Goal: Task Accomplishment & Management: Complete application form

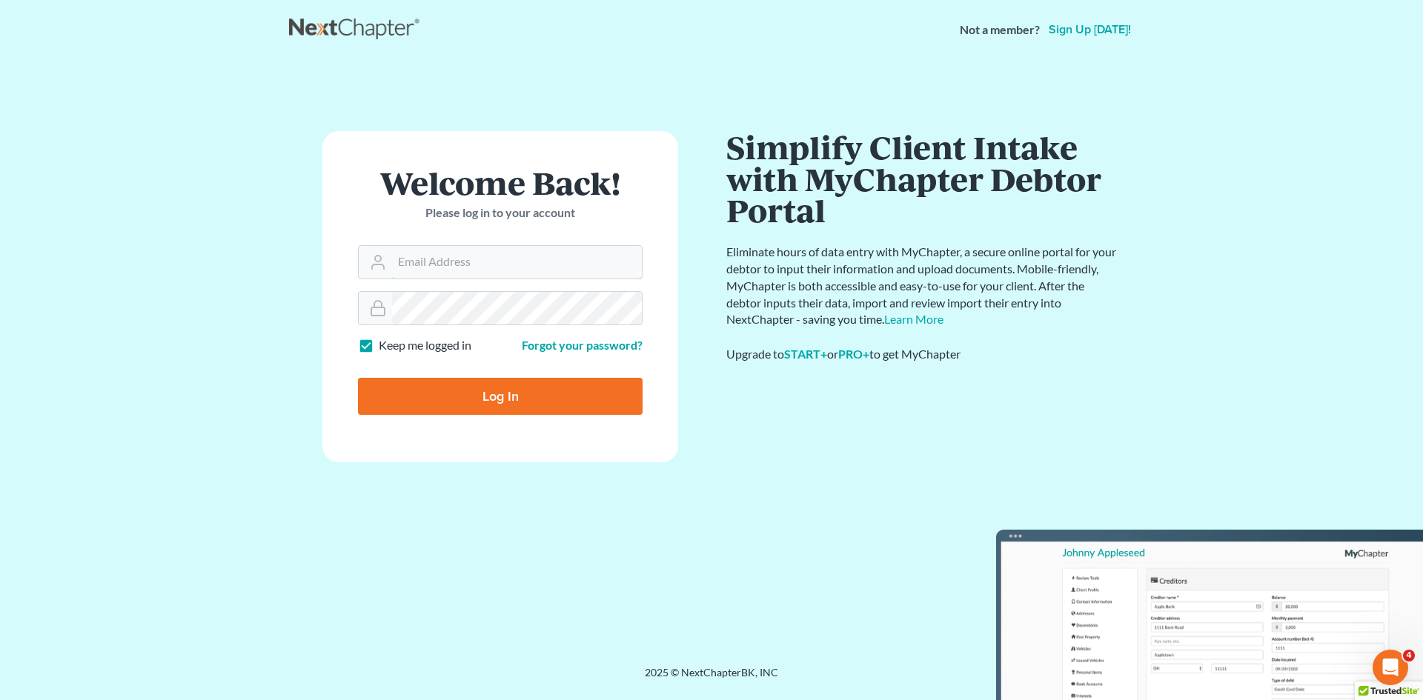
type input "[EMAIL_ADDRESS][DOMAIN_NAME]"
click at [497, 391] on input "Log In" at bounding box center [500, 396] width 285 height 37
type input "Thinking..."
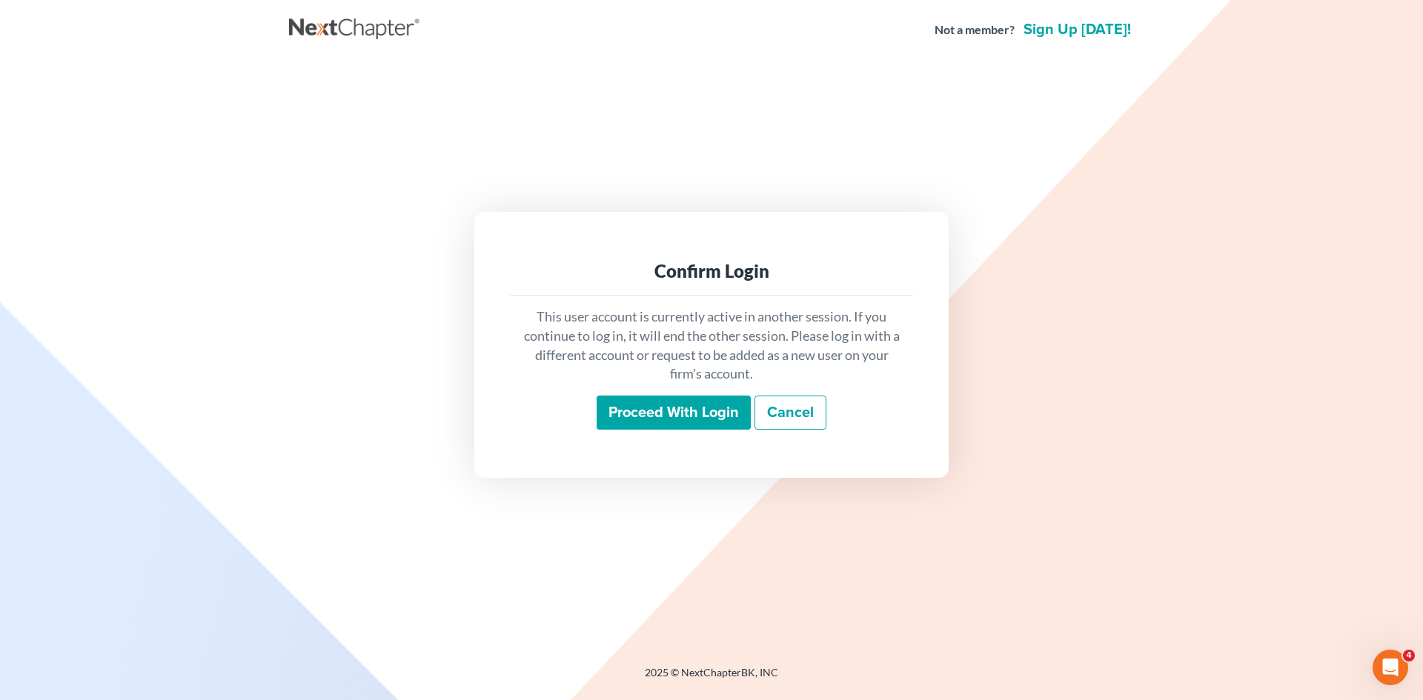
click at [689, 415] on input "Proceed with login" at bounding box center [674, 413] width 154 height 34
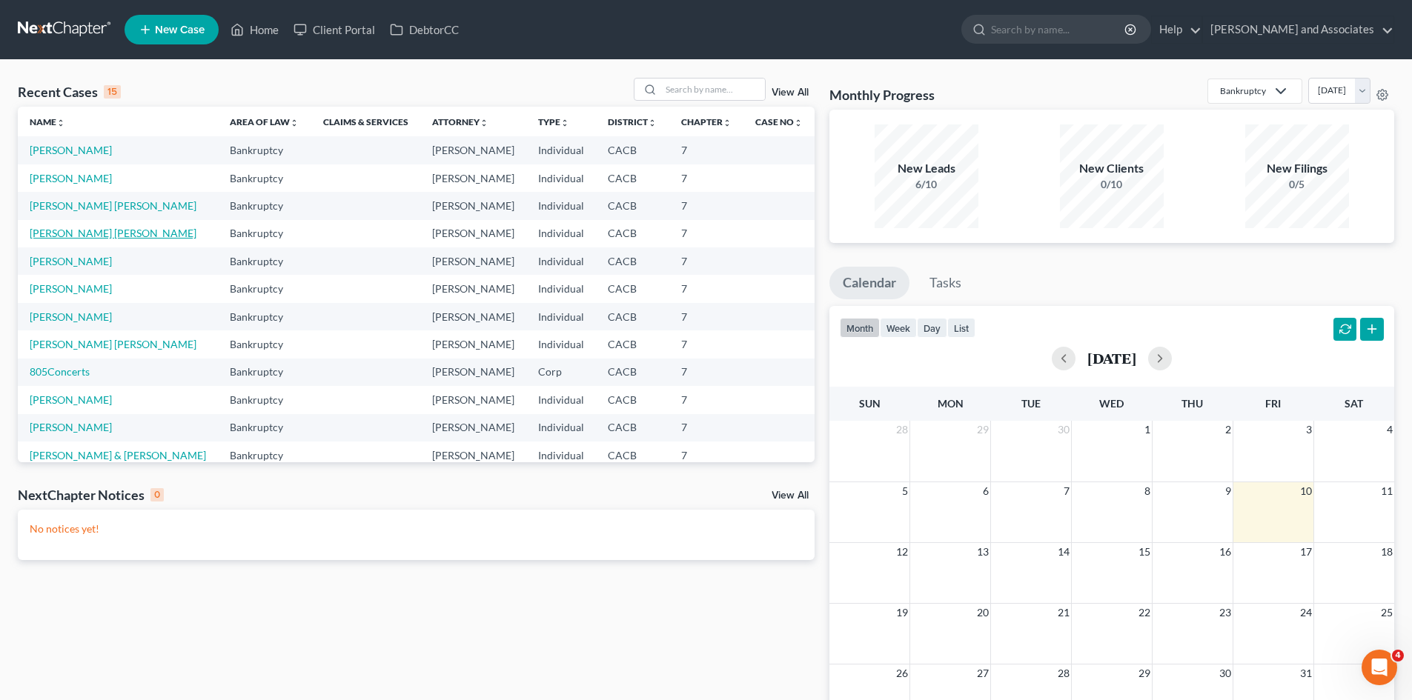
click at [182, 231] on link "Gomez Martinez Rodriguez, Griselda" at bounding box center [113, 233] width 167 height 13
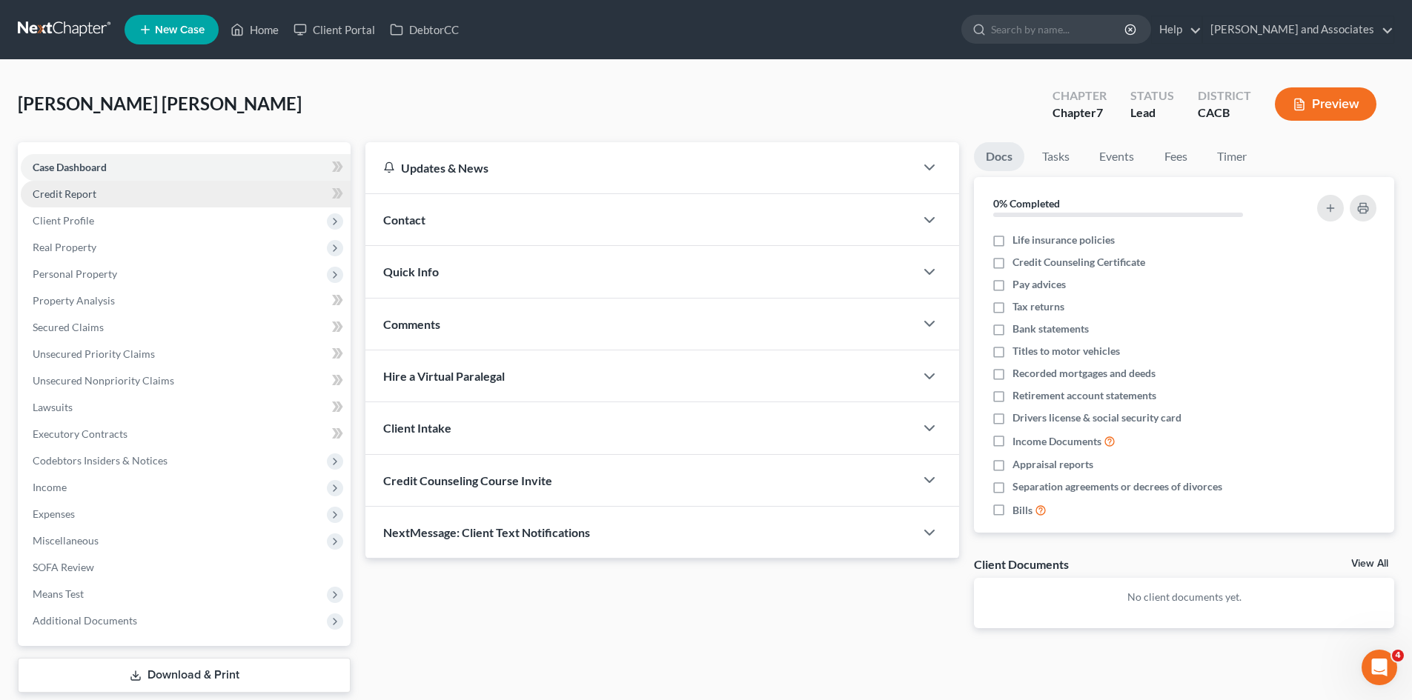
click at [153, 182] on link "Credit Report" at bounding box center [186, 194] width 330 height 27
click at [148, 191] on link "Credit Report" at bounding box center [186, 194] width 330 height 27
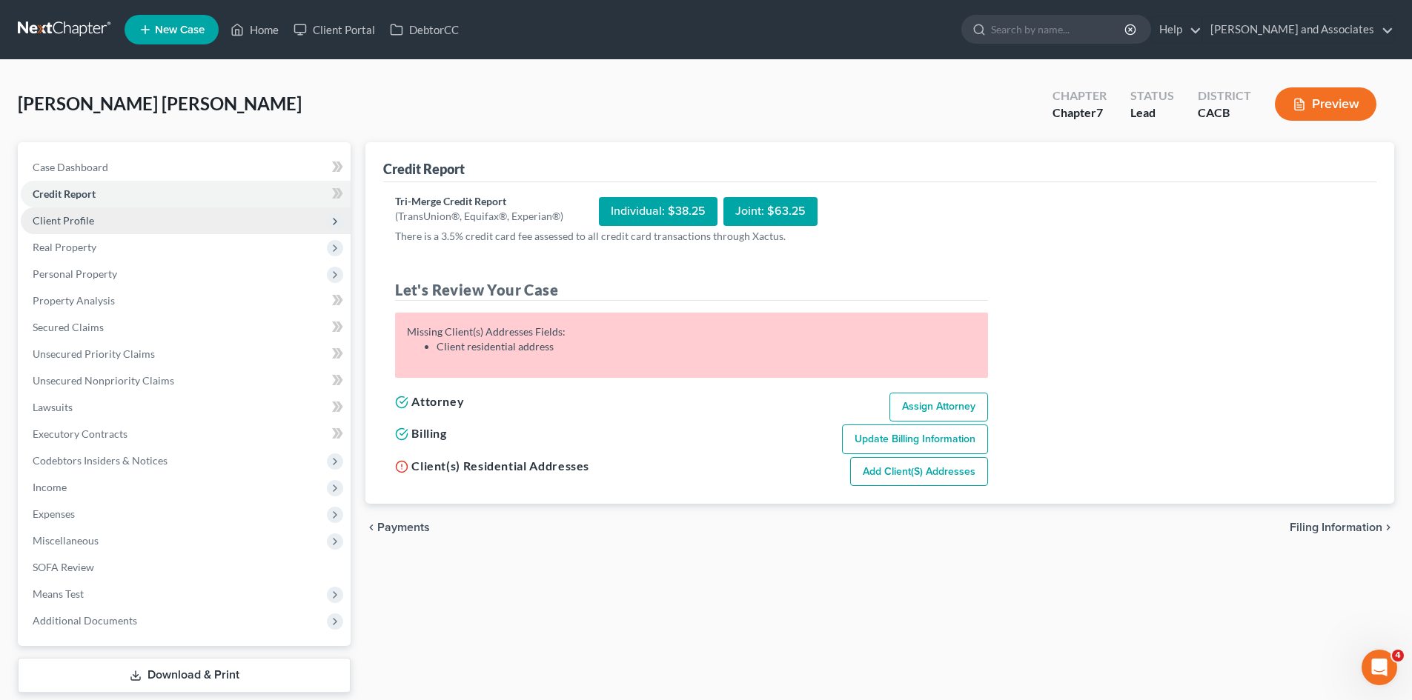
click at [87, 218] on span "Client Profile" at bounding box center [64, 220] width 62 height 13
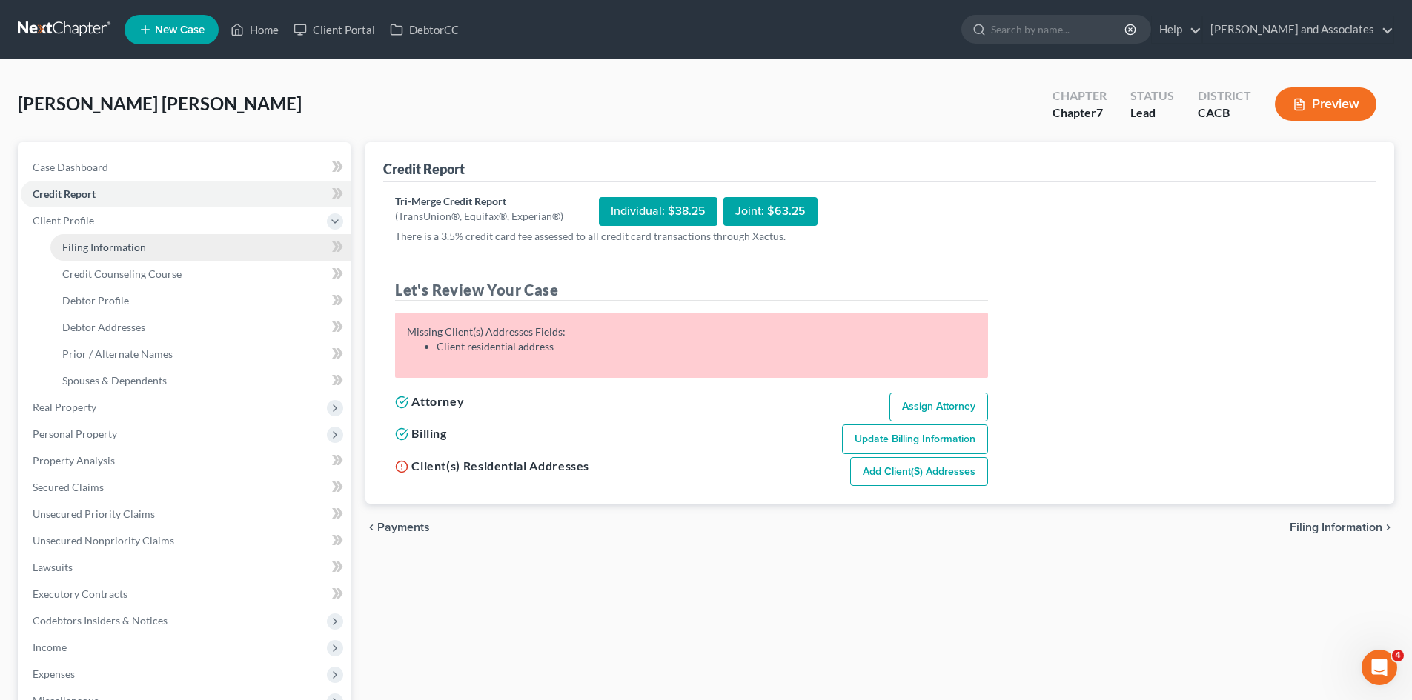
click at [127, 238] on link "Filing Information" at bounding box center [200, 247] width 300 height 27
select select "1"
select select "0"
select select "4"
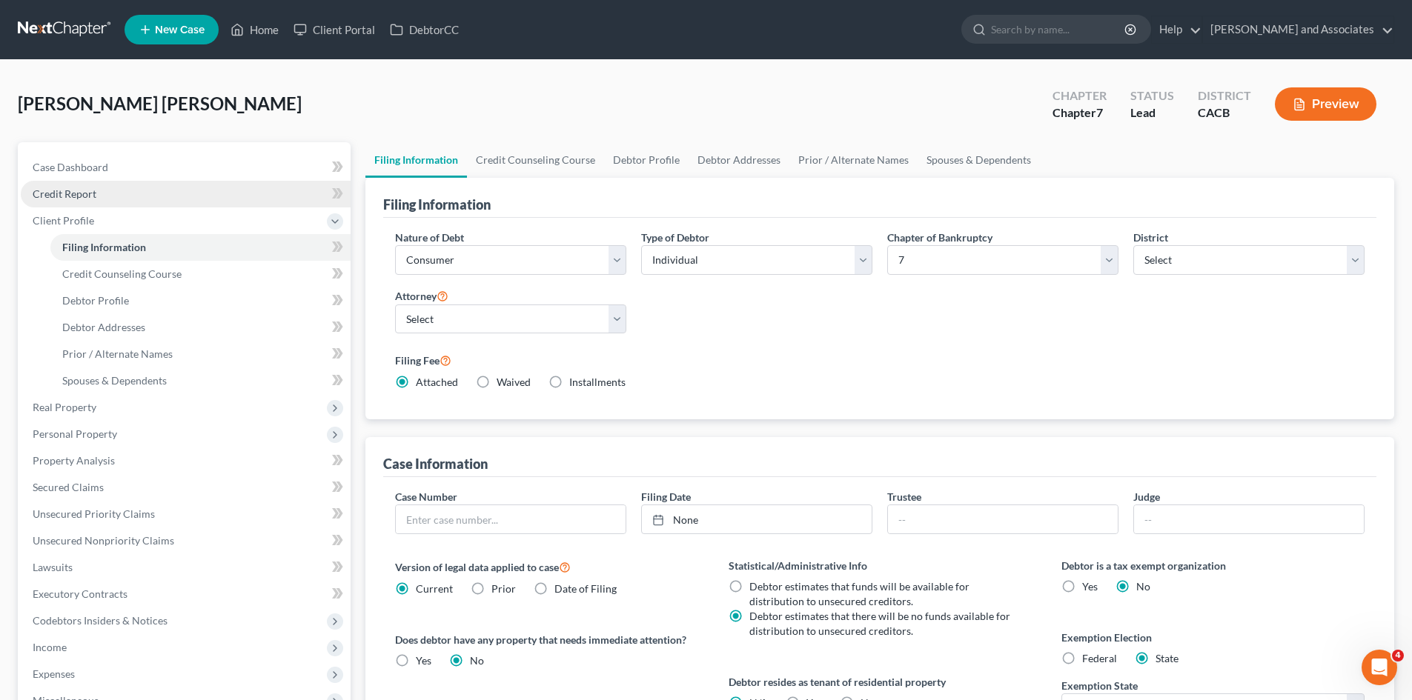
click at [141, 194] on link "Credit Report" at bounding box center [186, 194] width 330 height 27
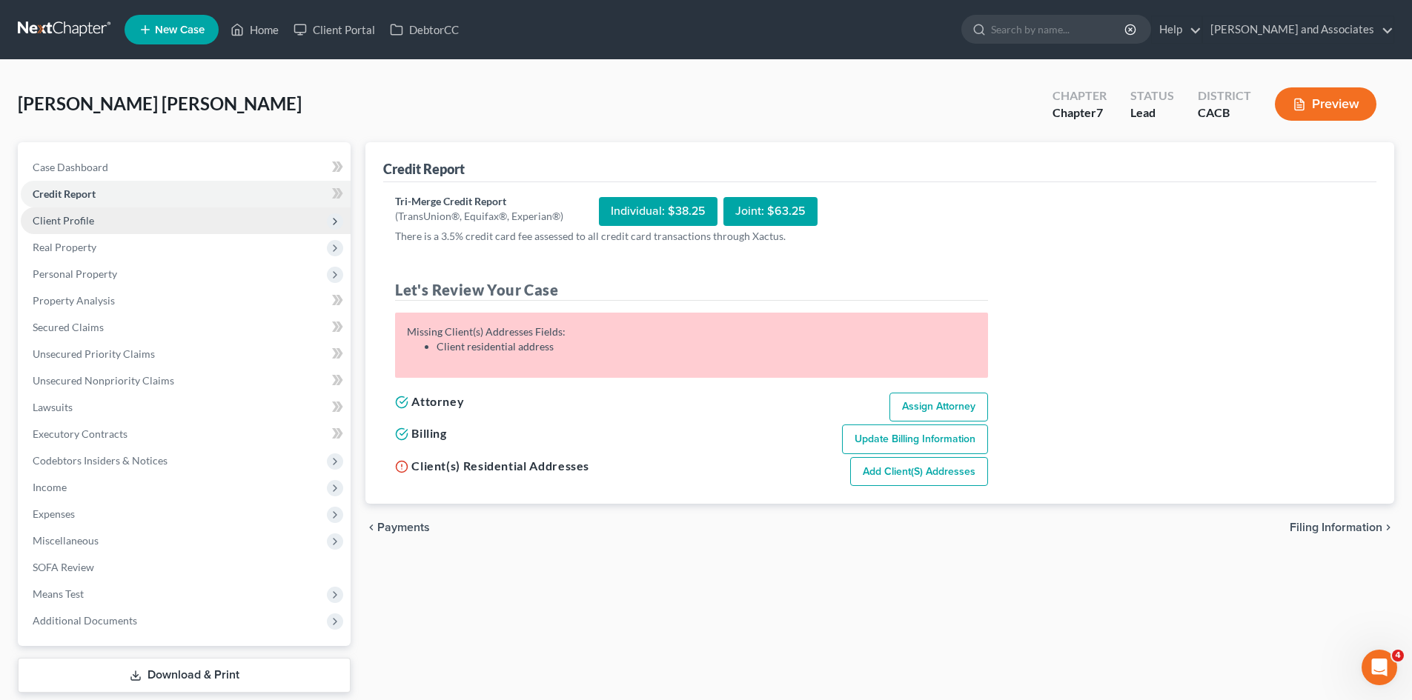
click at [234, 230] on span "Client Profile" at bounding box center [186, 221] width 330 height 27
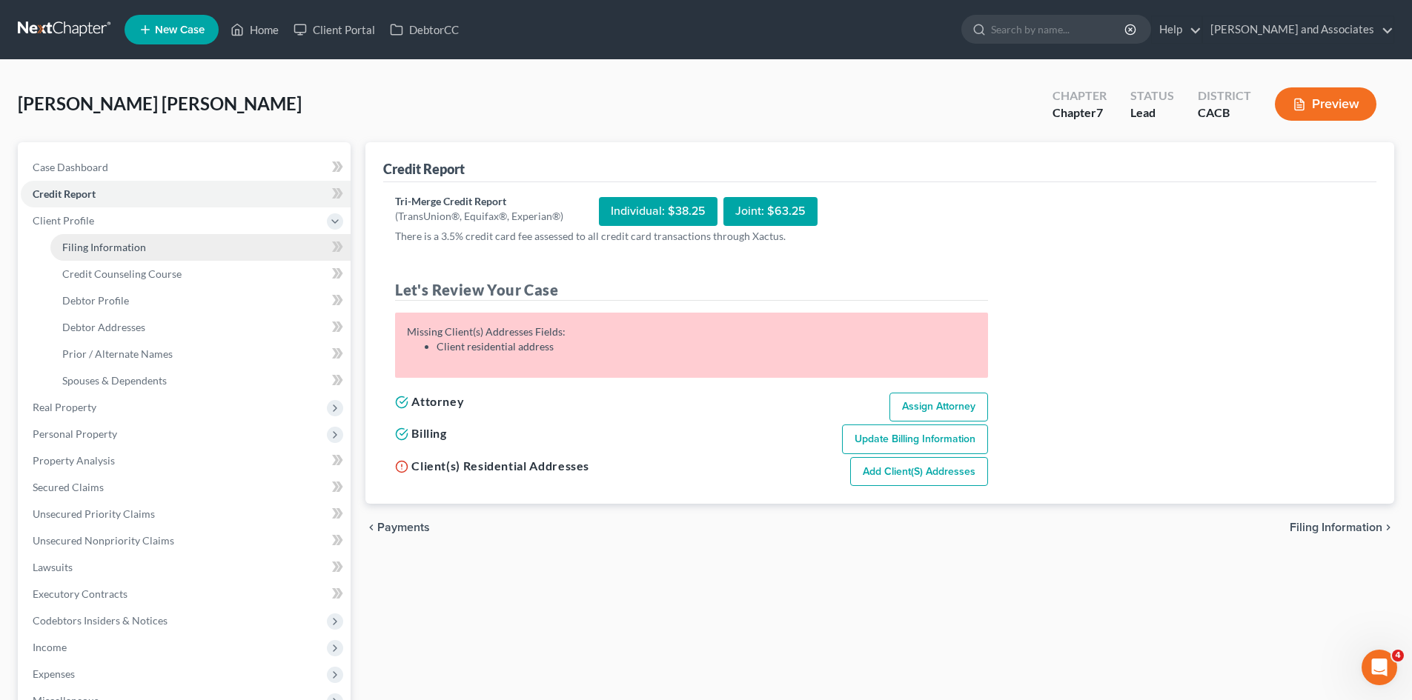
click at [245, 255] on link "Filing Information" at bounding box center [200, 247] width 300 height 27
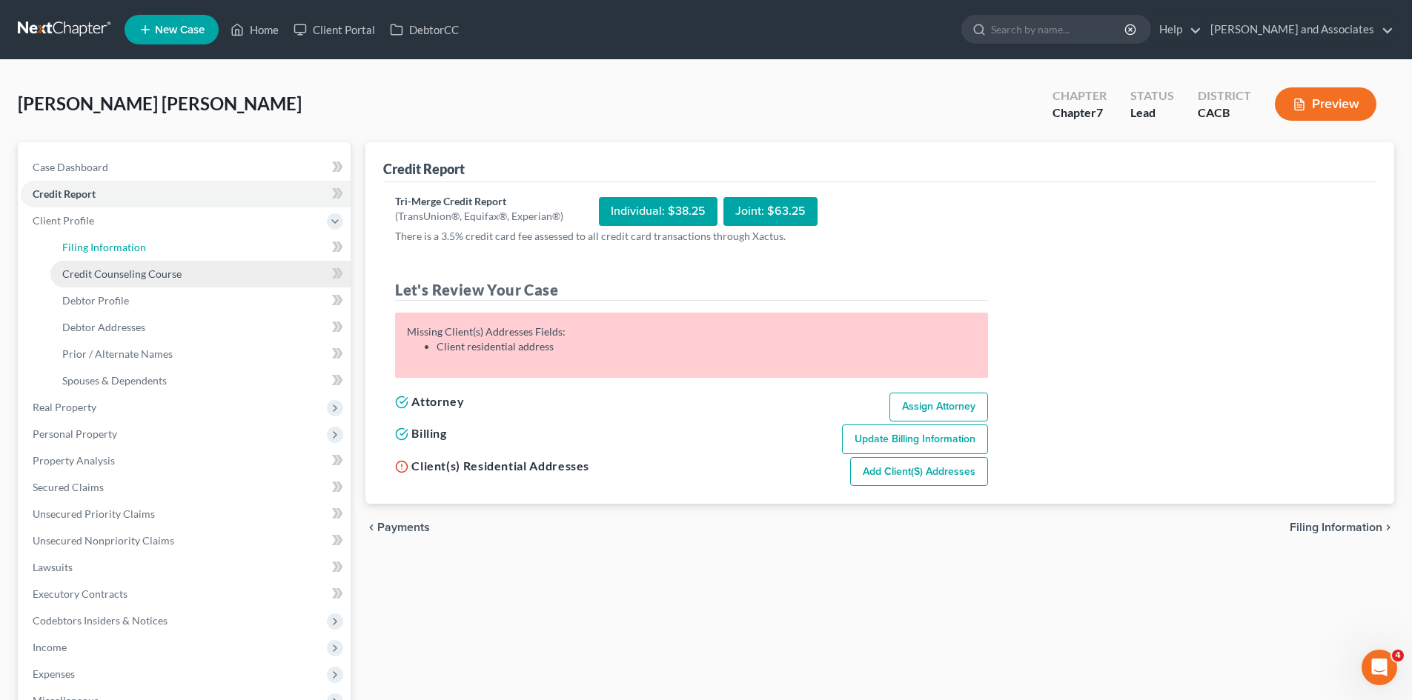
select select "1"
select select "0"
select select "7"
select select "0"
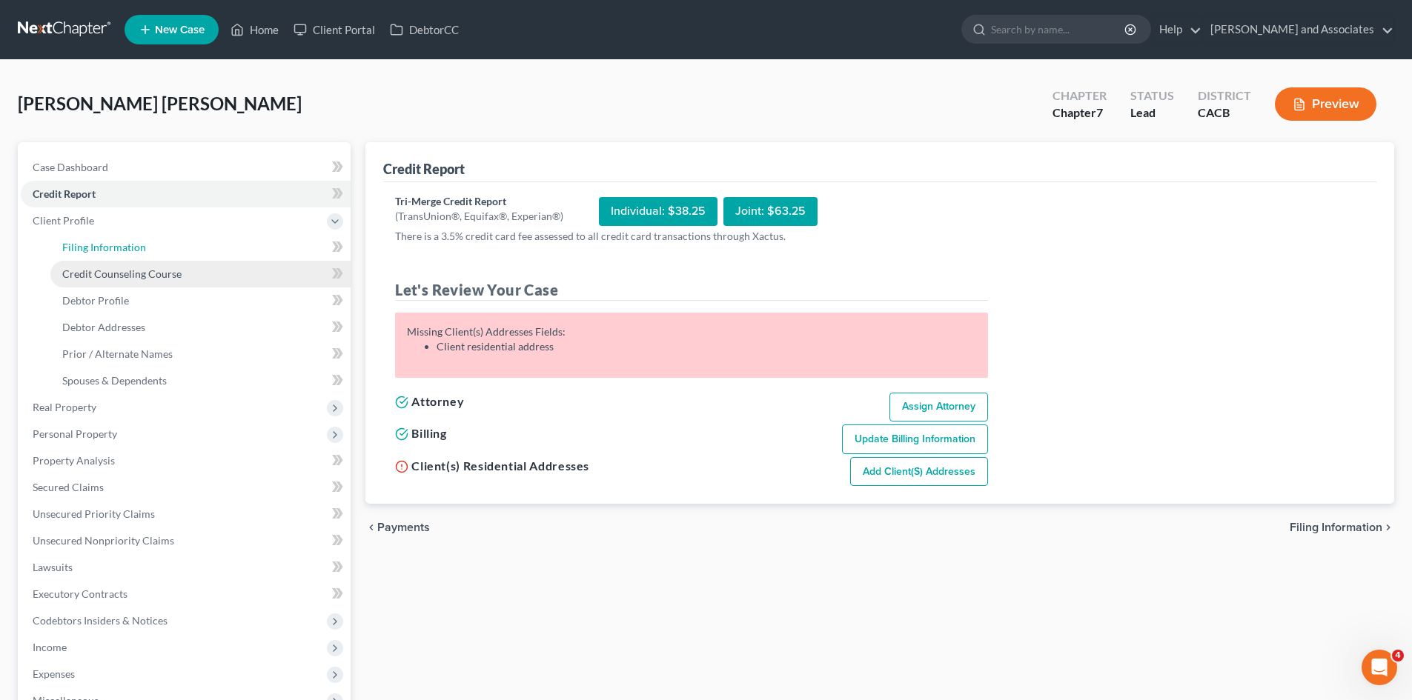
select select "4"
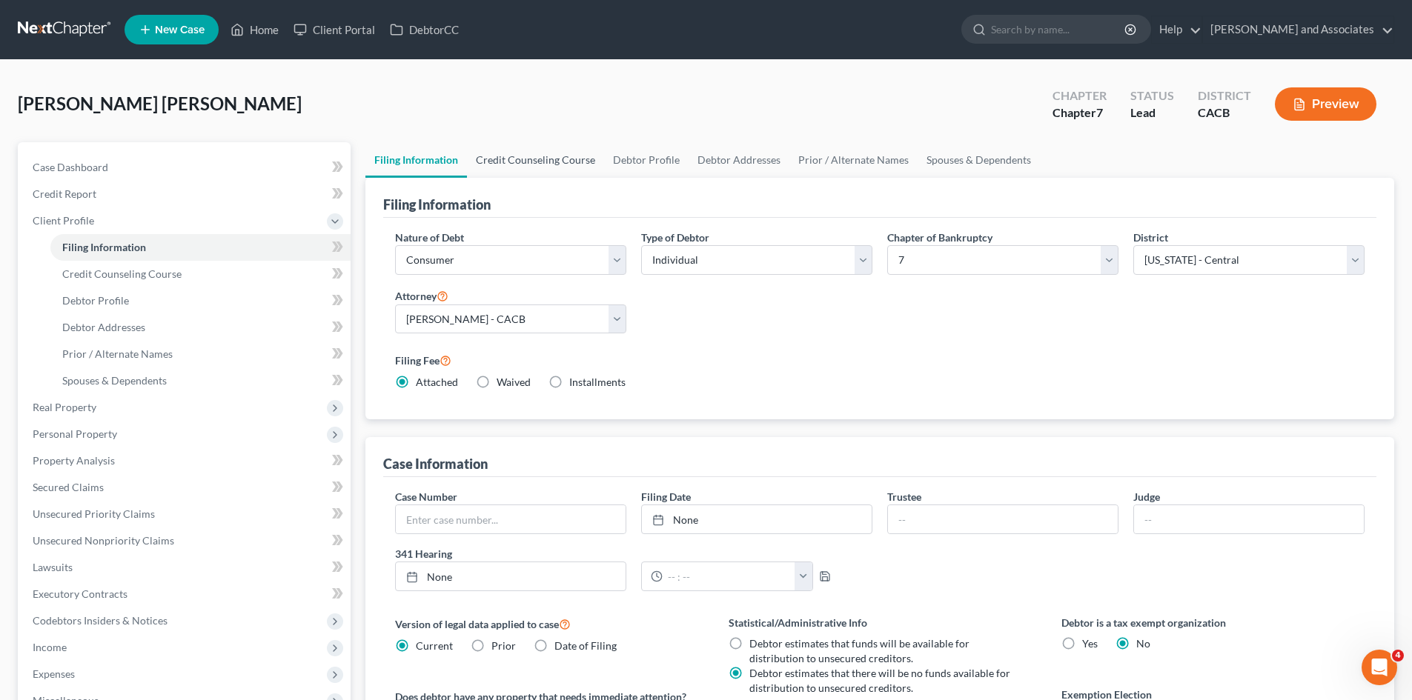
click at [529, 151] on link "Credit Counseling Course" at bounding box center [535, 160] width 137 height 36
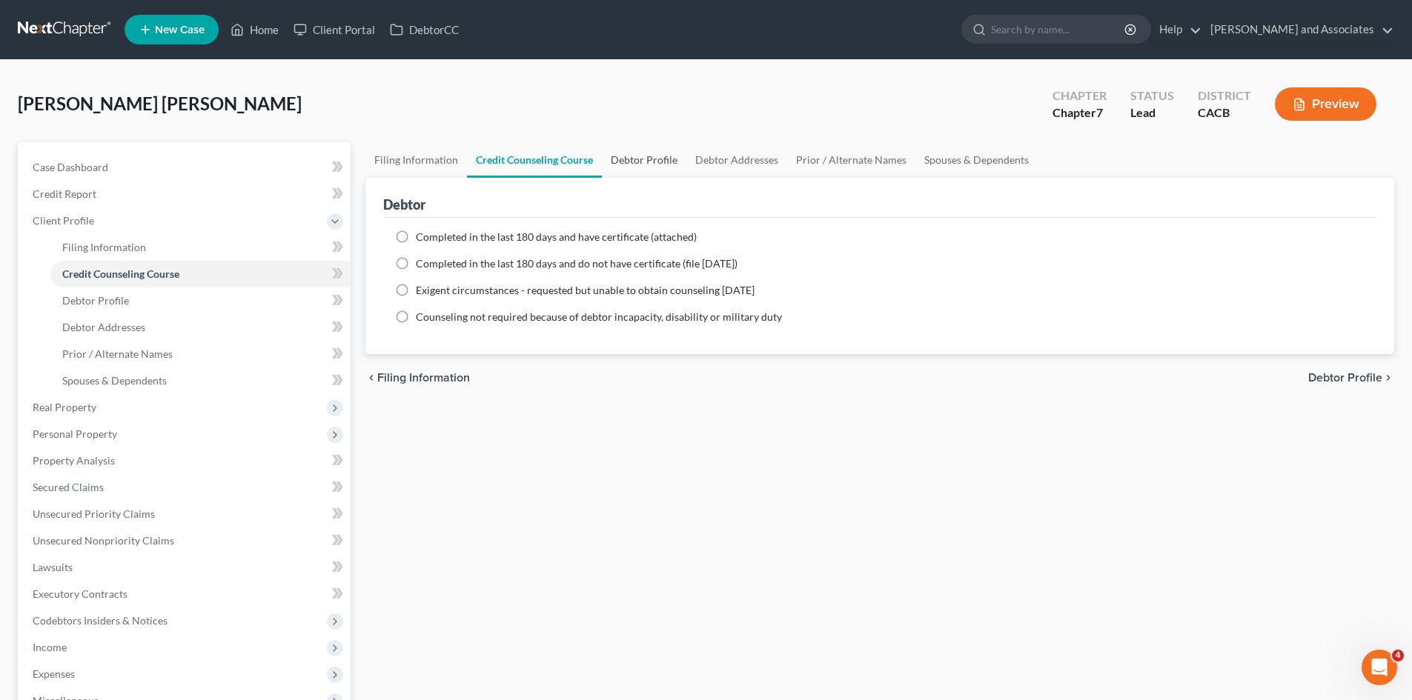
click at [639, 156] on link "Debtor Profile" at bounding box center [644, 160] width 84 height 36
select select "0"
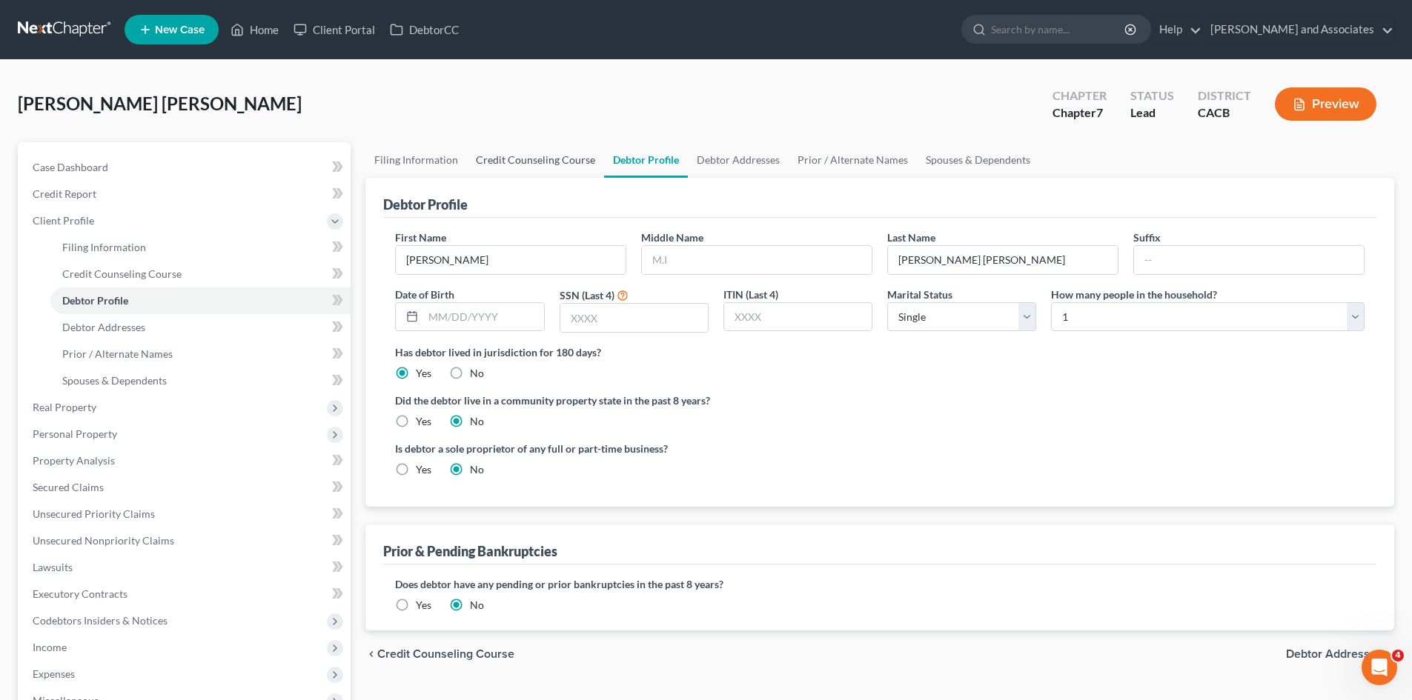
click at [531, 156] on link "Credit Counseling Course" at bounding box center [535, 160] width 137 height 36
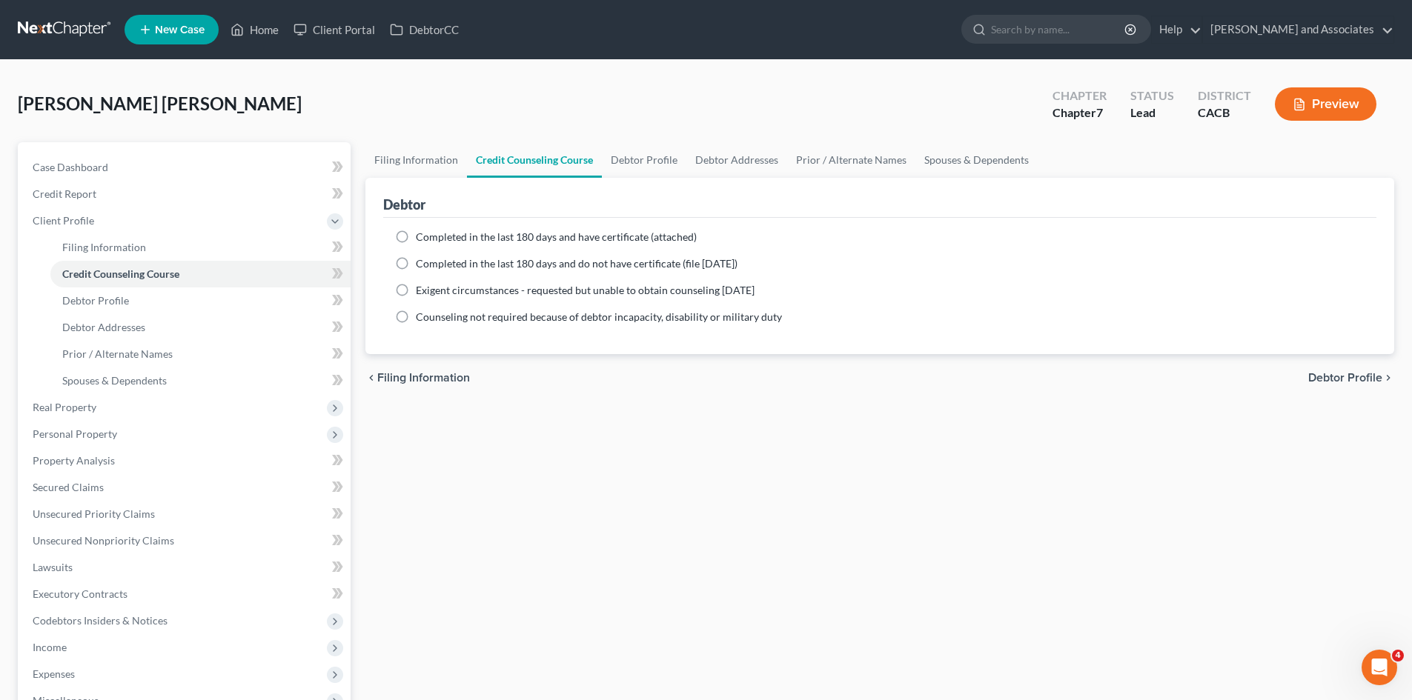
click at [483, 239] on span "Completed in the last 180 days and have certificate (attached)" at bounding box center [556, 237] width 281 height 13
click at [431, 239] on input "Completed in the last 180 days and have certificate (attached)" at bounding box center [427, 235] width 10 height 10
radio input "true"
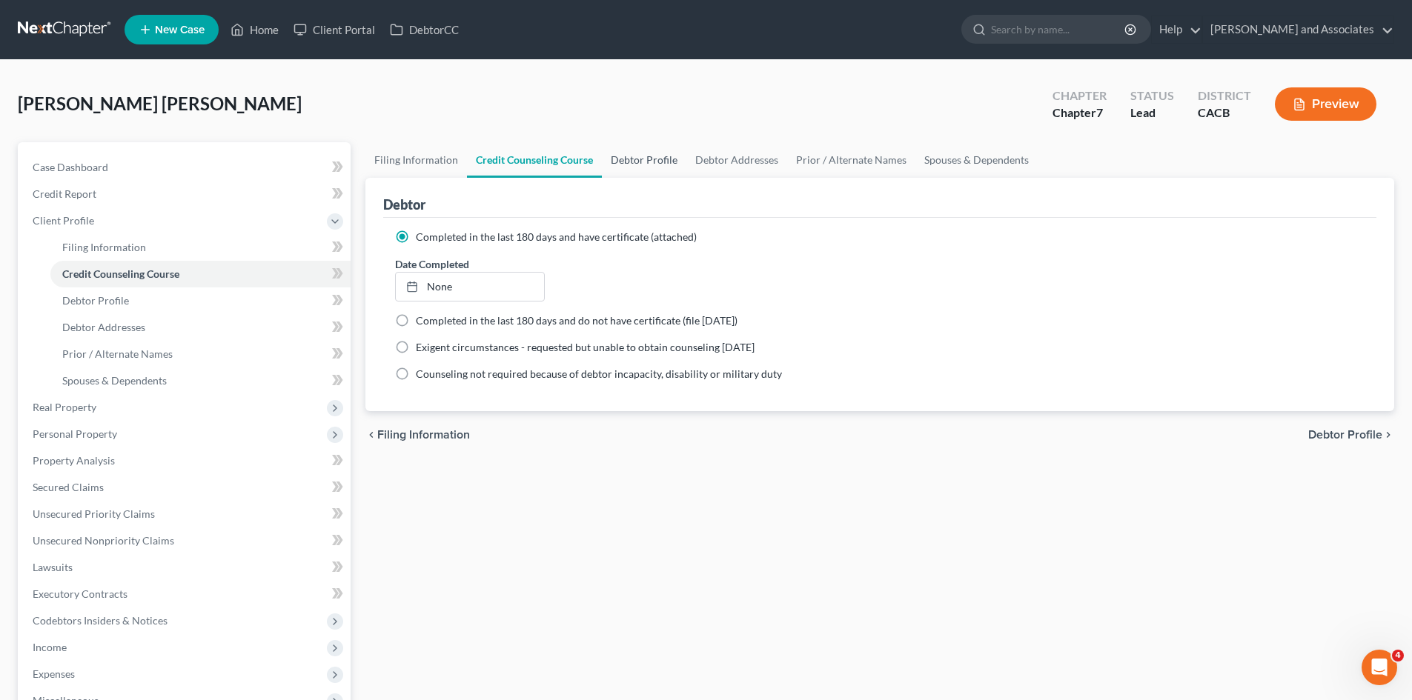
click at [654, 170] on link "Debtor Profile" at bounding box center [644, 160] width 84 height 36
select select "0"
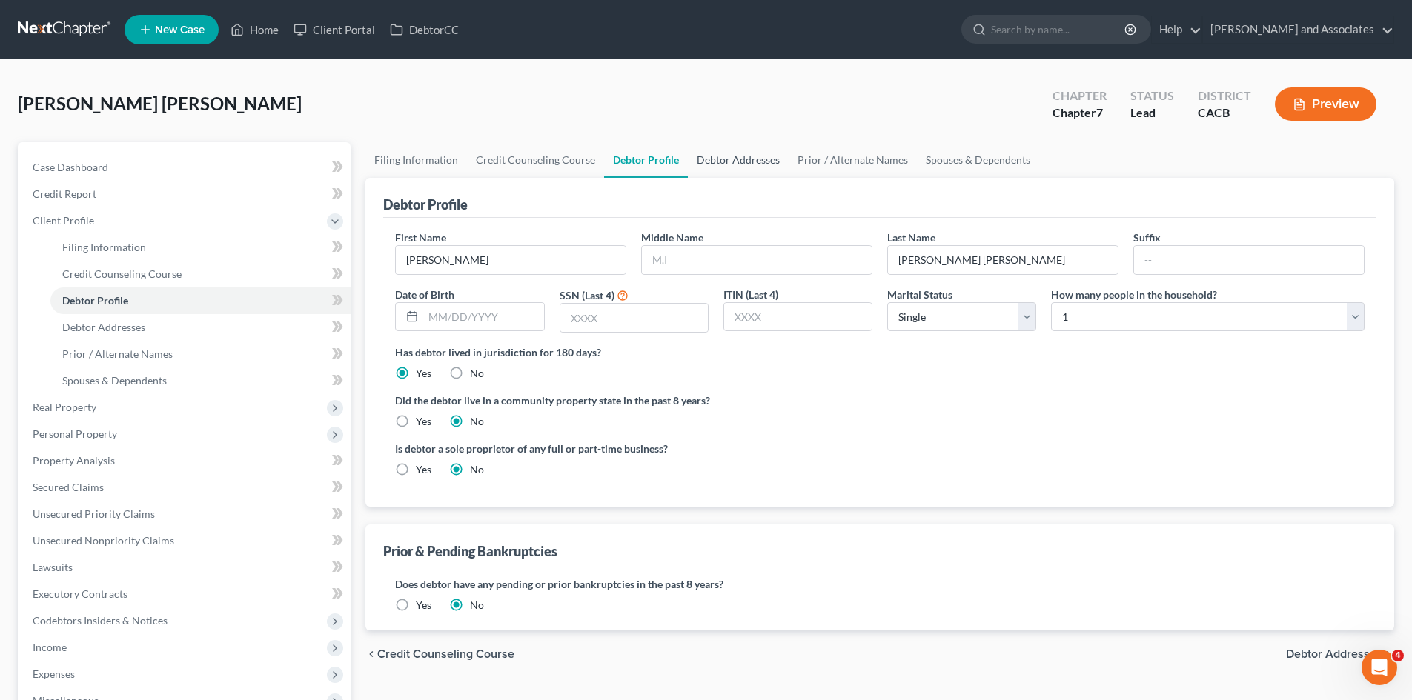
click at [733, 153] on link "Debtor Addresses" at bounding box center [738, 160] width 101 height 36
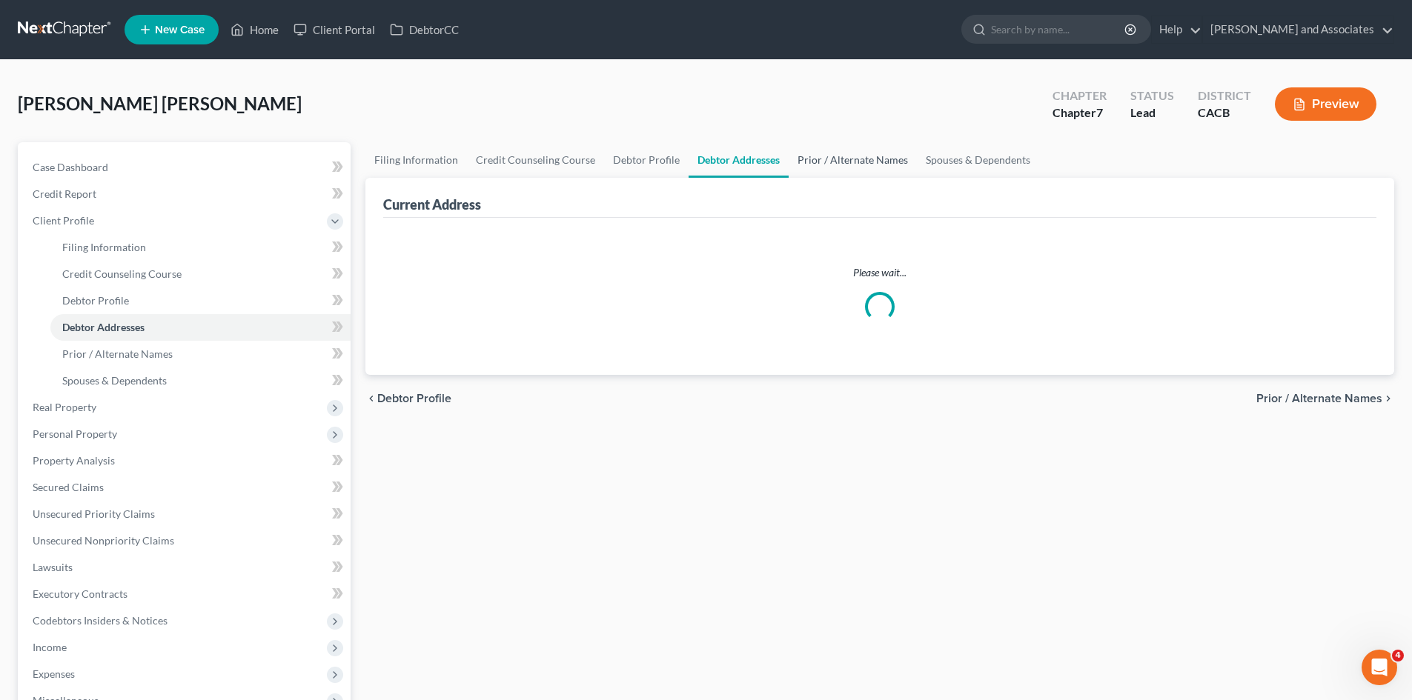
select select "0"
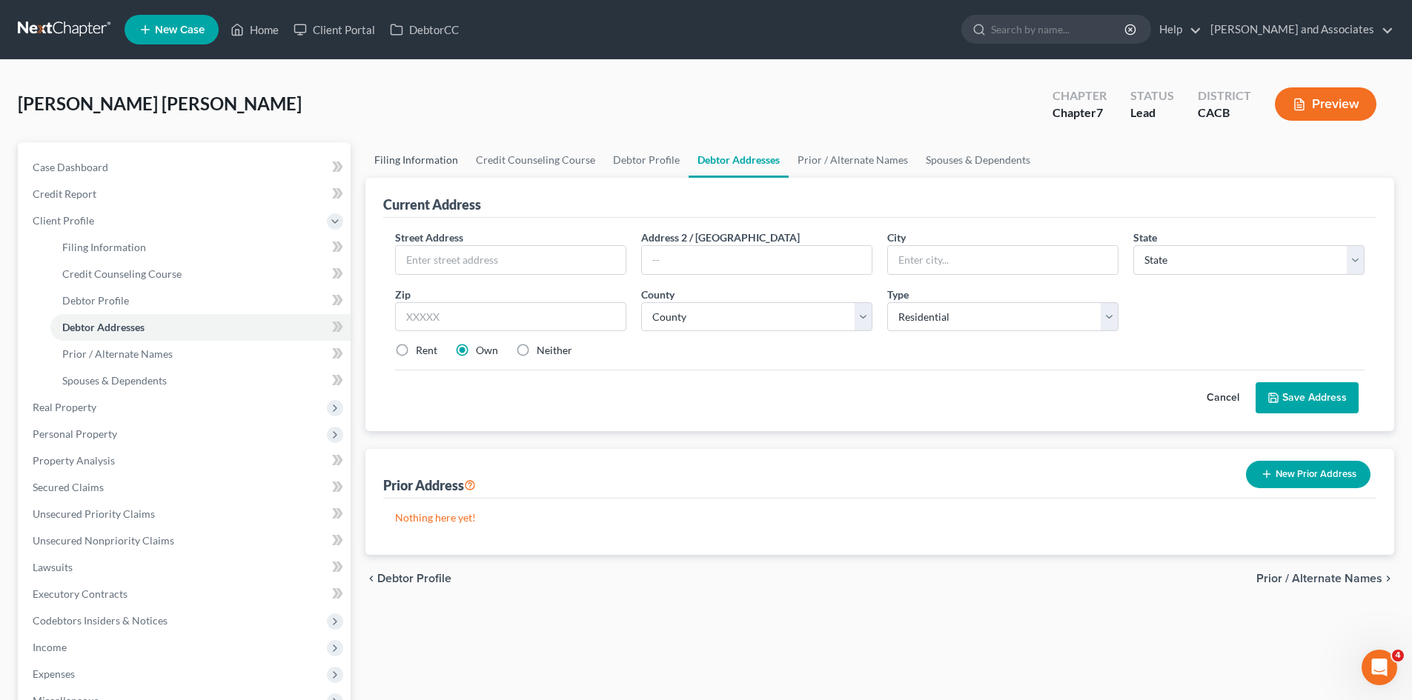
click at [394, 162] on link "Filing Information" at bounding box center [416, 160] width 102 height 36
select select "1"
select select "0"
select select "7"
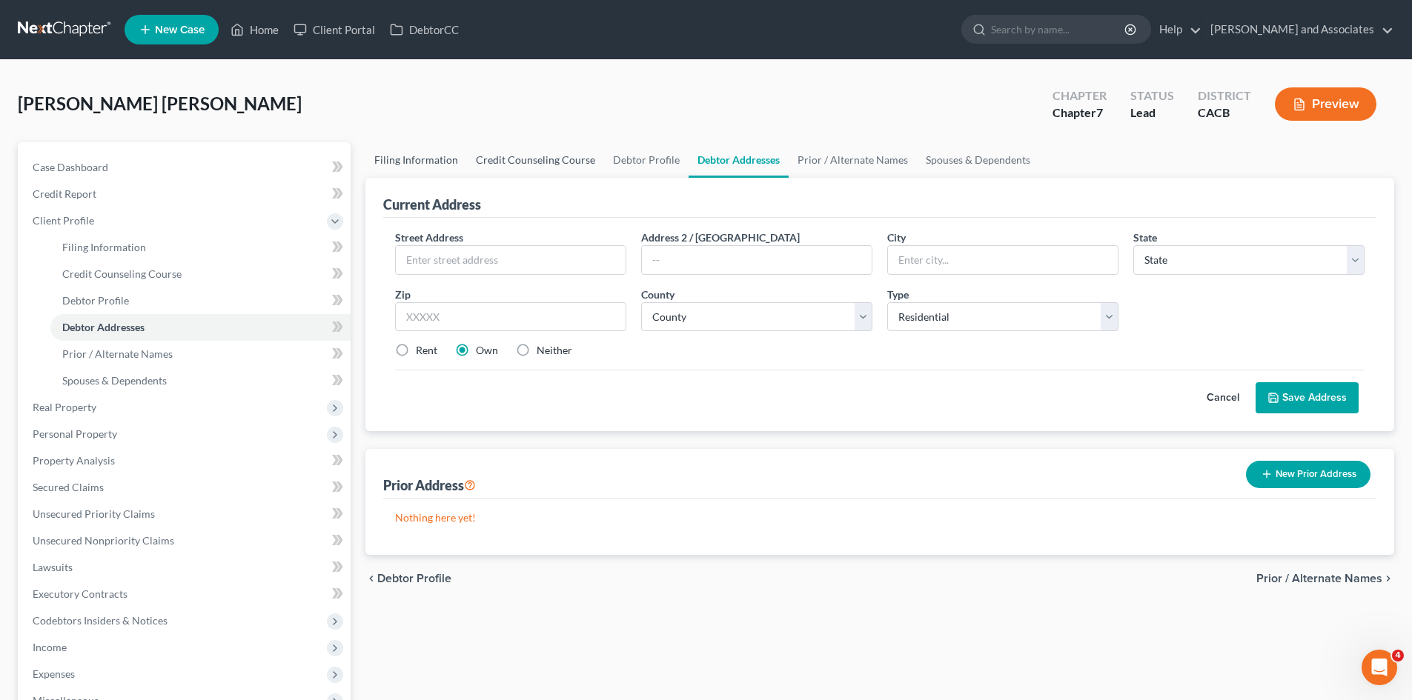
select select "0"
select select "4"
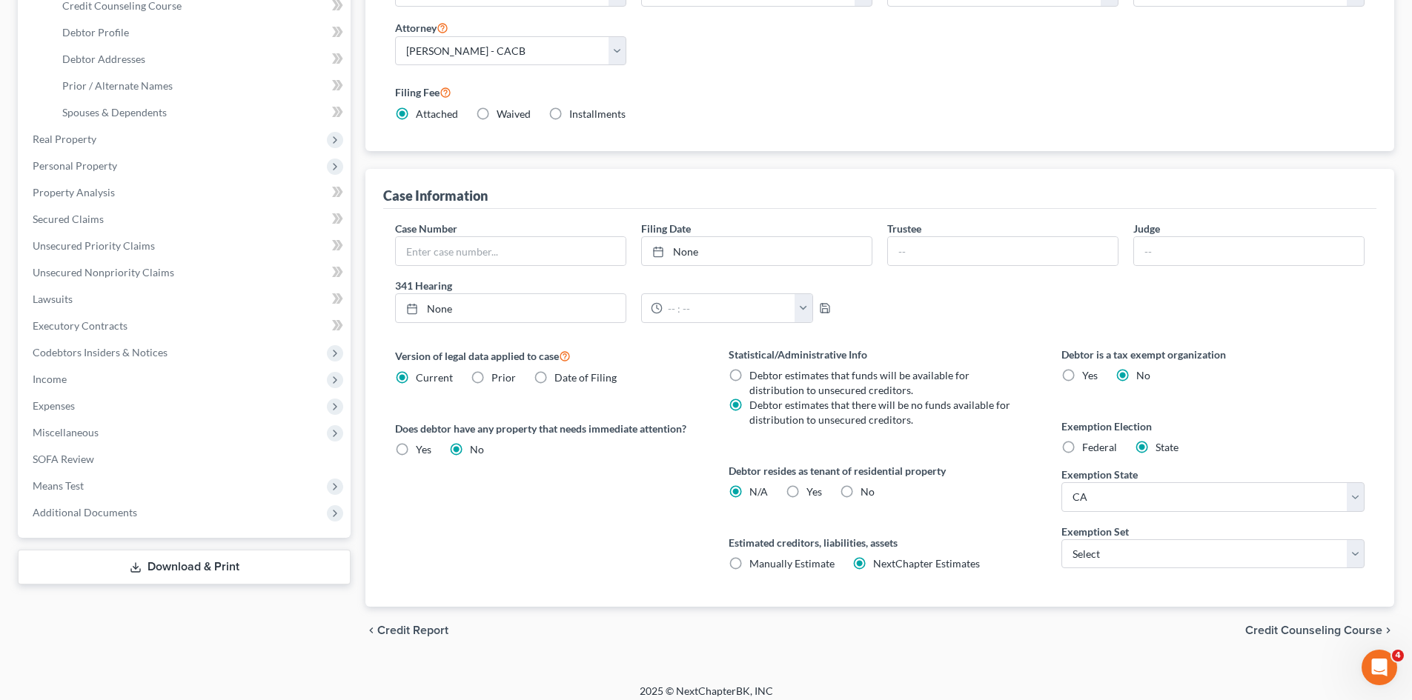
scroll to position [279, 0]
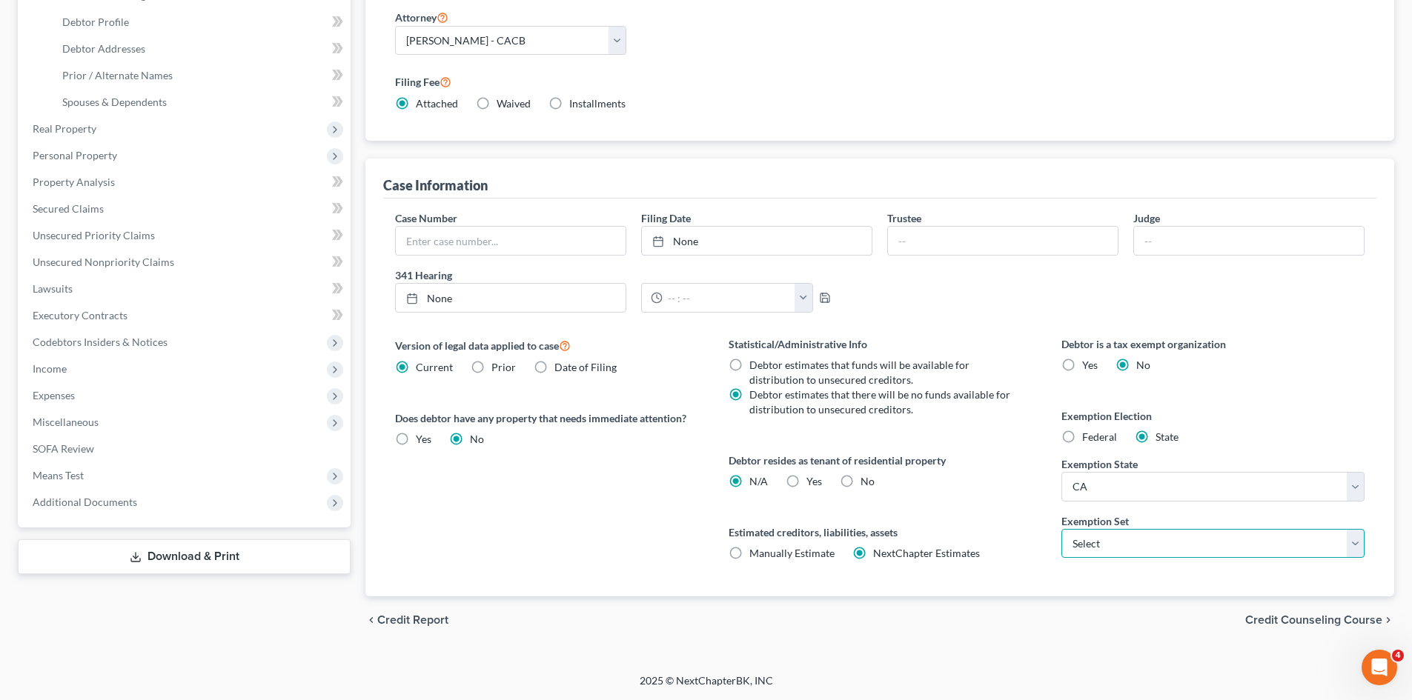
click at [1230, 546] on select "Select 703 704" at bounding box center [1212, 544] width 303 height 30
click at [1136, 536] on select "Select 703 704" at bounding box center [1212, 544] width 303 height 30
select select "0"
click at [1061, 529] on select "Select 703 704" at bounding box center [1212, 544] width 303 height 30
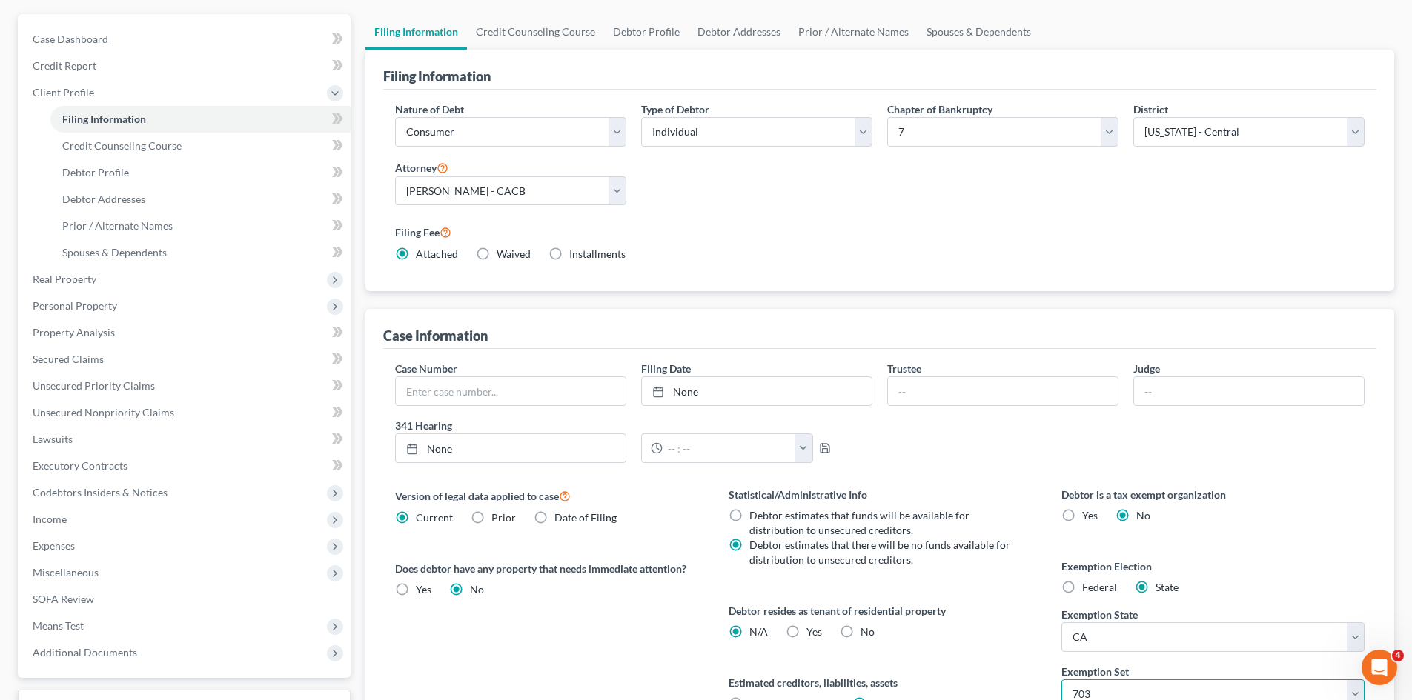
scroll to position [0, 0]
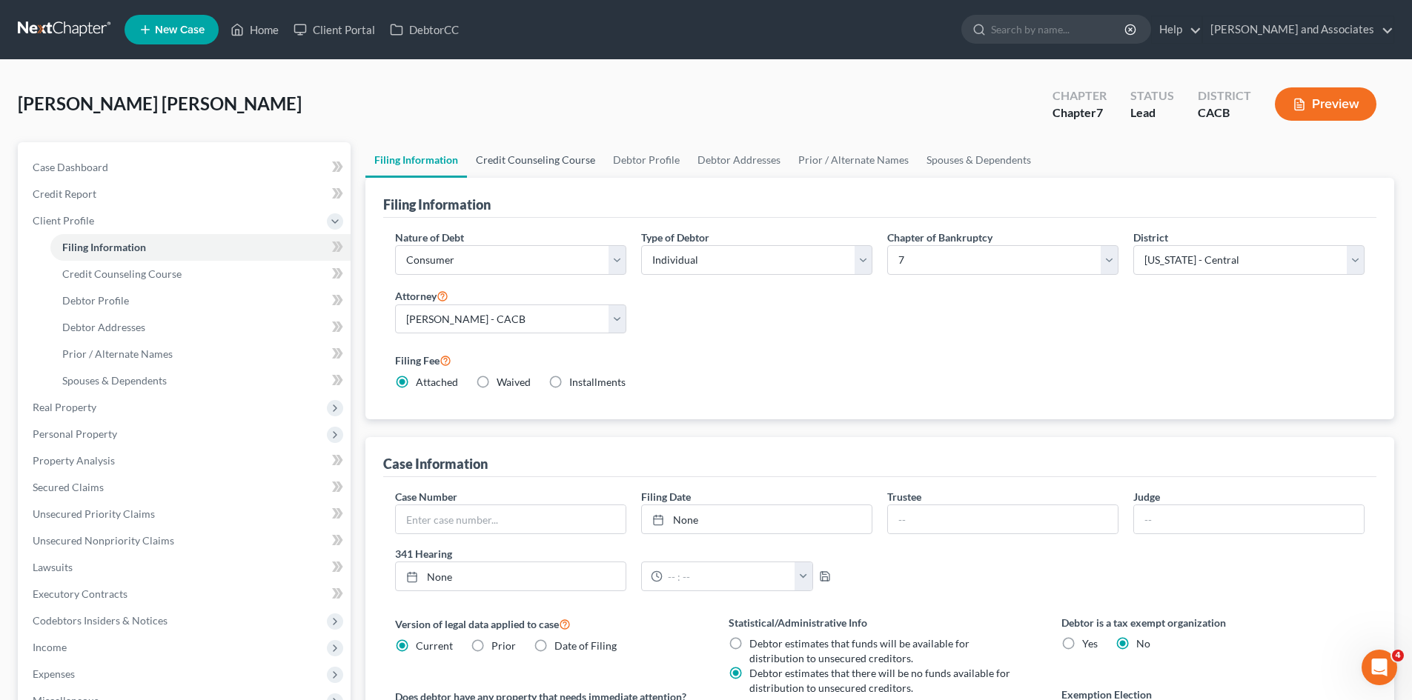
click at [518, 160] on link "Credit Counseling Course" at bounding box center [535, 160] width 137 height 36
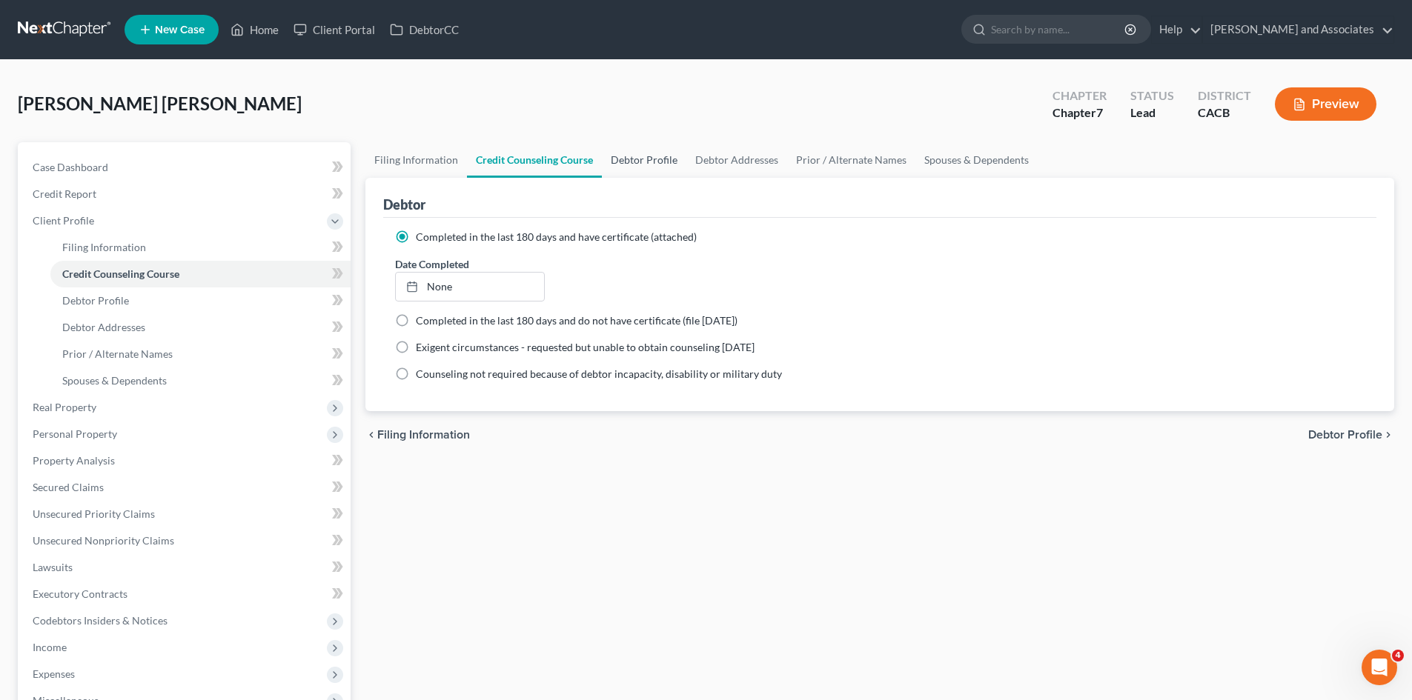
click at [642, 160] on link "Debtor Profile" at bounding box center [644, 160] width 84 height 36
select select "0"
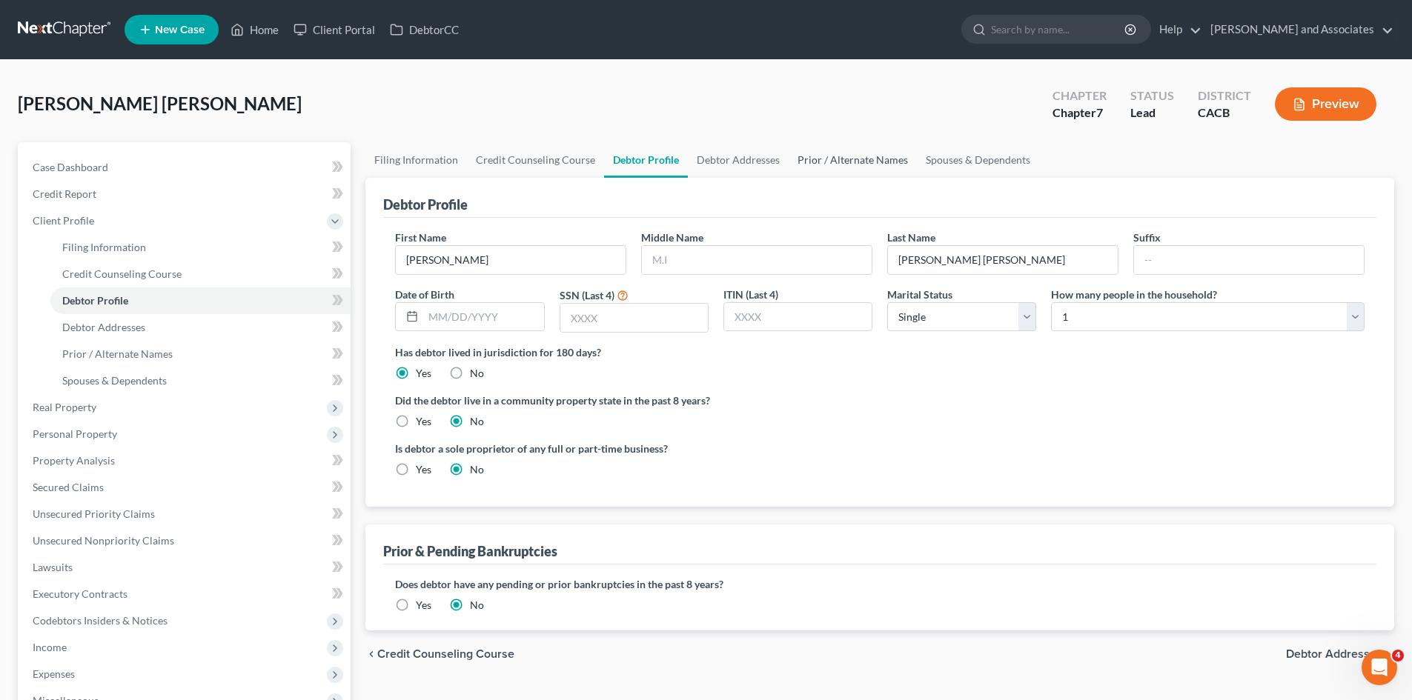
click at [850, 157] on link "Prior / Alternate Names" at bounding box center [853, 160] width 128 height 36
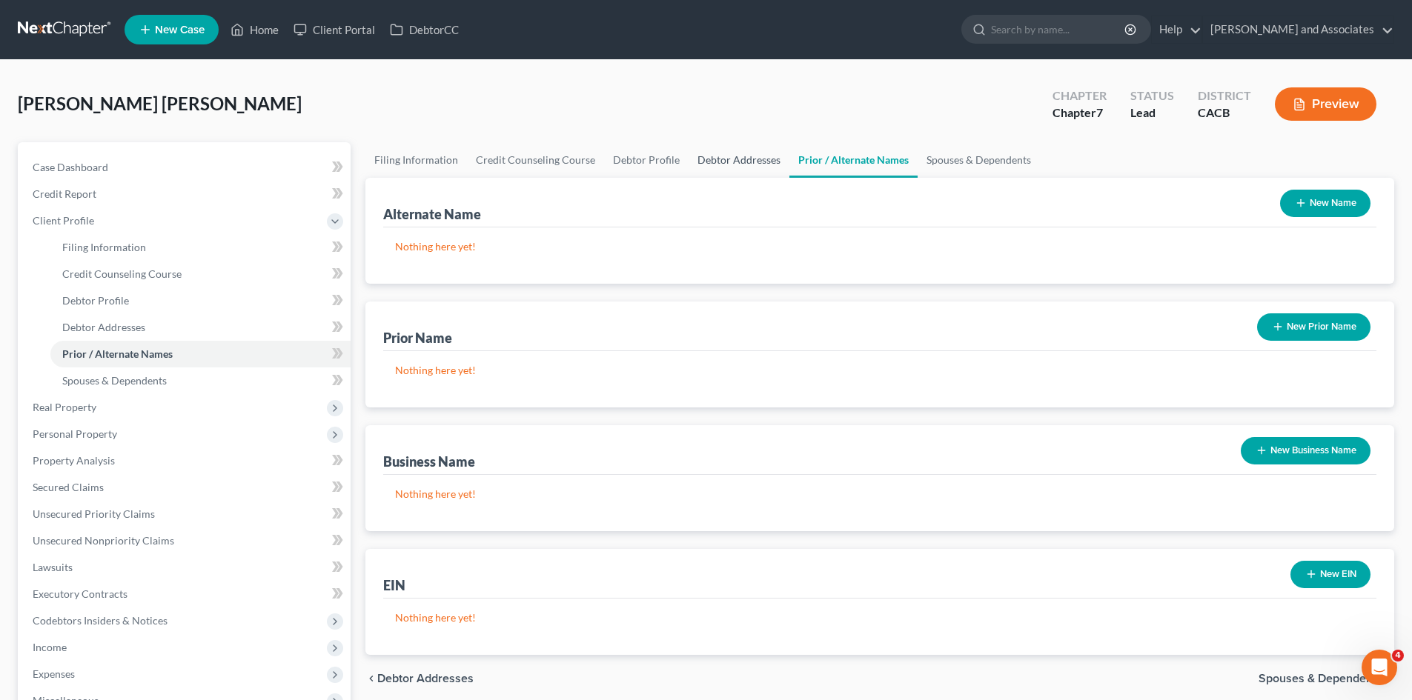
click at [743, 164] on link "Debtor Addresses" at bounding box center [739, 160] width 101 height 36
select select "0"
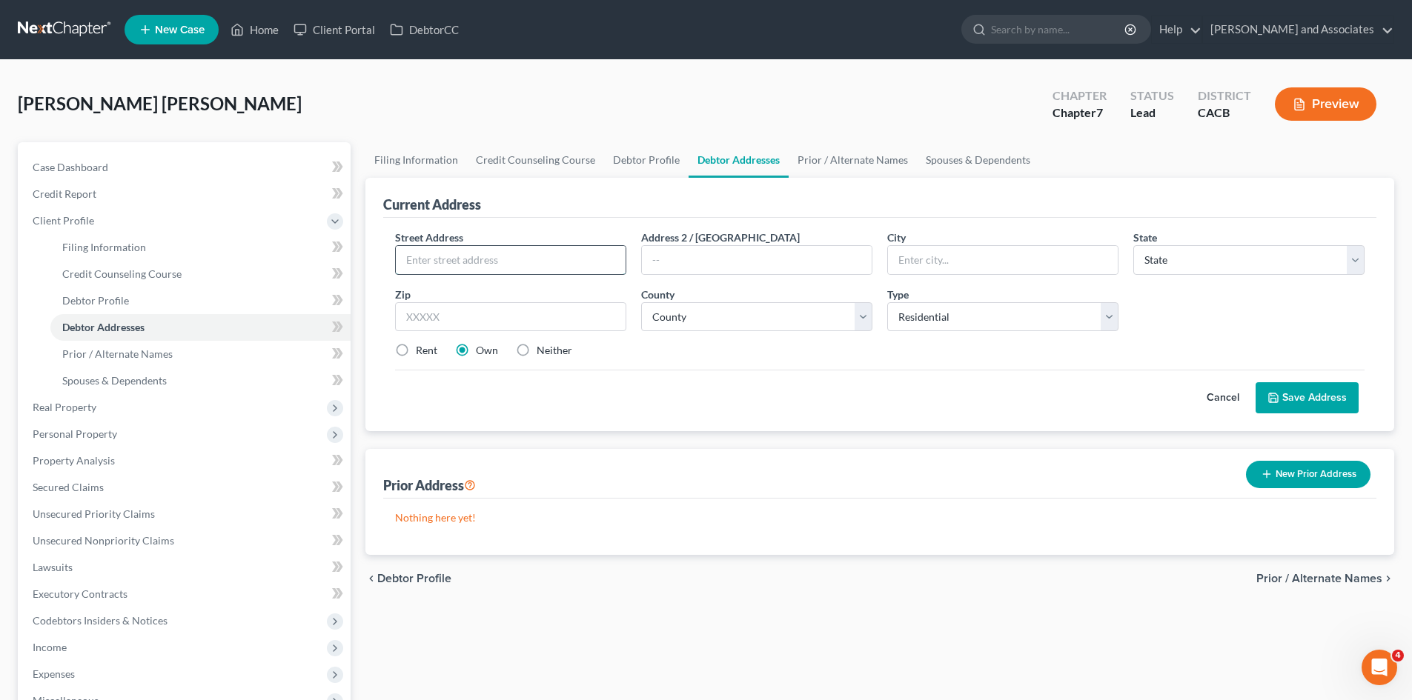
click at [539, 254] on input "text" at bounding box center [511, 260] width 230 height 28
type input "2231 Riverton Dr Apt 20F"
click at [502, 320] on input "text" at bounding box center [510, 317] width 231 height 30
drag, startPoint x: 421, startPoint y: 344, endPoint x: 436, endPoint y: 340, distance: 15.3
click at [421, 344] on label "Rent" at bounding box center [426, 350] width 21 height 15
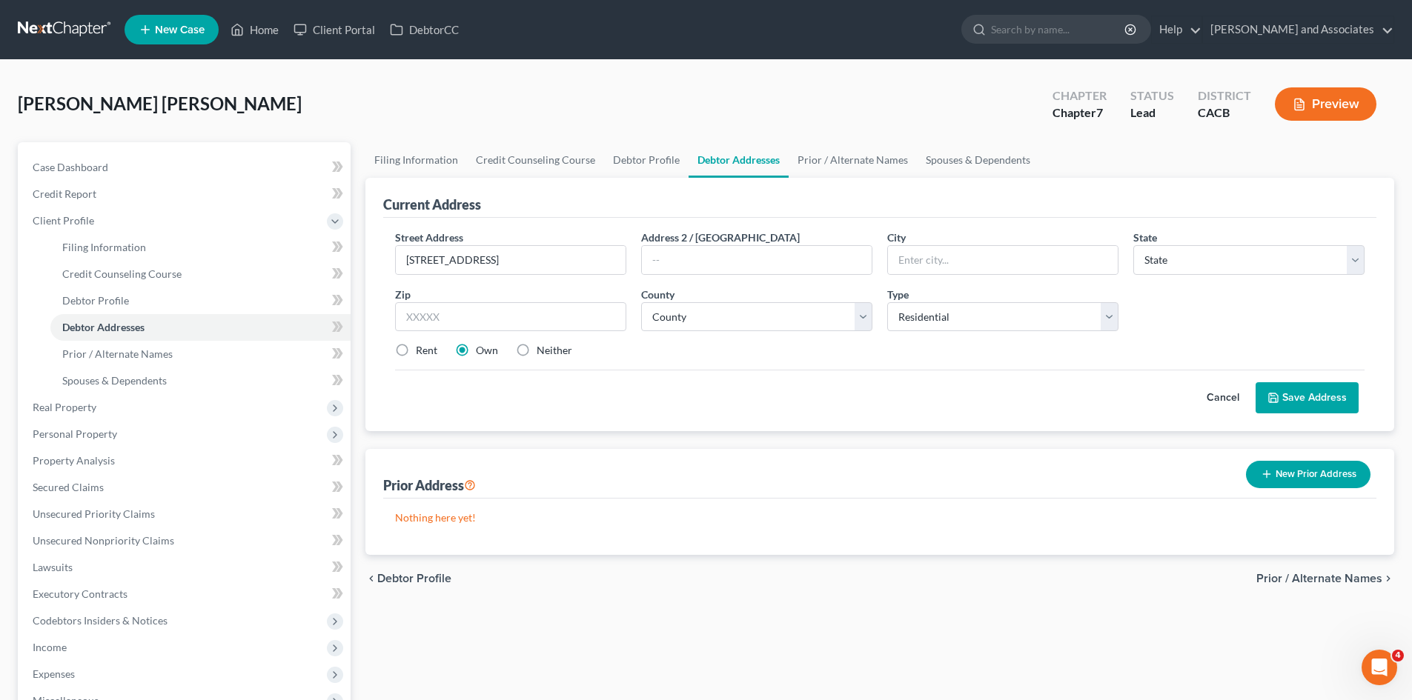
click at [422, 344] on input "Rent" at bounding box center [427, 348] width 10 height 10
radio input "true"
click at [494, 317] on input "text" at bounding box center [510, 317] width 231 height 30
drag, startPoint x: 583, startPoint y: 262, endPoint x: 529, endPoint y: 262, distance: 54.1
click at [529, 262] on input "2231 Riverton Dr Apt 20F" at bounding box center [511, 260] width 230 height 28
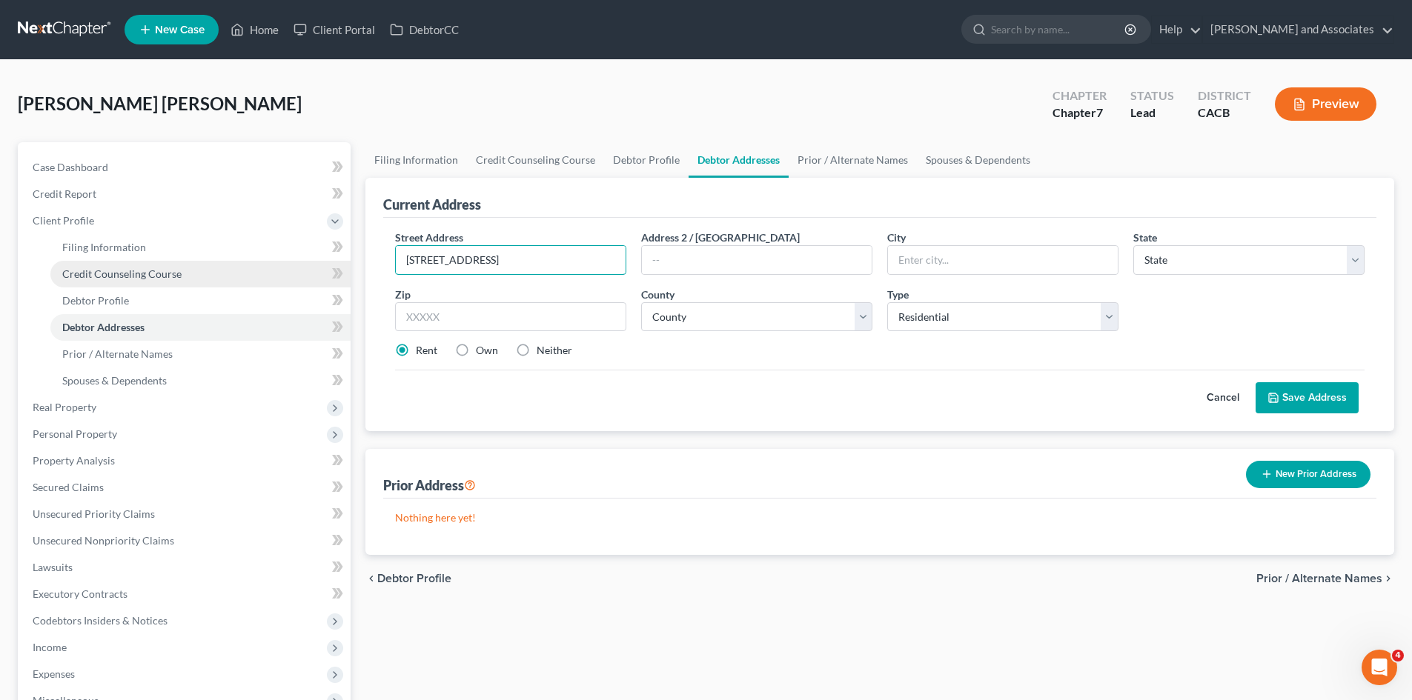
drag, startPoint x: 543, startPoint y: 262, endPoint x: 322, endPoint y: 262, distance: 221.6
click at [322, 262] on div "Petition Navigation Case Dashboard Payments Invoices Payments Payments Credit R…" at bounding box center [705, 497] width 1391 height 711
click at [1265, 474] on line "button" at bounding box center [1266, 474] width 7 height 0
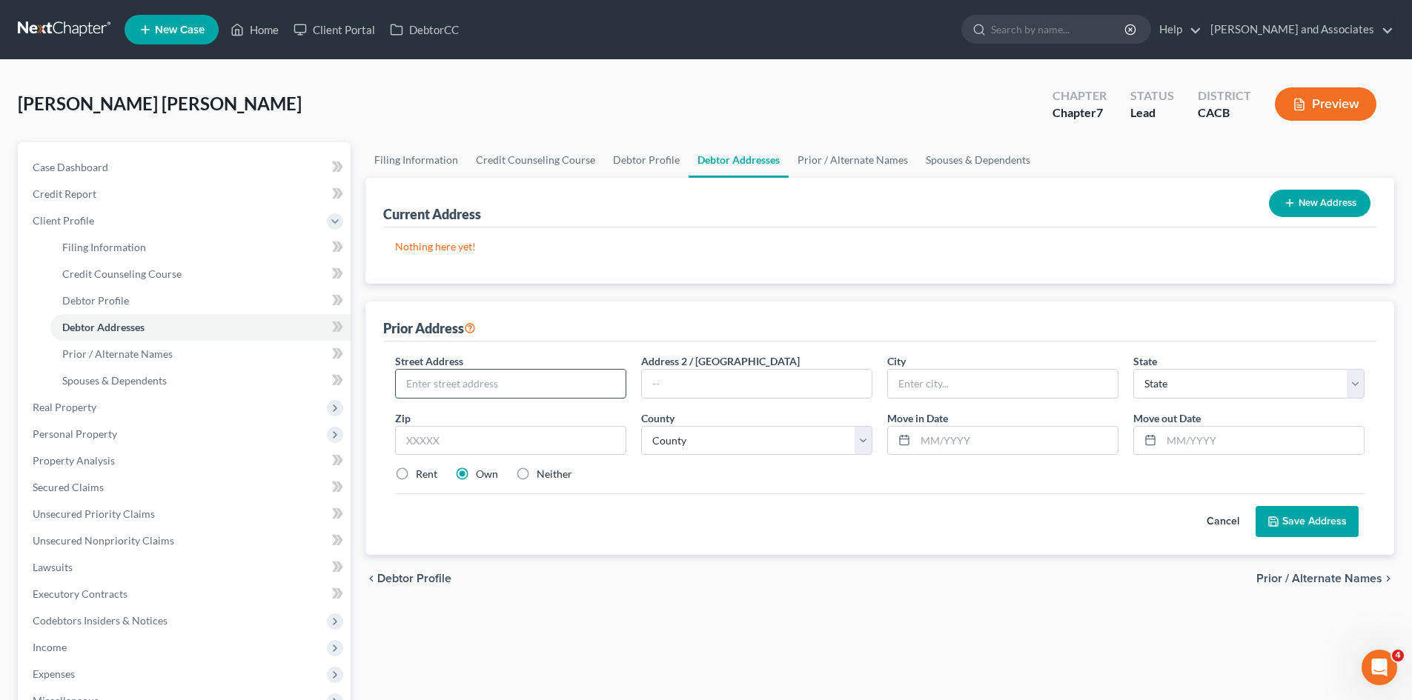
click at [479, 387] on input "text" at bounding box center [511, 384] width 230 height 28
type input "2231 Riverton Dr"
click at [425, 479] on label "Rent" at bounding box center [426, 474] width 21 height 15
click at [425, 477] on input "Rent" at bounding box center [427, 472] width 10 height 10
radio input "true"
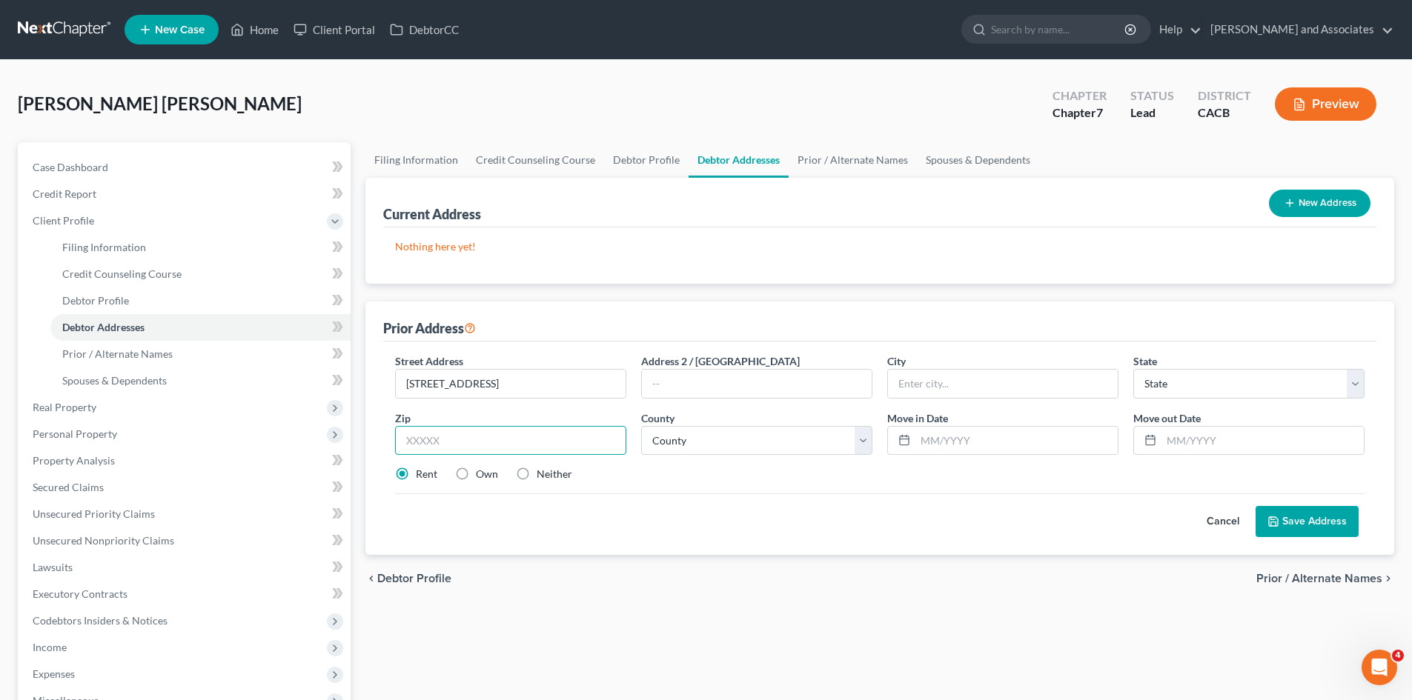
click at [474, 431] on input "text" at bounding box center [510, 441] width 231 height 30
type input "93458"
click at [742, 503] on div "Cancel Save Address" at bounding box center [879, 516] width 969 height 44
type input "Santa Maria"
select select "4"
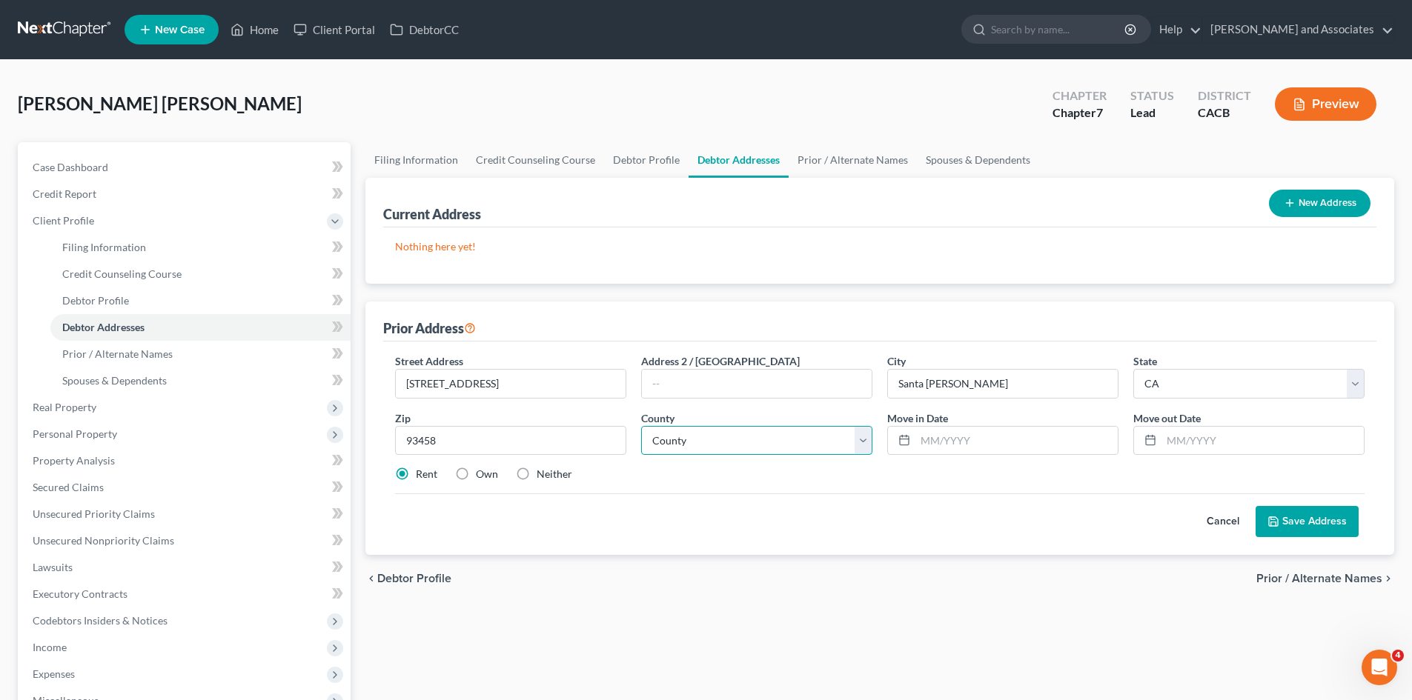
click at [835, 439] on select "County" at bounding box center [756, 441] width 231 height 30
select select "41"
click at [641, 426] on select "County Alameda County Alpine County Amador County Butte County Calaveras County…" at bounding box center [756, 441] width 231 height 30
click at [941, 436] on input "text" at bounding box center [1016, 441] width 202 height 28
type input "04/01/2020"
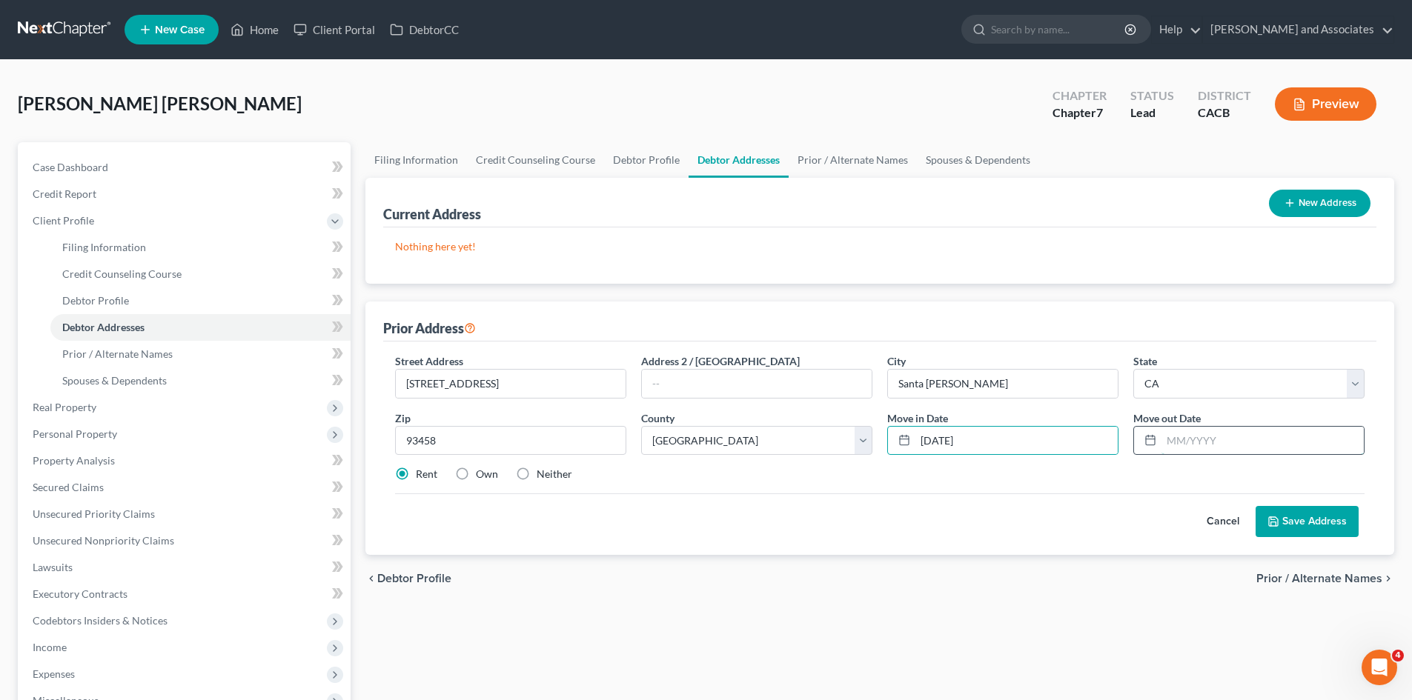
click at [1307, 445] on input "text" at bounding box center [1262, 441] width 202 height 28
type input "06/01/2025"
click at [1321, 527] on button "Save Address" at bounding box center [1307, 521] width 103 height 31
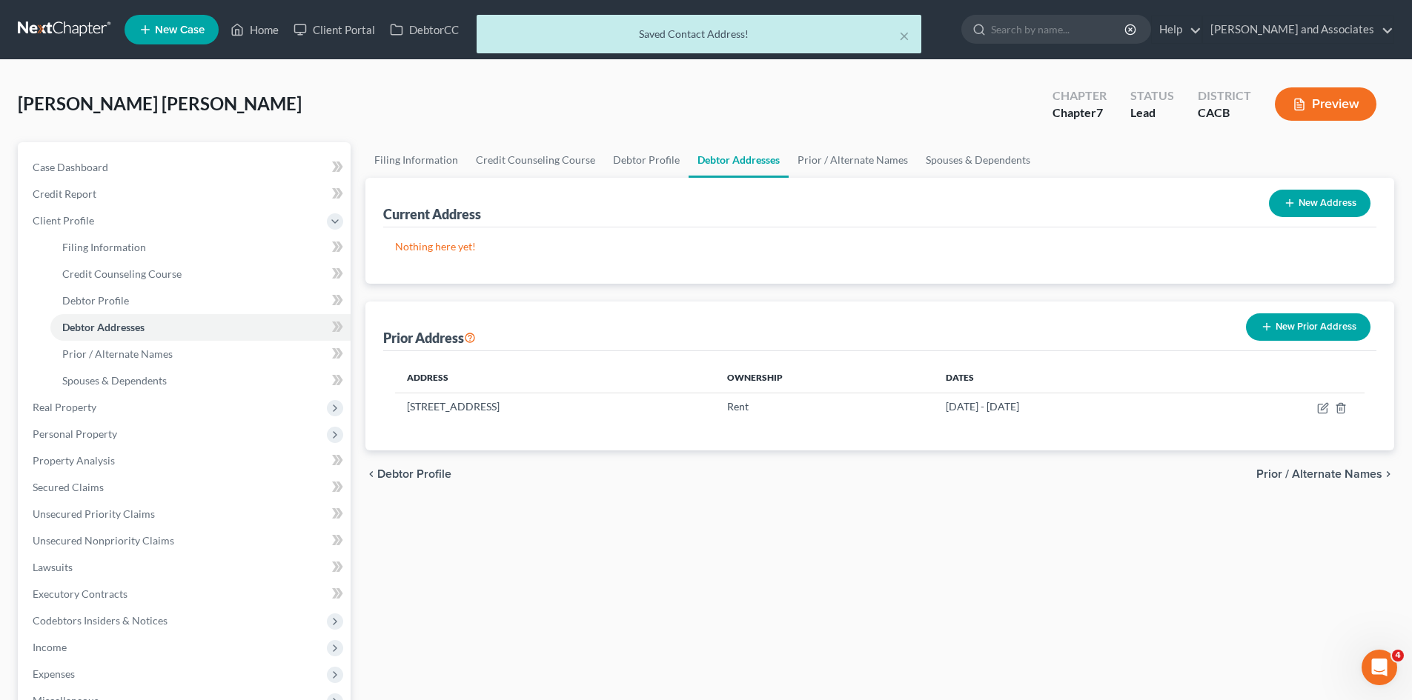
click at [1327, 208] on button "New Address" at bounding box center [1320, 203] width 102 height 27
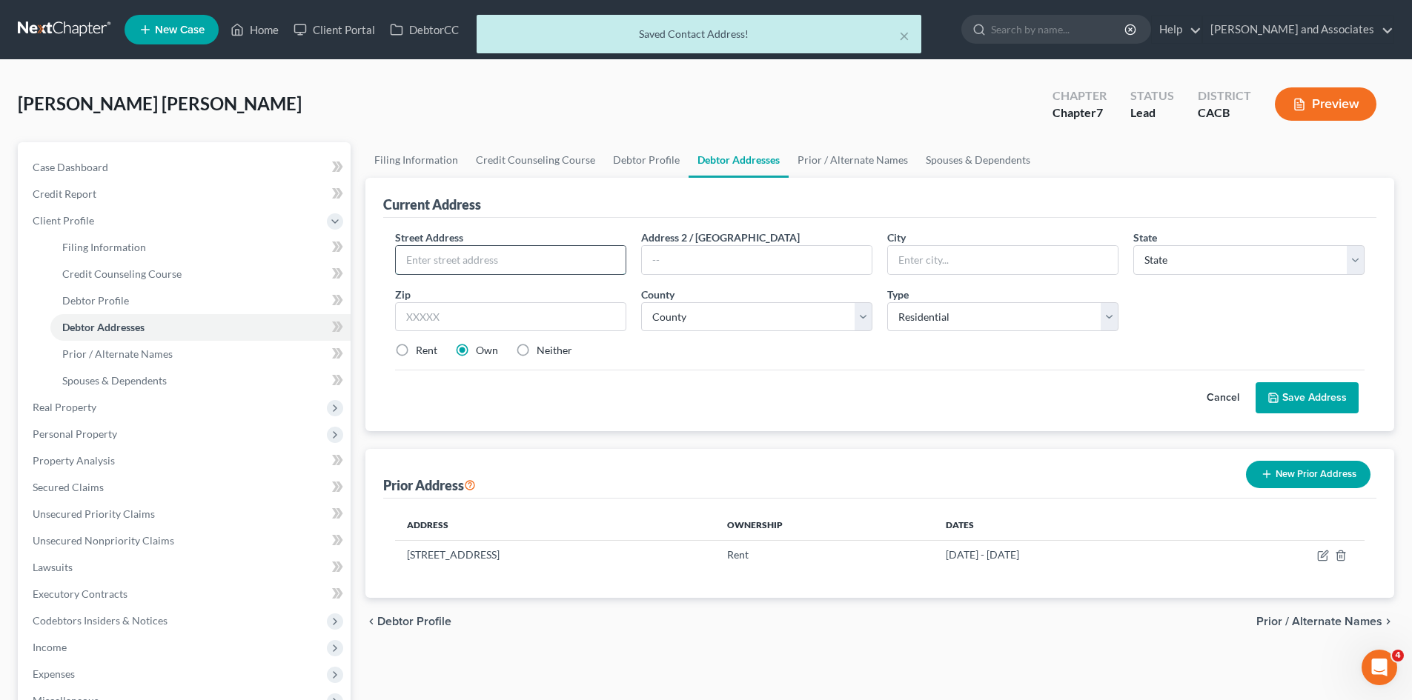
click at [577, 265] on input "text" at bounding box center [511, 260] width 230 height 28
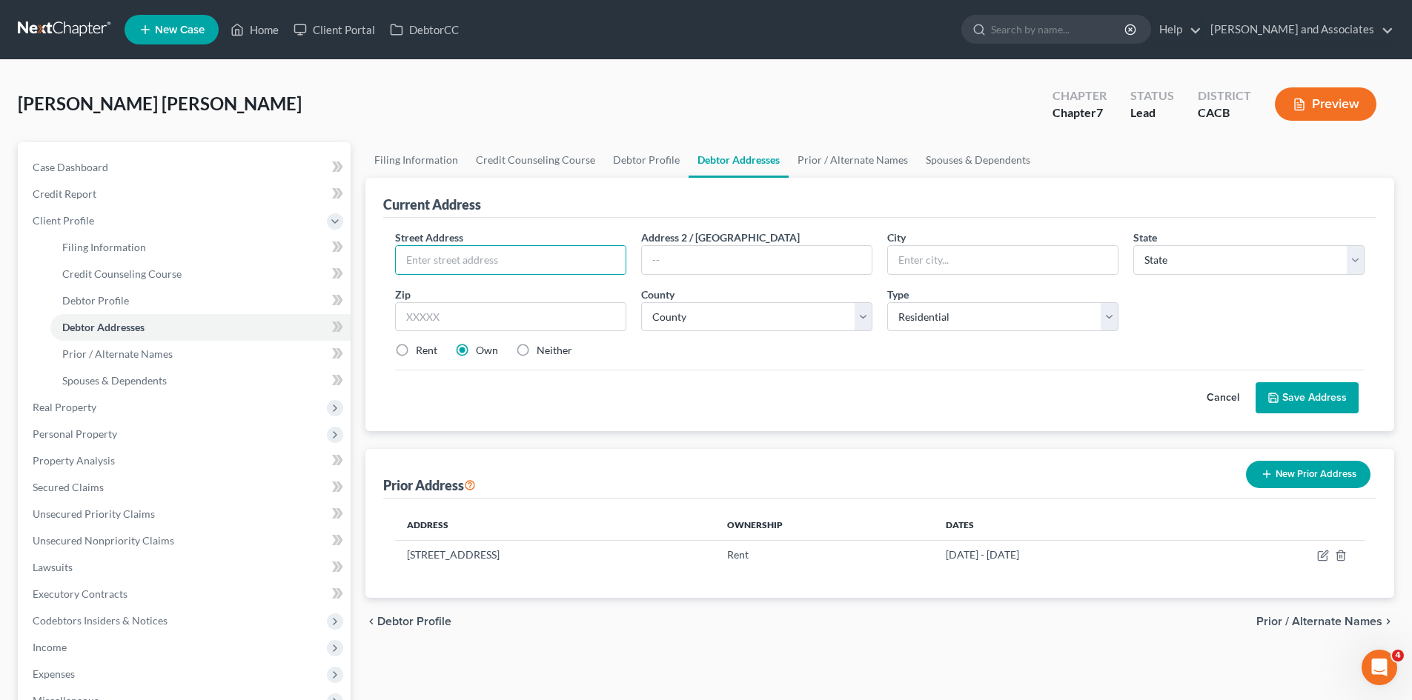
click at [412, 397] on div "Cancel Save Address" at bounding box center [879, 392] width 969 height 44
click at [1005, 316] on select "Select Residential Mailing Rental Business" at bounding box center [1002, 317] width 231 height 30
select select "1"
click at [887, 302] on select "Select Residential Mailing Rental Business" at bounding box center [1002, 317] width 231 height 30
click at [480, 262] on input "text" at bounding box center [511, 260] width 230 height 28
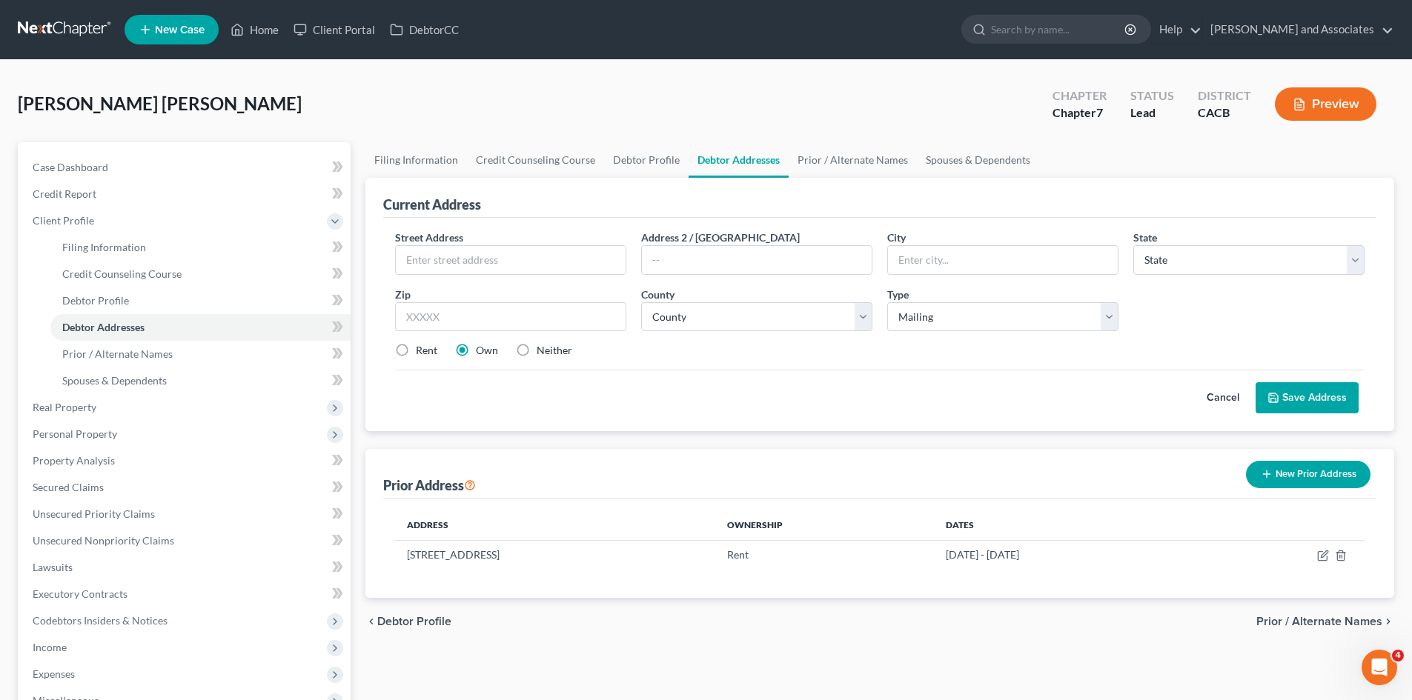
click at [406, 379] on div "Cancel Save Address" at bounding box center [879, 392] width 969 height 44
click at [416, 351] on label "Rent" at bounding box center [426, 350] width 21 height 15
click at [422, 351] on input "Rent" at bounding box center [427, 348] width 10 height 10
radio input "true"
click at [480, 265] on input "text" at bounding box center [511, 260] width 230 height 28
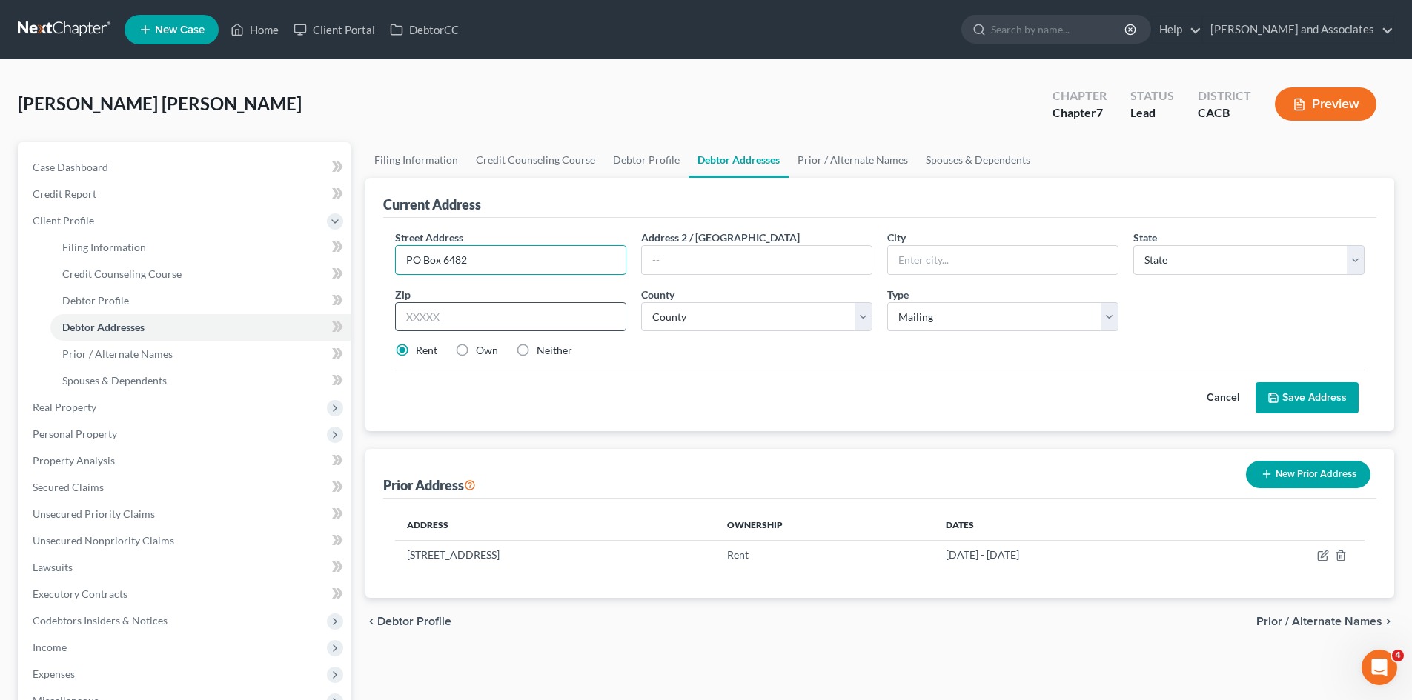
type input "PO Box 6482"
click at [460, 328] on input "text" at bounding box center [510, 317] width 231 height 30
type input "93456"
click at [744, 386] on div "Cancel Save Address" at bounding box center [879, 392] width 969 height 44
type input "Santa Maria"
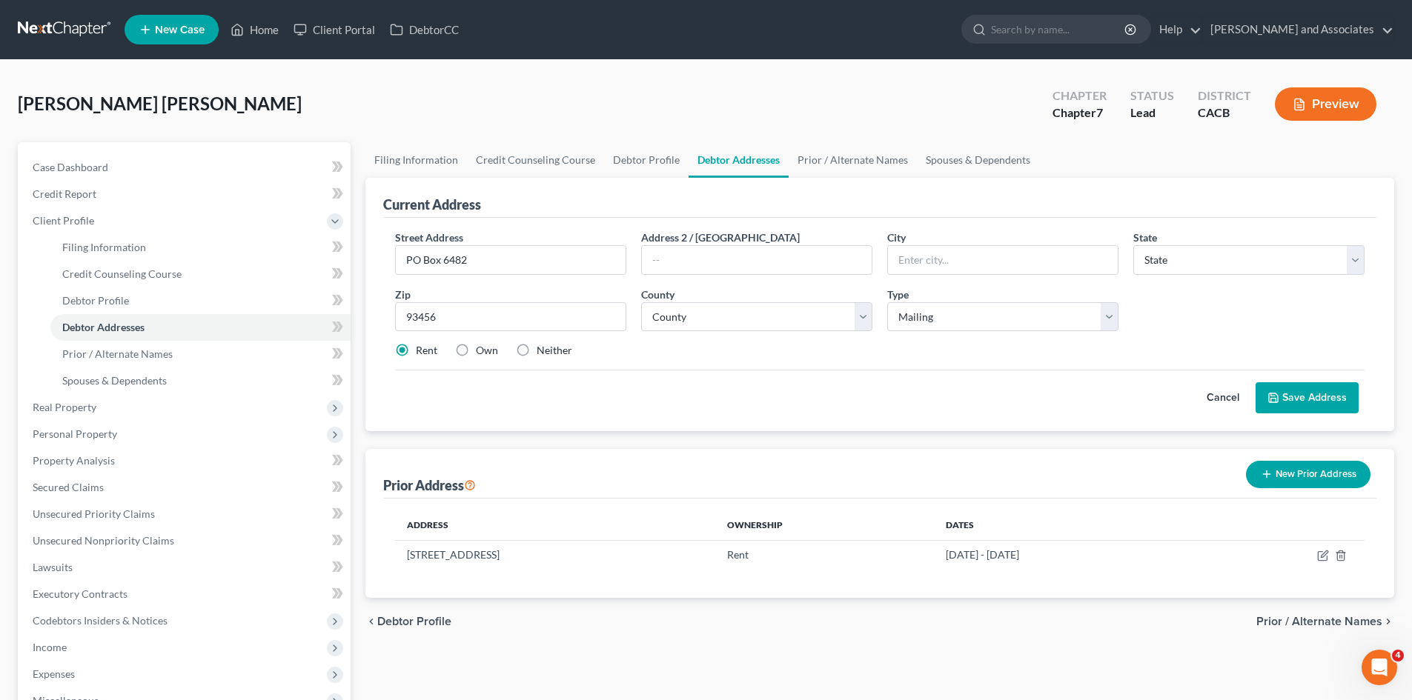
select select "4"
click at [775, 314] on select "County" at bounding box center [756, 317] width 231 height 30
select select "41"
click at [641, 302] on select "County Alameda County Alpine County Amador County Butte County Calaveras County…" at bounding box center [756, 317] width 231 height 30
click at [844, 385] on div "Cancel Save Address" at bounding box center [879, 392] width 969 height 44
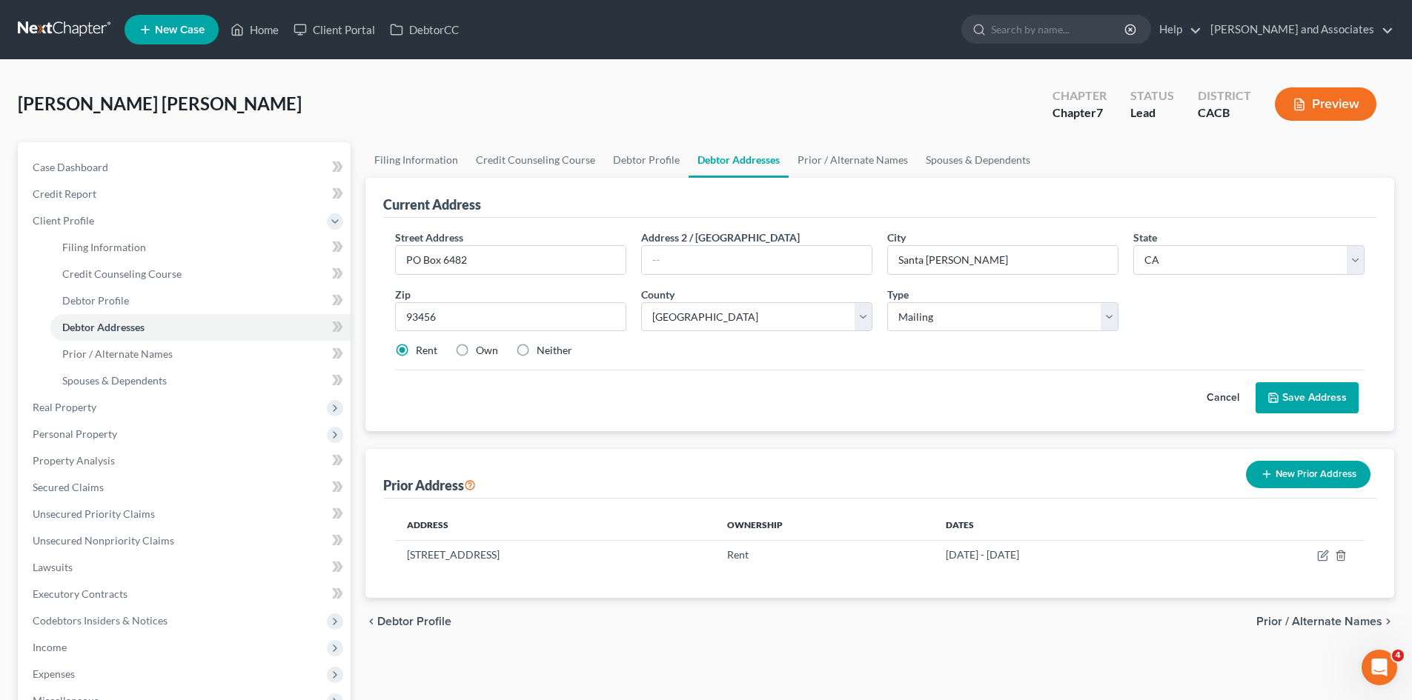
click at [1279, 399] on icon at bounding box center [1273, 398] width 12 height 12
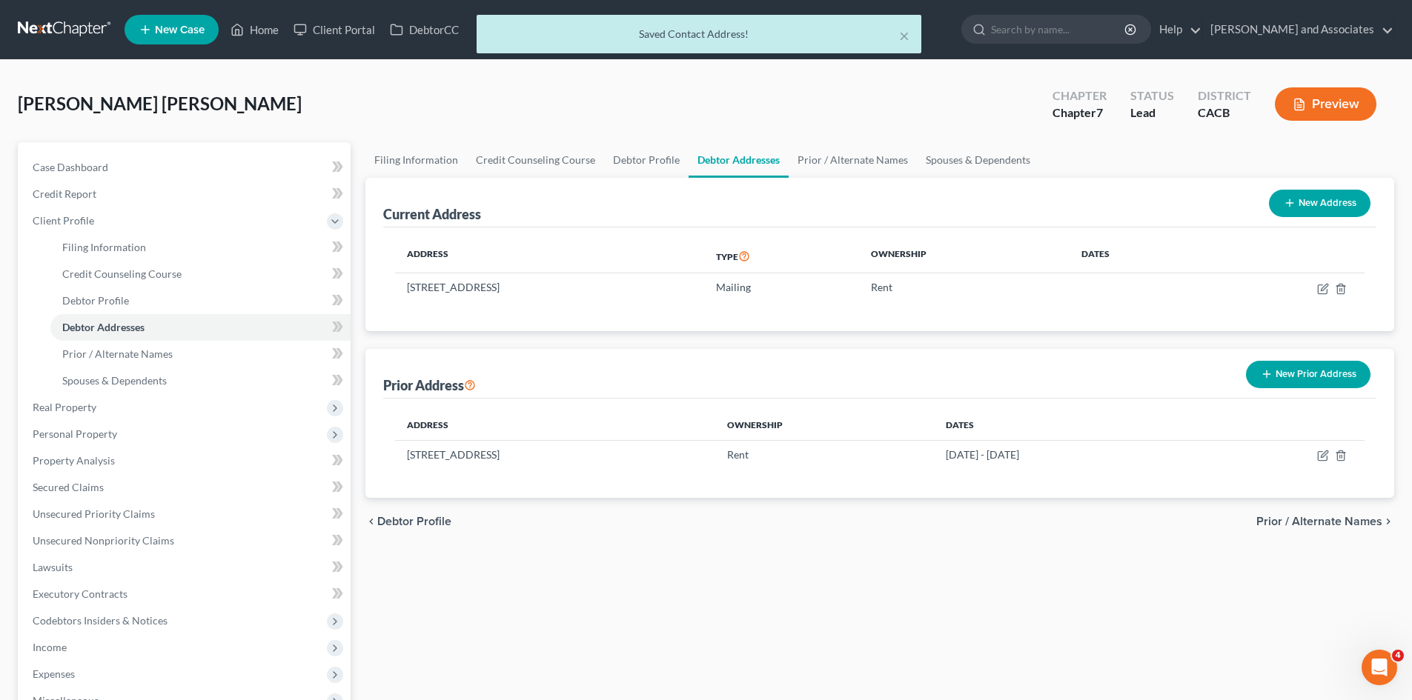
click at [1339, 197] on button "New Address" at bounding box center [1320, 203] width 102 height 27
select select "0"
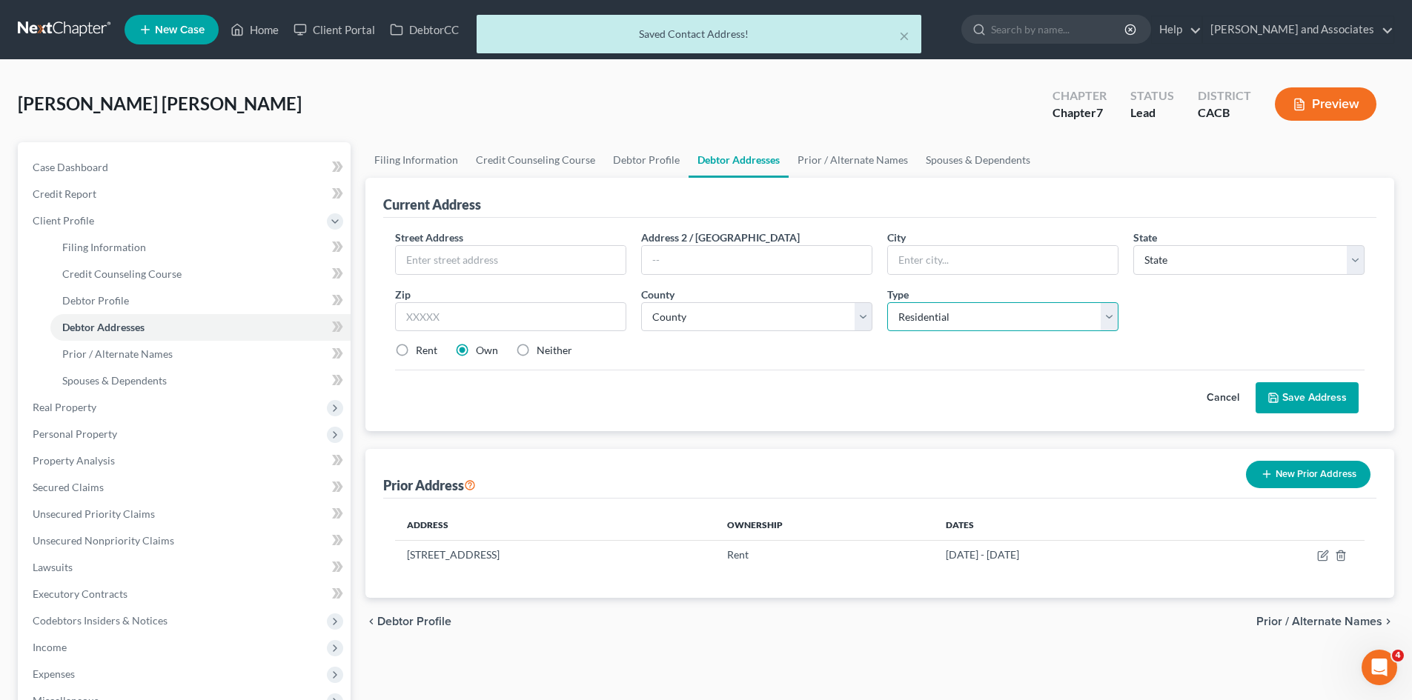
click at [969, 321] on select "Select Residential Mailing Rental Business" at bounding box center [1002, 317] width 231 height 30
click at [887, 302] on select "Select Residential Mailing Rental Business" at bounding box center [1002, 317] width 231 height 30
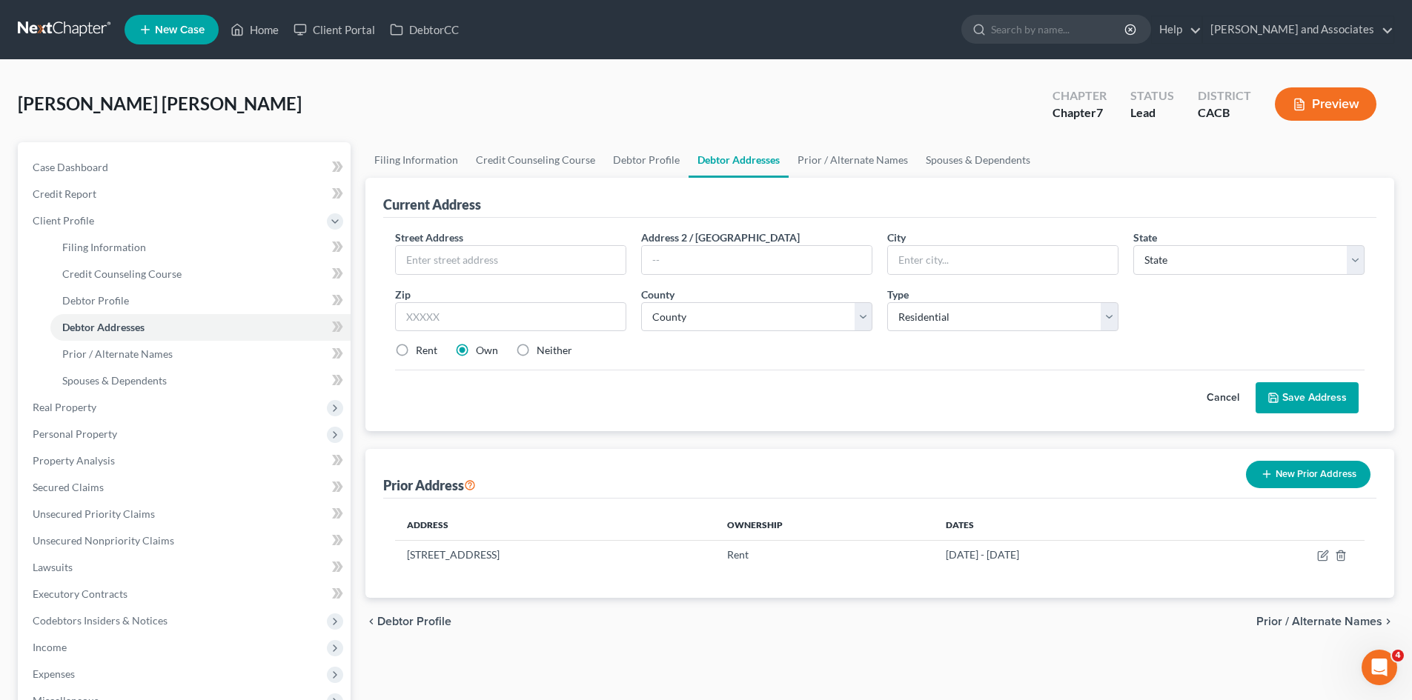
click at [438, 348] on div "Rent Own Neither" at bounding box center [880, 350] width 984 height 15
click at [432, 351] on label "Rent" at bounding box center [426, 350] width 21 height 15
click at [431, 351] on input "Rent" at bounding box center [427, 348] width 10 height 10
radio input "true"
click at [546, 265] on input "text" at bounding box center [511, 260] width 230 height 28
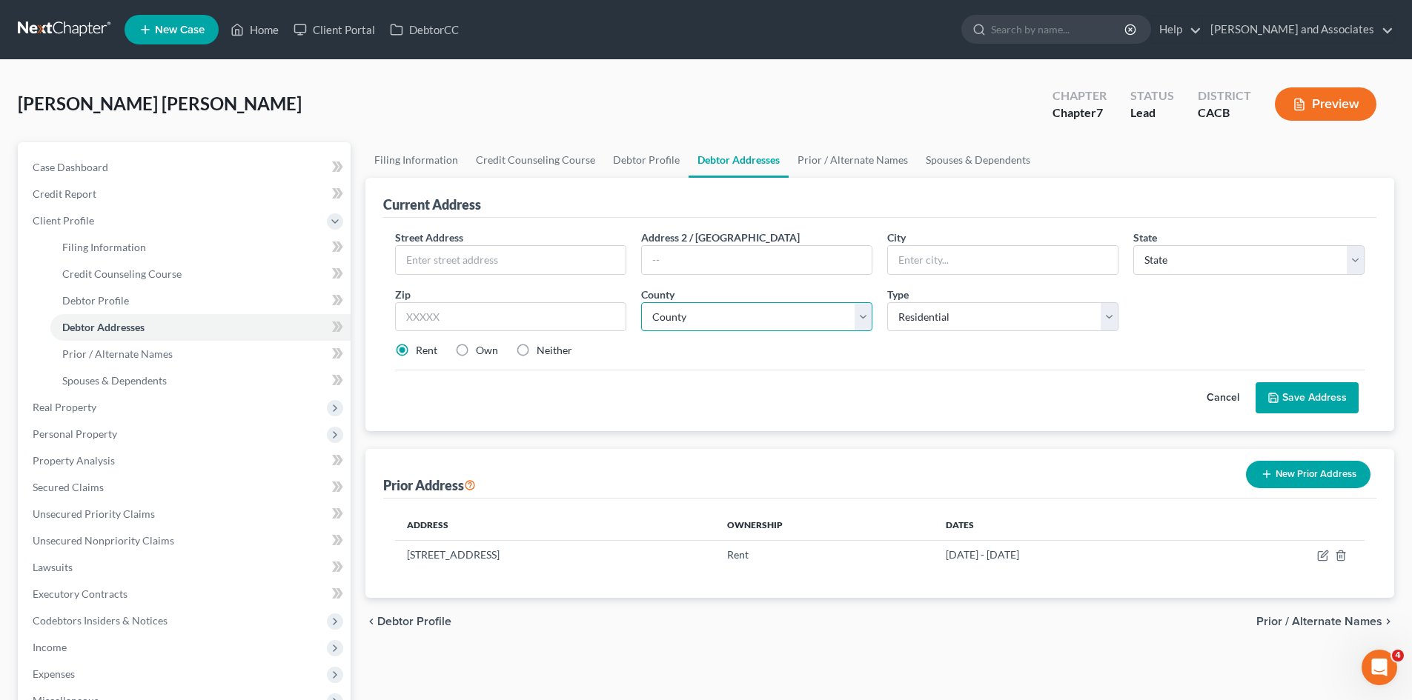
click at [727, 314] on select "County" at bounding box center [756, 317] width 231 height 30
click at [481, 265] on input "text" at bounding box center [511, 260] width 230 height 28
type input "1240 W Bethel Ln Apt F20"
click at [471, 321] on input "text" at bounding box center [510, 317] width 231 height 30
type input "93458"
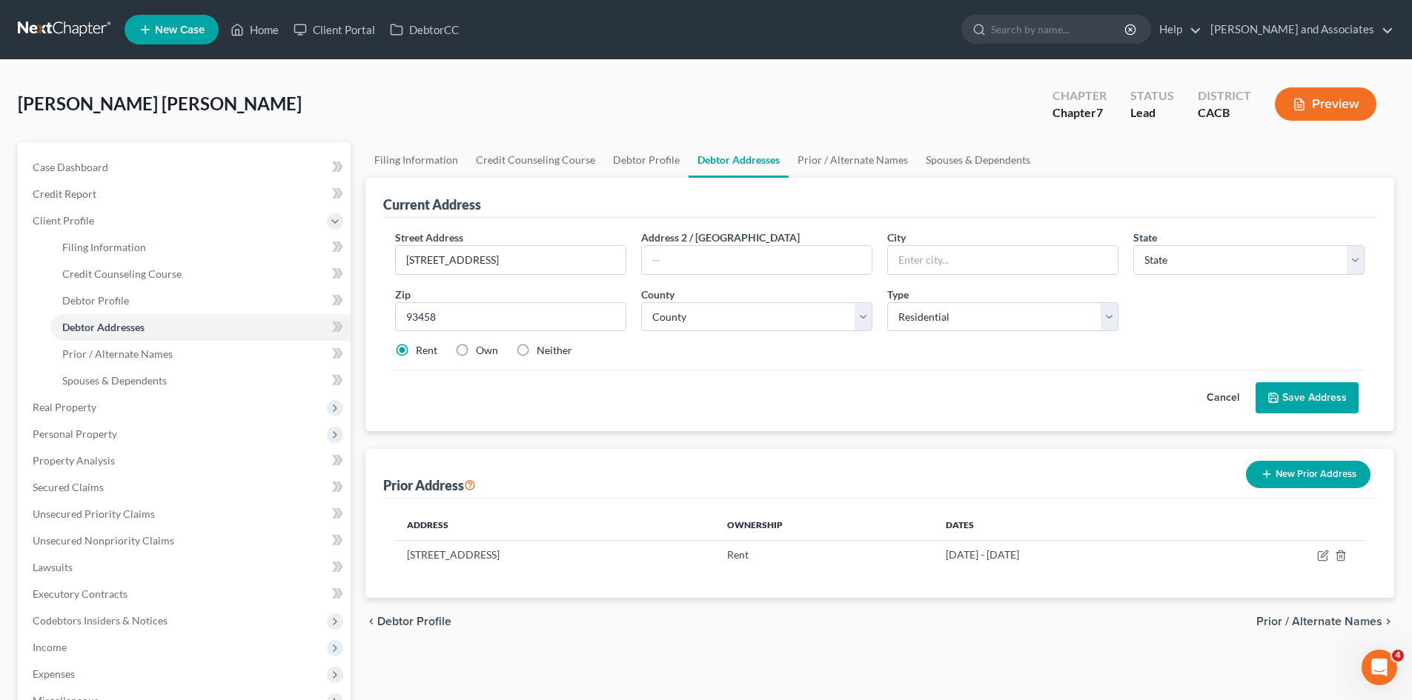
click at [827, 397] on div "Cancel Save Address" at bounding box center [879, 392] width 969 height 44
type input "Santa Maria"
select select "4"
click at [832, 308] on select "County" at bounding box center [756, 317] width 231 height 30
select select "41"
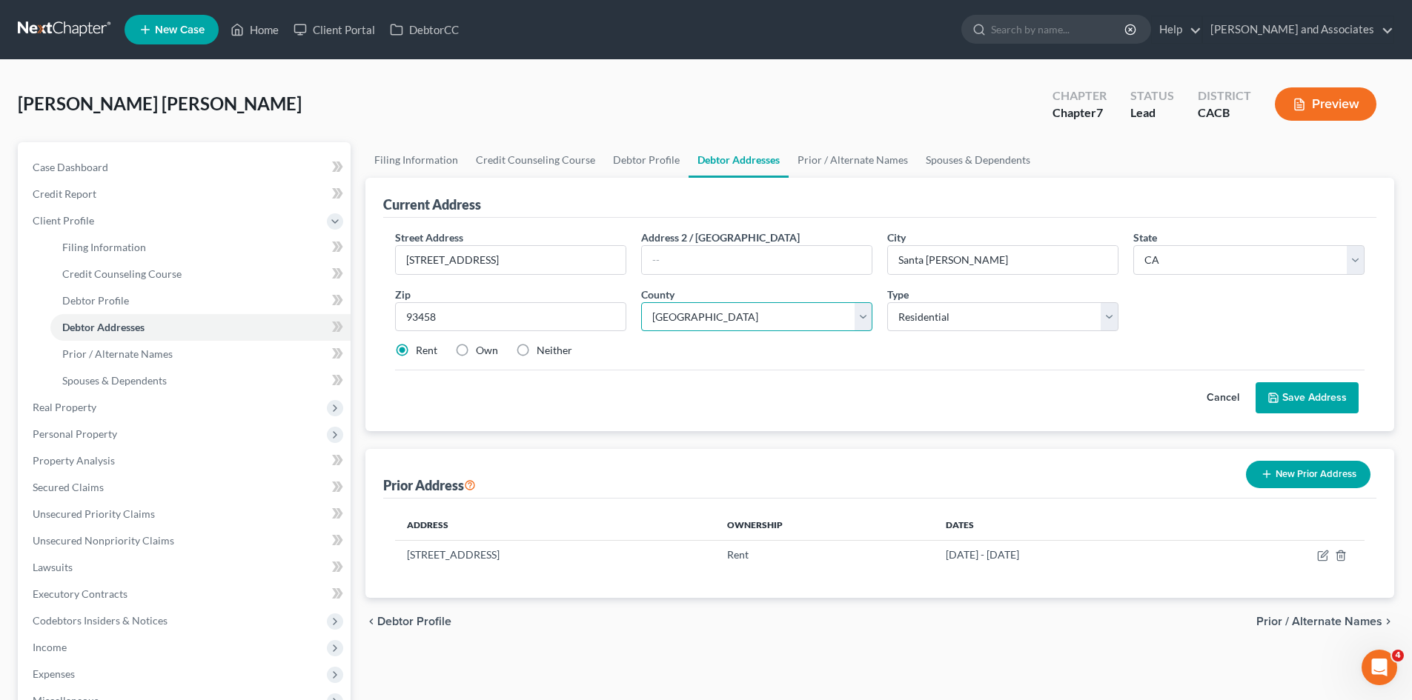
click at [641, 302] on select "County Alameda County Alpine County Amador County Butte County Calaveras County…" at bounding box center [756, 317] width 231 height 30
click at [1051, 395] on div "Cancel Save Address" at bounding box center [879, 392] width 969 height 44
click at [1332, 400] on button "Save Address" at bounding box center [1307, 397] width 103 height 31
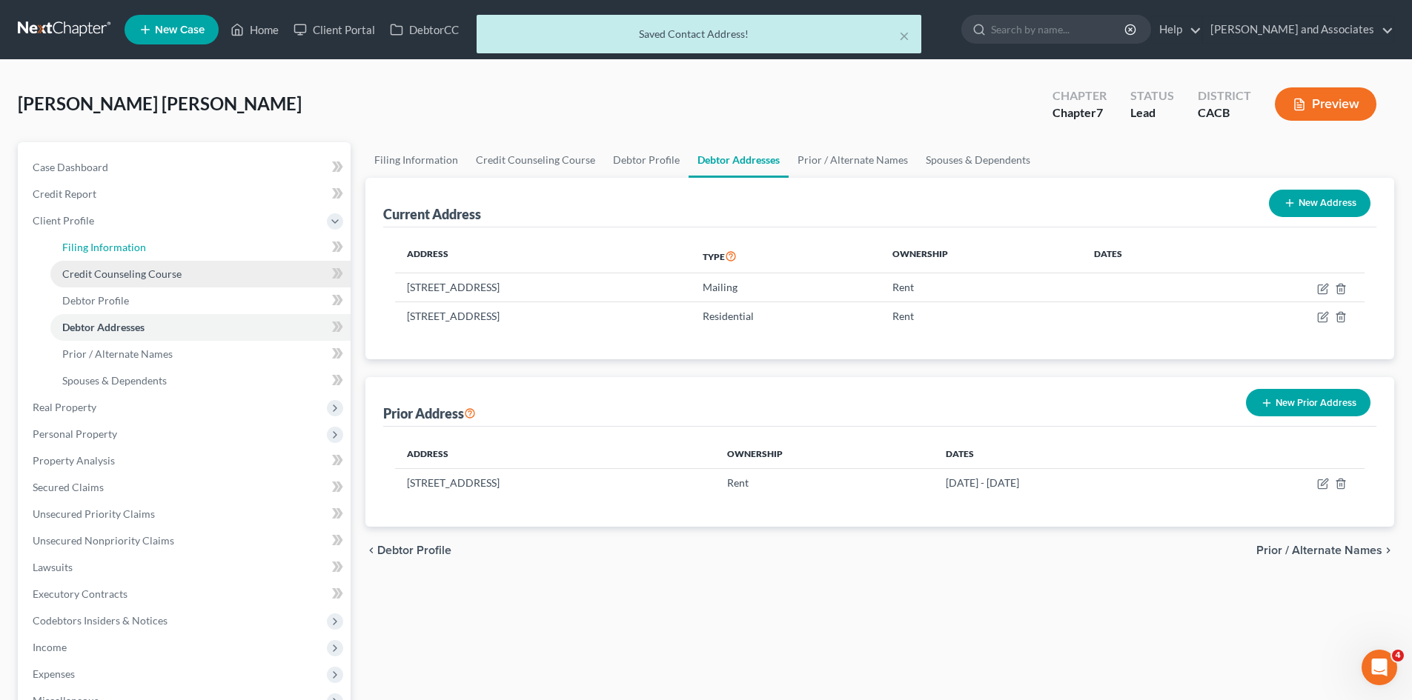
drag, startPoint x: 139, startPoint y: 256, endPoint x: 199, endPoint y: 264, distance: 60.6
click at [139, 256] on link "Filing Information" at bounding box center [200, 247] width 300 height 27
select select "1"
select select "0"
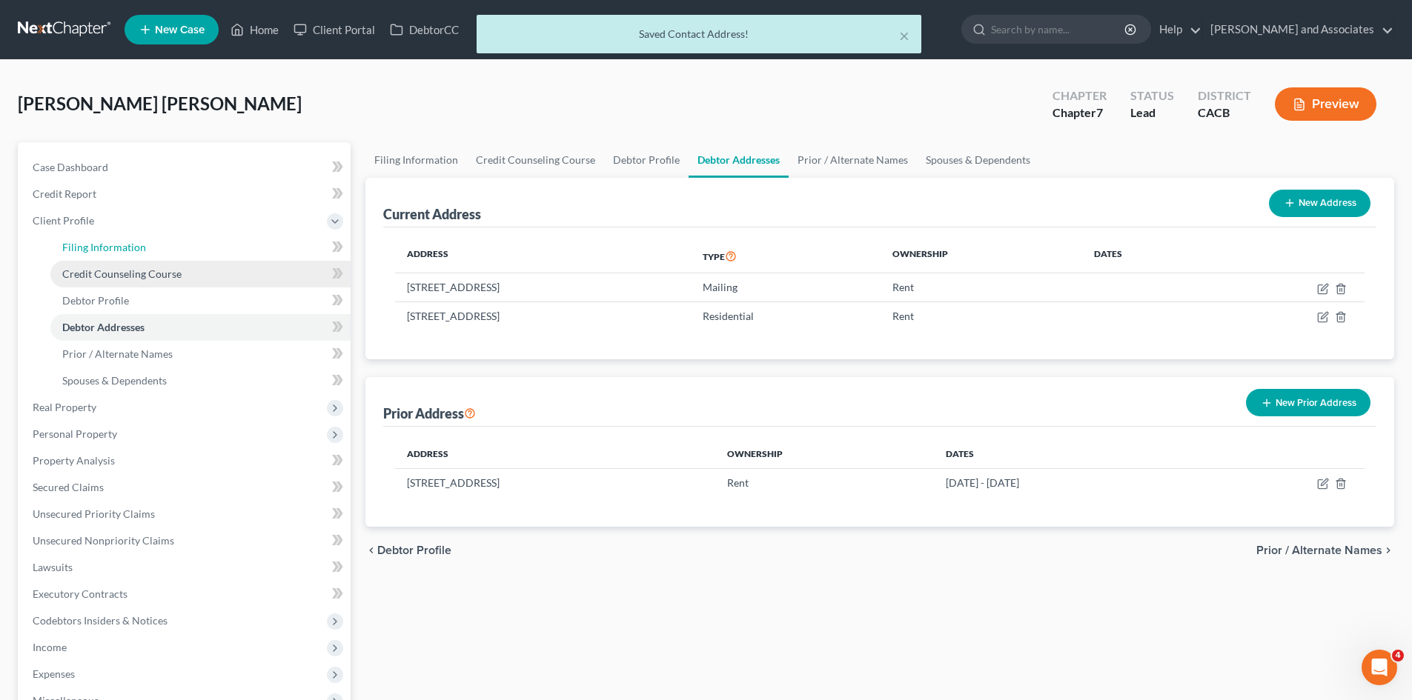
select select "7"
select select "0"
select select "4"
select select "0"
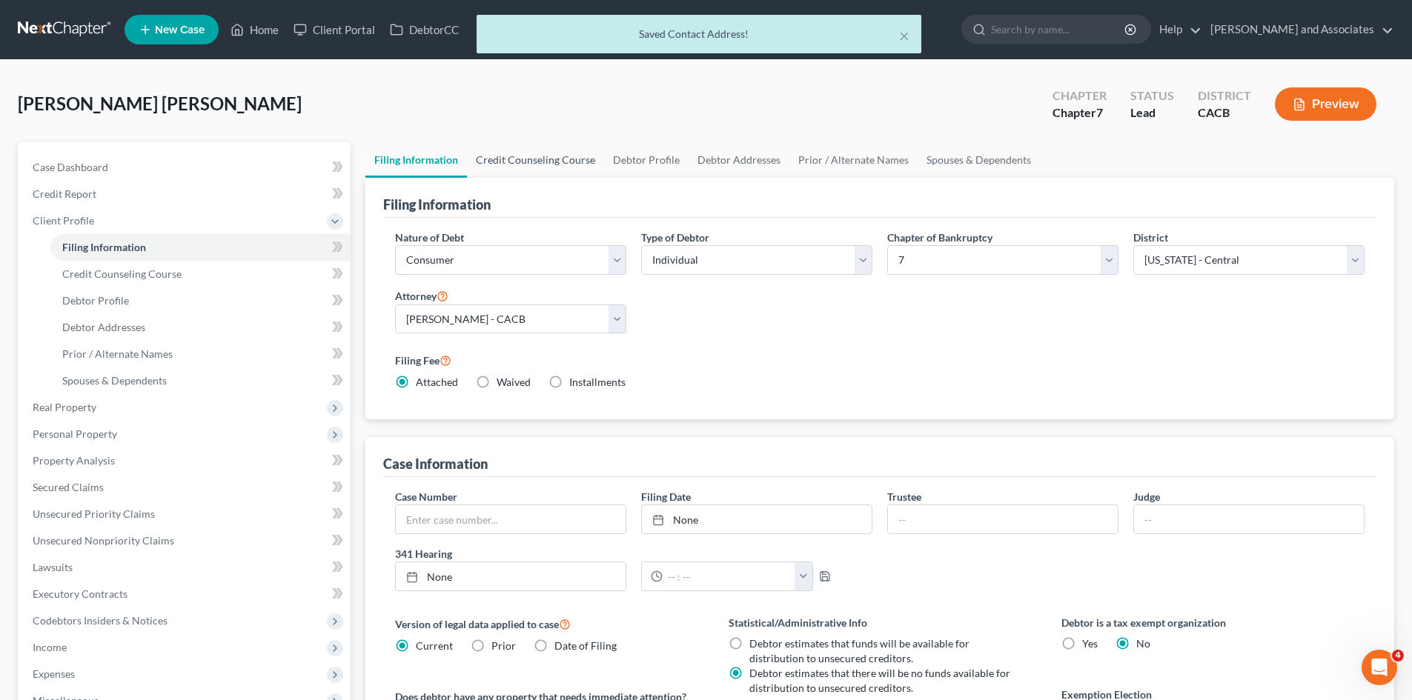
click at [554, 171] on link "Credit Counseling Course" at bounding box center [535, 160] width 137 height 36
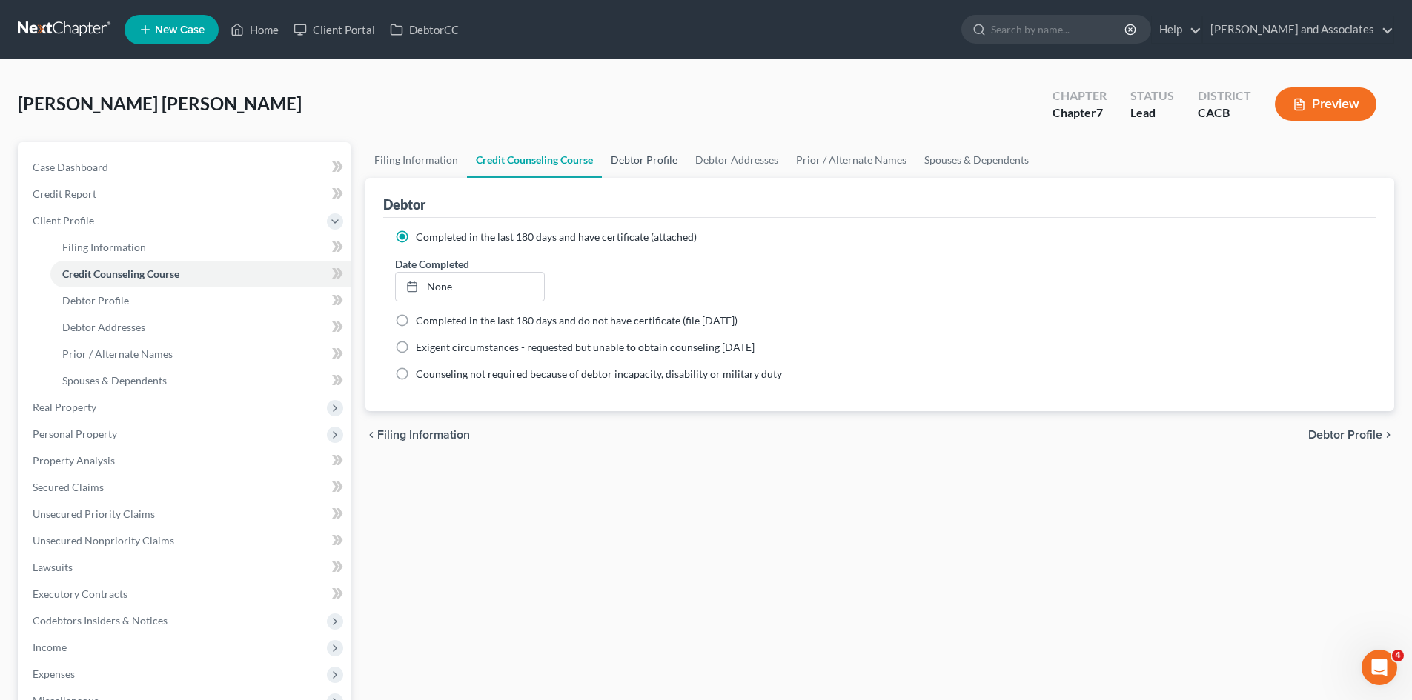
click at [644, 165] on link "Debtor Profile" at bounding box center [644, 160] width 84 height 36
select select "0"
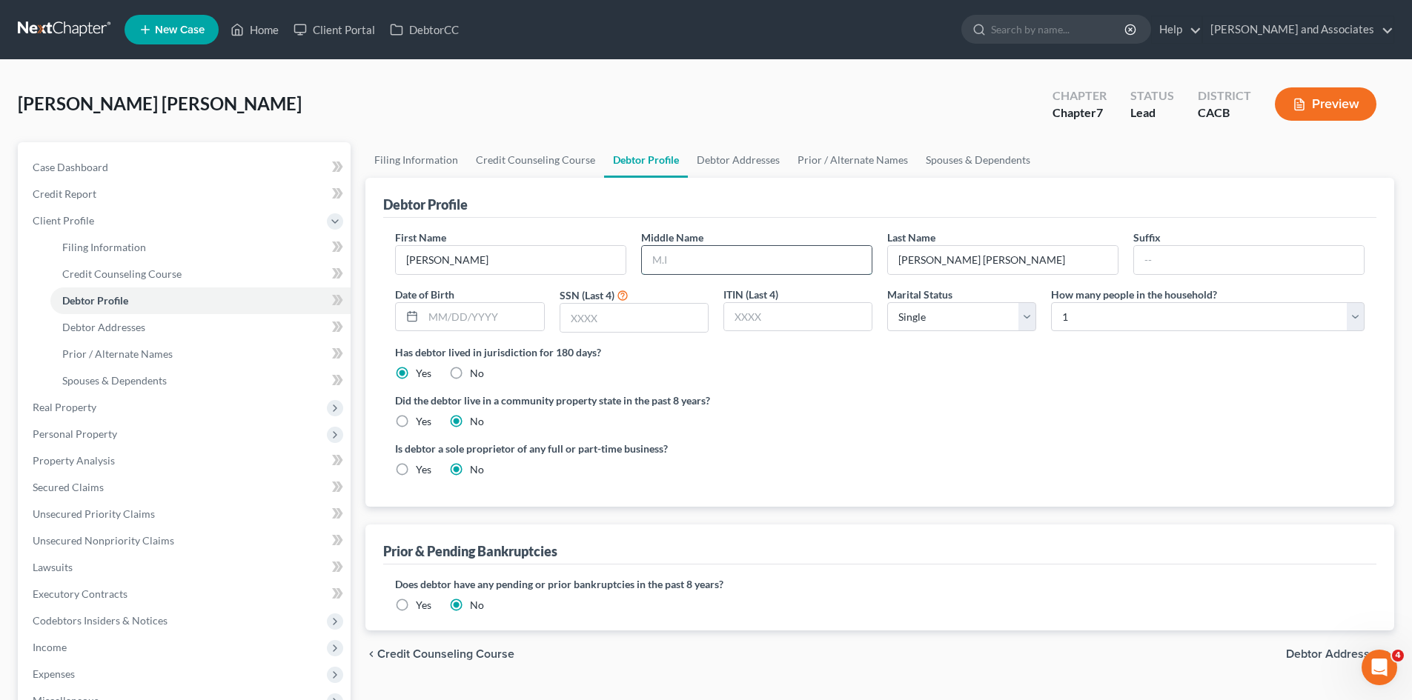
click at [737, 267] on input "text" at bounding box center [757, 260] width 230 height 28
click at [1056, 264] on input "Gomez Martinez Rodriguez" at bounding box center [1003, 260] width 230 height 28
click at [748, 259] on input "text" at bounding box center [757, 260] width 230 height 28
click at [1047, 394] on label "Did the debtor live in a community property state in the past 8 years?" at bounding box center [879, 401] width 969 height 16
click at [517, 321] on input "text" at bounding box center [483, 317] width 120 height 28
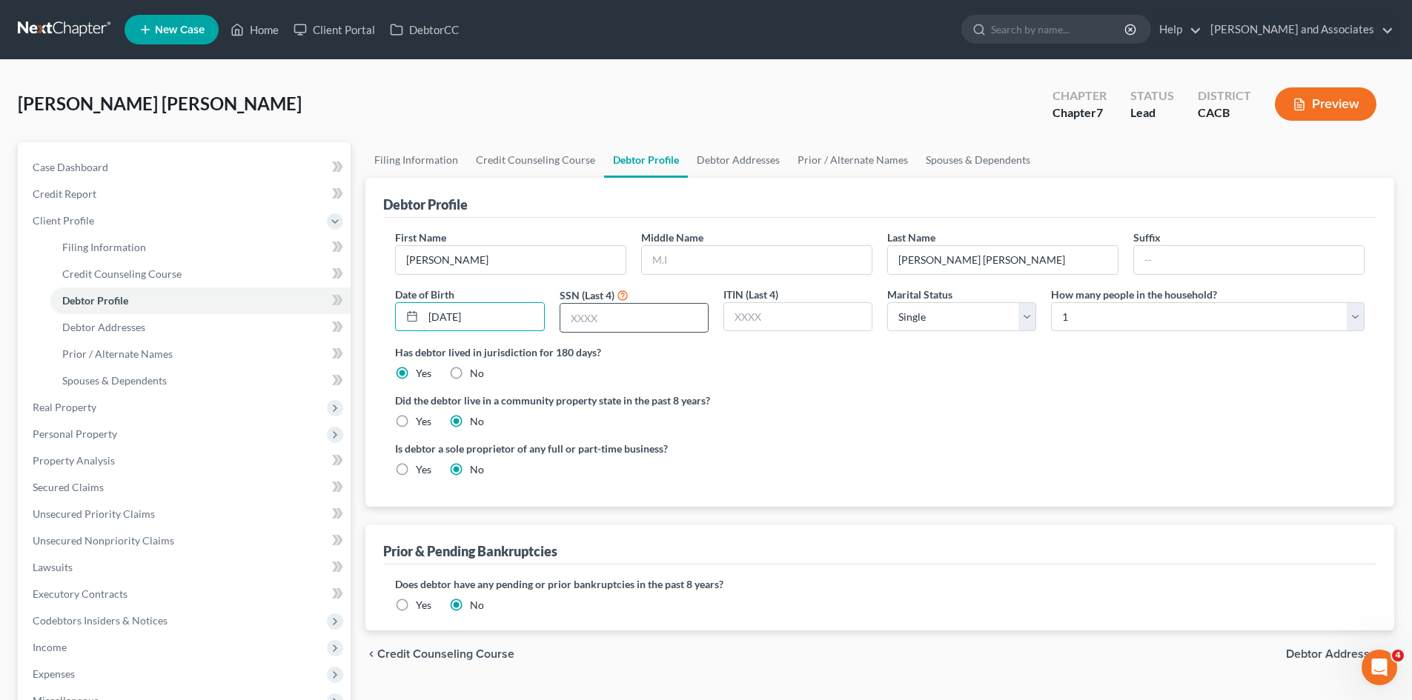
type input "02/04/70"
click at [617, 319] on input "text" at bounding box center [633, 318] width 147 height 28
type input "9318"
click at [969, 319] on select "Select Single Married Separated Divorced Widowed" at bounding box center [961, 317] width 149 height 30
select select "1"
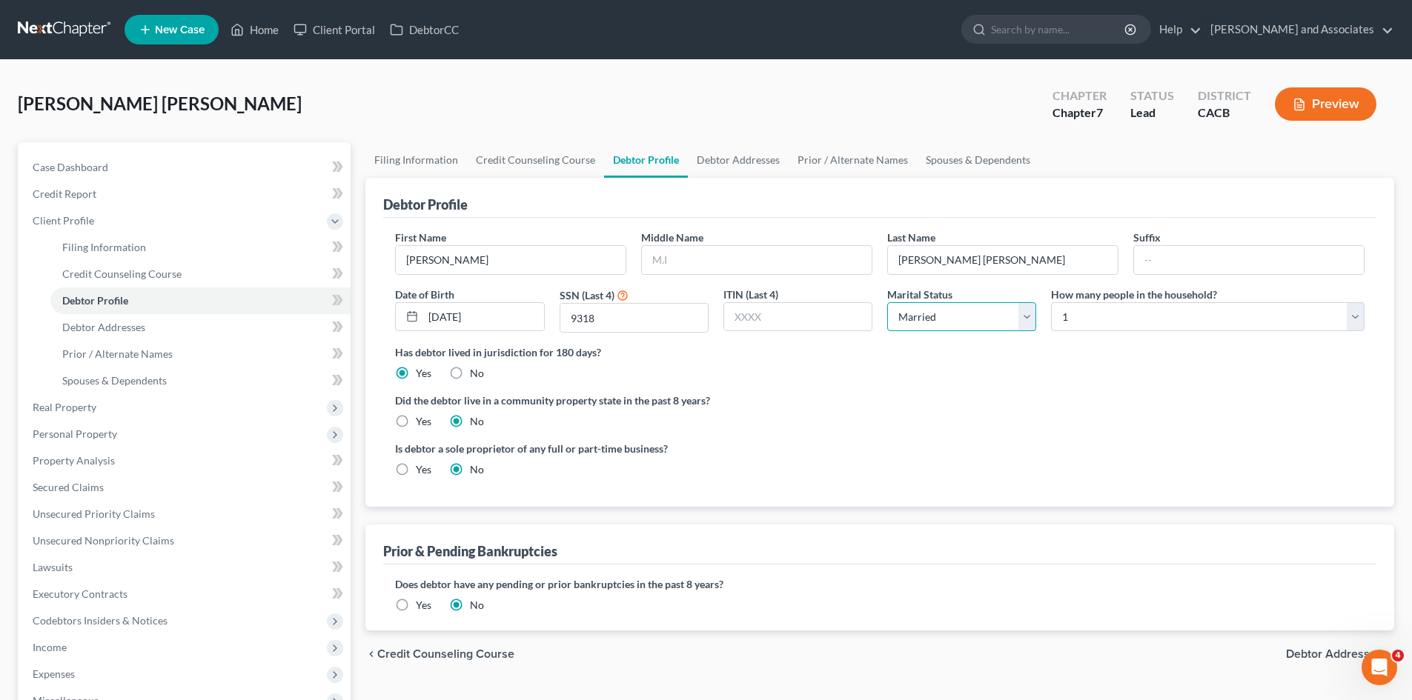
click at [887, 302] on select "Select Single Married Separated Divorced Widowed" at bounding box center [961, 317] width 149 height 30
click at [1167, 377] on div "Has debtor lived in jurisdiction for 180 days? Yes No Debtor must reside in jur…" at bounding box center [879, 363] width 969 height 36
click at [1191, 321] on select "Select 1 2 3 4 5 6 7 8 9 10 11 12 13 14 15 16 17 18 19 20" at bounding box center [1208, 317] width 314 height 30
select select "1"
click at [1051, 302] on select "Select 1 2 3 4 5 6 7 8 9 10 11 12 13 14 15 16 17 18 19 20" at bounding box center [1208, 317] width 314 height 30
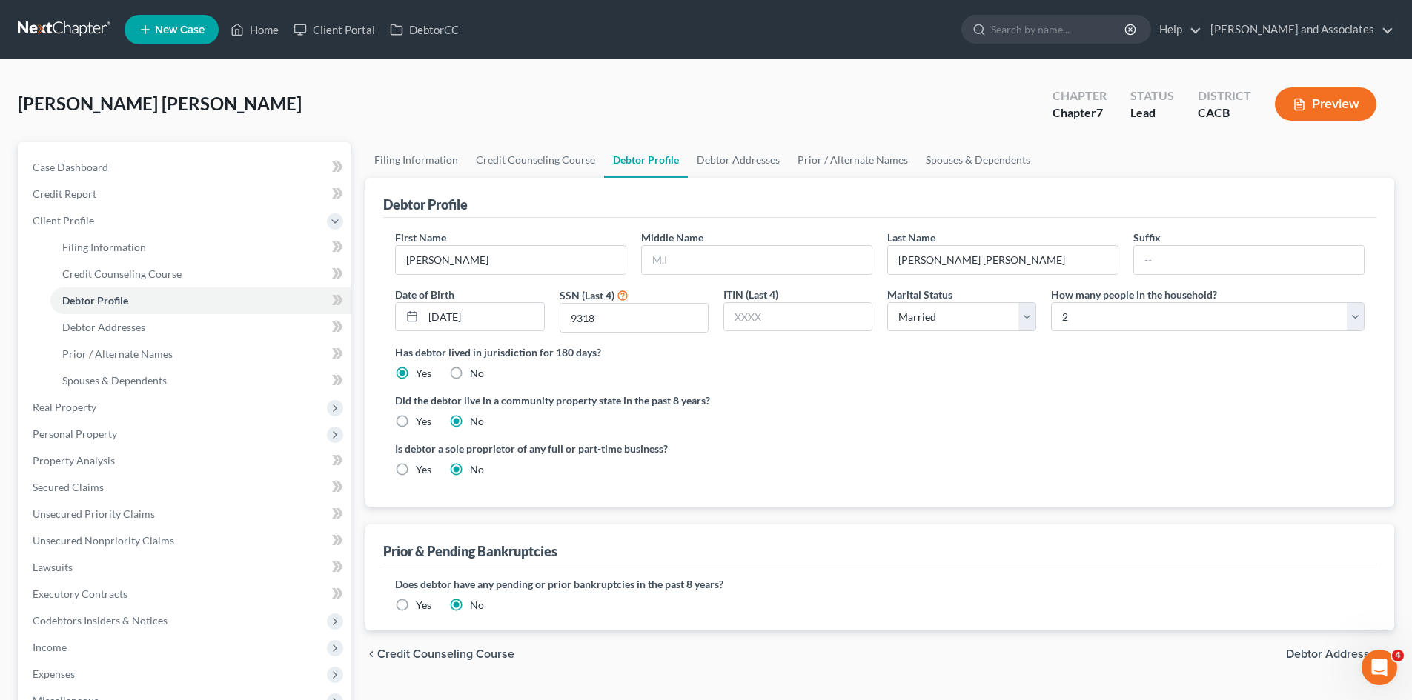
click at [839, 486] on div "Is debtor a sole proprietor of any full or part-time business? Yes No" at bounding box center [880, 465] width 984 height 48
drag, startPoint x: 716, startPoint y: 150, endPoint x: 723, endPoint y: 152, distance: 7.7
click at [716, 150] on link "Debtor Addresses" at bounding box center [738, 160] width 101 height 36
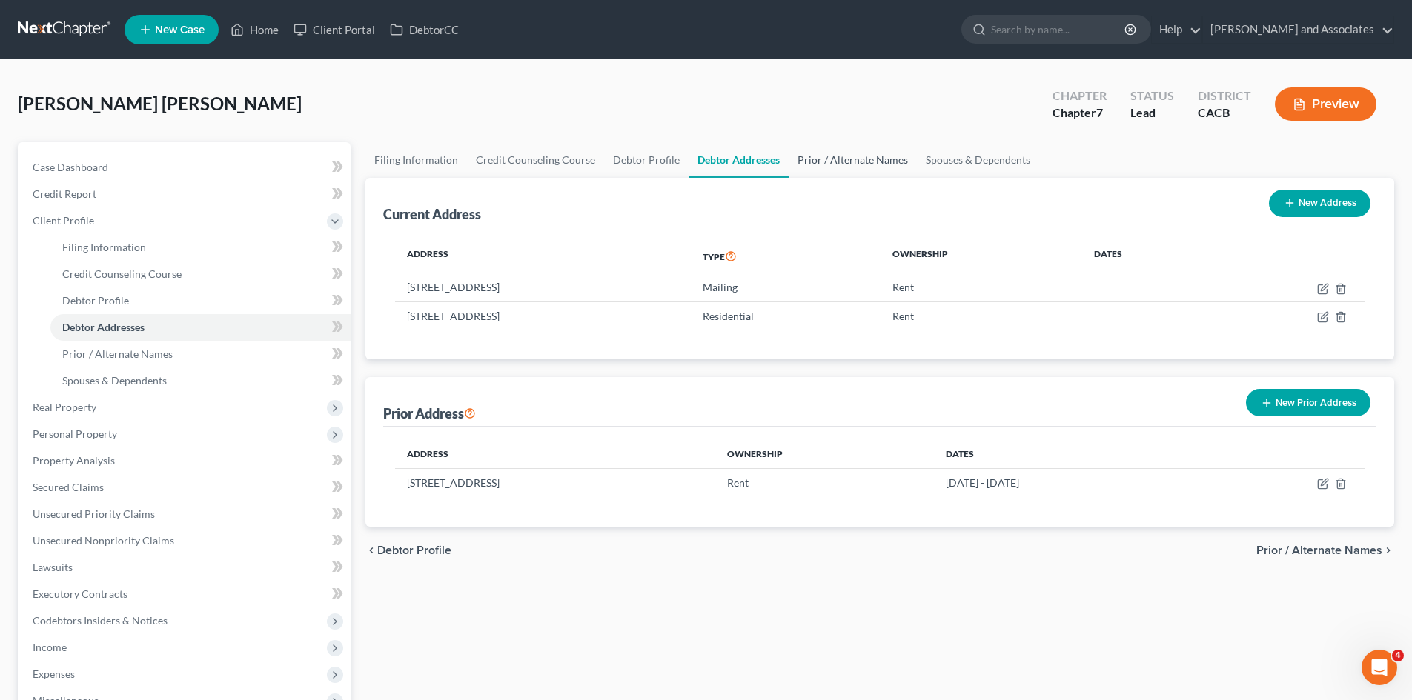
click at [861, 162] on link "Prior / Alternate Names" at bounding box center [853, 160] width 128 height 36
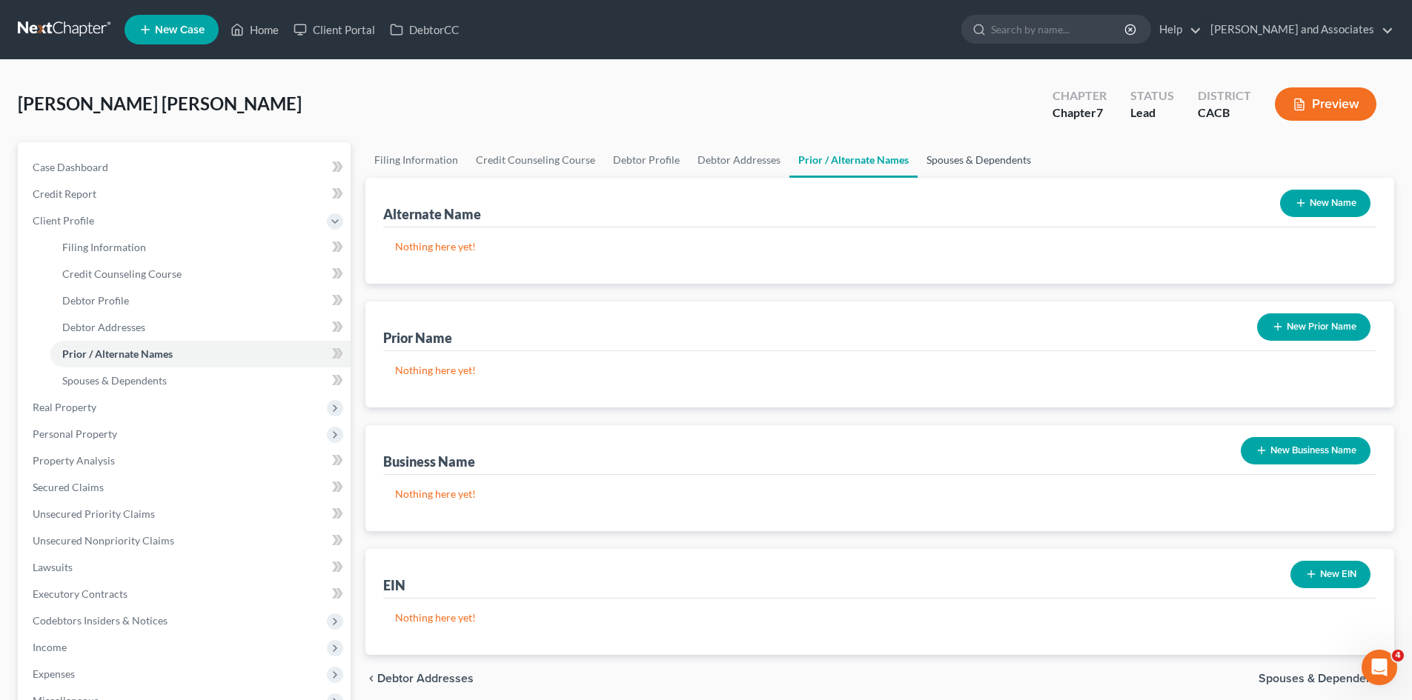
click at [952, 147] on link "Spouses & Dependents" at bounding box center [979, 160] width 122 height 36
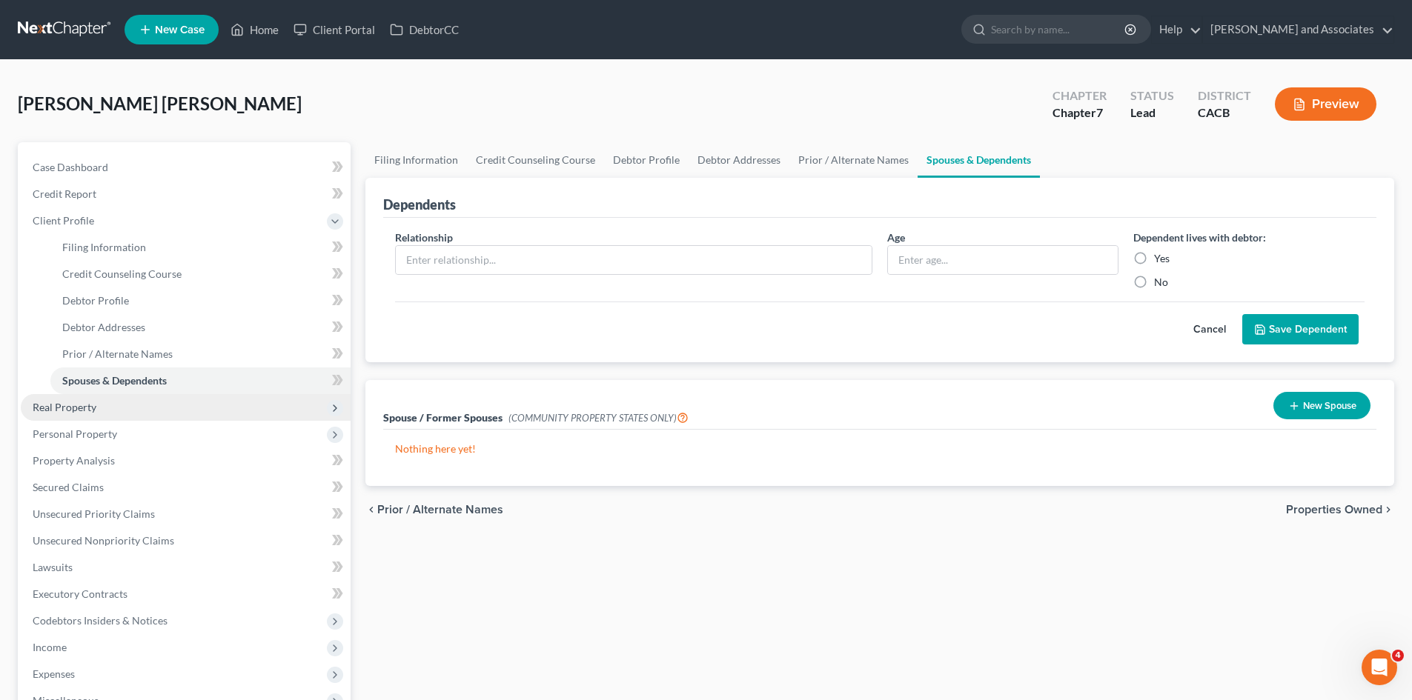
click at [95, 411] on span "Real Property" at bounding box center [65, 407] width 64 height 13
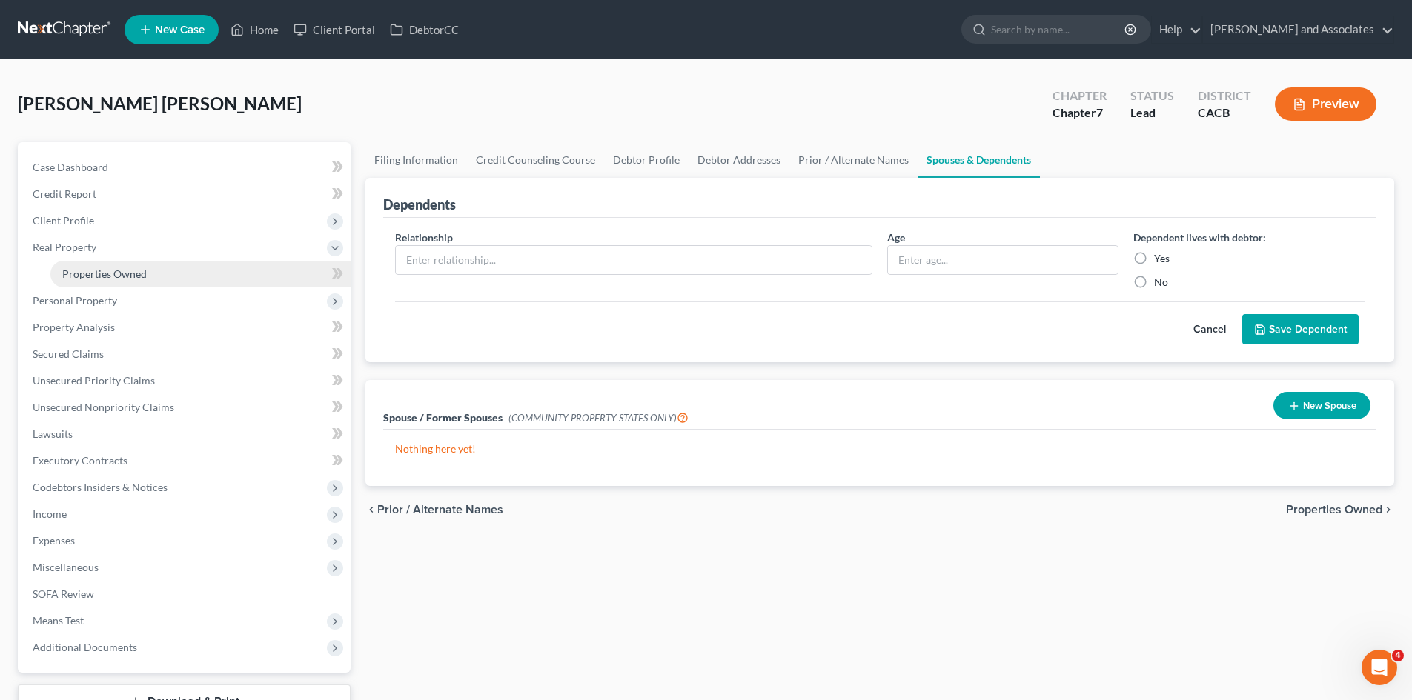
click at [156, 275] on link "Properties Owned" at bounding box center [200, 274] width 300 height 27
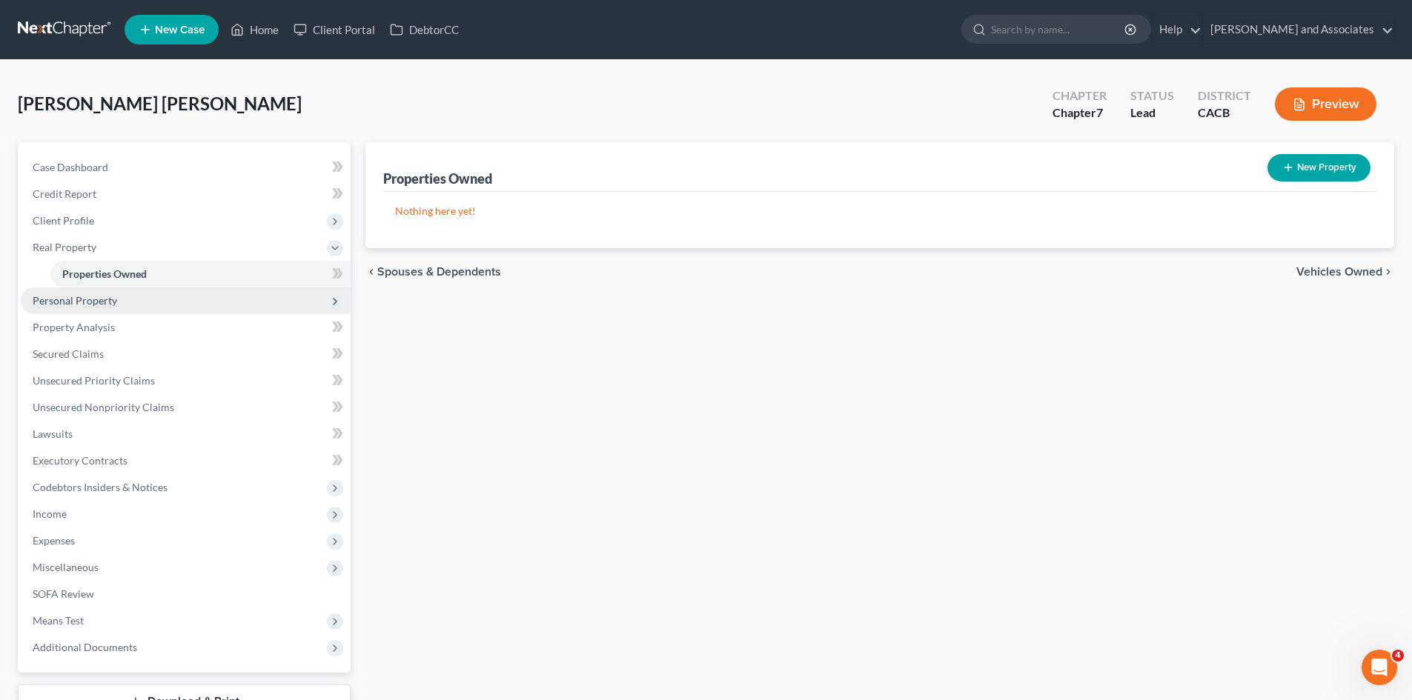
click at [150, 308] on span "Personal Property" at bounding box center [186, 301] width 330 height 27
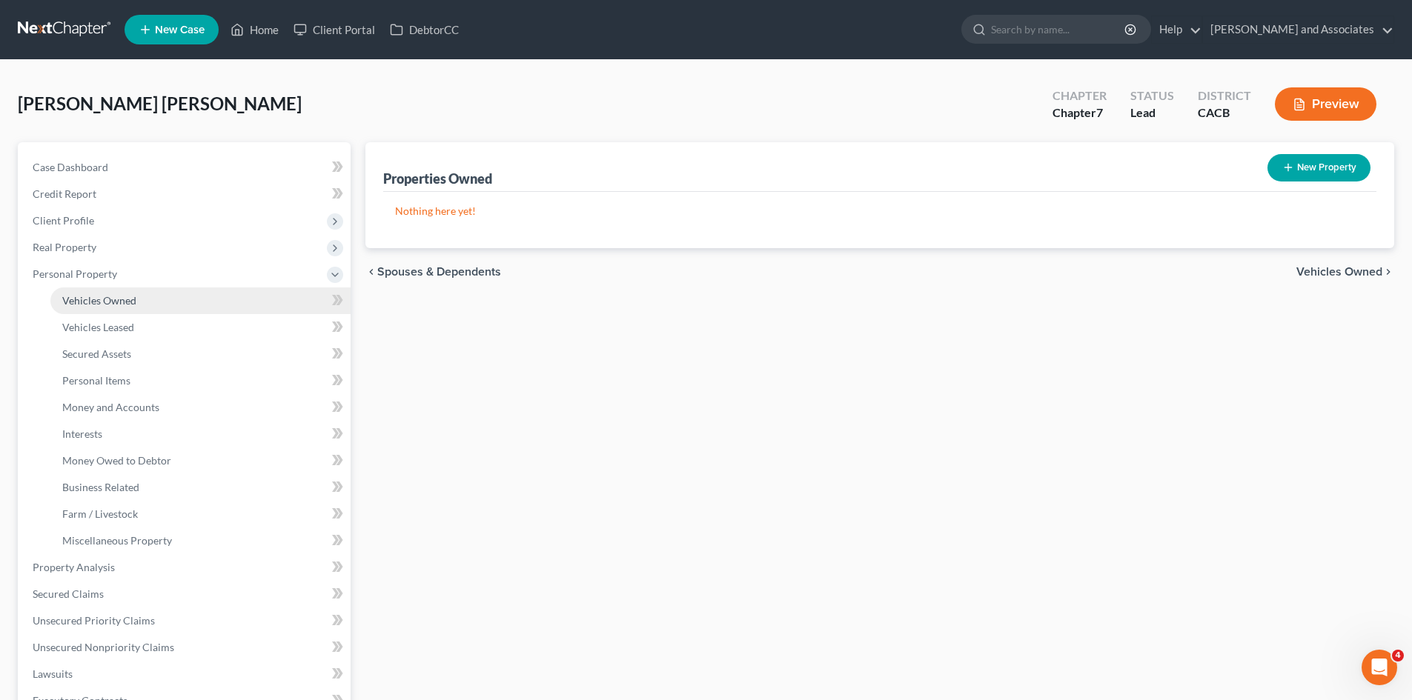
click at [154, 305] on link "Vehicles Owned" at bounding box center [200, 301] width 300 height 27
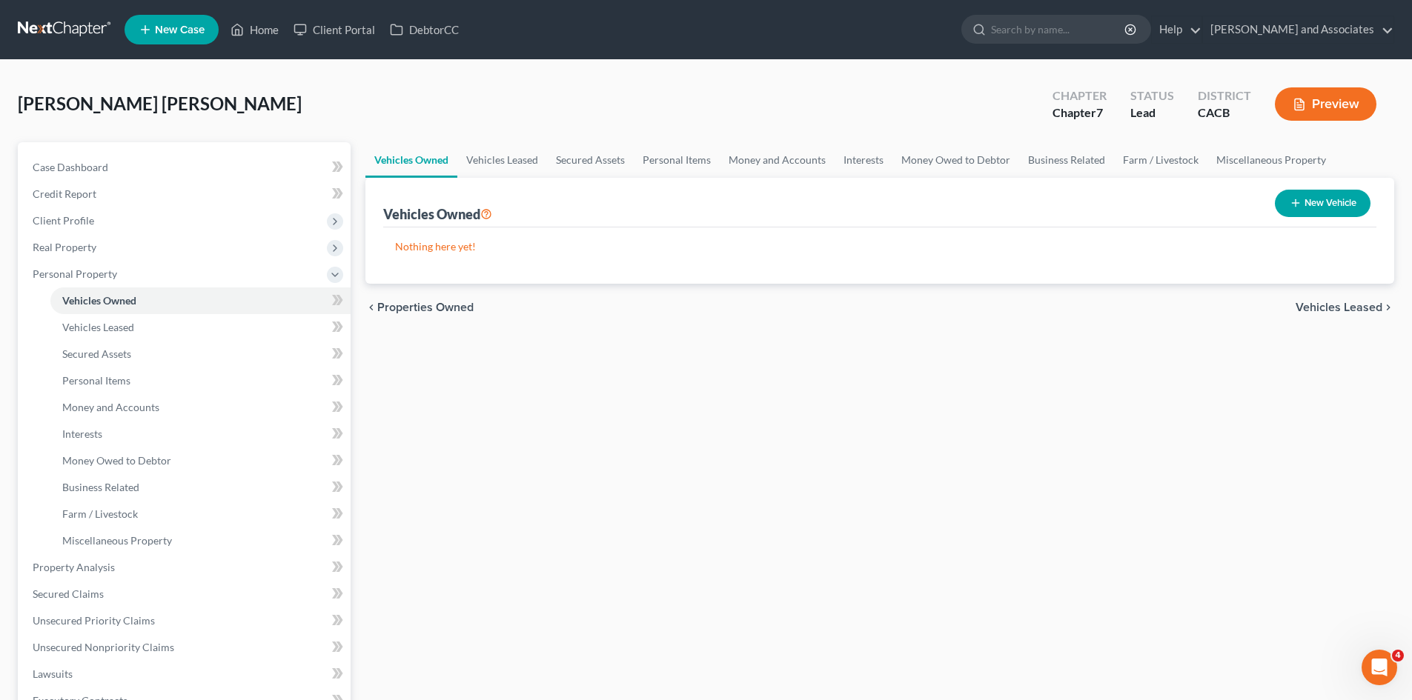
click at [1296, 192] on button "New Vehicle" at bounding box center [1323, 203] width 96 height 27
select select "0"
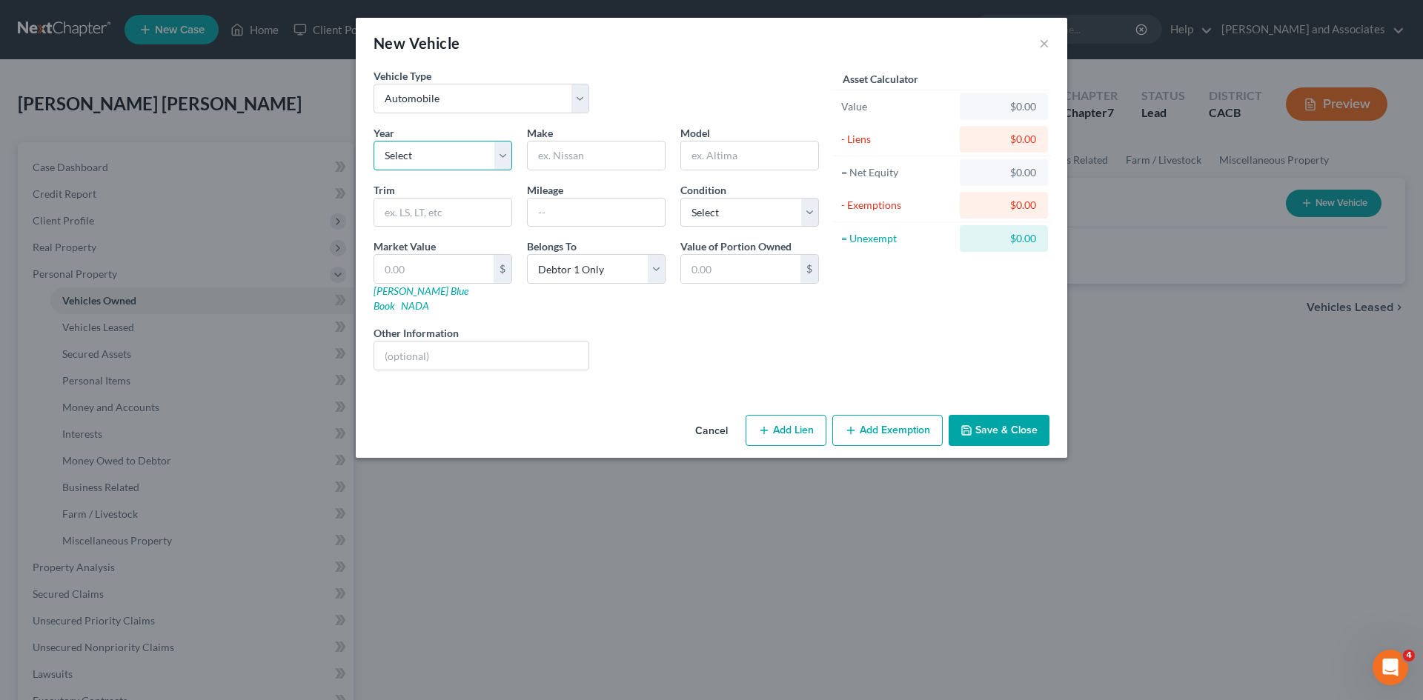
click at [414, 160] on select "Select 2026 2025 2024 2023 2022 2021 2020 2019 2018 2017 2016 2015 2014 2013 20…" at bounding box center [443, 156] width 139 height 30
click at [569, 161] on input "text" at bounding box center [596, 156] width 137 height 28
type input "Honda"
click at [735, 160] on input "text" at bounding box center [749, 156] width 137 height 28
type input "Civic"
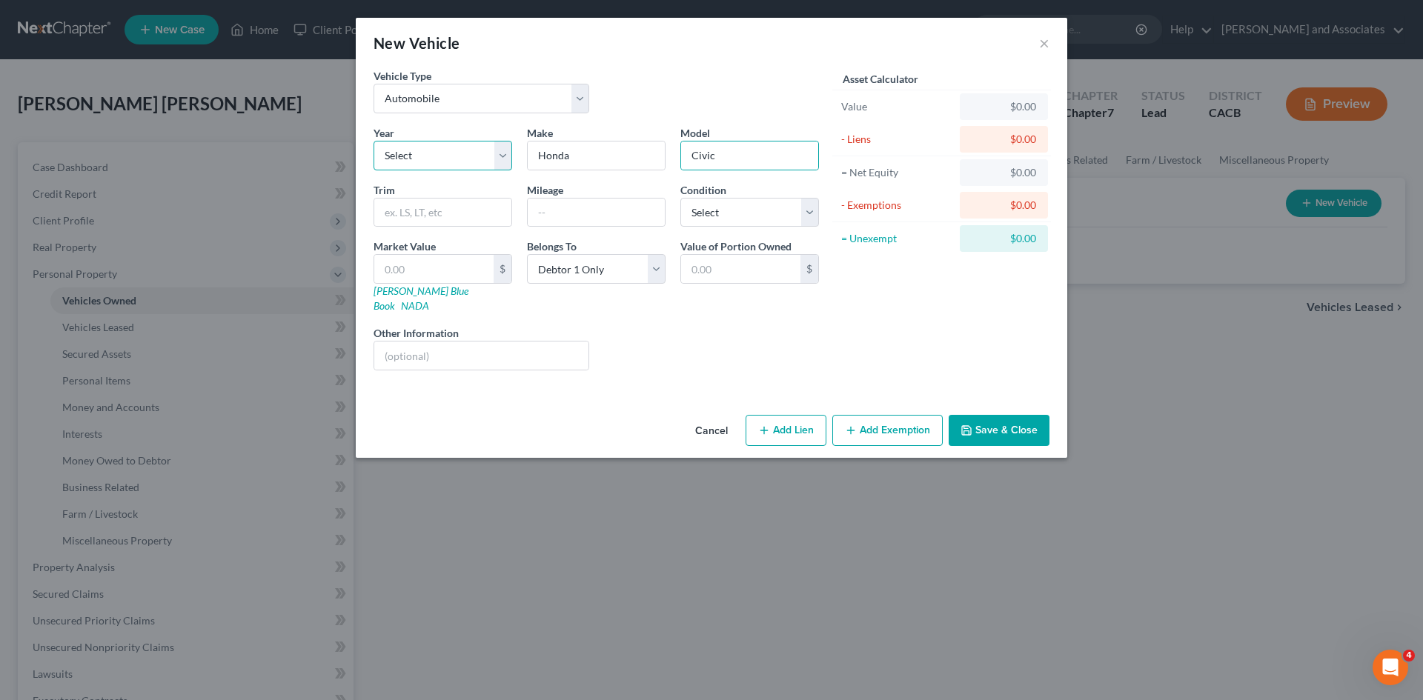
click at [423, 165] on select "Select 2026 2025 2024 2023 2022 2021 2020 2019 2018 2017 2016 2015 2014 2013 20…" at bounding box center [443, 156] width 139 height 30
select select "7"
click at [374, 141] on select "Select 2026 2025 2024 2023 2022 2021 2020 2019 2018 2017 2016 2015 2014 2013 20…" at bounding box center [443, 156] width 139 height 30
click at [620, 215] on input "text" at bounding box center [596, 213] width 137 height 28
type input "90k"
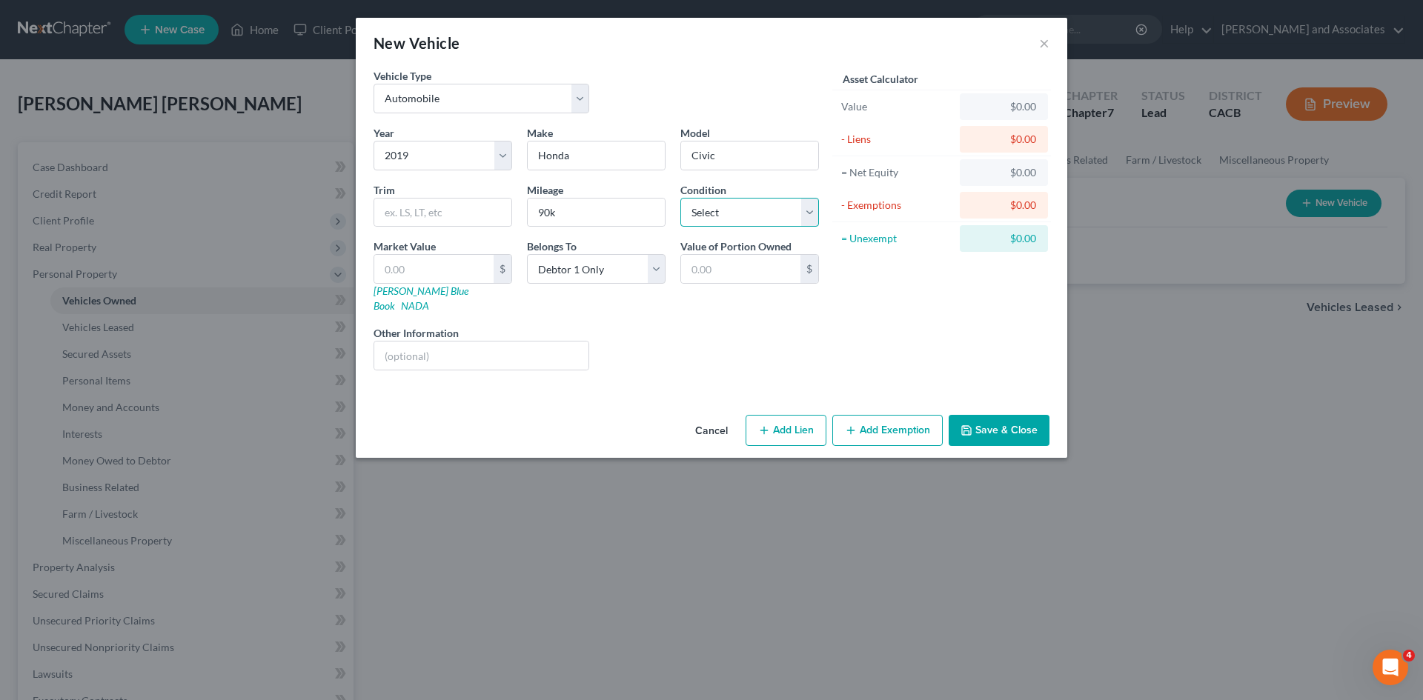
click at [718, 199] on select "Select Excellent Very Good Good Fair Poor" at bounding box center [749, 213] width 139 height 30
select select "2"
click at [680, 198] on select "Select Excellent Very Good Good Fair Poor" at bounding box center [749, 213] width 139 height 30
click at [792, 423] on button "Add Lien" at bounding box center [786, 430] width 81 height 31
select select "0"
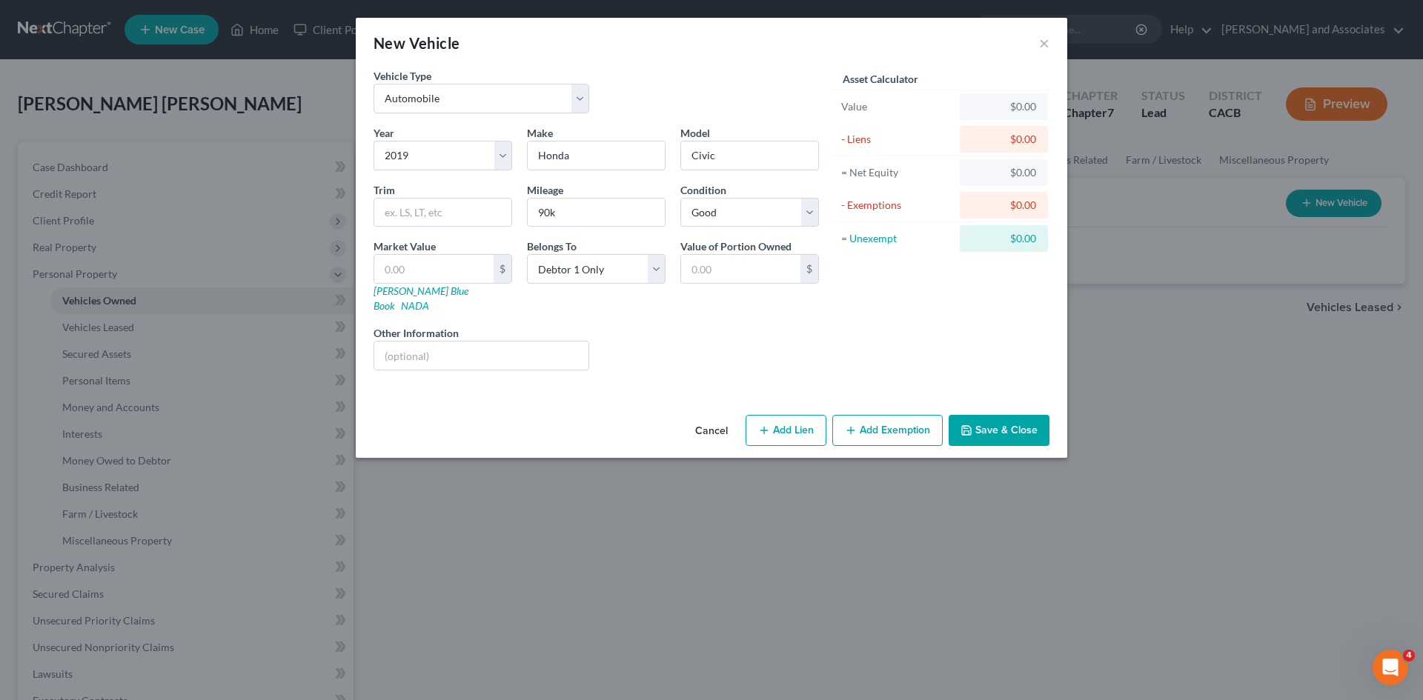
select select "0"
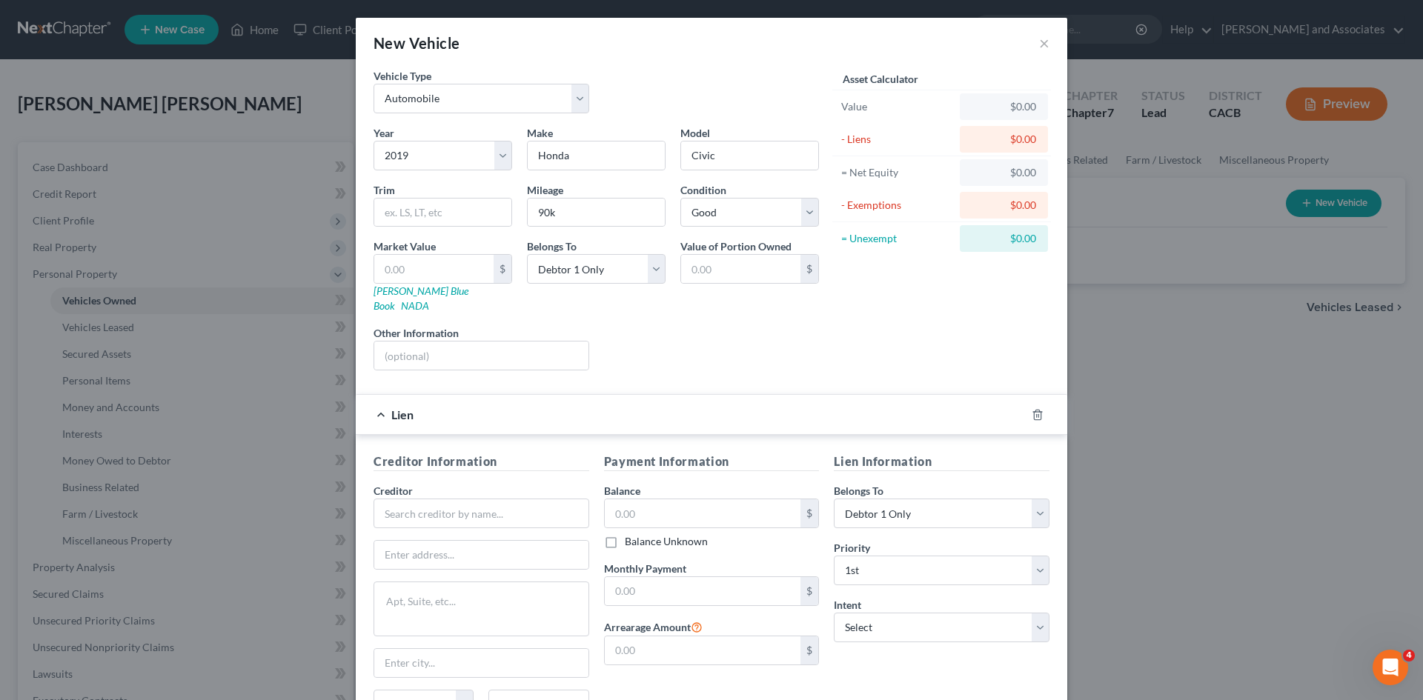
click at [391, 408] on span "Lien" at bounding box center [402, 415] width 22 height 14
click at [1032, 409] on icon "button" at bounding box center [1038, 415] width 12 height 12
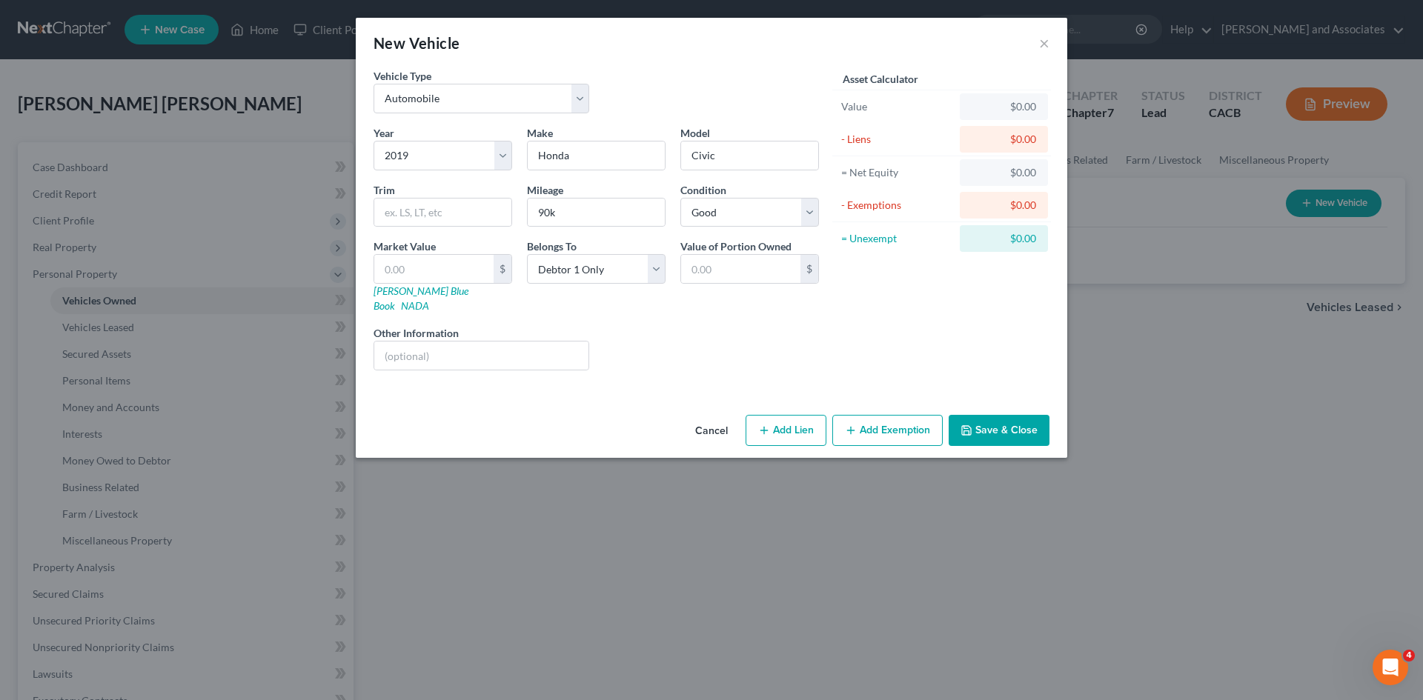
click at [1020, 422] on button "Save & Close" at bounding box center [999, 430] width 101 height 31
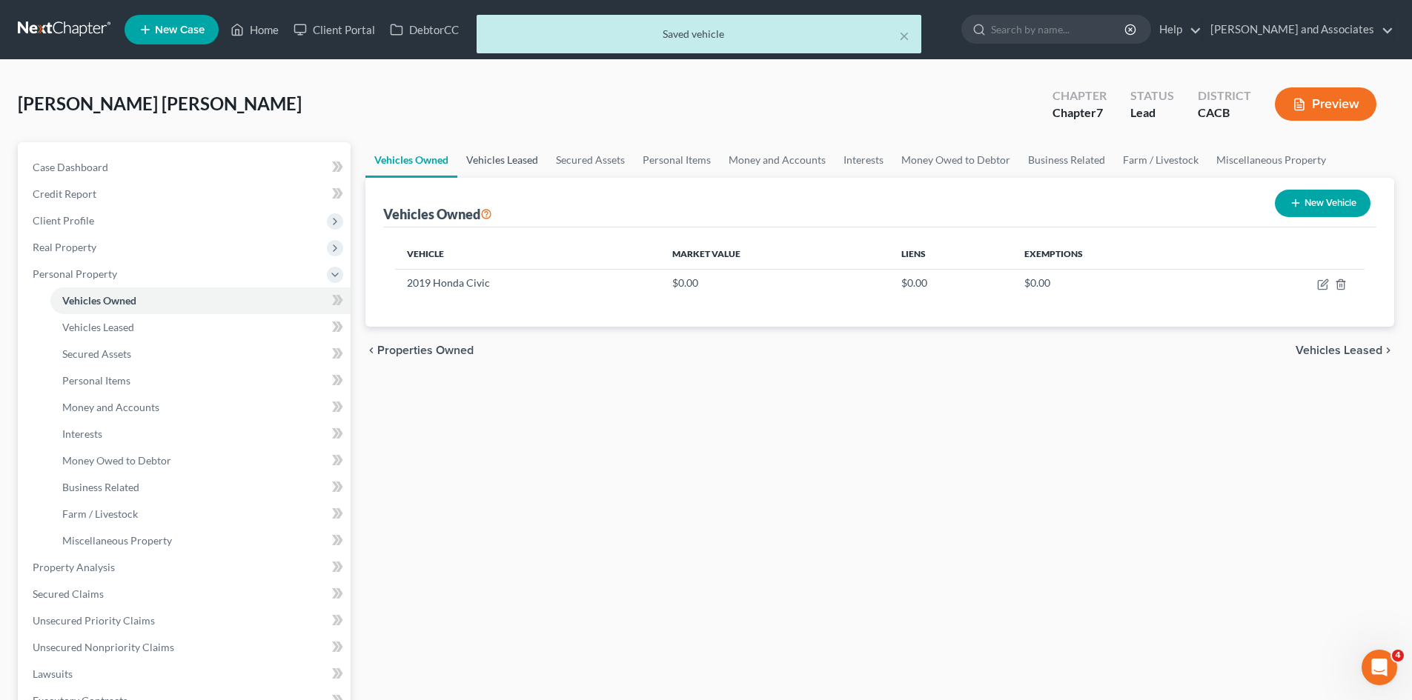
drag, startPoint x: 481, startPoint y: 151, endPoint x: 525, endPoint y: 155, distance: 43.9
click at [481, 151] on link "Vehicles Leased" at bounding box center [502, 160] width 90 height 36
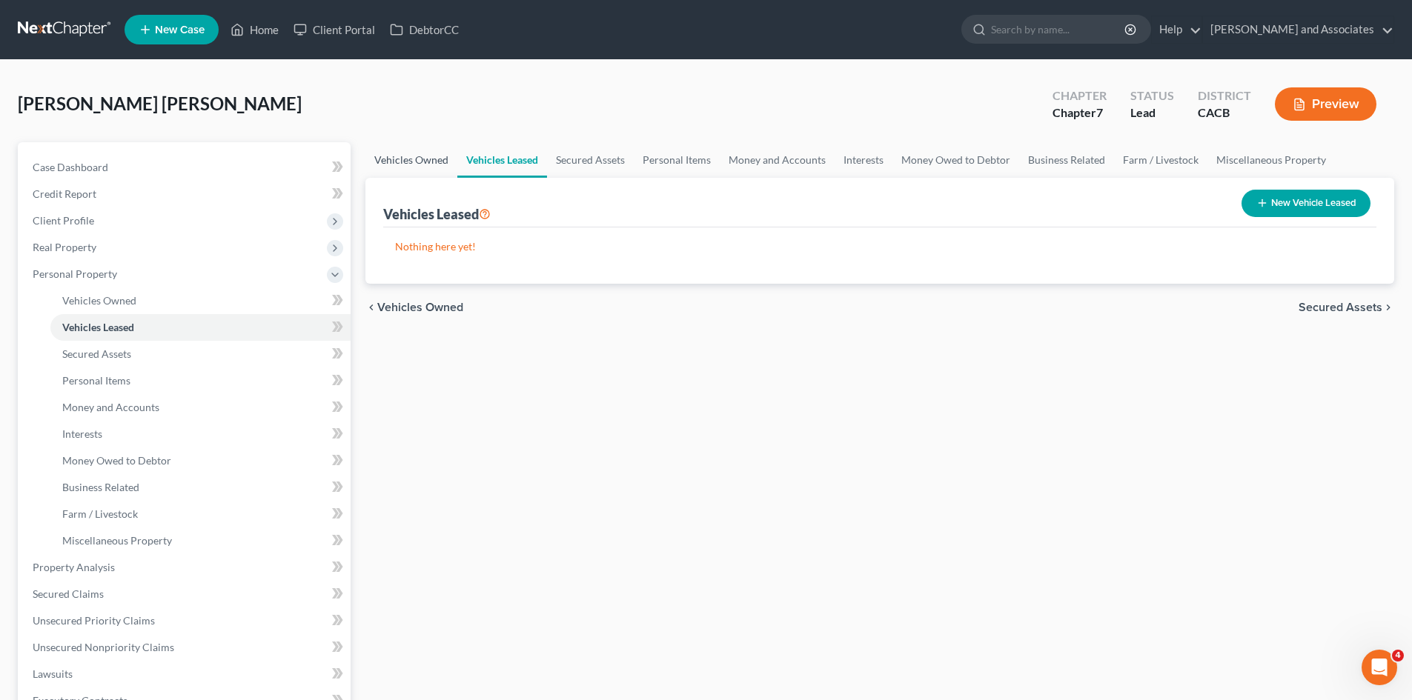
click at [420, 164] on link "Vehicles Owned" at bounding box center [411, 160] width 92 height 36
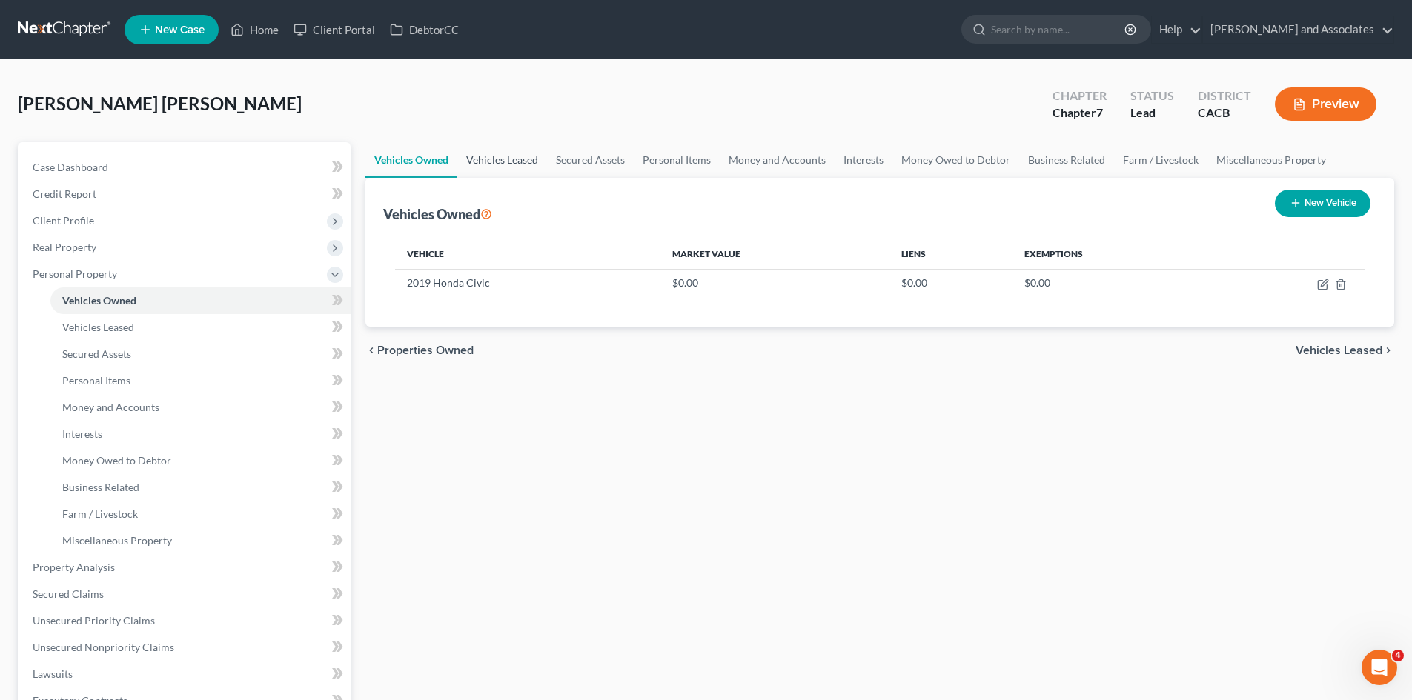
click at [519, 162] on link "Vehicles Leased" at bounding box center [502, 160] width 90 height 36
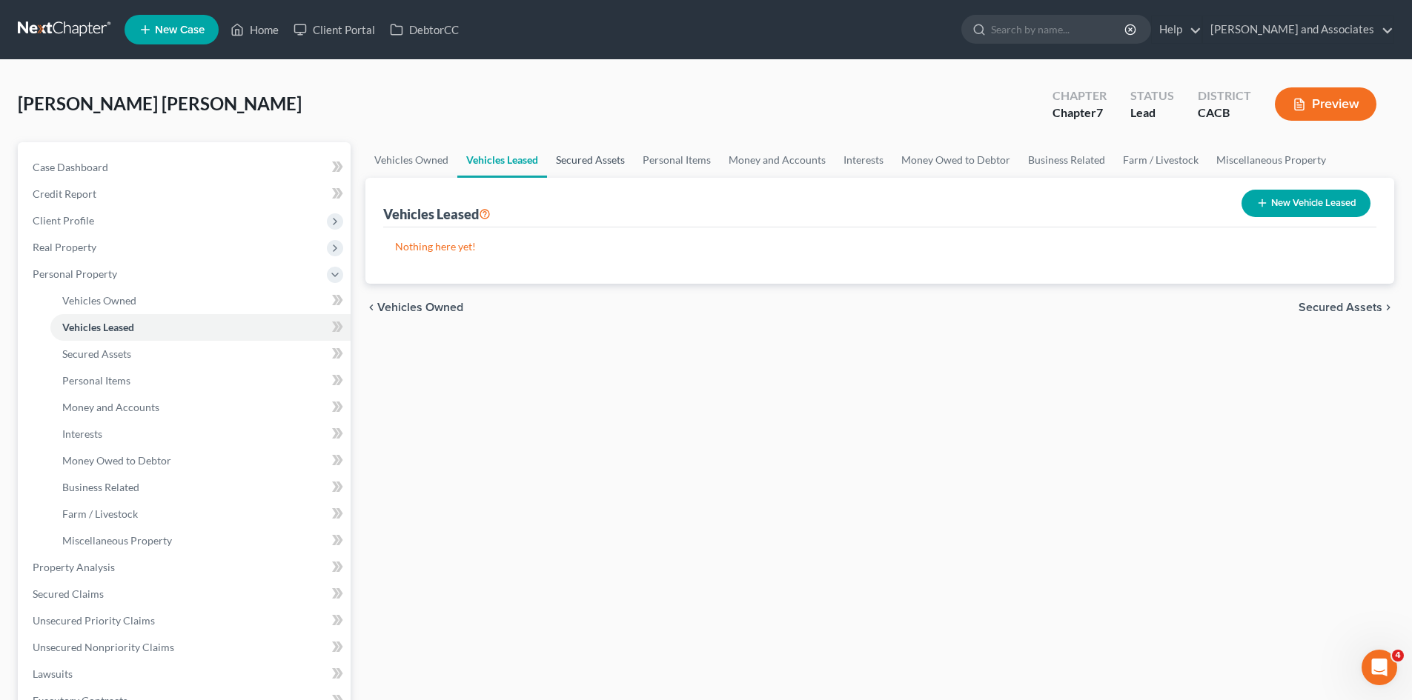
click at [598, 160] on link "Secured Assets" at bounding box center [590, 160] width 87 height 36
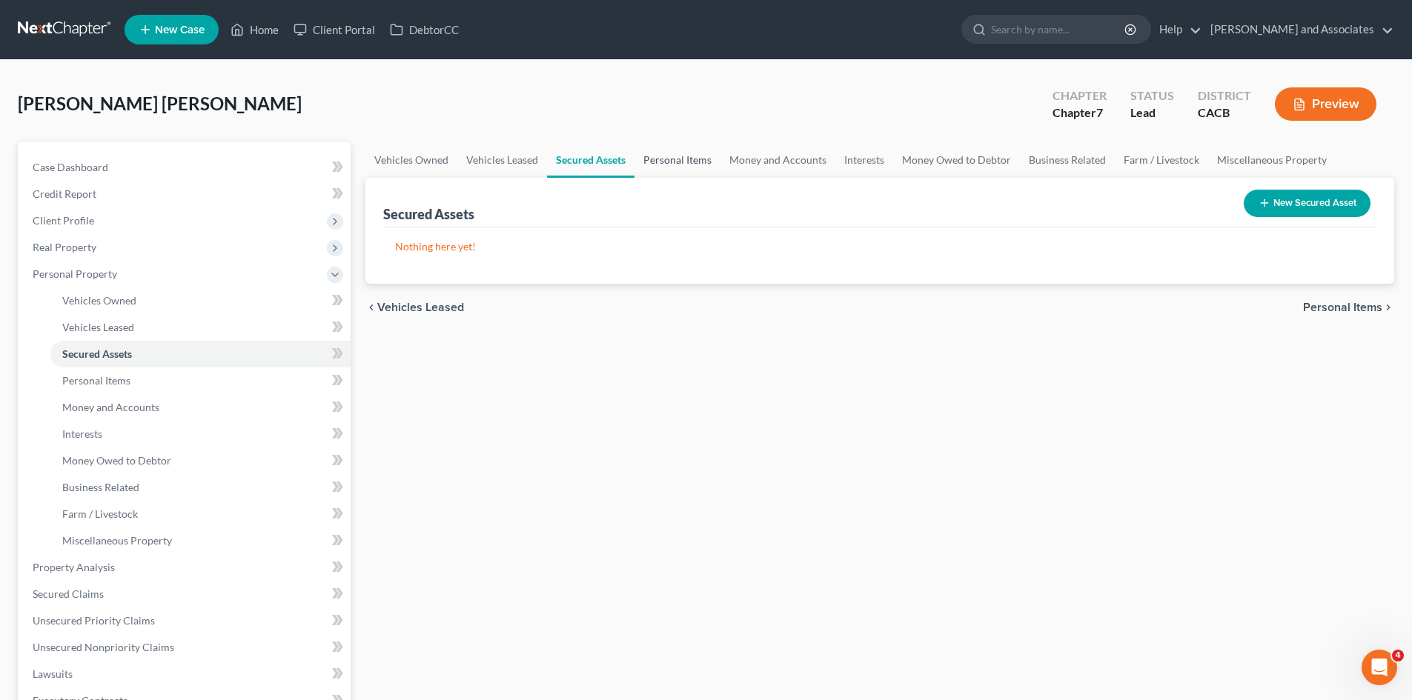
click at [675, 157] on link "Personal Items" at bounding box center [677, 160] width 86 height 36
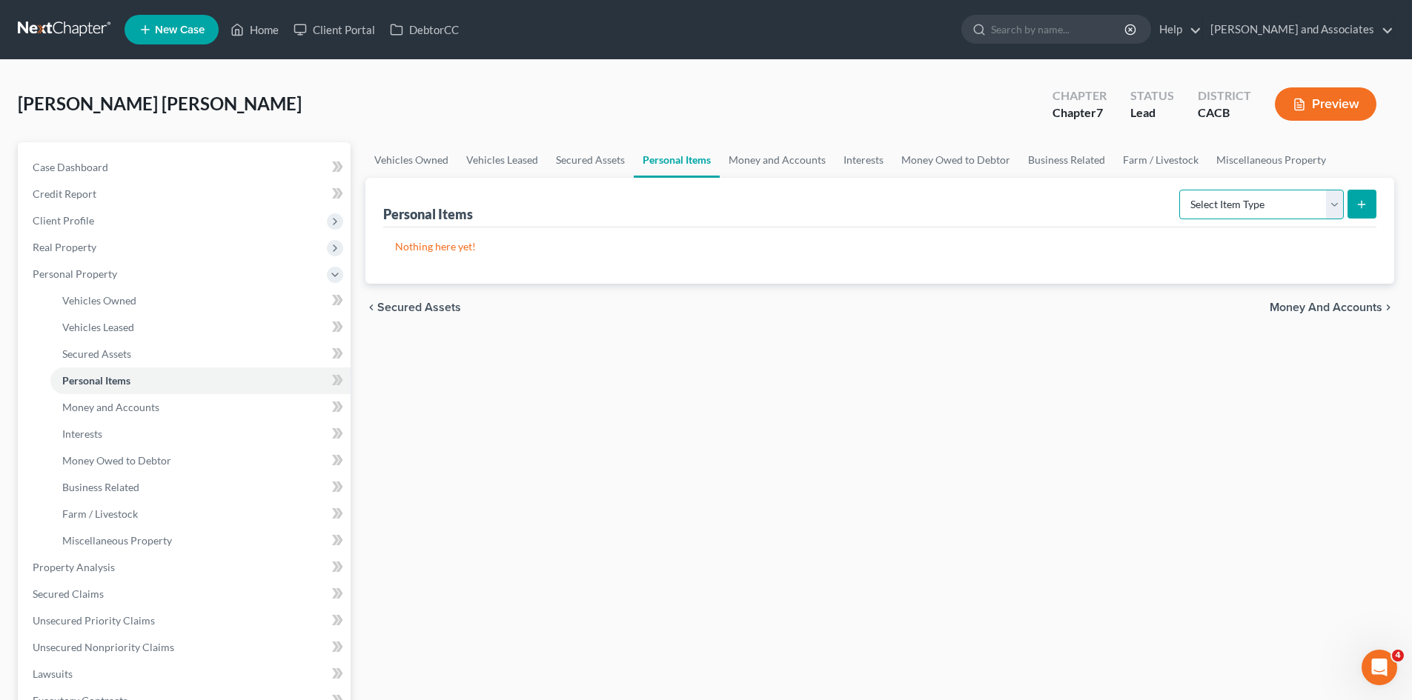
click at [1256, 213] on select "Select Item Type Clothing Collectibles Of Value Electronics Firearms Household …" at bounding box center [1261, 205] width 165 height 30
click at [348, 231] on span "Client Profile" at bounding box center [186, 221] width 330 height 27
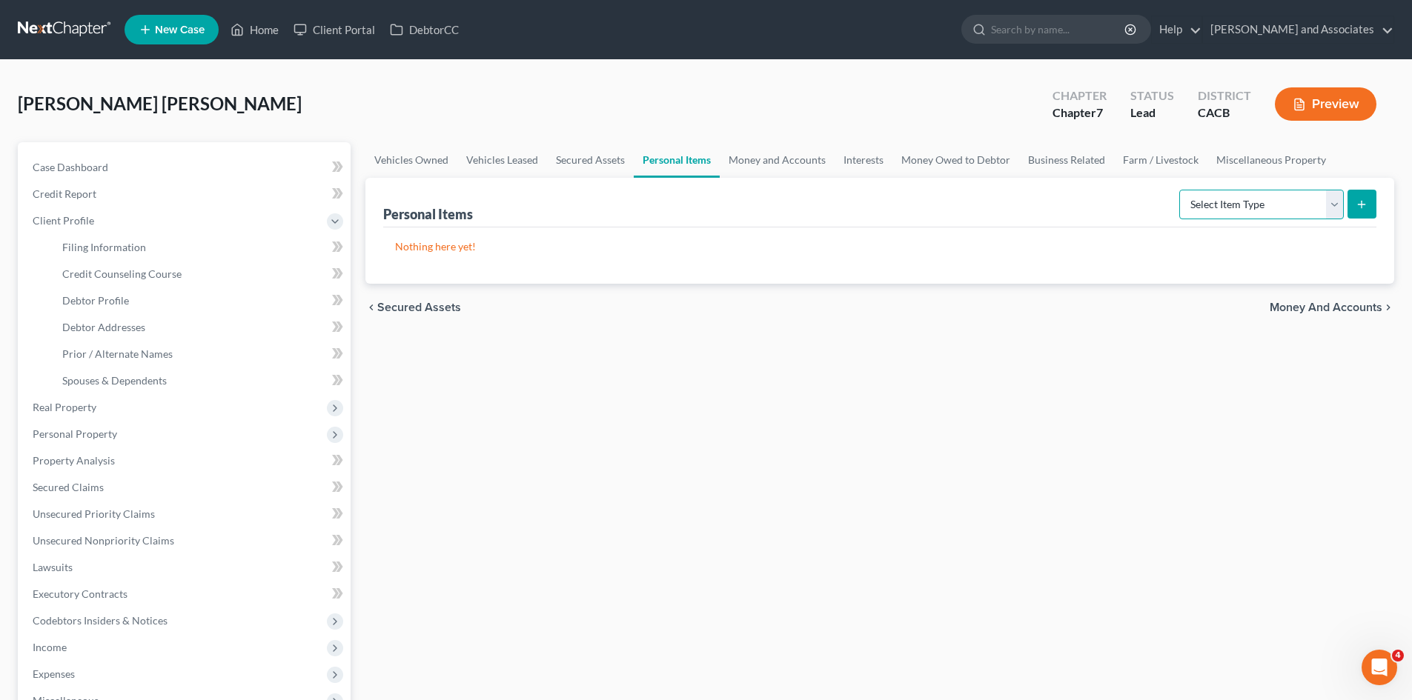
click at [1263, 198] on select "Select Item Type Clothing Collectibles Of Value Electronics Firearms Household …" at bounding box center [1261, 205] width 165 height 30
select select "clothing"
click at [1181, 190] on select "Select Item Type Clothing Collectibles Of Value Electronics Firearms Household …" at bounding box center [1261, 205] width 165 height 30
click at [1368, 208] on icon "submit" at bounding box center [1362, 205] width 12 height 12
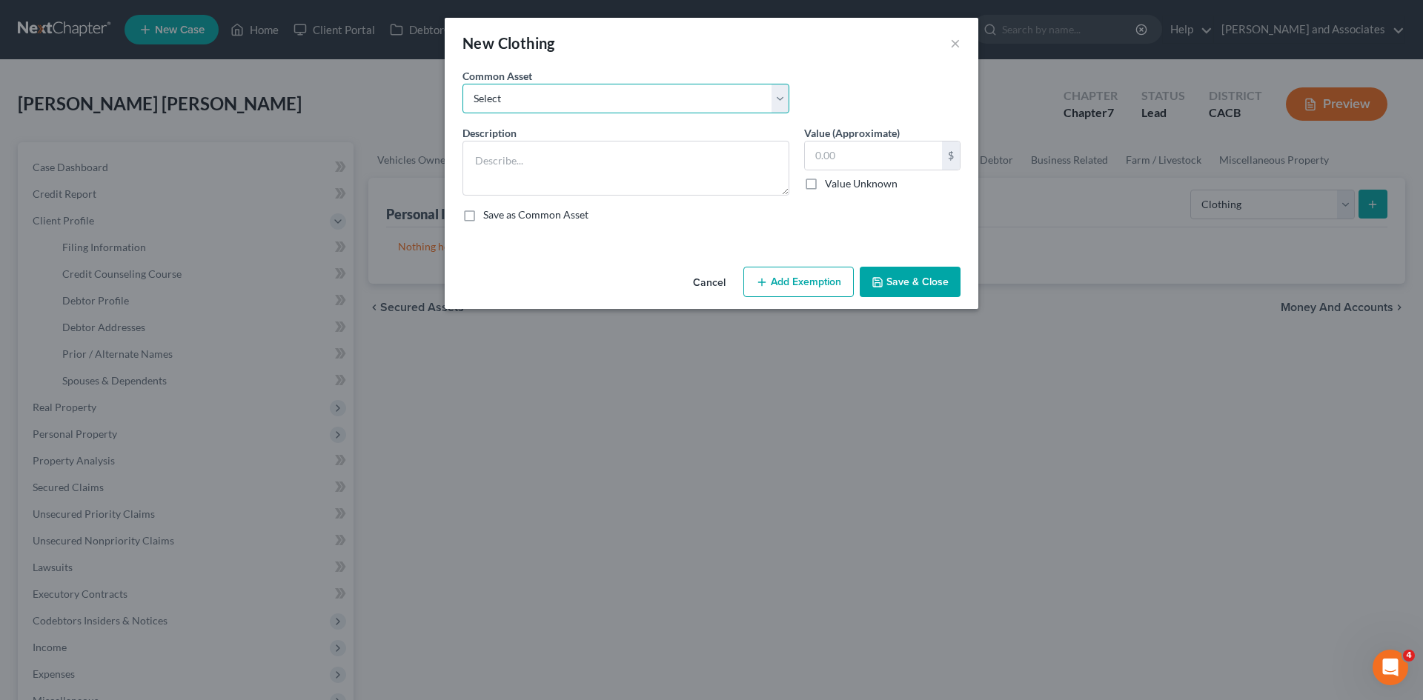
drag, startPoint x: 583, startPoint y: 90, endPoint x: 583, endPoint y: 98, distance: 7.4
click at [583, 90] on select "Select Clothing for Family of" at bounding box center [626, 99] width 327 height 30
select select "0"
click at [463, 84] on select "Select Clothing for Family of" at bounding box center [626, 99] width 327 height 30
click at [686, 166] on textarea "Clothing for Family of" at bounding box center [626, 168] width 327 height 55
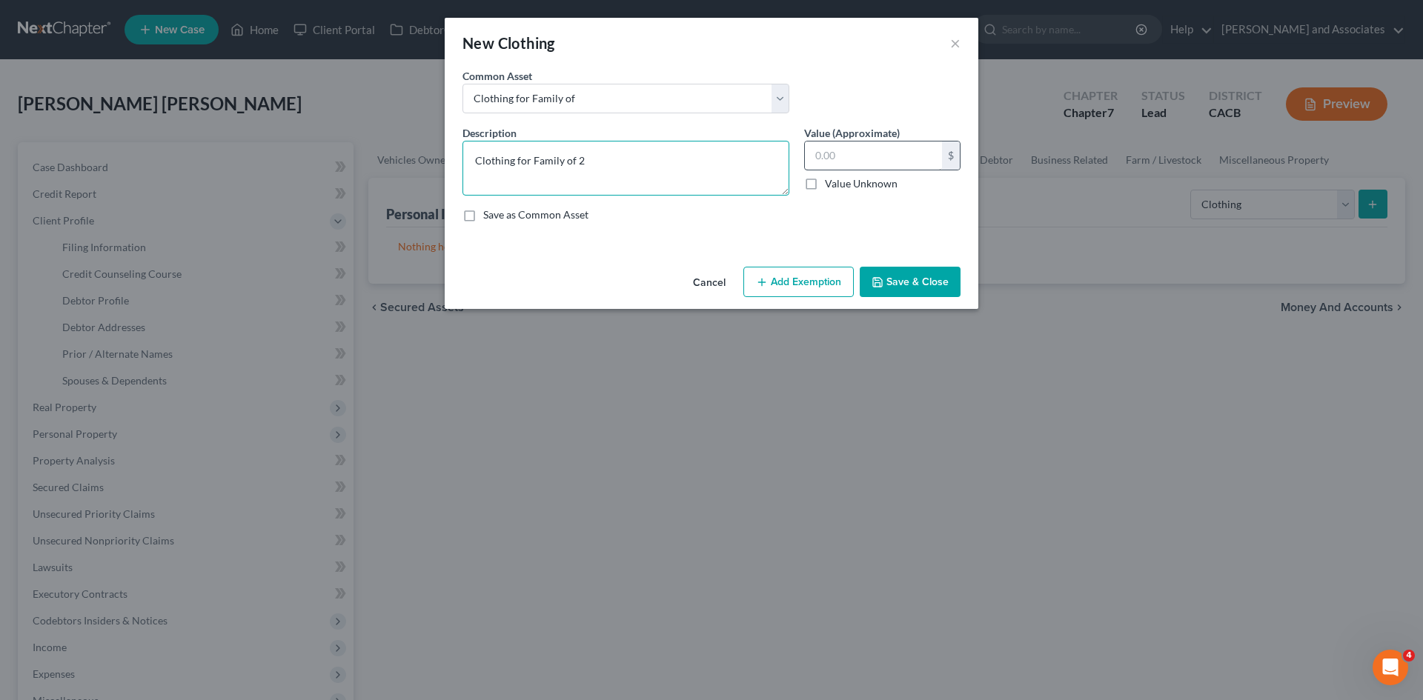
type textarea "Clothing for Family of 2"
click at [864, 150] on input "text" at bounding box center [873, 156] width 137 height 28
type input "200"
click at [791, 292] on button "Add Exemption" at bounding box center [798, 282] width 110 height 31
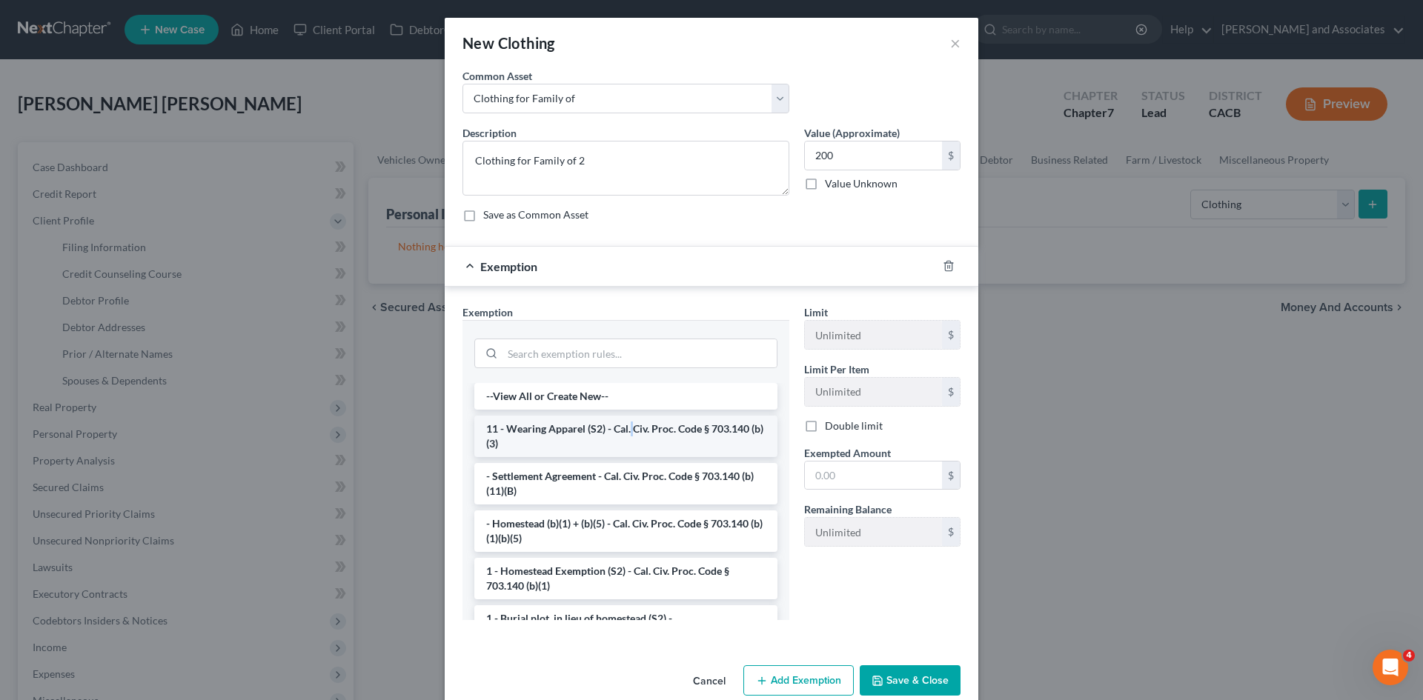
click at [627, 430] on li "11 - Wearing Apparel (S2) - Cal. Civ. Proc. Code § 703.140 (b)(3)" at bounding box center [625, 437] width 303 height 42
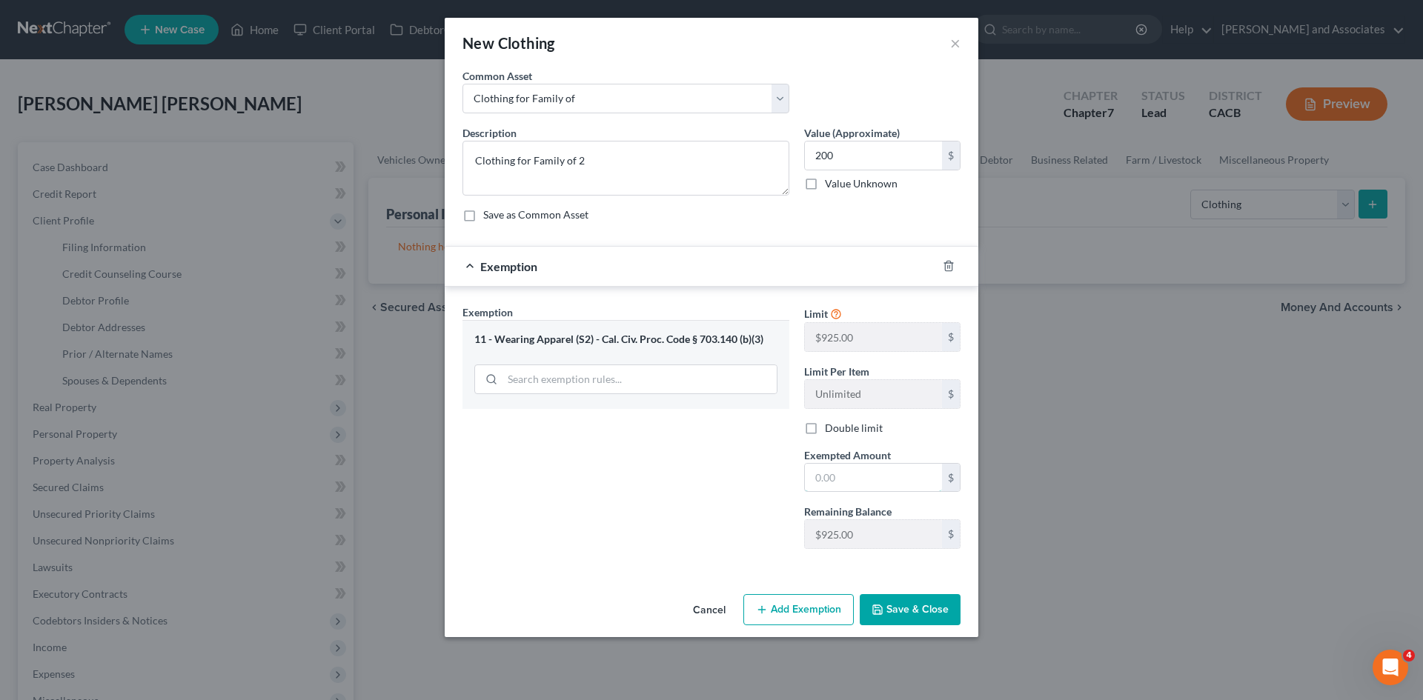
drag, startPoint x: 912, startPoint y: 470, endPoint x: 904, endPoint y: 445, distance: 26.5
click at [911, 471] on input "text" at bounding box center [873, 478] width 137 height 28
type input "200"
click at [932, 615] on button "Save & Close" at bounding box center [910, 609] width 101 height 31
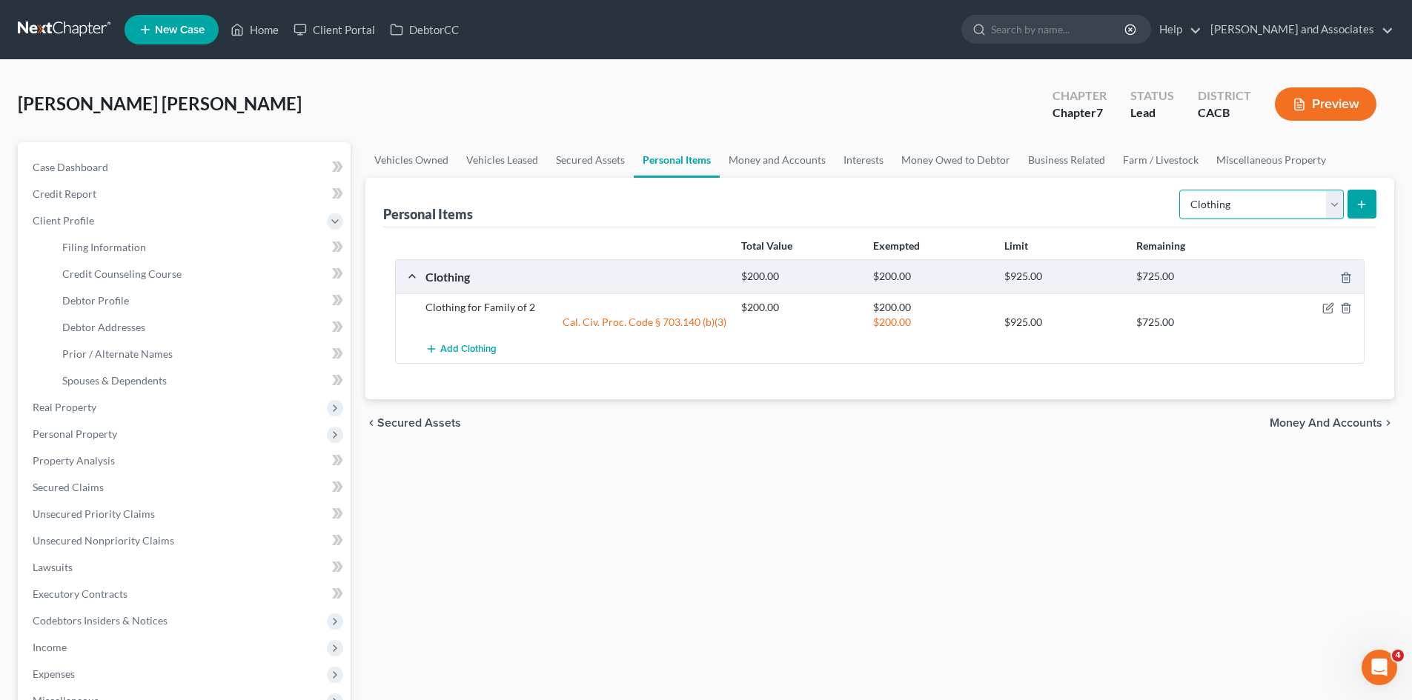
click at [1252, 219] on select "Select Item Type Clothing Collectibles Of Value Electronics Firearms Household …" at bounding box center [1261, 205] width 165 height 30
select select "electronics"
click at [1181, 190] on select "Select Item Type Clothing Collectibles Of Value Electronics Firearms Household …" at bounding box center [1261, 205] width 165 height 30
click at [1359, 203] on icon "submit" at bounding box center [1362, 205] width 12 height 12
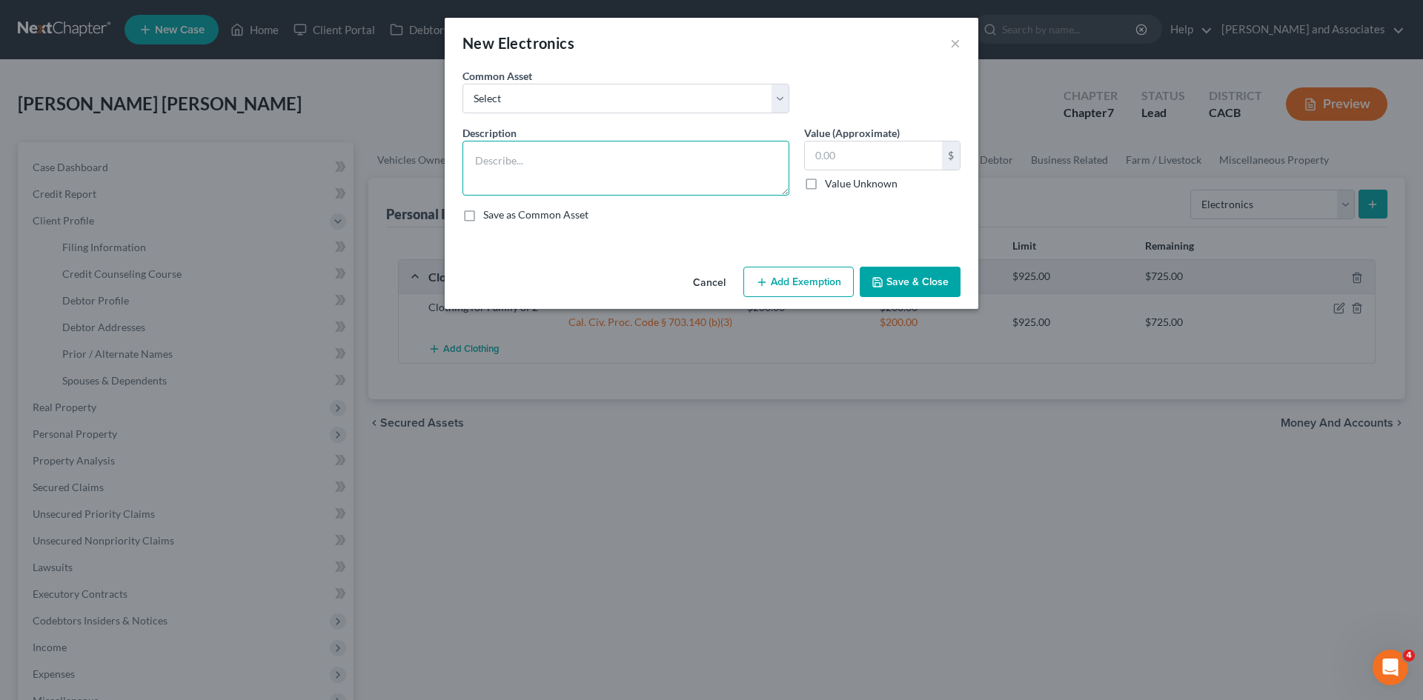
click at [569, 173] on textarea at bounding box center [626, 168] width 327 height 55
type textarea "1 phone, 1 tv"
click at [879, 145] on input "text" at bounding box center [873, 156] width 137 height 28
type input "1"
type input "800"
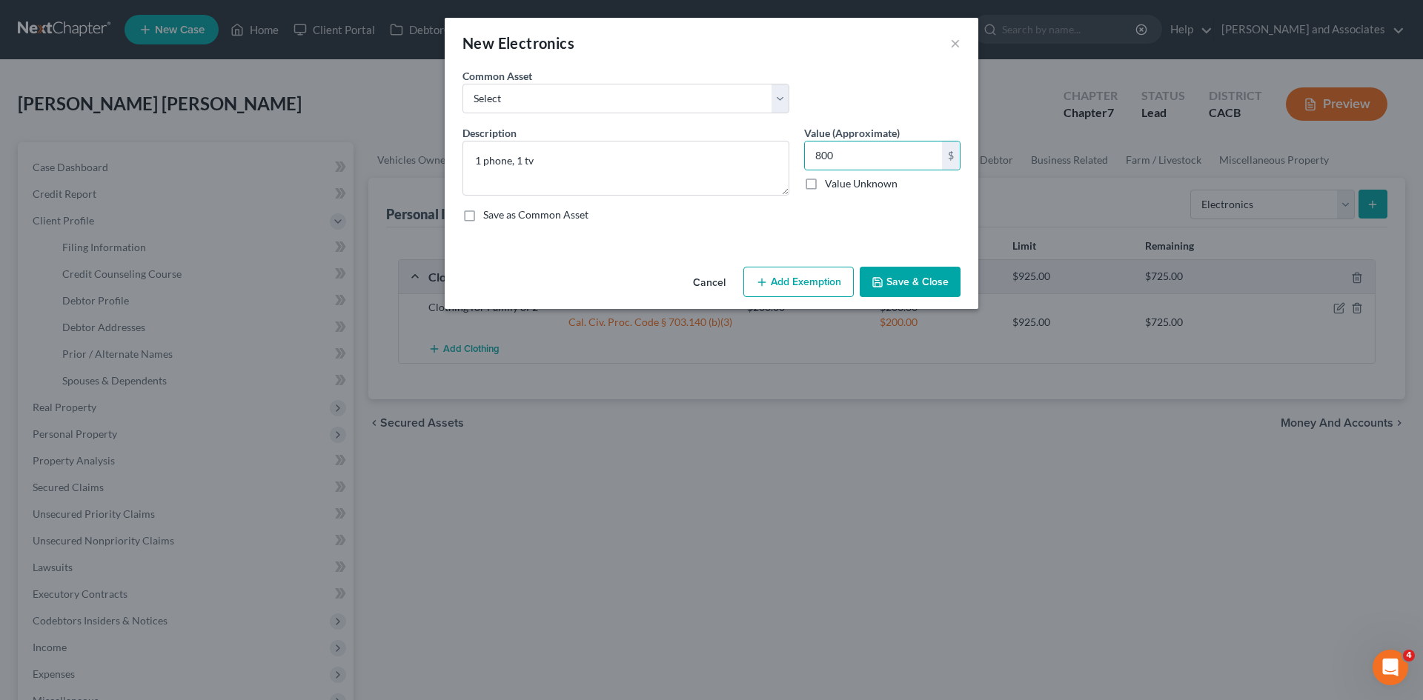
click at [822, 270] on button "Add Exemption" at bounding box center [798, 282] width 110 height 31
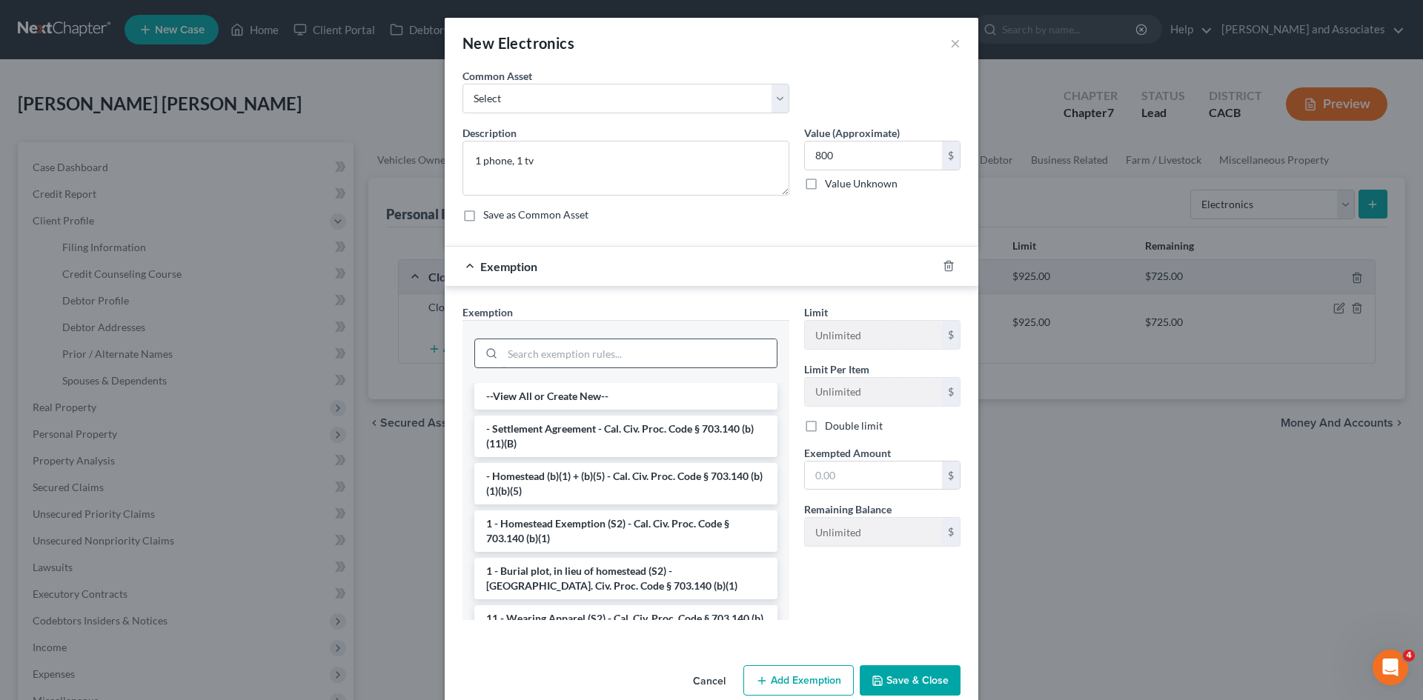
click at [668, 358] on input "search" at bounding box center [640, 353] width 274 height 28
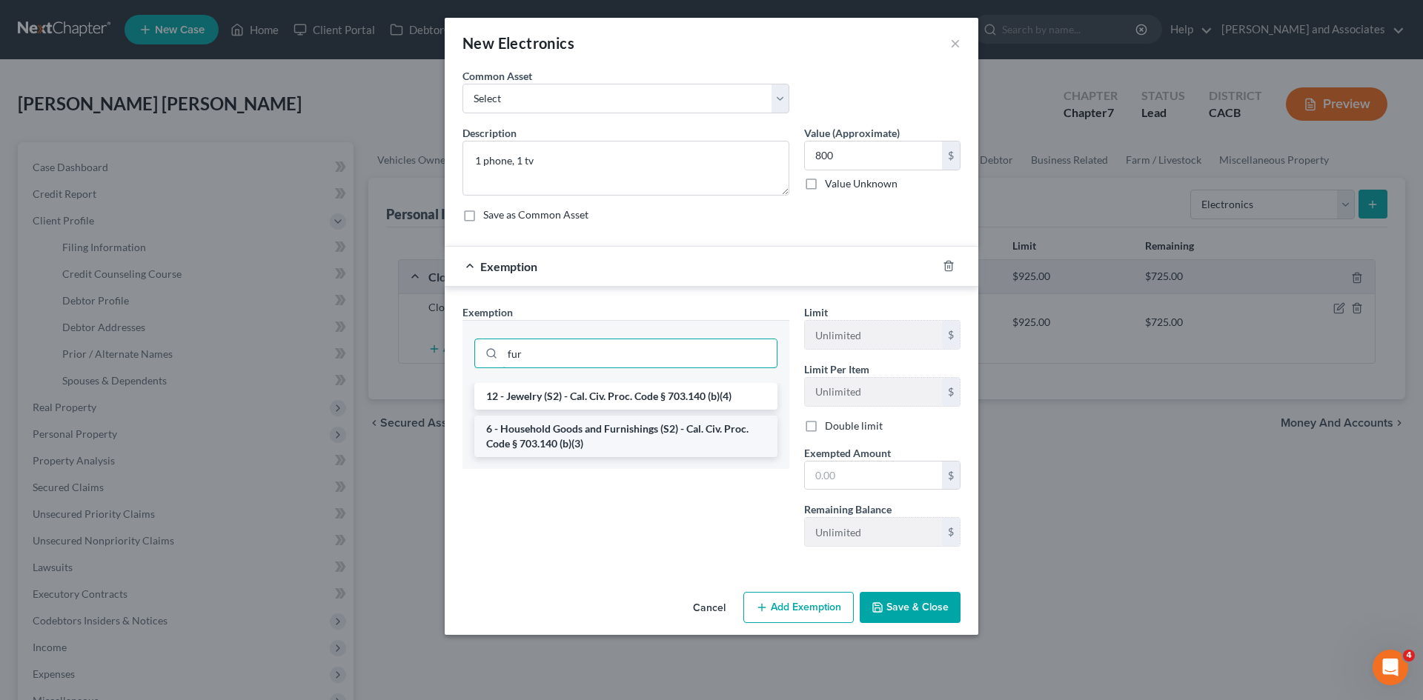
type input "fur"
click at [646, 420] on li "6 - Household Goods and Furnishings (S2) - Cal. Civ. Proc. Code § 703.140 (b)(3)" at bounding box center [625, 437] width 303 height 42
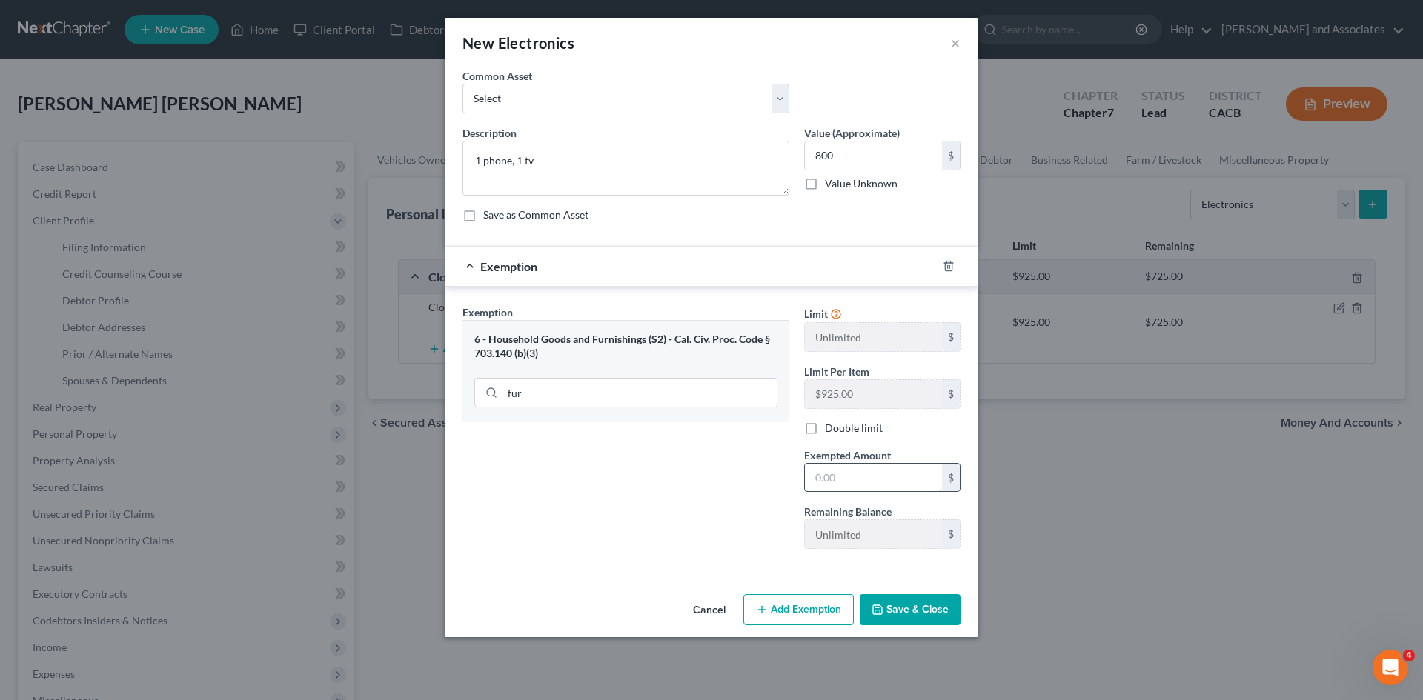
click at [844, 488] on input "text" at bounding box center [873, 478] width 137 height 28
type input "800"
click at [892, 613] on button "Save & Close" at bounding box center [910, 609] width 101 height 31
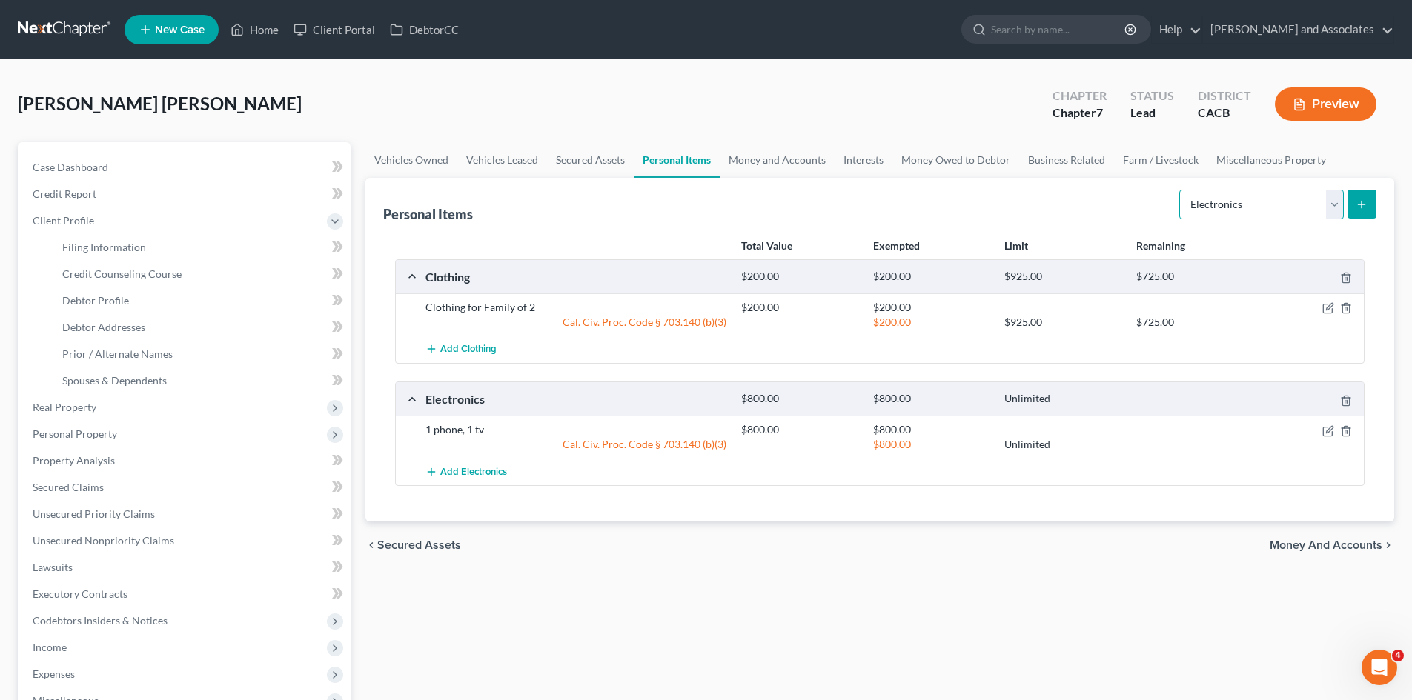
click at [1250, 213] on select "Select Item Type Clothing Collectibles Of Value Electronics Firearms Household …" at bounding box center [1261, 205] width 165 height 30
click at [1003, 600] on div "Vehicles Owned Vehicles Leased Secured Assets Personal Items Money and Accounts…" at bounding box center [880, 497] width 1044 height 711
click at [800, 163] on link "Money and Accounts" at bounding box center [777, 160] width 115 height 36
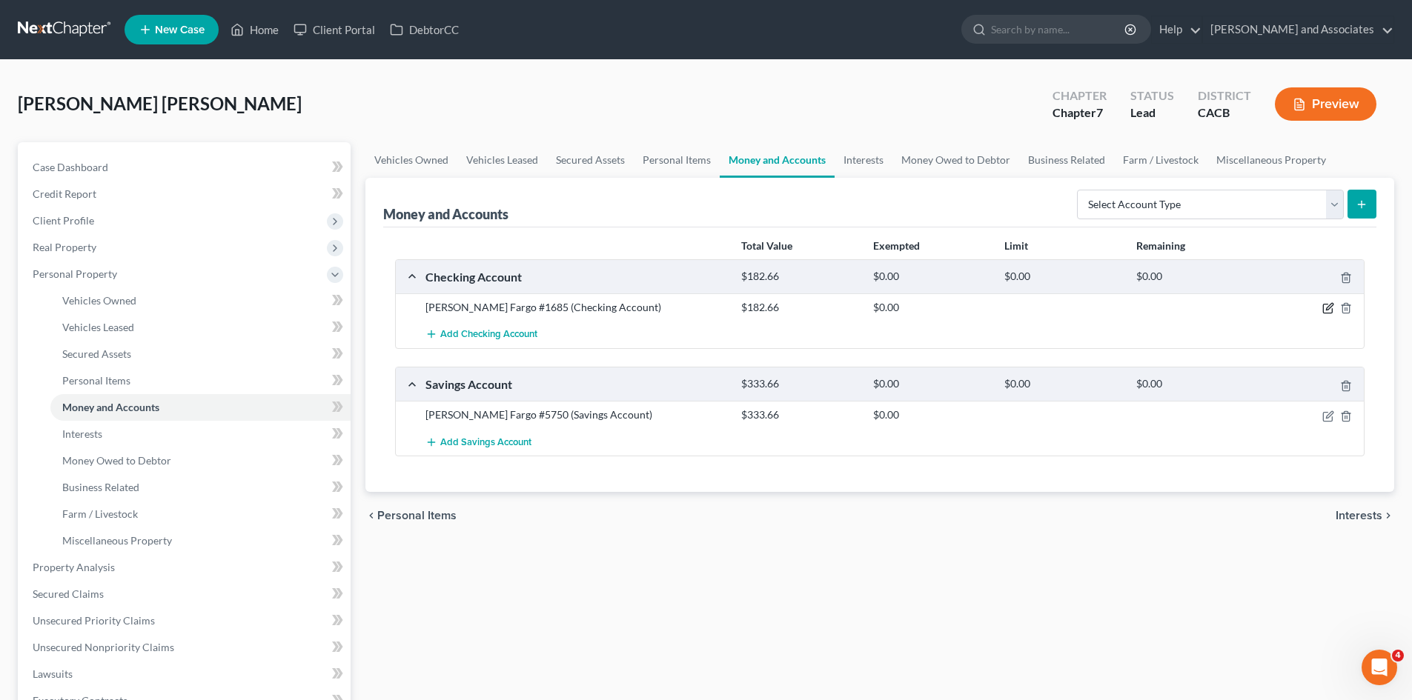
click at [1324, 306] on icon "button" at bounding box center [1328, 308] width 12 height 12
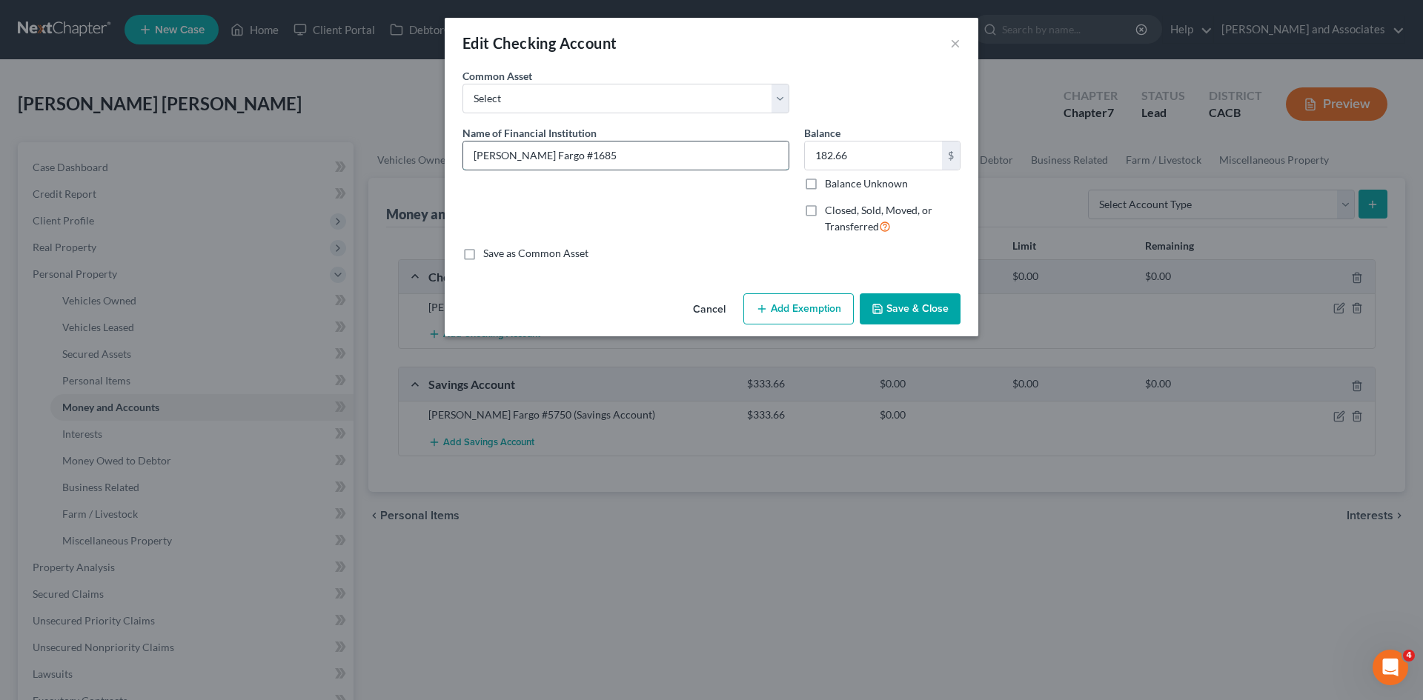
click at [652, 148] on input "Wells Fargo #1685" at bounding box center [625, 156] width 325 height 28
type input "Wells Fargo #1685 CLOSED"
click at [785, 308] on button "Add Exemption" at bounding box center [798, 309] width 110 height 31
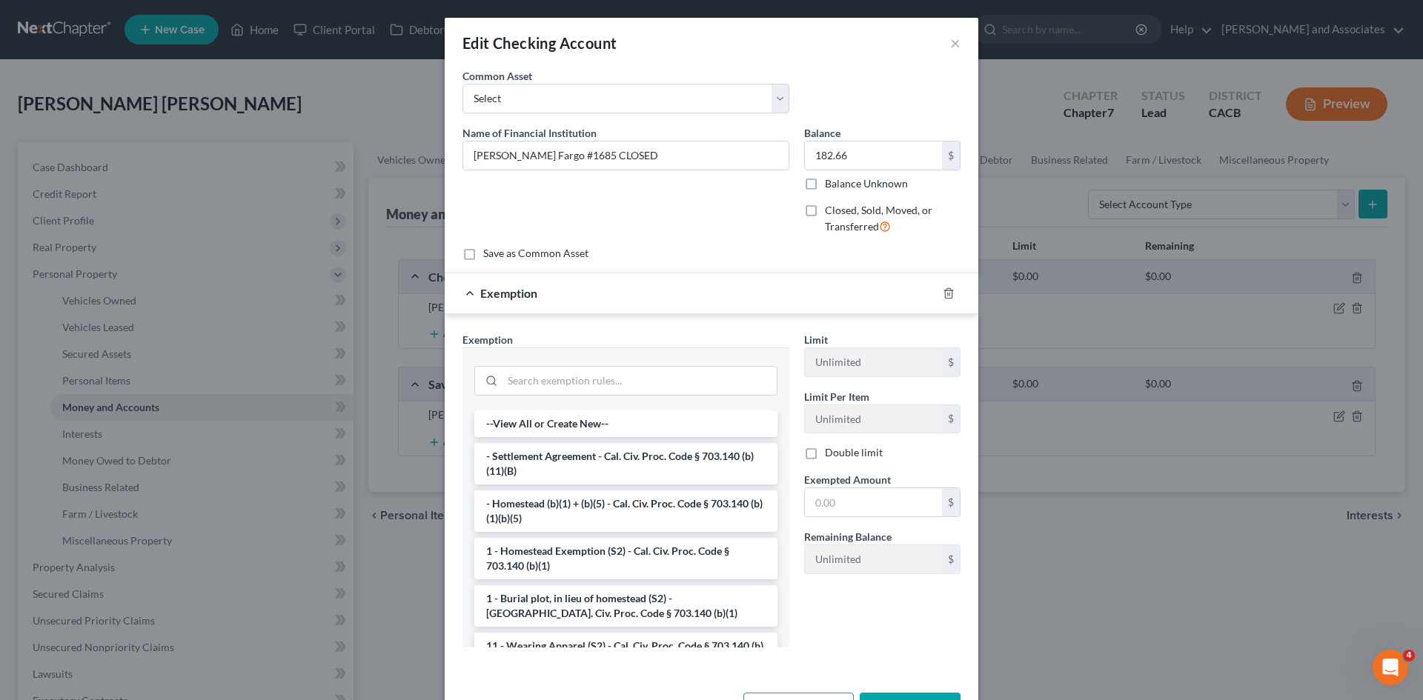
click at [490, 294] on span "Exemption" at bounding box center [508, 293] width 57 height 14
click at [945, 289] on icon "button" at bounding box center [948, 293] width 7 height 10
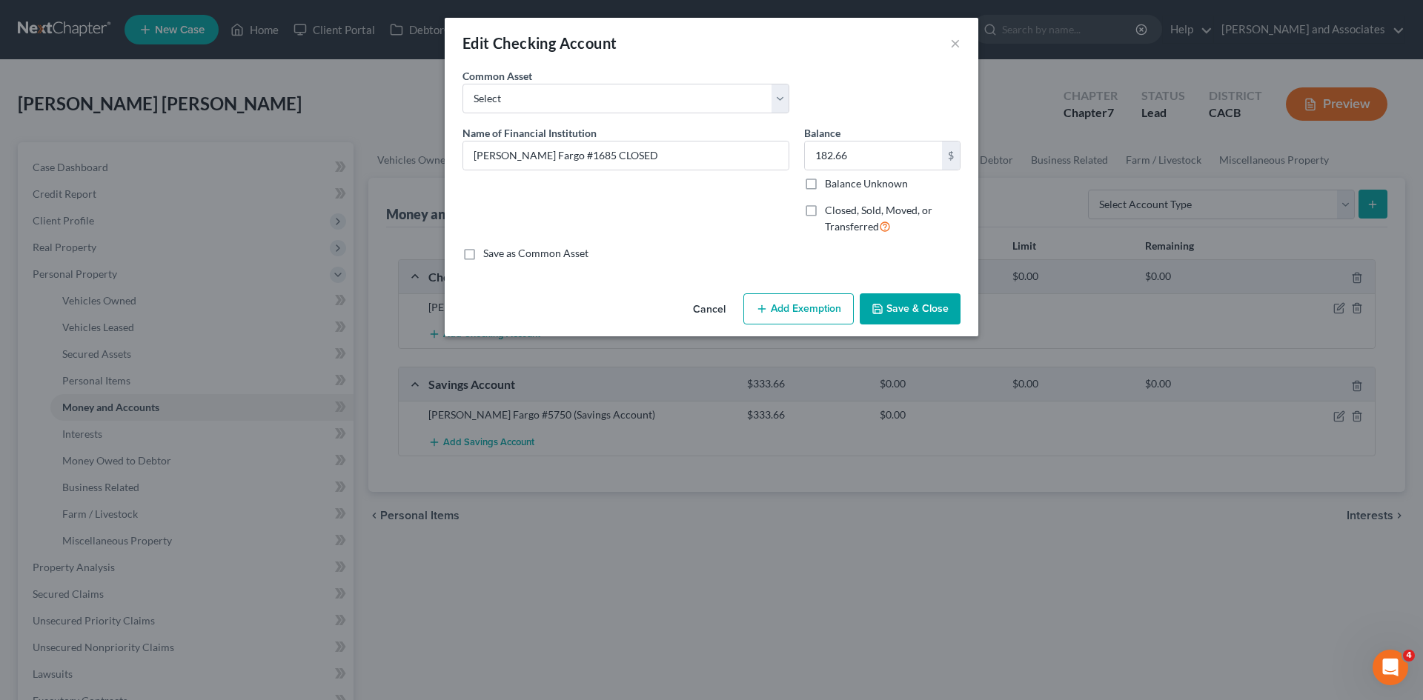
click at [825, 208] on label "Closed, Sold, Moved, or Transferred" at bounding box center [893, 219] width 136 height 32
click at [831, 208] on input "Closed, Sold, Moved, or Transferred" at bounding box center [836, 208] width 10 height 10
checkbox input "true"
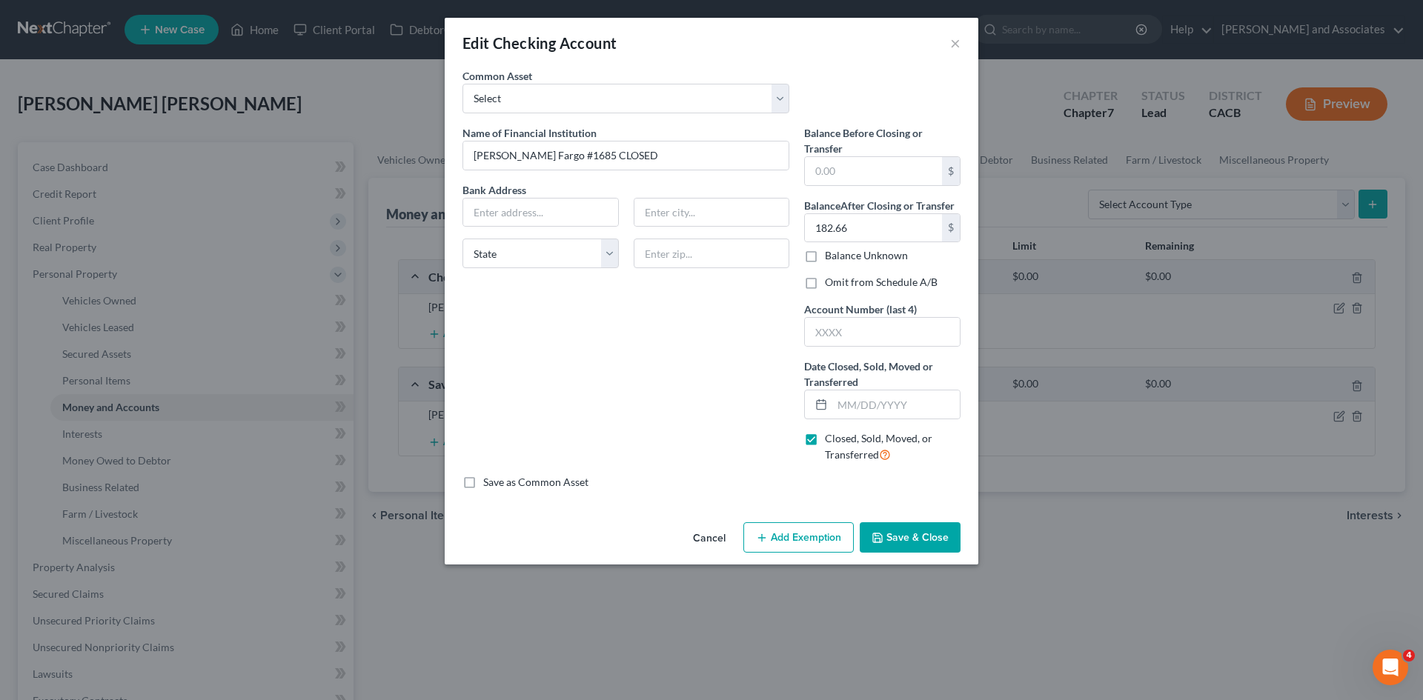
click at [870, 388] on label "Date Closed, Sold, Moved or Transferred *" at bounding box center [882, 374] width 156 height 31
click at [870, 402] on input "text" at bounding box center [895, 405] width 127 height 28
type input "09/30/2025"
click at [927, 339] on input "text" at bounding box center [882, 332] width 155 height 28
type input "1685"
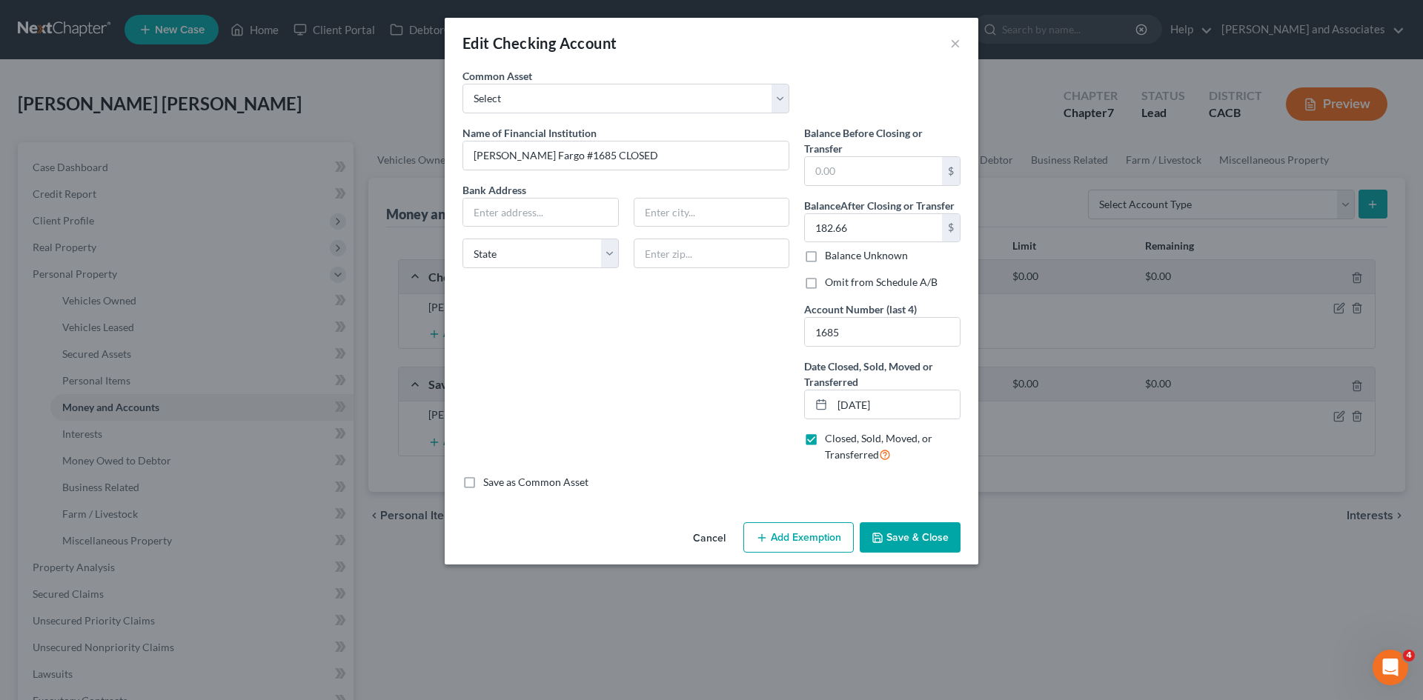
click at [649, 339] on div "Name of Financial Institution * Wells Fargo #1685 CLOSED Bank Address State AL …" at bounding box center [626, 300] width 342 height 350
click at [497, 204] on input "text" at bounding box center [540, 213] width 155 height 28
paste input "407 E Main St, Santa Maria, CA 93454"
drag, startPoint x: 663, startPoint y: 242, endPoint x: 682, endPoint y: 251, distance: 20.9
click at [663, 242] on input "text" at bounding box center [712, 254] width 156 height 30
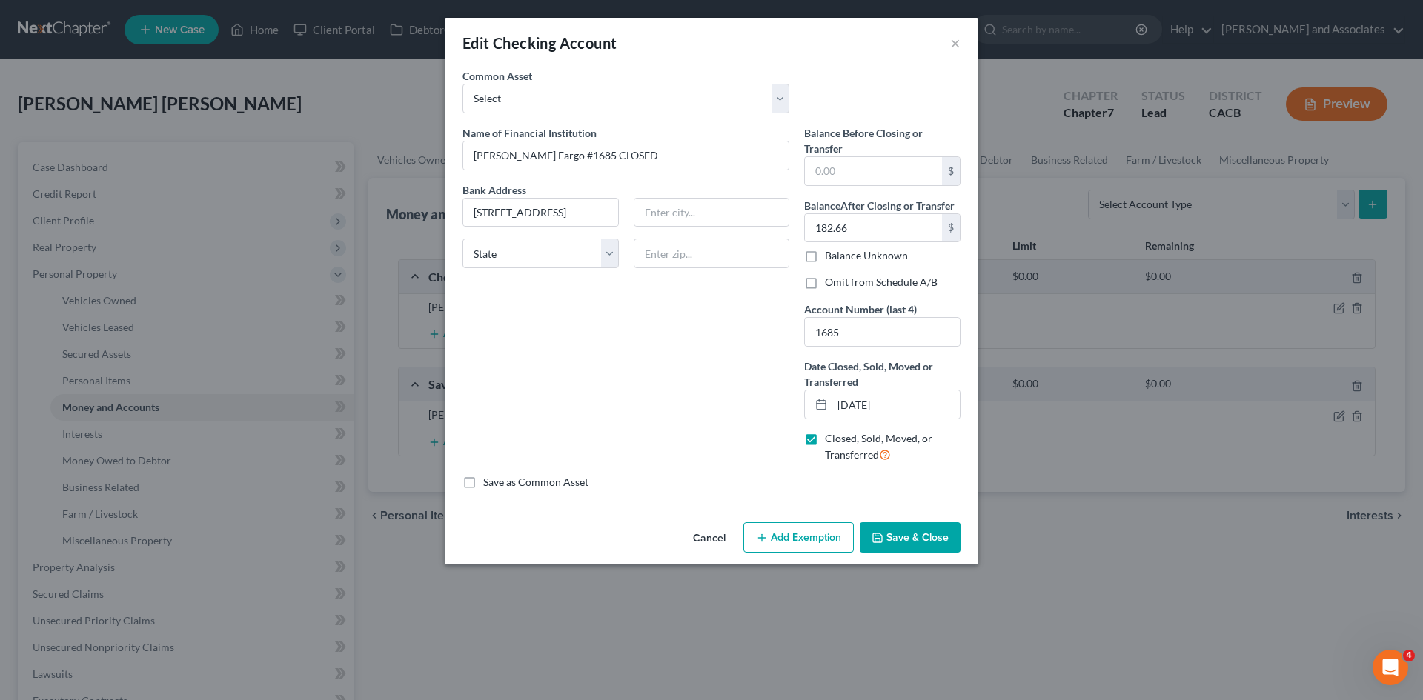
click at [643, 302] on div "Name of Financial Institution * Wells Fargo #1685 CLOSED Bank Address 407 E Mai…" at bounding box center [626, 300] width 342 height 350
click at [695, 256] on input "text" at bounding box center [712, 254] width 156 height 30
click at [588, 219] on input "407 E Main St, Santa Maria, CA 93454" at bounding box center [540, 213] width 155 height 28
drag, startPoint x: 543, startPoint y: 213, endPoint x: 740, endPoint y: 227, distance: 198.4
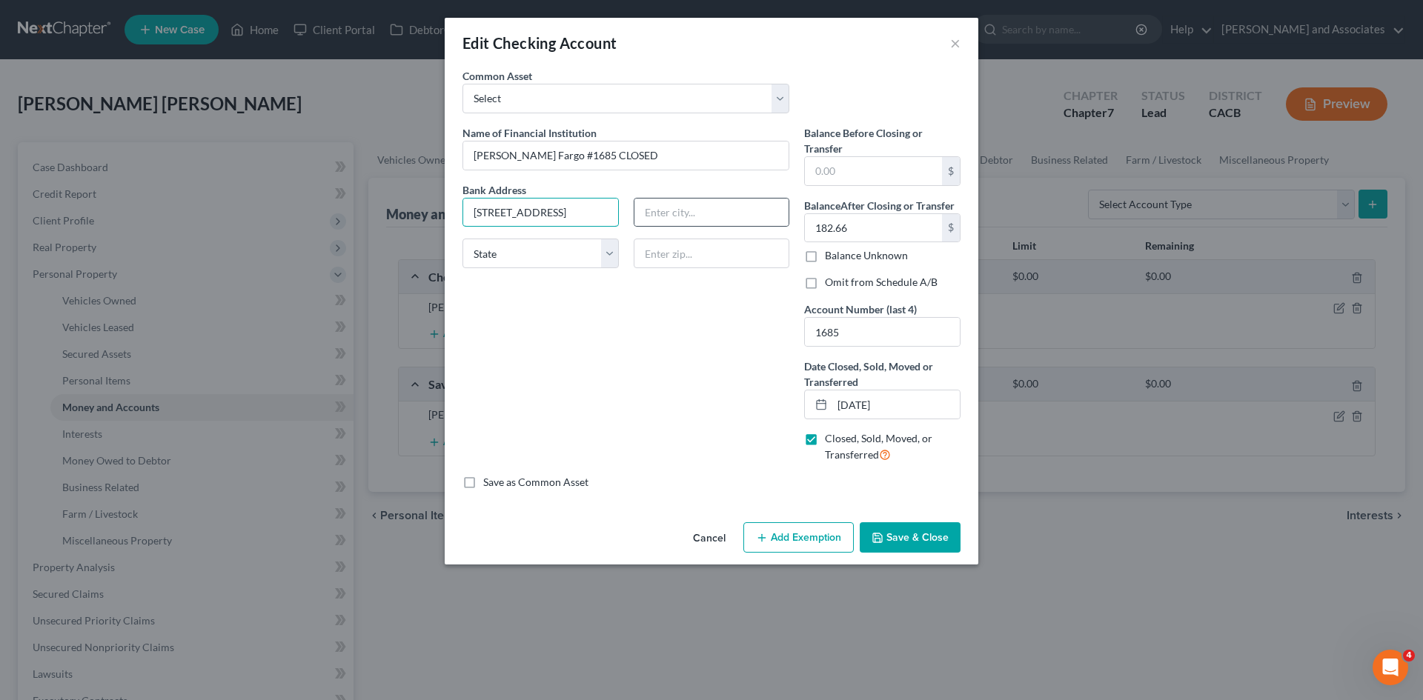
click at [740, 227] on div "Bank Address 407 E Main St, Santa Maria, CA 93454 State AL AK AR AZ CA CO CT DE…" at bounding box center [626, 231] width 342 height 99
type input "407 E Main St,"
click at [696, 259] on input "text" at bounding box center [712, 254] width 156 height 30
type input "93454"
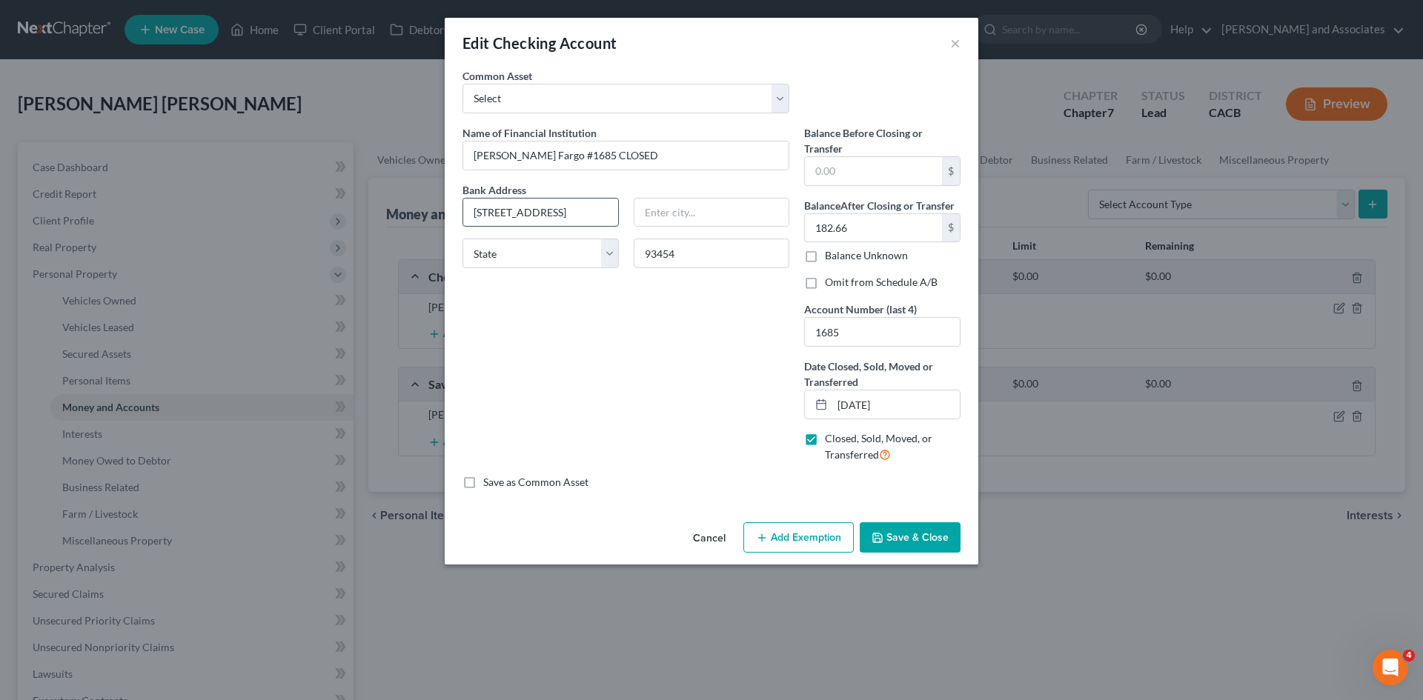
click at [574, 216] on input "407 E Main St," at bounding box center [540, 213] width 155 height 28
type input "Santa Maria"
select select "4"
type input "407 E Main St"
click at [657, 359] on div "Name of Financial Institution * Wells Fargo #1685 CLOSED Bank Address 407 E Mai…" at bounding box center [626, 300] width 342 height 350
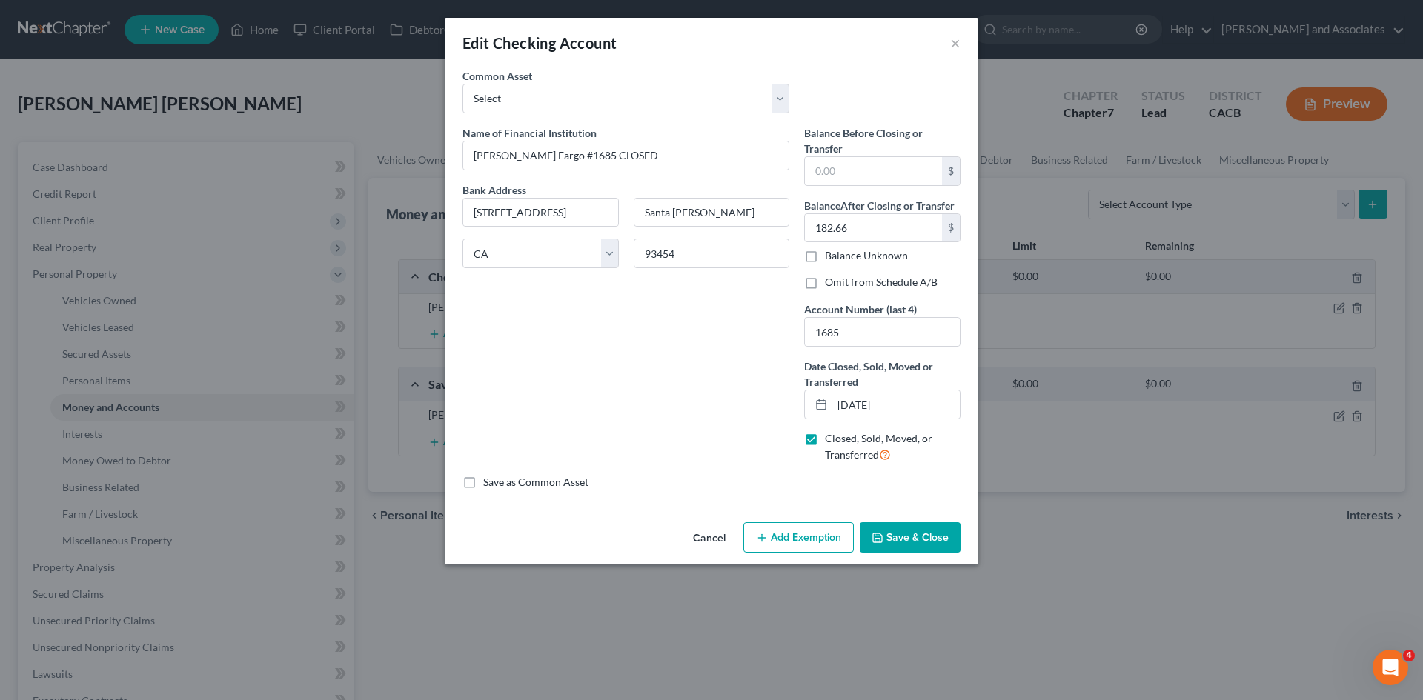
click at [919, 540] on button "Save & Close" at bounding box center [910, 538] width 101 height 31
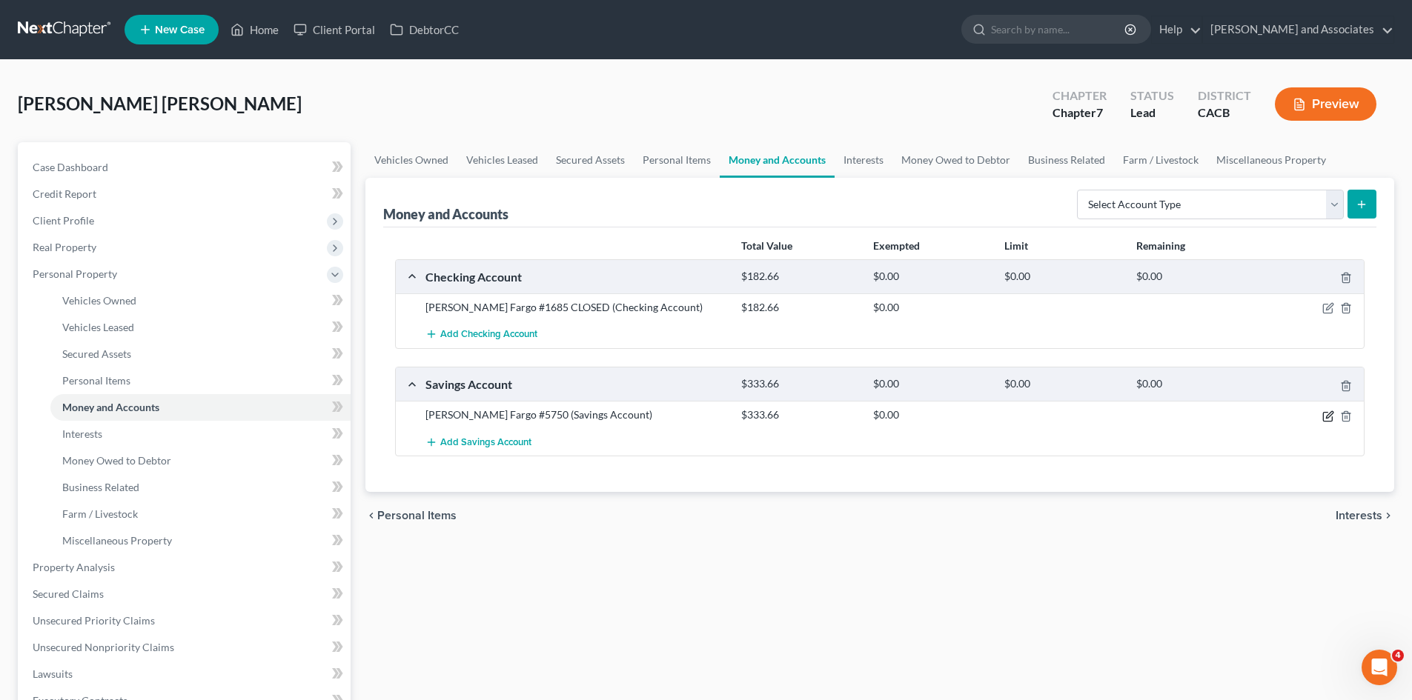
click at [1324, 414] on icon "button" at bounding box center [1328, 417] width 12 height 12
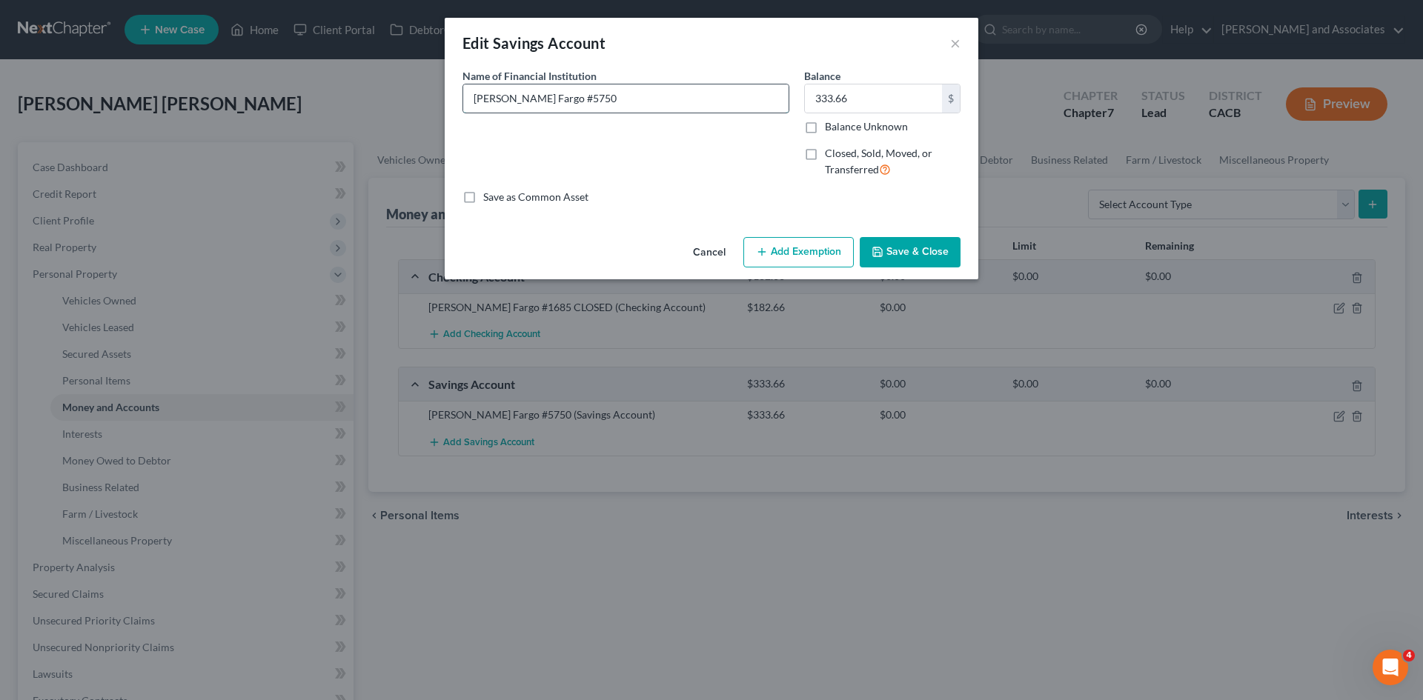
click at [601, 99] on input "Wells Fargo #5750" at bounding box center [625, 98] width 325 height 28
type input "Wells Fargo #5750 CLOSED"
click at [823, 146] on div "Closed, Sold, Moved, or Transferred" at bounding box center [882, 162] width 156 height 32
click at [825, 156] on label "Closed, Sold, Moved, or Transferred" at bounding box center [893, 162] width 136 height 32
click at [831, 156] on input "Closed, Sold, Moved, or Transferred" at bounding box center [836, 151] width 10 height 10
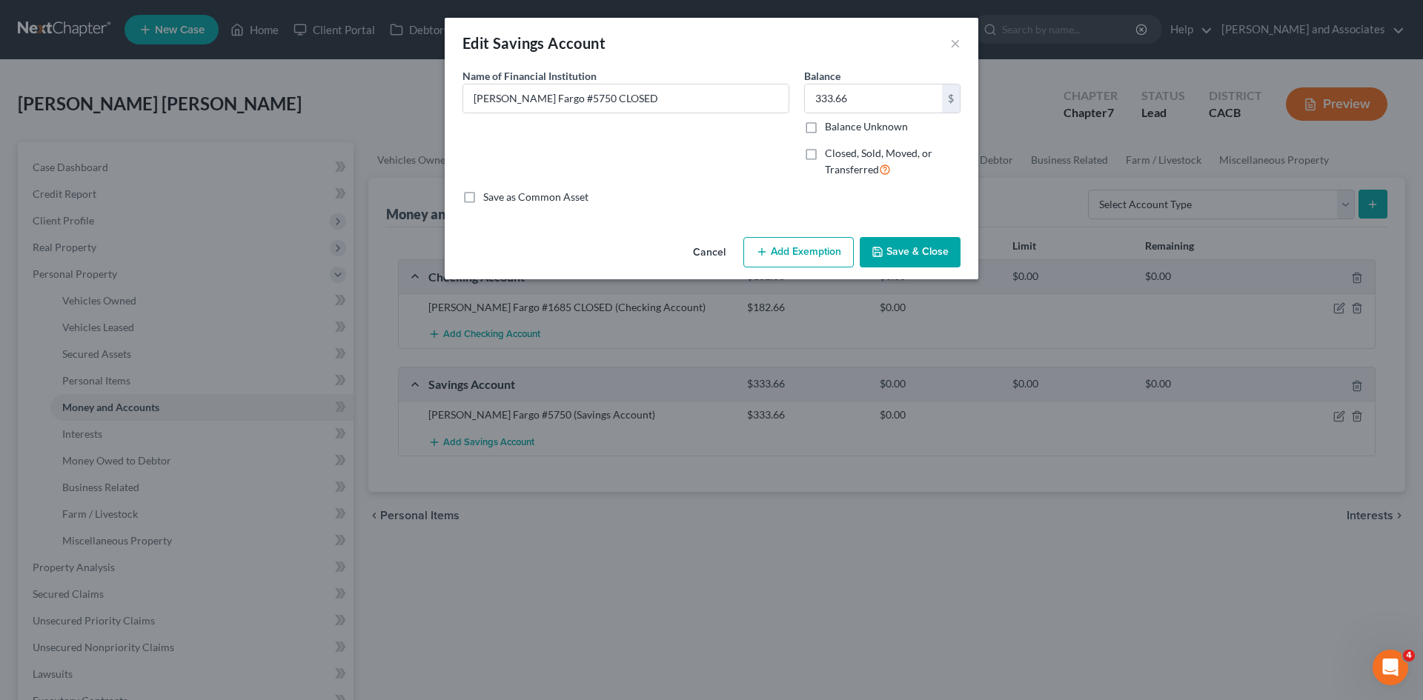
checkbox input "true"
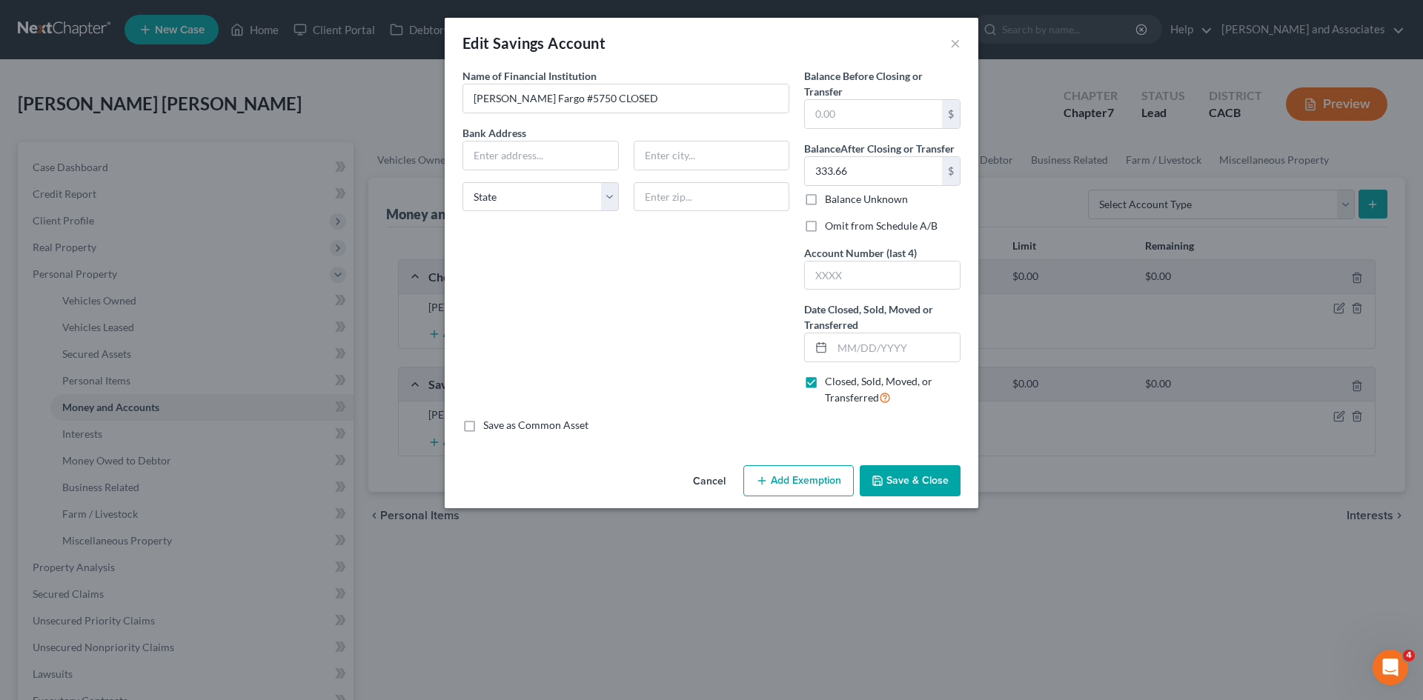
click at [825, 222] on label "Omit from Schedule A/B" at bounding box center [881, 226] width 113 height 15
click at [831, 222] on input "Omit from Schedule A/B" at bounding box center [836, 224] width 10 height 10
checkbox input "true"
click at [884, 274] on input "text" at bounding box center [882, 276] width 155 height 28
type input "5750"
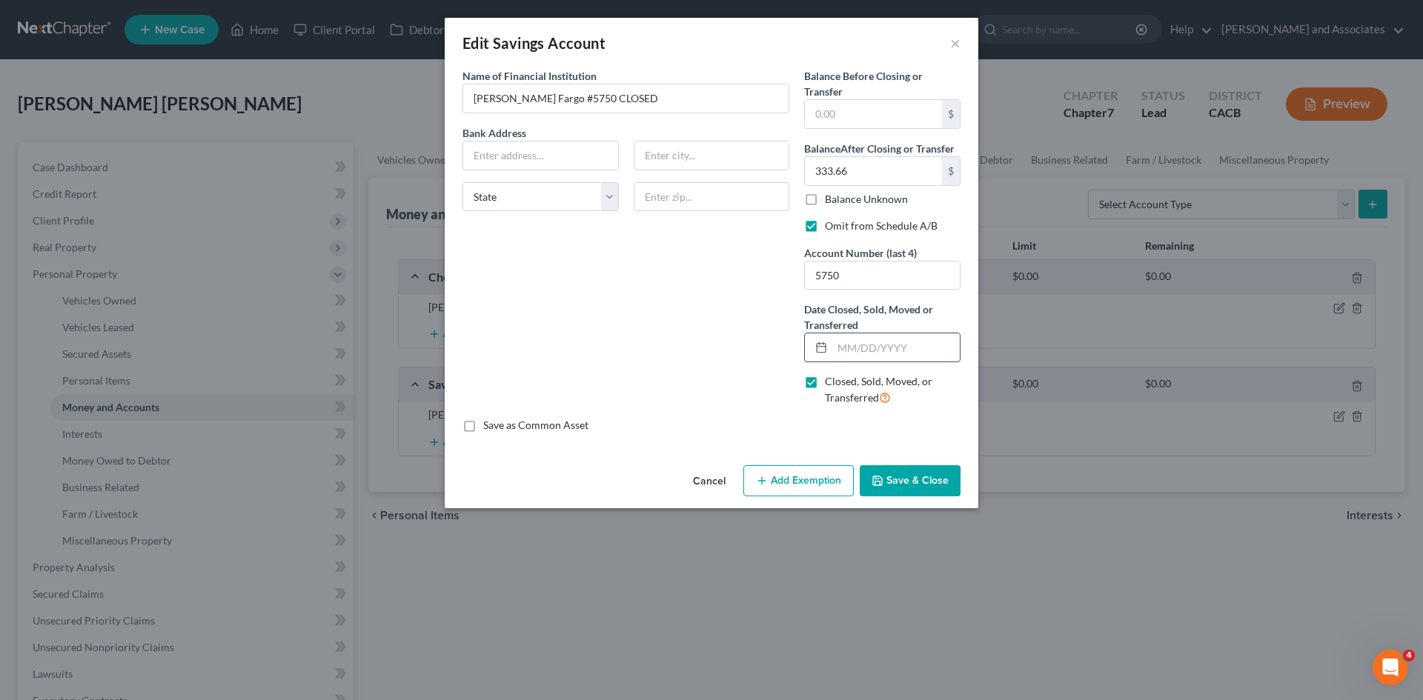
click at [861, 352] on input "text" at bounding box center [895, 348] width 127 height 28
type input "09/30/2025"
click at [526, 165] on input "text" at bounding box center [540, 156] width 155 height 28
paste input "407 E Main St, Santa Maria, CA 93454"
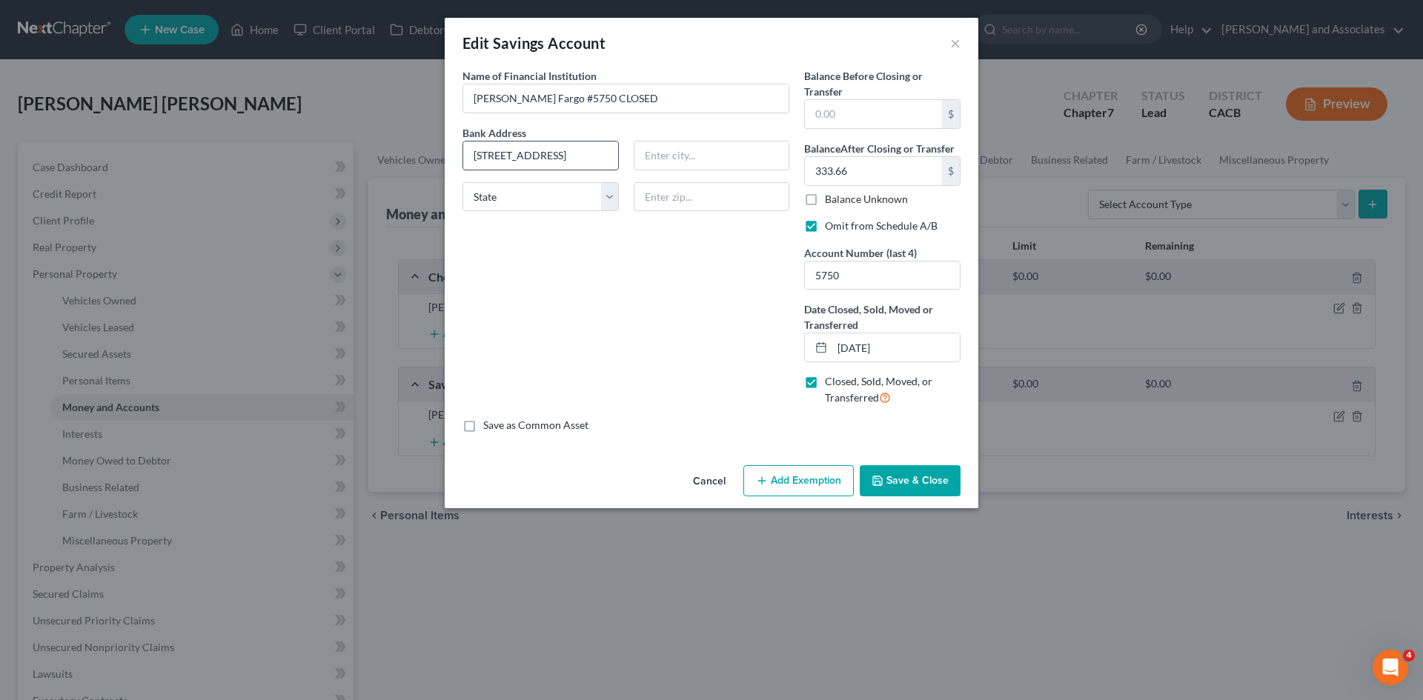
drag, startPoint x: 608, startPoint y: 156, endPoint x: 499, endPoint y: 152, distance: 109.0
click at [499, 152] on input "407 E Main St, Santa Maria, CA 93454" at bounding box center [540, 156] width 155 height 28
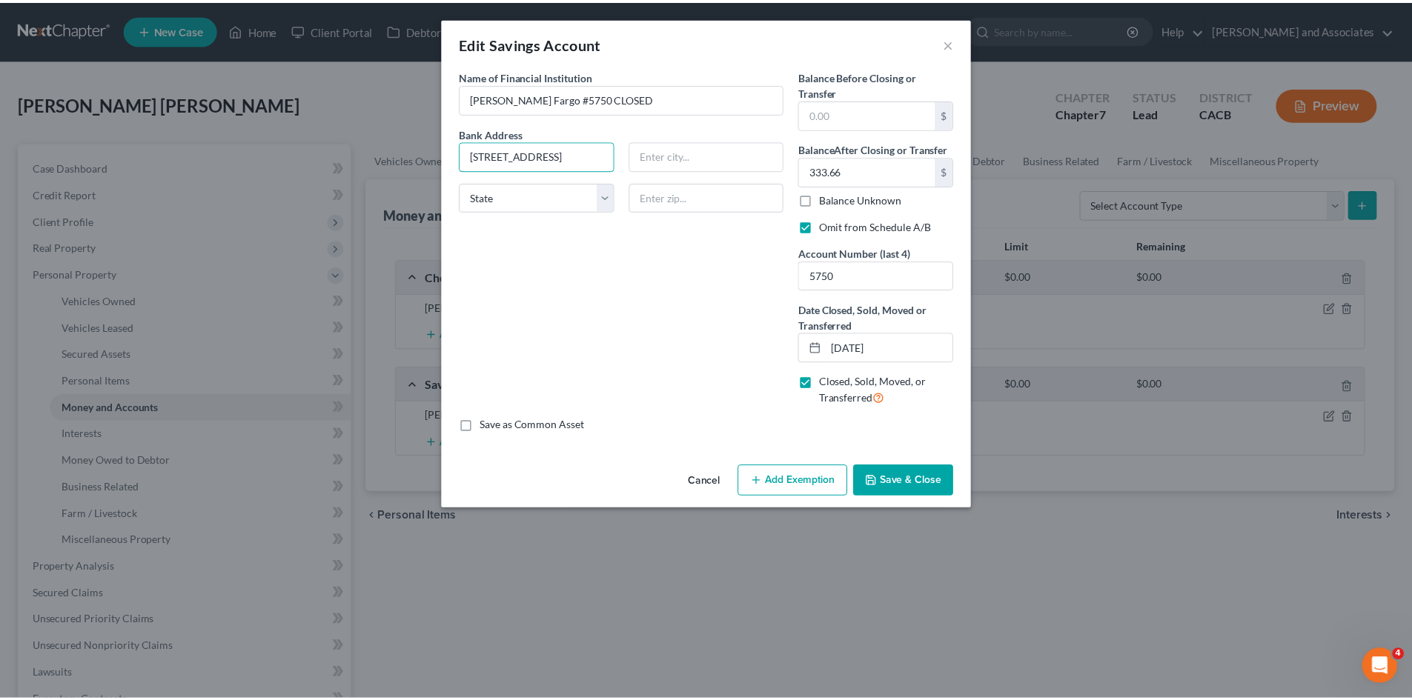
scroll to position [0, 0]
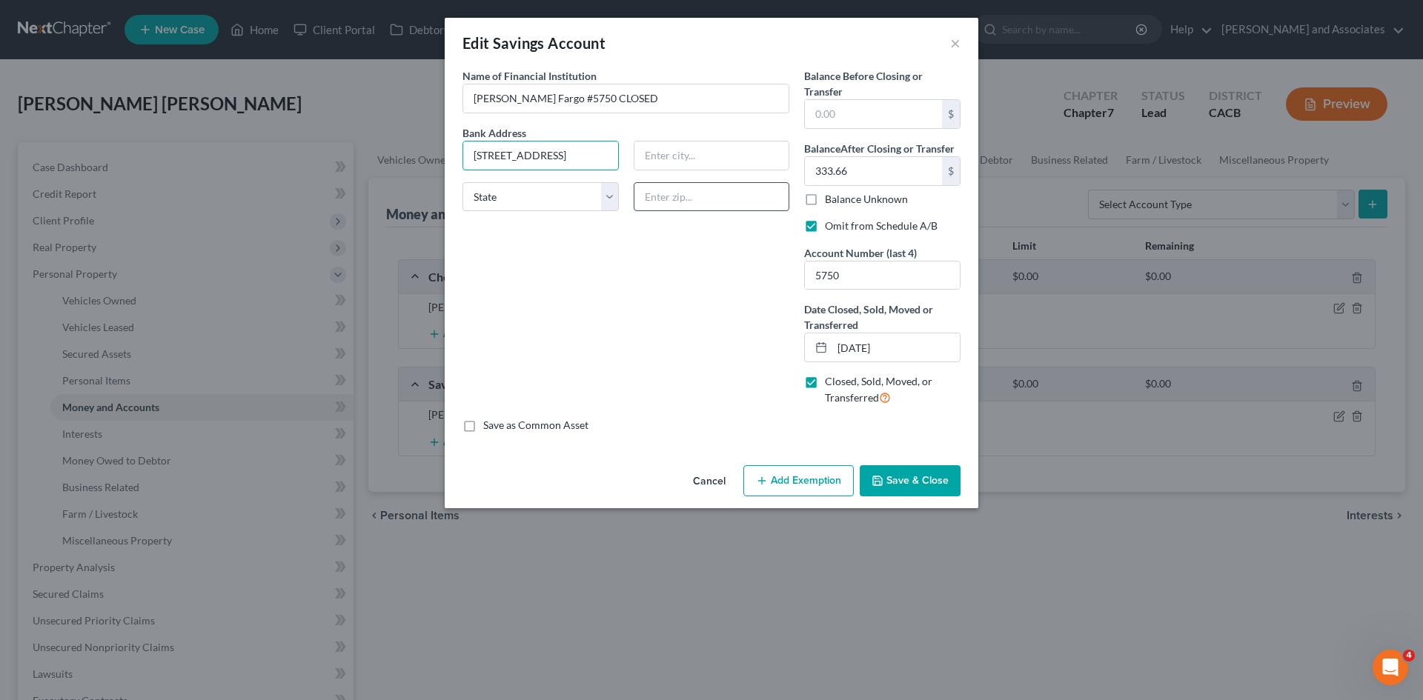
type input "407 E Main St"
click at [711, 193] on input "text" at bounding box center [712, 197] width 156 height 30
type input "93454"
click at [923, 488] on button "Save & Close" at bounding box center [910, 480] width 101 height 31
type input "Santa Maria"
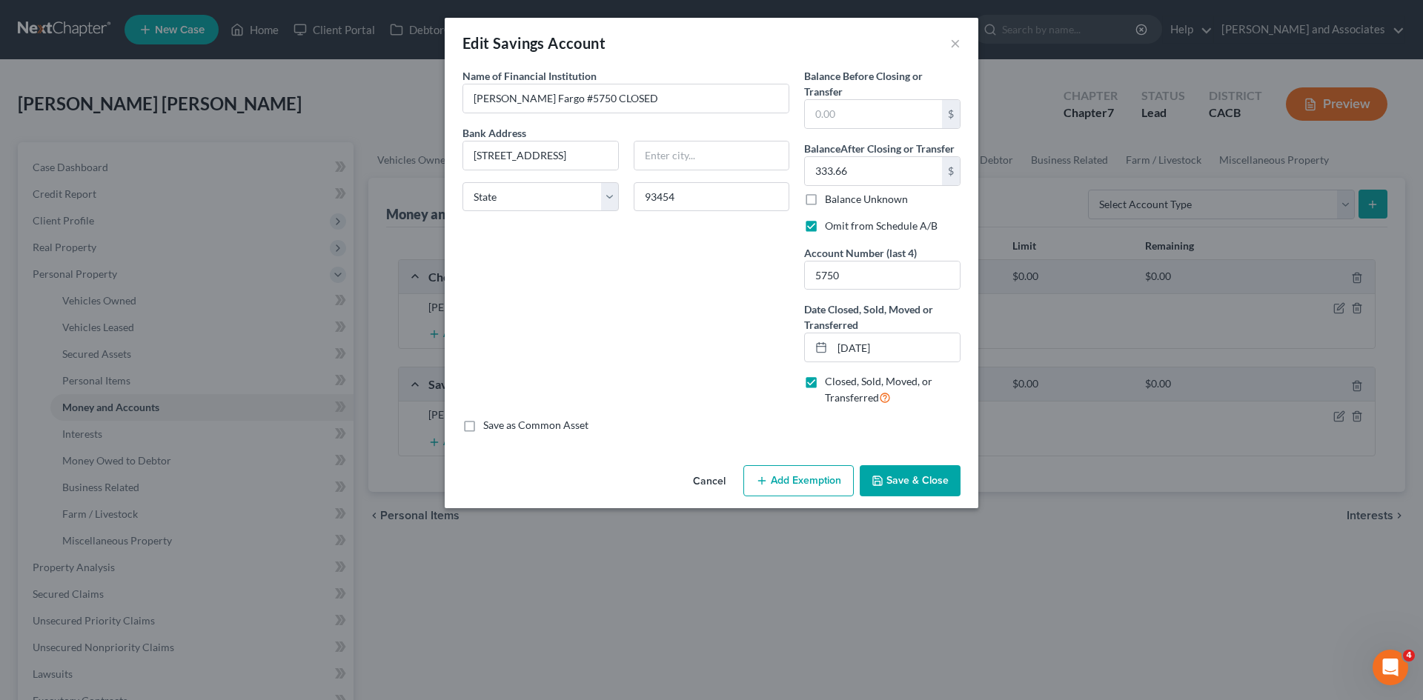
select select "4"
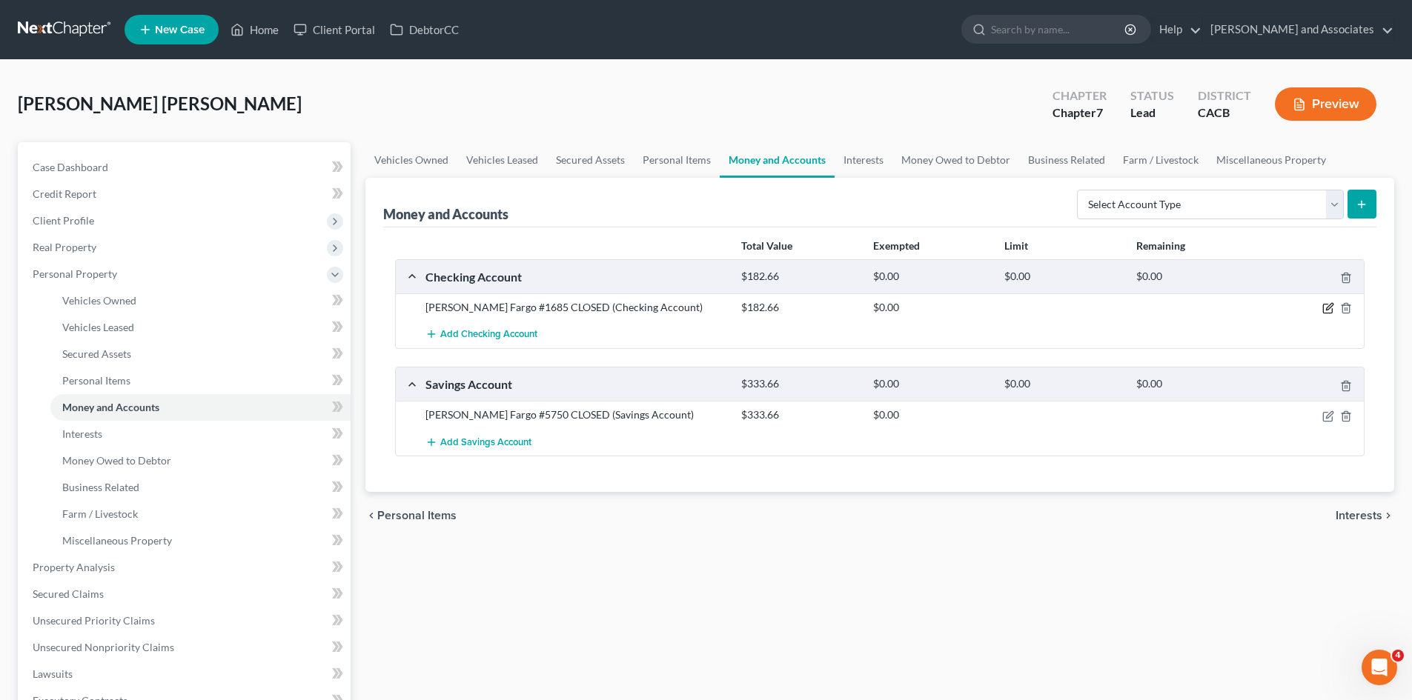
click at [1332, 311] on icon "button" at bounding box center [1327, 309] width 9 height 9
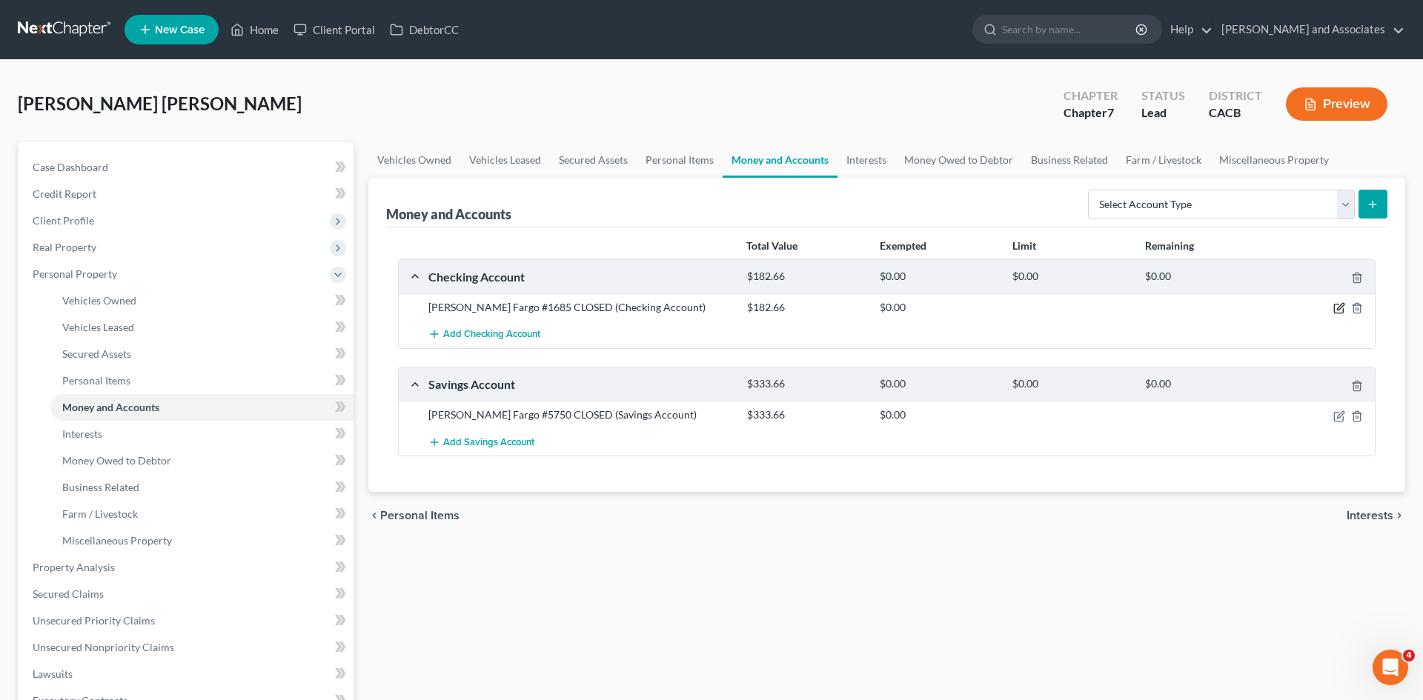
select select "4"
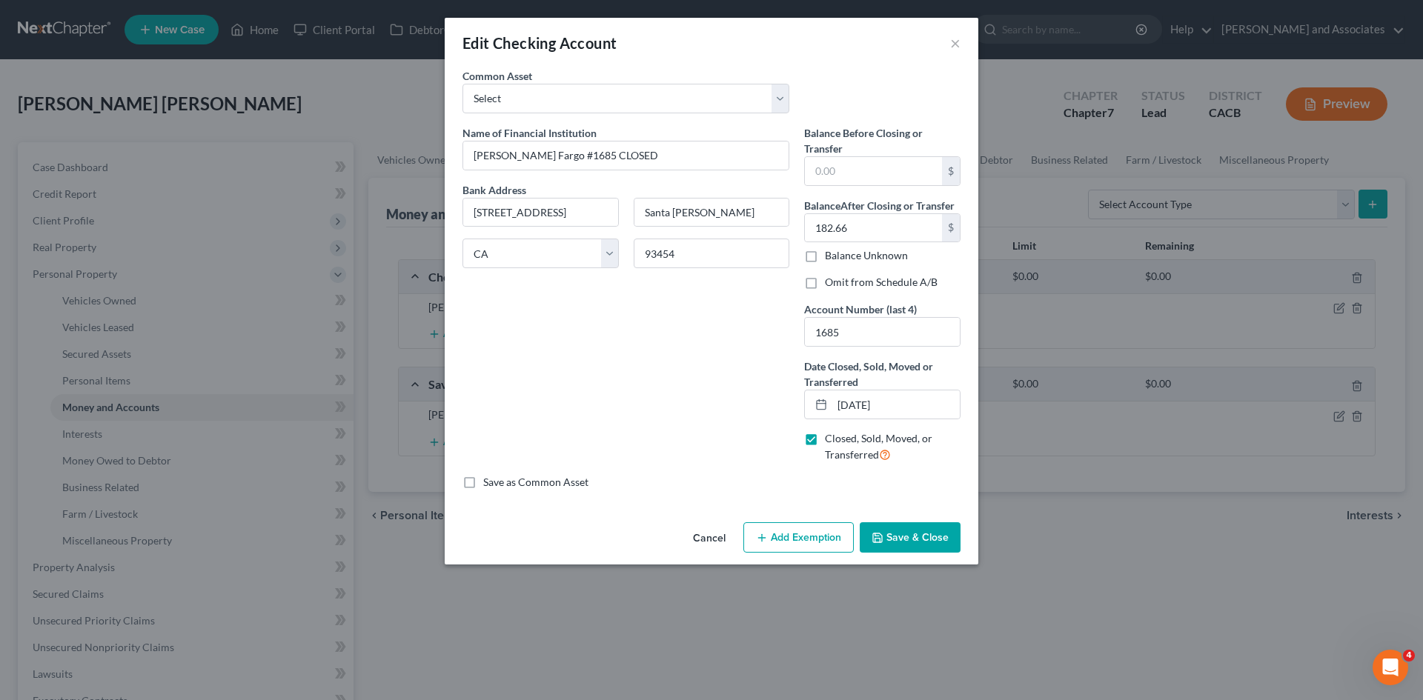
click at [825, 278] on label "Omit from Schedule A/B" at bounding box center [881, 282] width 113 height 15
click at [831, 278] on input "Omit from Schedule A/B" at bounding box center [836, 280] width 10 height 10
checkbox input "true"
click at [891, 543] on button "Save & Close" at bounding box center [910, 538] width 101 height 31
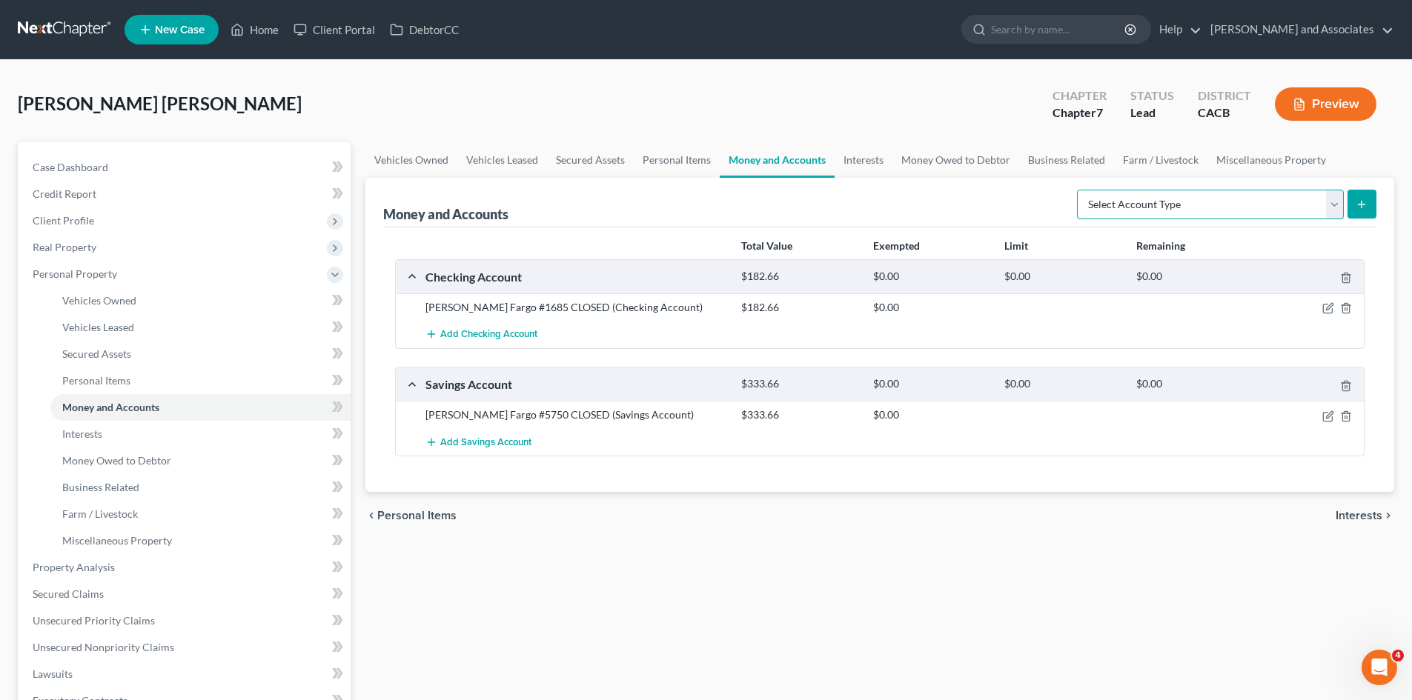
click at [1127, 205] on select "Select Account Type Brokerage Cash on Hand Certificates of Deposit Checking Acc…" at bounding box center [1210, 205] width 267 height 30
click at [881, 162] on link "Interests" at bounding box center [864, 160] width 58 height 36
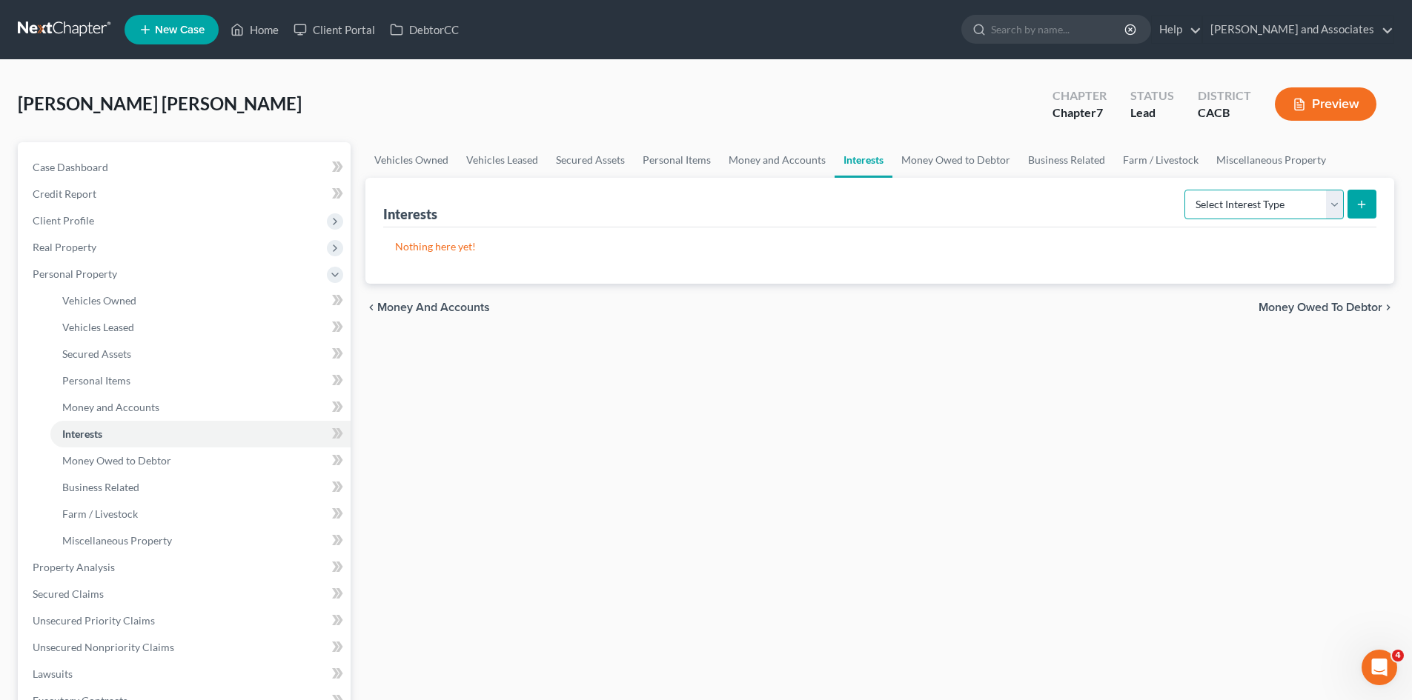
click at [1303, 205] on select "Select Interest Type 401K Annuity Bond Education IRA Government Bond Government…" at bounding box center [1263, 205] width 159 height 30
drag, startPoint x: 877, startPoint y: 354, endPoint x: 921, endPoint y: 219, distance: 141.3
click at [877, 354] on div "Vehicles Owned Vehicles Leased Secured Assets Personal Items Money and Accounts…" at bounding box center [880, 551] width 1044 height 818
click at [1320, 212] on select "Select Interest Type 401K Annuity Bond Education IRA Government Bond Government…" at bounding box center [1263, 205] width 159 height 30
click at [877, 451] on div "Vehicles Owned Vehicles Leased Secured Assets Personal Items Money and Accounts…" at bounding box center [880, 551] width 1044 height 818
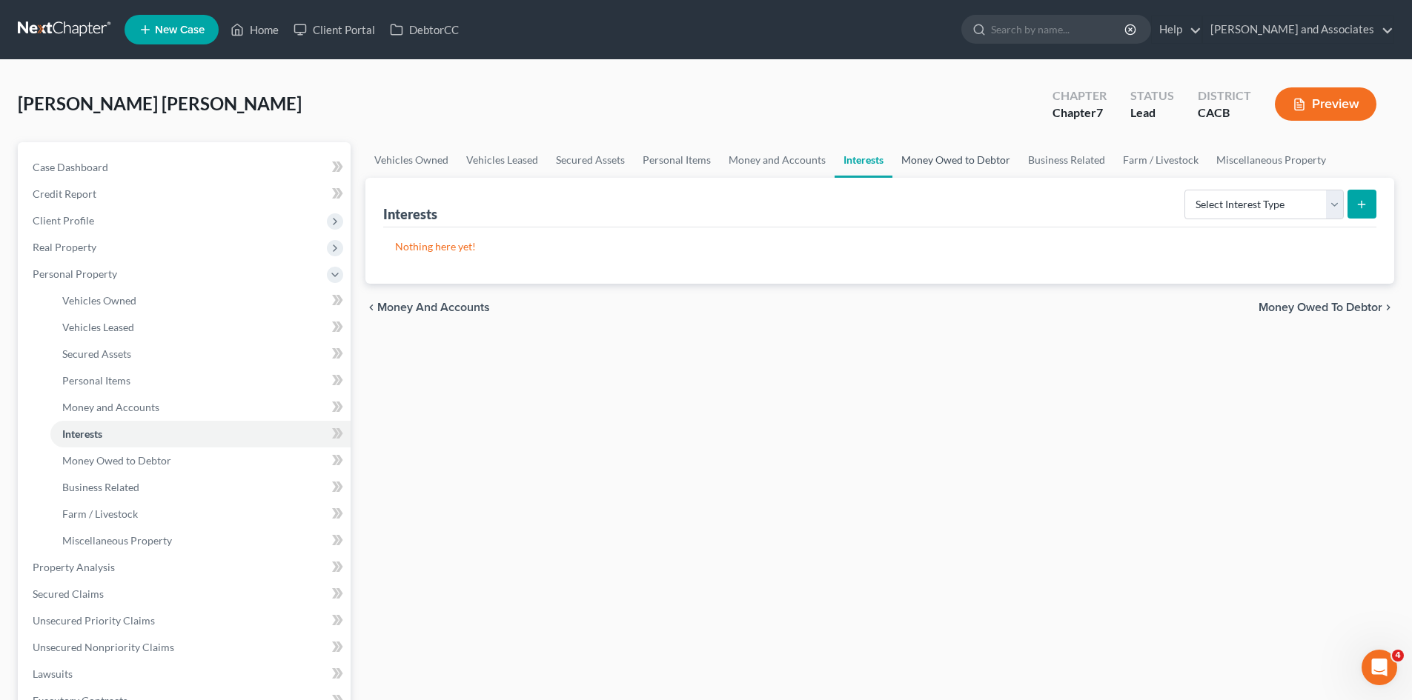
click at [958, 157] on link "Money Owed to Debtor" at bounding box center [955, 160] width 127 height 36
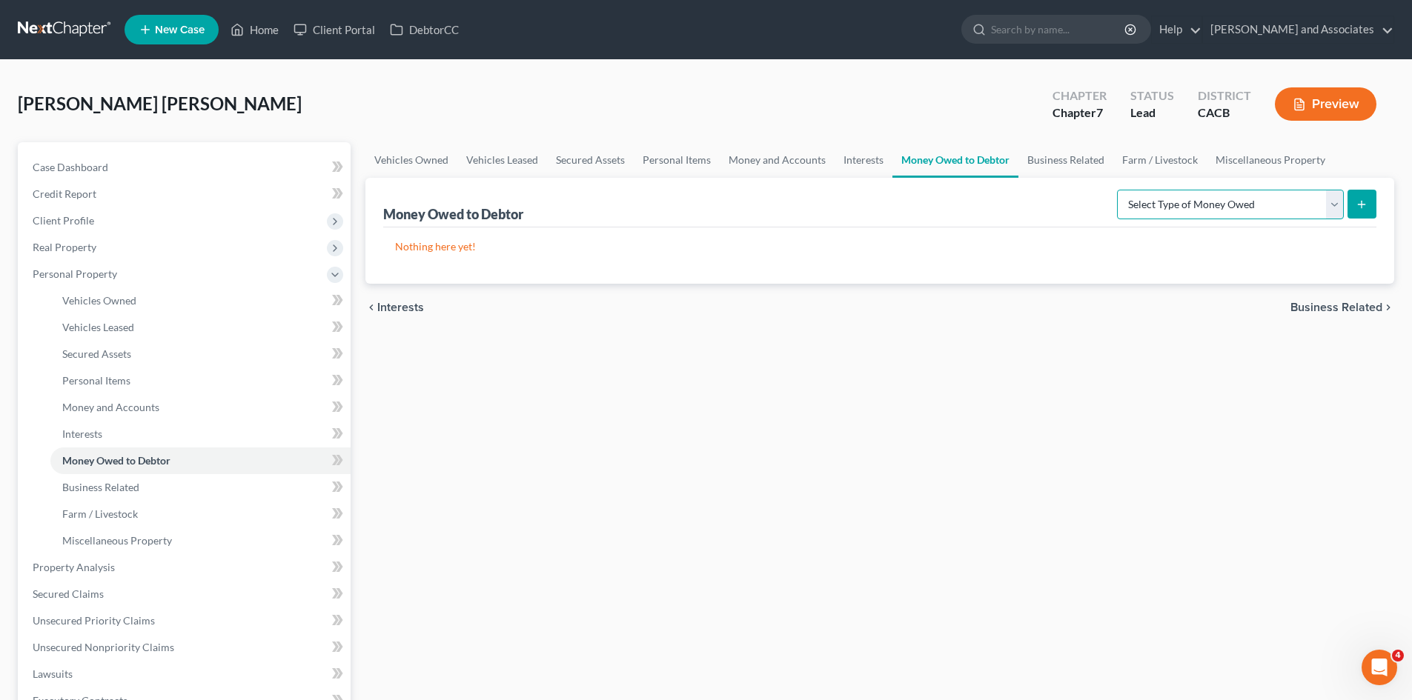
click at [1264, 210] on select "Select Type of Money Owed Accounts Receivable Alimony Child Support Claims Agai…" at bounding box center [1230, 205] width 227 height 30
select select "expected_tax_refund"
click at [1119, 190] on select "Select Type of Money Owed Accounts Receivable Alimony Child Support Claims Agai…" at bounding box center [1230, 205] width 227 height 30
click at [1369, 212] on button "submit" at bounding box center [1362, 204] width 29 height 29
select select "0"
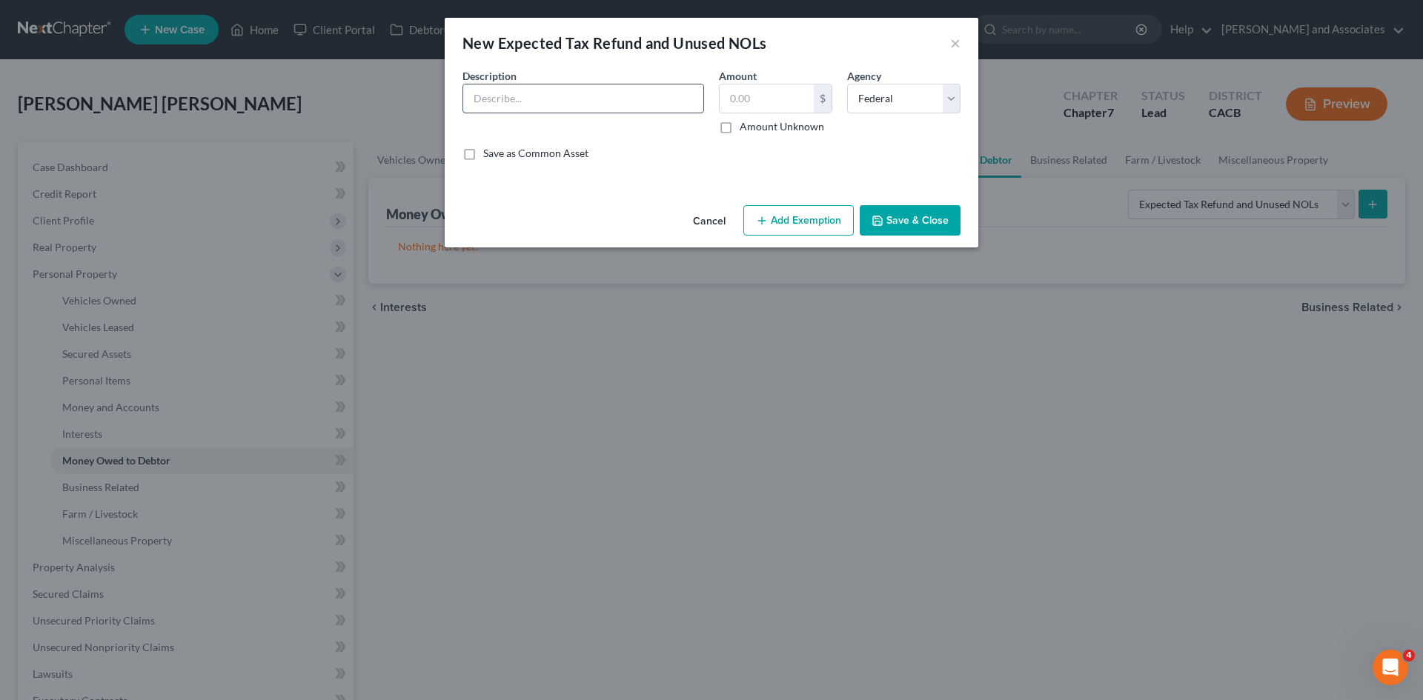
click at [579, 107] on input "text" at bounding box center [583, 98] width 240 height 28
click at [783, 104] on input "text" at bounding box center [767, 98] width 94 height 28
click at [618, 99] on input "text" at bounding box center [583, 98] width 240 height 28
type input "Expecting a 2025 tax refund - federal"
click at [935, 225] on button "Save & Close" at bounding box center [910, 220] width 101 height 31
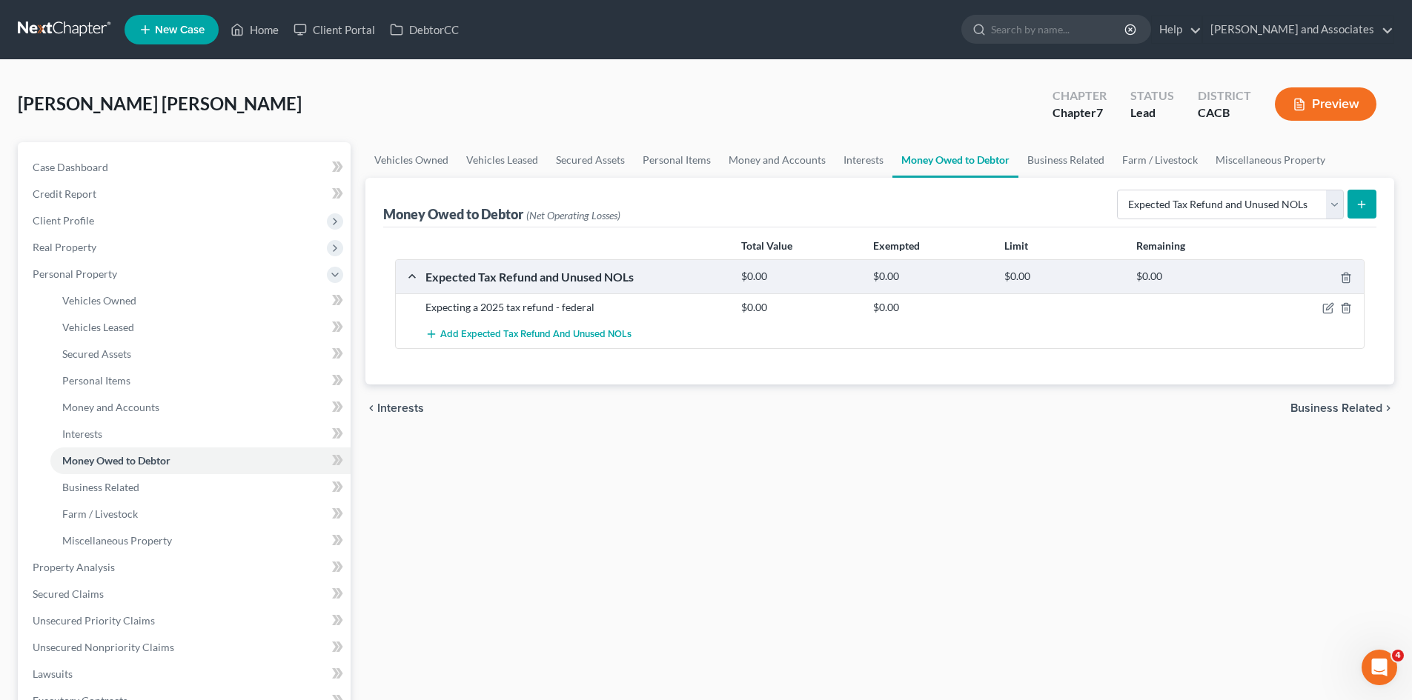
click at [1364, 202] on icon "submit" at bounding box center [1362, 205] width 12 height 12
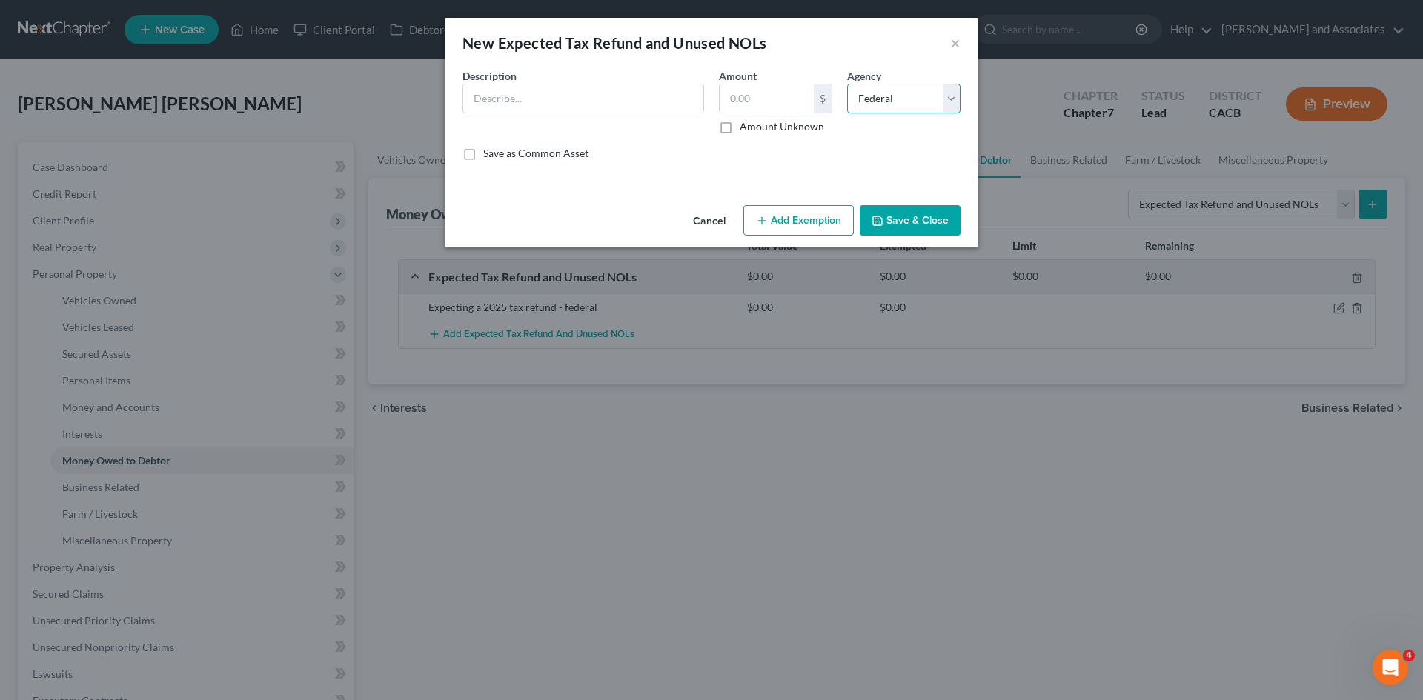
click at [901, 109] on select "Select Federal State Local" at bounding box center [903, 99] width 113 height 30
select select "1"
click at [847, 84] on select "Select Federal State Local" at bounding box center [903, 99] width 113 height 30
drag, startPoint x: 547, startPoint y: 105, endPoint x: 567, endPoint y: 105, distance: 20.0
click at [547, 105] on input "text" at bounding box center [583, 98] width 240 height 28
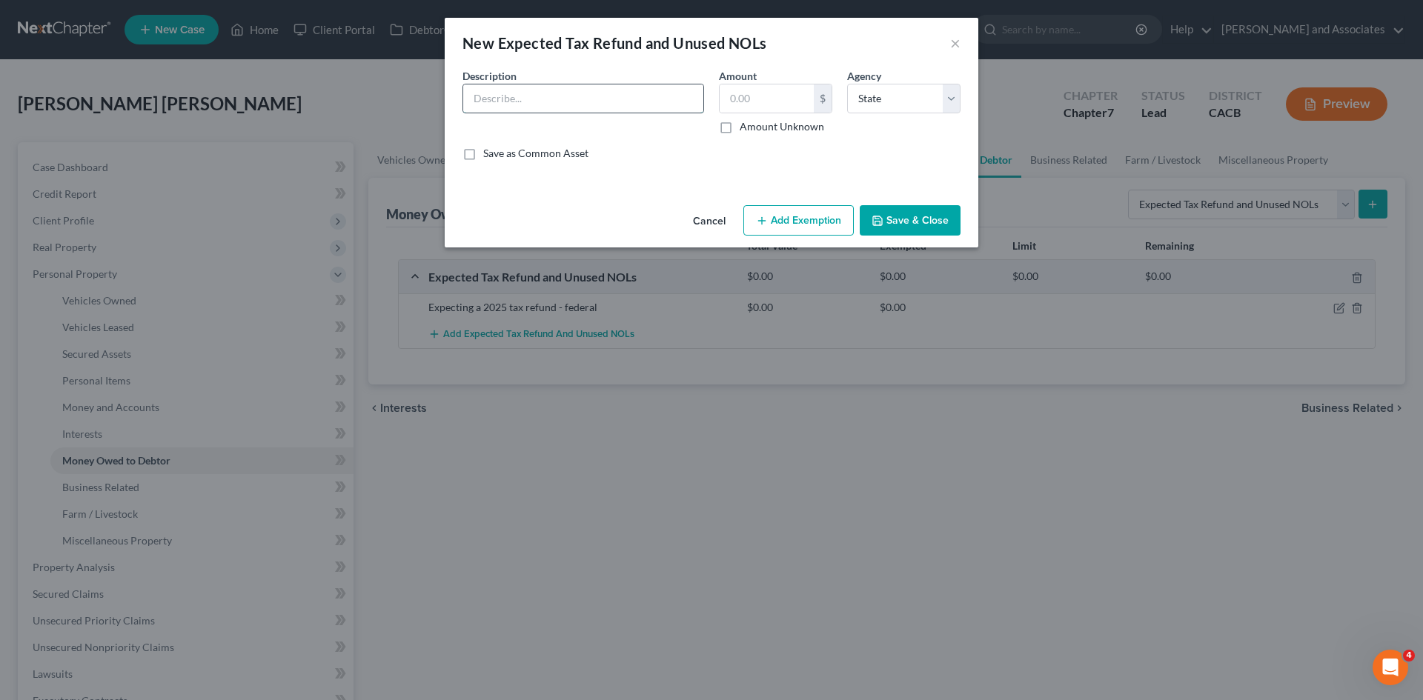
type input "expecting a 2025 tax refund- state"
click at [907, 219] on button "Save & Close" at bounding box center [910, 220] width 101 height 31
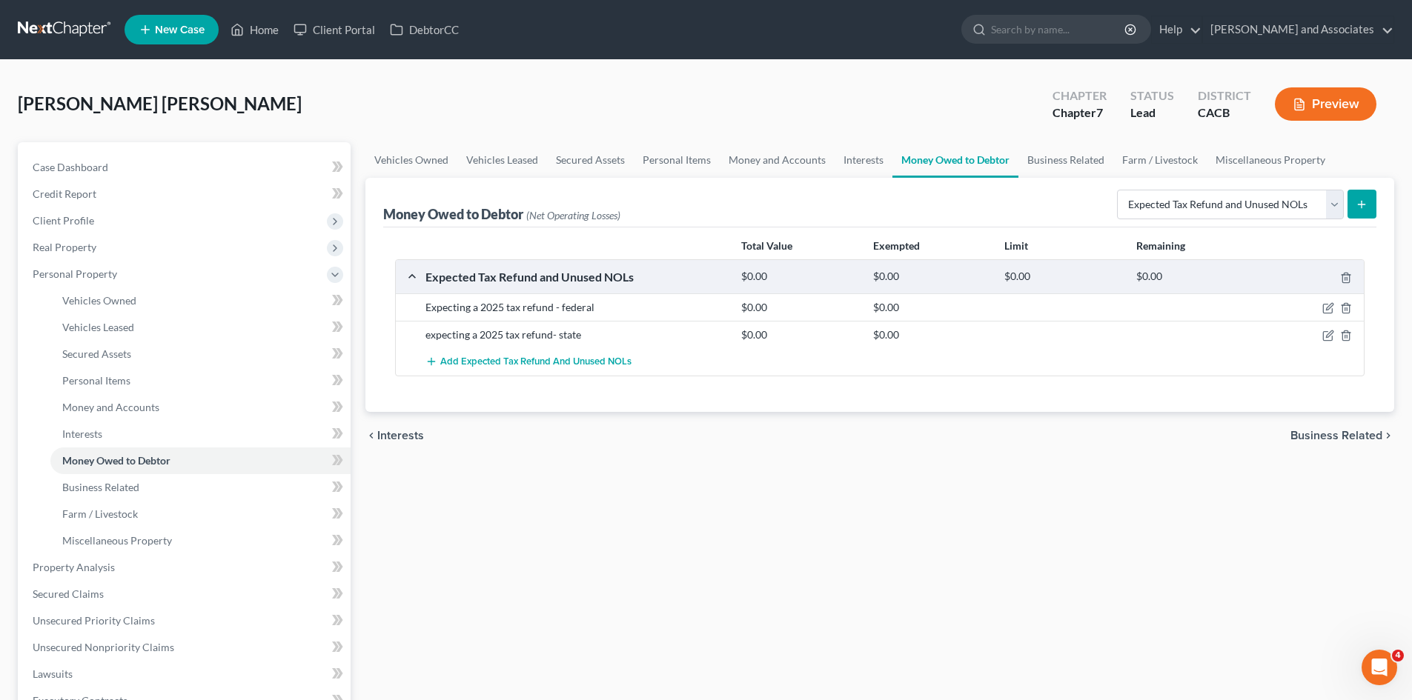
click at [1239, 220] on div "Select Type of Money Owed Accounts Receivable Alimony Child Support Claims Agai…" at bounding box center [1243, 203] width 265 height 39
click at [1257, 198] on select "Select Type of Money Owed Accounts Receivable Alimony Child Support Claims Agai…" at bounding box center [1230, 205] width 227 height 30
drag, startPoint x: 1108, startPoint y: 493, endPoint x: 1117, endPoint y: 523, distance: 31.7
click at [1115, 514] on div "Vehicles Owned Vehicles Leased Secured Assets Personal Items Money and Accounts…" at bounding box center [880, 551] width 1044 height 818
click at [1091, 165] on link "Business Related" at bounding box center [1065, 160] width 95 height 36
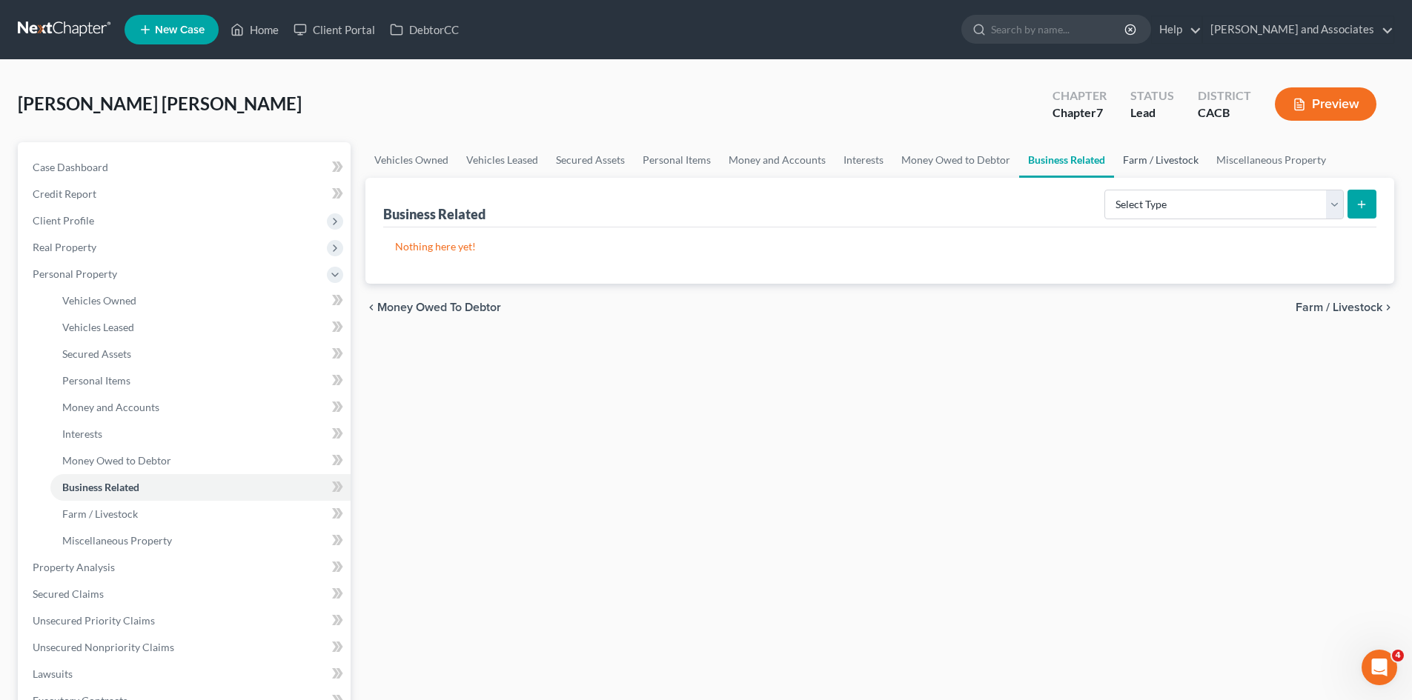
click at [1156, 166] on link "Farm / Livestock" at bounding box center [1160, 160] width 93 height 36
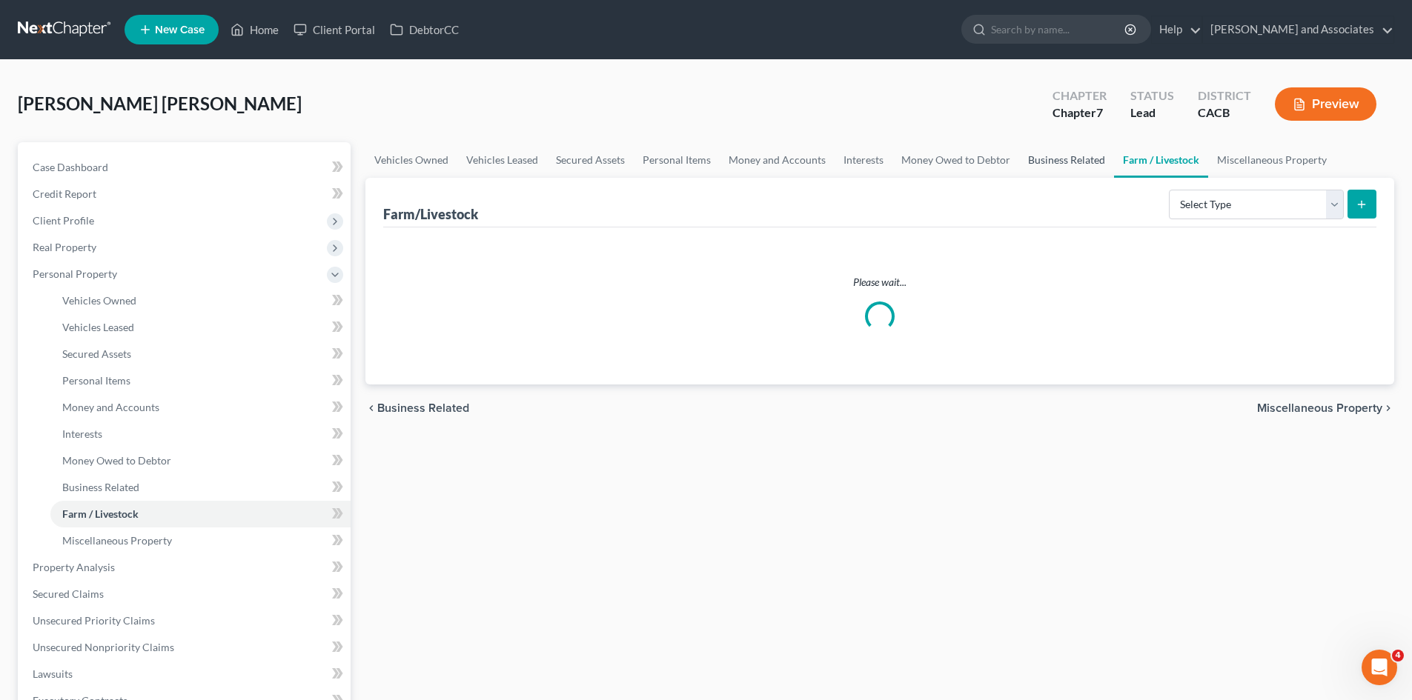
click at [1054, 153] on link "Business Related" at bounding box center [1066, 160] width 95 height 36
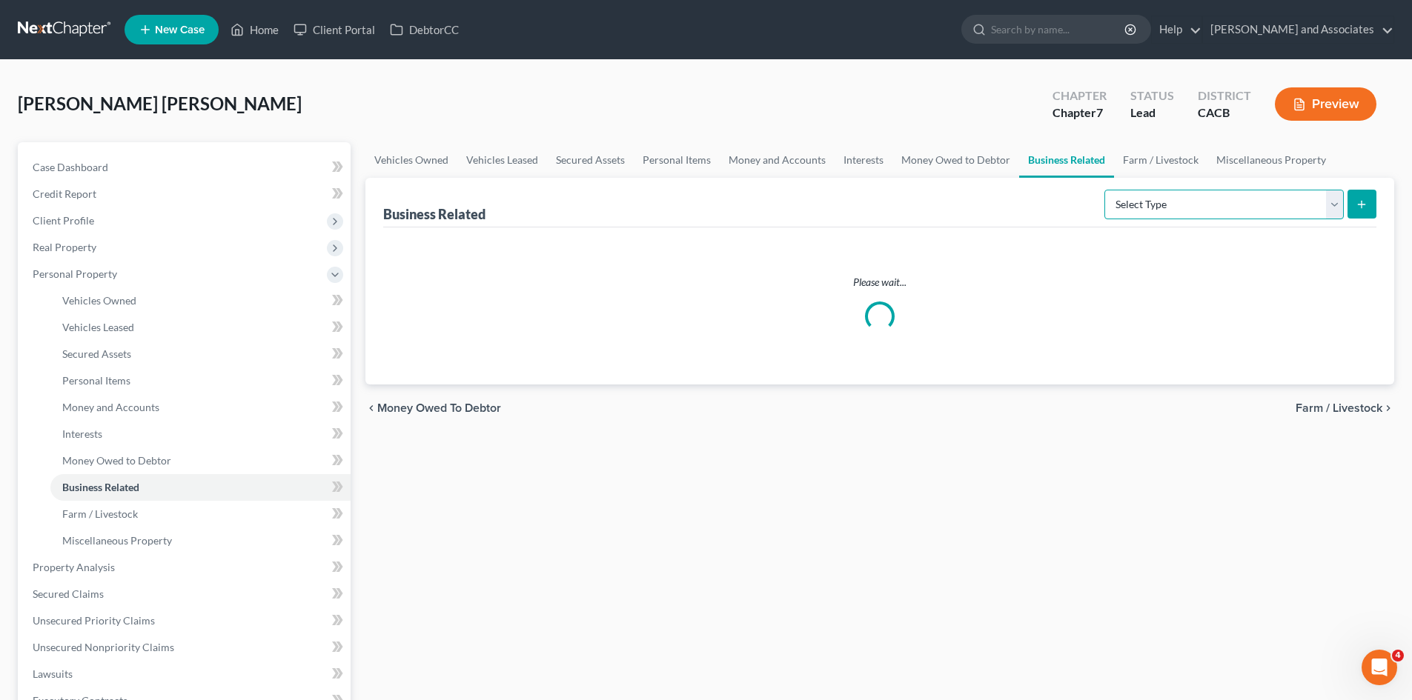
click at [1195, 191] on select "Select Type Customer Lists Franchises Inventory Licenses Machinery Office Equip…" at bounding box center [1223, 205] width 239 height 30
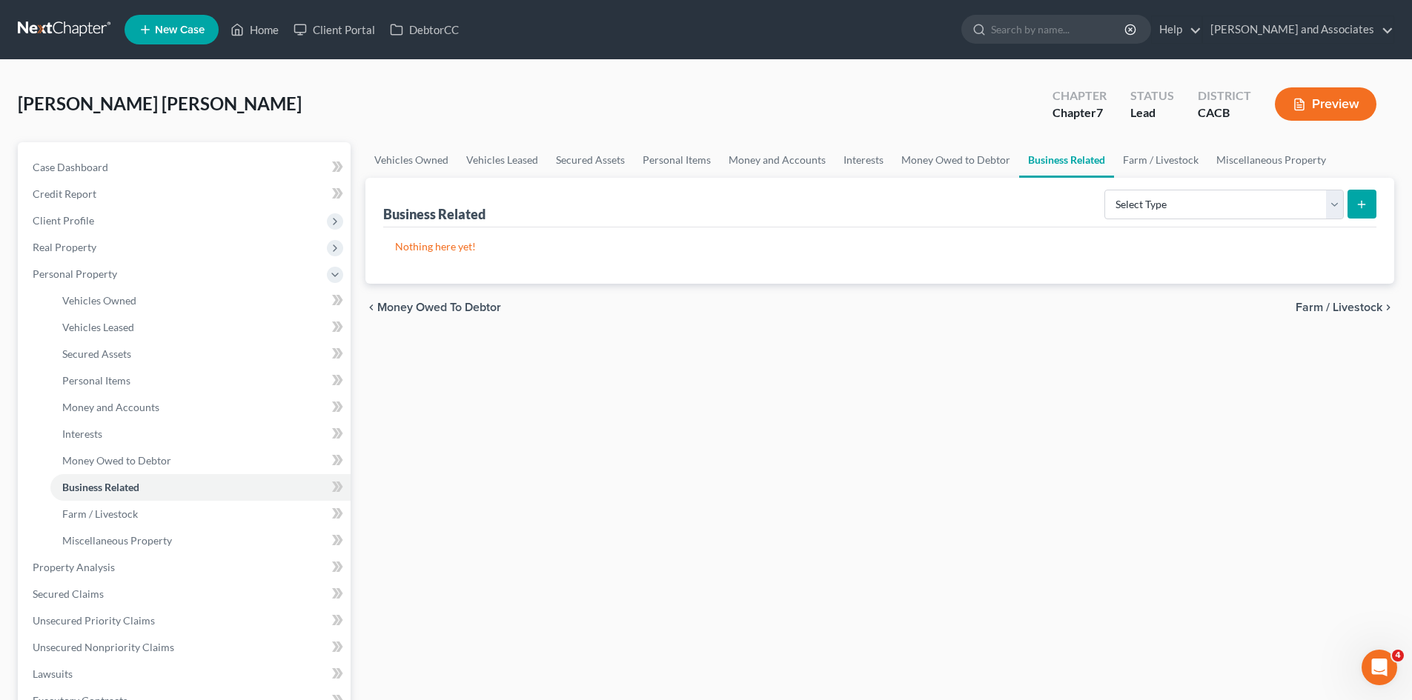
click at [1034, 226] on div "Business Related Select Type Customer Lists Franchises Inventory Licenses Machi…" at bounding box center [879, 203] width 993 height 50
click at [1175, 147] on link "Farm / Livestock" at bounding box center [1160, 160] width 93 height 36
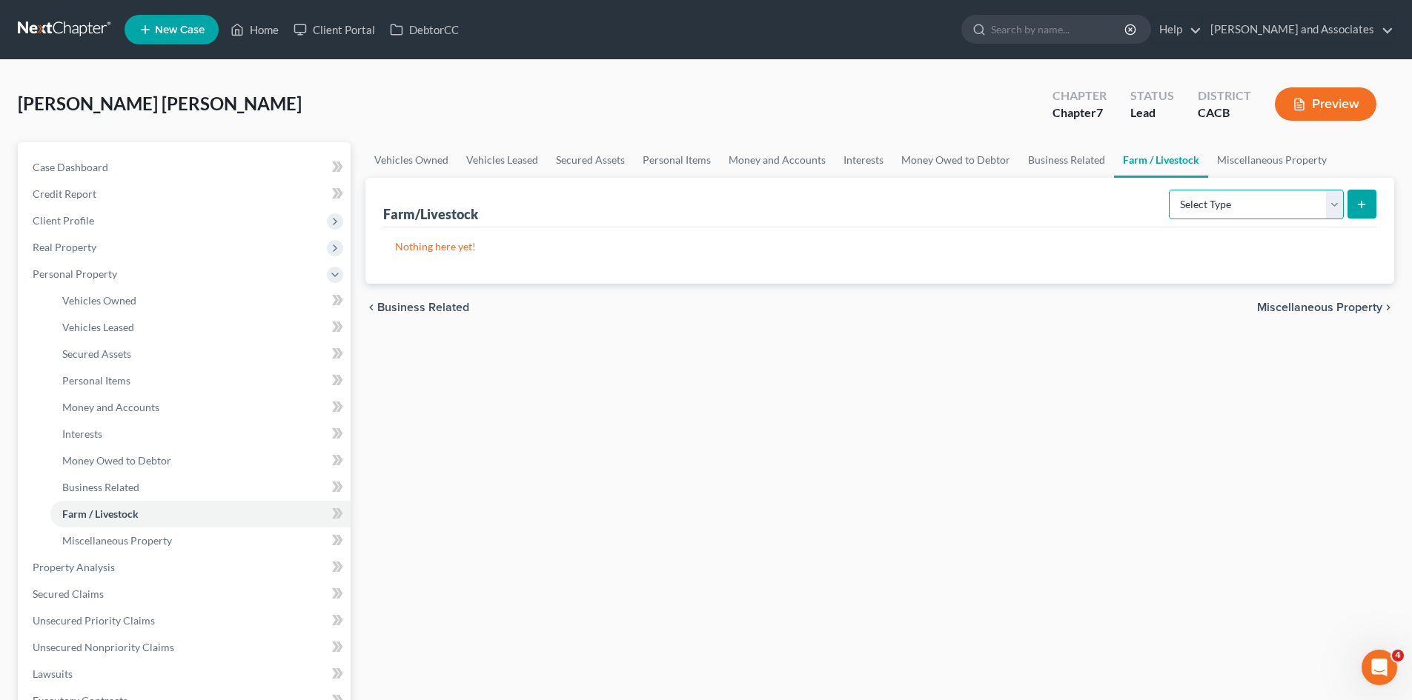
click at [1226, 197] on select "Select Type Animals & Livestock Crops: Growing or Harvested Farming Equipment F…" at bounding box center [1256, 205] width 175 height 30
click at [1261, 159] on link "Miscellaneous Property" at bounding box center [1271, 160] width 127 height 36
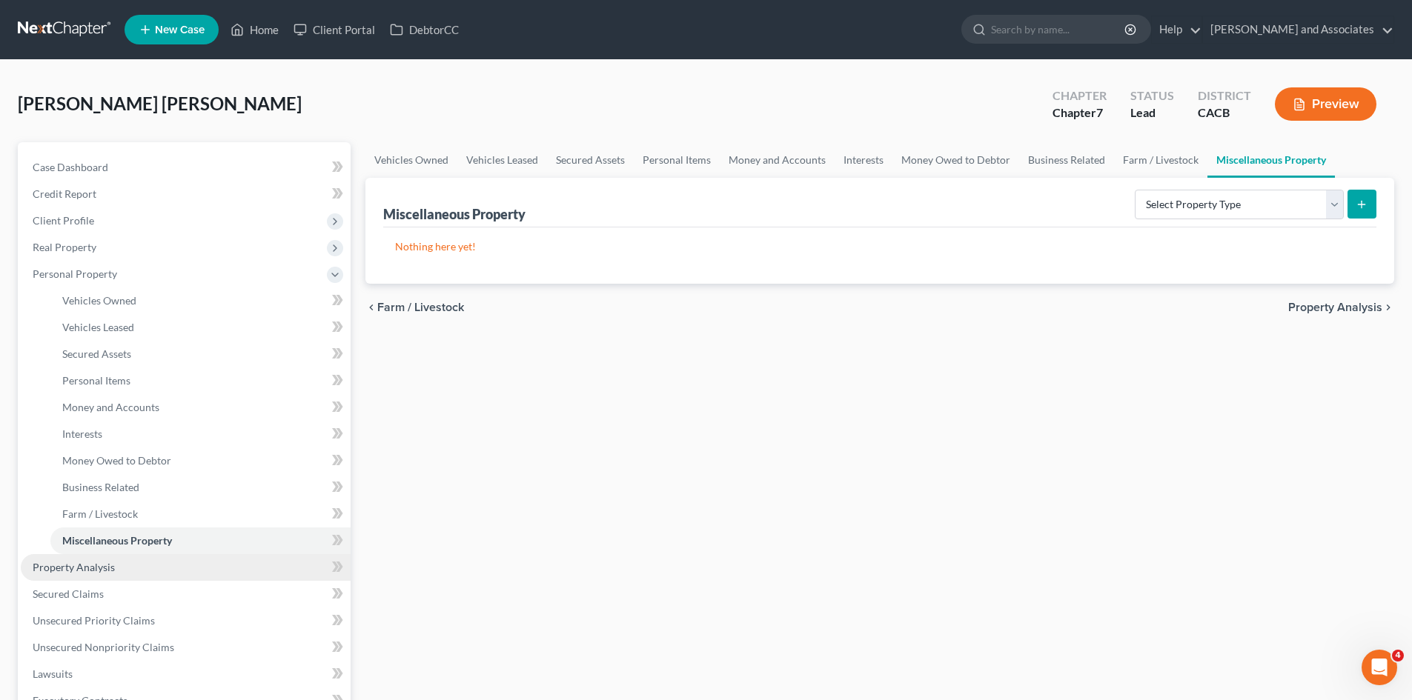
click at [59, 569] on span "Property Analysis" at bounding box center [74, 567] width 82 height 13
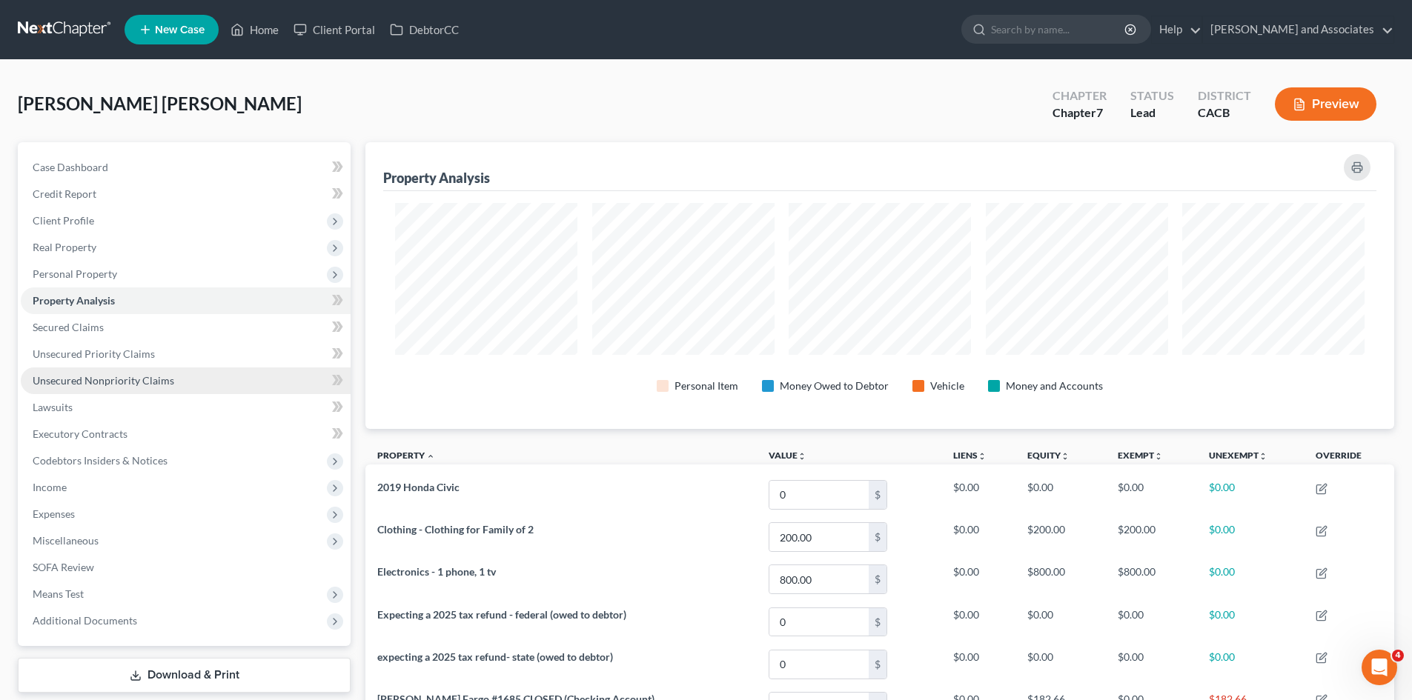
scroll to position [287, 1029]
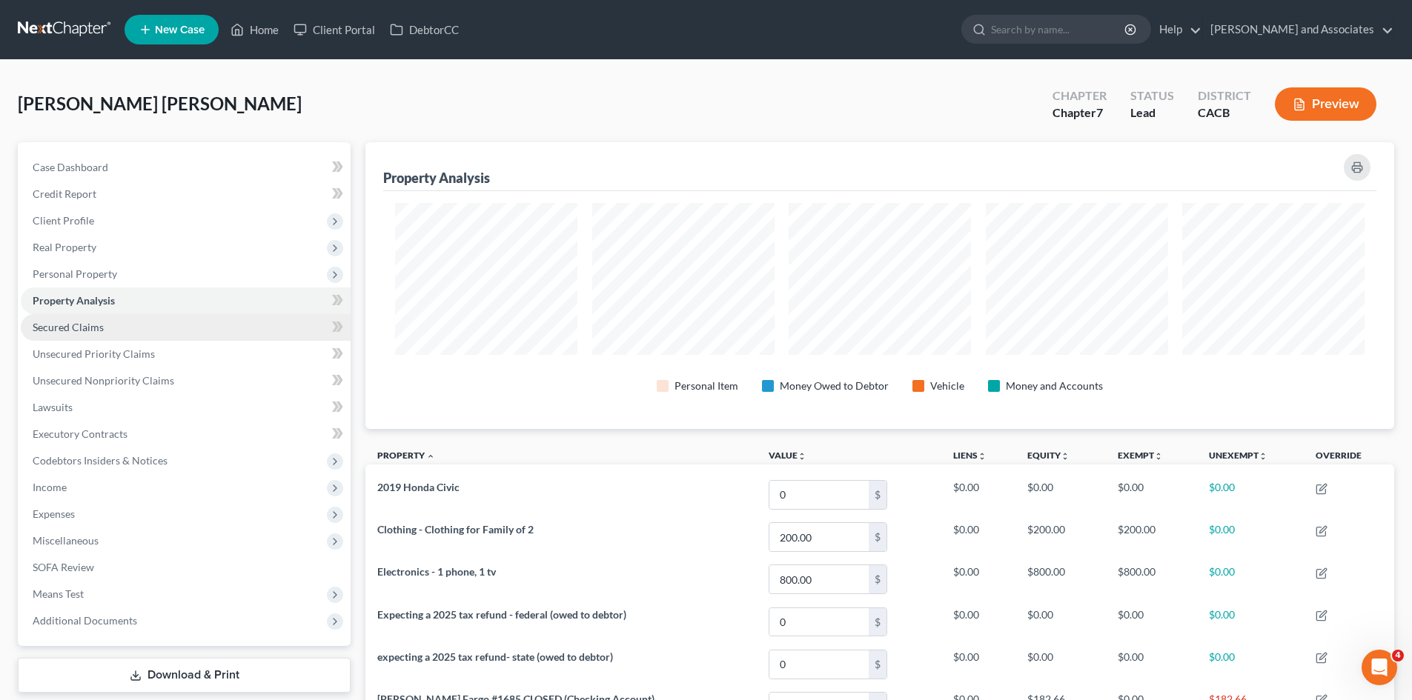
click at [196, 328] on link "Secured Claims" at bounding box center [186, 327] width 330 height 27
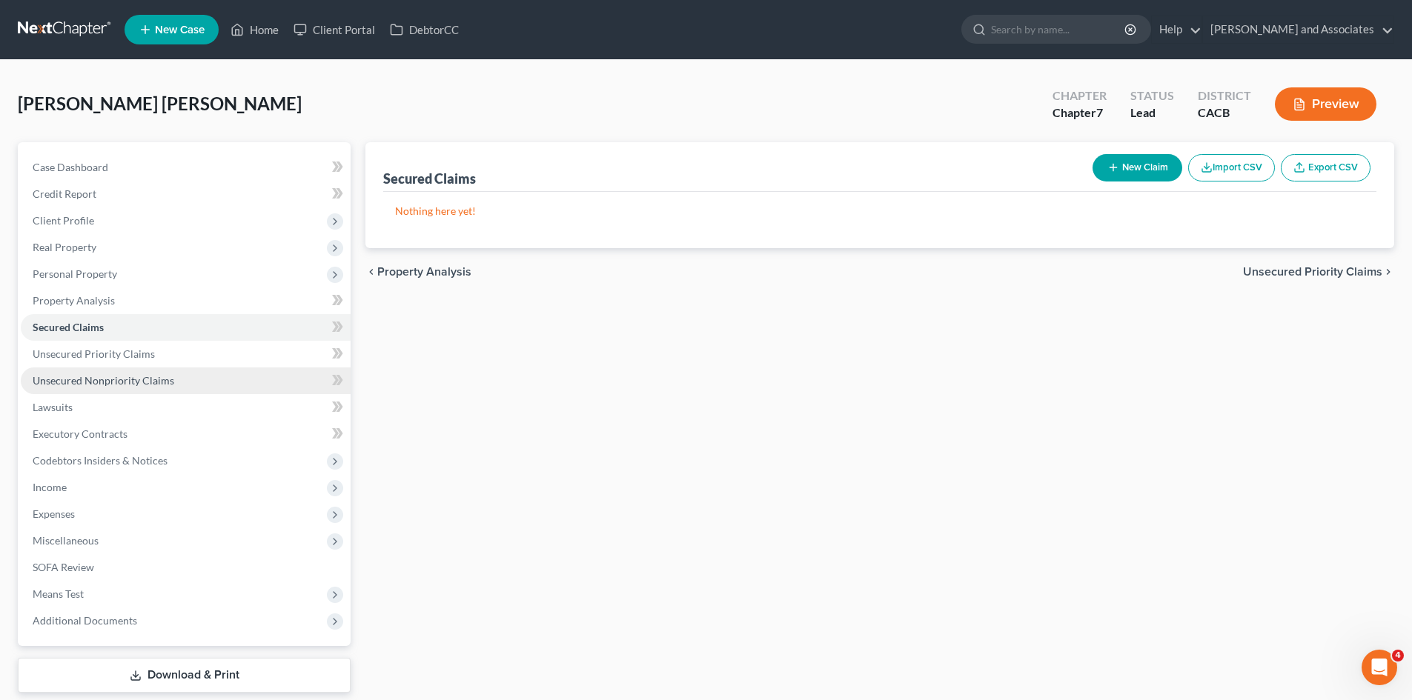
click at [183, 381] on link "Unsecured Nonpriority Claims" at bounding box center [186, 381] width 330 height 27
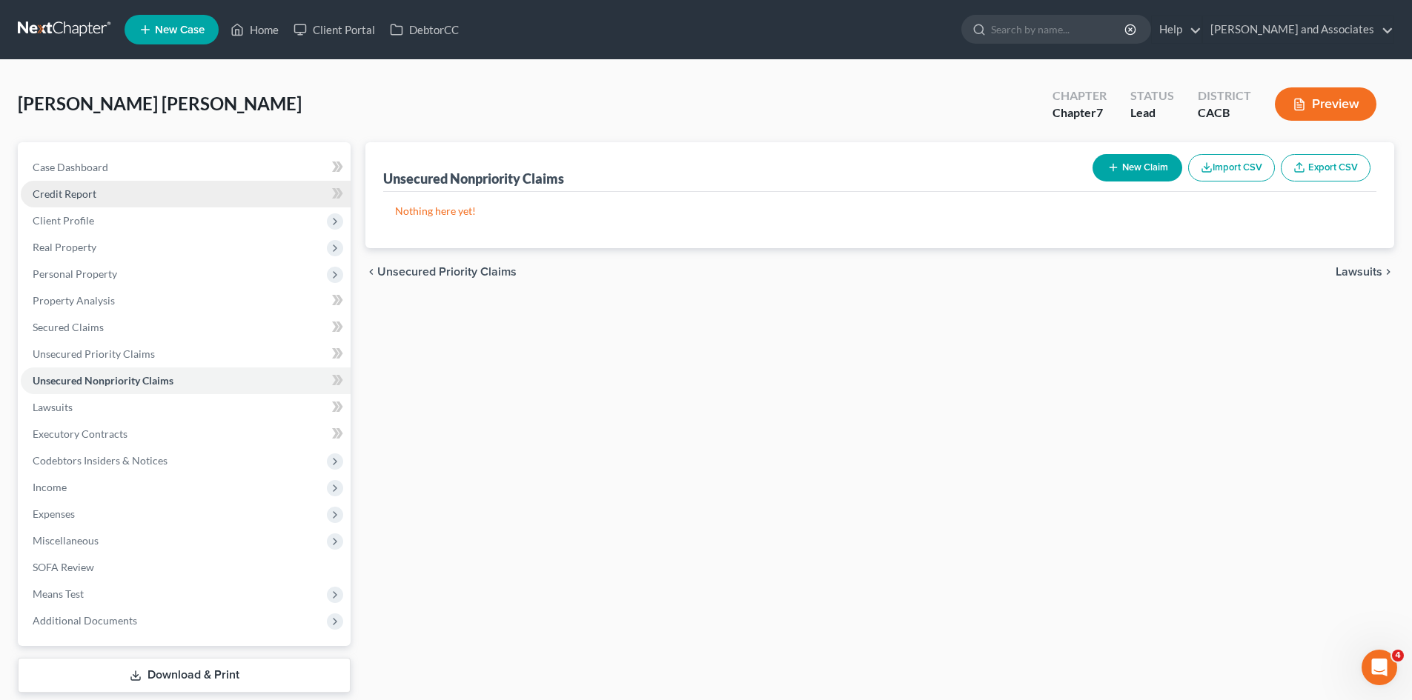
click at [222, 202] on link "Credit Report" at bounding box center [186, 194] width 330 height 27
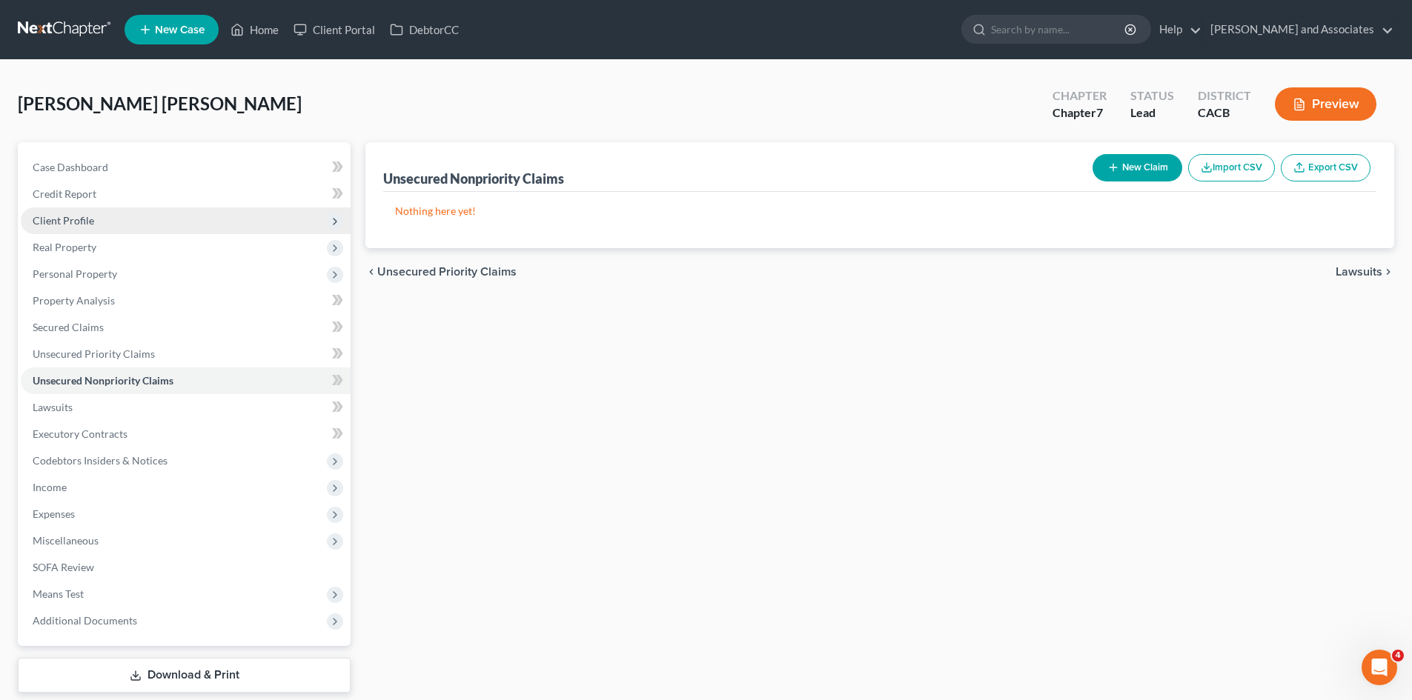
click at [209, 227] on span "Client Profile" at bounding box center [186, 221] width 330 height 27
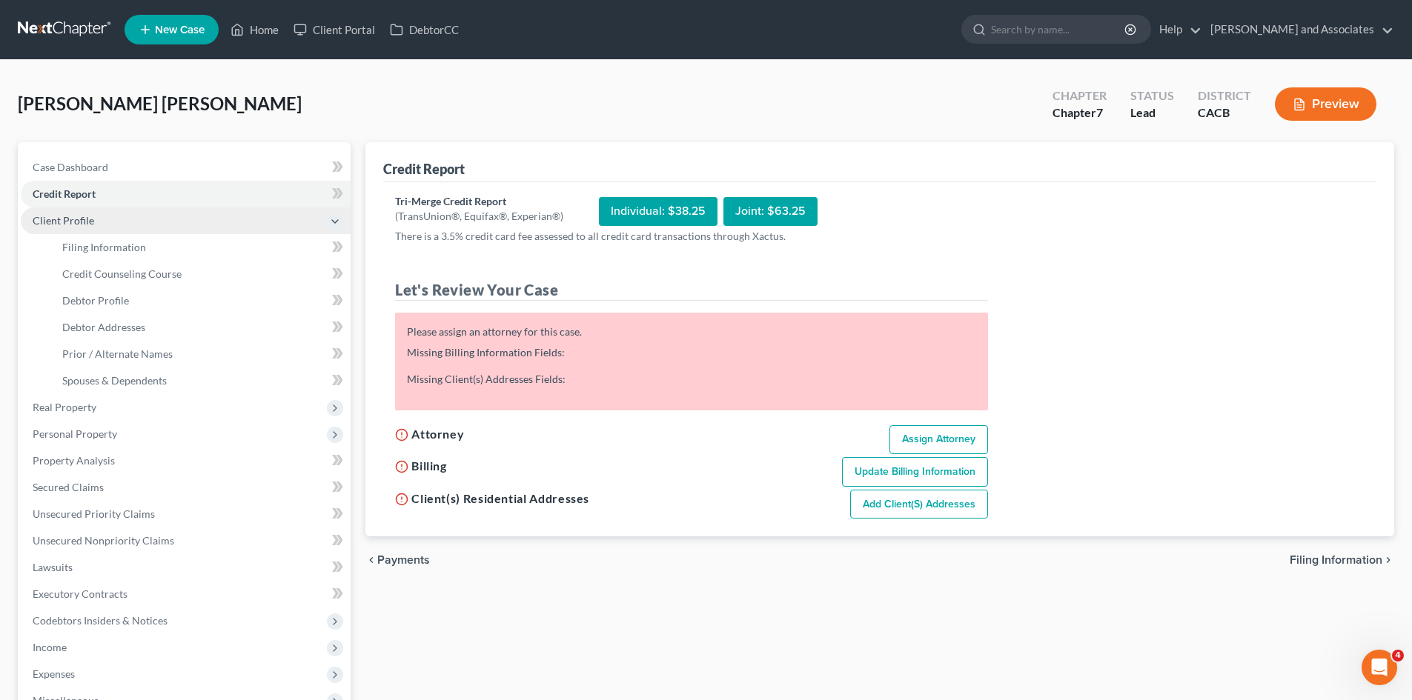
click at [223, 211] on span "Client Profile" at bounding box center [186, 221] width 330 height 27
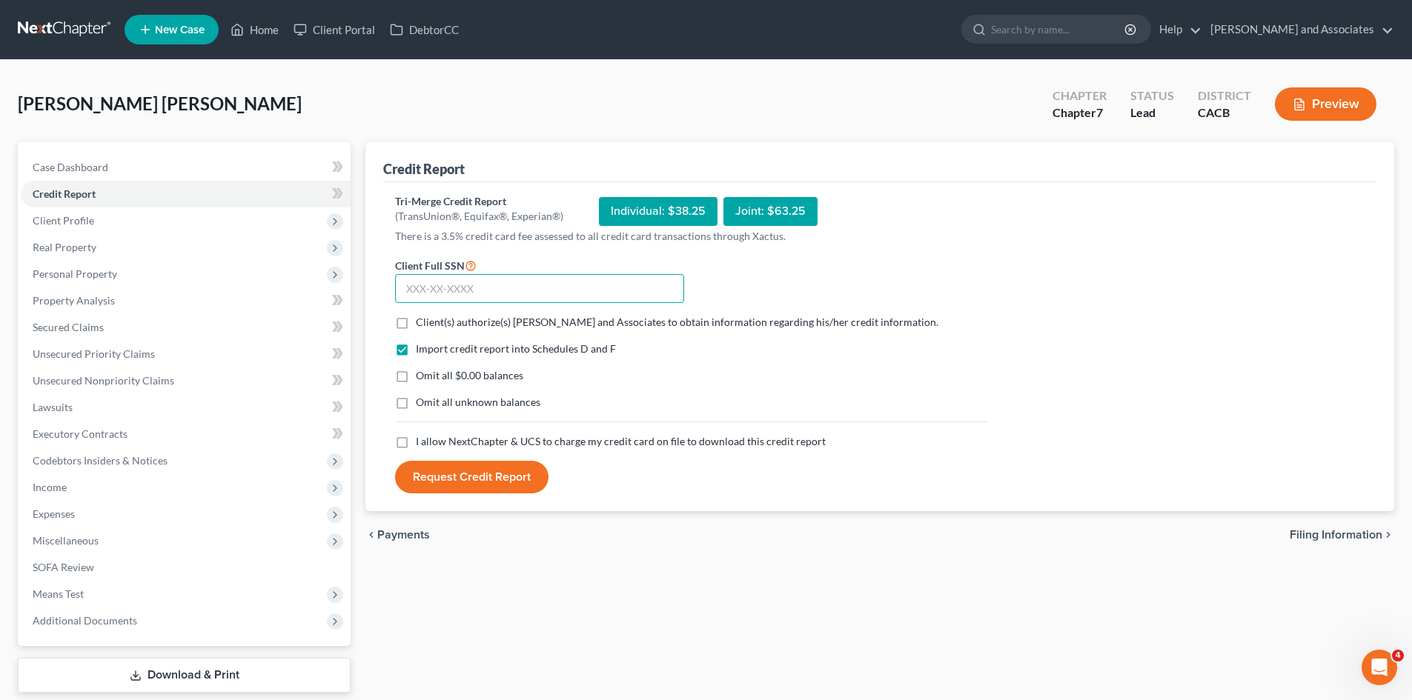
click at [489, 287] on input "text" at bounding box center [539, 289] width 289 height 30
click at [416, 321] on label "Client(s) authorize(s) Michael B. Clayton and Associates to obtain information …" at bounding box center [677, 322] width 523 height 15
click at [422, 321] on input "Client(s) authorize(s) Michael B. Clayton and Associates to obtain information …" at bounding box center [427, 320] width 10 height 10
checkbox input "true"
click at [416, 375] on label "Omit all $0.00 balances" at bounding box center [469, 375] width 107 height 15
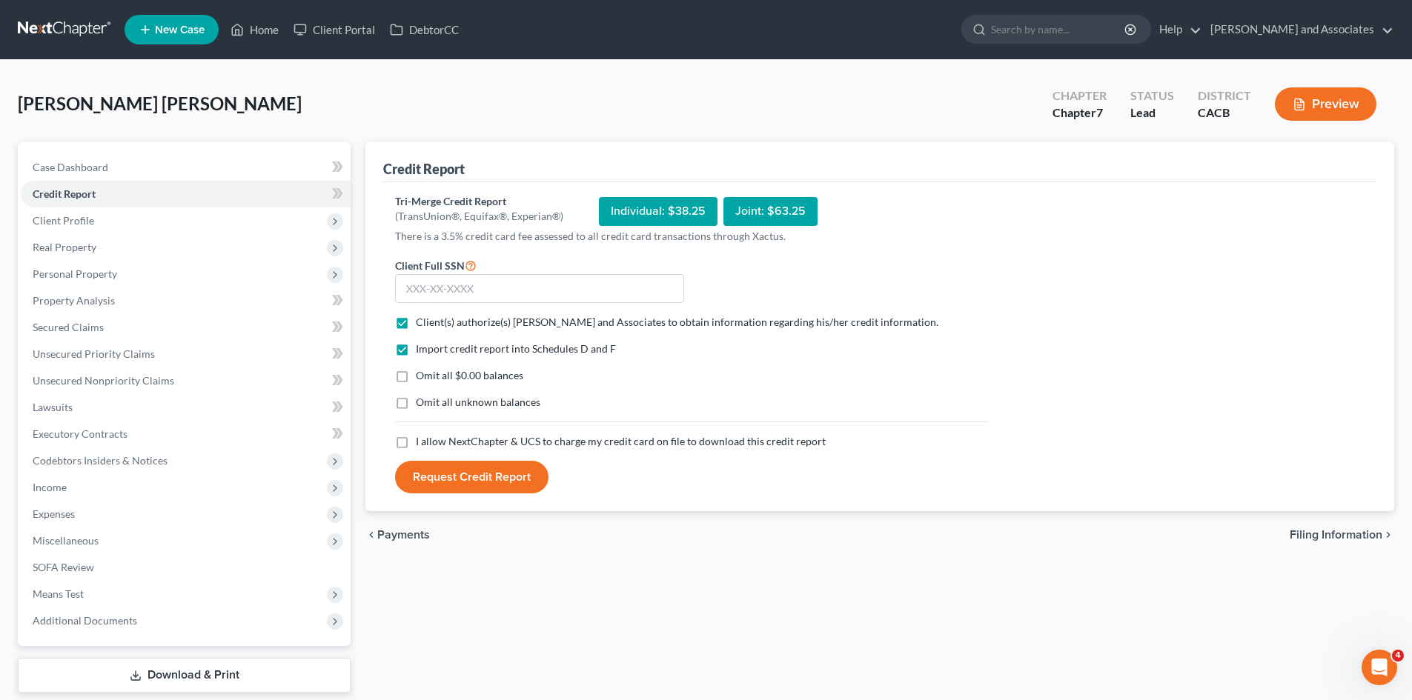
click at [422, 375] on input "Omit all $0.00 balances" at bounding box center [427, 373] width 10 height 10
checkbox input "true"
click at [416, 405] on label "Omit all unknown balances" at bounding box center [478, 402] width 125 height 15
click at [422, 405] on input "Omit all unknown balances" at bounding box center [427, 400] width 10 height 10
checkbox input "true"
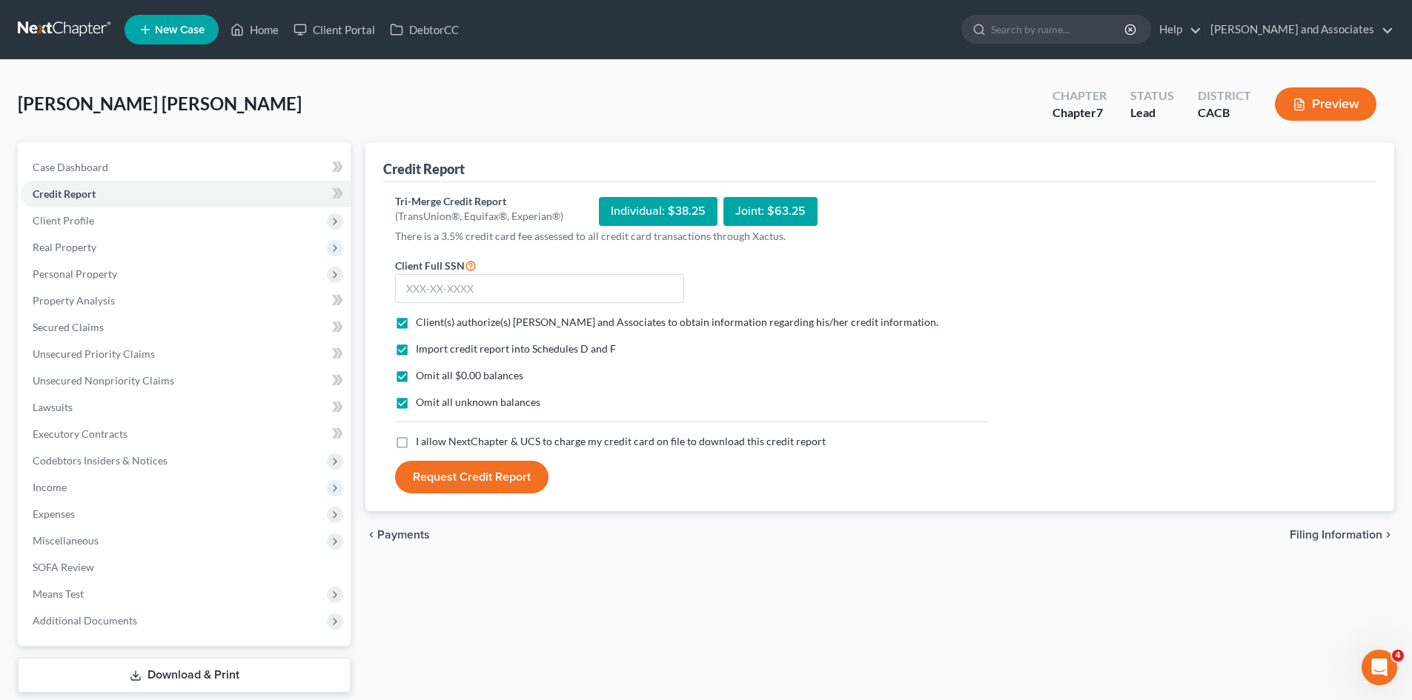
click at [416, 445] on label "I allow NextChapter & UCS to charge my credit card on file to download this cre…" at bounding box center [621, 441] width 410 height 15
click at [422, 444] on input "I allow NextChapter & UCS to charge my credit card on file to download this cre…" at bounding box center [427, 439] width 10 height 10
checkbox input "true"
click at [597, 292] on input "text" at bounding box center [539, 289] width 289 height 30
type input "608-49-9318"
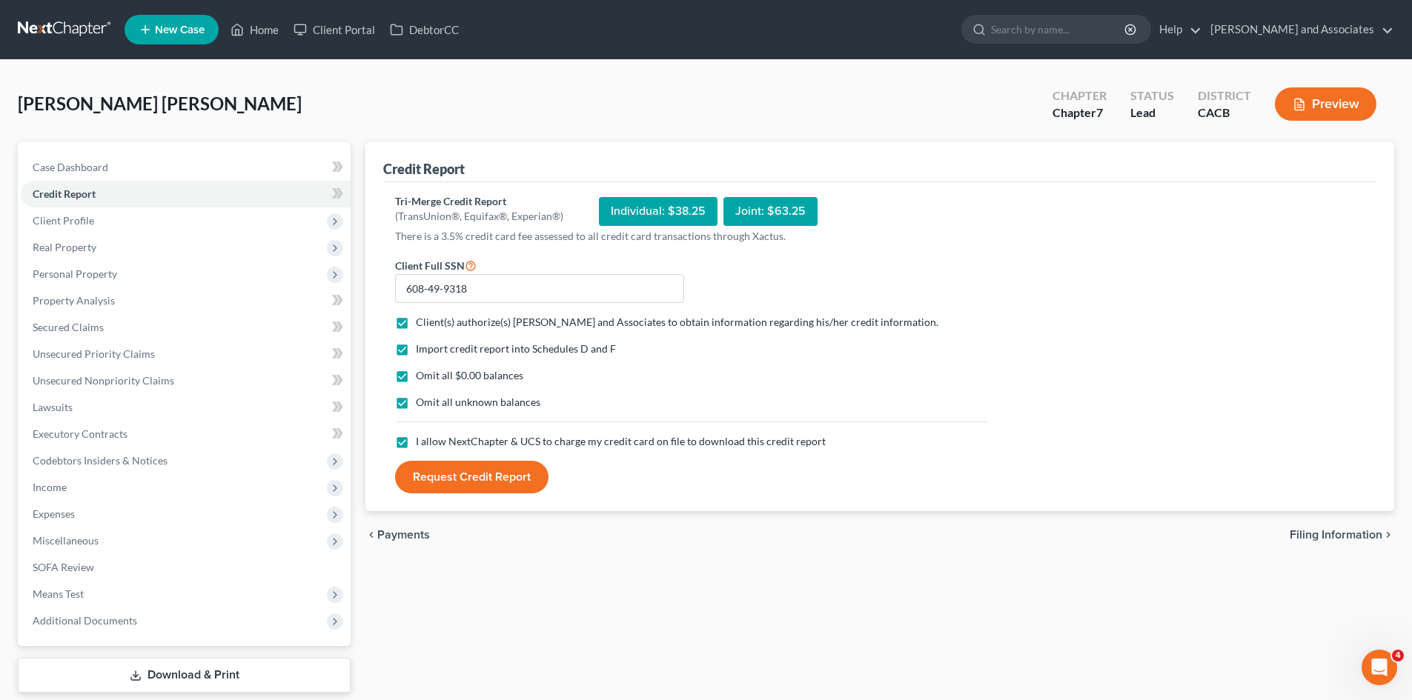
click at [530, 487] on button "Request Credit Report" at bounding box center [471, 477] width 153 height 33
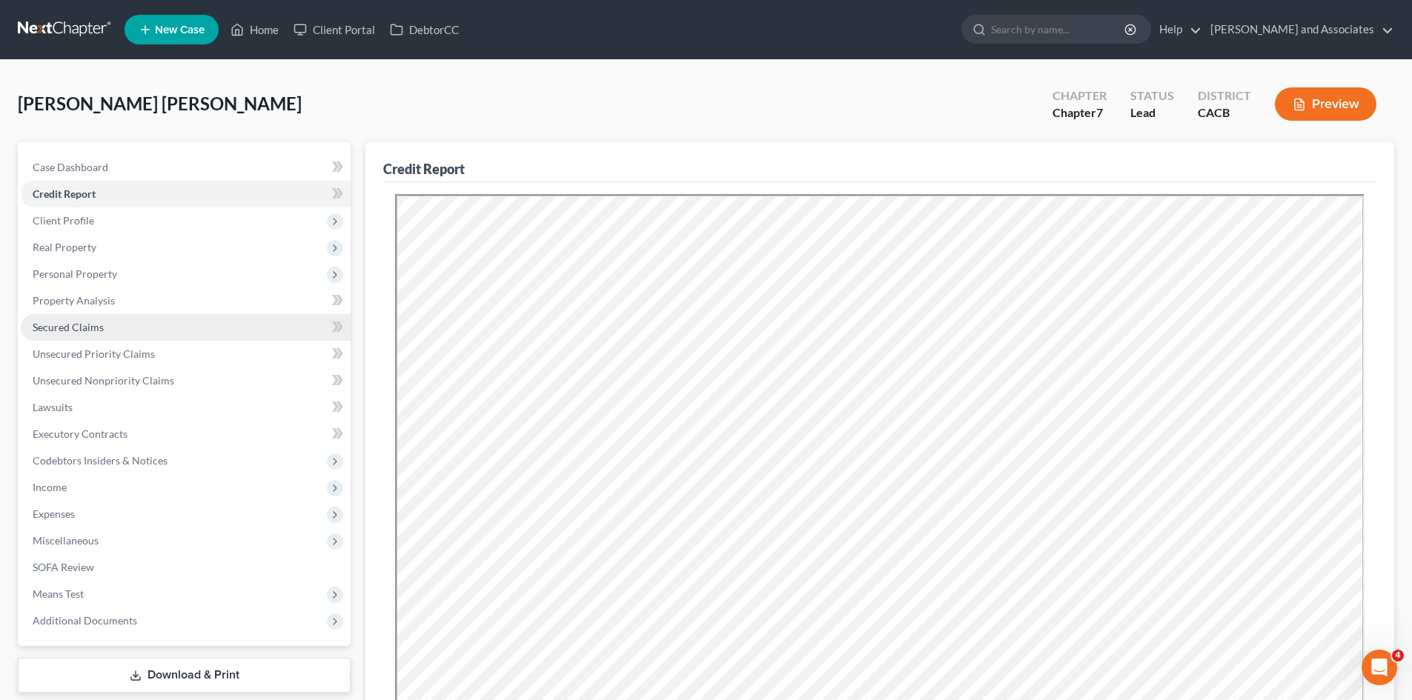
click at [110, 324] on link "Secured Claims" at bounding box center [186, 327] width 330 height 27
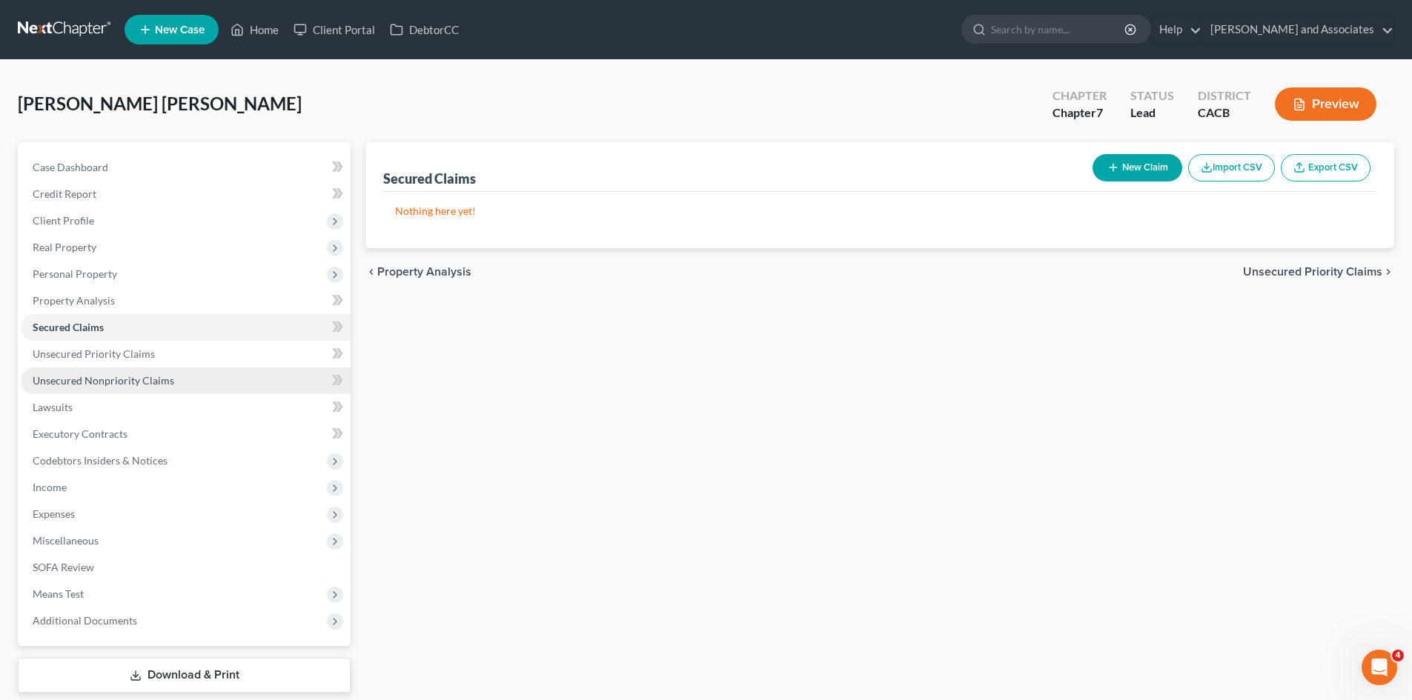
click at [161, 374] on span "Unsecured Nonpriority Claims" at bounding box center [104, 380] width 142 height 13
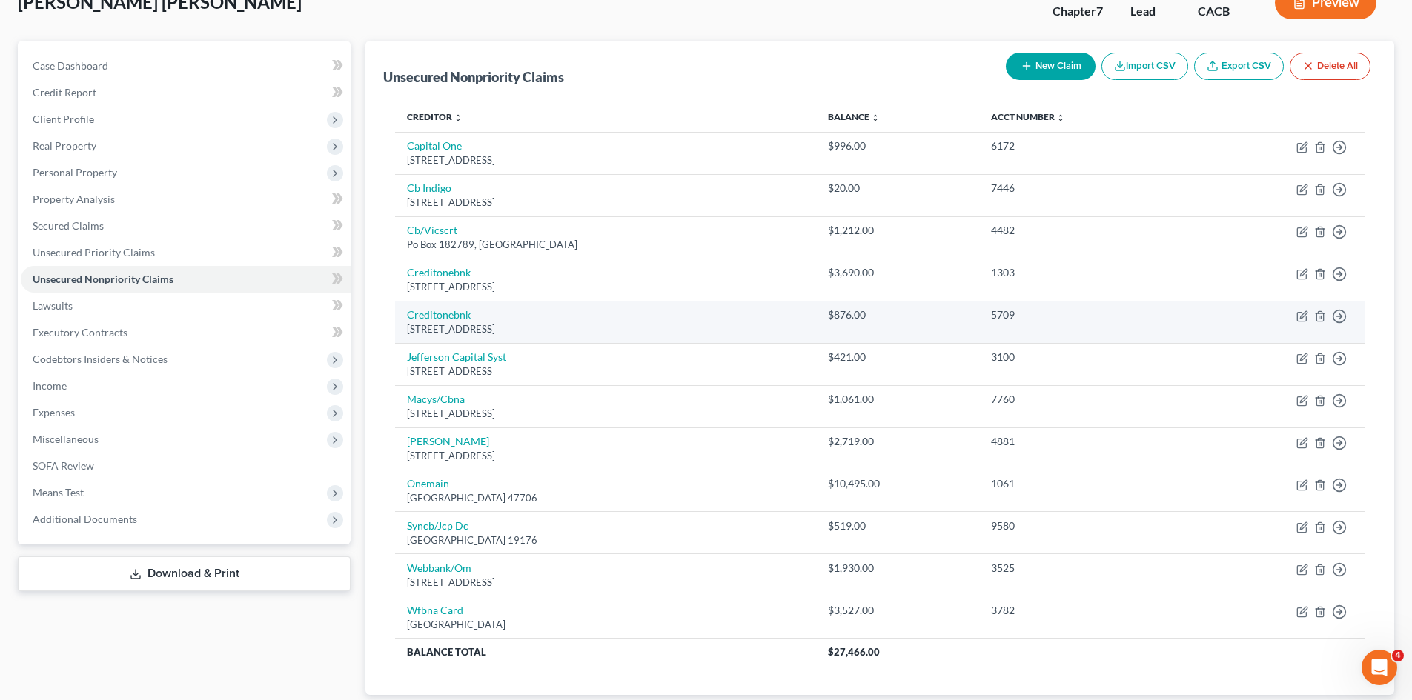
scroll to position [76, 0]
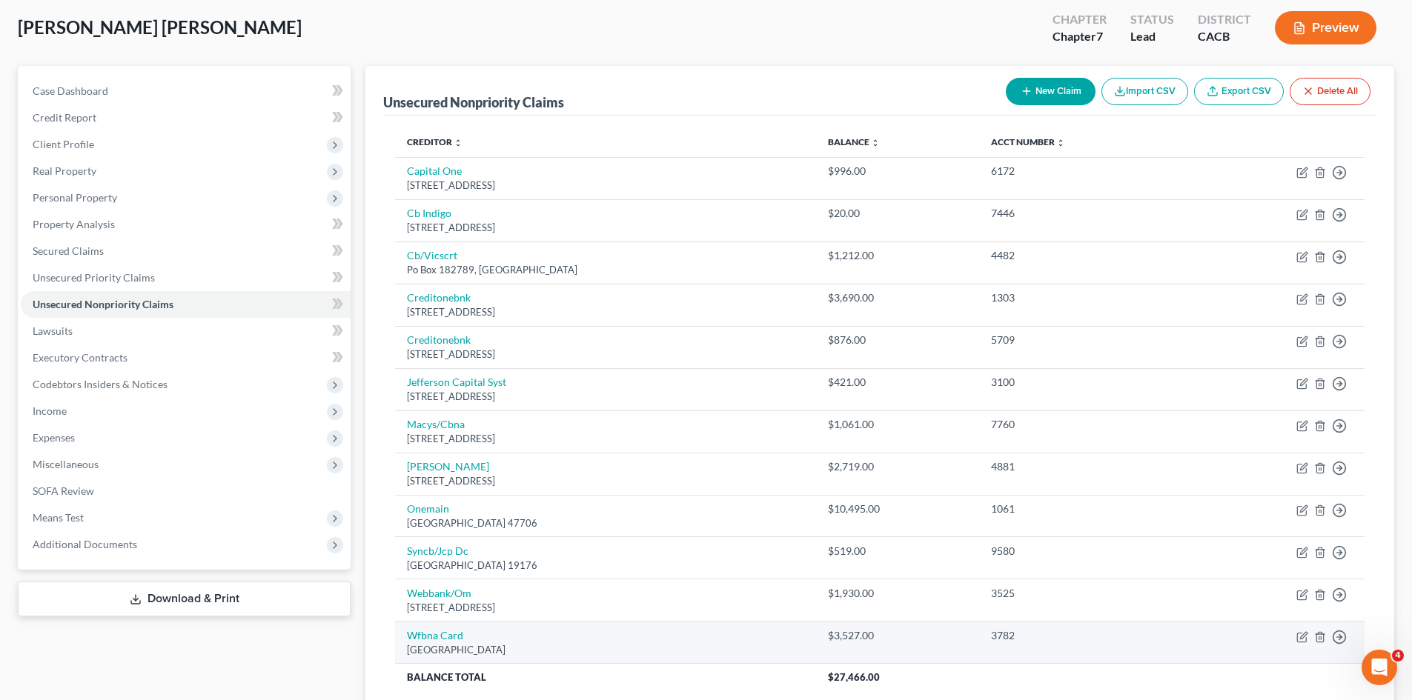
drag, startPoint x: 404, startPoint y: 171, endPoint x: 558, endPoint y: 644, distance: 497.4
click at [558, 644] on tbody "Capital One Po Box 31293, Salt Lake City, UT 84131 $996.00 6172 Move to D Move …" at bounding box center [879, 424] width 969 height 534
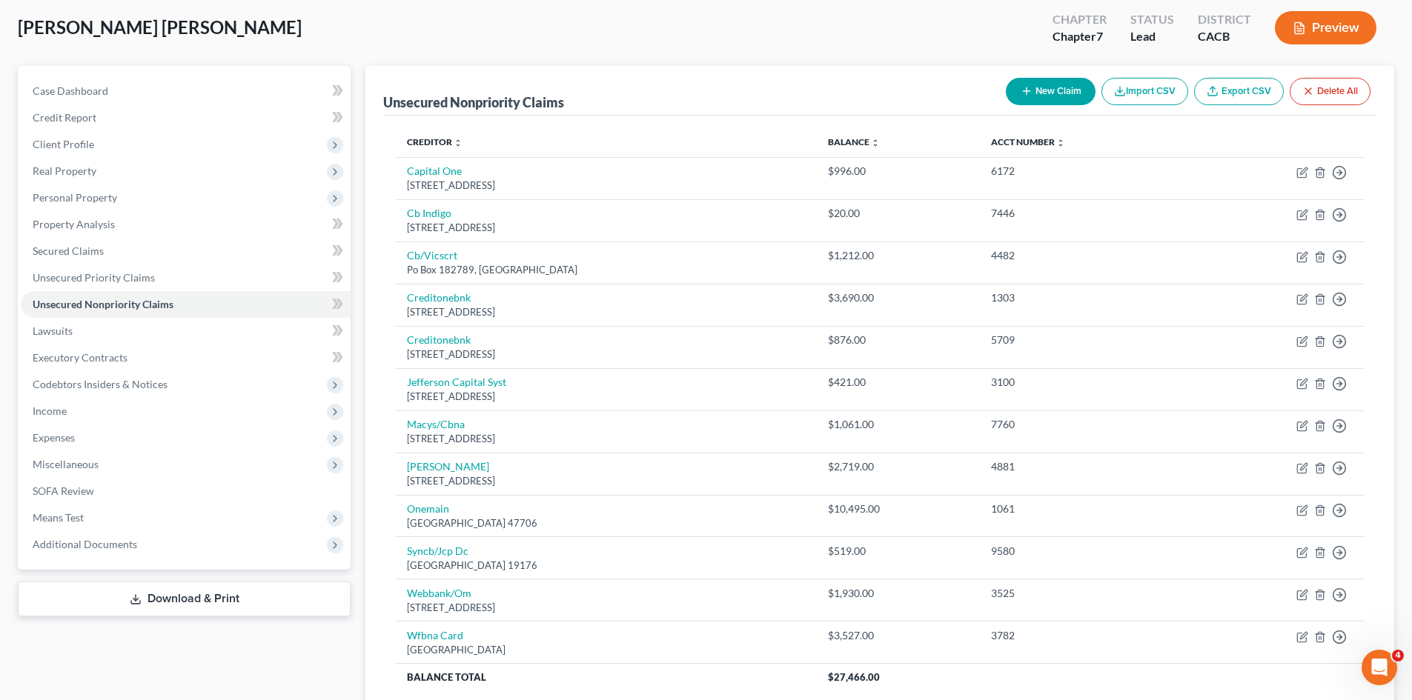
click at [374, 652] on div "Unsecured Nonpriority Claims New Claim Import CSV Export CSV Delete All Credito…" at bounding box center [879, 393] width 1029 height 655
click at [102, 275] on span "Unsecured Priority Claims" at bounding box center [94, 277] width 122 height 13
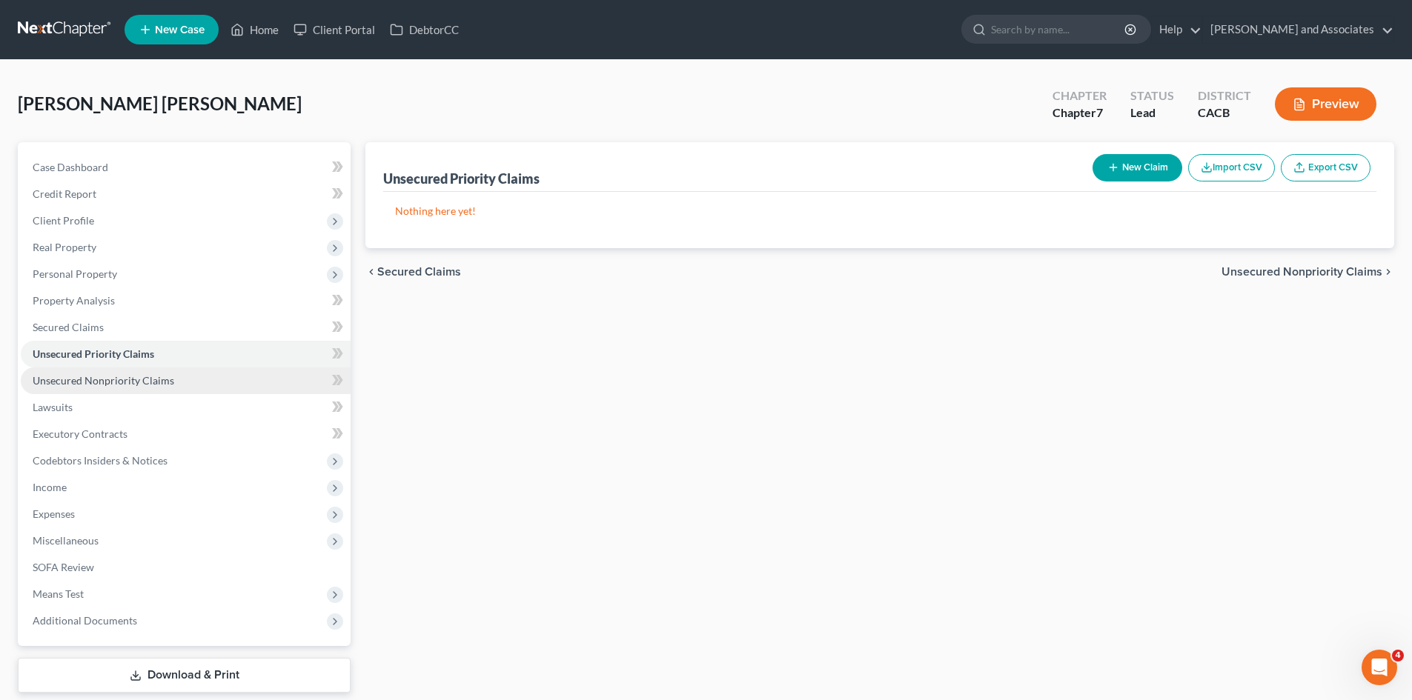
click at [145, 374] on span "Unsecured Nonpriority Claims" at bounding box center [104, 380] width 142 height 13
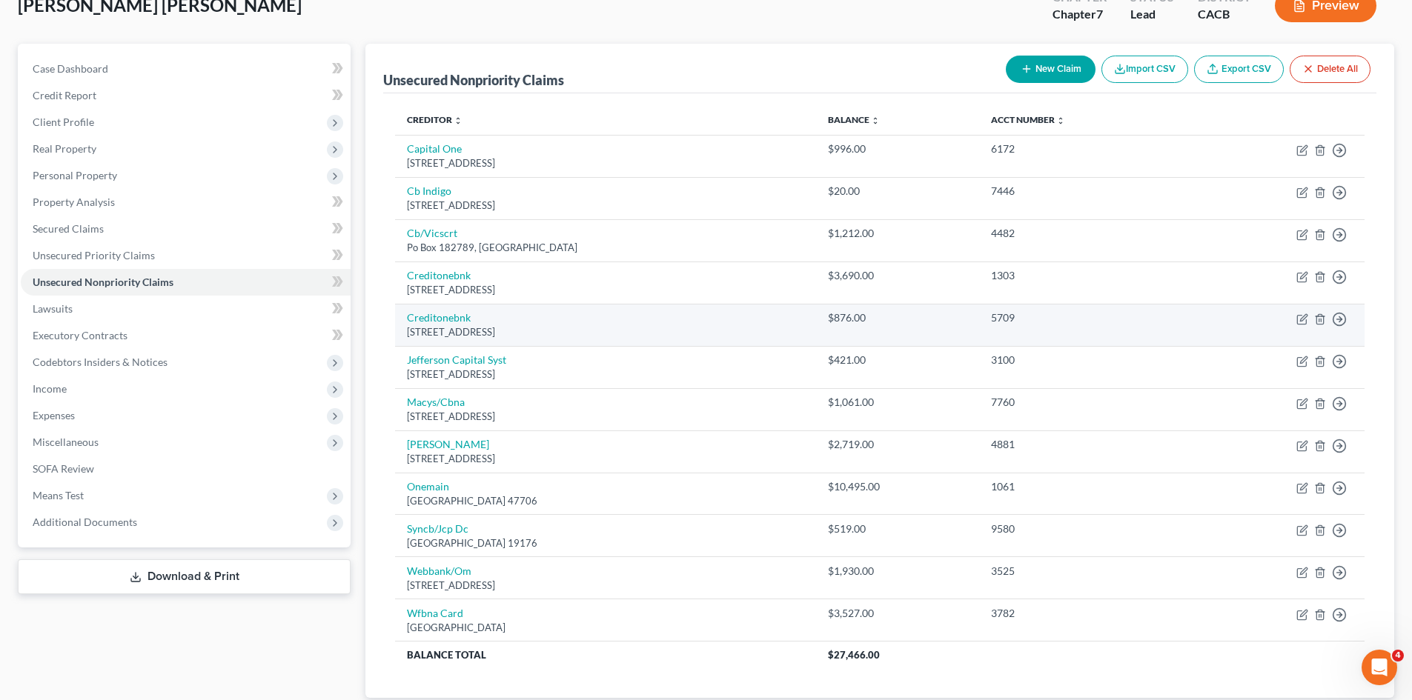
scroll to position [124, 0]
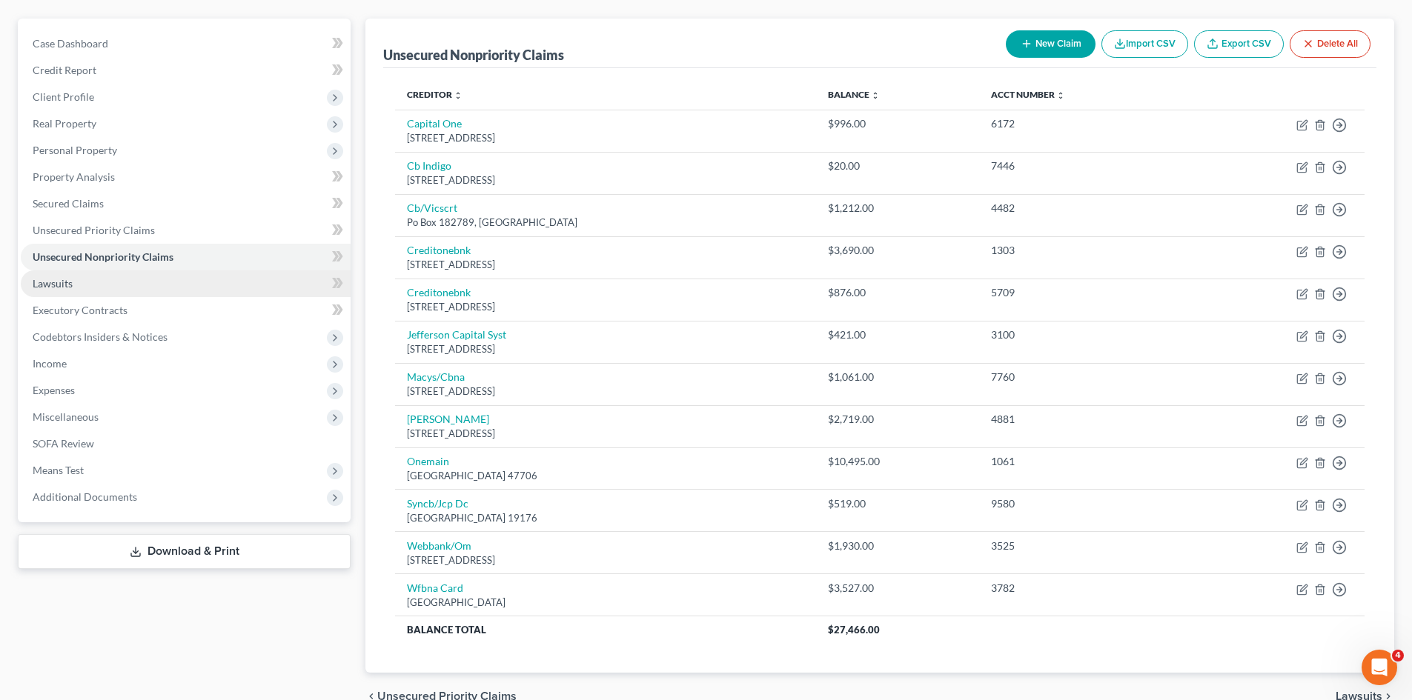
click at [137, 282] on link "Lawsuits" at bounding box center [186, 284] width 330 height 27
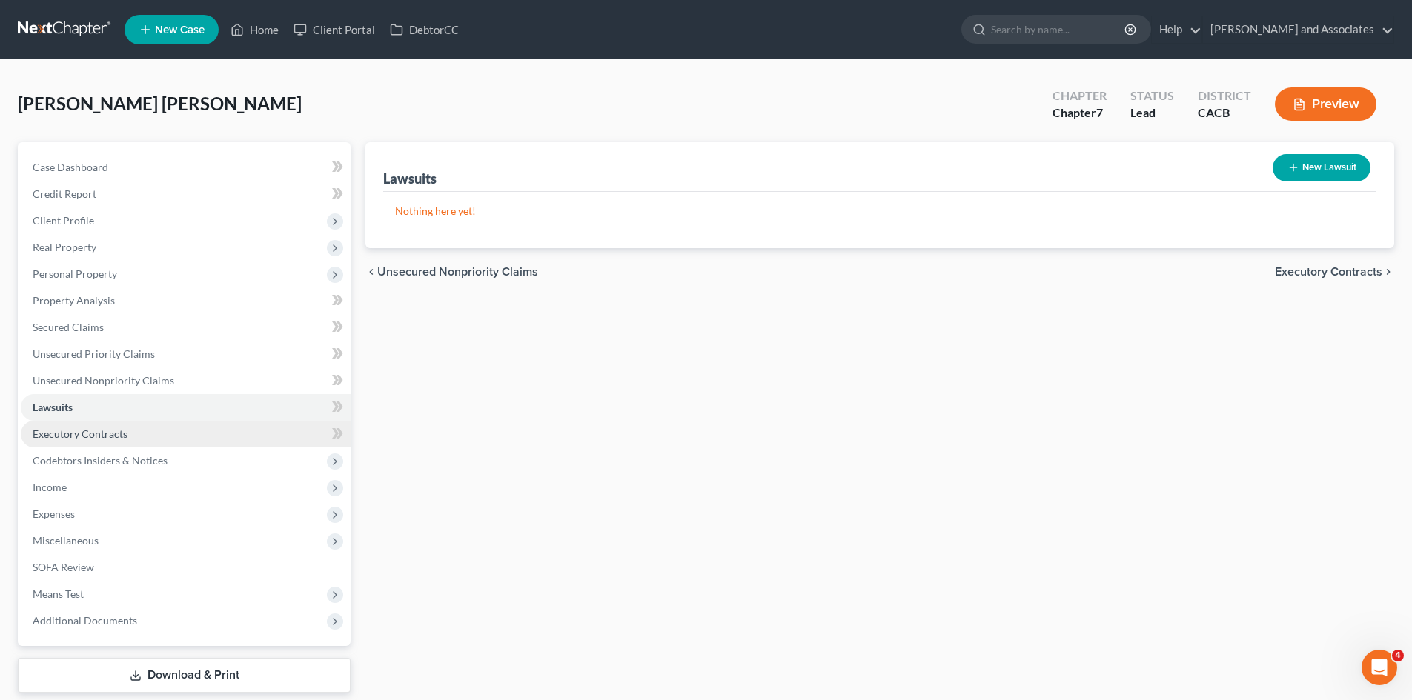
click at [107, 432] on span "Executory Contracts" at bounding box center [80, 434] width 95 height 13
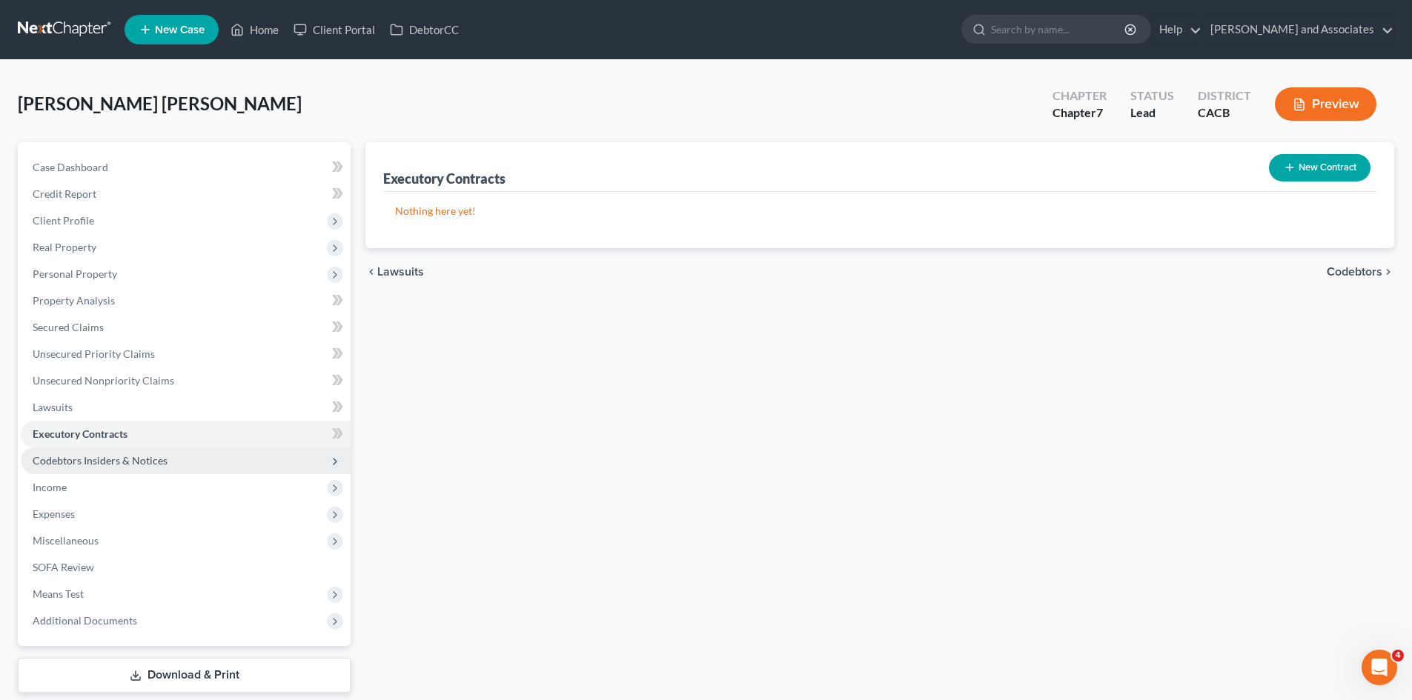
click at [178, 465] on span "Codebtors Insiders & Notices" at bounding box center [186, 461] width 330 height 27
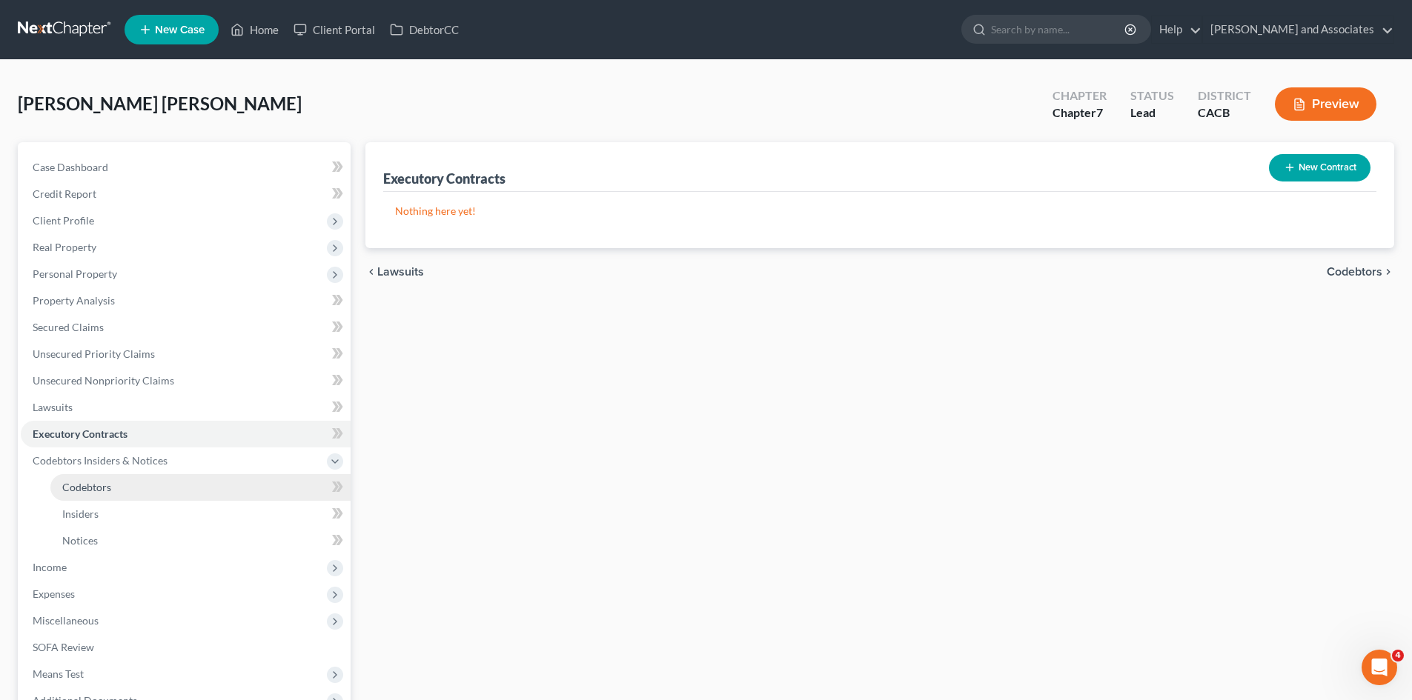
click at [206, 491] on link "Codebtors" at bounding box center [200, 487] width 300 height 27
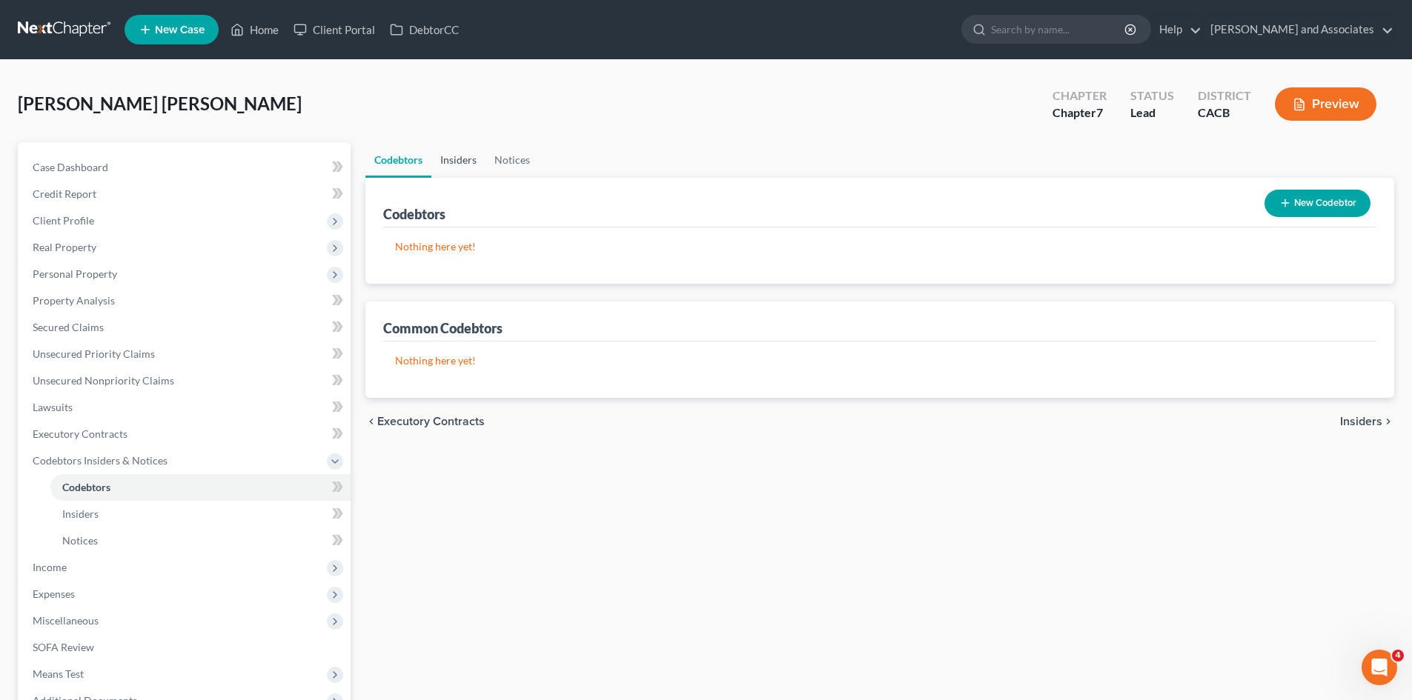
click at [462, 155] on link "Insiders" at bounding box center [458, 160] width 54 height 36
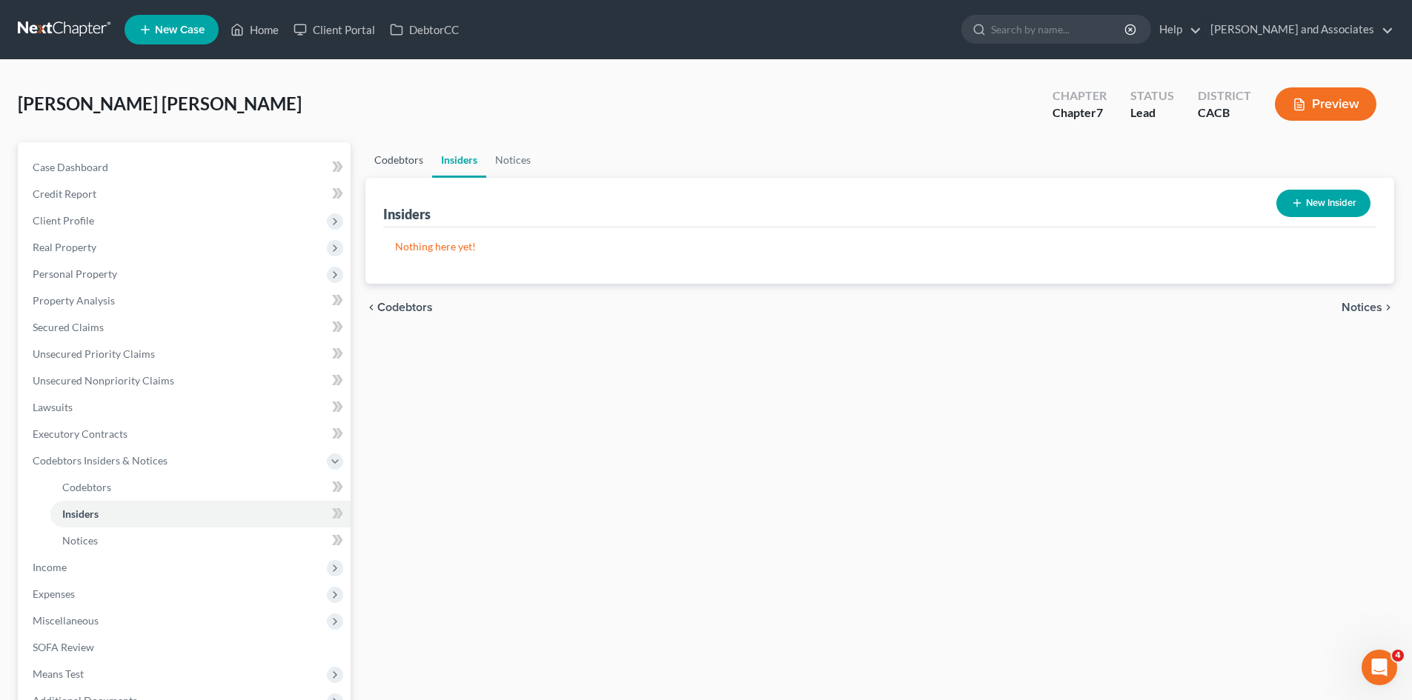
click at [391, 166] on link "Codebtors" at bounding box center [398, 160] width 67 height 36
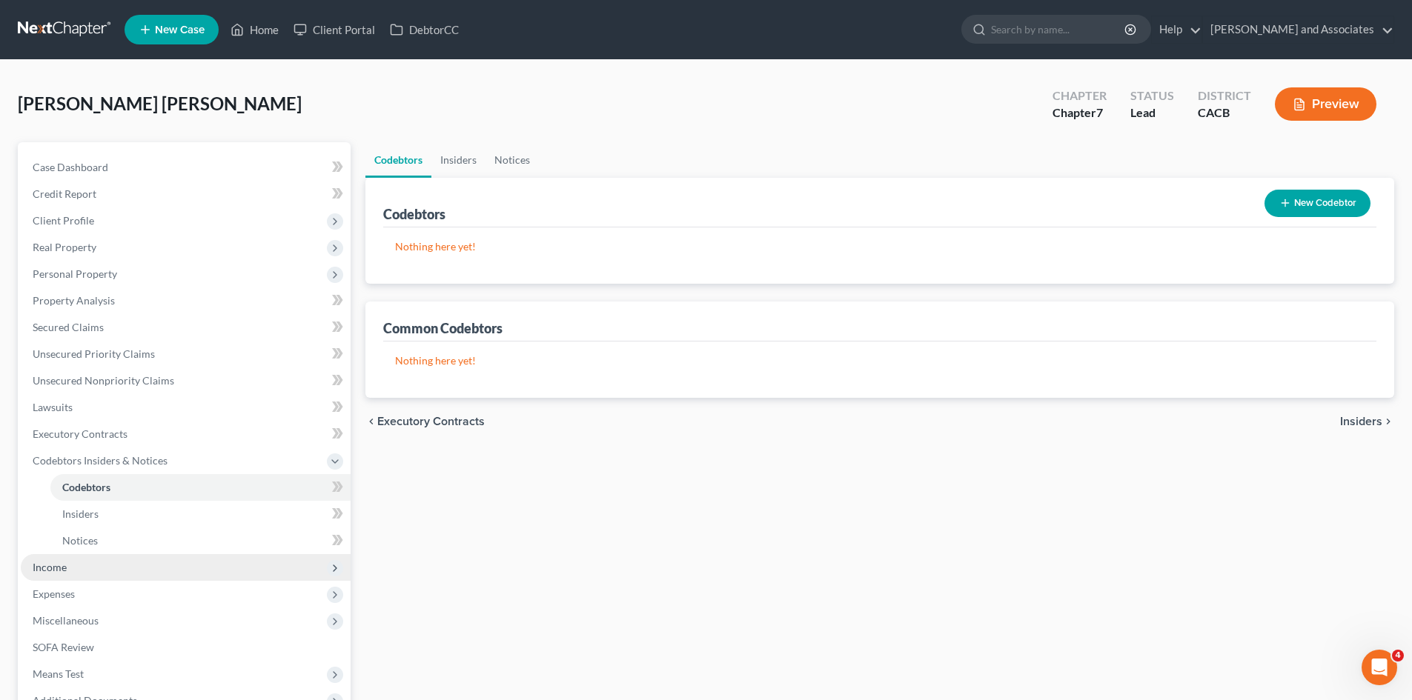
click at [147, 568] on span "Income" at bounding box center [186, 567] width 330 height 27
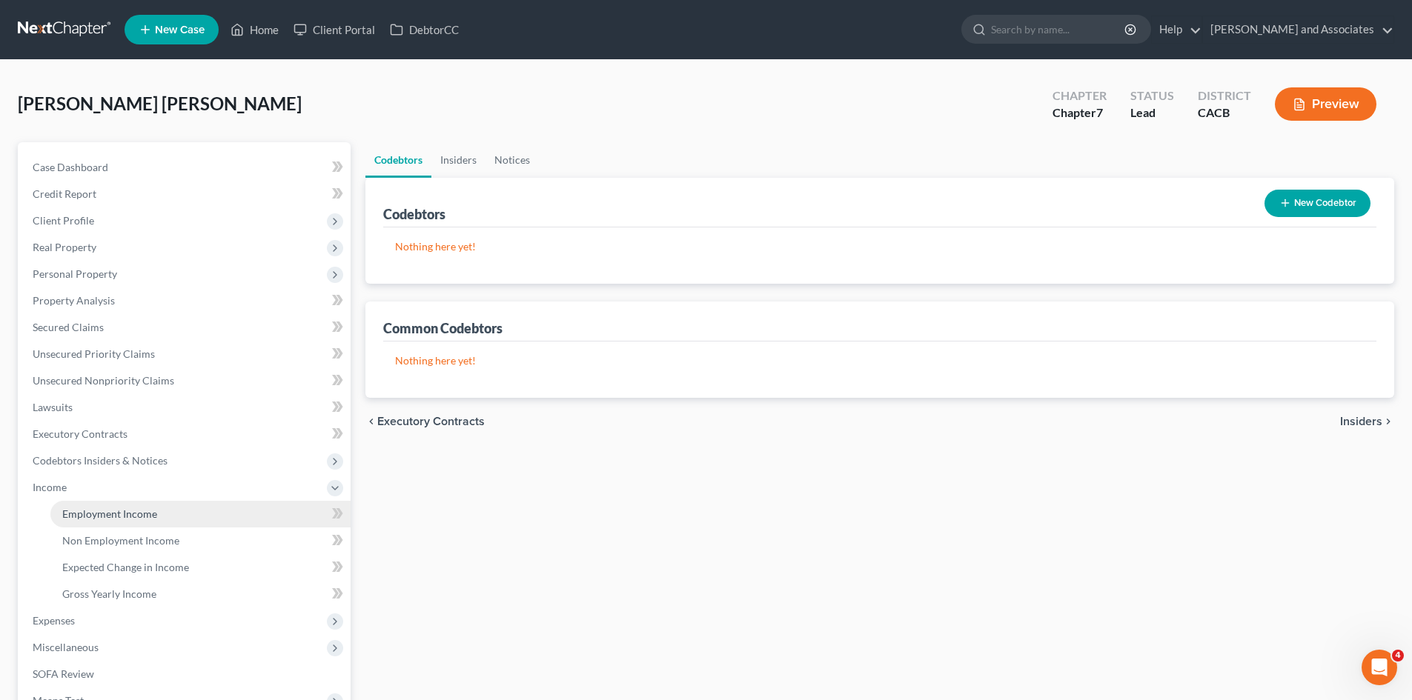
click at [168, 520] on link "Employment Income" at bounding box center [200, 514] width 300 height 27
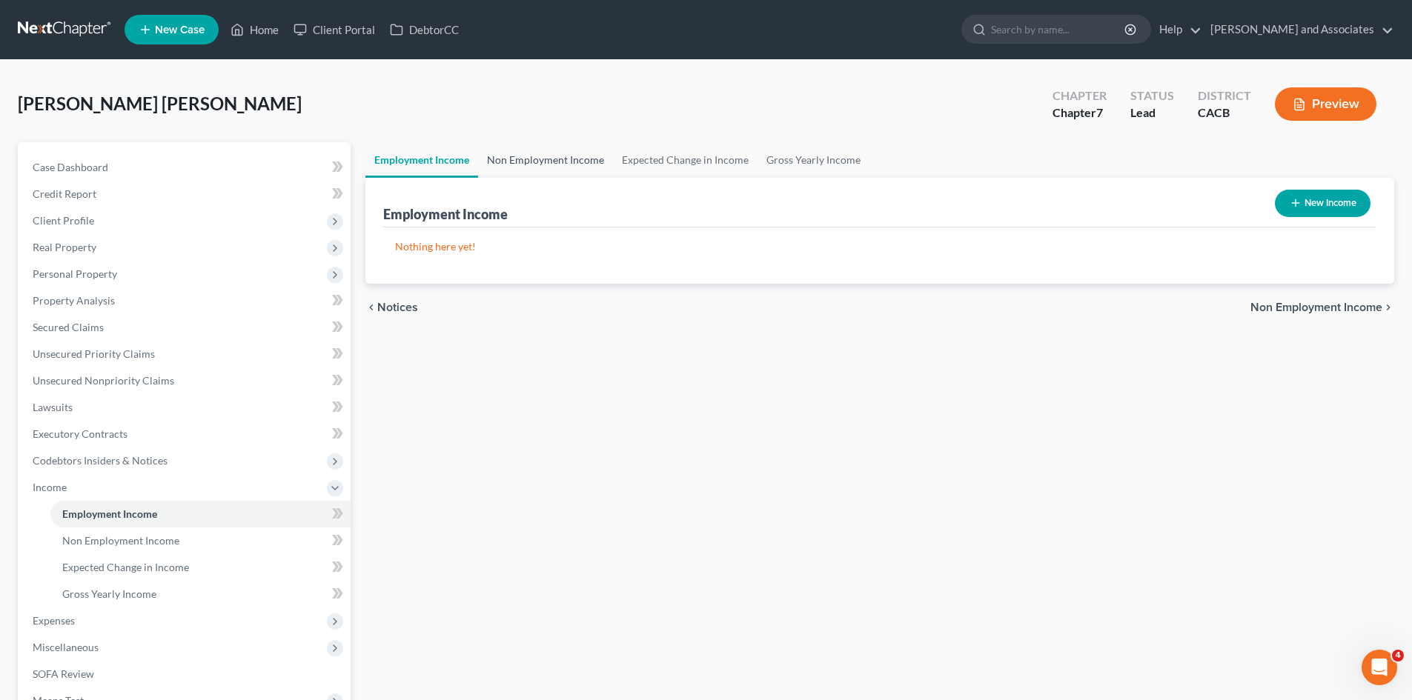
click at [527, 161] on link "Non Employment Income" at bounding box center [545, 160] width 135 height 36
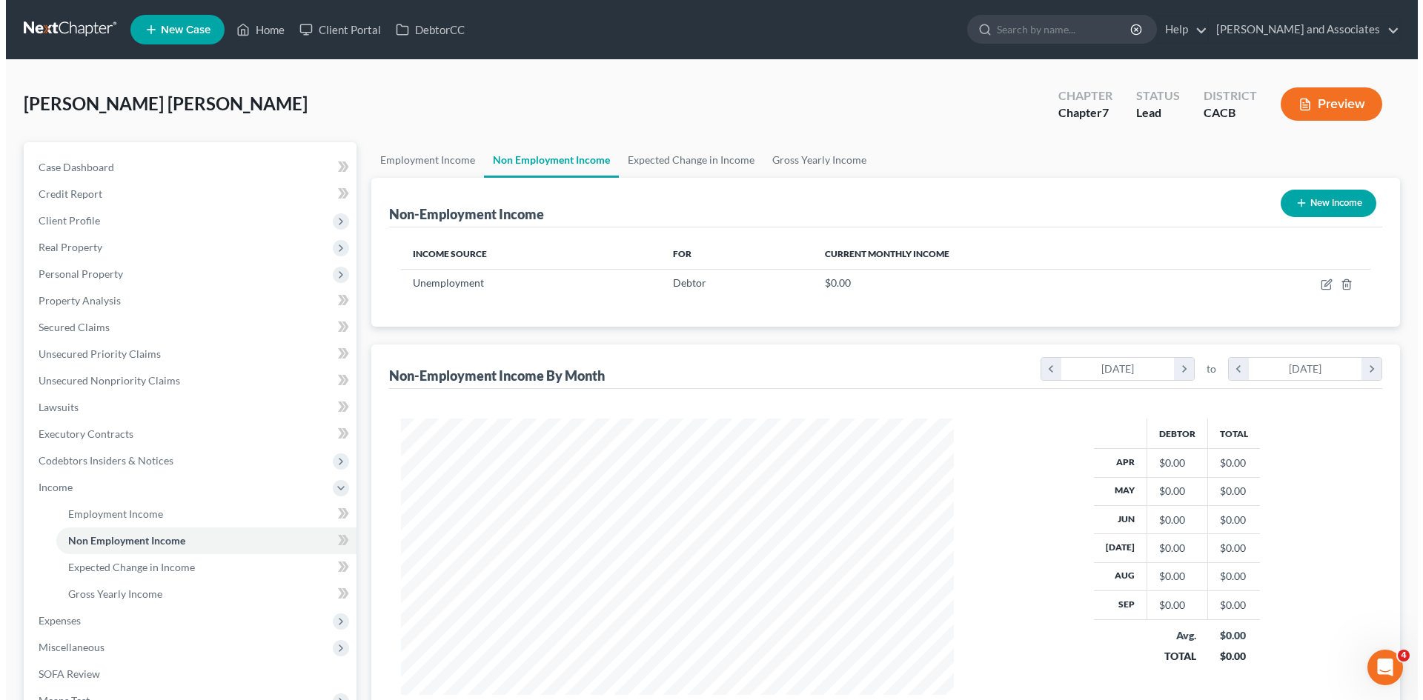
scroll to position [276, 583]
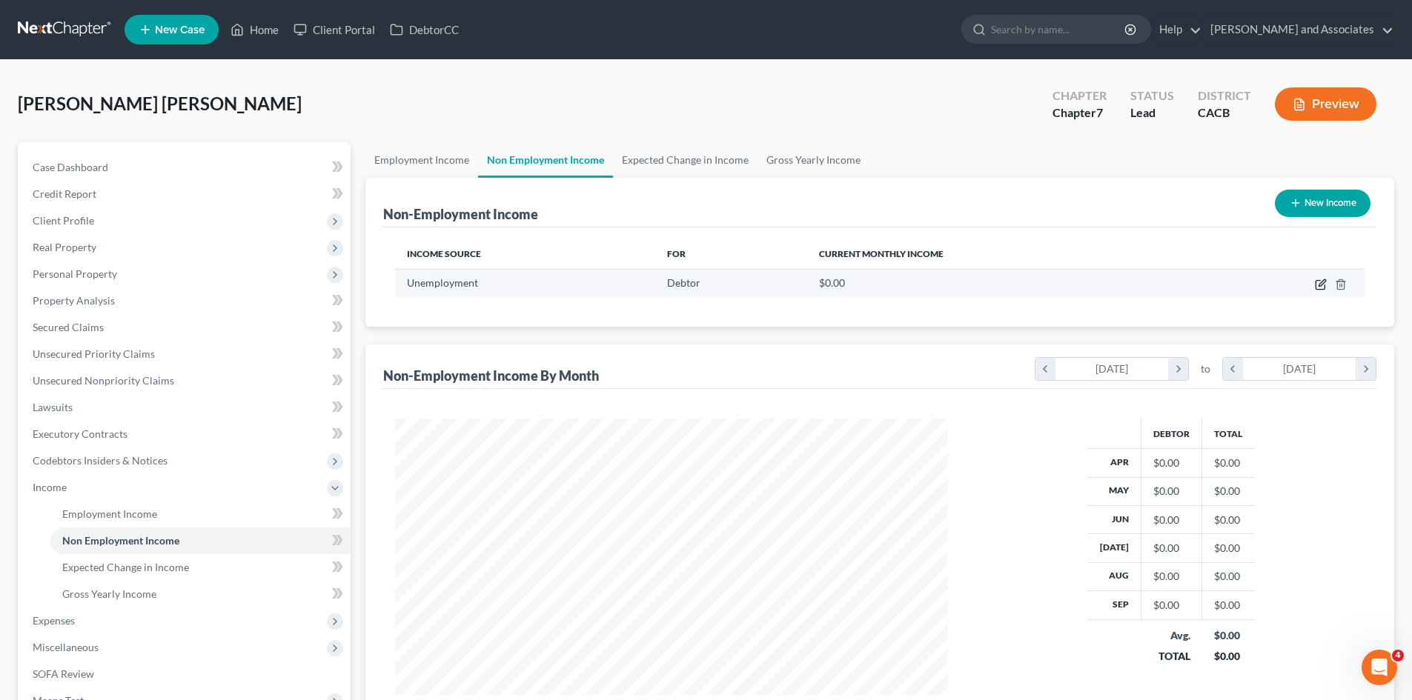
click at [1322, 284] on icon "button" at bounding box center [1321, 285] width 12 height 12
select select "0"
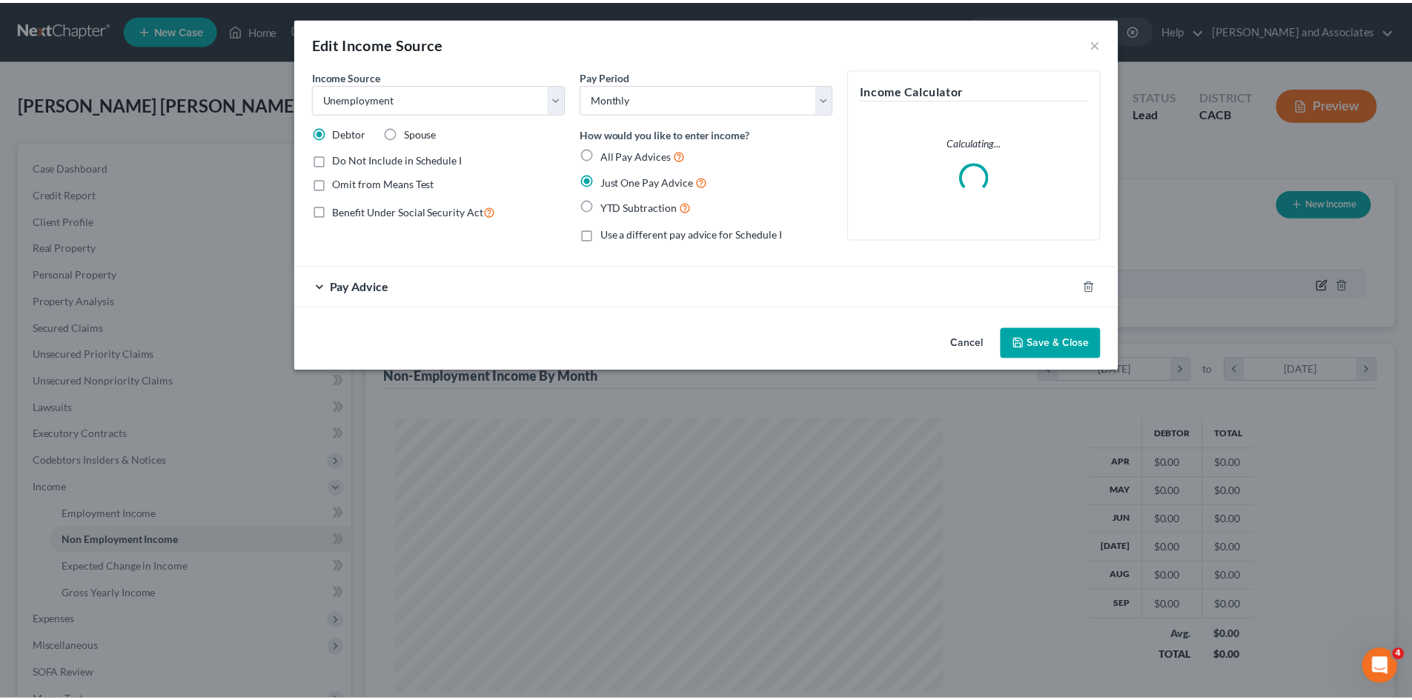
scroll to position [279, 588]
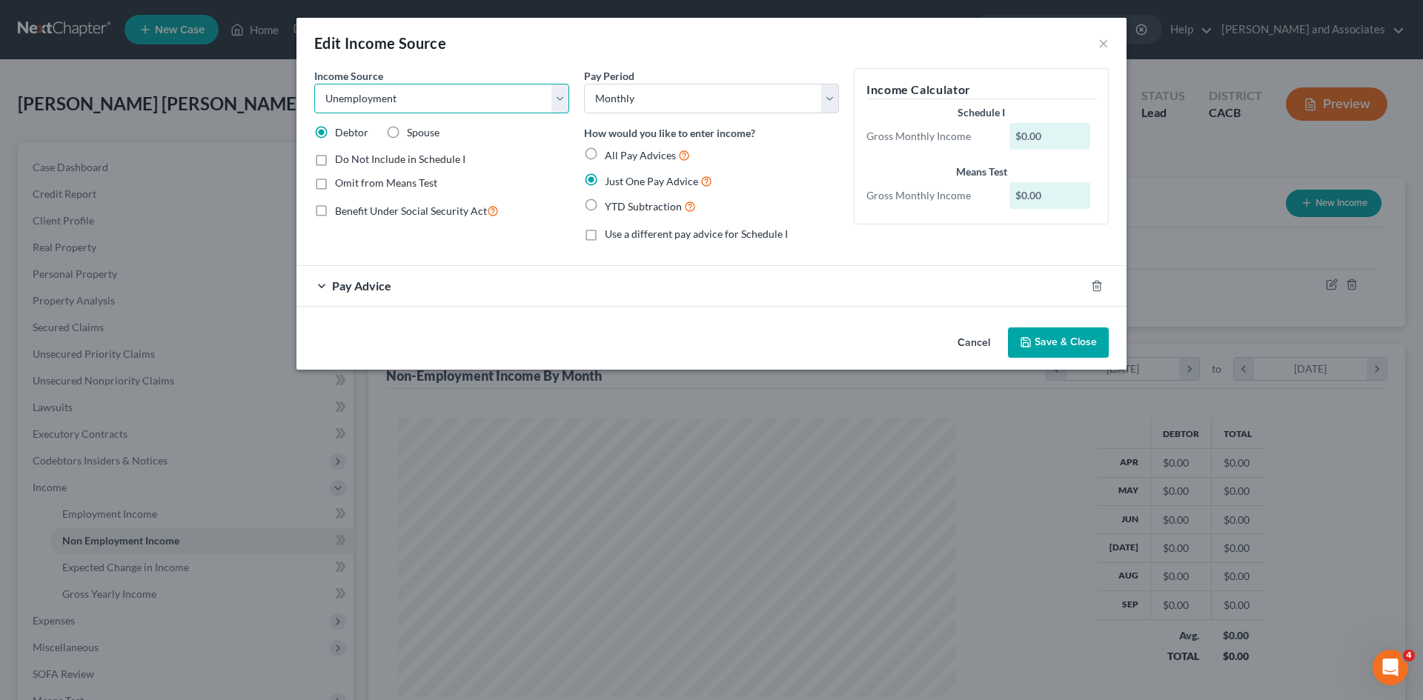
click at [377, 99] on select "Select Unemployment Disability (from employer) Pension Retirement Social Securi…" at bounding box center [441, 99] width 255 height 30
select select "1"
click at [314, 84] on select "Select Unemployment Disability (from employer) Pension Retirement Social Securi…" at bounding box center [441, 99] width 255 height 30
click at [345, 282] on span "Pay Advice" at bounding box center [361, 286] width 59 height 14
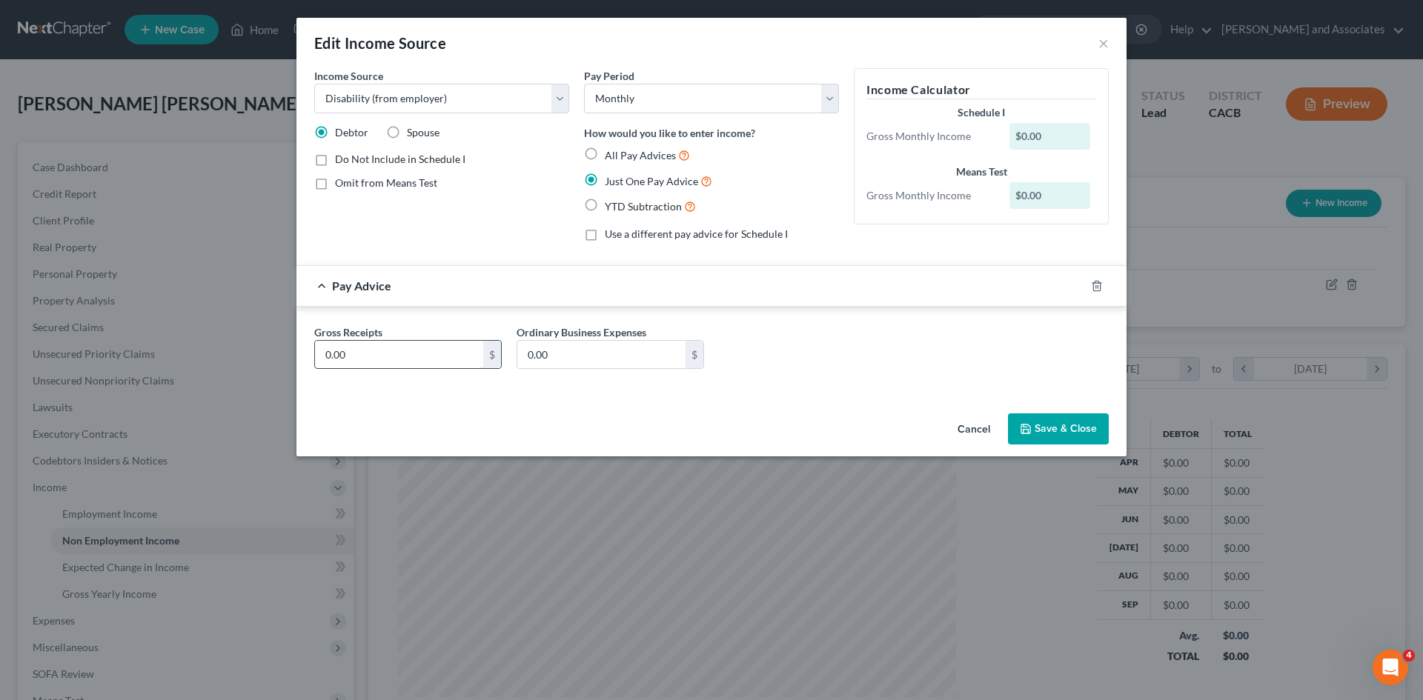
click at [385, 362] on input "0.00" at bounding box center [399, 355] width 168 height 28
click at [431, 349] on input "text" at bounding box center [399, 355] width 168 height 28
type input "2"
type input "2,676"
click at [1091, 437] on button "Save & Close" at bounding box center [1058, 429] width 101 height 31
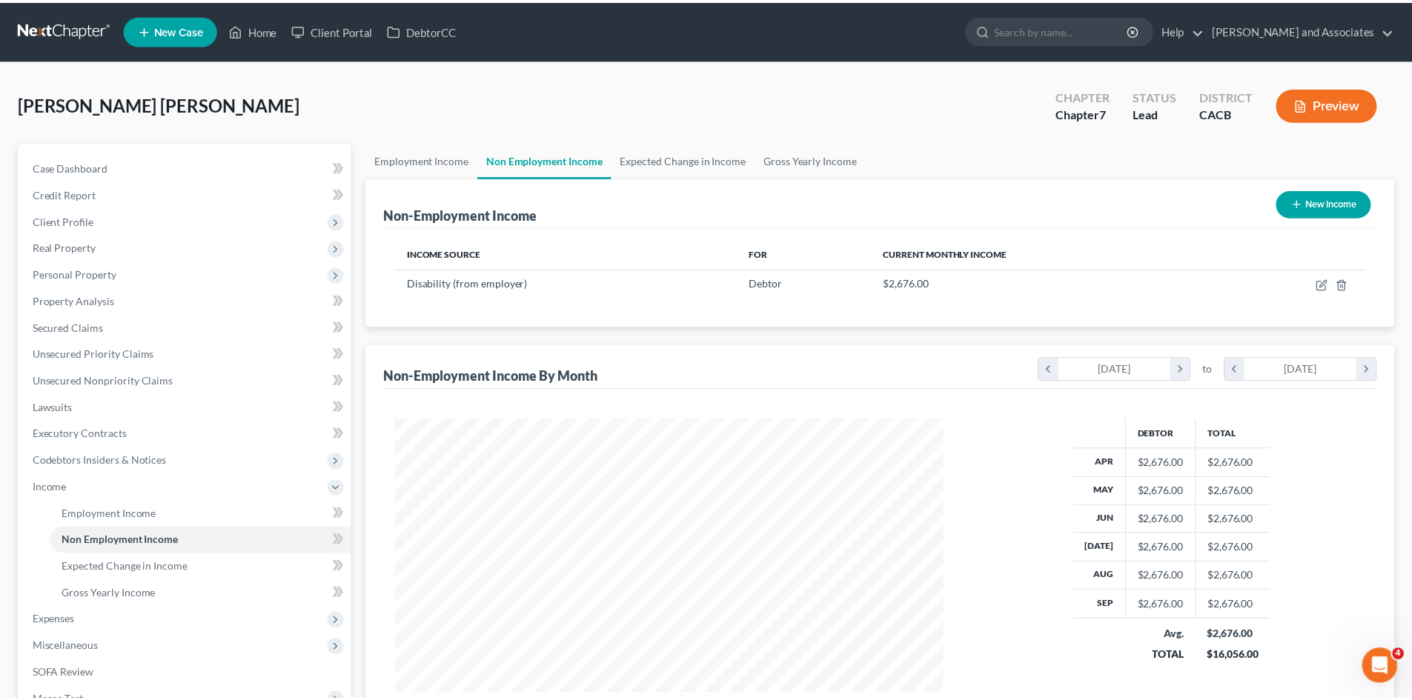
scroll to position [740927, 740621]
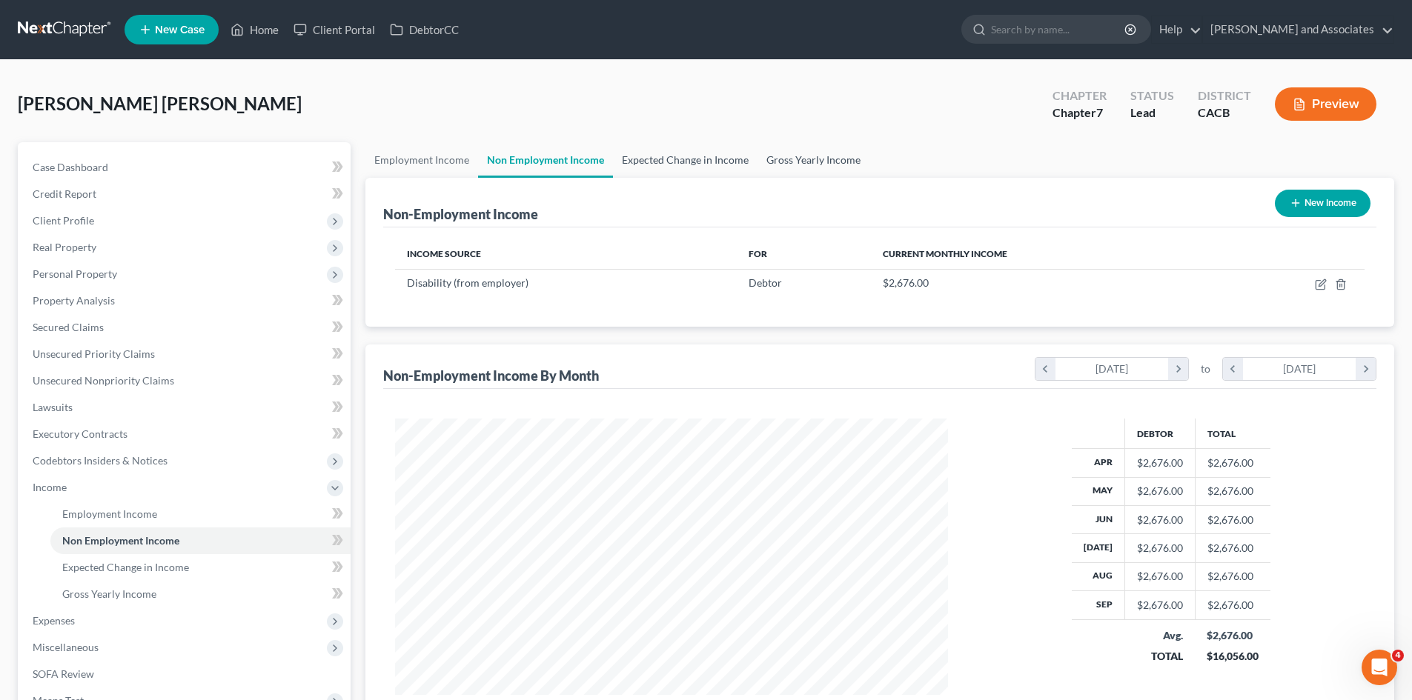
drag, startPoint x: 681, startPoint y: 157, endPoint x: 760, endPoint y: 165, distance: 79.7
click at [681, 157] on link "Expected Change in Income" at bounding box center [685, 160] width 145 height 36
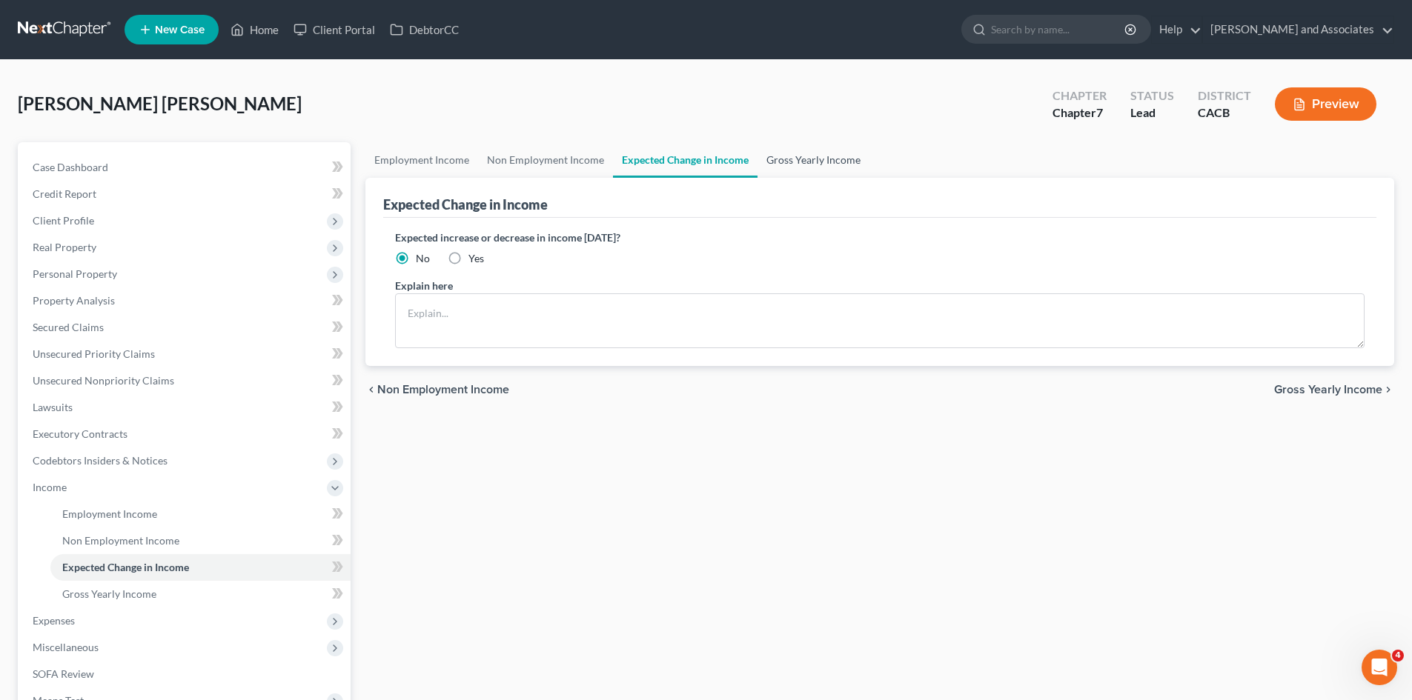
click at [807, 161] on link "Gross Yearly Income" at bounding box center [814, 160] width 112 height 36
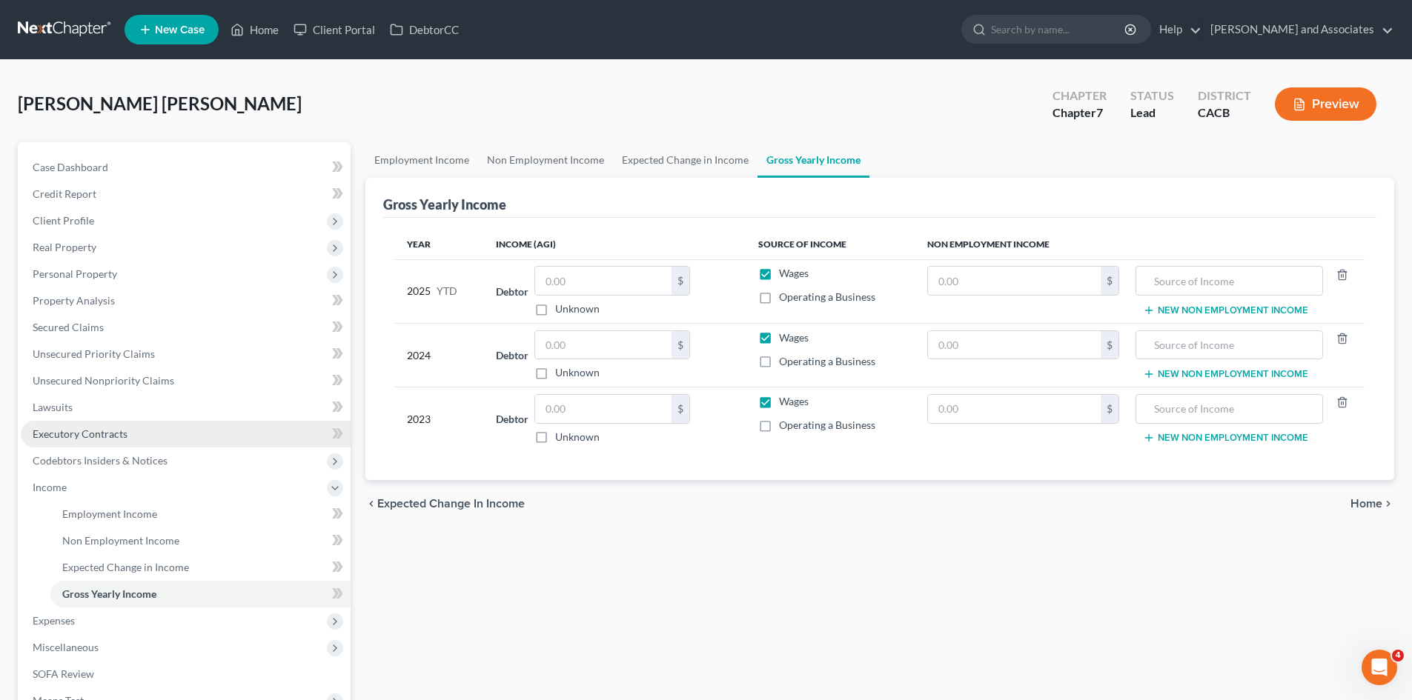
scroll to position [156, 0]
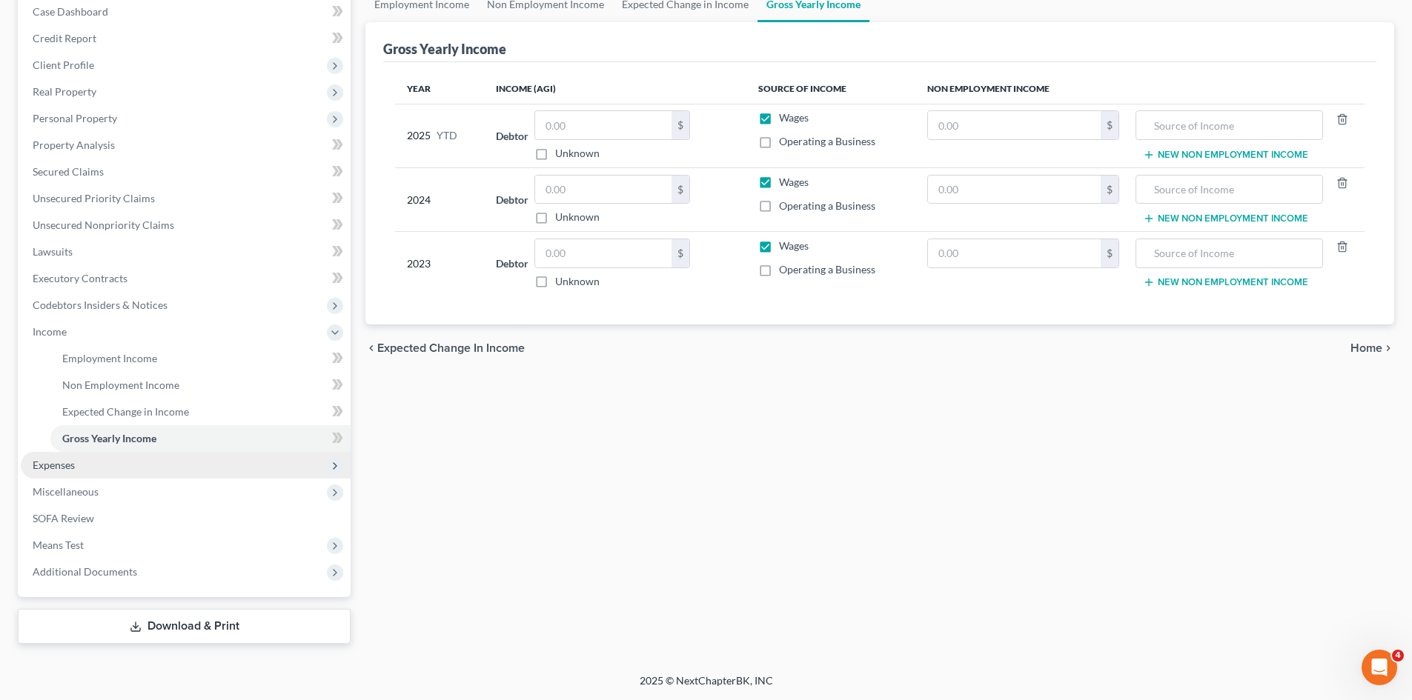
click at [84, 460] on span "Expenses" at bounding box center [186, 465] width 330 height 27
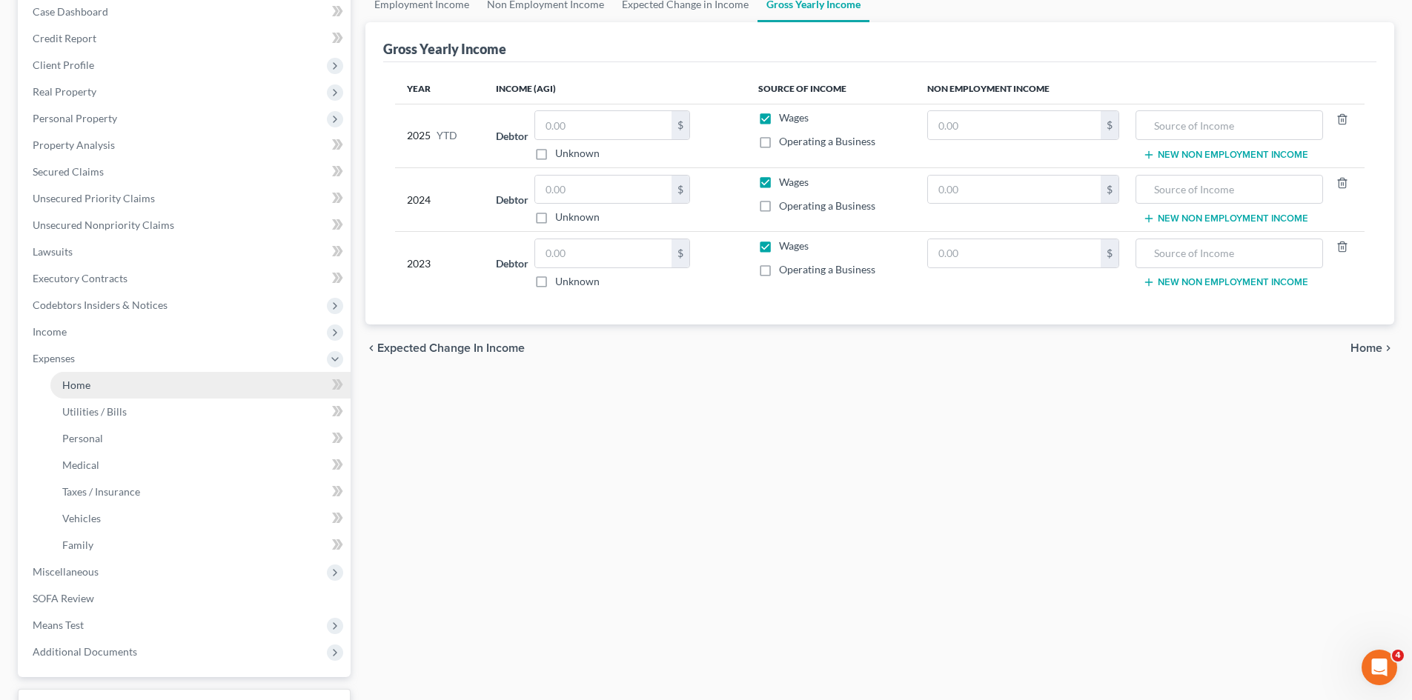
click at [128, 377] on link "Home" at bounding box center [200, 385] width 300 height 27
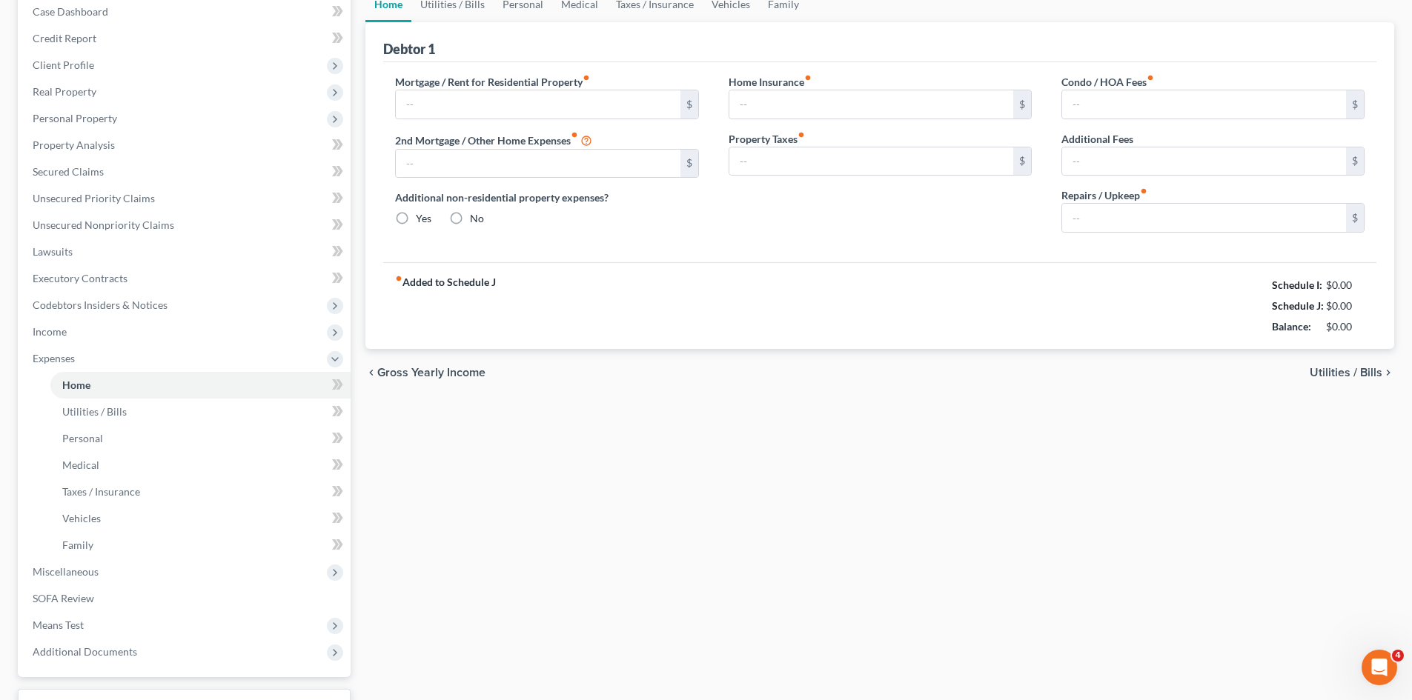
type input "0.00"
radio input "true"
type input "0.00"
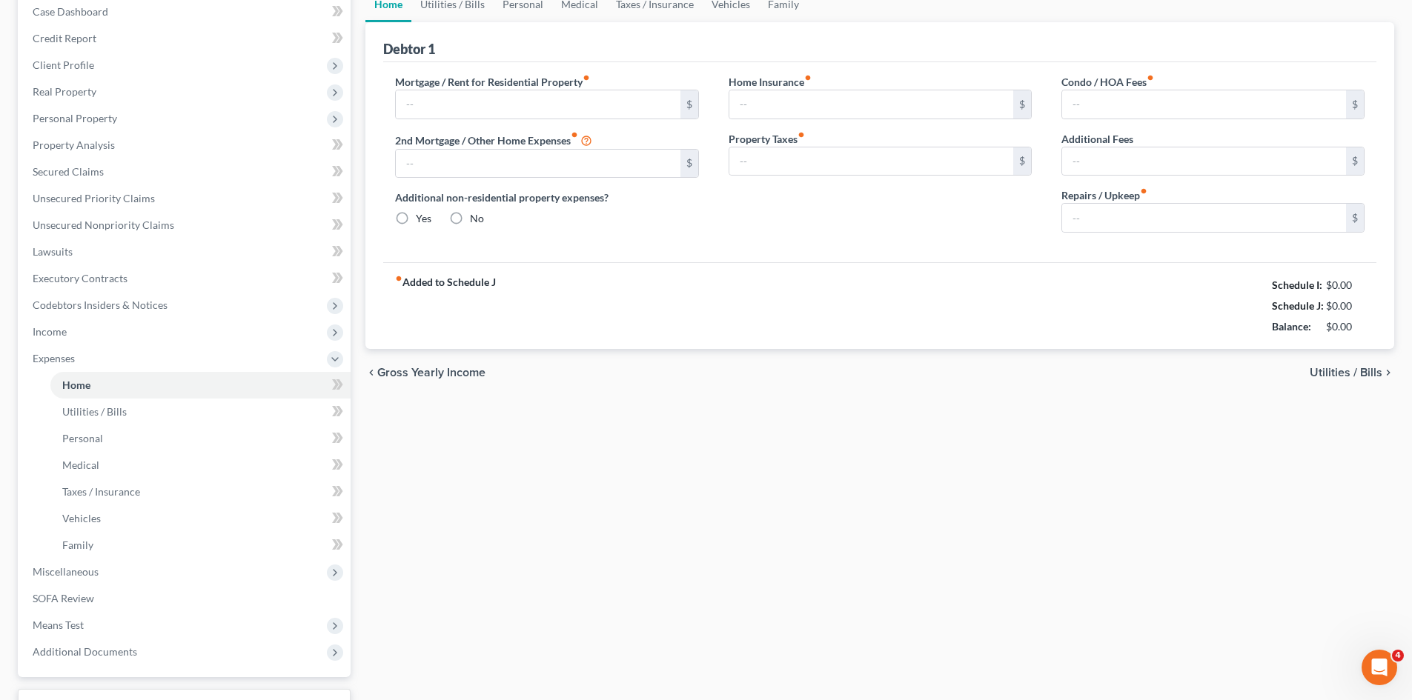
type input "0.00"
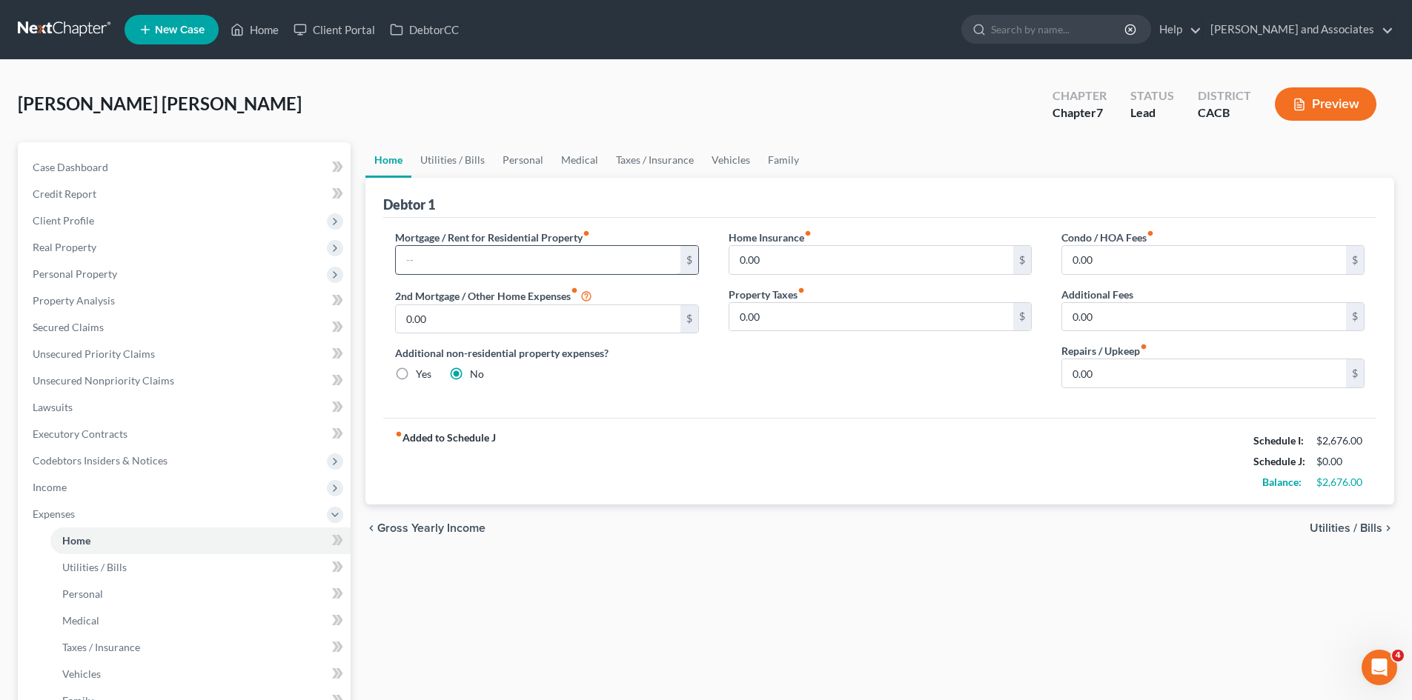
click at [541, 265] on input "text" at bounding box center [538, 260] width 284 height 28
type input "700"
drag, startPoint x: 457, startPoint y: 156, endPoint x: 465, endPoint y: 160, distance: 9.0
click at [456, 156] on link "Utilities / Bills" at bounding box center [452, 160] width 82 height 36
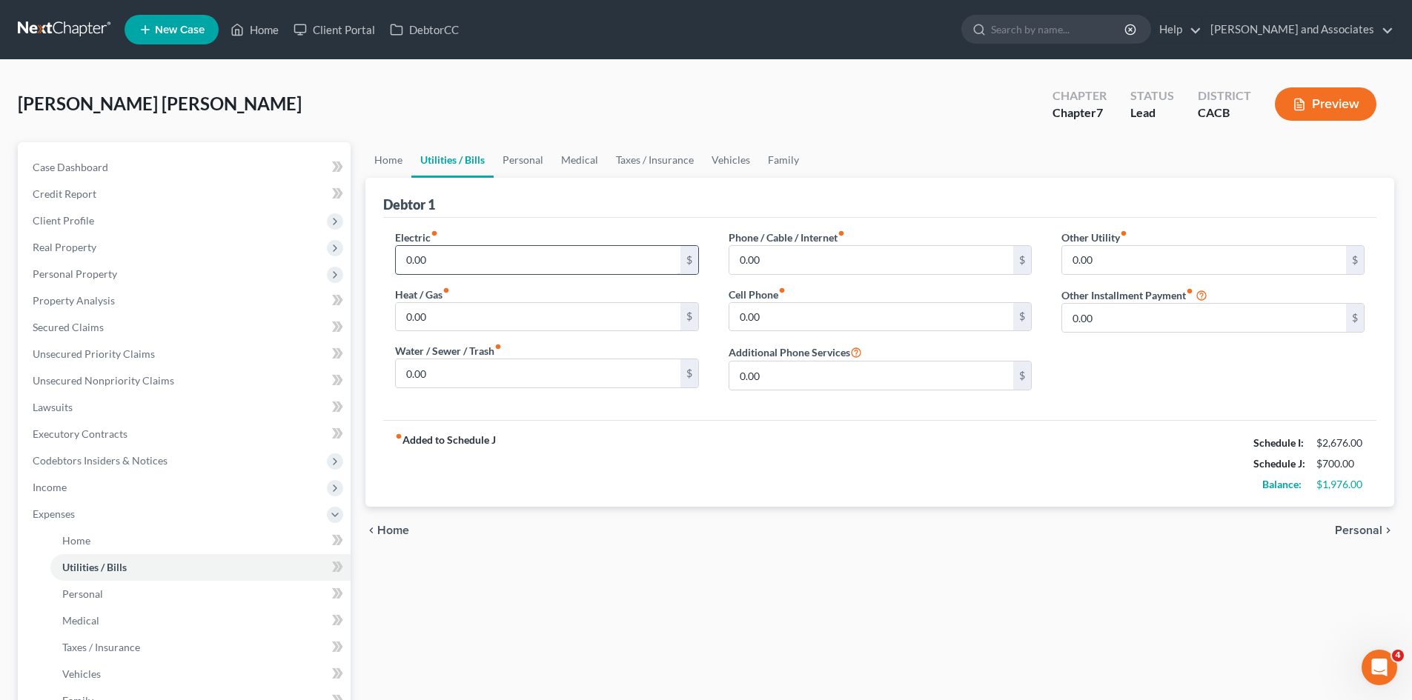
click at [468, 258] on input "0.00" at bounding box center [538, 260] width 284 height 28
click at [835, 262] on input "0.00" at bounding box center [871, 260] width 284 height 28
type input "100"
click at [523, 165] on link "Personal" at bounding box center [523, 160] width 59 height 36
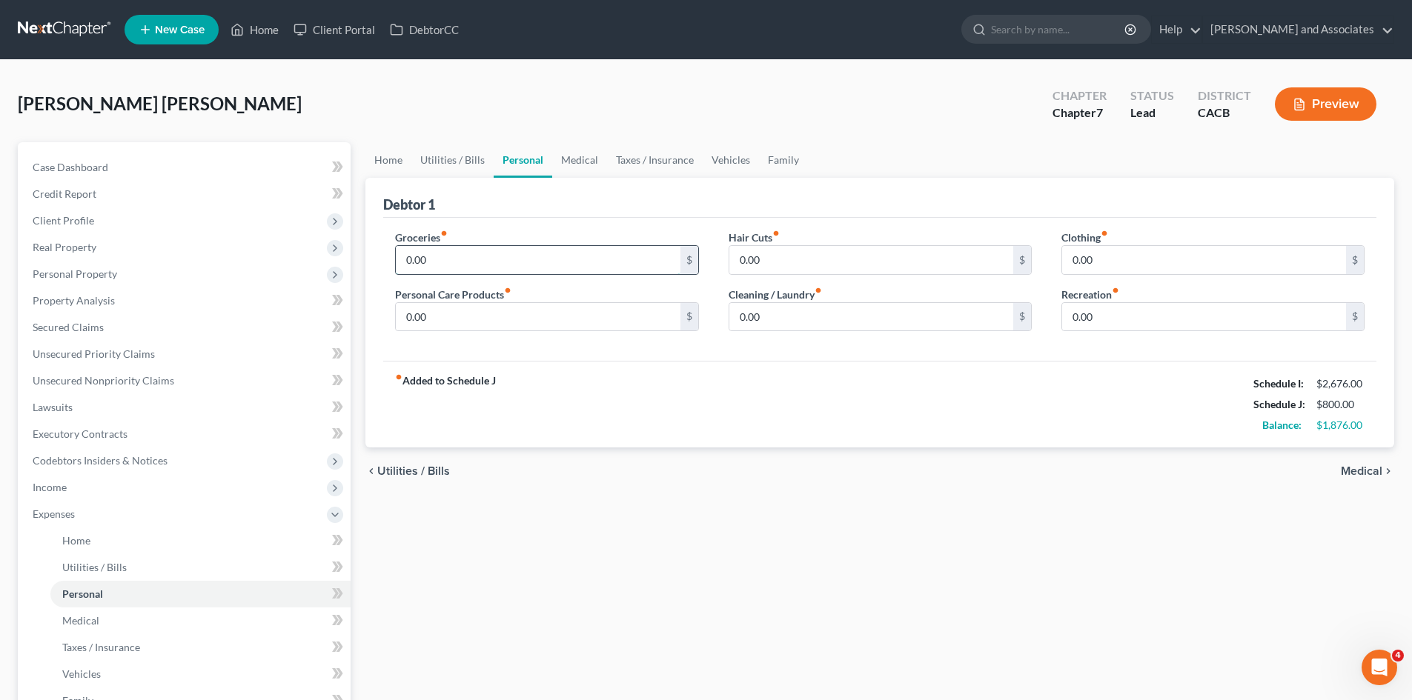
click at [452, 268] on input "0.00" at bounding box center [538, 260] width 284 height 28
type input "4"
type input "500"
click at [839, 251] on input "0.00" at bounding box center [871, 260] width 284 height 28
type input "45"
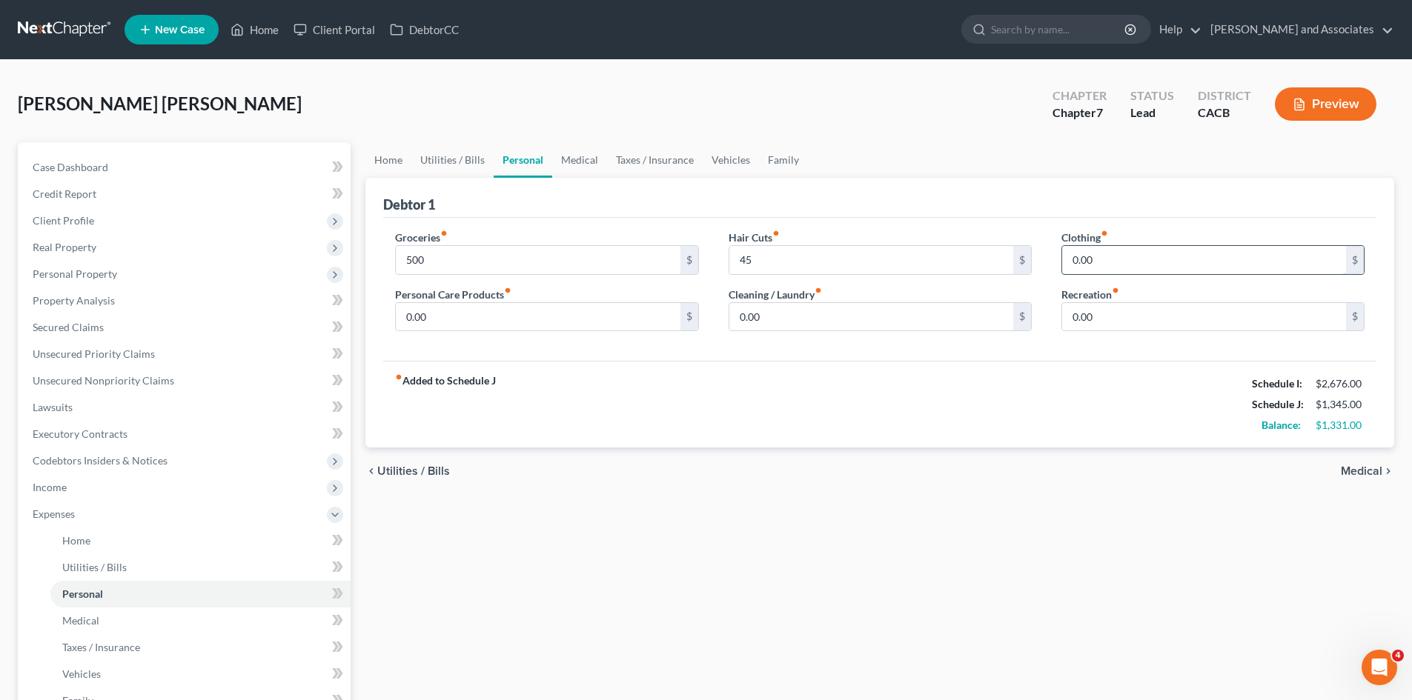
click at [1101, 253] on input "0.00" at bounding box center [1204, 260] width 284 height 28
type input "87"
click at [1101, 316] on input "0.00" at bounding box center [1204, 317] width 284 height 28
type input "200"
click at [849, 331] on input "0.00" at bounding box center [871, 317] width 284 height 28
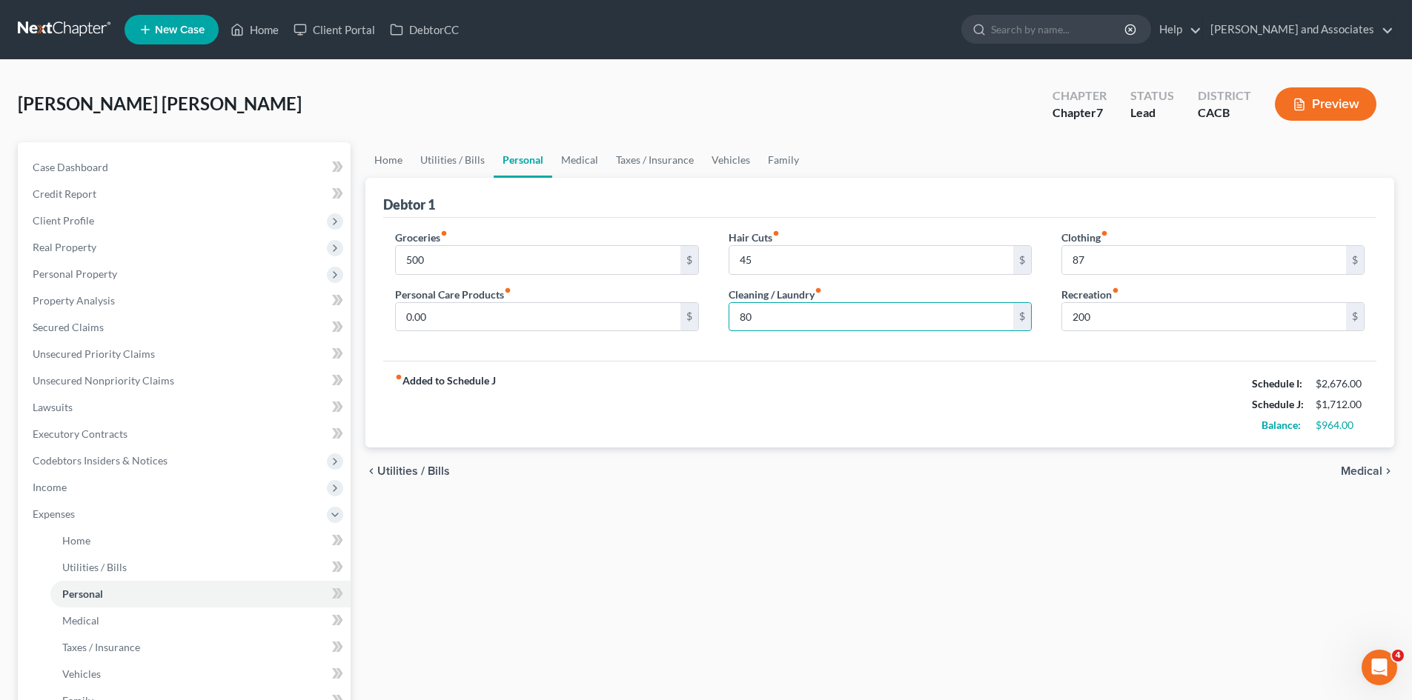
type input "80"
click at [603, 316] on input "0.00" at bounding box center [538, 317] width 284 height 28
type input "50"
drag, startPoint x: 582, startPoint y: 156, endPoint x: 618, endPoint y: 177, distance: 42.2
click at [582, 156] on link "Medical" at bounding box center [579, 160] width 55 height 36
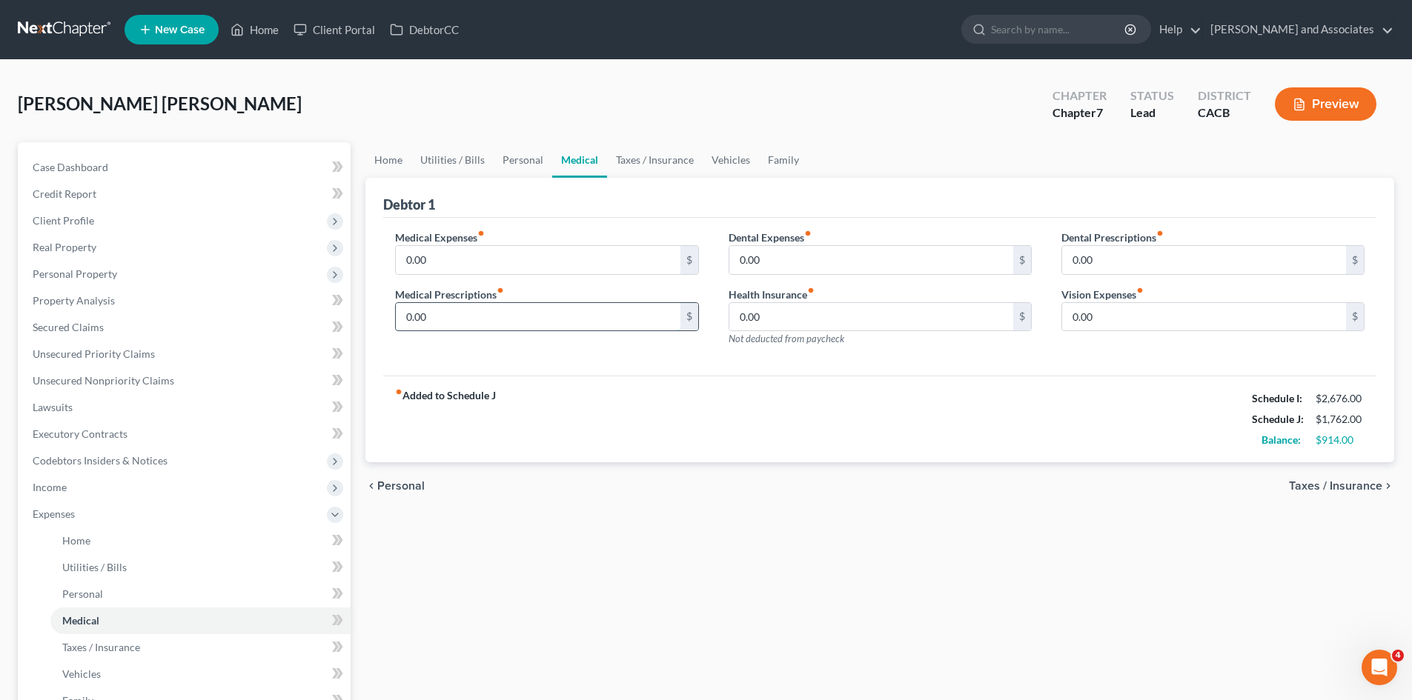
click at [523, 321] on input "0.00" at bounding box center [538, 317] width 284 height 28
click at [813, 299] on label "Health Insurance fiber_manual_record" at bounding box center [772, 295] width 86 height 16
click at [795, 316] on input "0.00" at bounding box center [871, 317] width 284 height 28
click at [782, 389] on div "fiber_manual_record Added to Schedule J Schedule I: $2,676.00 Schedule J: $1,76…" at bounding box center [879, 419] width 993 height 87
click at [831, 256] on input "0.00" at bounding box center [871, 260] width 284 height 28
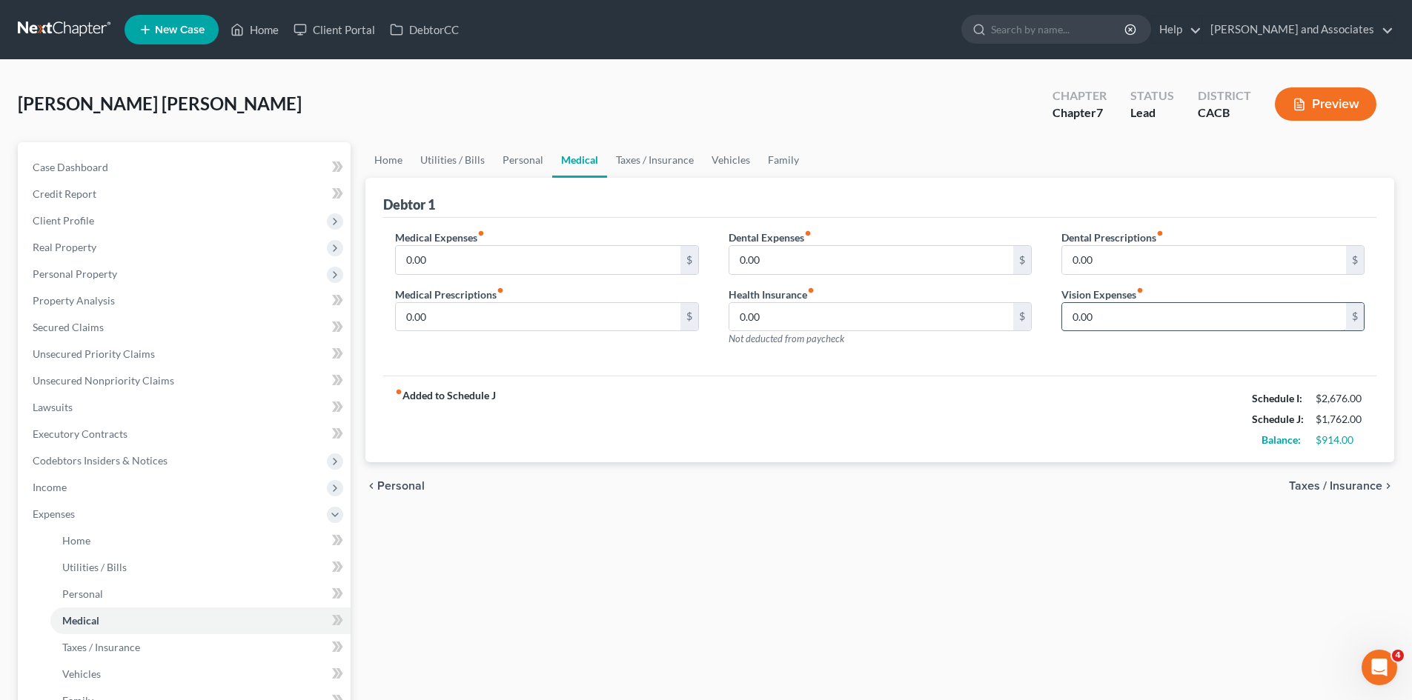
click at [1137, 311] on input "0.00" at bounding box center [1204, 317] width 284 height 28
click at [538, 256] on input "0.00" at bounding box center [538, 260] width 284 height 28
type input "="
type input "40"
click at [649, 146] on link "Taxes / Insurance" at bounding box center [655, 160] width 96 height 36
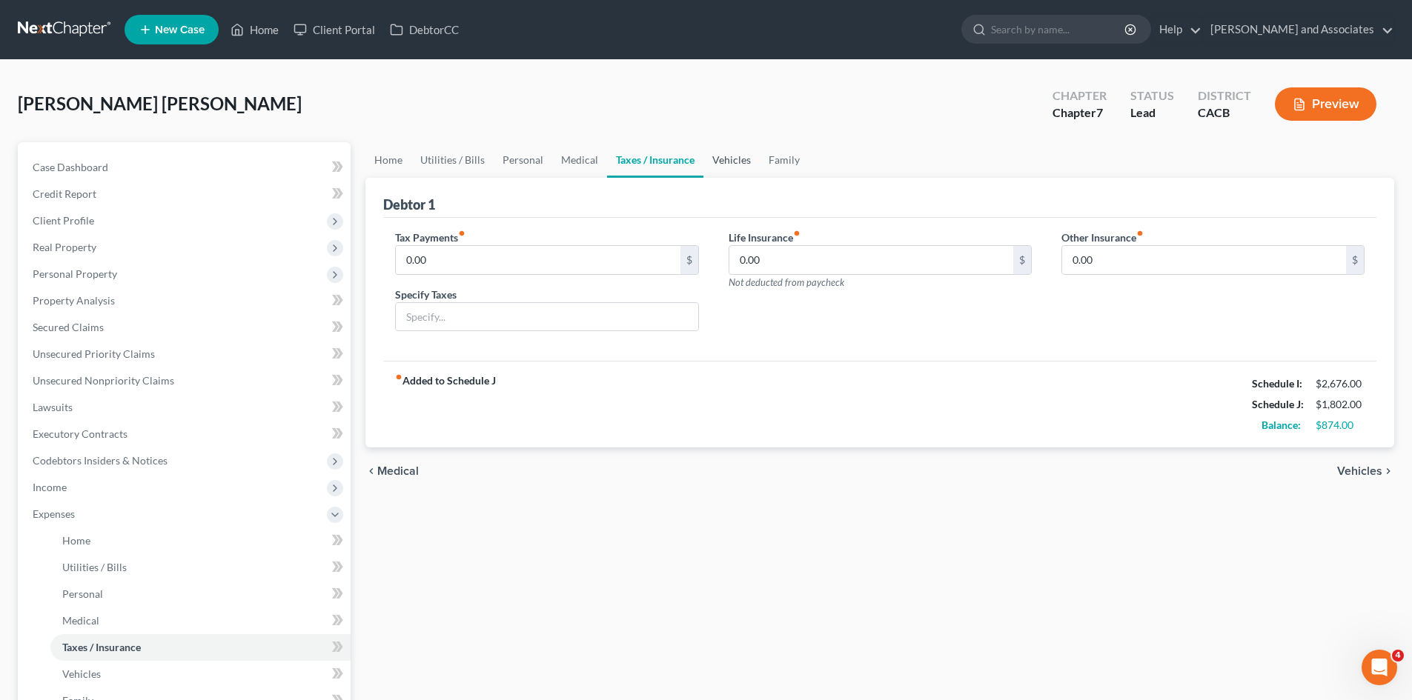
click at [725, 155] on link "Vehicles" at bounding box center [731, 160] width 56 height 36
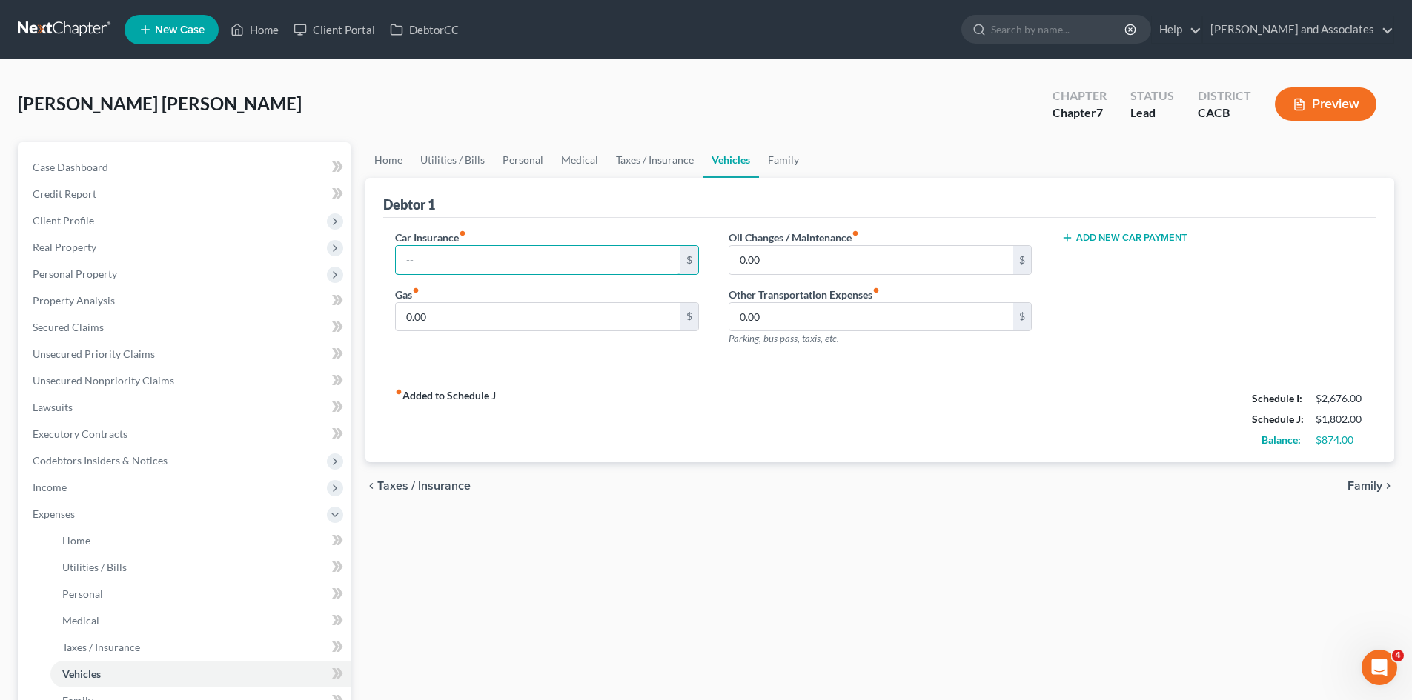
type input "1"
type input "8"
type input "70"
click at [651, 309] on input "0.00" at bounding box center [538, 317] width 284 height 28
click at [909, 257] on input "0.00" at bounding box center [871, 260] width 284 height 28
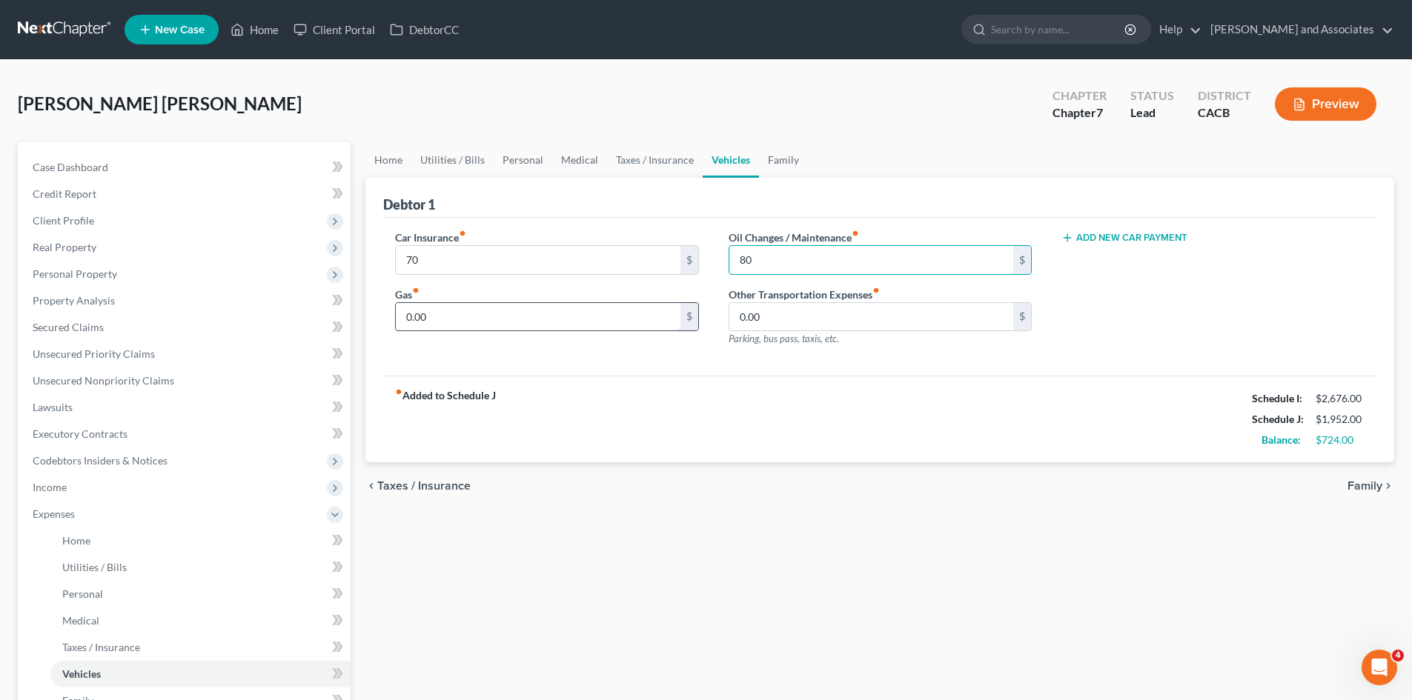
type input "80"
click at [580, 314] on input "0.00" at bounding box center [538, 317] width 284 height 28
type input "150"
click at [798, 152] on link "Family" at bounding box center [783, 160] width 49 height 36
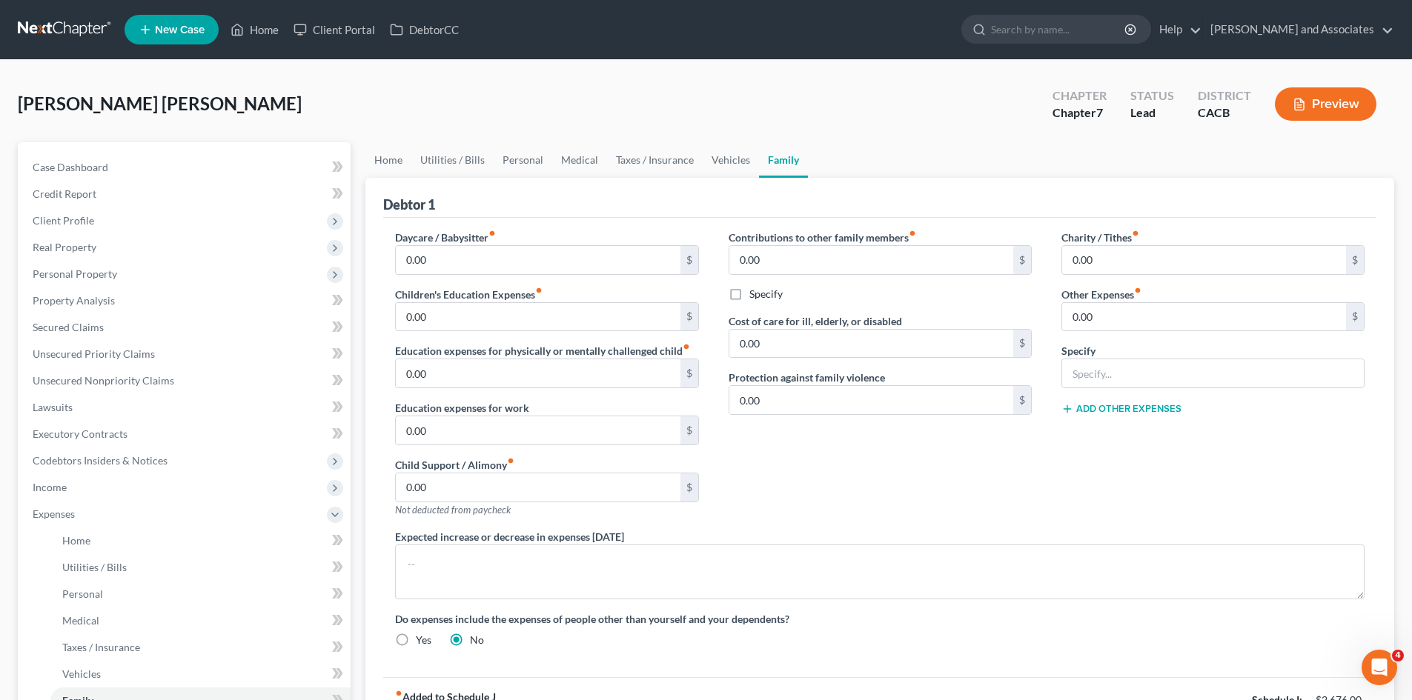
click at [791, 168] on link "Family" at bounding box center [783, 160] width 49 height 36
click at [1204, 379] on input "text" at bounding box center [1213, 373] width 302 height 28
click at [1144, 316] on input "0.00" at bounding box center [1204, 317] width 284 height 28
type input "30"
click at [1122, 371] on input "text" at bounding box center [1213, 373] width 302 height 28
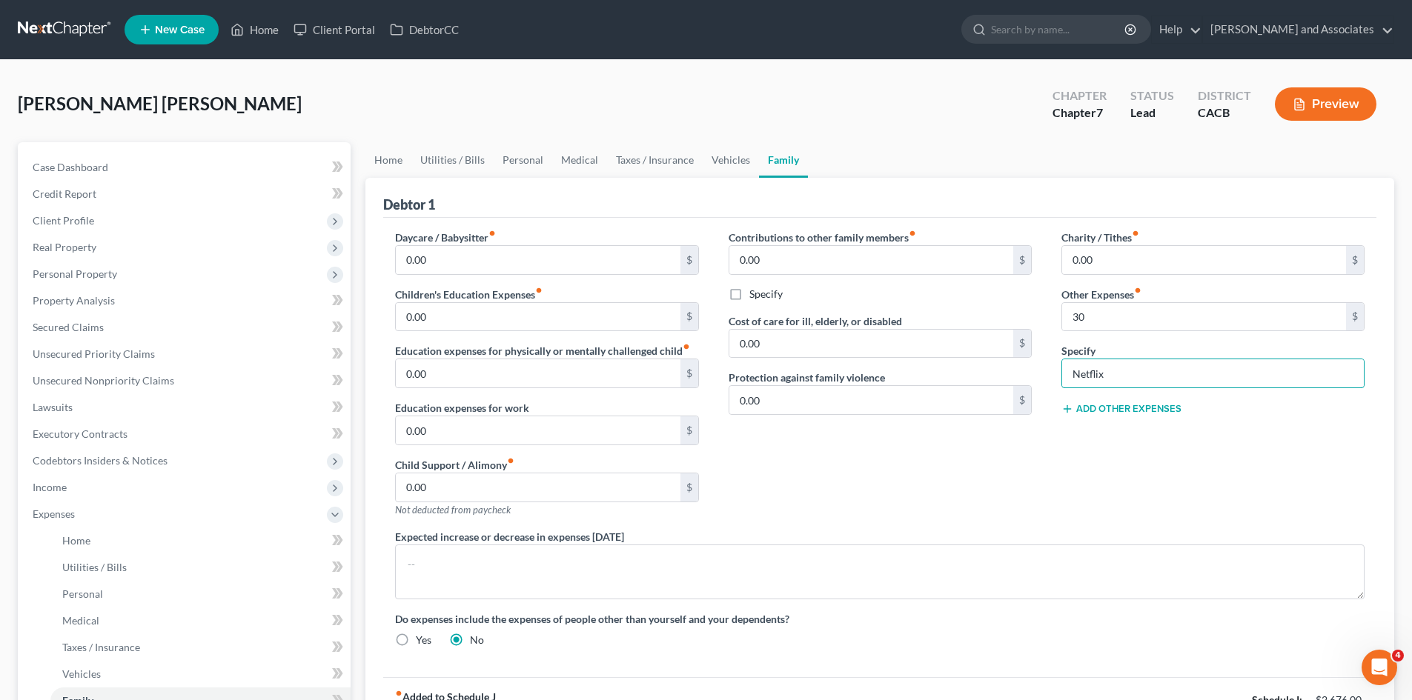
type input "Netflix"
click at [1178, 279] on div "Charity / Tithes fiber_manual_record 0.00 $ Other Expenses fiber_manual_record …" at bounding box center [1213, 379] width 333 height 299
click at [1185, 262] on input "0.00" at bounding box center [1204, 260] width 284 height 28
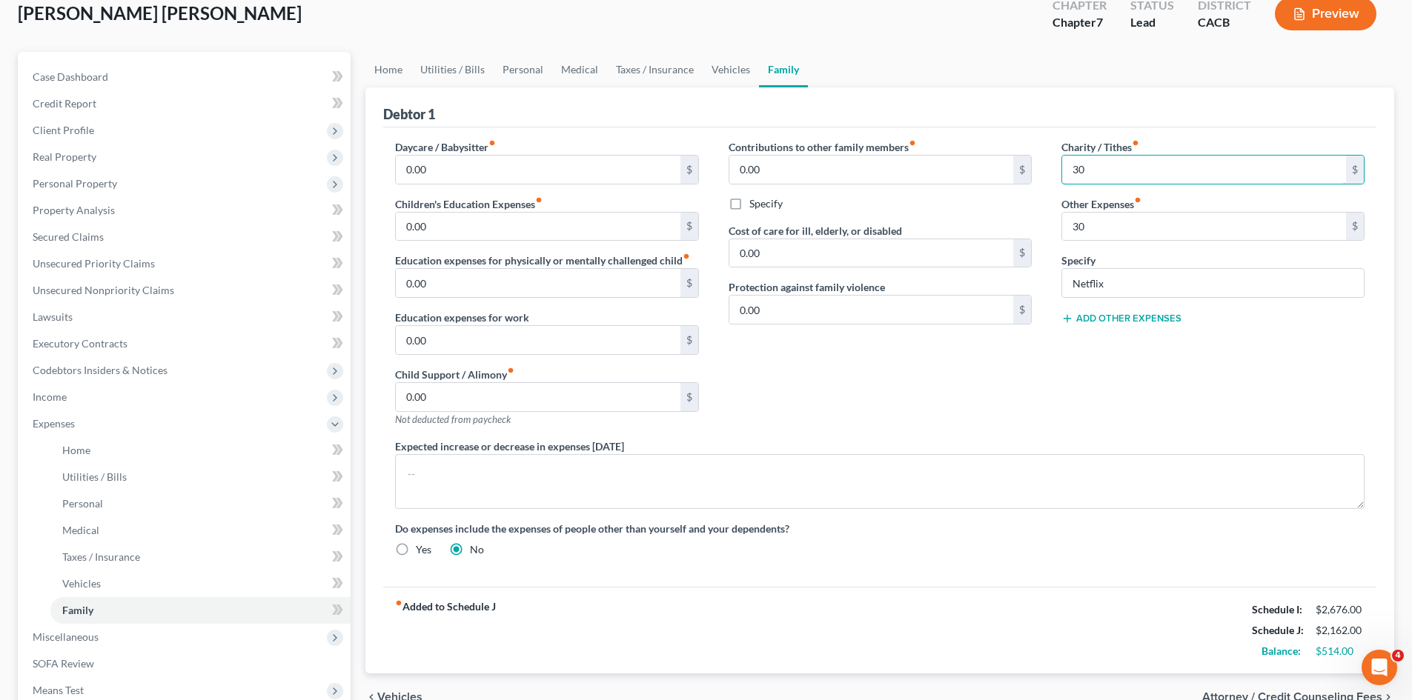
scroll to position [124, 0]
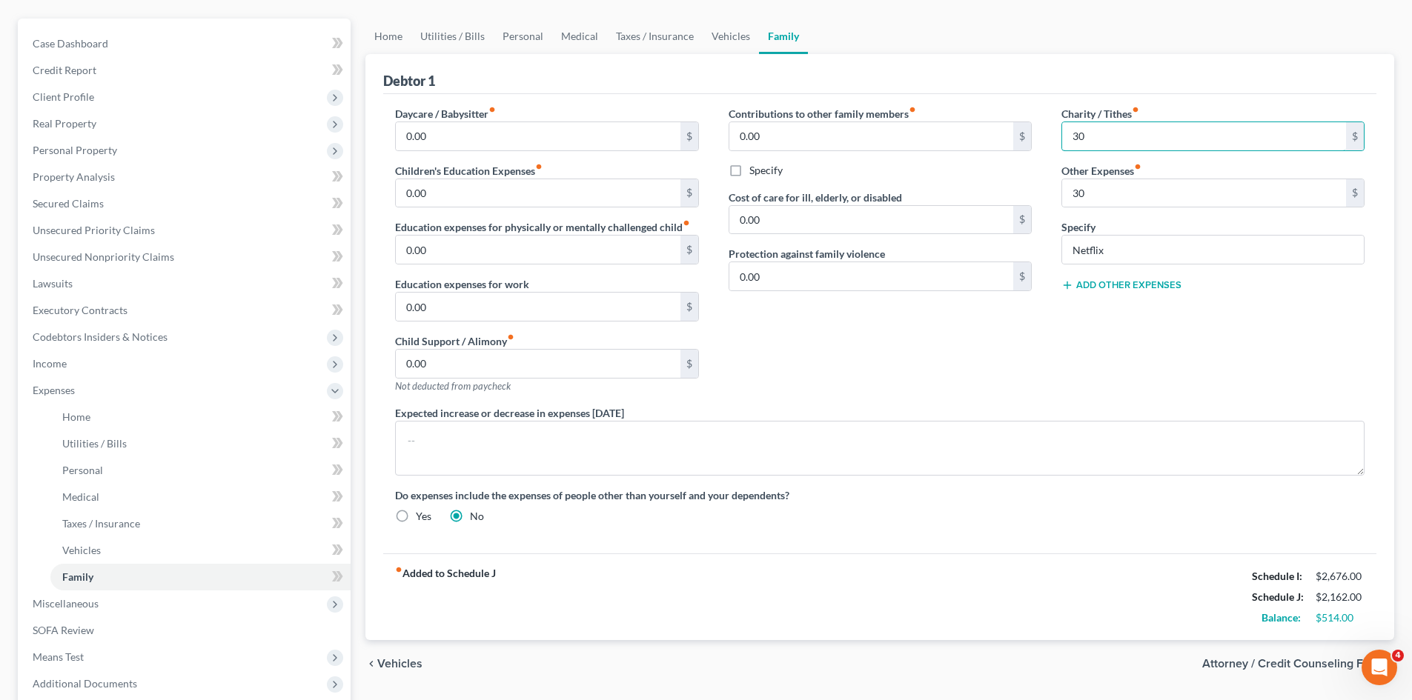
type input "30"
click at [1113, 319] on div "Charity / Tithes fiber_manual_record 30 $ Other Expenses fiber_manual_record 30…" at bounding box center [1213, 255] width 333 height 299
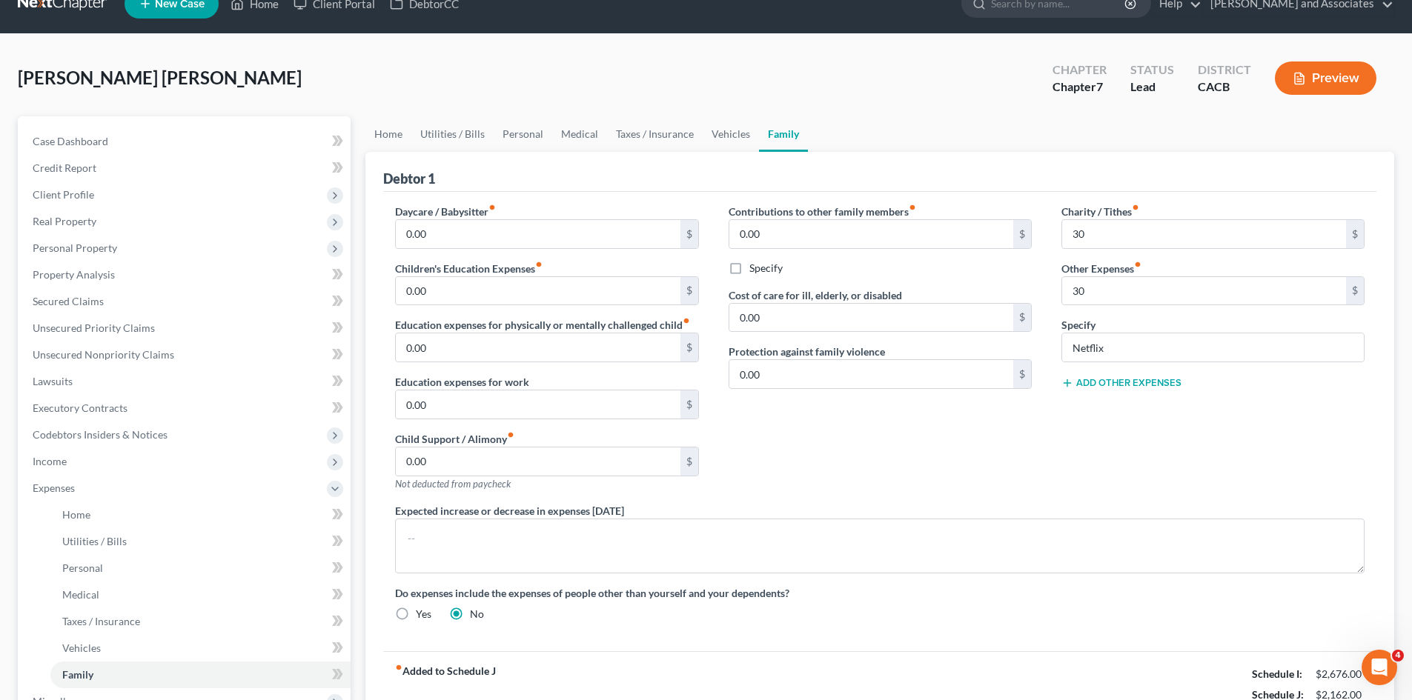
scroll to position [0, 0]
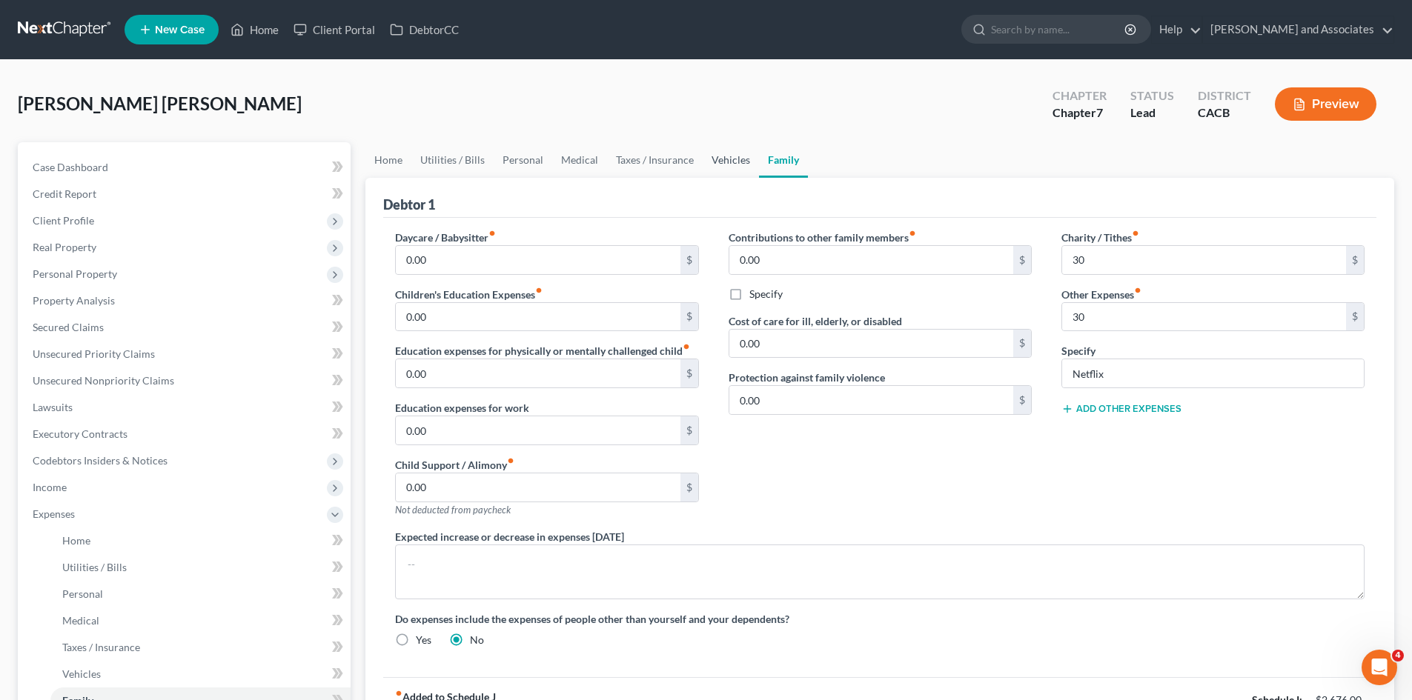
click at [716, 161] on link "Vehicles" at bounding box center [731, 160] width 56 height 36
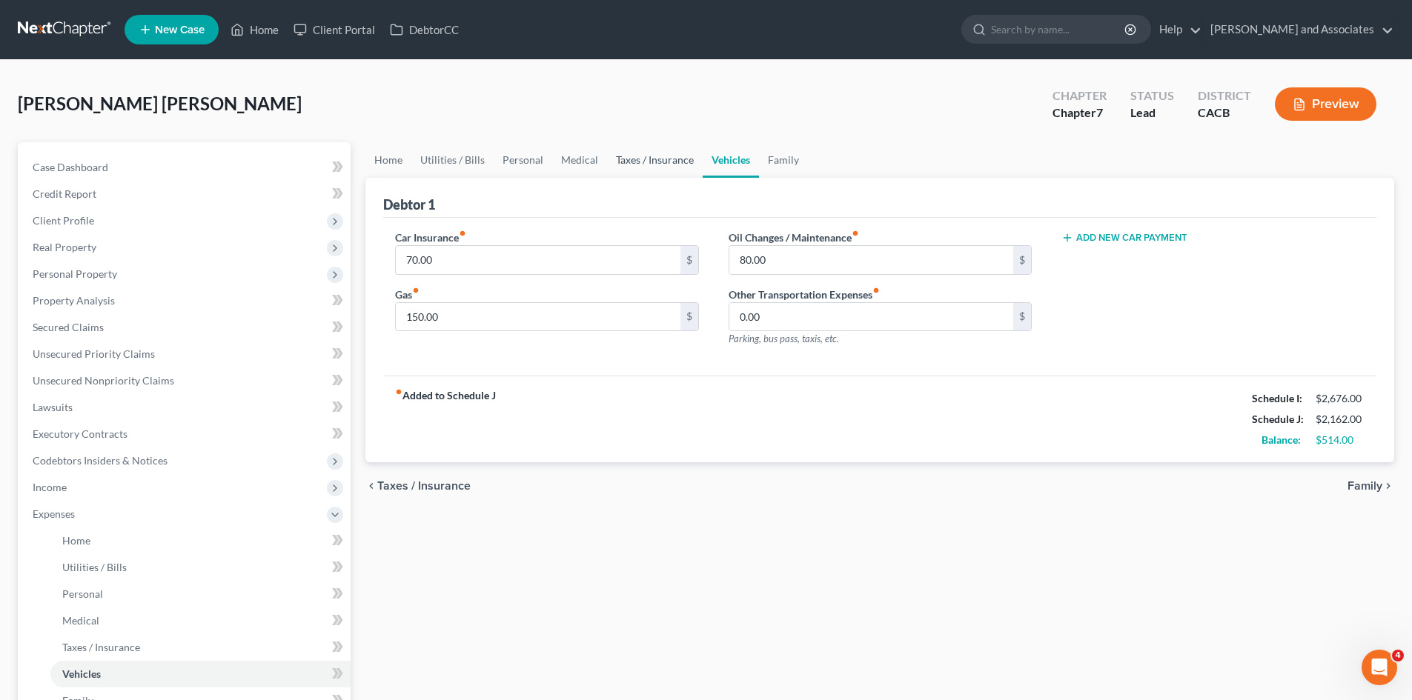
click at [649, 161] on link "Taxes / Insurance" at bounding box center [655, 160] width 96 height 36
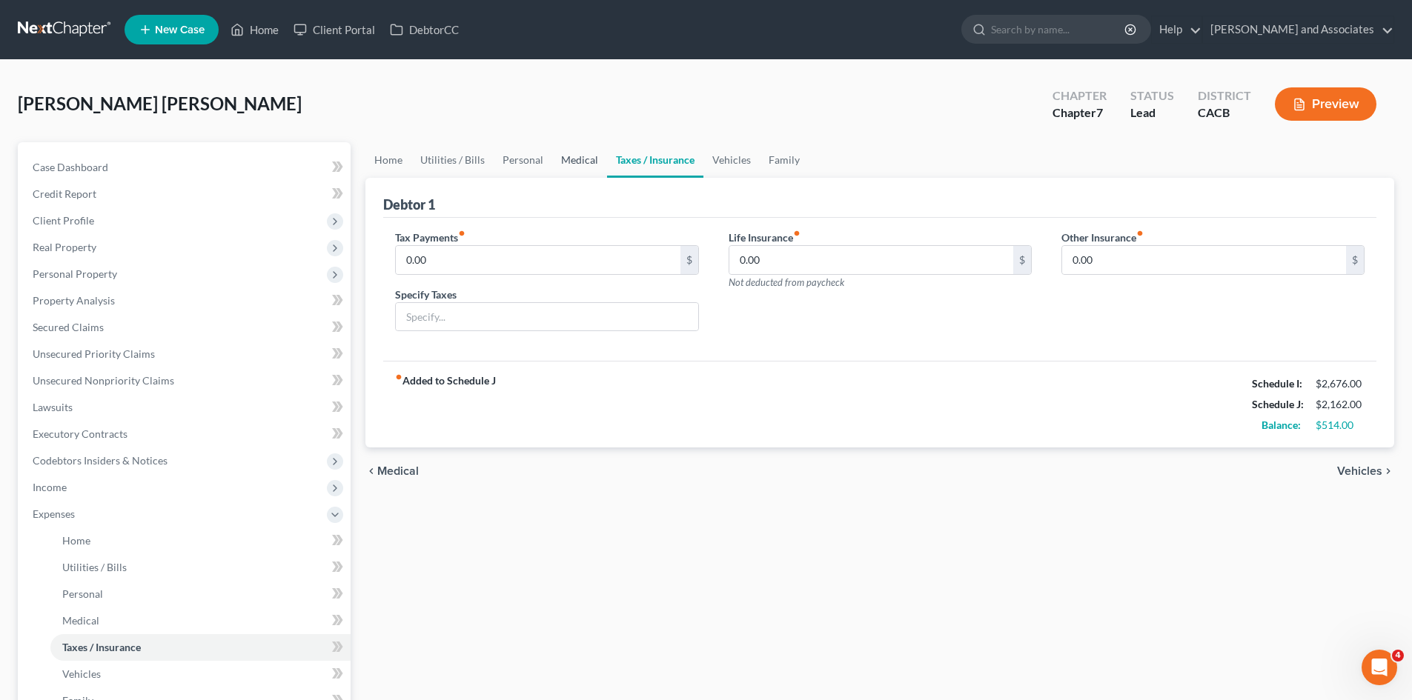
click at [590, 156] on link "Medical" at bounding box center [579, 160] width 55 height 36
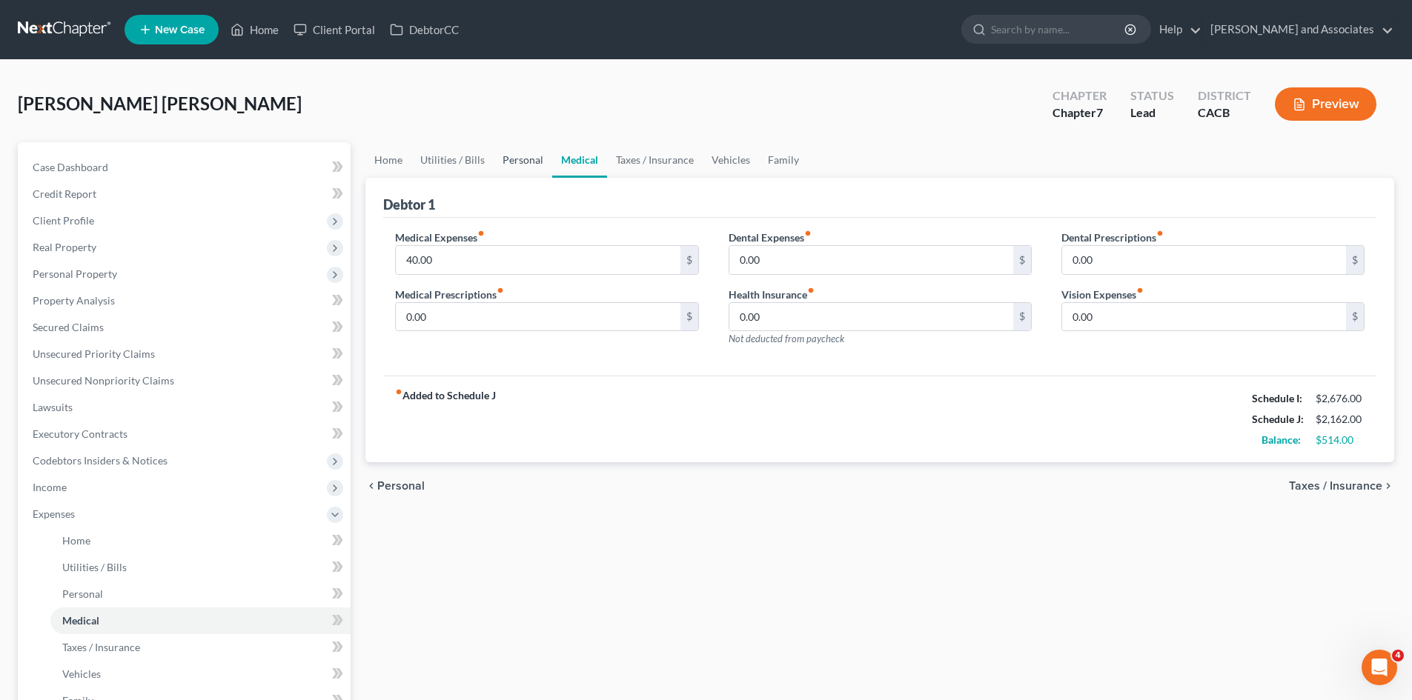
click at [519, 161] on link "Personal" at bounding box center [523, 160] width 59 height 36
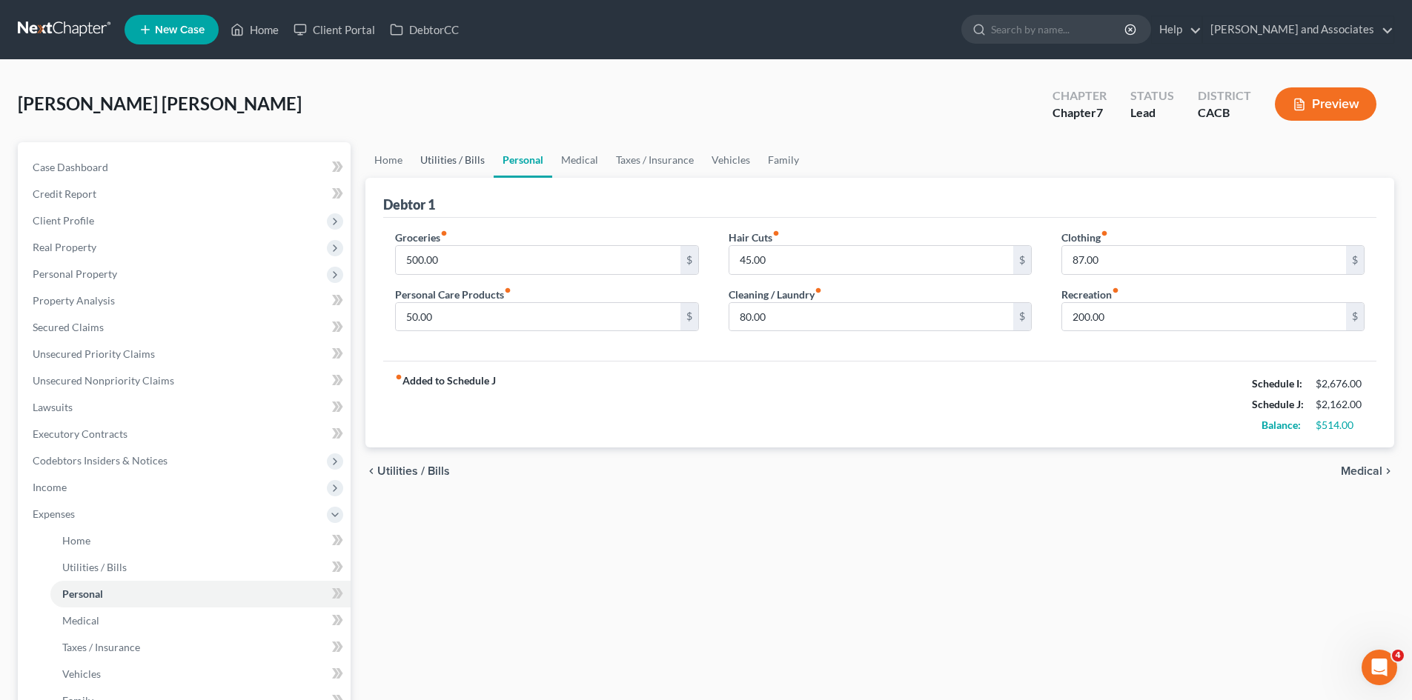
click at [458, 168] on link "Utilities / Bills" at bounding box center [452, 160] width 82 height 36
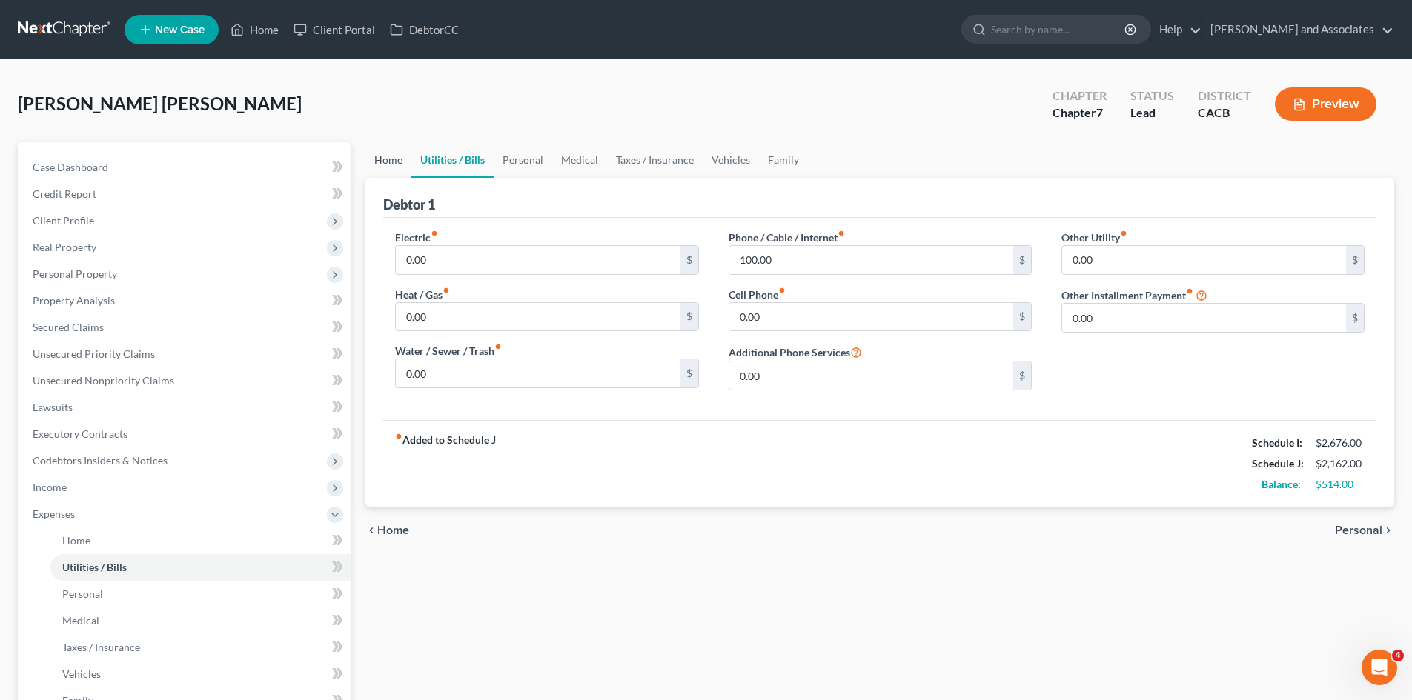
click at [385, 165] on link "Home" at bounding box center [388, 160] width 46 height 36
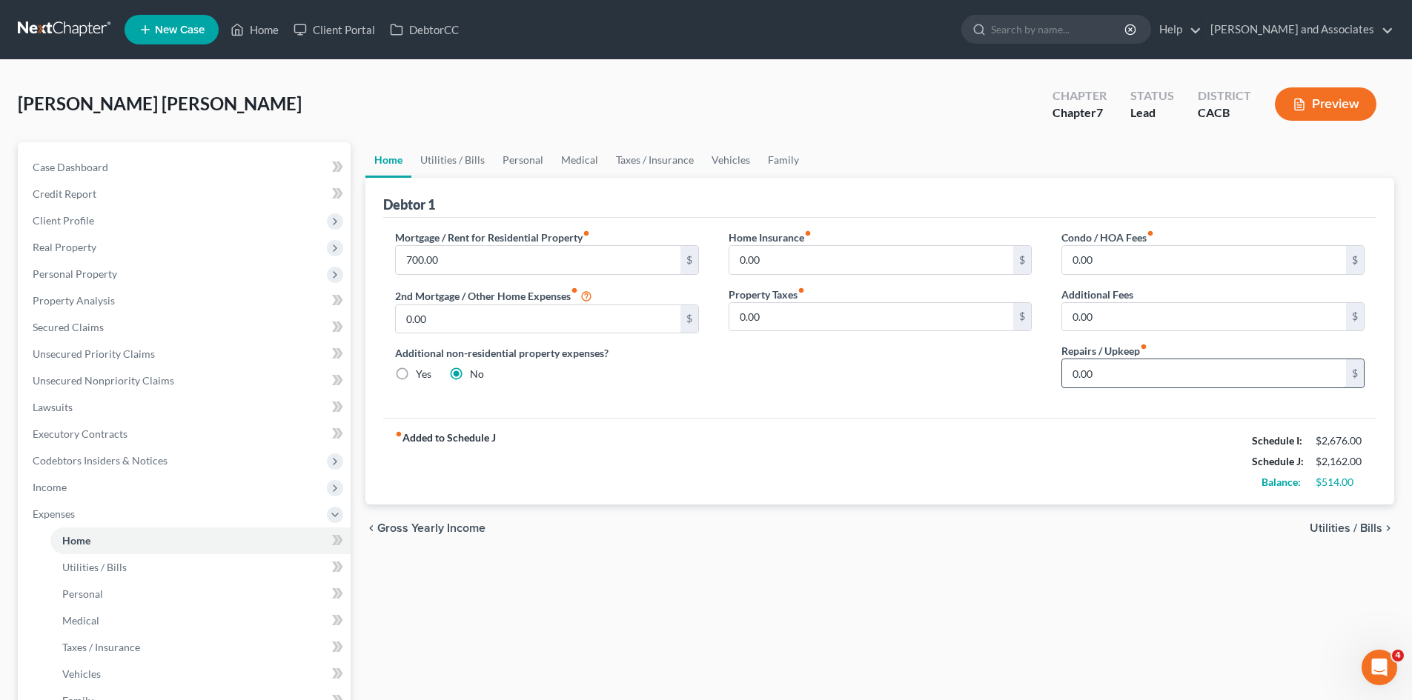
click at [1134, 367] on input "0.00" at bounding box center [1204, 373] width 284 height 28
type input "60"
click at [449, 168] on link "Utilities / Bills" at bounding box center [452, 160] width 82 height 36
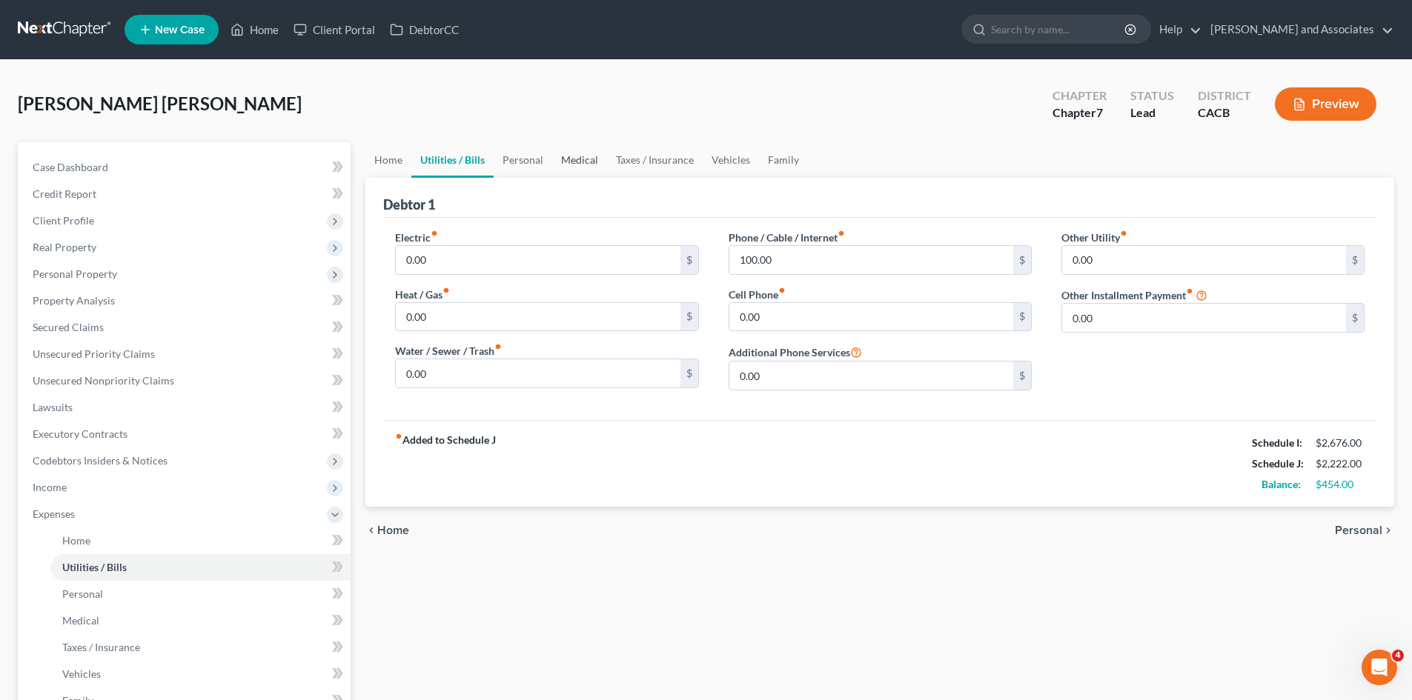
click at [560, 167] on link "Medical" at bounding box center [579, 160] width 55 height 36
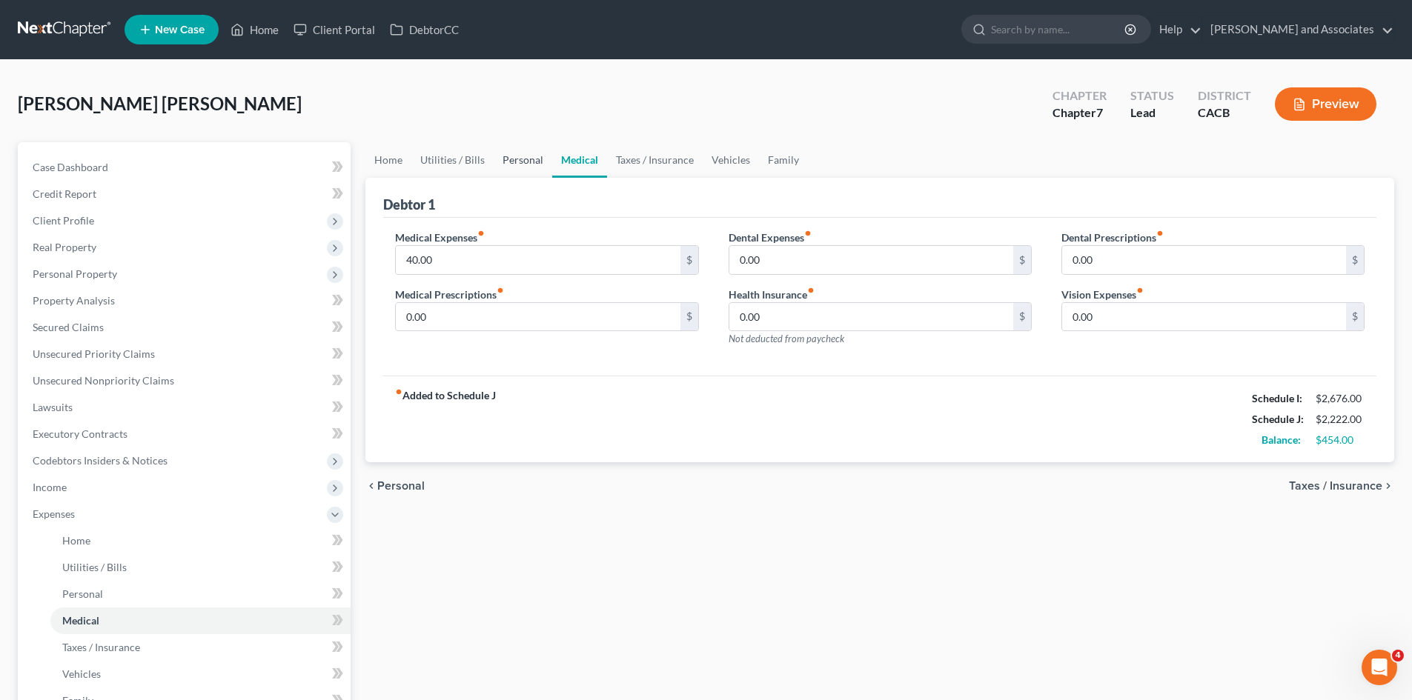
click at [520, 158] on link "Personal" at bounding box center [523, 160] width 59 height 36
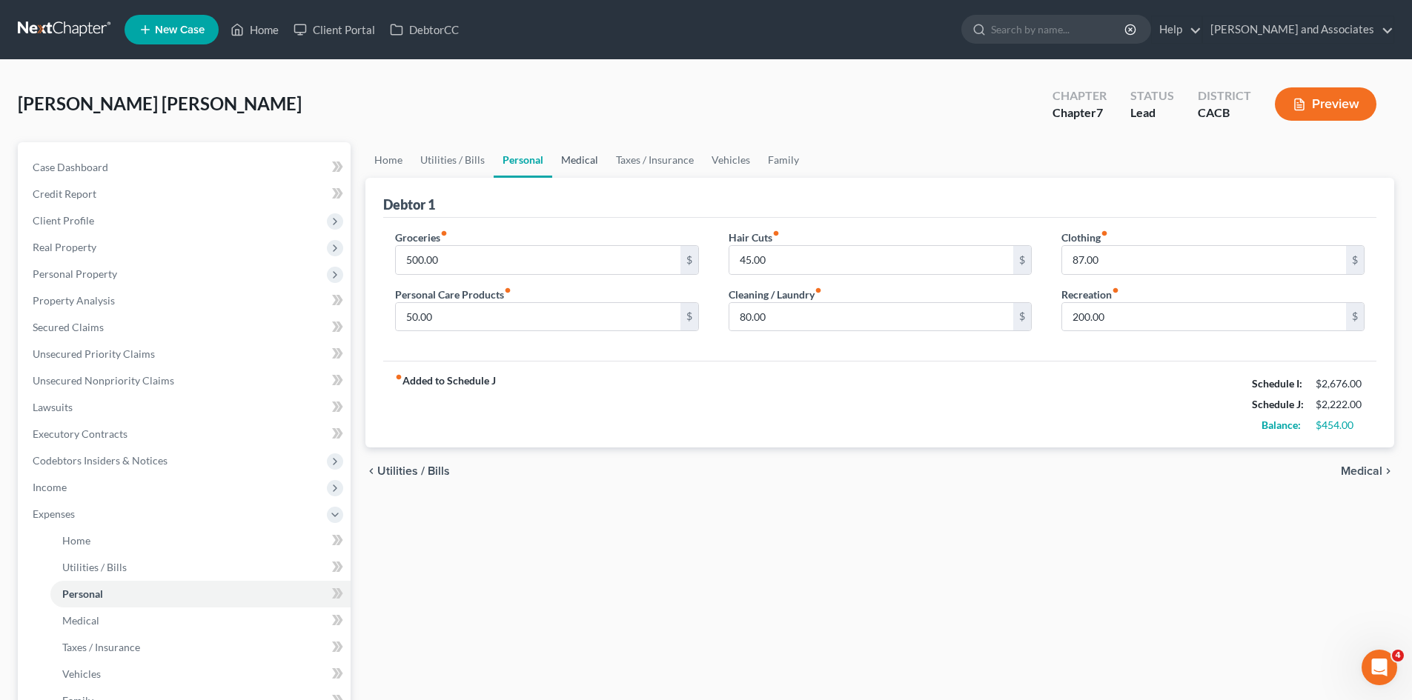
click at [585, 165] on link "Medical" at bounding box center [579, 160] width 55 height 36
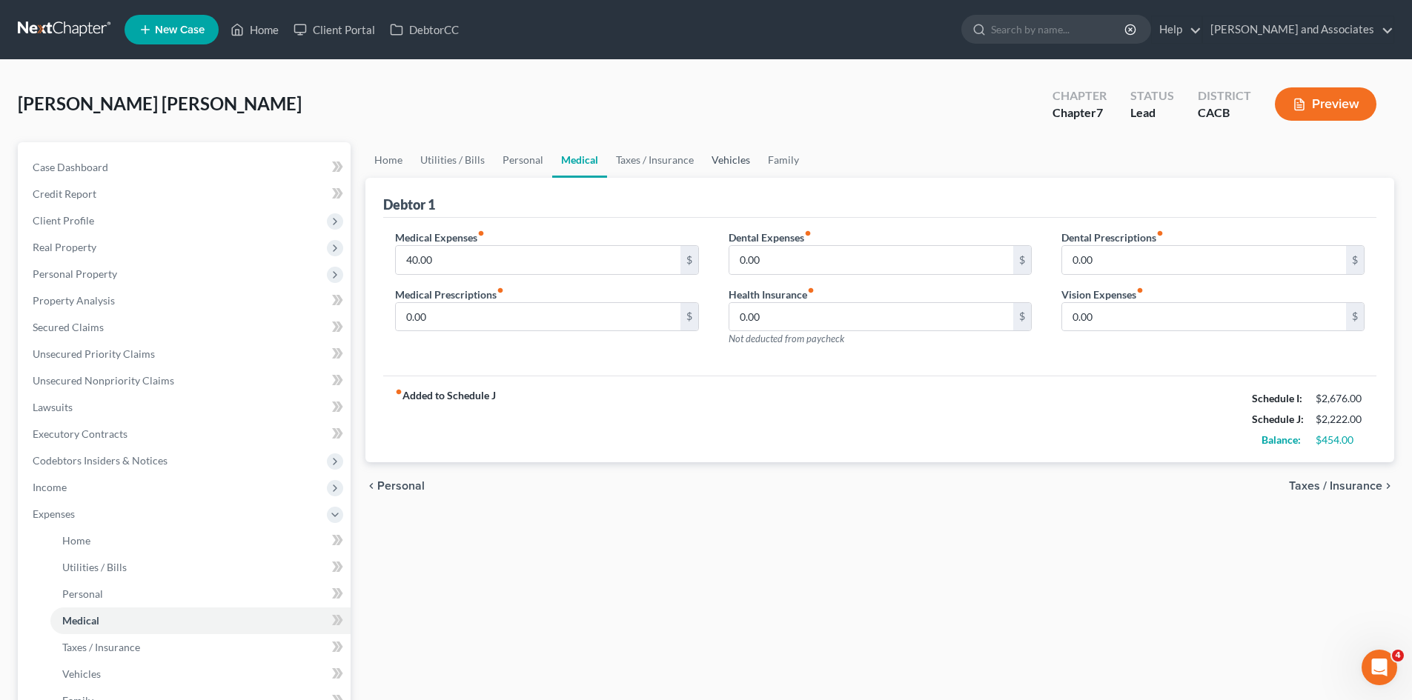
click at [720, 158] on link "Vehicles" at bounding box center [731, 160] width 56 height 36
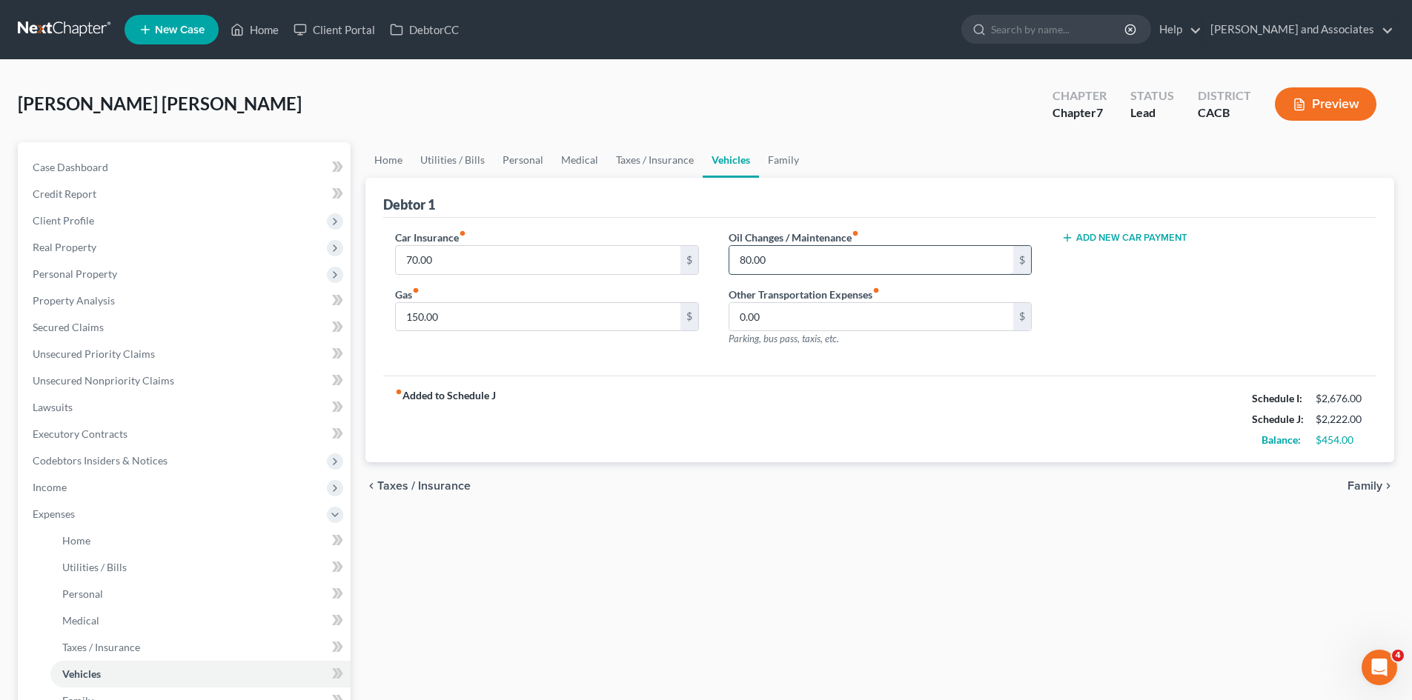
click at [782, 251] on input "80.00" at bounding box center [871, 260] width 284 height 28
click at [779, 162] on link "Family" at bounding box center [783, 160] width 49 height 36
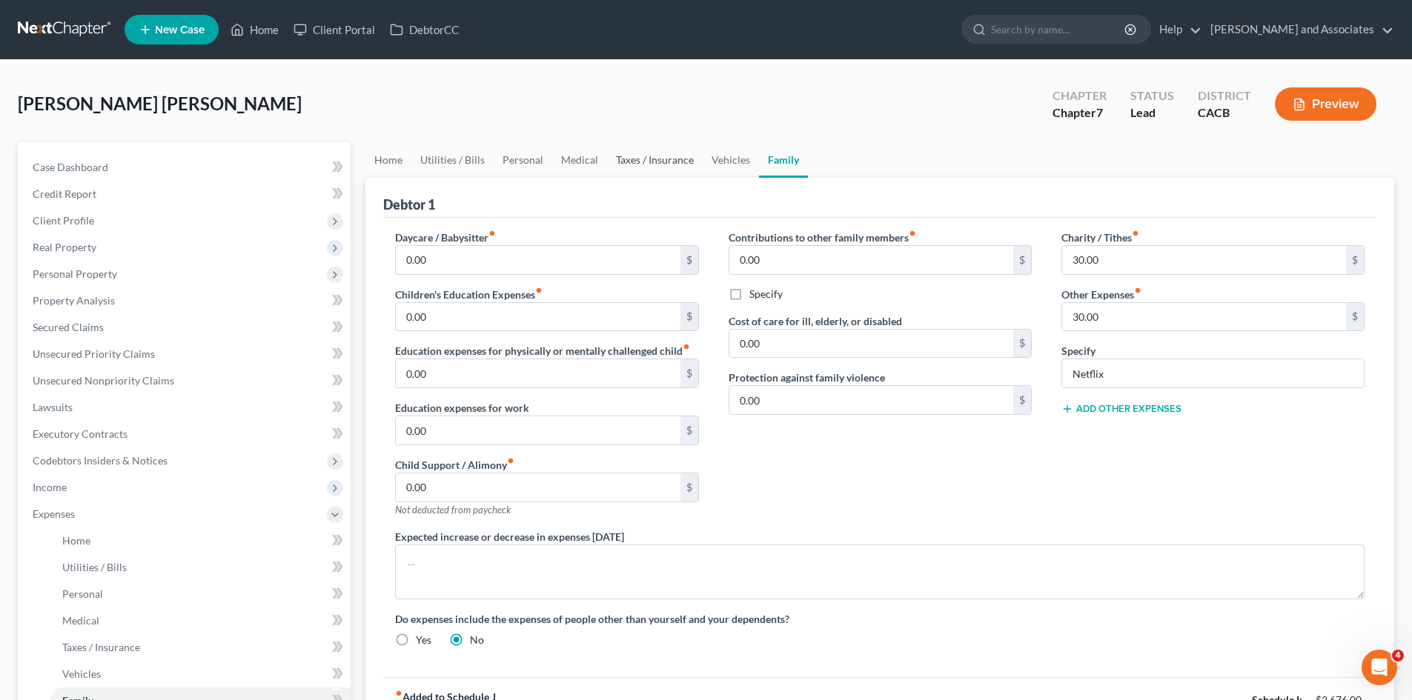
click at [649, 160] on link "Taxes / Insurance" at bounding box center [655, 160] width 96 height 36
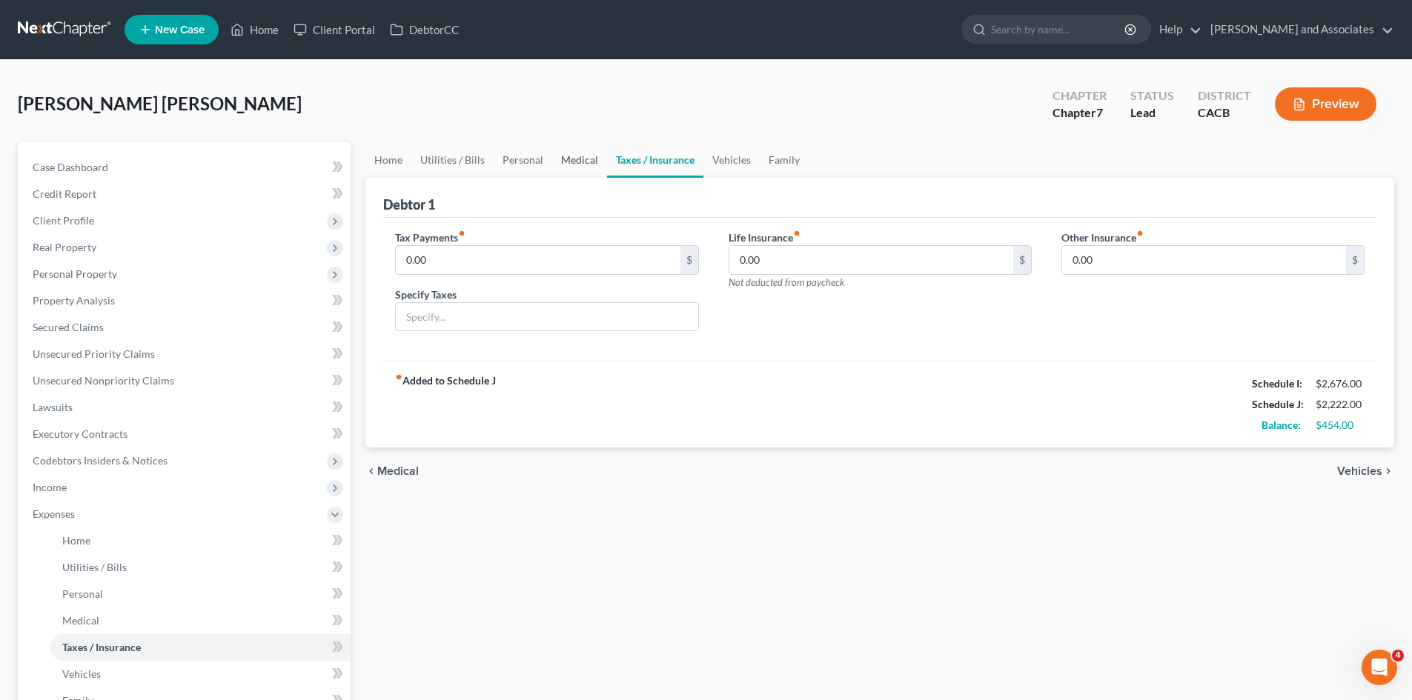
click at [569, 157] on link "Medical" at bounding box center [579, 160] width 55 height 36
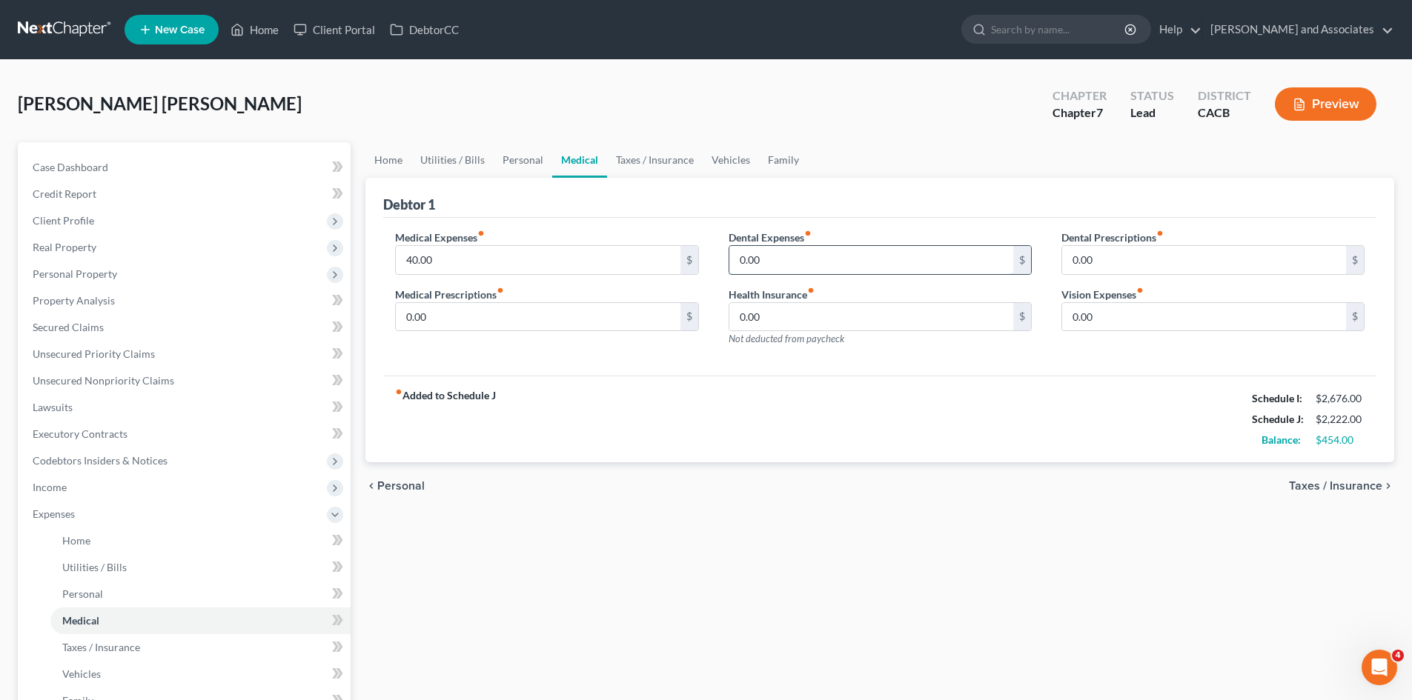
click at [787, 247] on input "0.00" at bounding box center [871, 260] width 284 height 28
type input "40"
click at [958, 385] on div "fiber_manual_record Added to Schedule J Schedule I: $2,676.00 Schedule J: $2,26…" at bounding box center [879, 419] width 993 height 87
click at [517, 156] on link "Personal" at bounding box center [523, 160] width 59 height 36
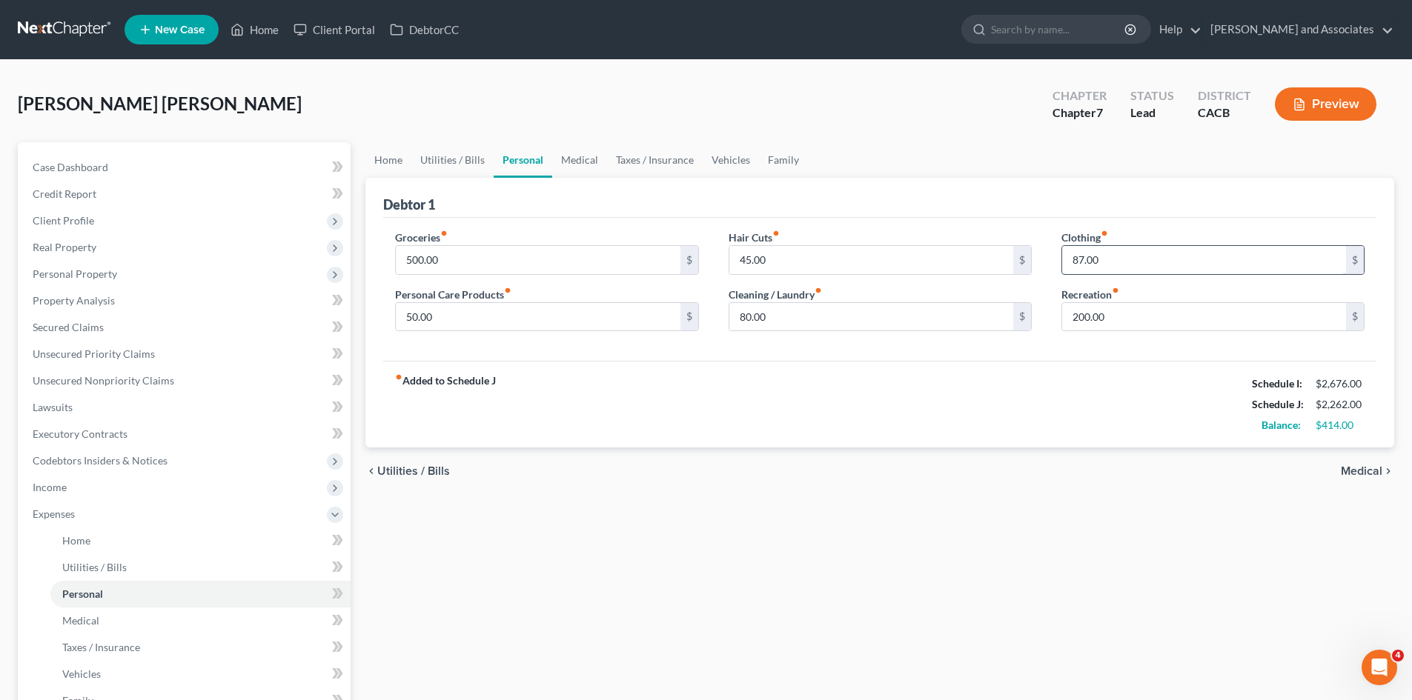
click at [1150, 266] on input "87.00" at bounding box center [1204, 260] width 284 height 28
click at [480, 306] on input "50.00" at bounding box center [538, 317] width 284 height 28
type input "80"
drag, startPoint x: 866, startPoint y: 378, endPoint x: 841, endPoint y: 274, distance: 107.3
click at [866, 378] on div "fiber_manual_record Added to Schedule J Schedule I: $2,676.00 Schedule J: $2,29…" at bounding box center [879, 404] width 993 height 87
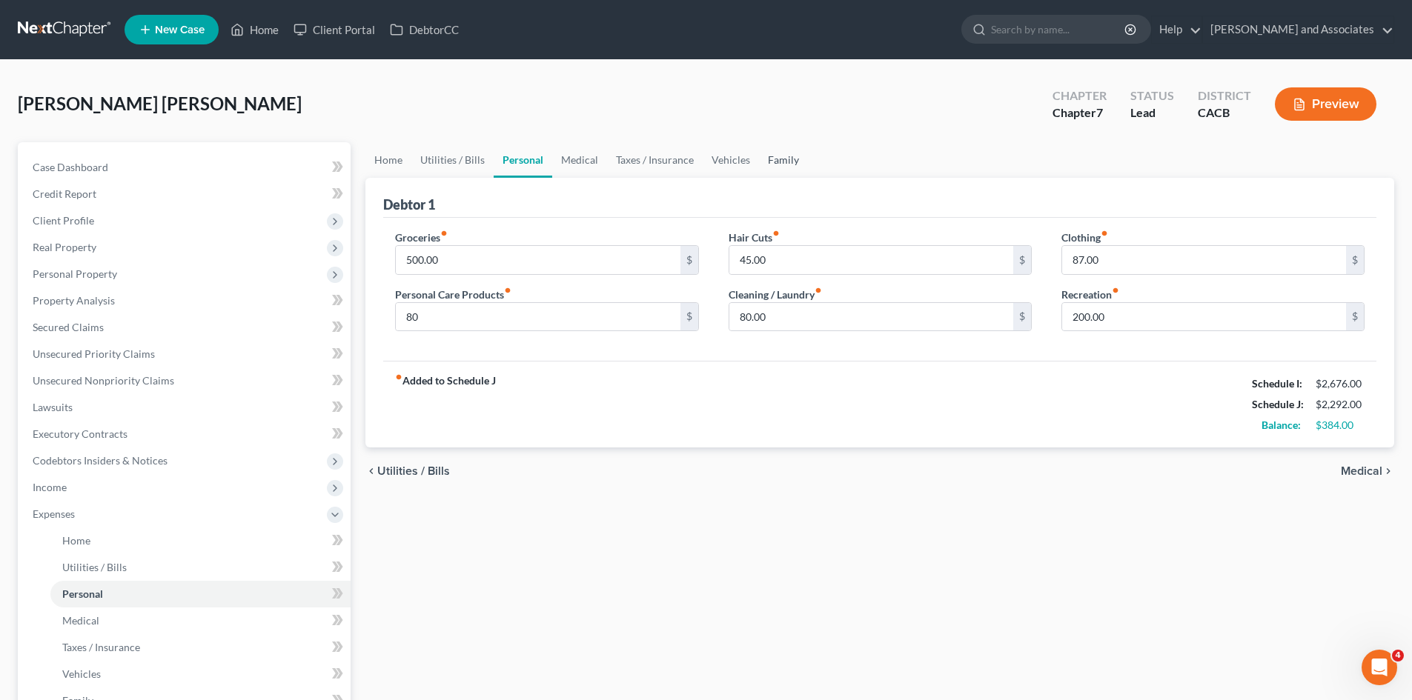
click at [794, 159] on link "Family" at bounding box center [783, 160] width 49 height 36
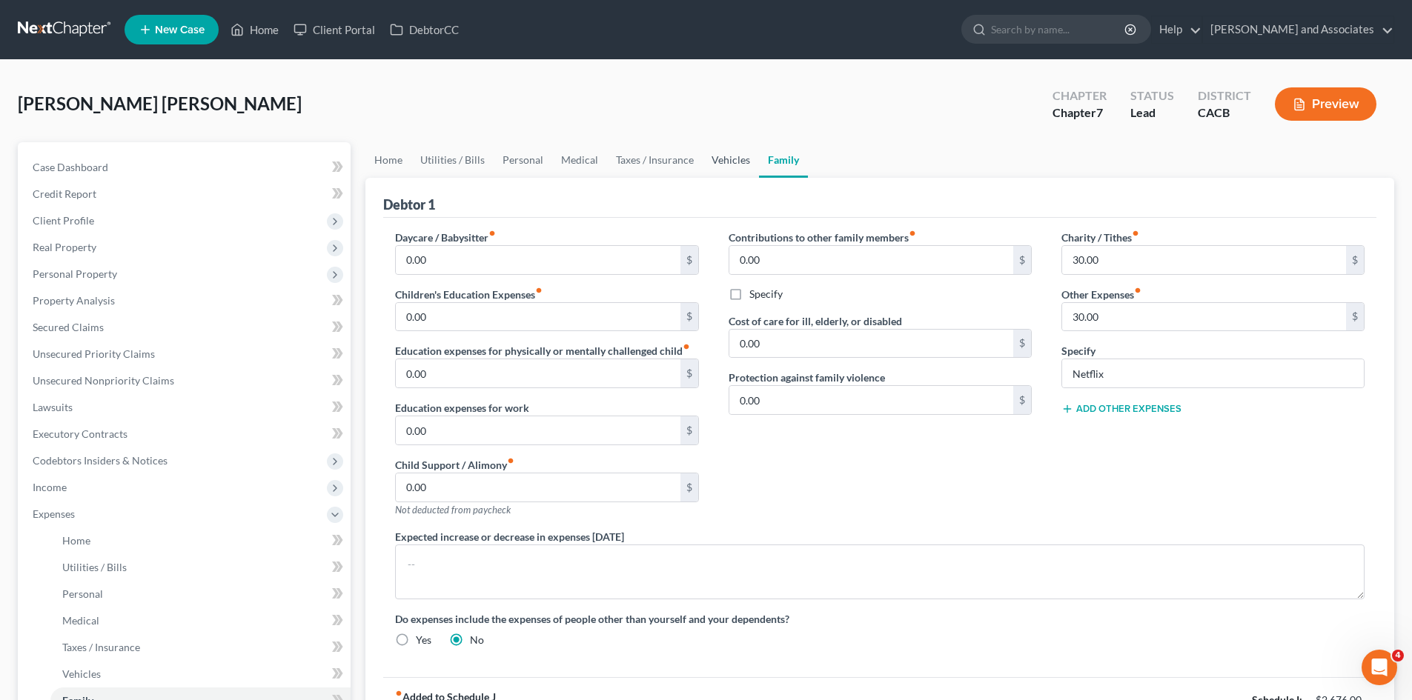
click at [732, 160] on link "Vehicles" at bounding box center [731, 160] width 56 height 36
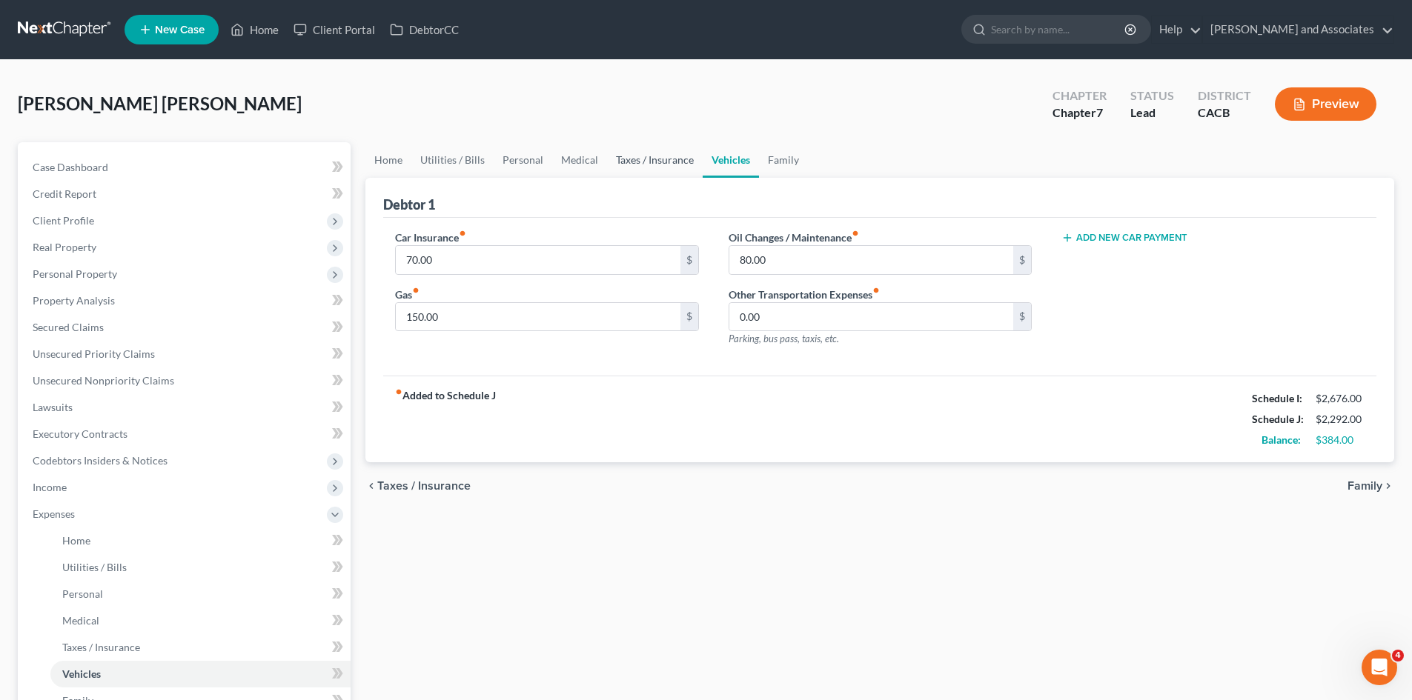
click at [666, 170] on link "Taxes / Insurance" at bounding box center [655, 160] width 96 height 36
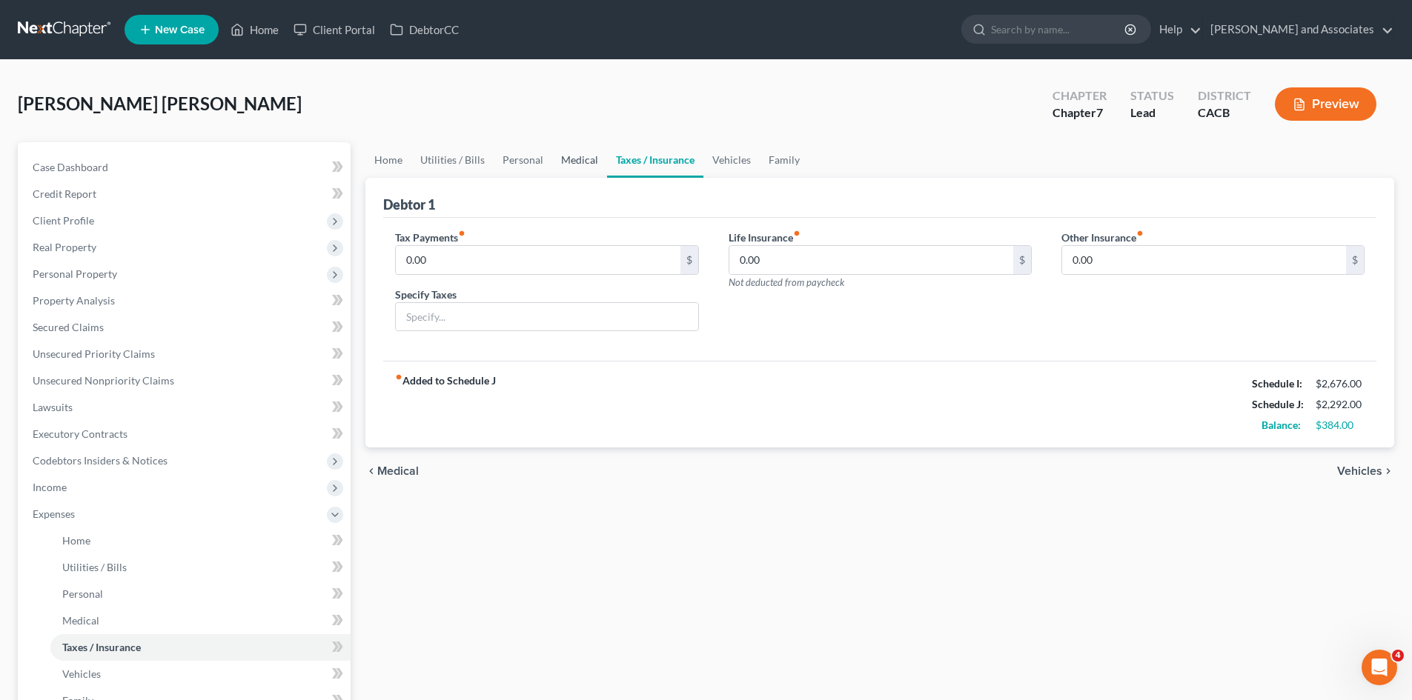
click at [588, 158] on link "Medical" at bounding box center [579, 160] width 55 height 36
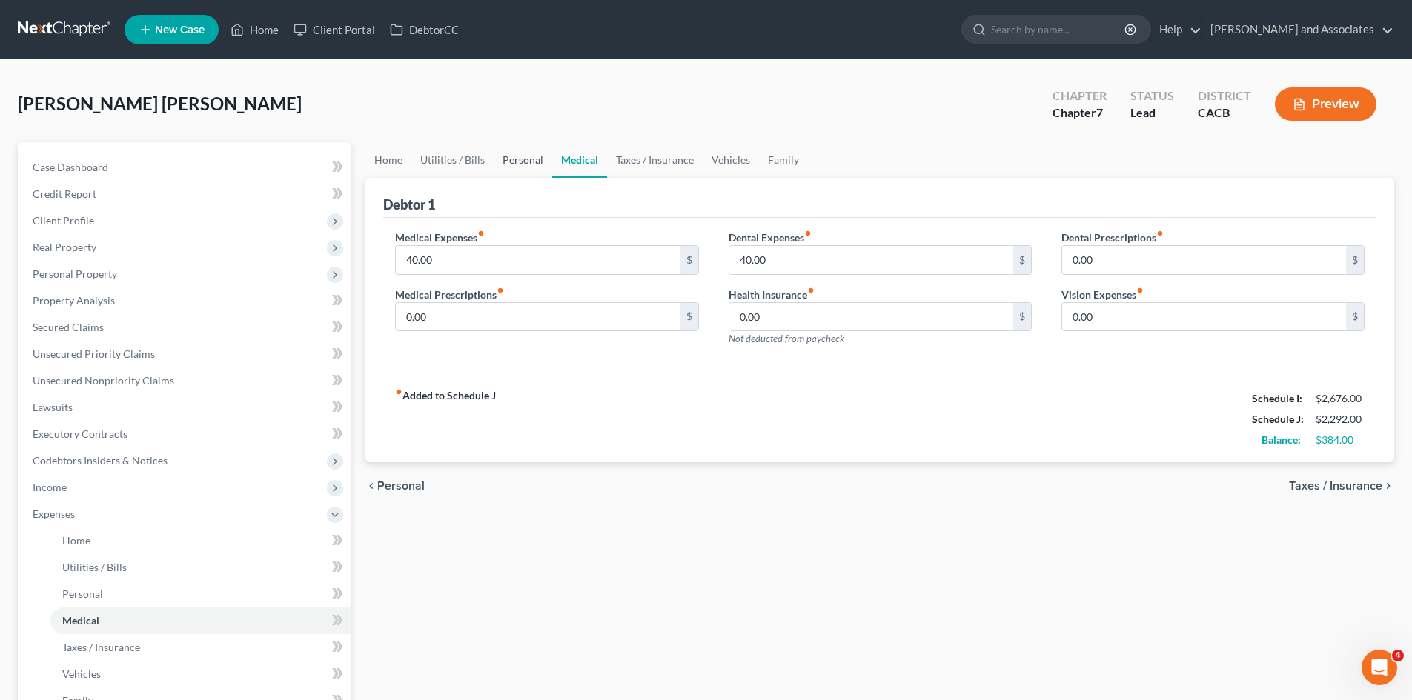
click at [521, 149] on link "Personal" at bounding box center [523, 160] width 59 height 36
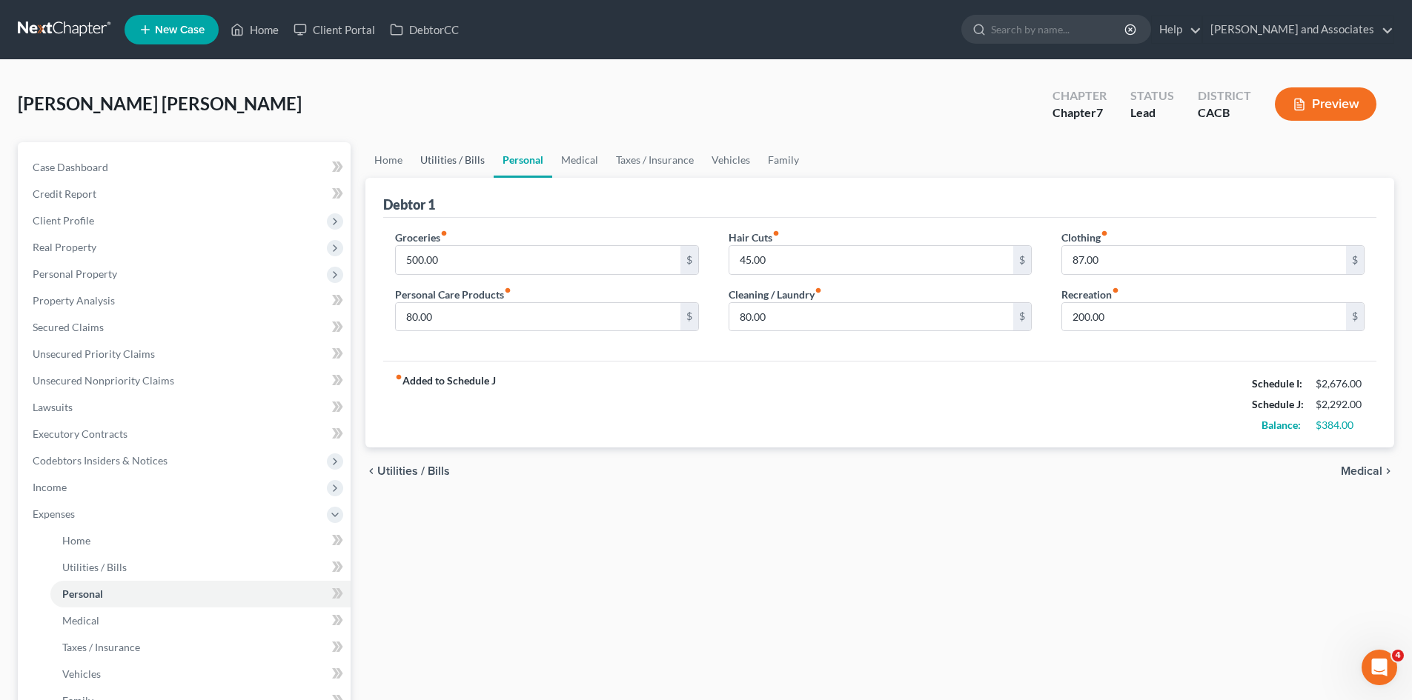
click at [456, 159] on link "Utilities / Bills" at bounding box center [452, 160] width 82 height 36
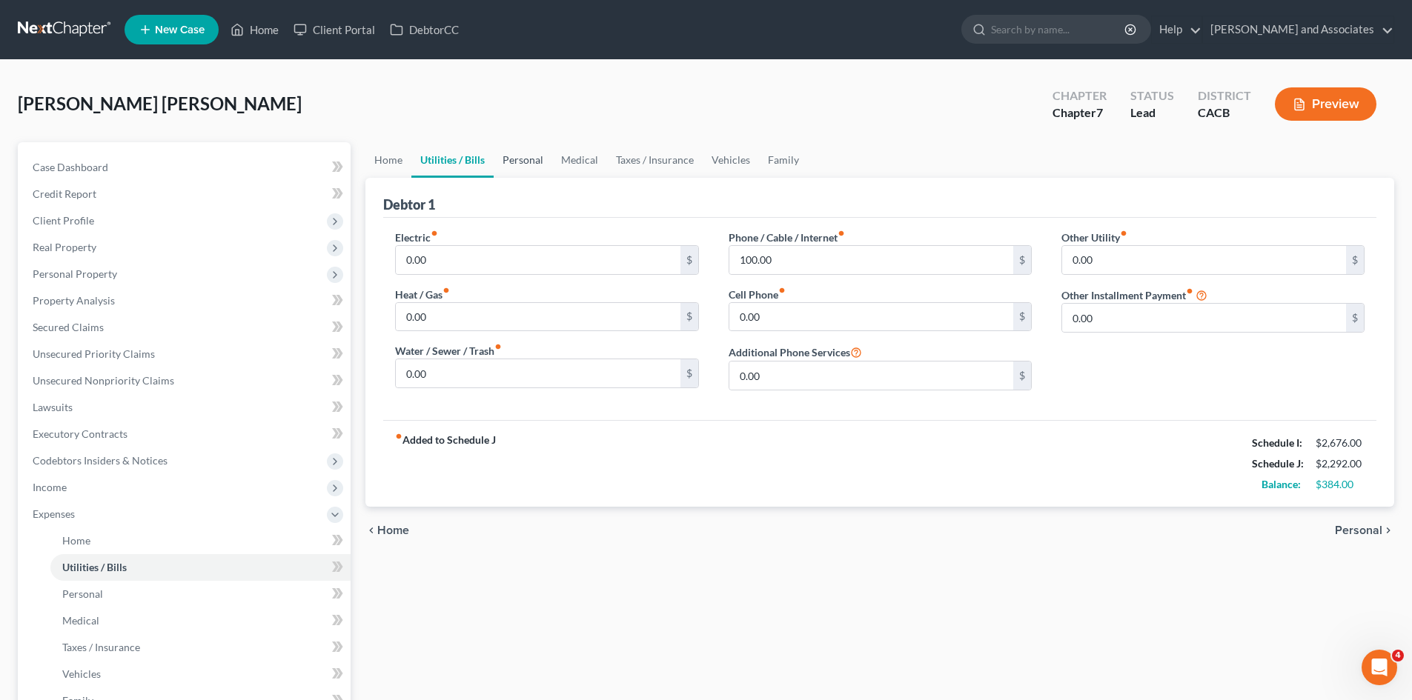
click at [524, 161] on link "Personal" at bounding box center [523, 160] width 59 height 36
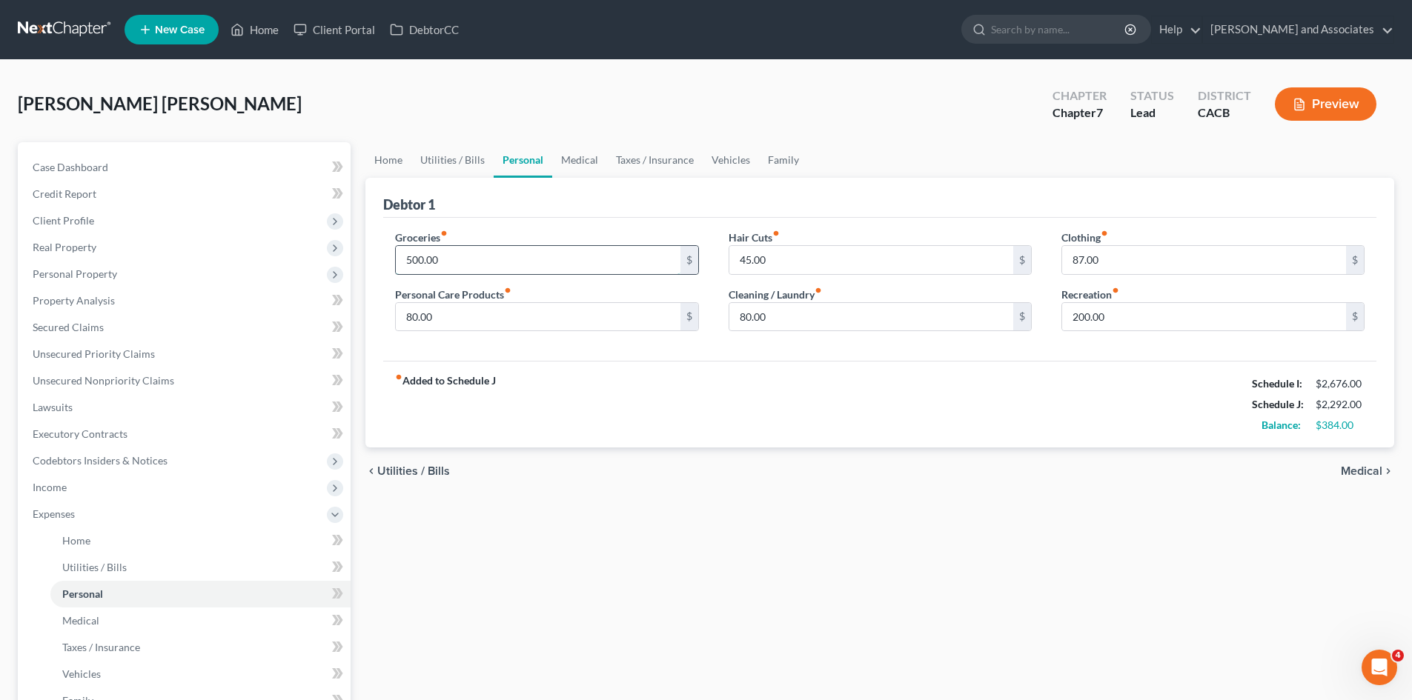
click at [471, 255] on input "500.00" at bounding box center [538, 260] width 284 height 28
type input "600"
click at [844, 253] on input "45.00" at bounding box center [871, 260] width 284 height 28
click at [1085, 392] on div "fiber_manual_record Added to Schedule J Schedule I: $2,676.00 Schedule J: $2,39…" at bounding box center [879, 404] width 993 height 87
click at [473, 159] on link "Utilities / Bills" at bounding box center [452, 160] width 82 height 36
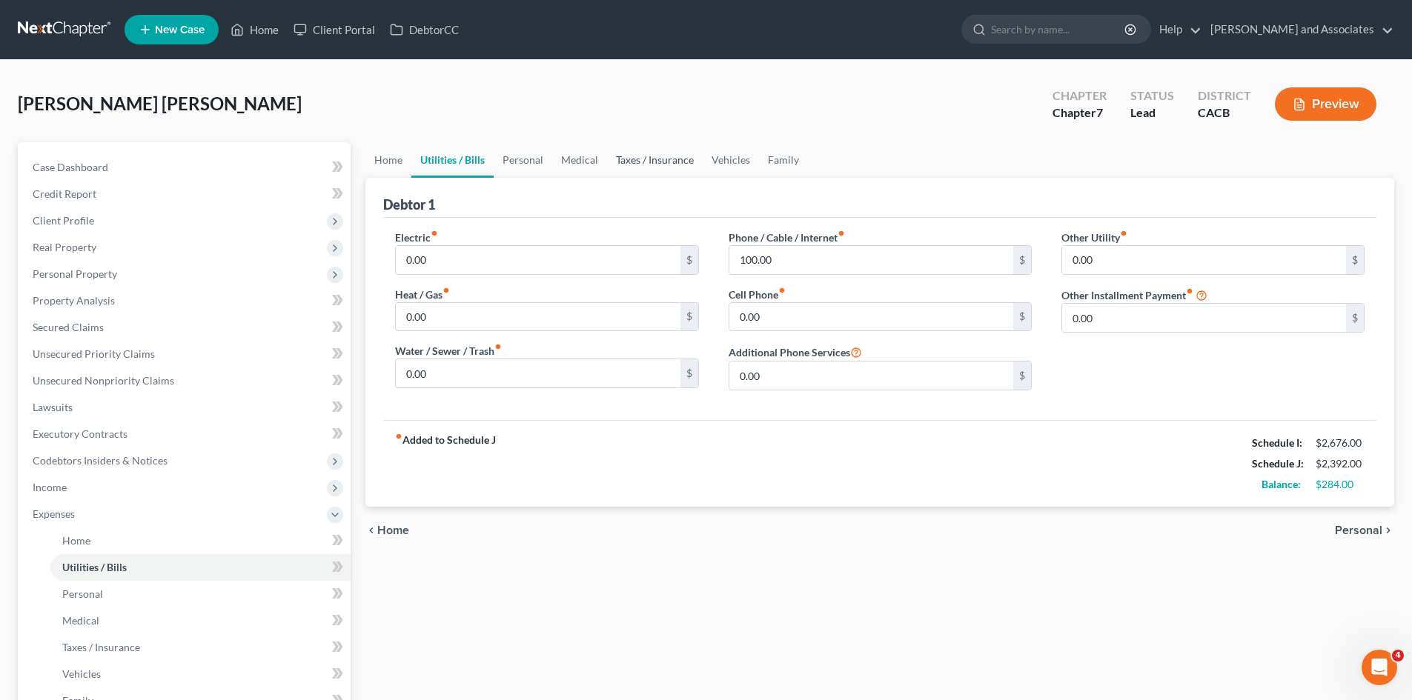
click at [628, 156] on link "Taxes / Insurance" at bounding box center [655, 160] width 96 height 36
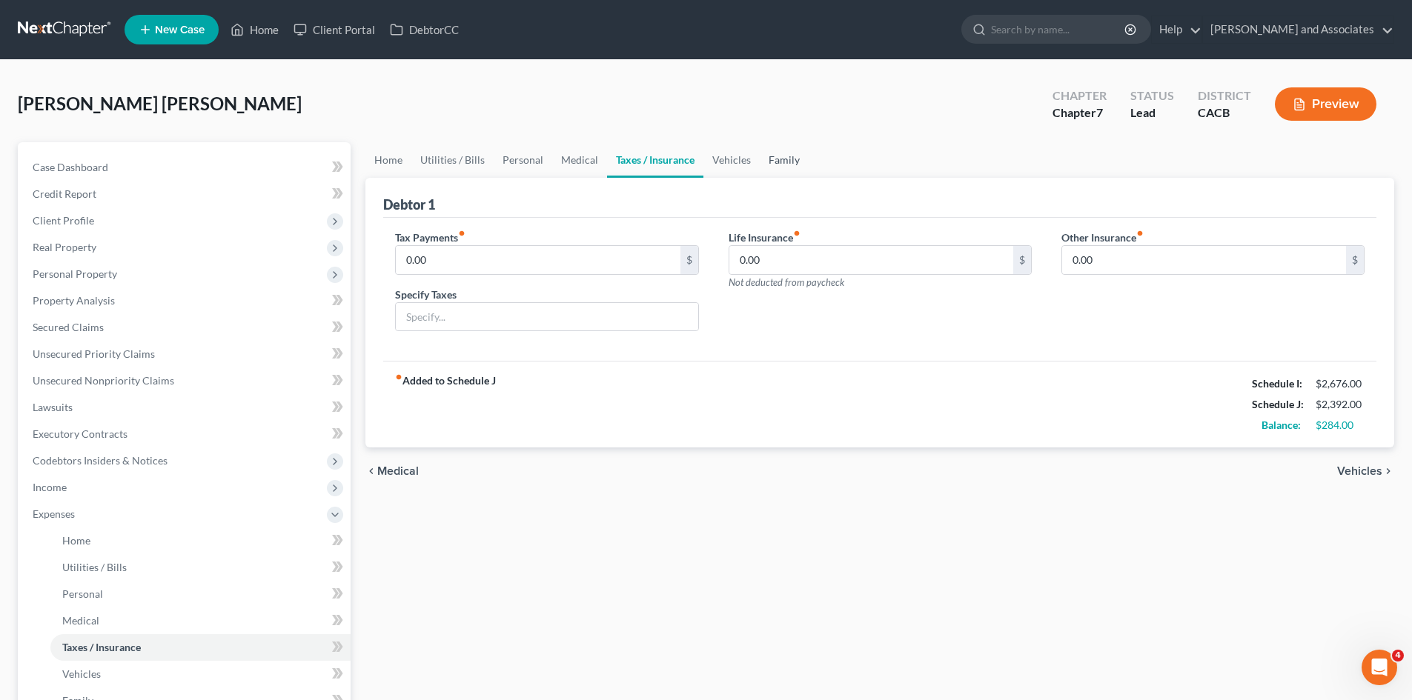
click at [780, 155] on link "Family" at bounding box center [784, 160] width 49 height 36
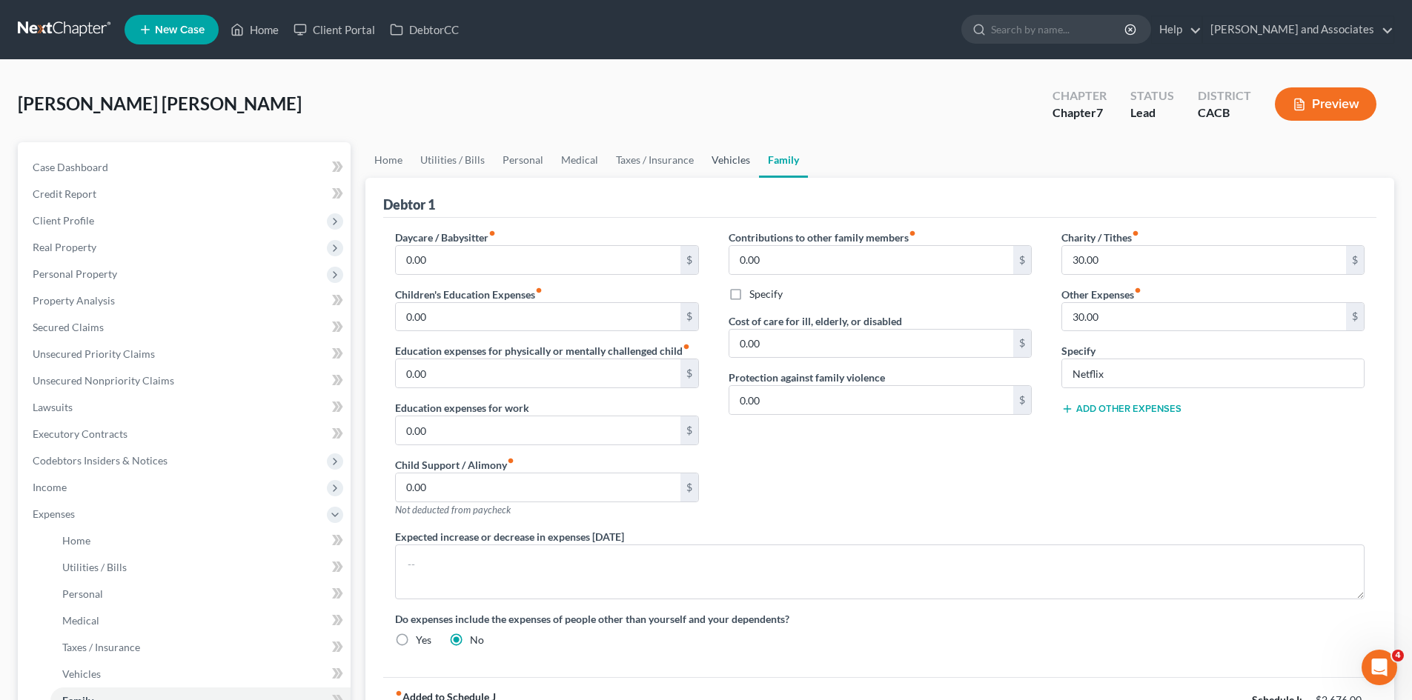
click at [737, 160] on link "Vehicles" at bounding box center [731, 160] width 56 height 36
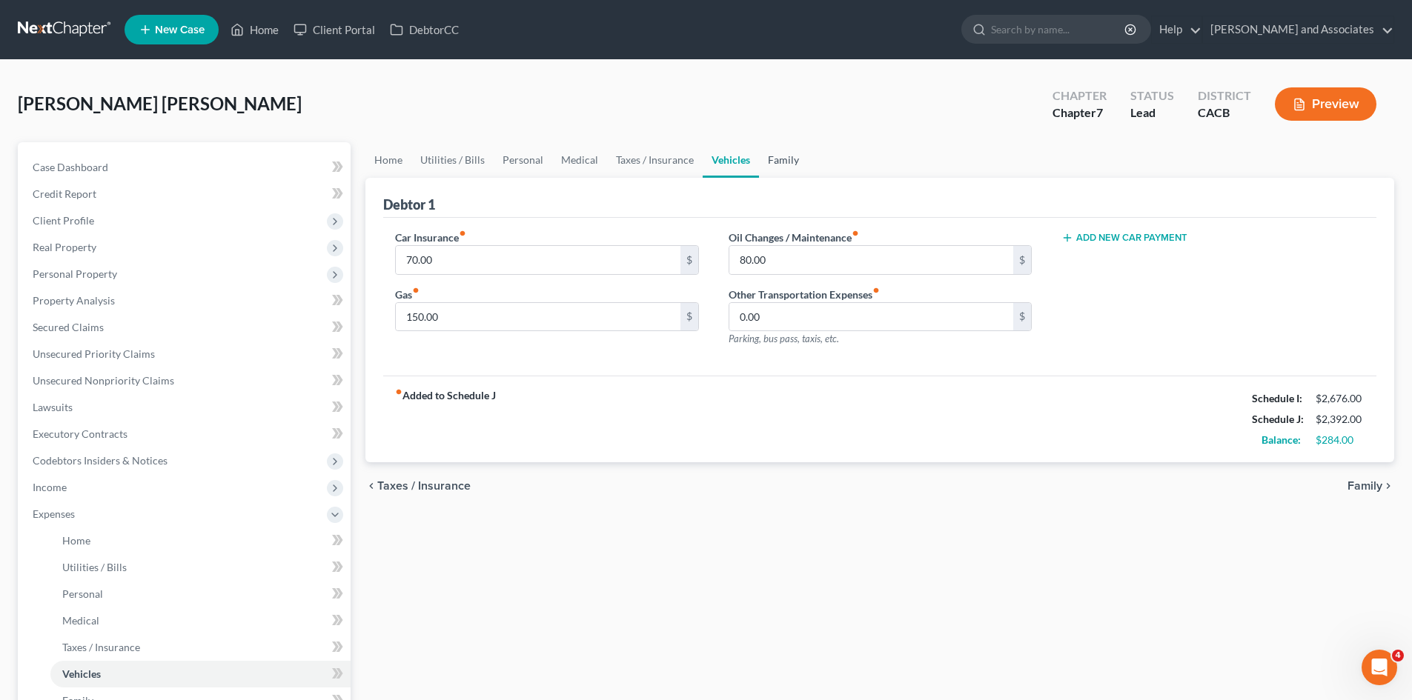
click at [774, 160] on link "Family" at bounding box center [783, 160] width 49 height 36
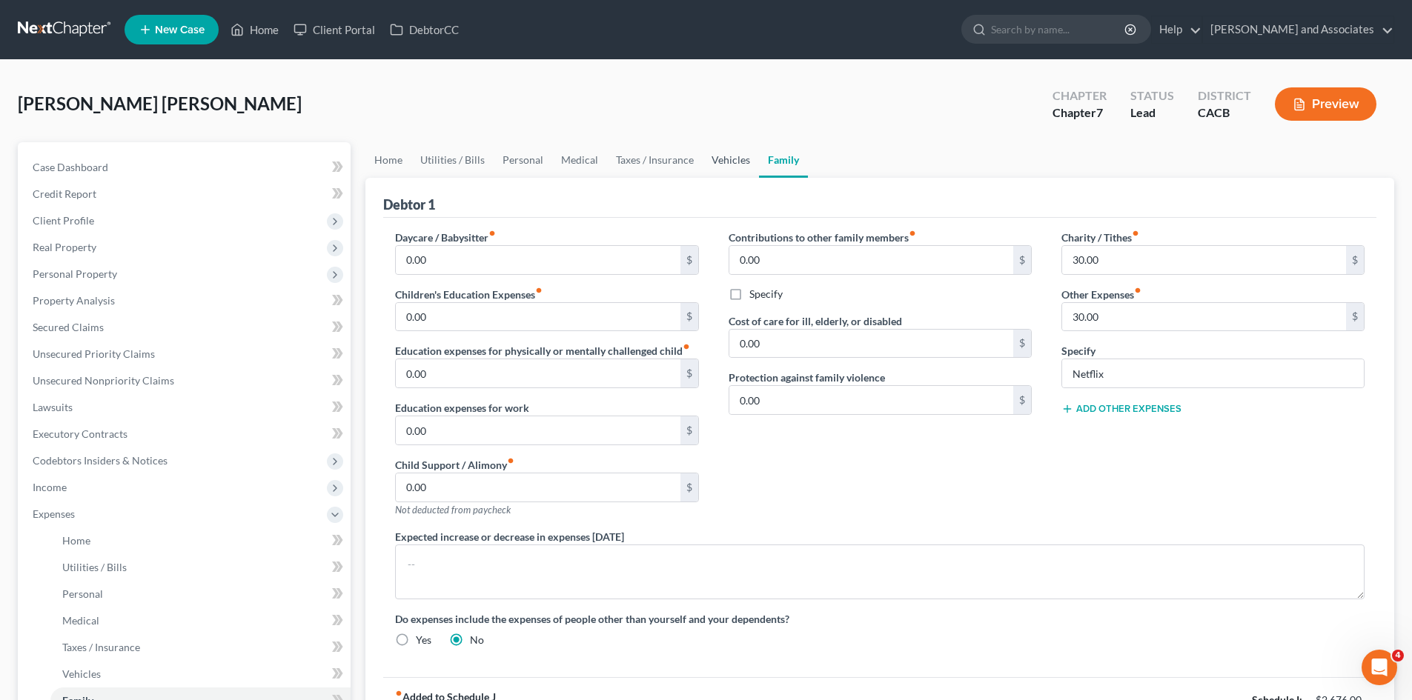
click at [736, 156] on link "Vehicles" at bounding box center [731, 160] width 56 height 36
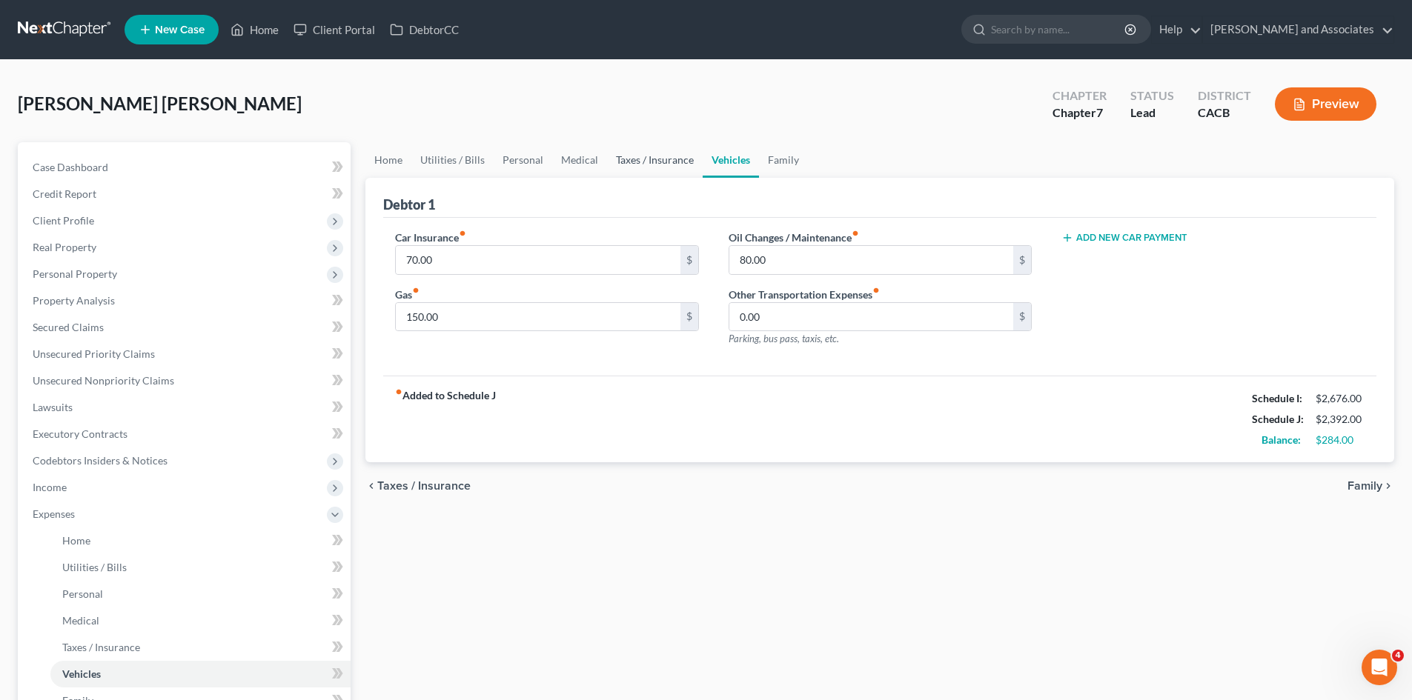
click at [664, 160] on link "Taxes / Insurance" at bounding box center [655, 160] width 96 height 36
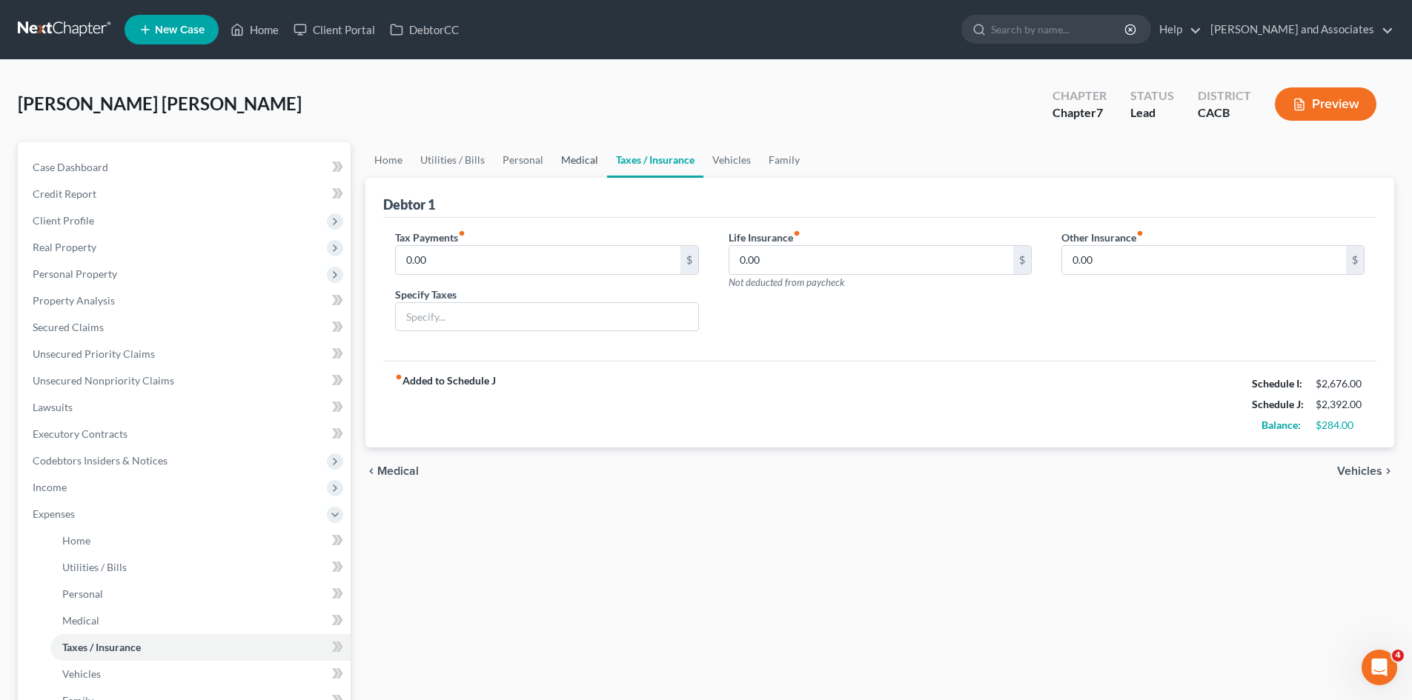
click at [571, 162] on link "Medical" at bounding box center [579, 160] width 55 height 36
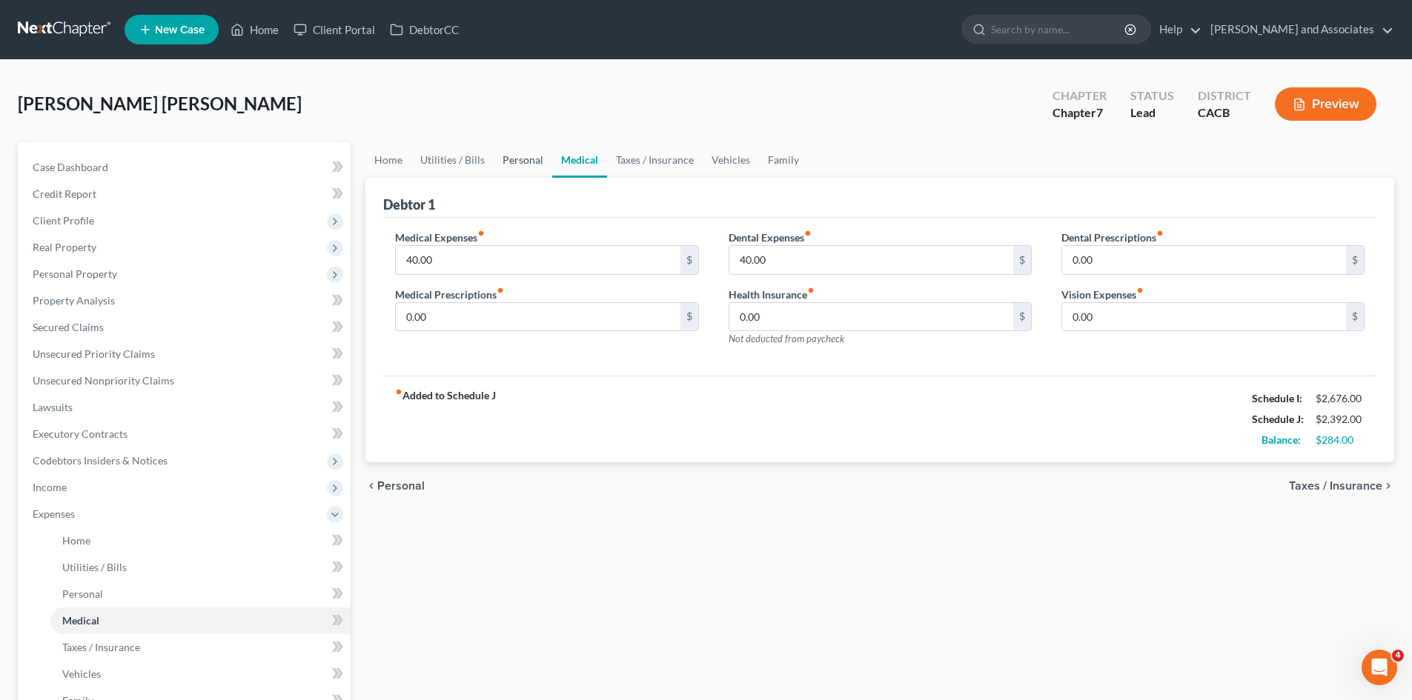
click at [520, 162] on link "Personal" at bounding box center [523, 160] width 59 height 36
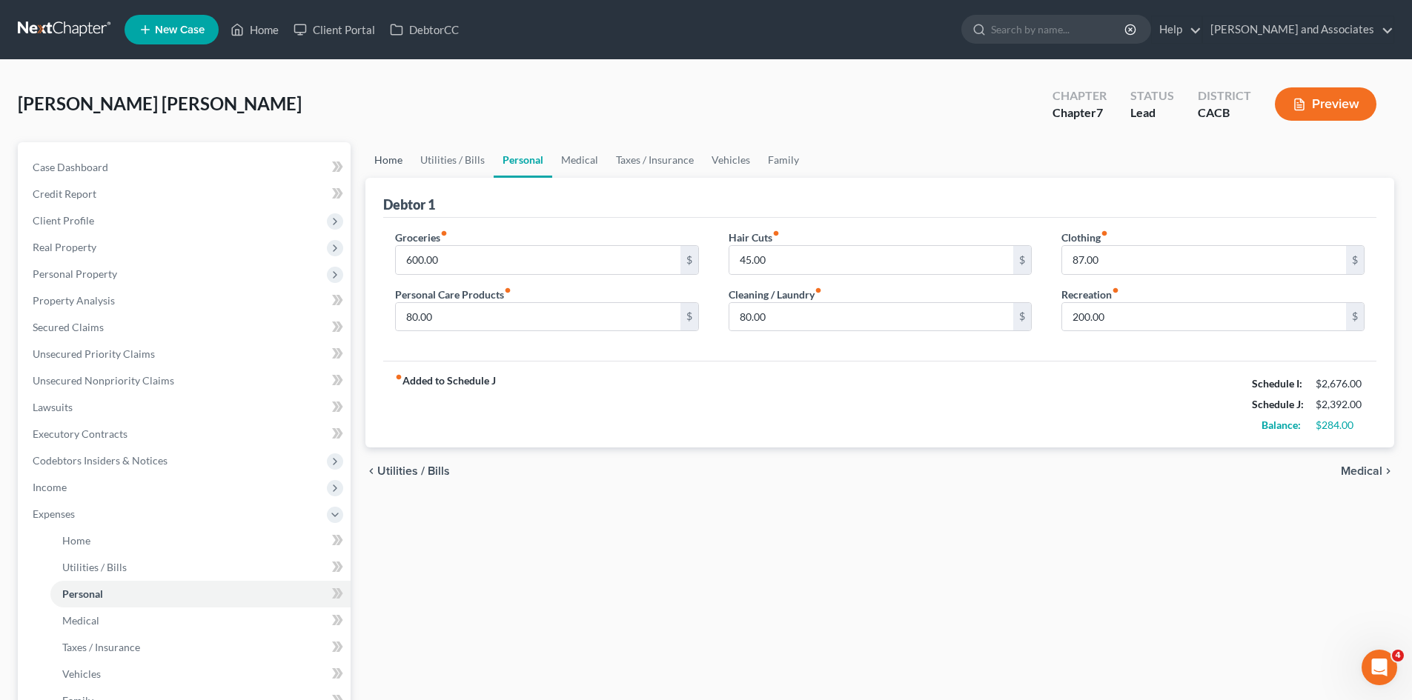
click at [400, 173] on link "Home" at bounding box center [388, 160] width 46 height 36
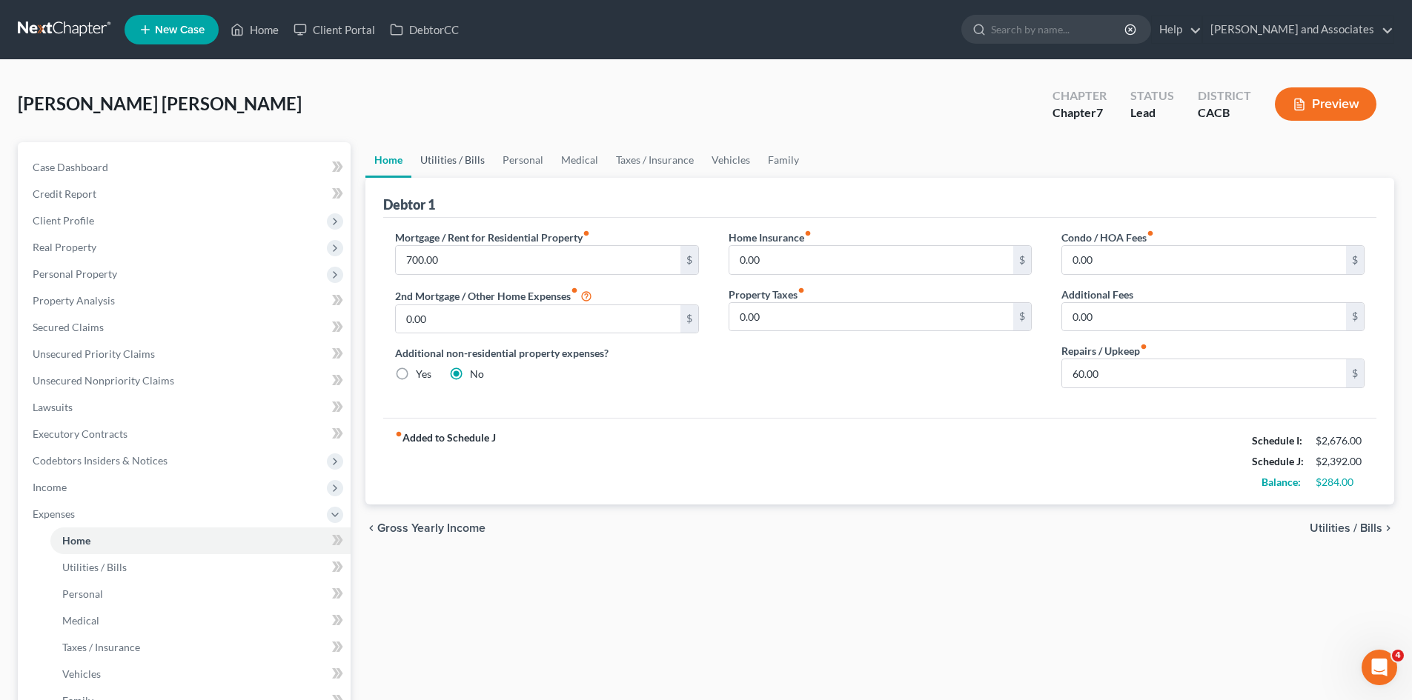
click at [451, 164] on link "Utilities / Bills" at bounding box center [452, 160] width 82 height 36
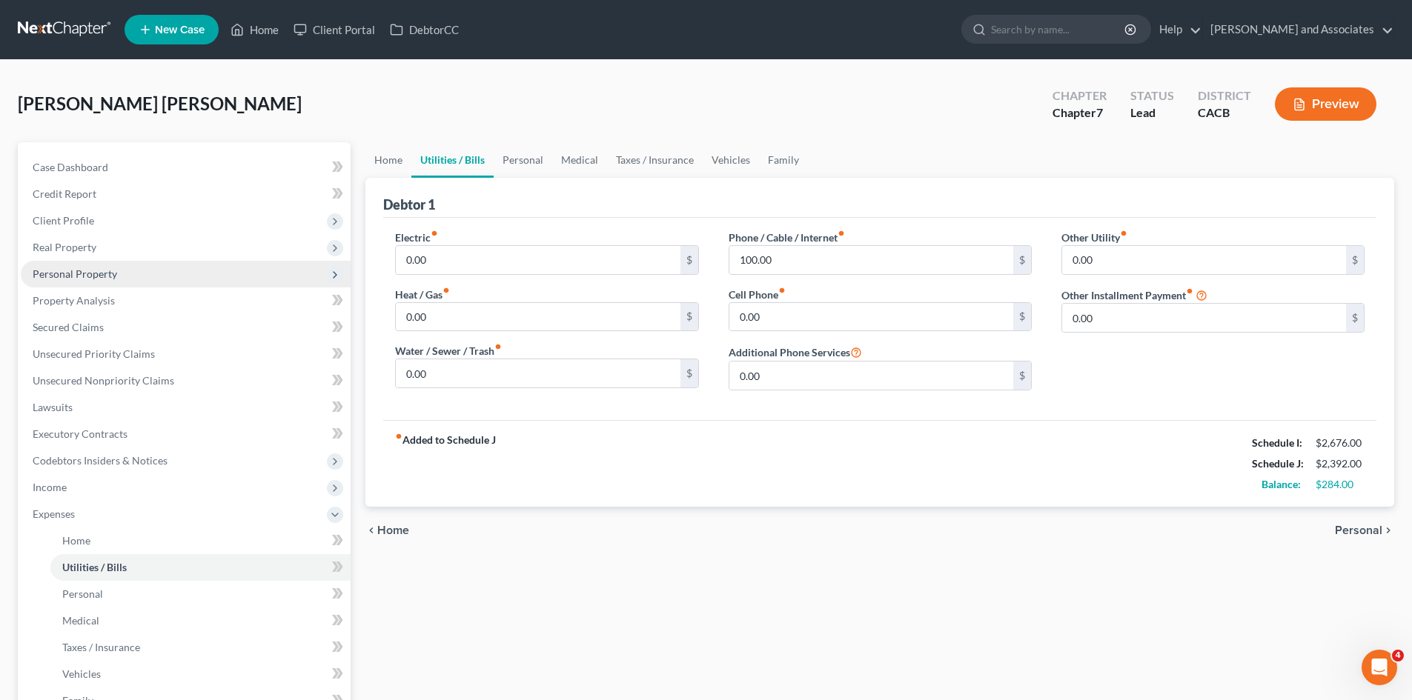
click at [262, 268] on span "Personal Property" at bounding box center [186, 274] width 330 height 27
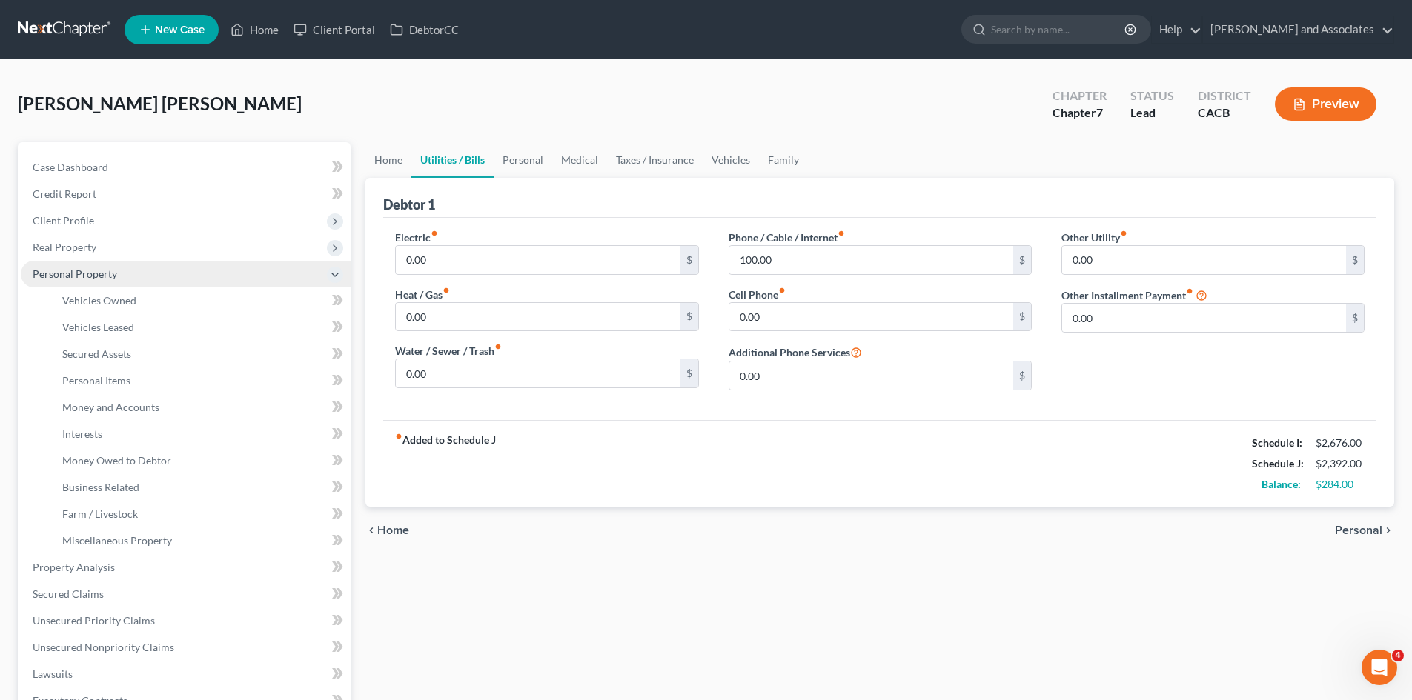
click at [262, 268] on span "Personal Property" at bounding box center [186, 274] width 330 height 27
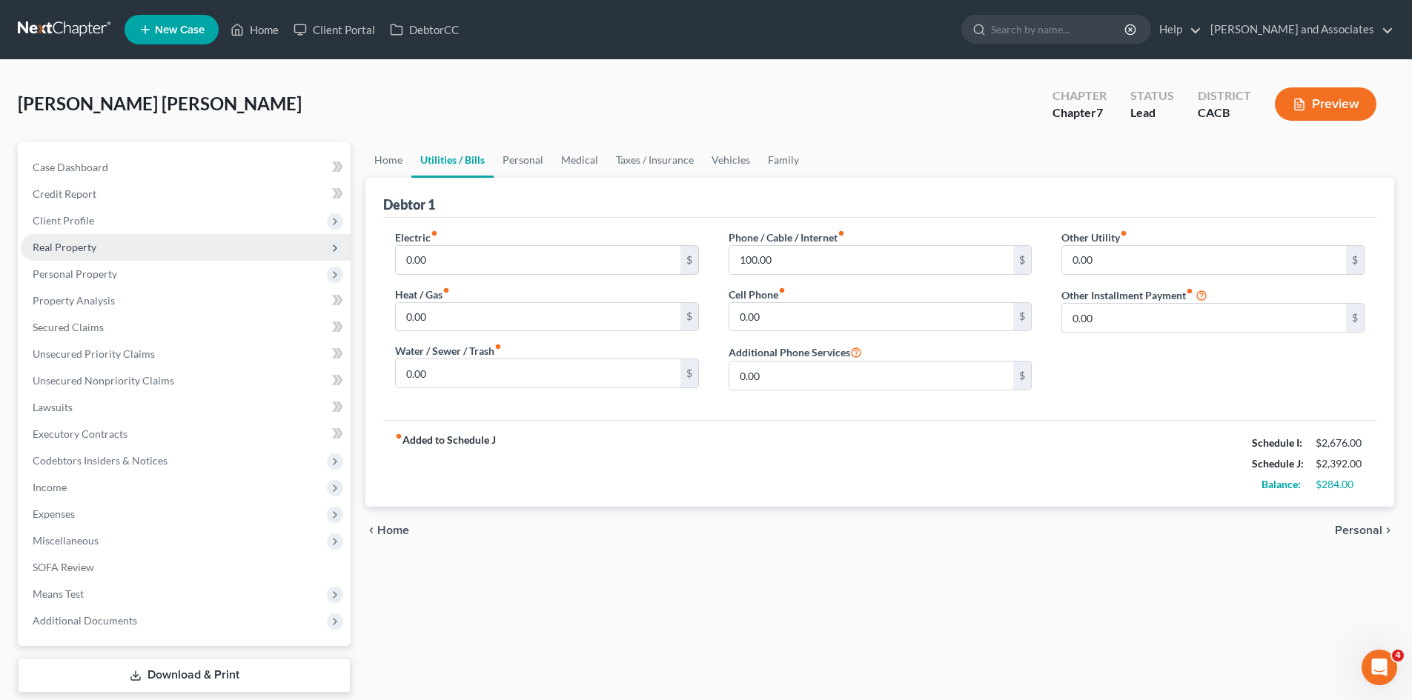
click at [216, 234] on span "Real Property" at bounding box center [186, 247] width 330 height 27
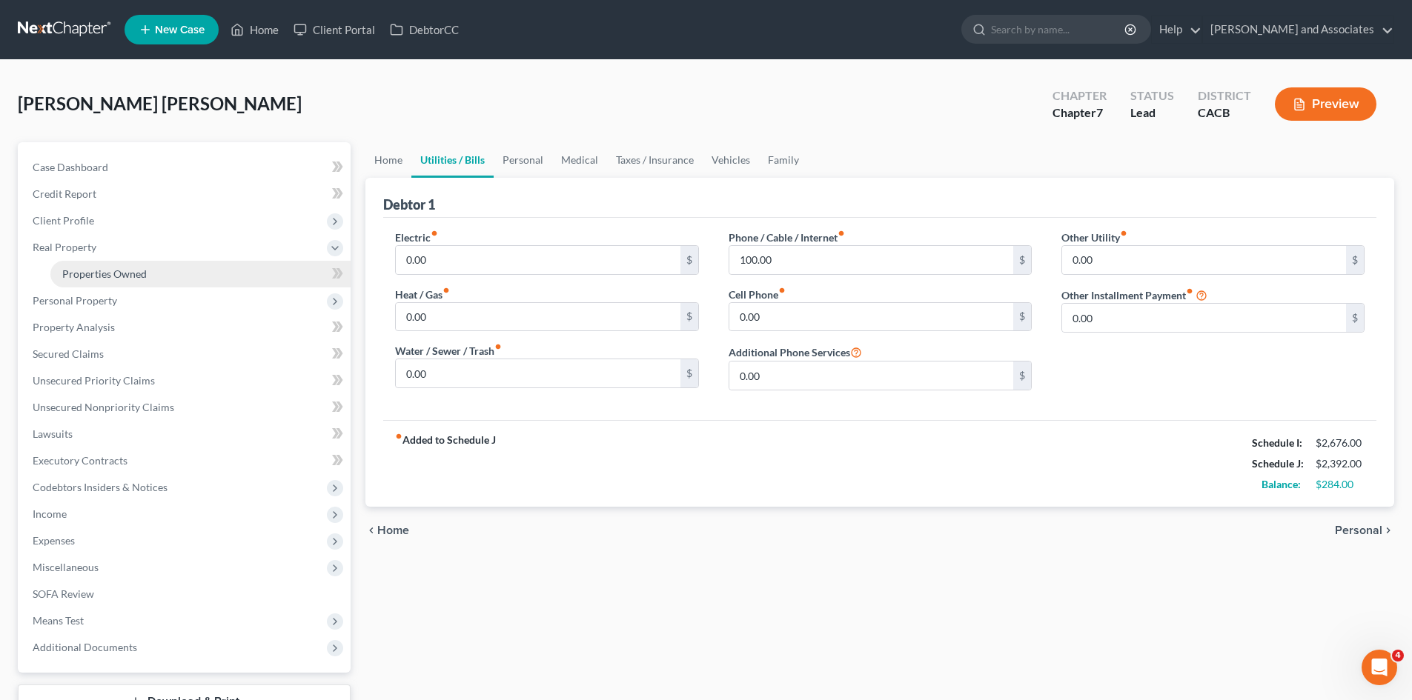
click at [214, 265] on link "Properties Owned" at bounding box center [200, 274] width 300 height 27
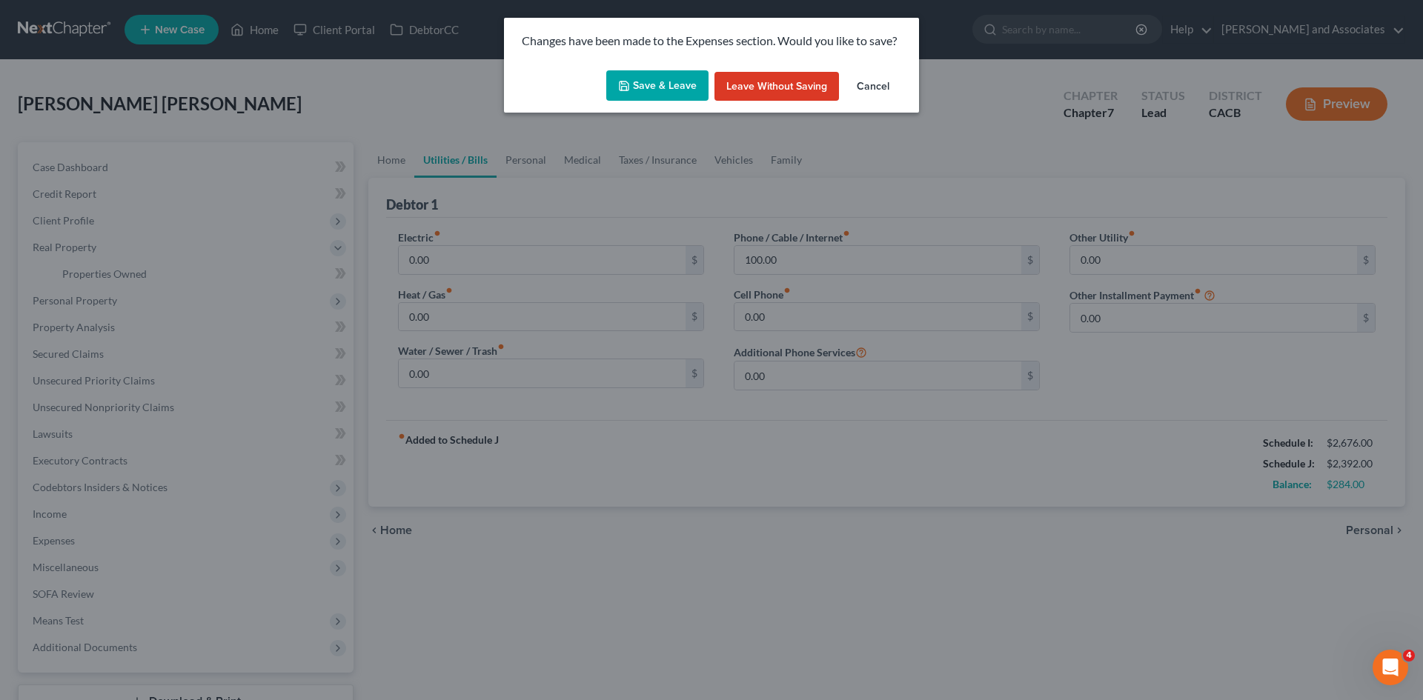
click at [683, 103] on div "Save & Leave Leave without Saving Cancel" at bounding box center [711, 88] width 415 height 49
click at [669, 91] on button "Save & Leave" at bounding box center [657, 85] width 102 height 31
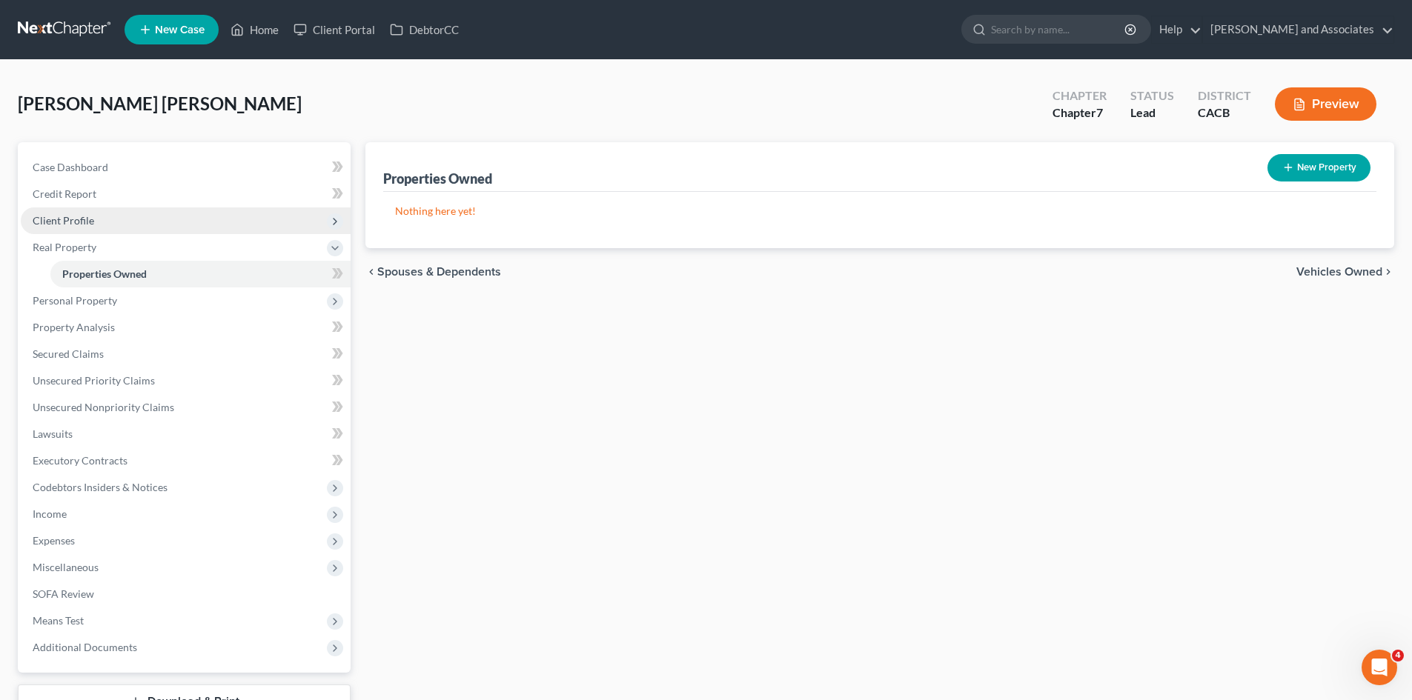
click at [170, 221] on span "Client Profile" at bounding box center [186, 221] width 330 height 27
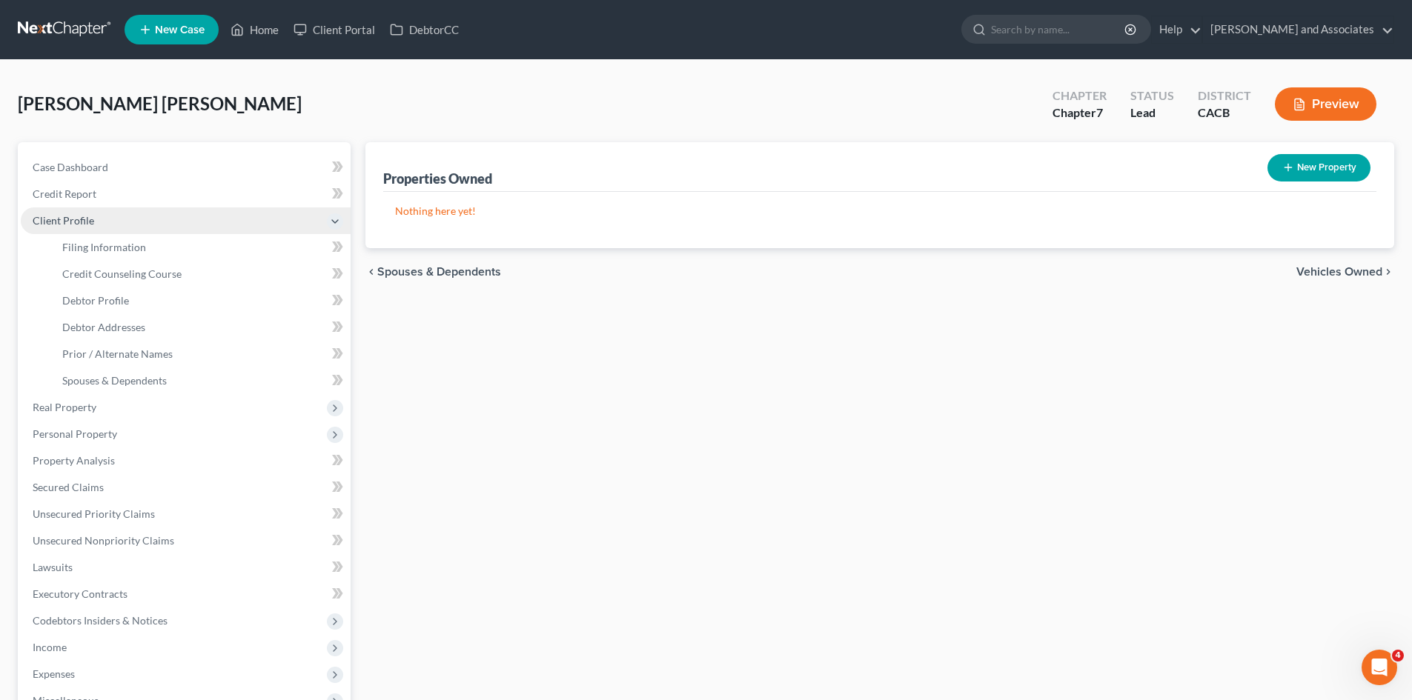
click at [182, 220] on span "Client Profile" at bounding box center [186, 221] width 330 height 27
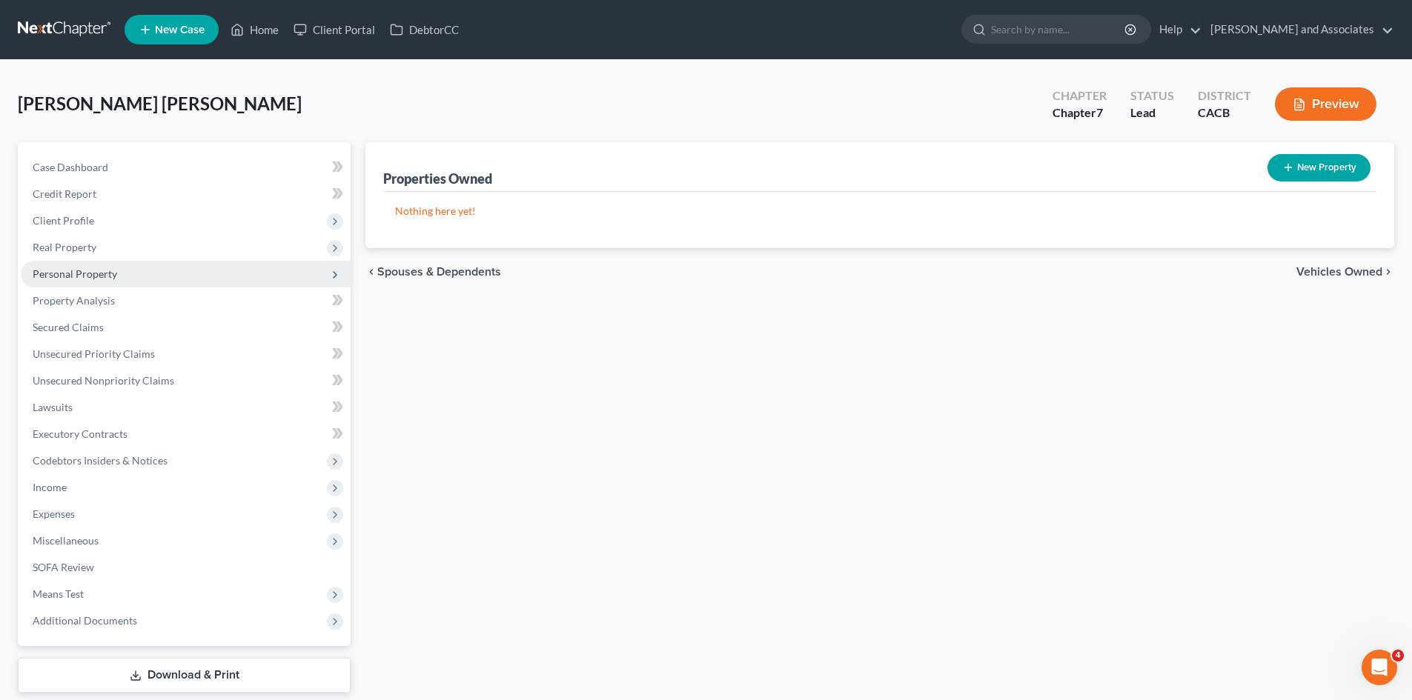
click at [120, 285] on span "Personal Property" at bounding box center [186, 274] width 330 height 27
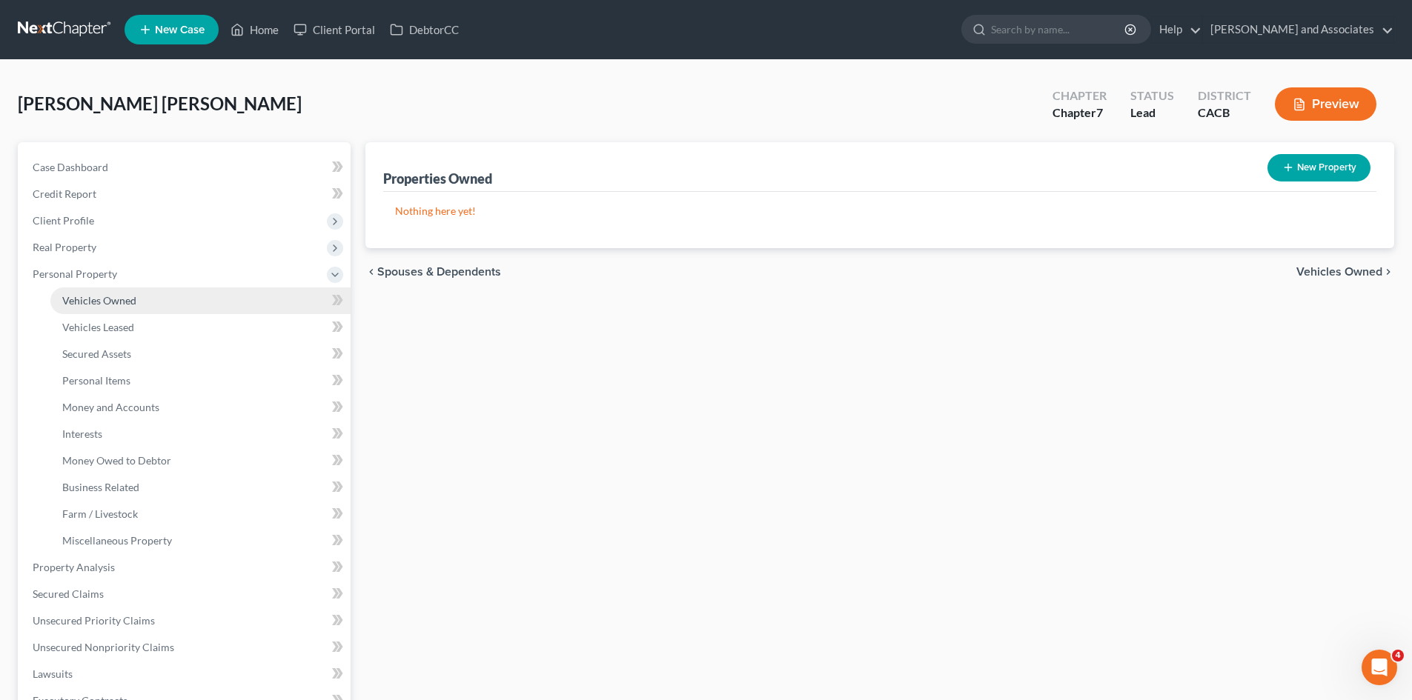
click at [164, 307] on link "Vehicles Owned" at bounding box center [200, 301] width 300 height 27
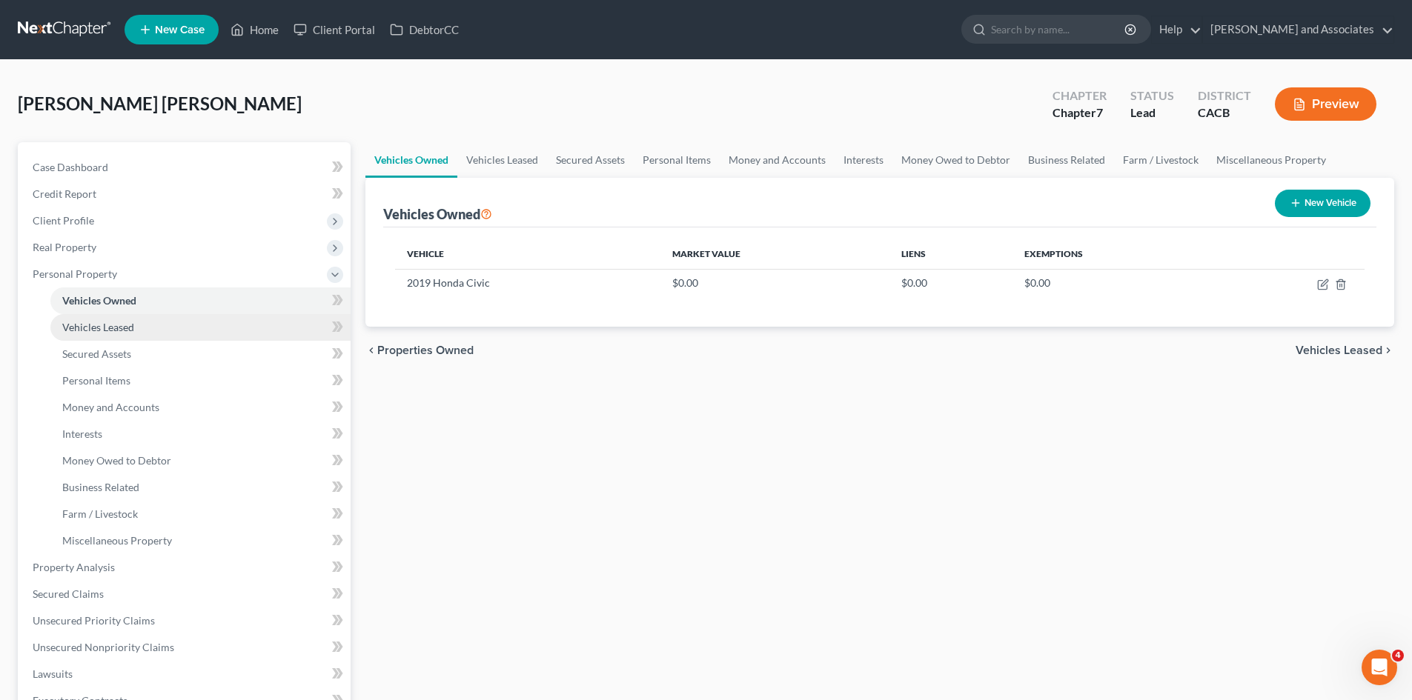
click at [154, 322] on link "Vehicles Leased" at bounding box center [200, 327] width 300 height 27
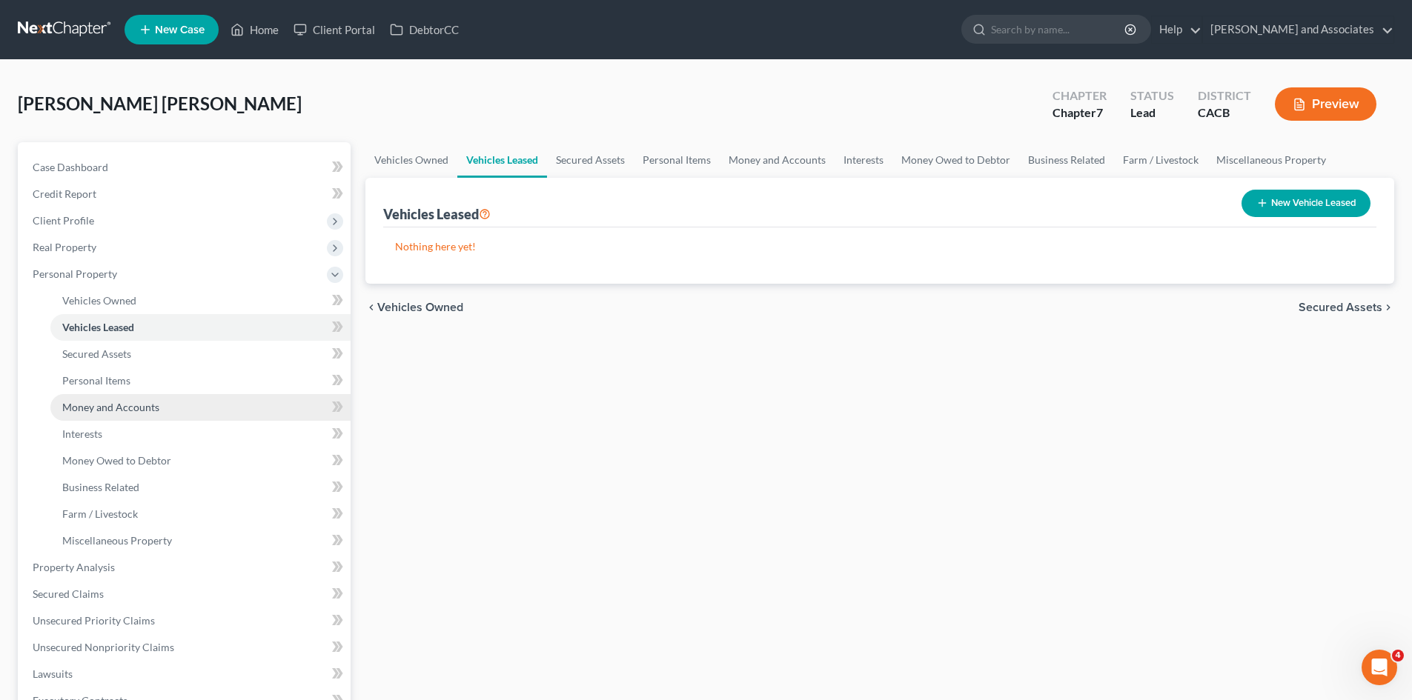
click at [151, 405] on span "Money and Accounts" at bounding box center [110, 407] width 97 height 13
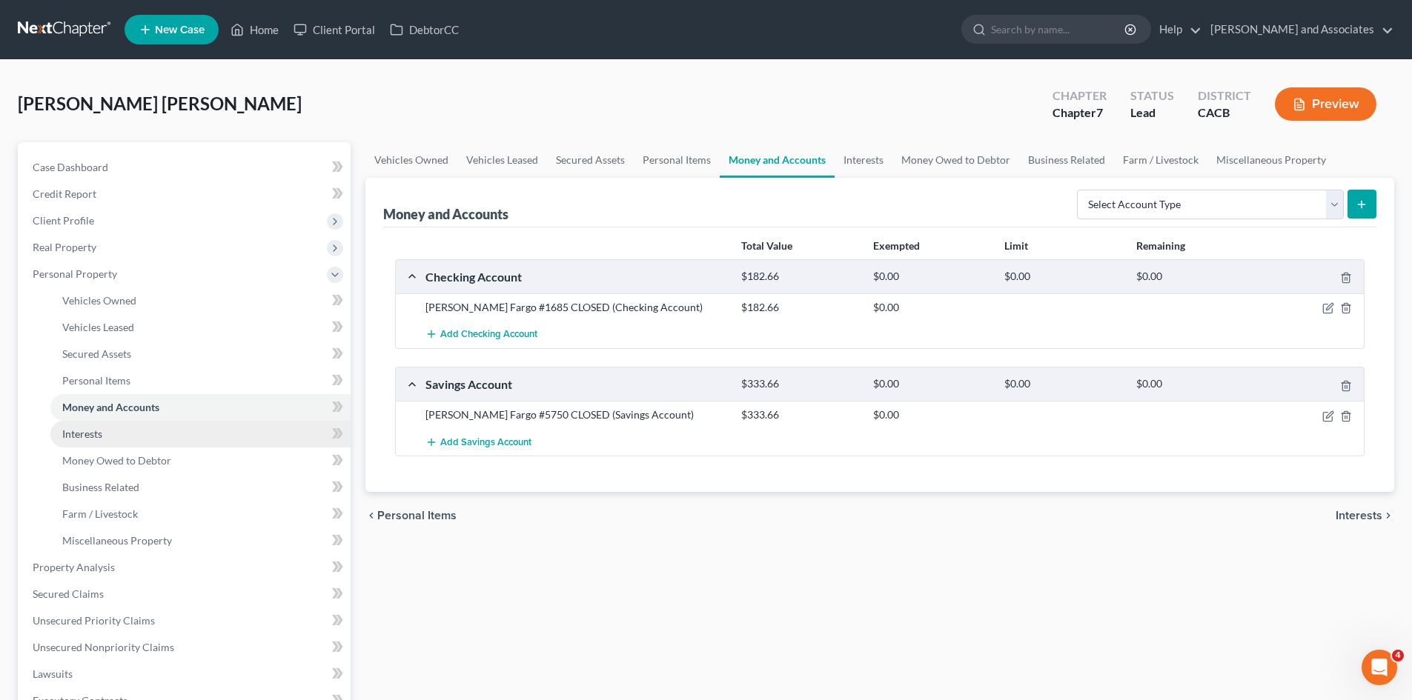
click at [138, 441] on link "Interests" at bounding box center [200, 434] width 300 height 27
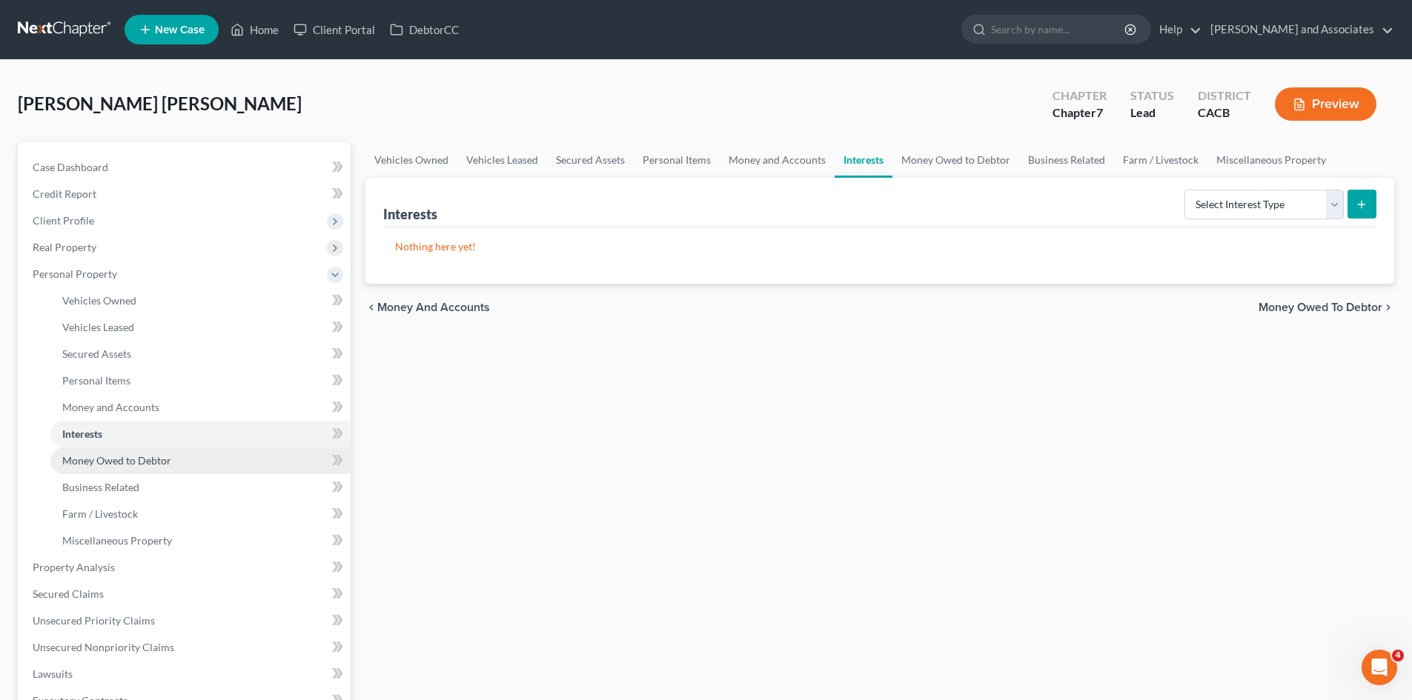
click at [177, 455] on link "Money Owed to Debtor" at bounding box center [200, 461] width 300 height 27
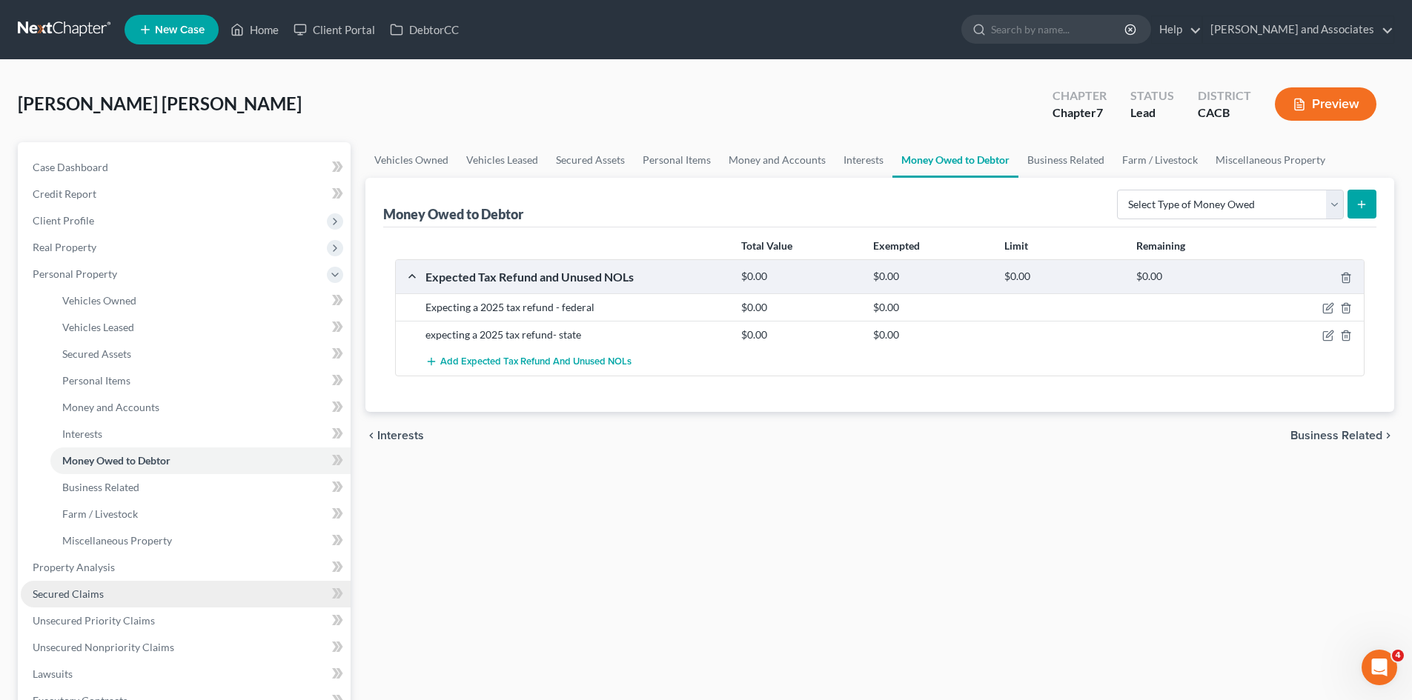
scroll to position [247, 0]
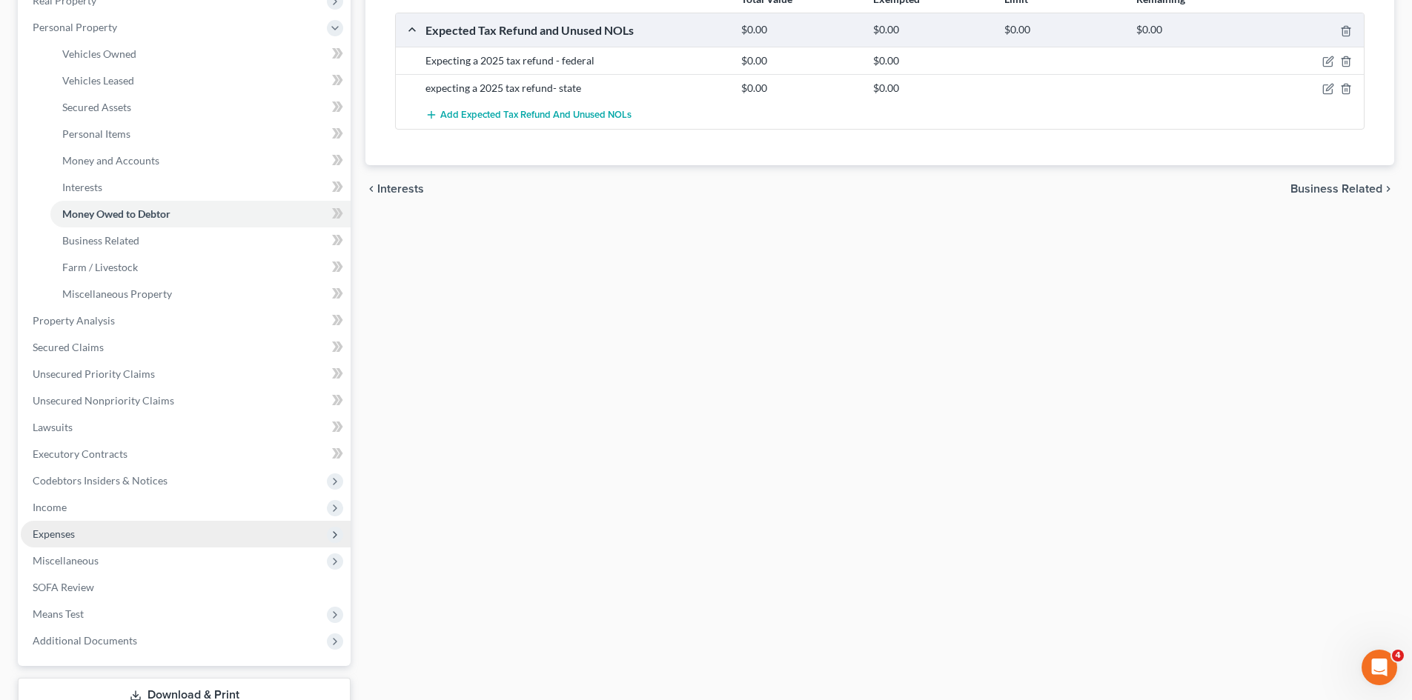
click at [113, 544] on span "Expenses" at bounding box center [186, 534] width 330 height 27
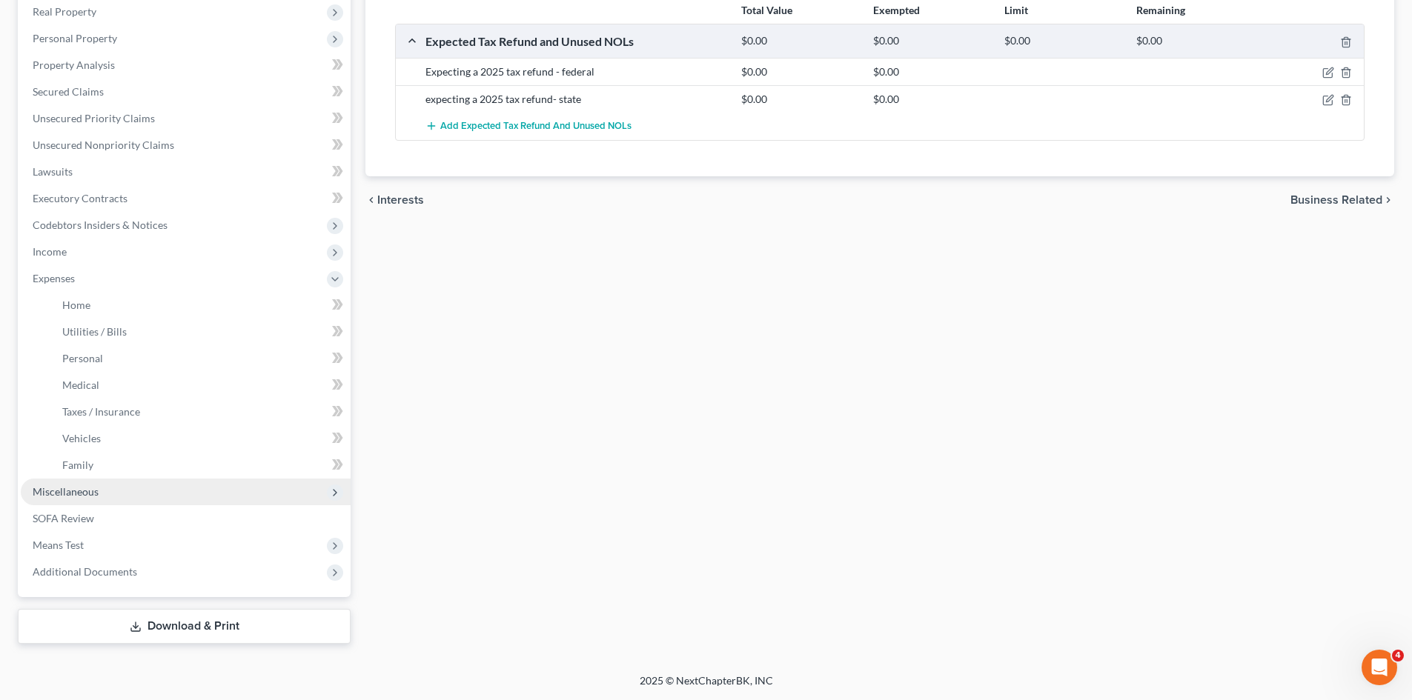
scroll to position [236, 0]
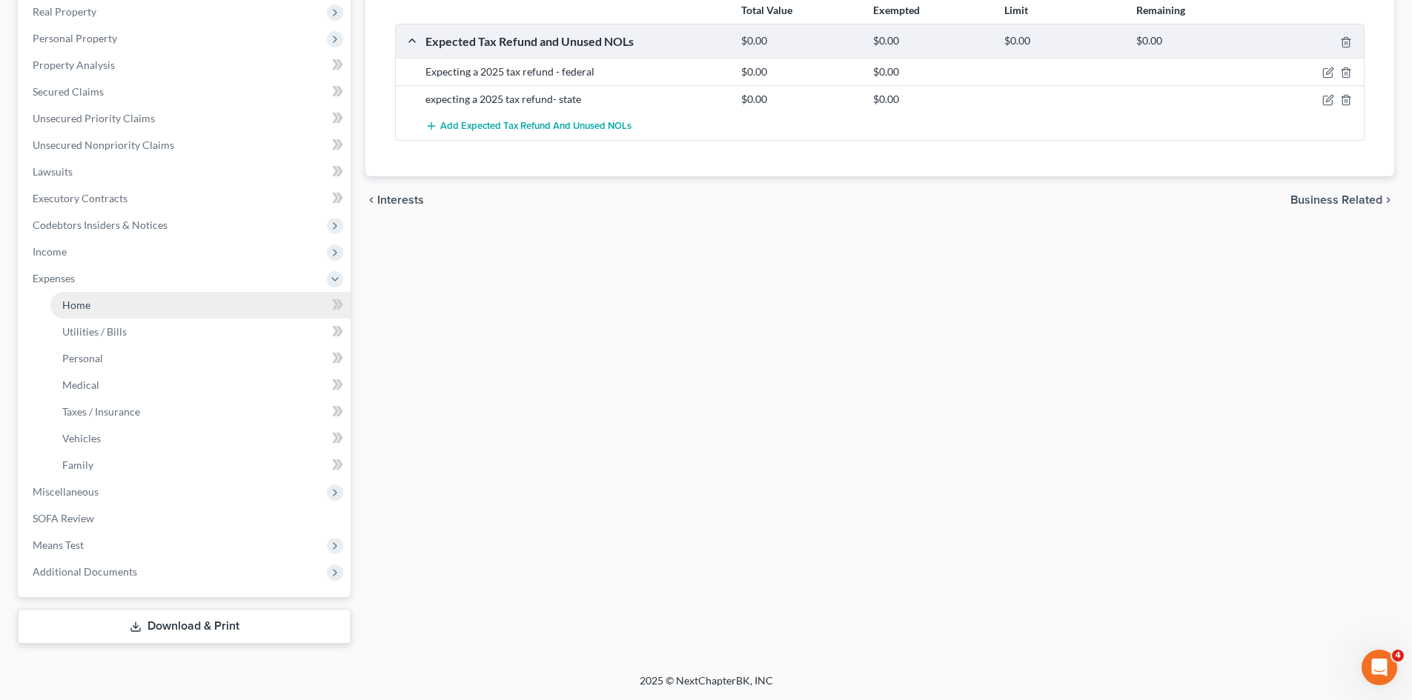
click at [188, 312] on link "Home" at bounding box center [200, 305] width 300 height 27
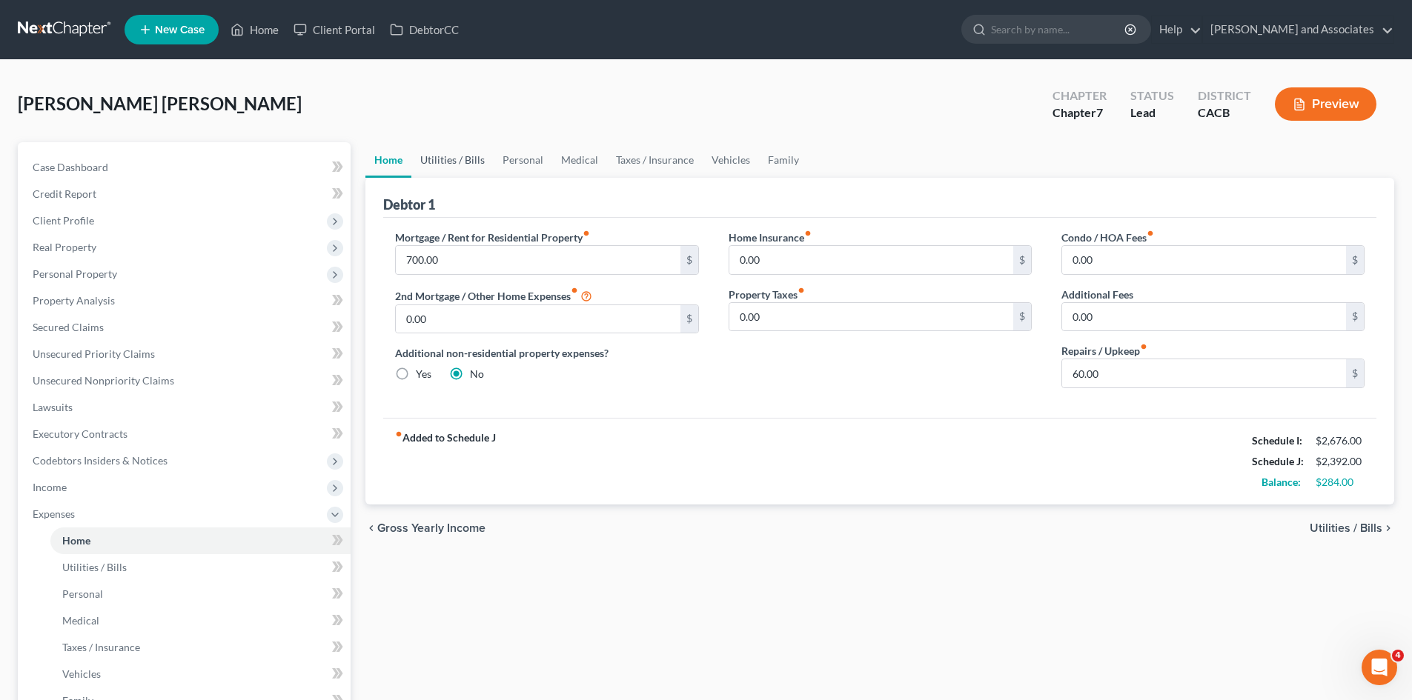
click at [463, 168] on link "Utilities / Bills" at bounding box center [452, 160] width 82 height 36
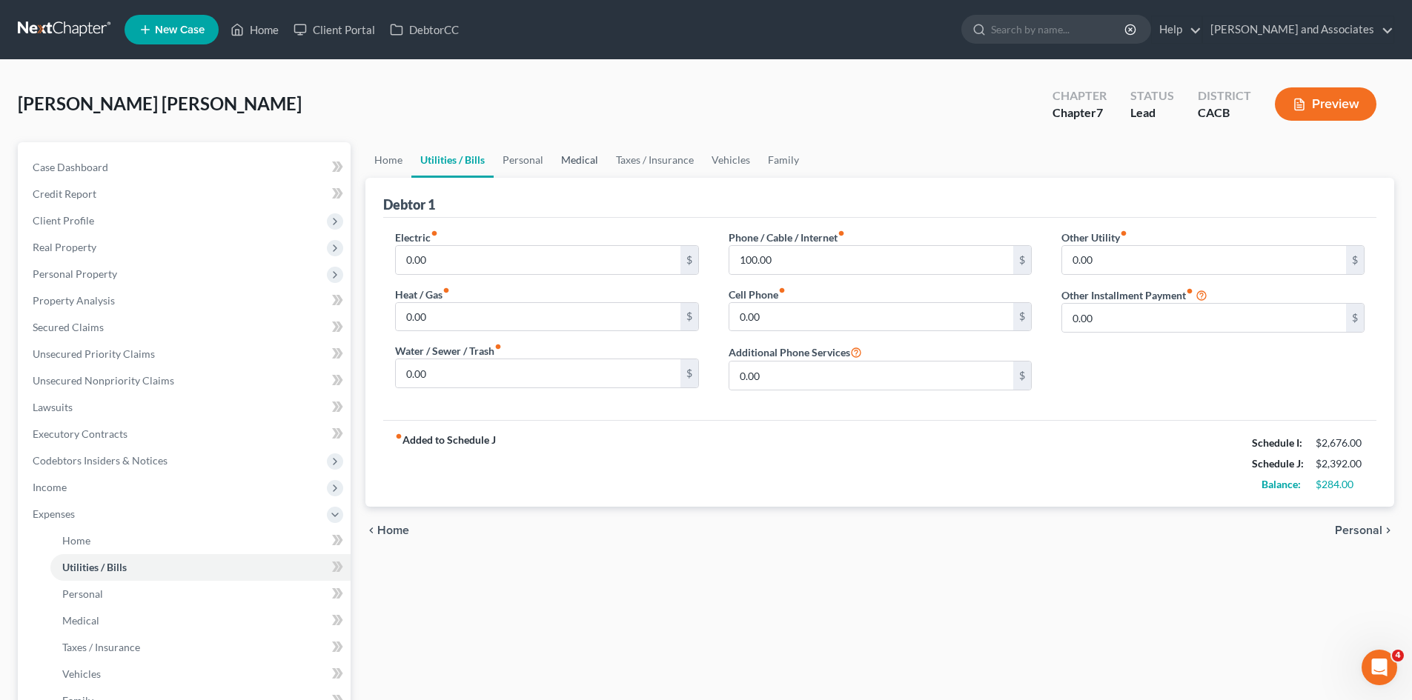
click at [552, 149] on link "Medical" at bounding box center [579, 160] width 55 height 36
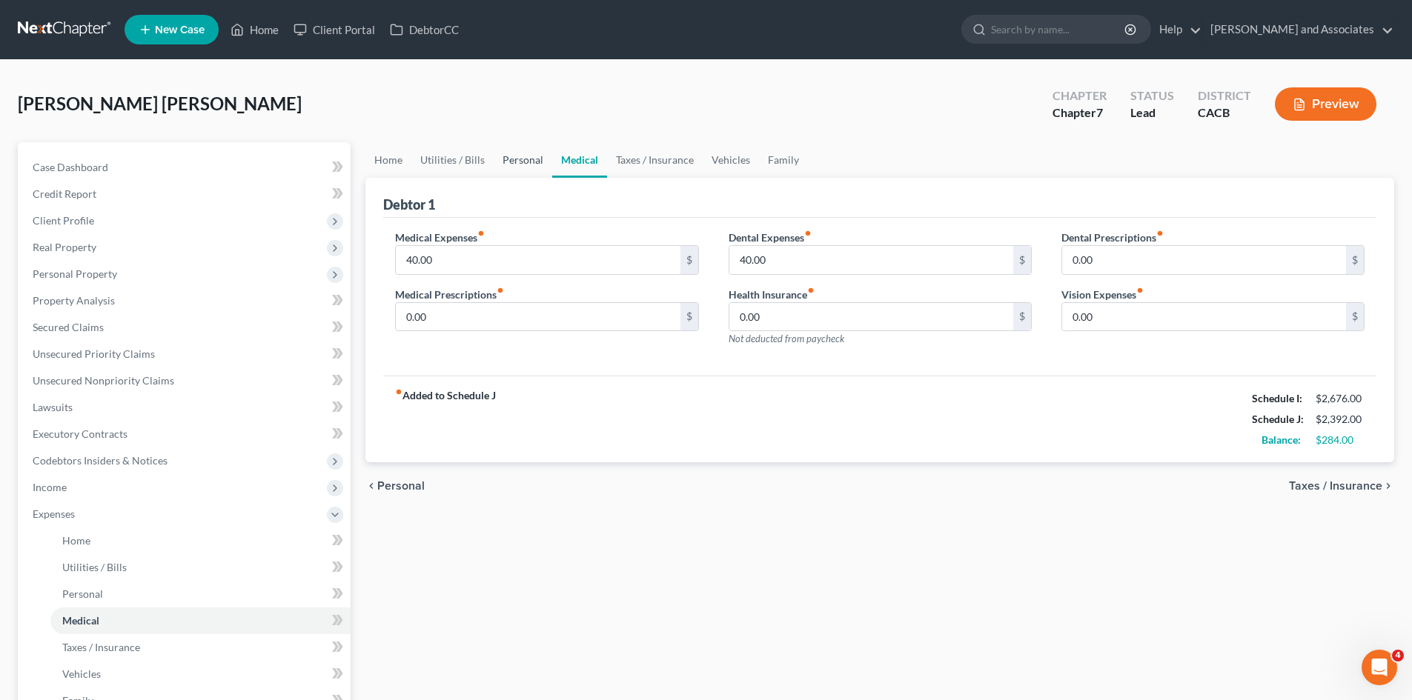
click at [531, 159] on link "Personal" at bounding box center [523, 160] width 59 height 36
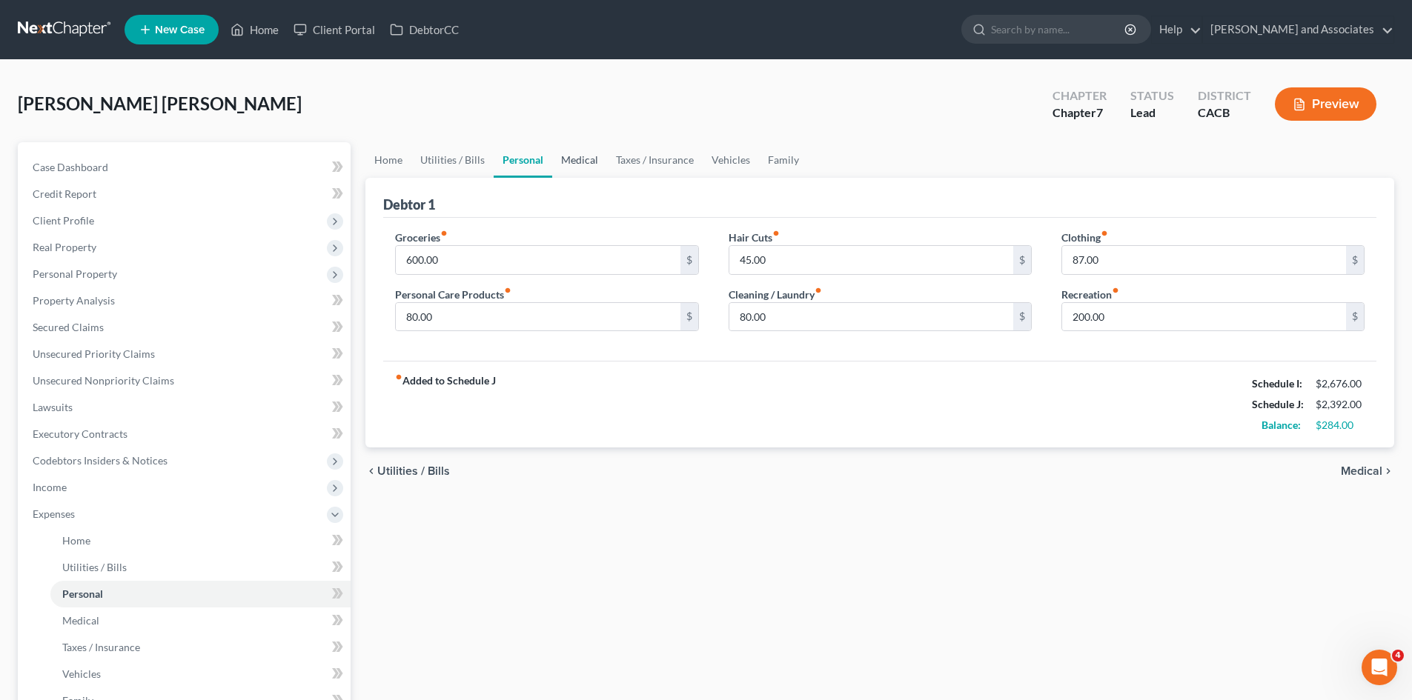
click at [581, 159] on link "Medical" at bounding box center [579, 160] width 55 height 36
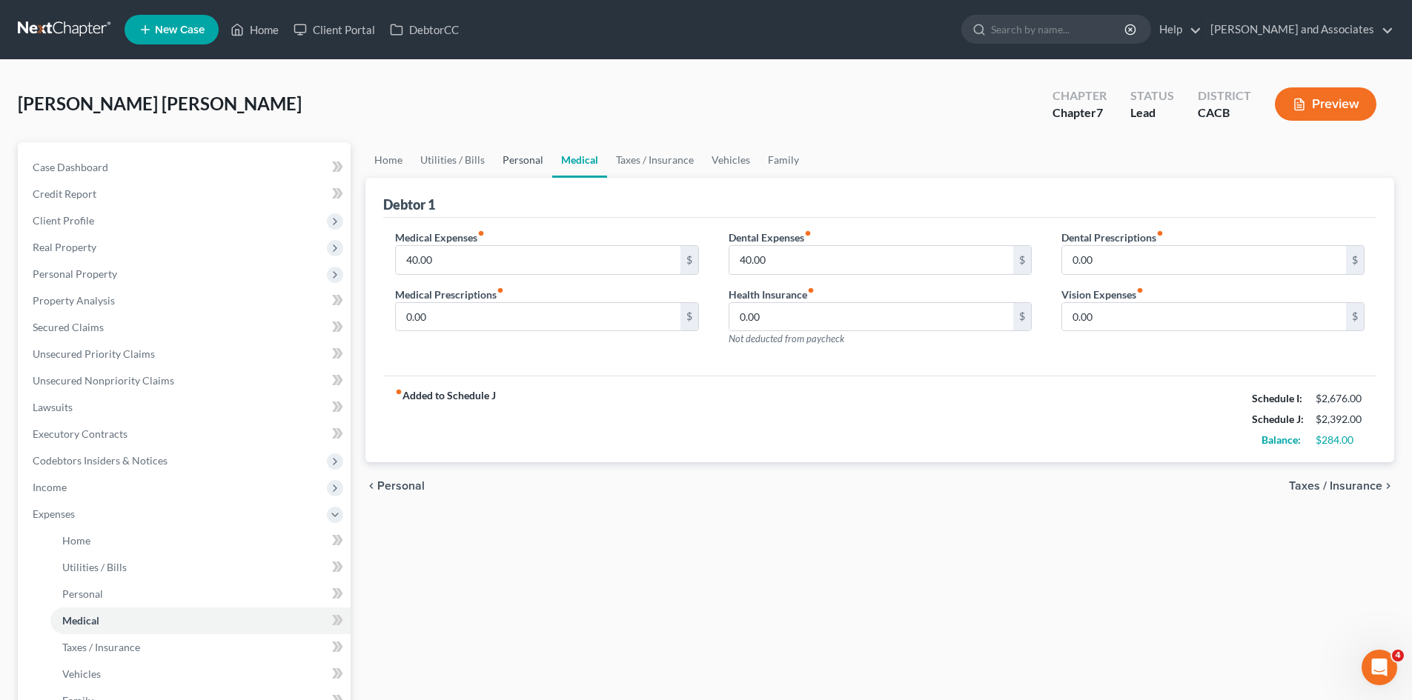
click at [531, 162] on link "Personal" at bounding box center [523, 160] width 59 height 36
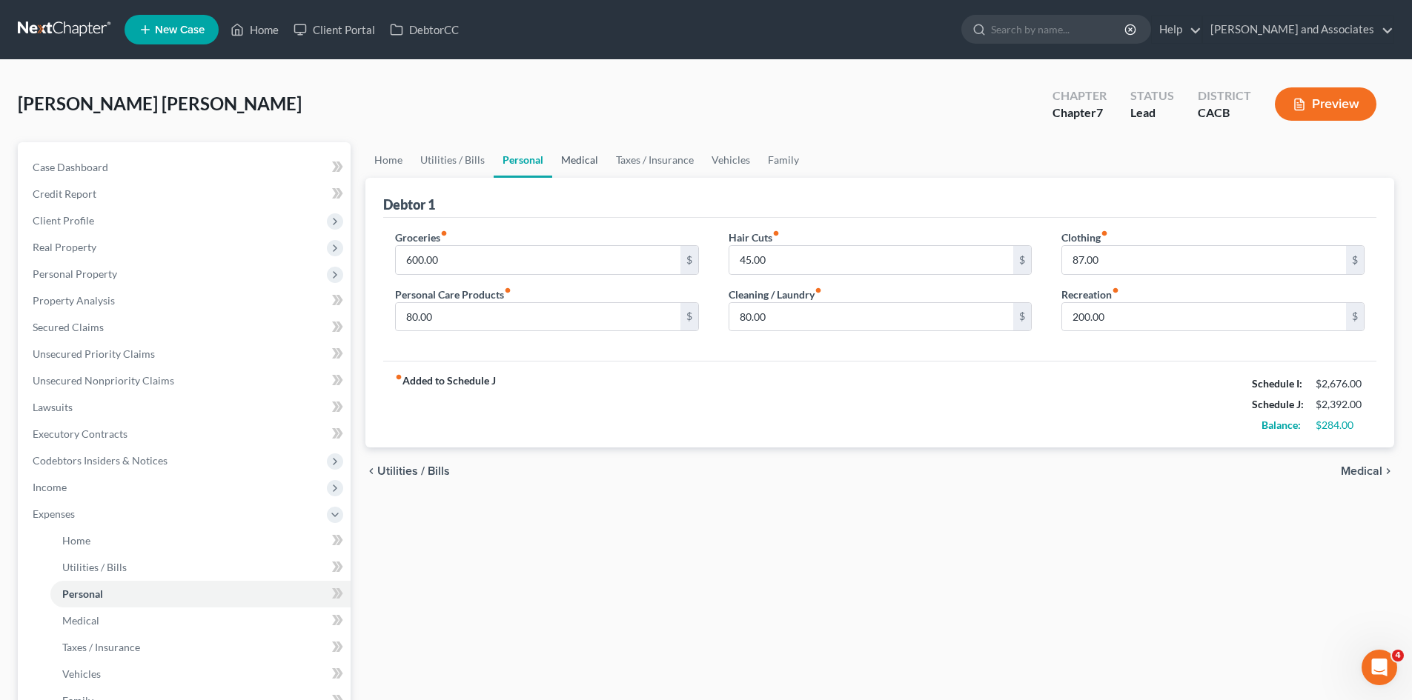
click at [568, 163] on link "Medical" at bounding box center [579, 160] width 55 height 36
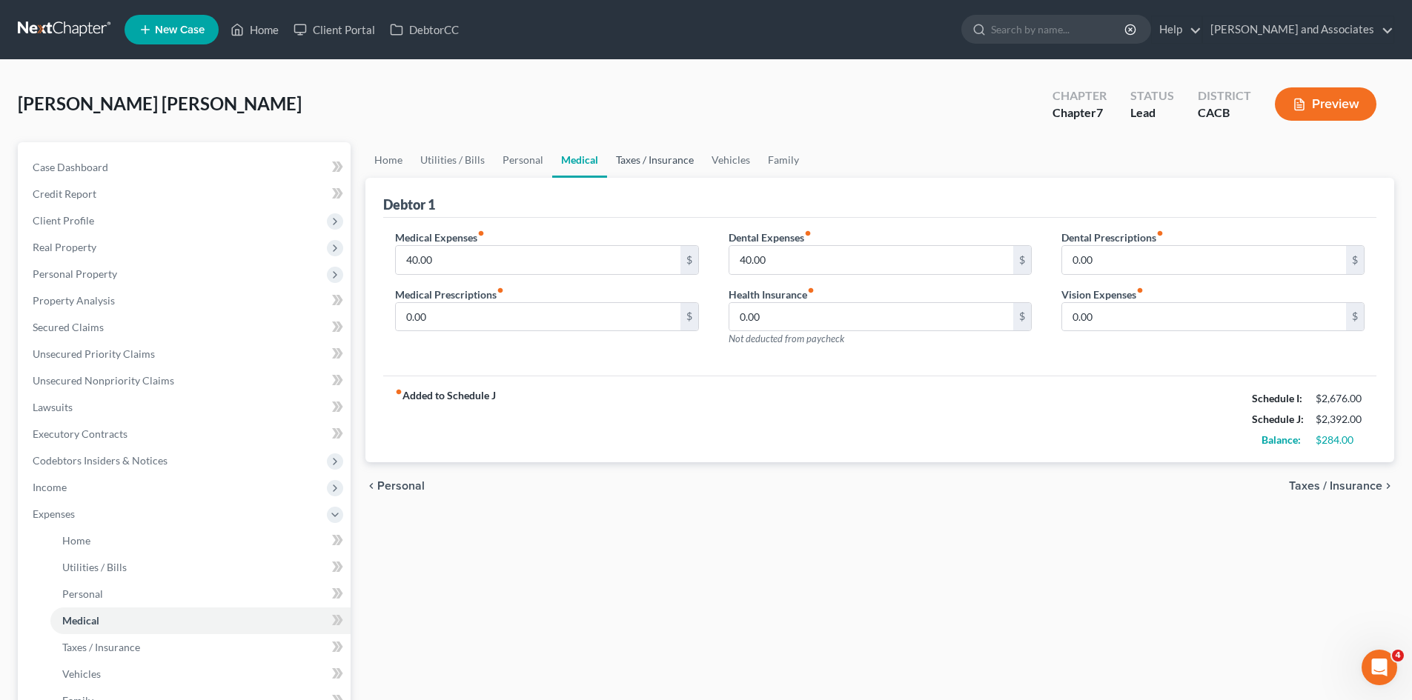
click at [646, 161] on link "Taxes / Insurance" at bounding box center [655, 160] width 96 height 36
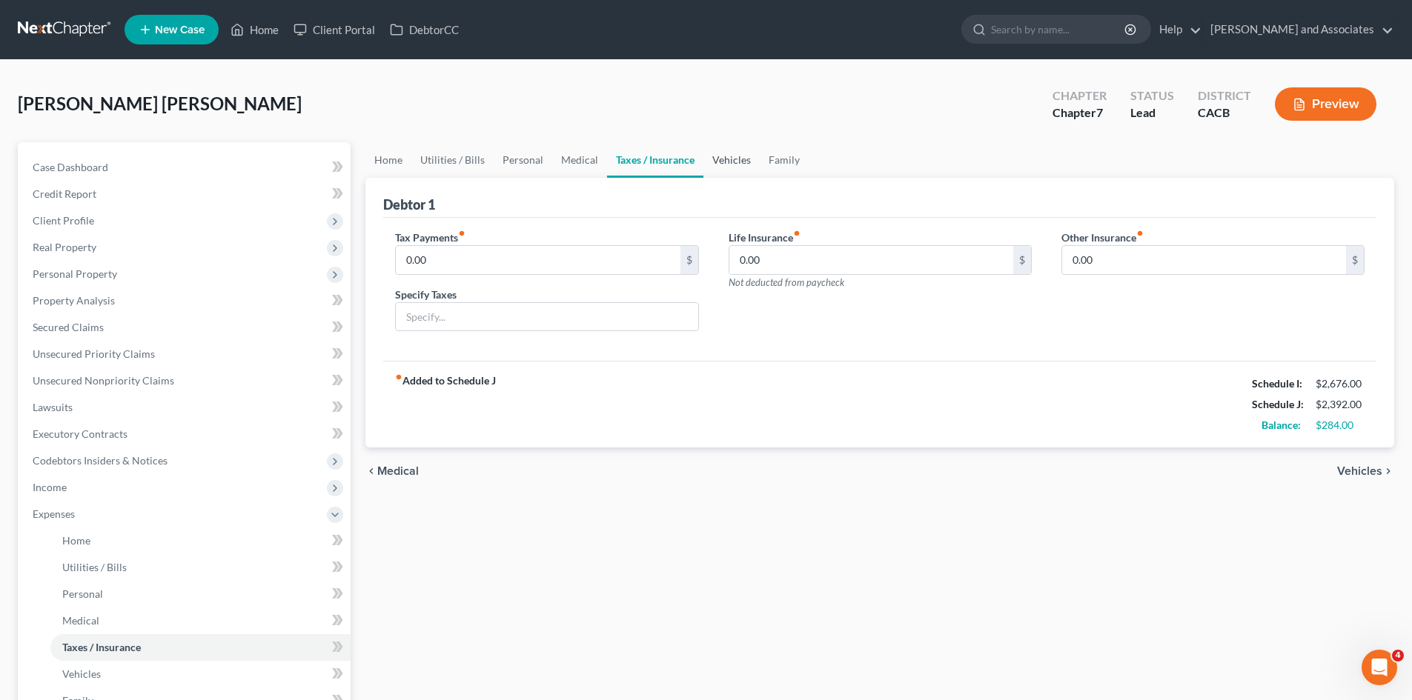
click at [731, 166] on link "Vehicles" at bounding box center [731, 160] width 56 height 36
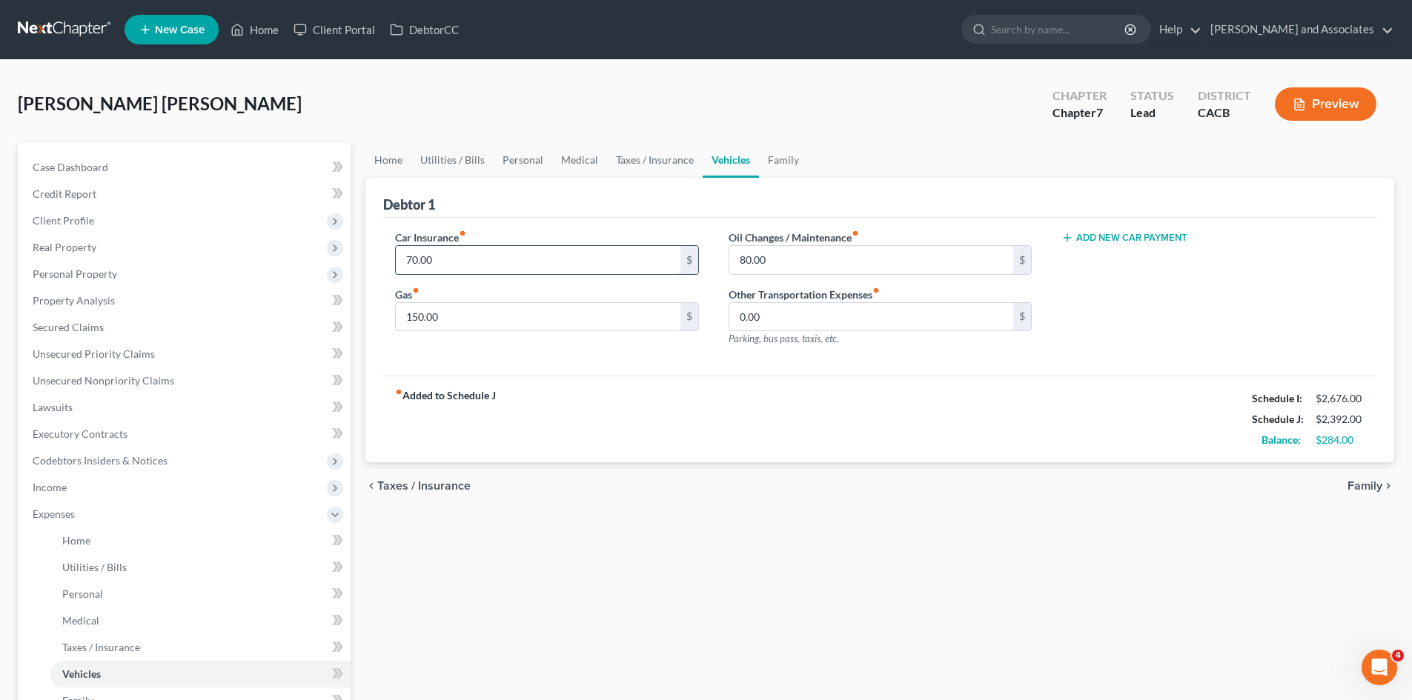
click at [474, 253] on input "70.00" at bounding box center [538, 260] width 284 height 28
type input "80"
click at [491, 319] on input "150.00" at bounding box center [538, 317] width 284 height 28
type input "200"
click at [789, 156] on link "Family" at bounding box center [783, 160] width 49 height 36
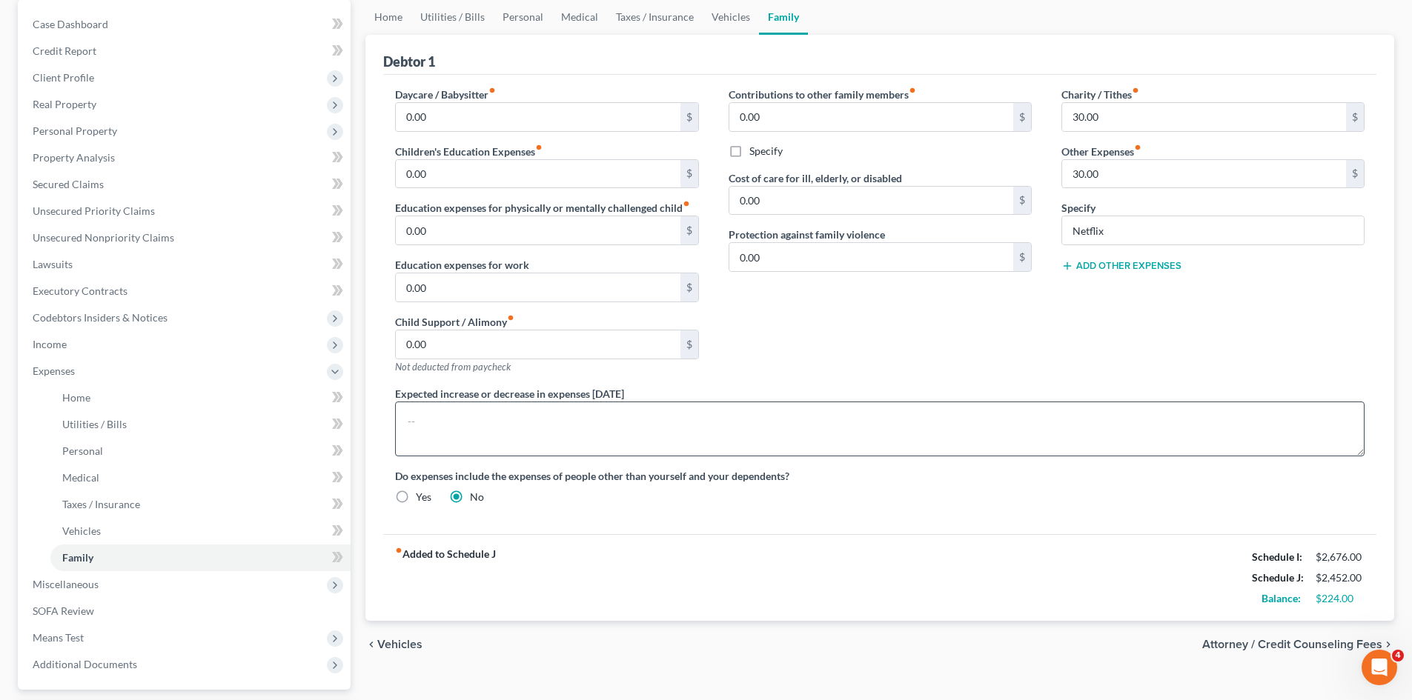
scroll to position [112, 0]
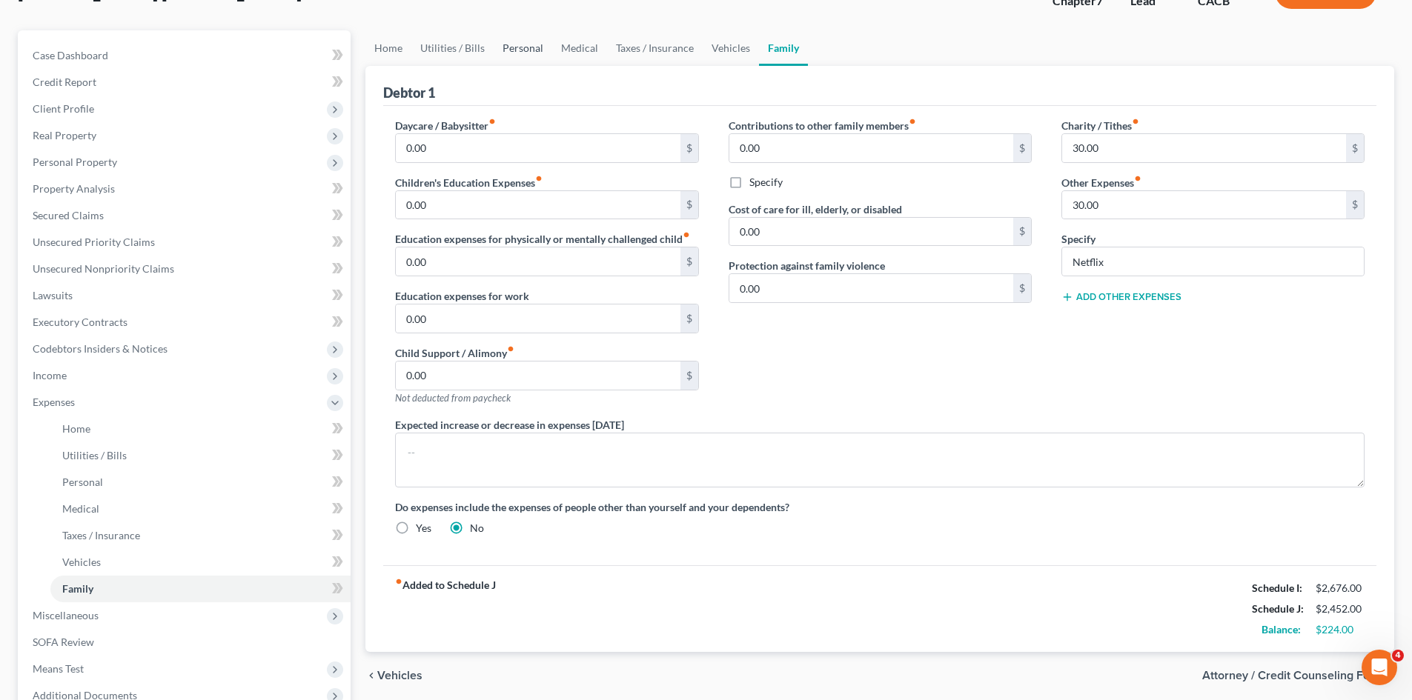
click at [508, 37] on link "Personal" at bounding box center [523, 48] width 59 height 36
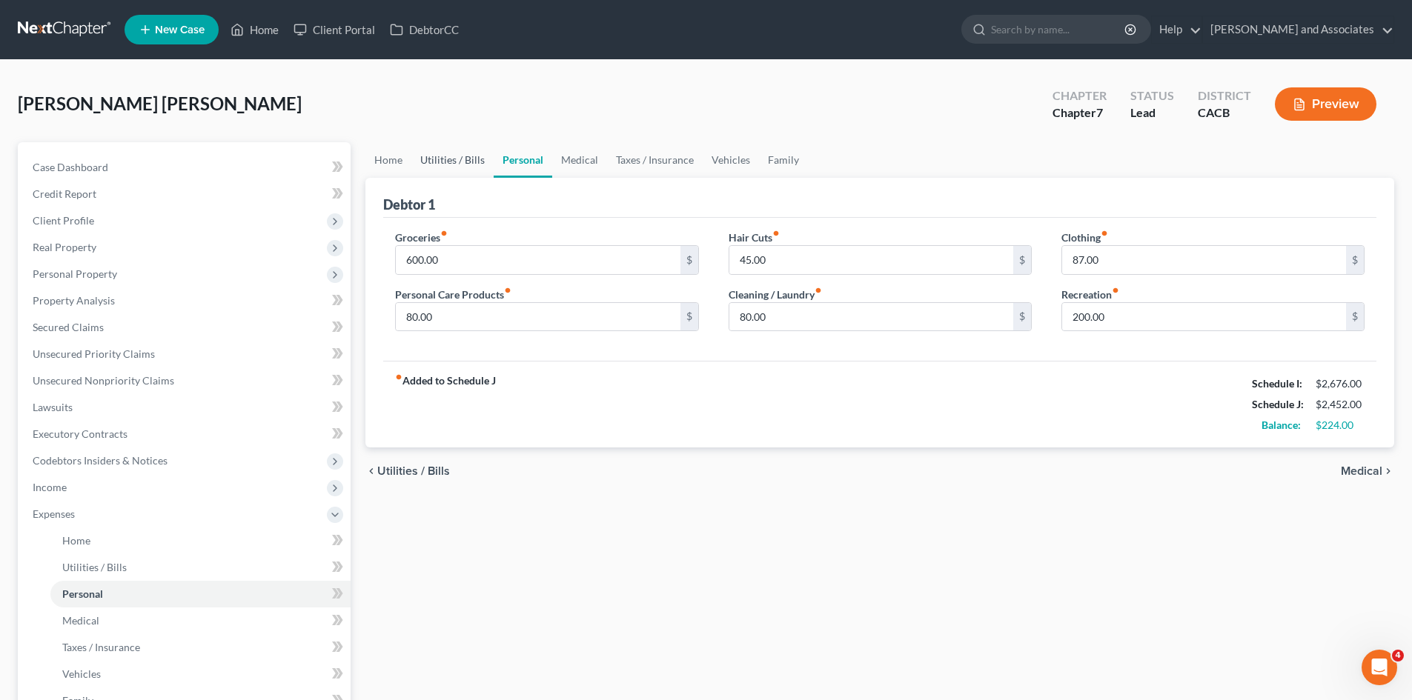
drag, startPoint x: 462, startPoint y: 158, endPoint x: 468, endPoint y: 170, distance: 13.9
click at [462, 158] on link "Utilities / Bills" at bounding box center [452, 160] width 82 height 36
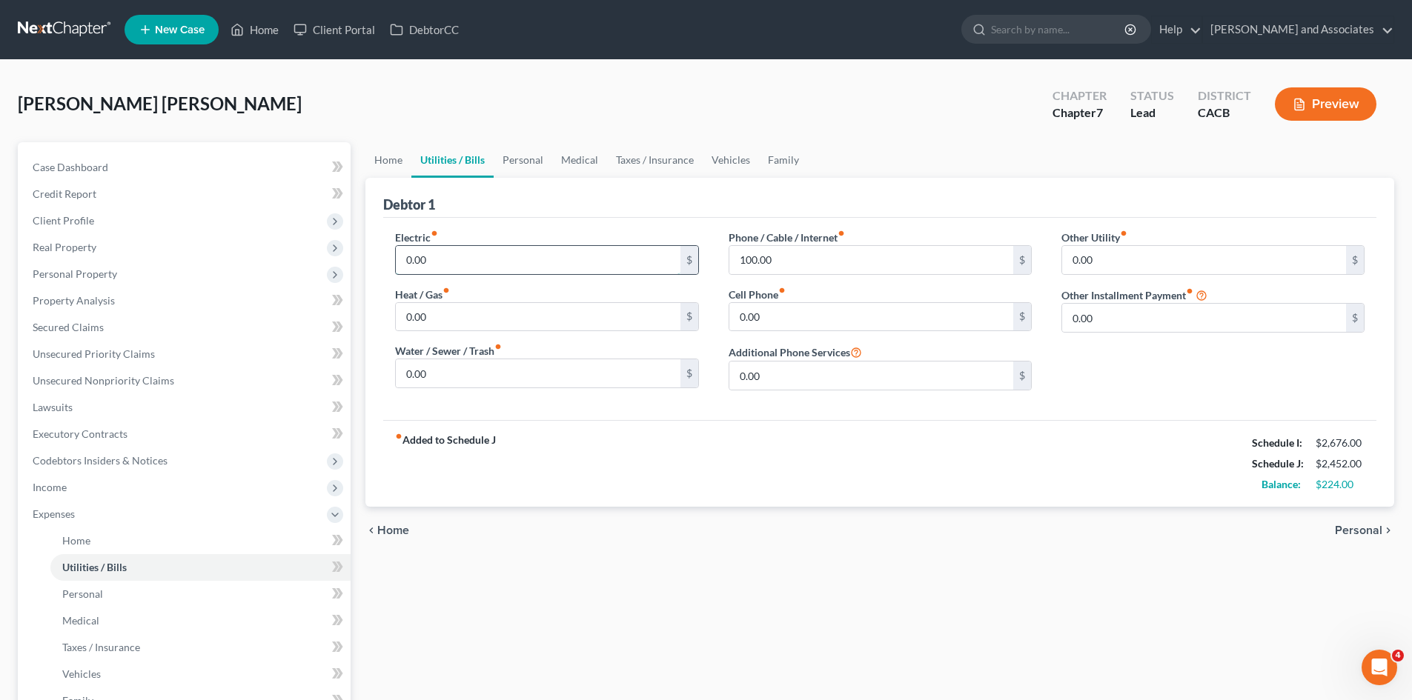
click at [479, 269] on input "0.00" at bounding box center [538, 260] width 284 height 28
click at [463, 374] on input "0.00" at bounding box center [538, 373] width 284 height 28
click at [847, 259] on input "100.00" at bounding box center [871, 260] width 284 height 28
type input "120"
click at [780, 164] on link "Family" at bounding box center [783, 160] width 49 height 36
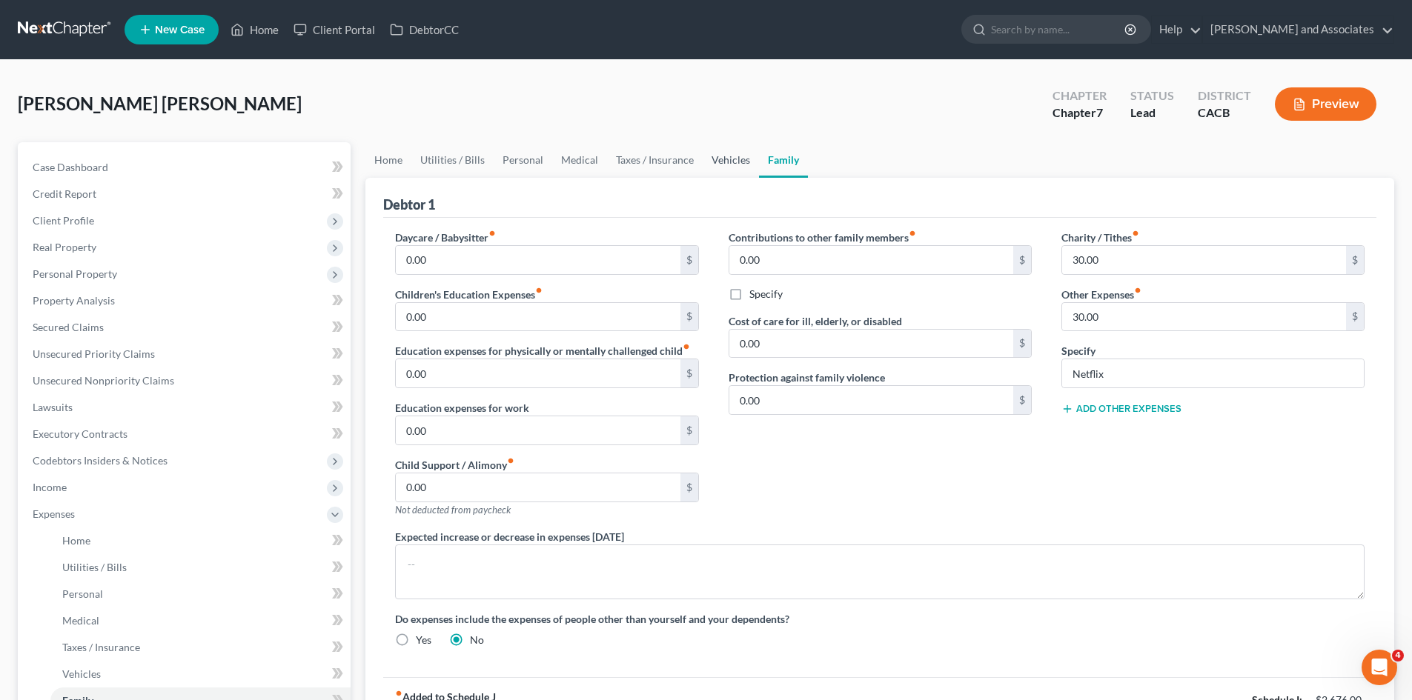
click at [717, 156] on link "Vehicles" at bounding box center [731, 160] width 56 height 36
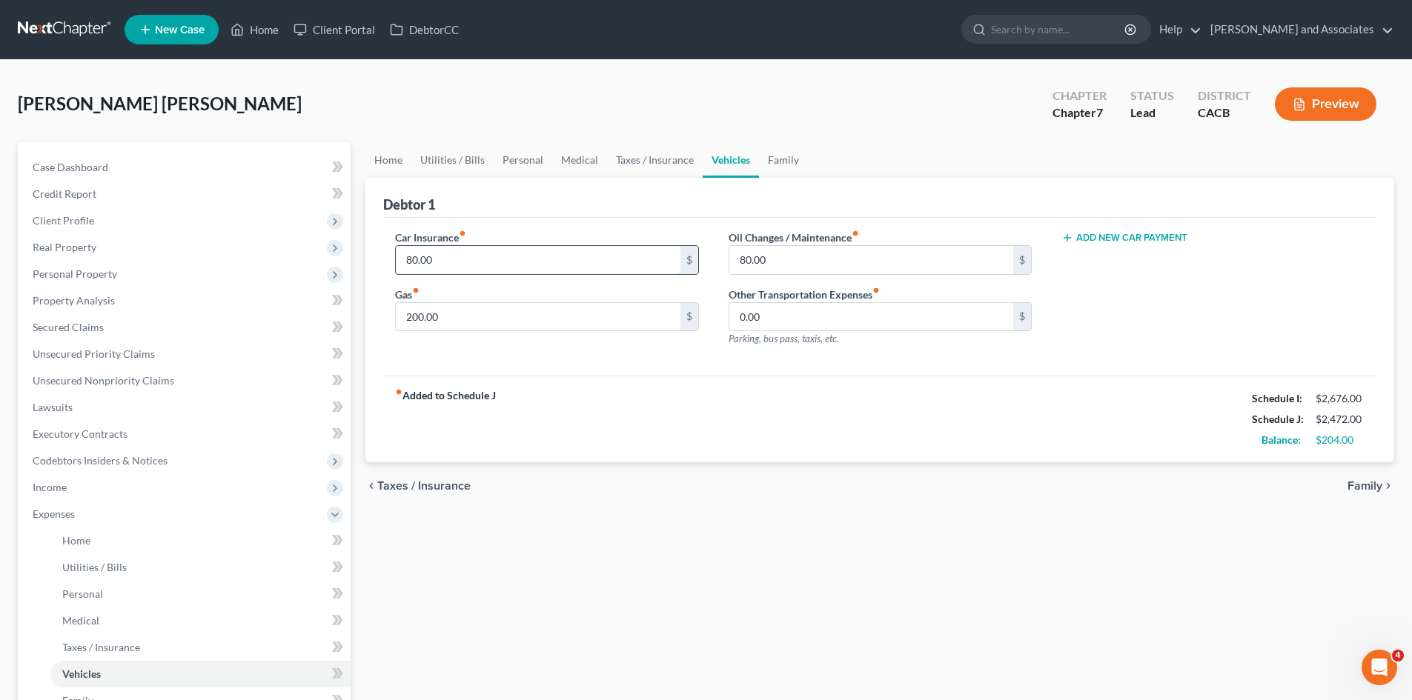
click at [516, 261] on input "80.00" at bounding box center [538, 260] width 284 height 28
type input "100"
click at [667, 150] on link "Taxes / Insurance" at bounding box center [655, 160] width 96 height 36
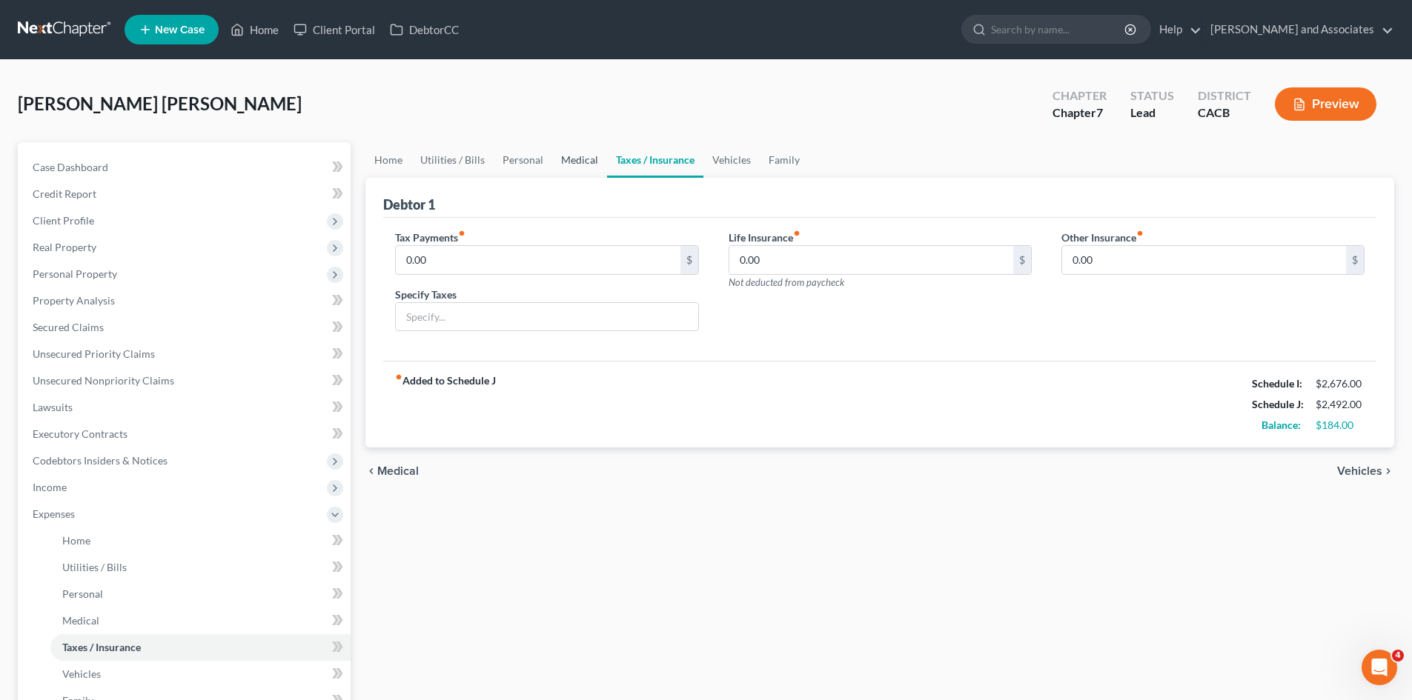
click at [569, 154] on link "Medical" at bounding box center [579, 160] width 55 height 36
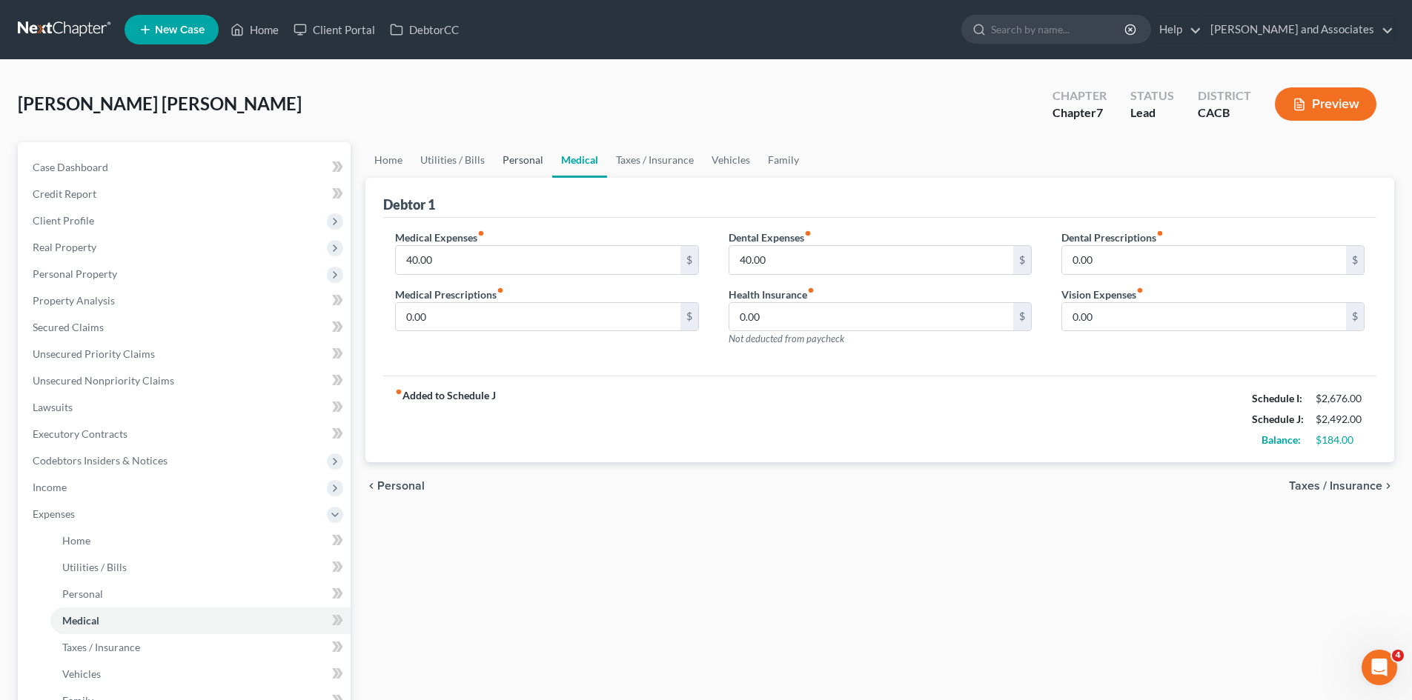
click at [528, 162] on link "Personal" at bounding box center [523, 160] width 59 height 36
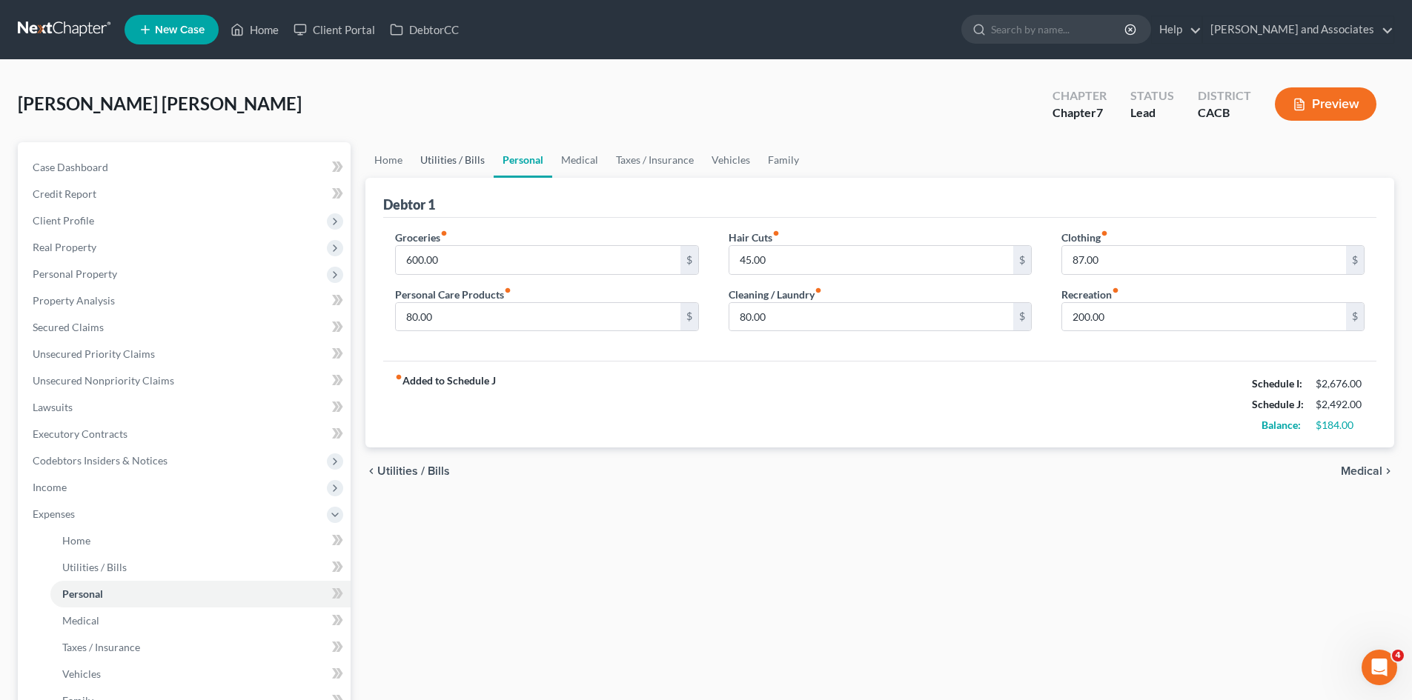
click at [454, 158] on link "Utilities / Bills" at bounding box center [452, 160] width 82 height 36
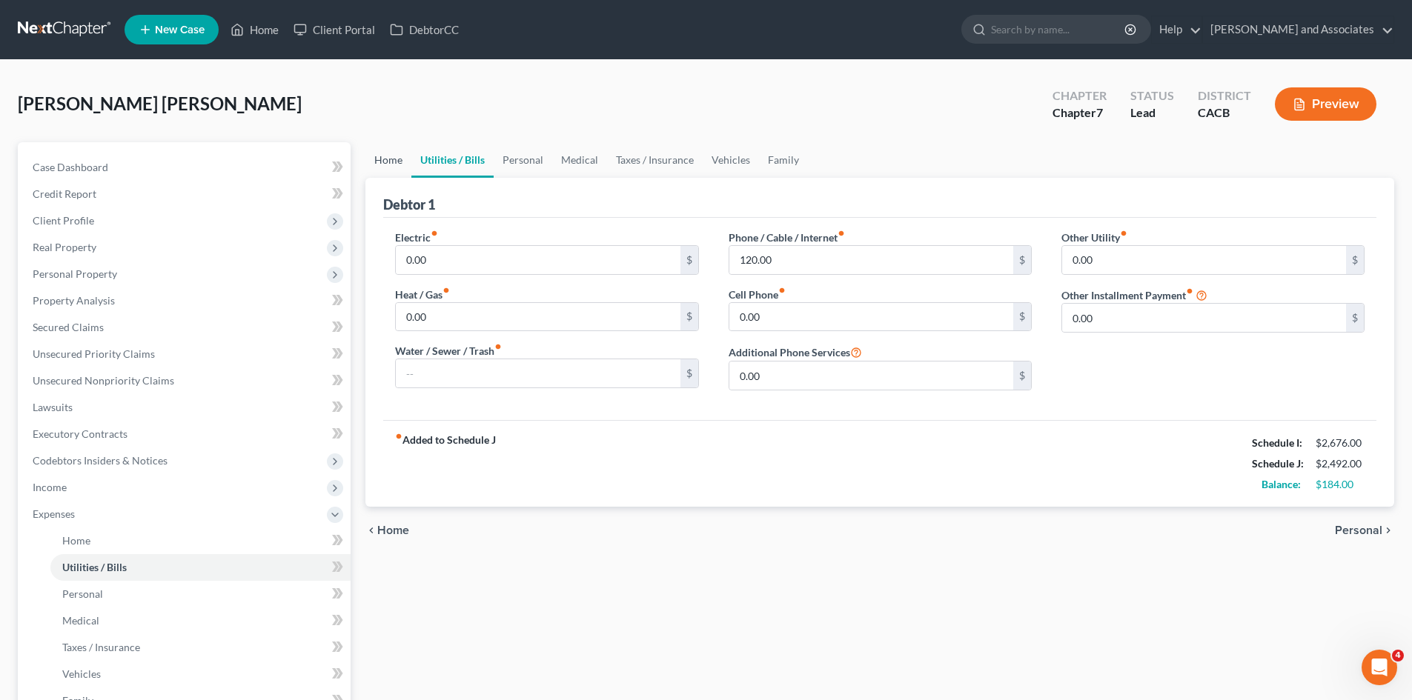
click at [381, 158] on link "Home" at bounding box center [388, 160] width 46 height 36
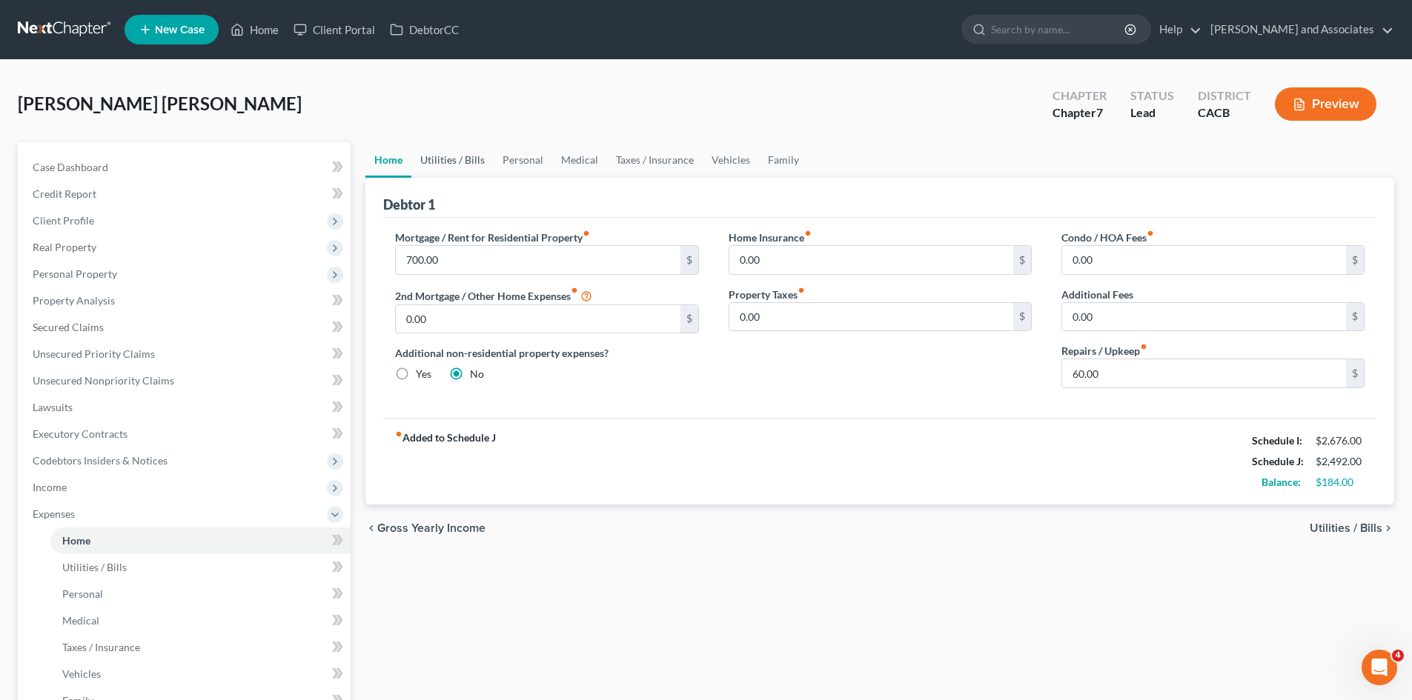
click at [455, 165] on link "Utilities / Bills" at bounding box center [452, 160] width 82 height 36
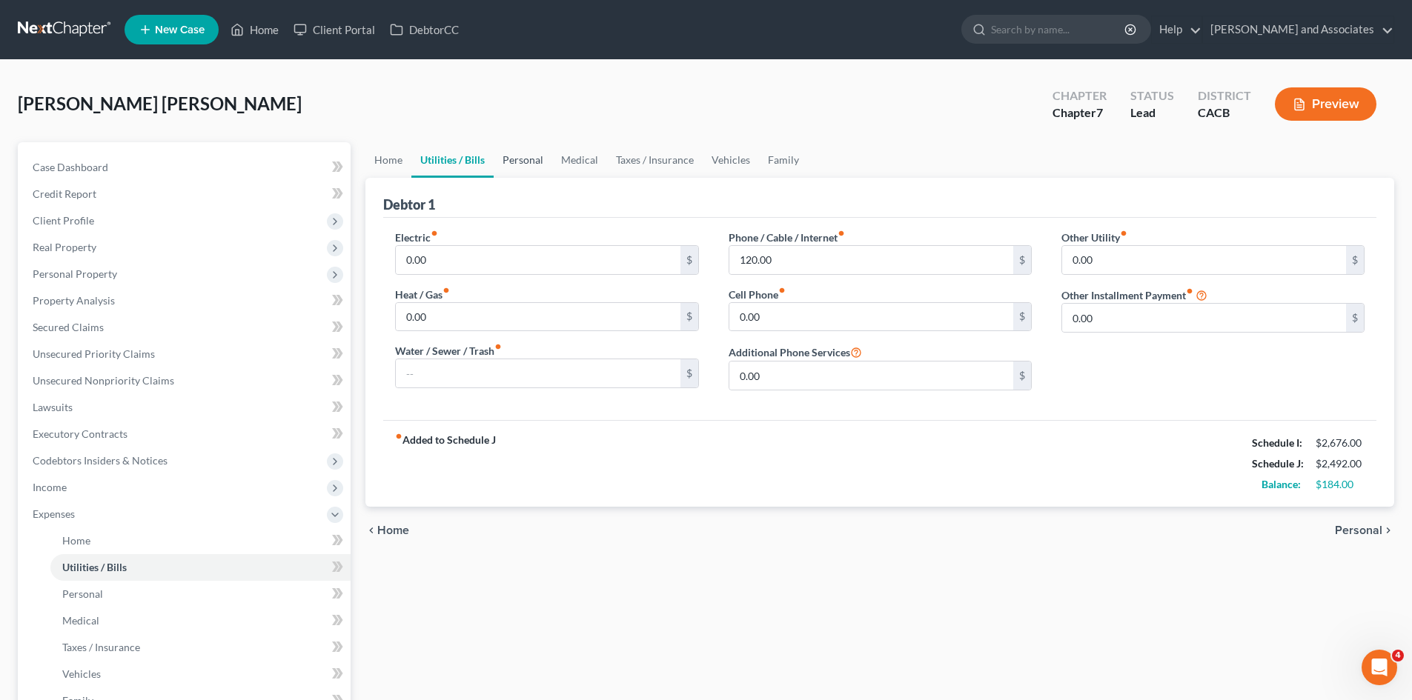
click at [526, 161] on link "Personal" at bounding box center [523, 160] width 59 height 36
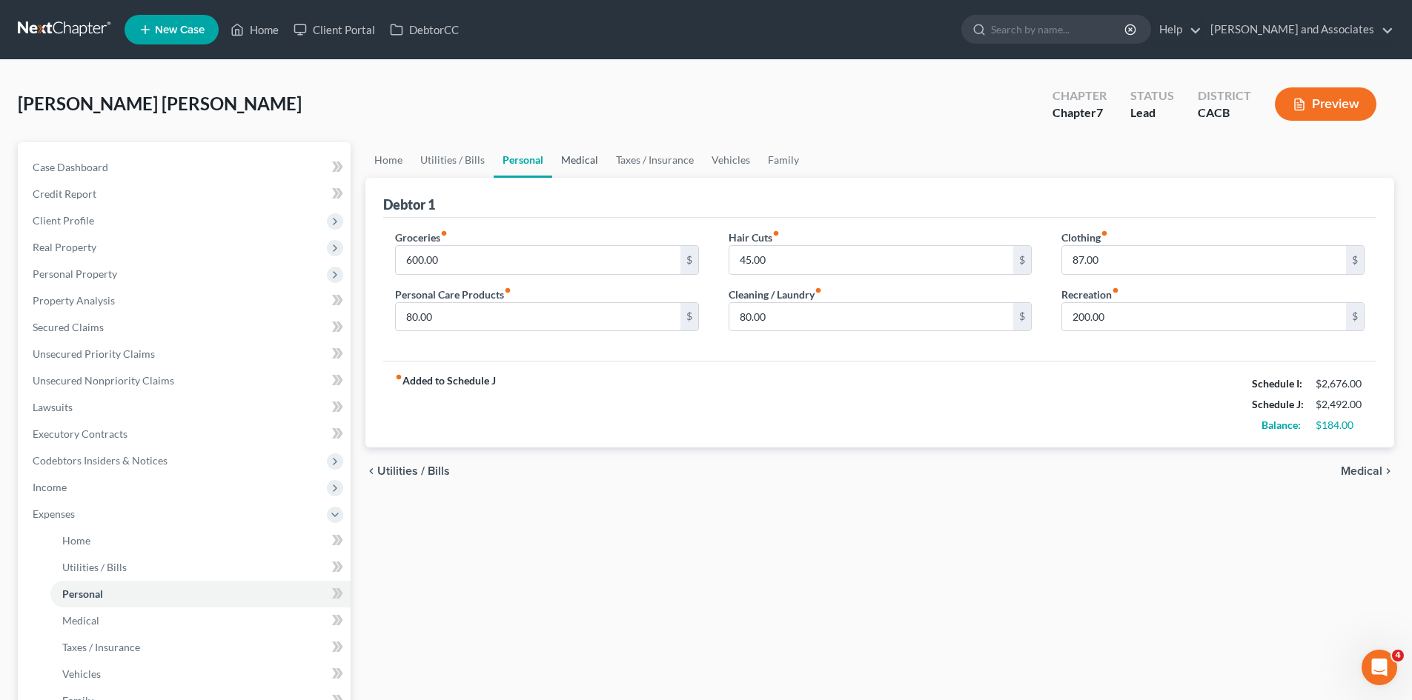
click at [578, 168] on link "Medical" at bounding box center [579, 160] width 55 height 36
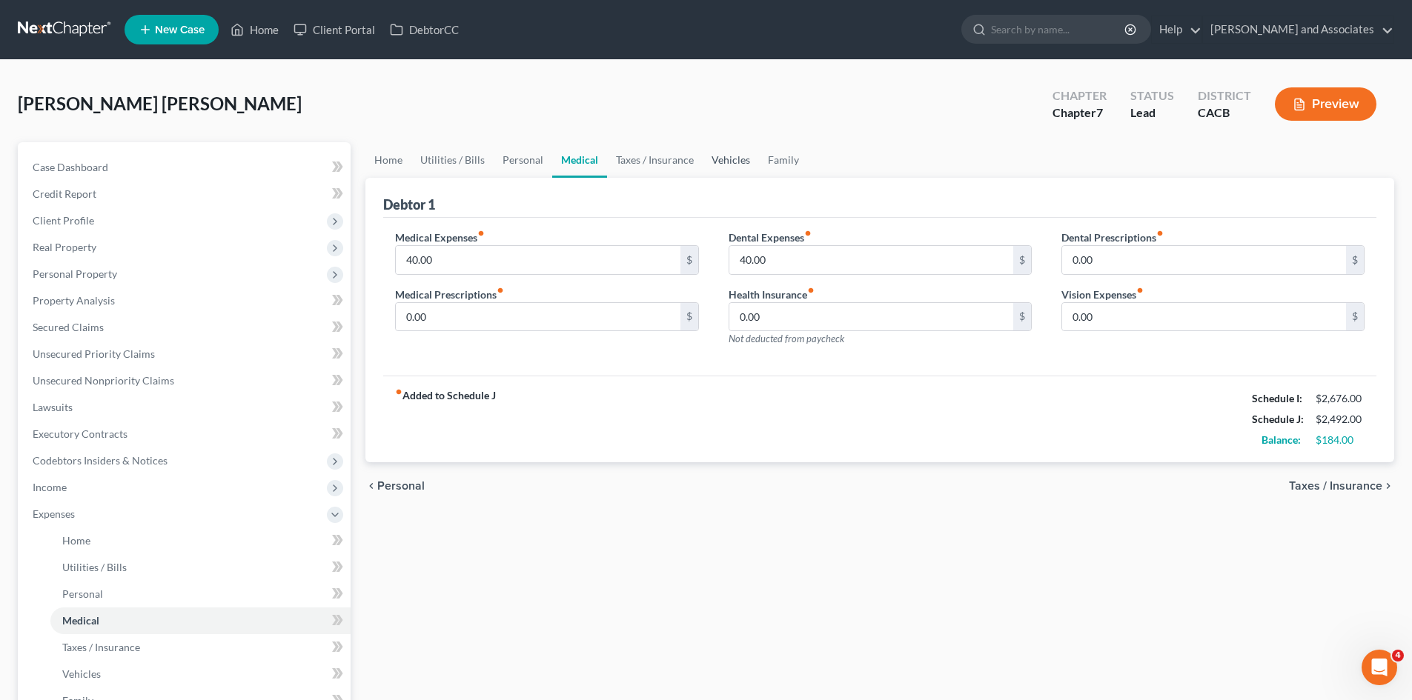
click at [726, 160] on link "Vehicles" at bounding box center [731, 160] width 56 height 36
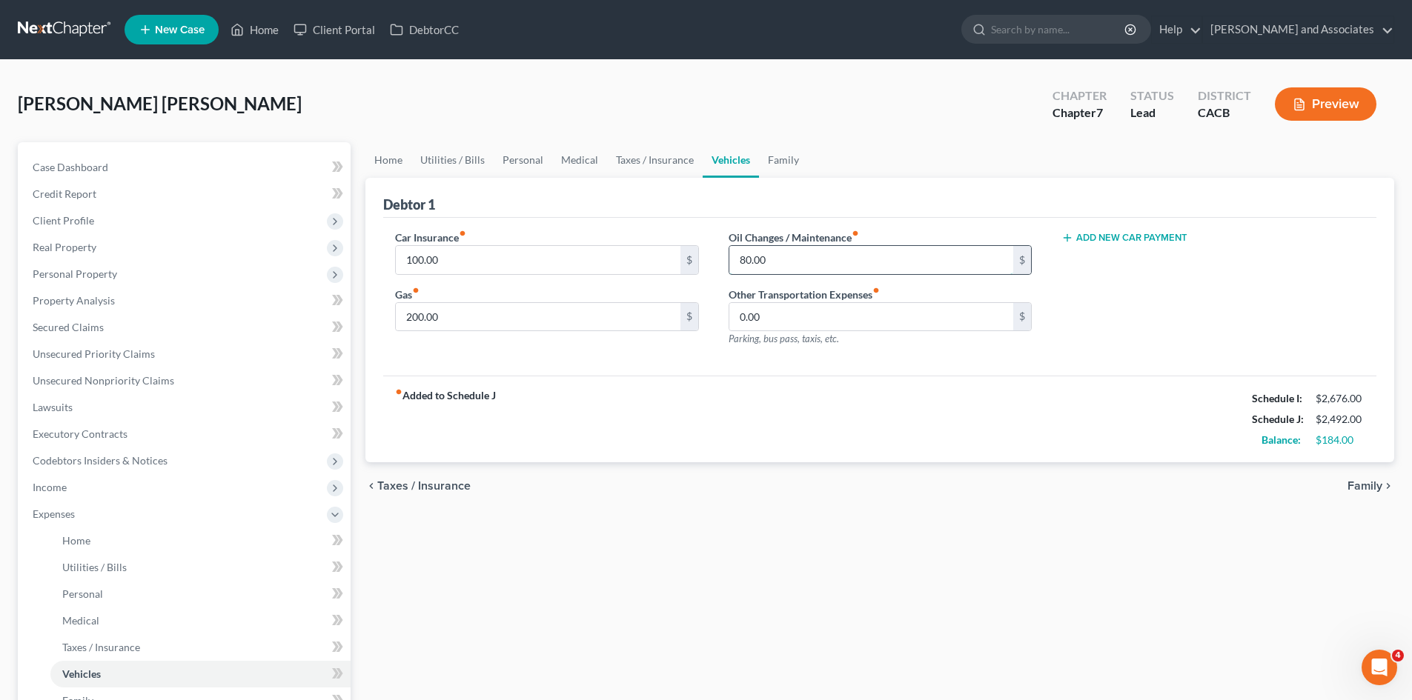
click at [789, 267] on input "80.00" at bounding box center [871, 260] width 284 height 28
type input "100"
click at [783, 159] on link "Family" at bounding box center [783, 160] width 49 height 36
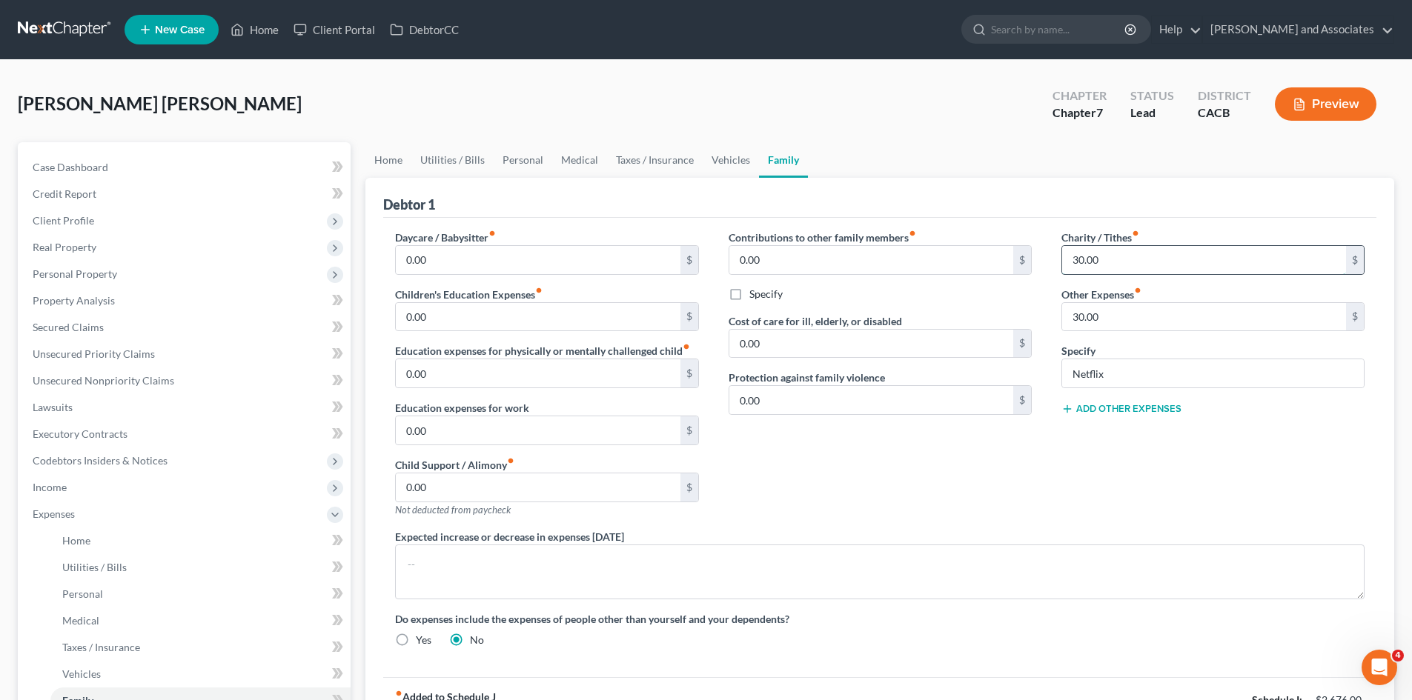
click at [1169, 265] on input "30.00" at bounding box center [1204, 260] width 284 height 28
type input "40"
click at [371, 152] on link "Home" at bounding box center [388, 160] width 46 height 36
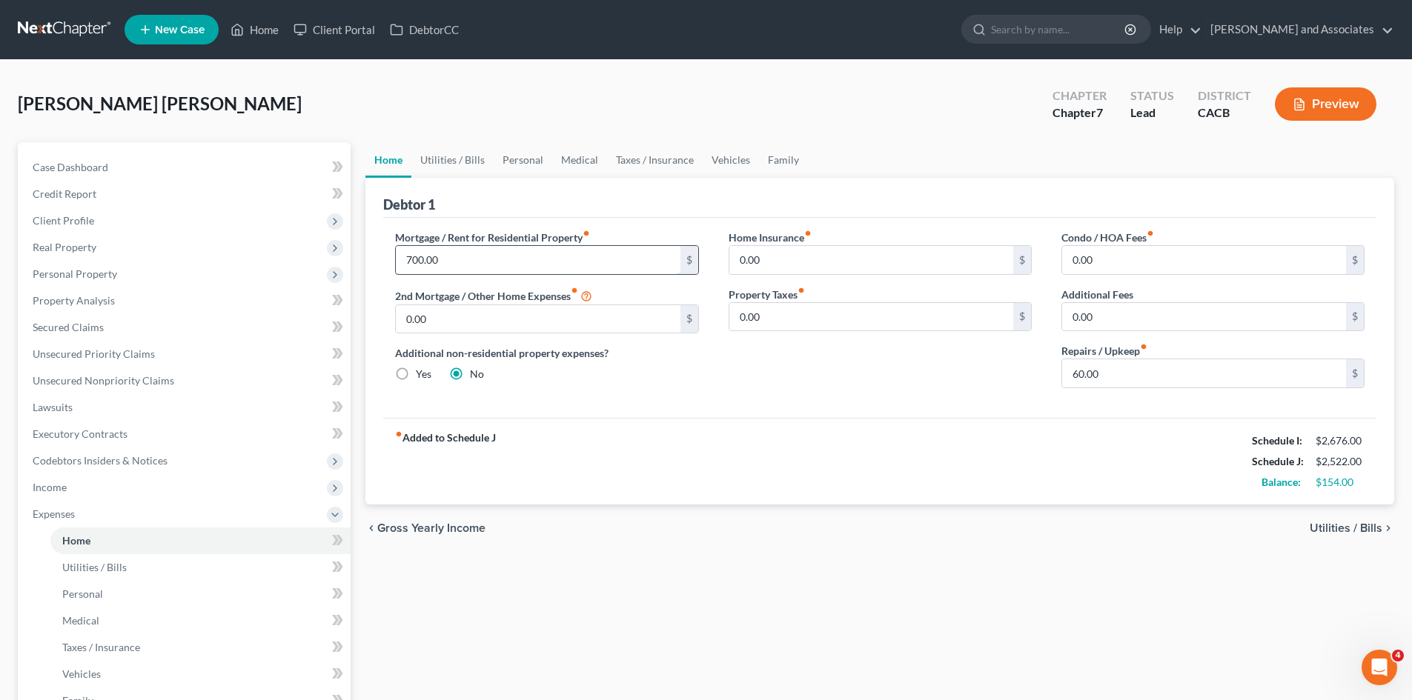
click at [503, 262] on input "700.00" at bounding box center [538, 260] width 284 height 28
type input "800"
click at [467, 160] on link "Utilities / Bills" at bounding box center [452, 160] width 82 height 36
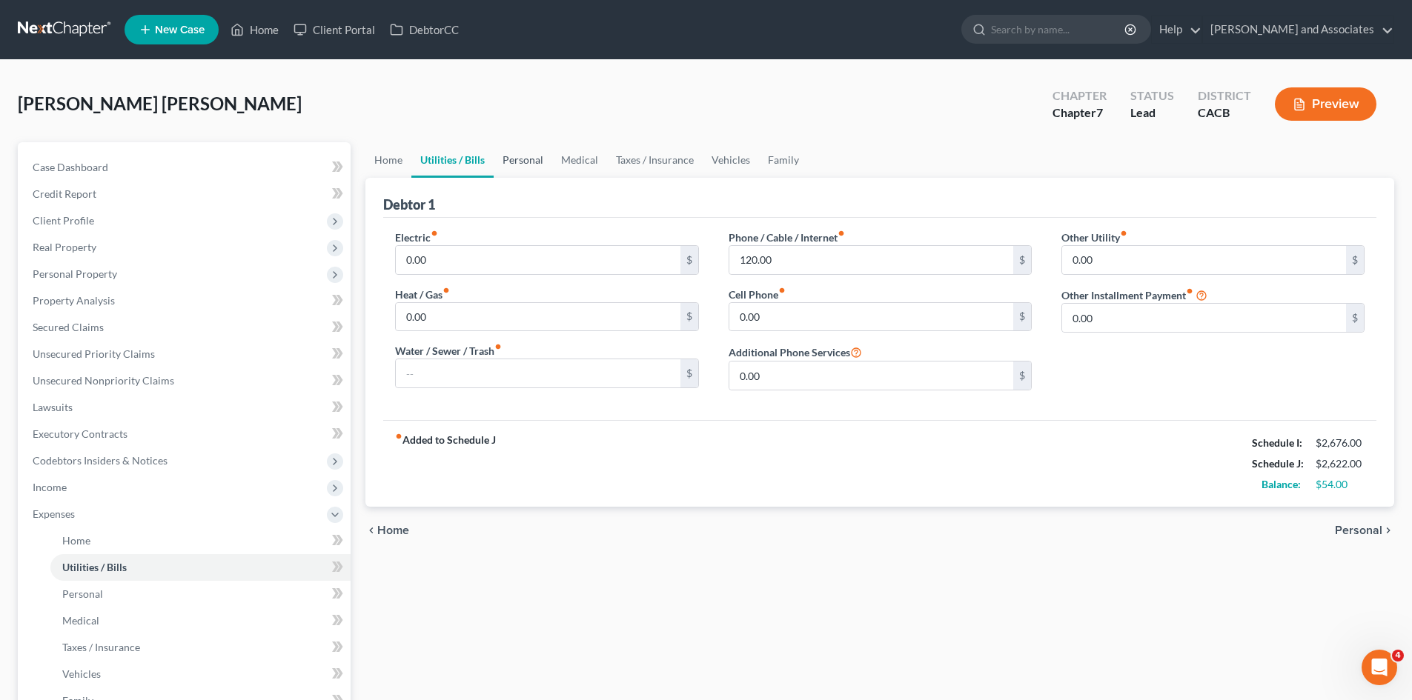
click at [520, 157] on link "Personal" at bounding box center [523, 160] width 59 height 36
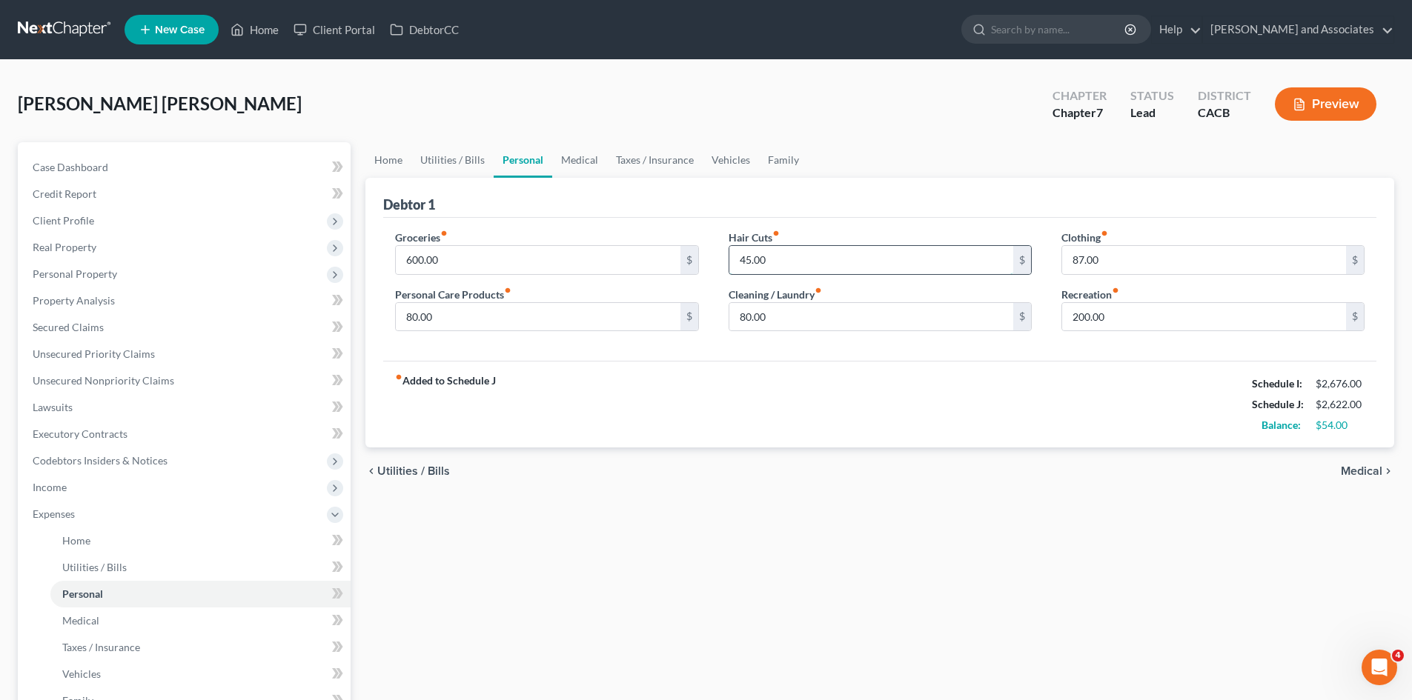
click at [806, 258] on input "45.00" at bounding box center [871, 260] width 284 height 28
type input "55"
click at [991, 390] on div "fiber_manual_record Added to Schedule J Schedule I: $2,676.00 Schedule J: $2,63…" at bounding box center [879, 404] width 993 height 87
click at [814, 314] on input "80.00" at bounding box center [871, 317] width 284 height 28
type input "80"
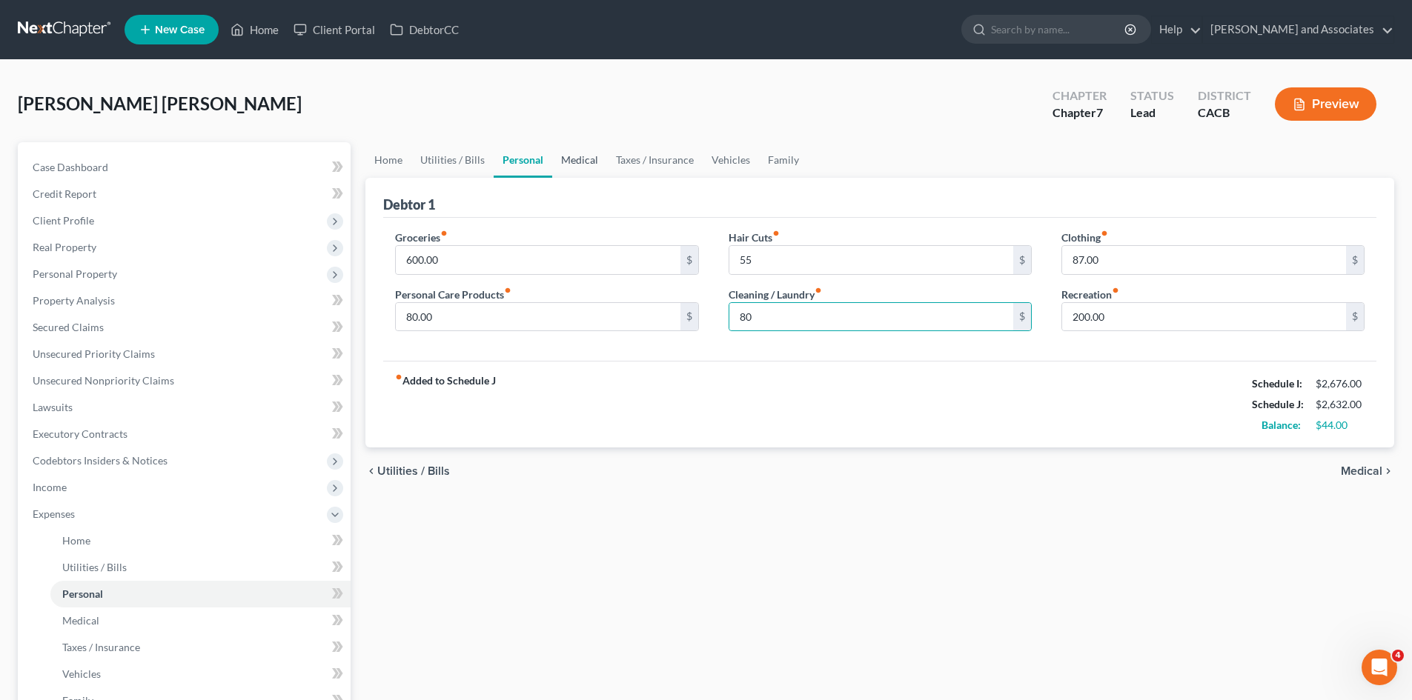
click at [594, 156] on link "Medical" at bounding box center [579, 160] width 55 height 36
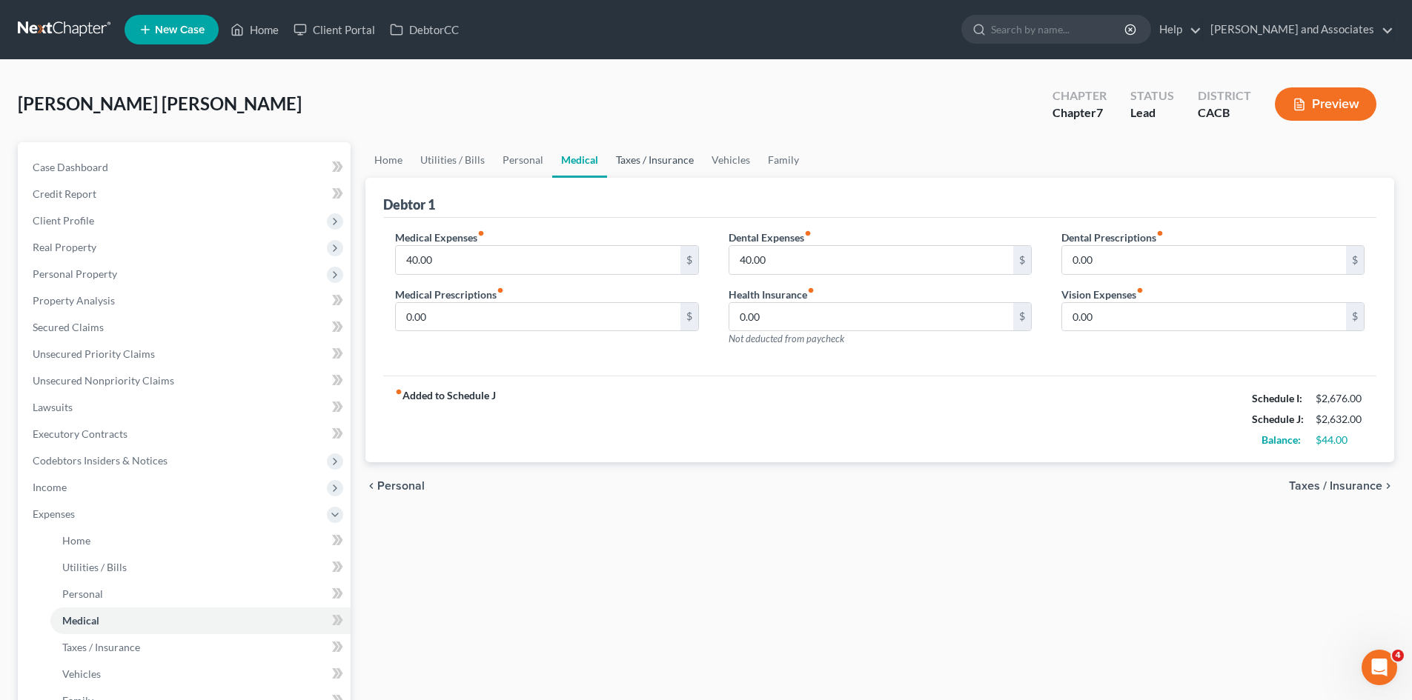
click at [645, 158] on link "Taxes / Insurance" at bounding box center [655, 160] width 96 height 36
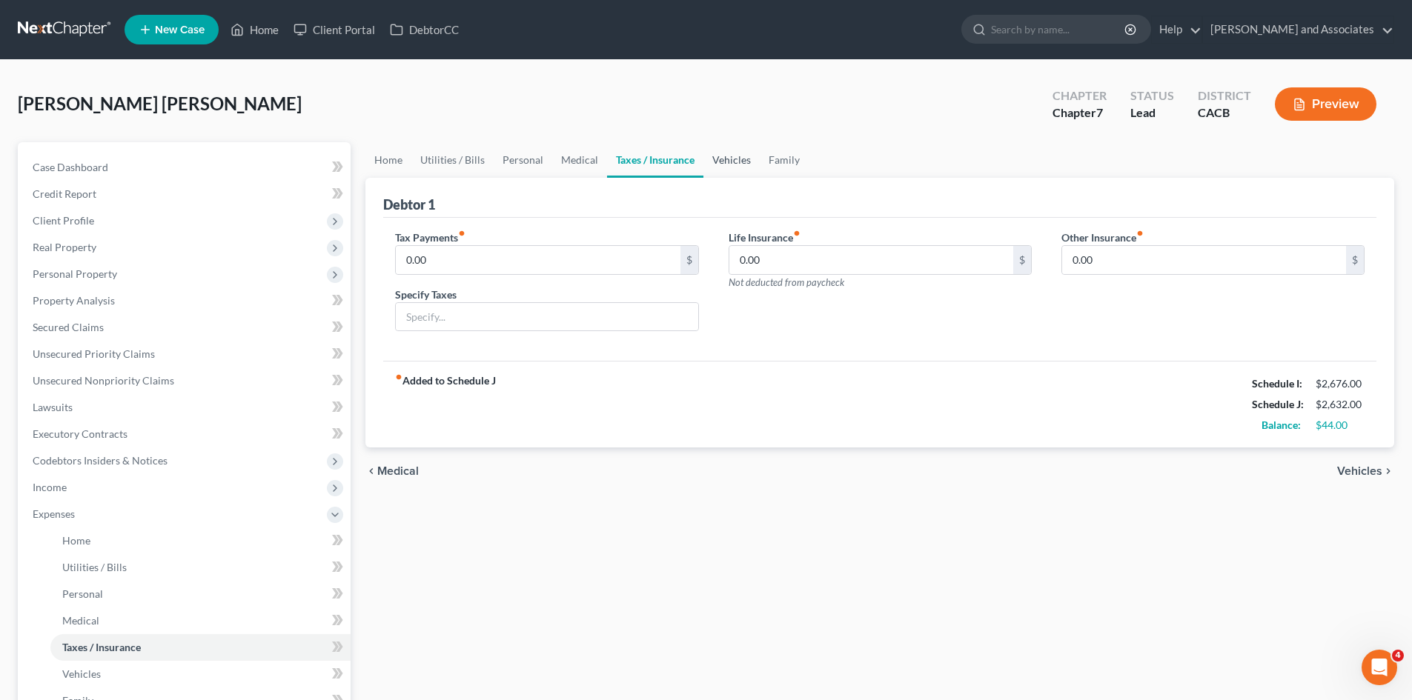
click at [730, 163] on link "Vehicles" at bounding box center [731, 160] width 56 height 36
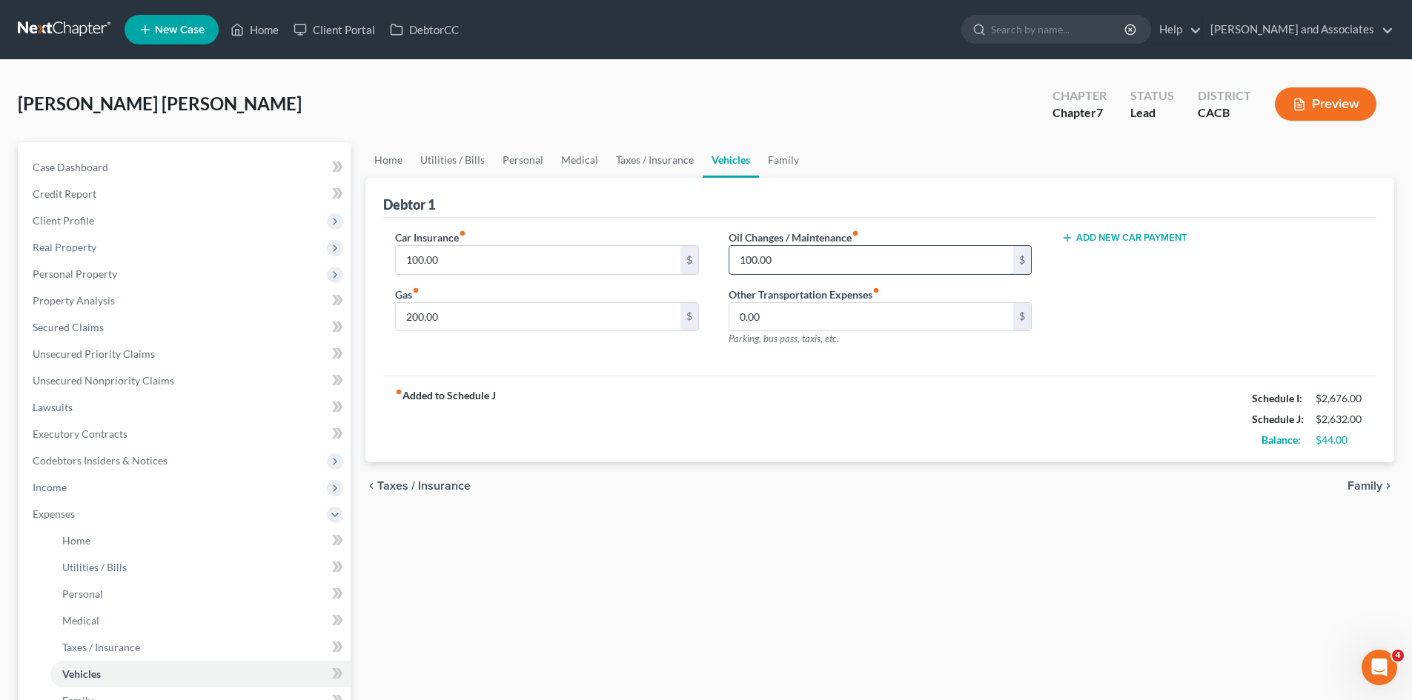
click at [818, 259] on input "100.00" at bounding box center [871, 260] width 284 height 28
click at [741, 195] on div "Debtor 1" at bounding box center [879, 198] width 993 height 40
click at [791, 160] on link "Family" at bounding box center [783, 160] width 49 height 36
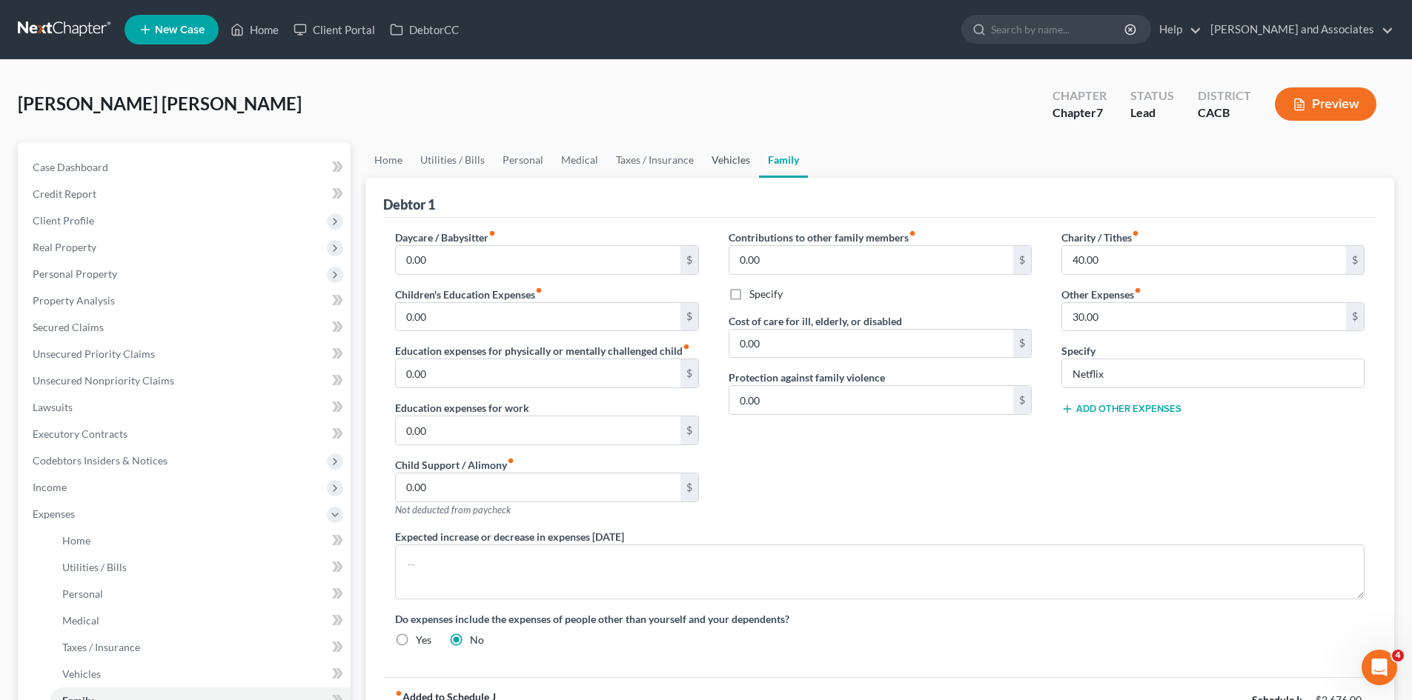
click at [734, 172] on link "Vehicles" at bounding box center [731, 160] width 56 height 36
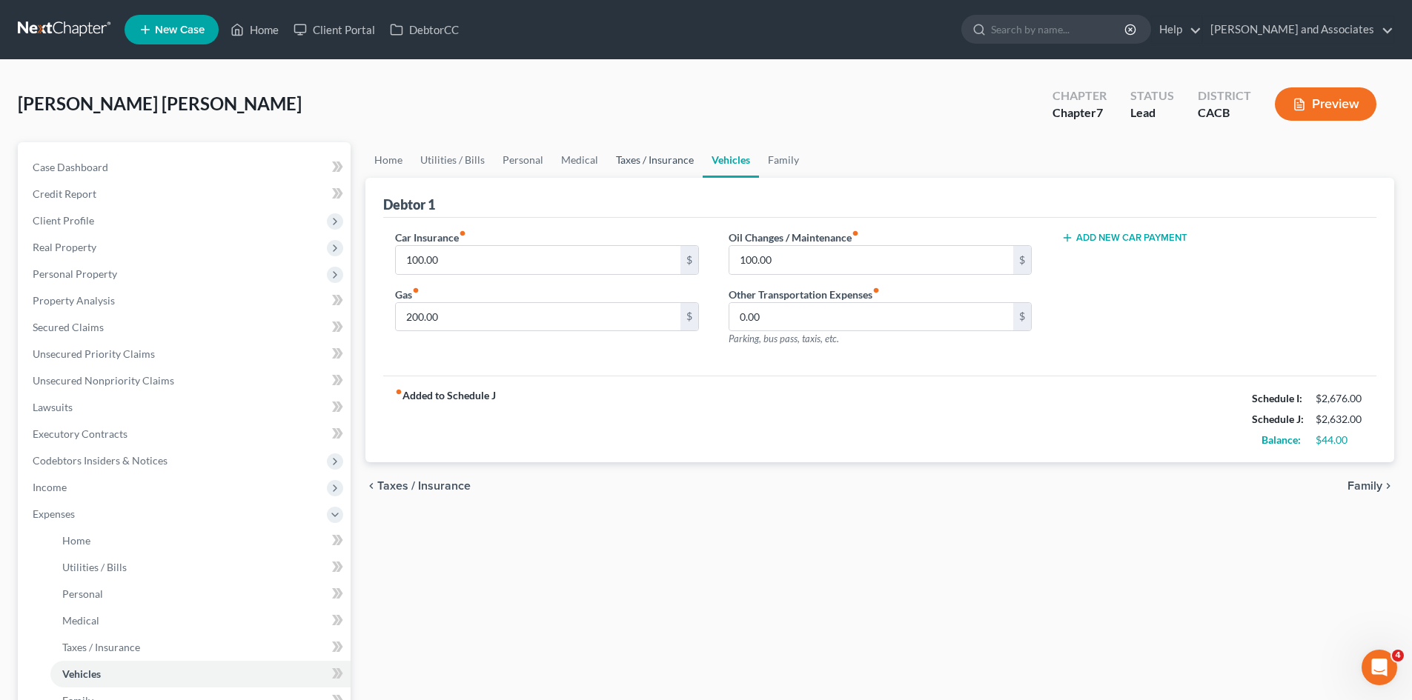
click at [656, 164] on link "Taxes / Insurance" at bounding box center [655, 160] width 96 height 36
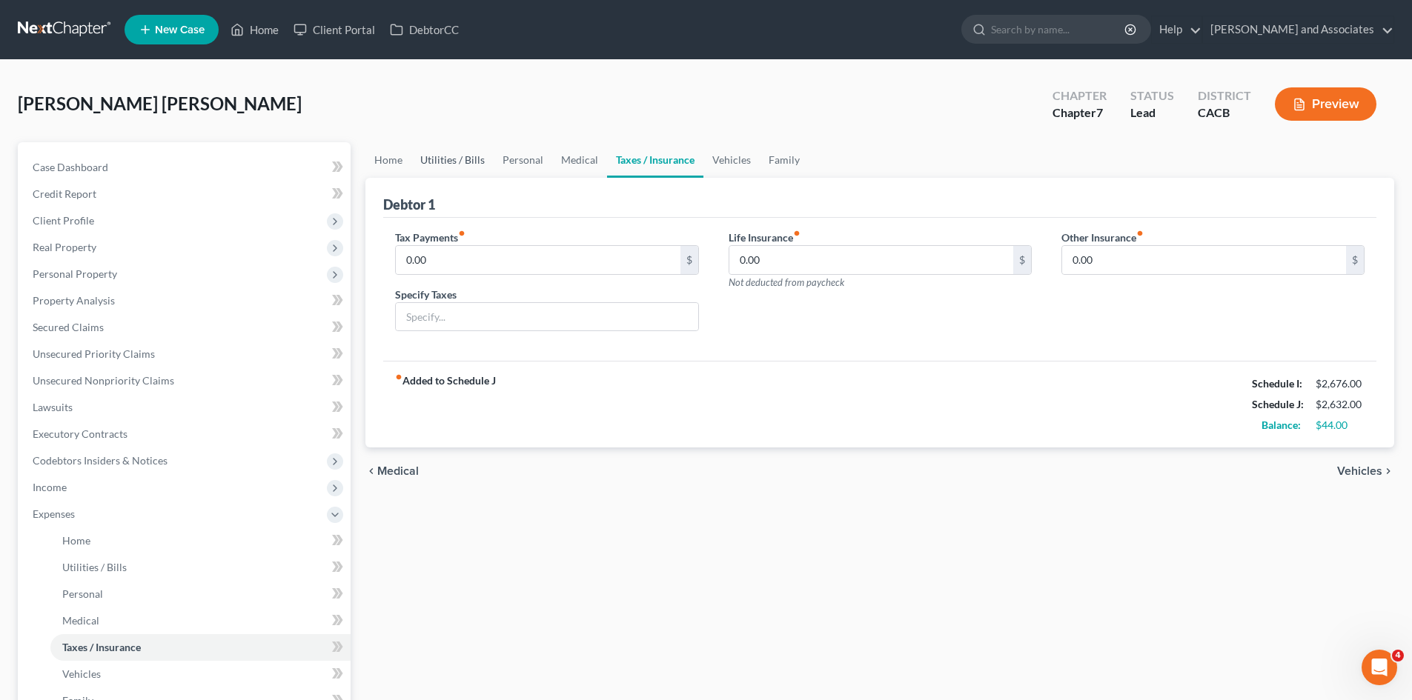
click at [457, 165] on link "Utilities / Bills" at bounding box center [452, 160] width 82 height 36
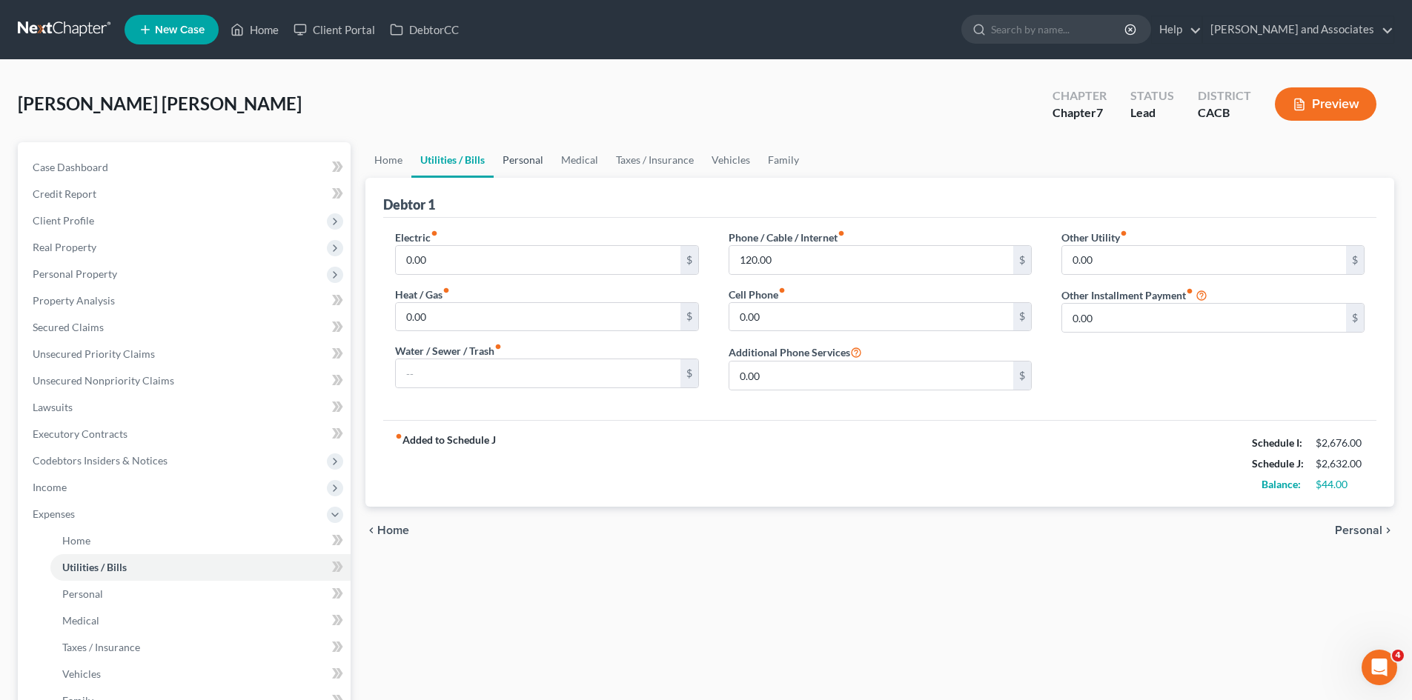
click at [517, 155] on link "Personal" at bounding box center [523, 160] width 59 height 36
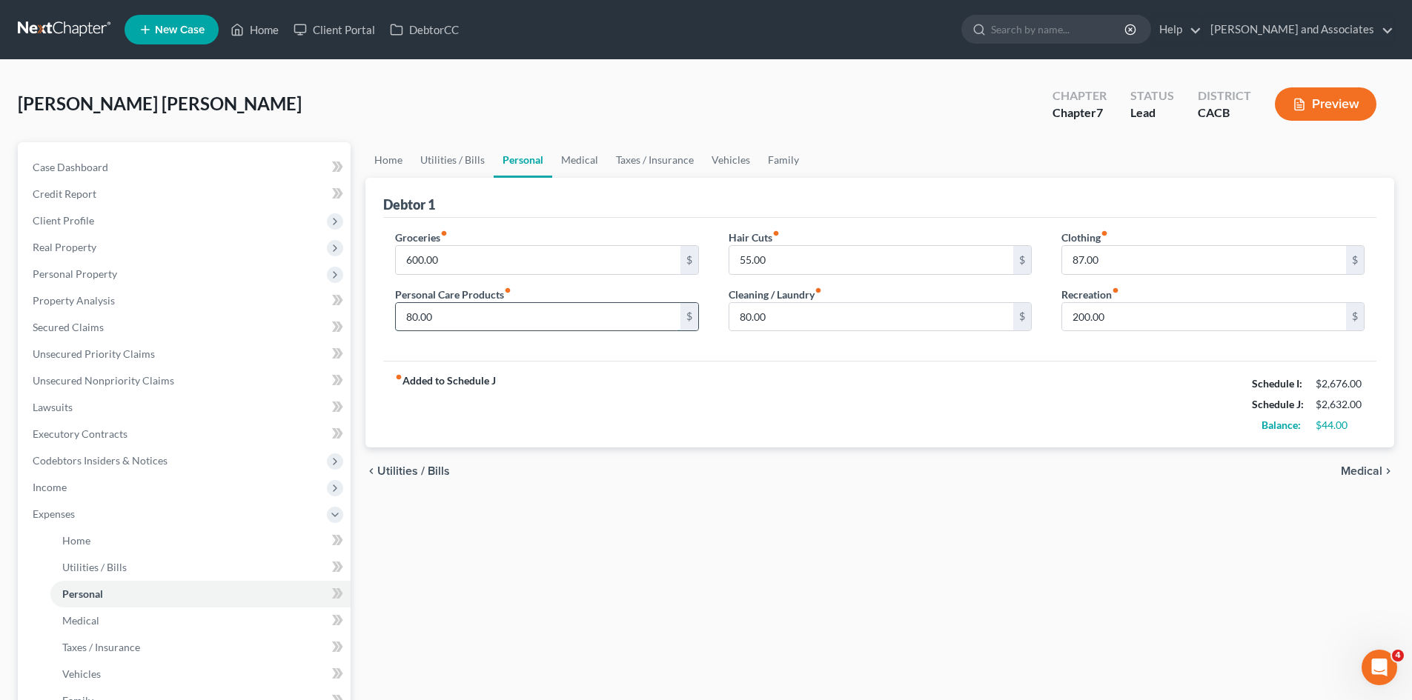
click at [459, 323] on input "80.00" at bounding box center [538, 317] width 284 height 28
click at [846, 303] on input "80.00" at bounding box center [871, 317] width 284 height 28
type input "85"
click at [884, 263] on input "55.00" at bounding box center [871, 260] width 284 height 28
type input "60"
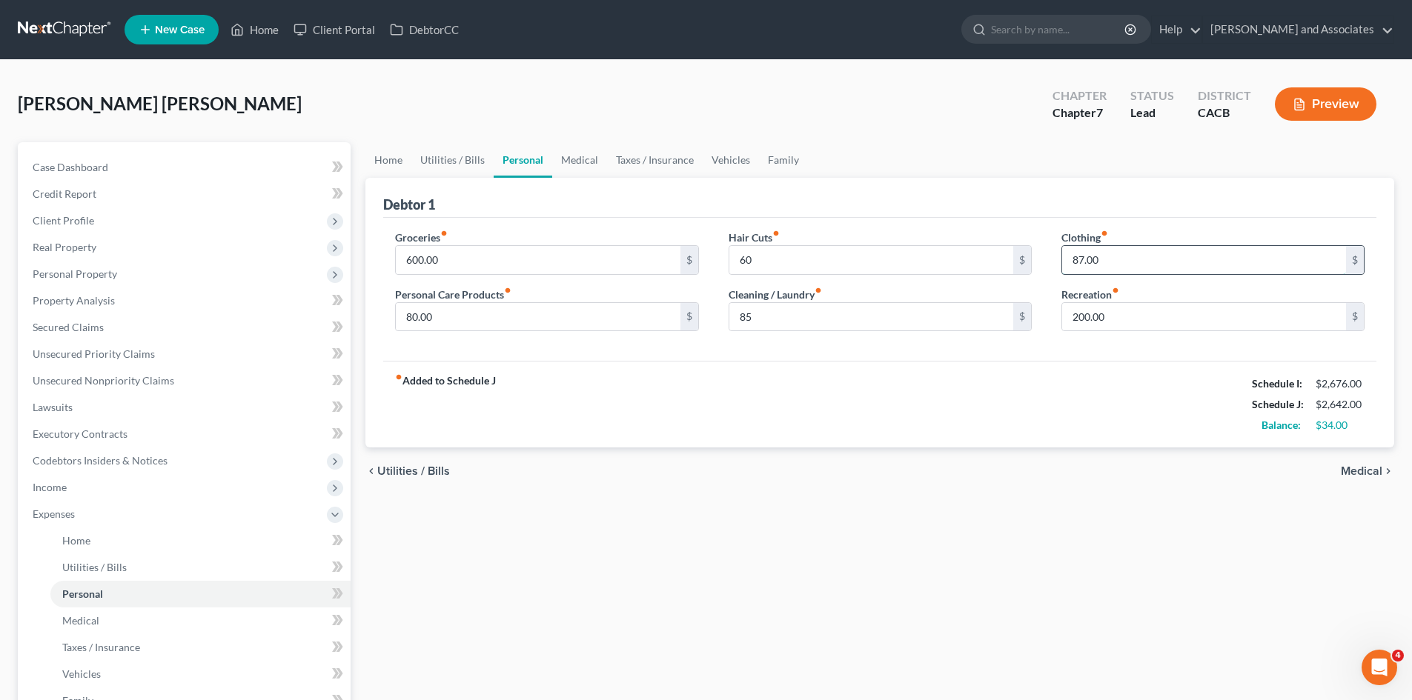
click at [1144, 256] on input "87.00" at bounding box center [1204, 260] width 284 height 28
click at [1148, 313] on input "200.00" at bounding box center [1204, 317] width 284 height 28
click at [580, 163] on link "Medical" at bounding box center [579, 160] width 55 height 36
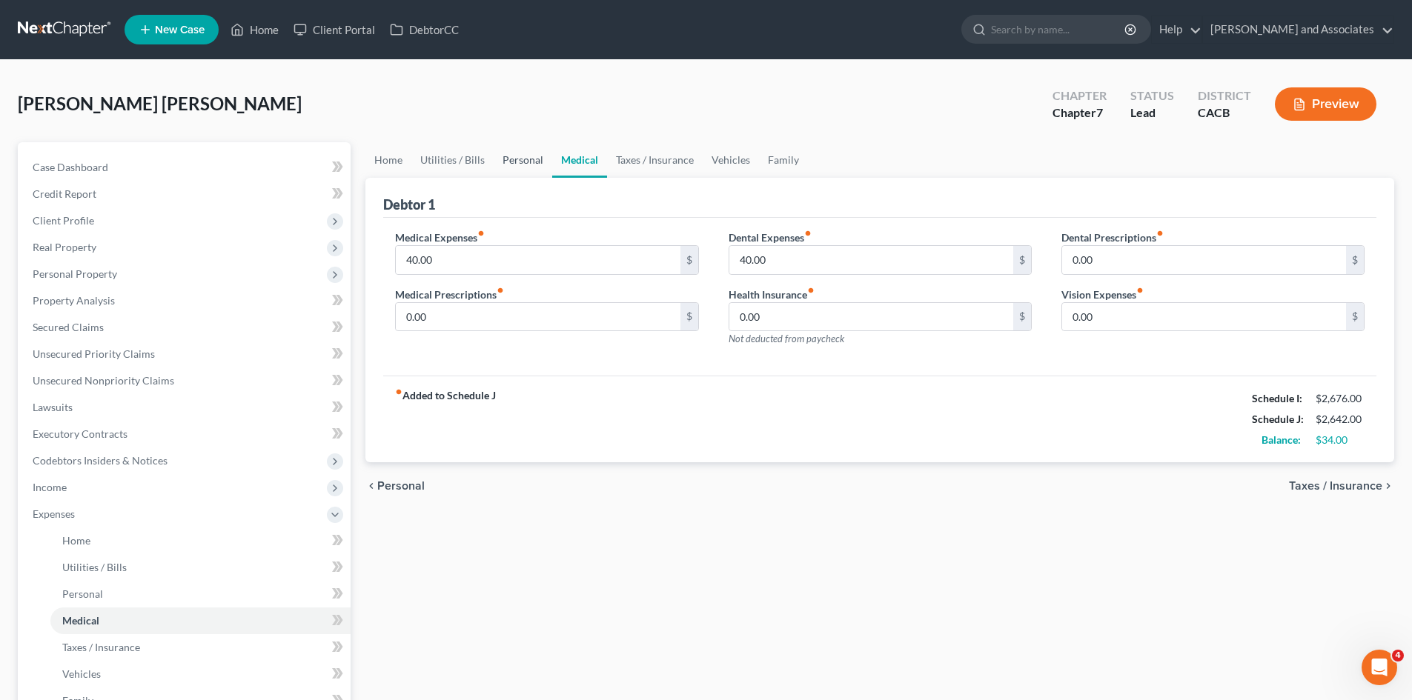
click at [526, 157] on link "Personal" at bounding box center [523, 160] width 59 height 36
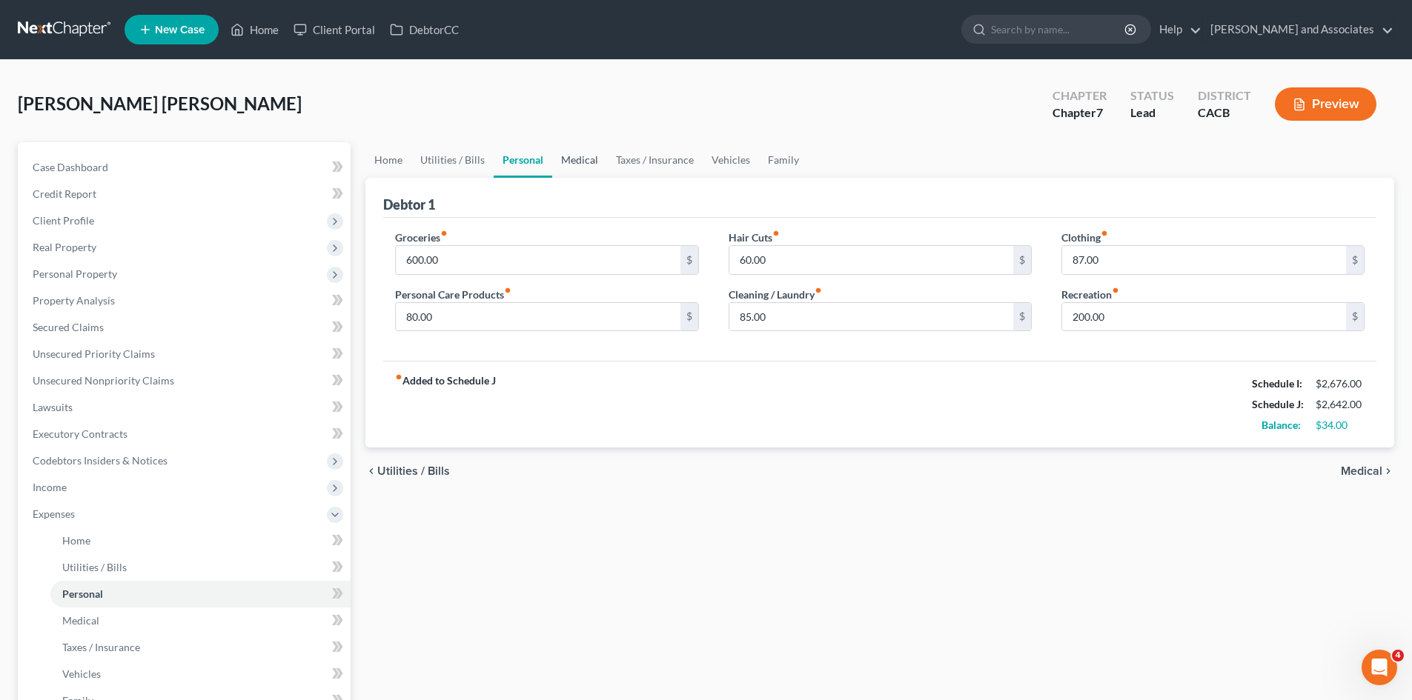
click at [595, 158] on link "Medical" at bounding box center [579, 160] width 55 height 36
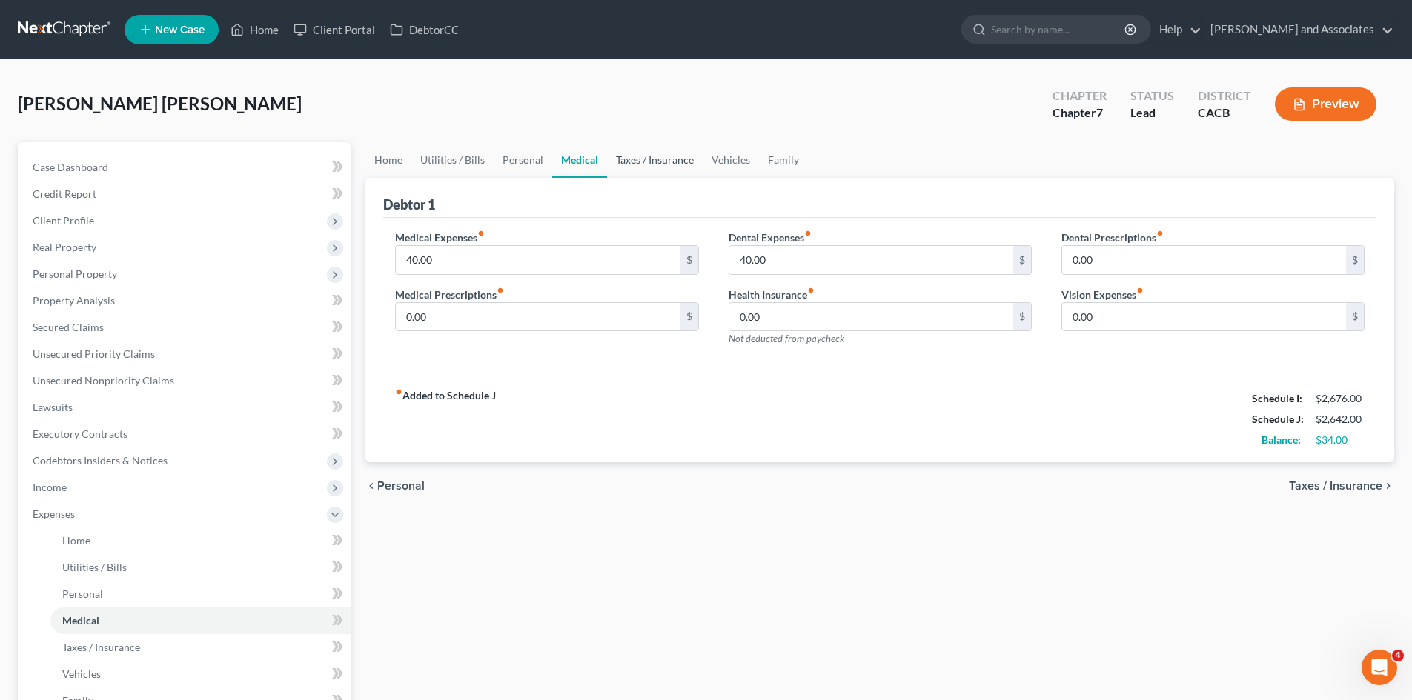
click at [668, 152] on link "Taxes / Insurance" at bounding box center [655, 160] width 96 height 36
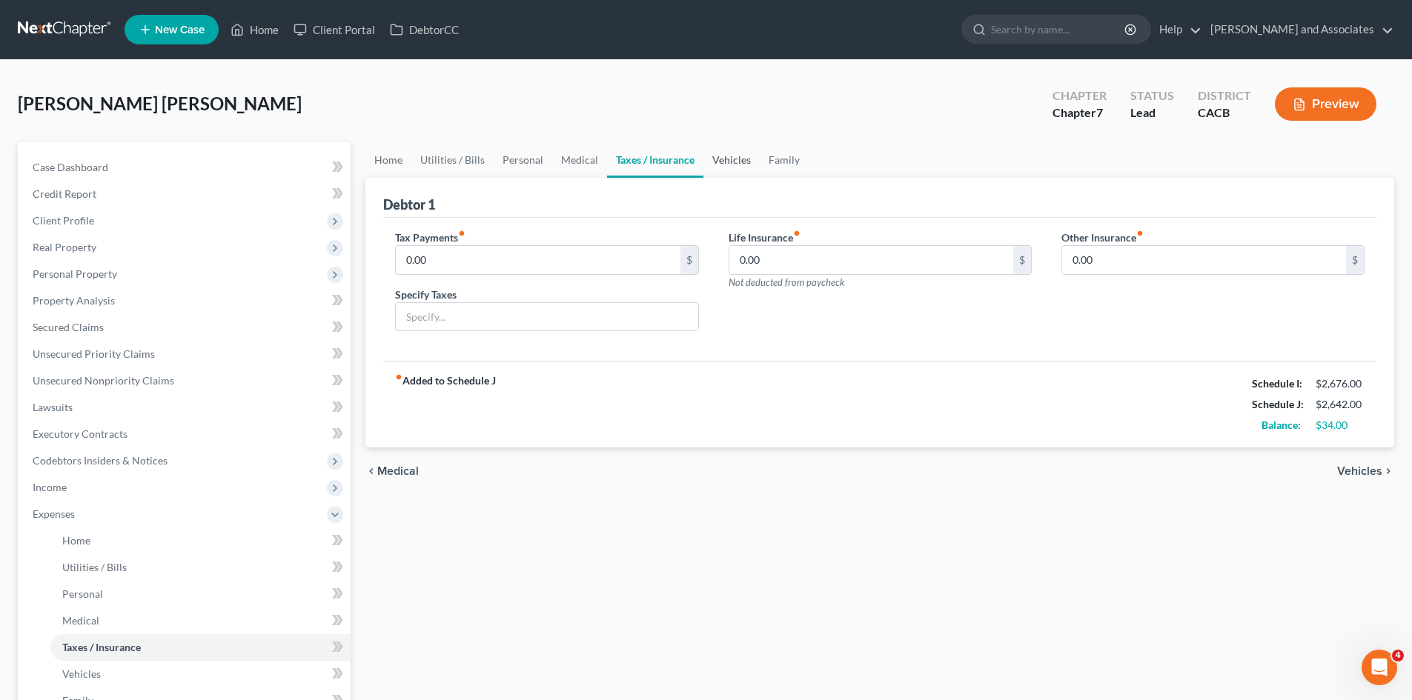
click at [735, 152] on link "Vehicles" at bounding box center [731, 160] width 56 height 36
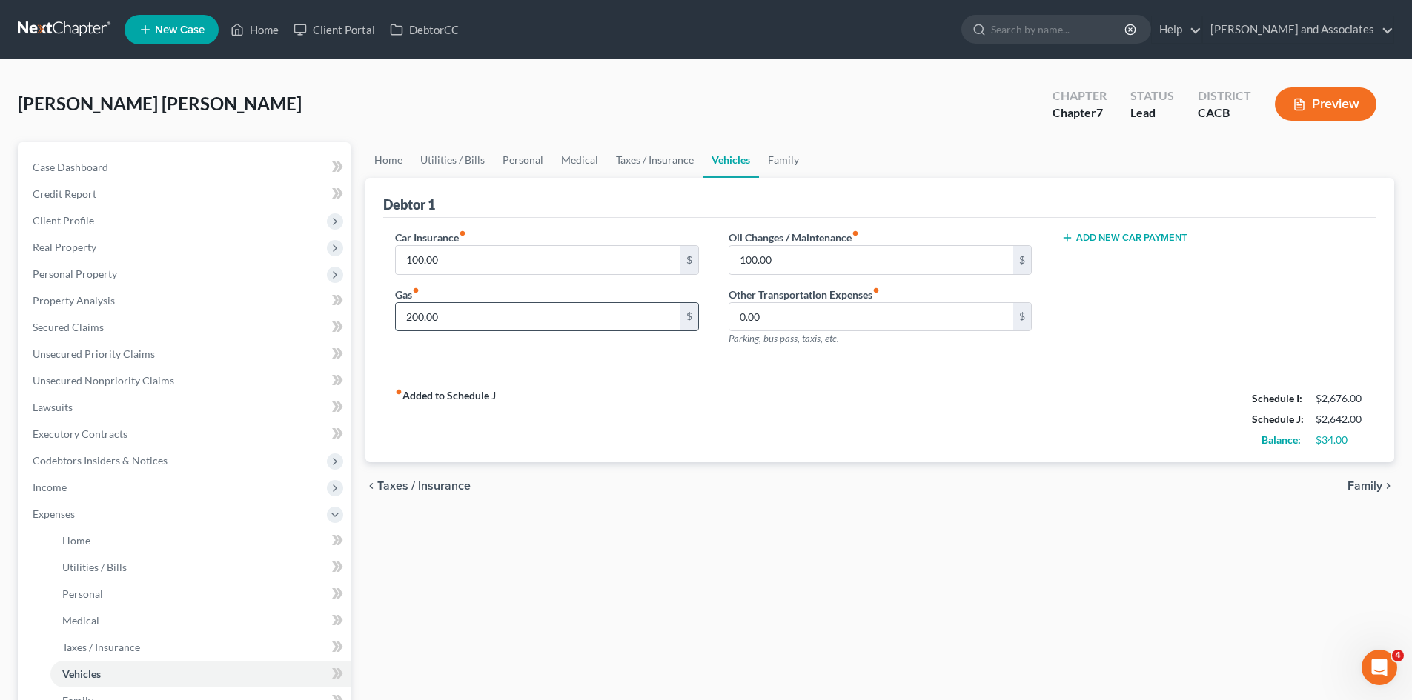
click at [523, 321] on input "200.00" at bounding box center [538, 317] width 284 height 28
click at [796, 164] on link "Family" at bounding box center [783, 160] width 49 height 36
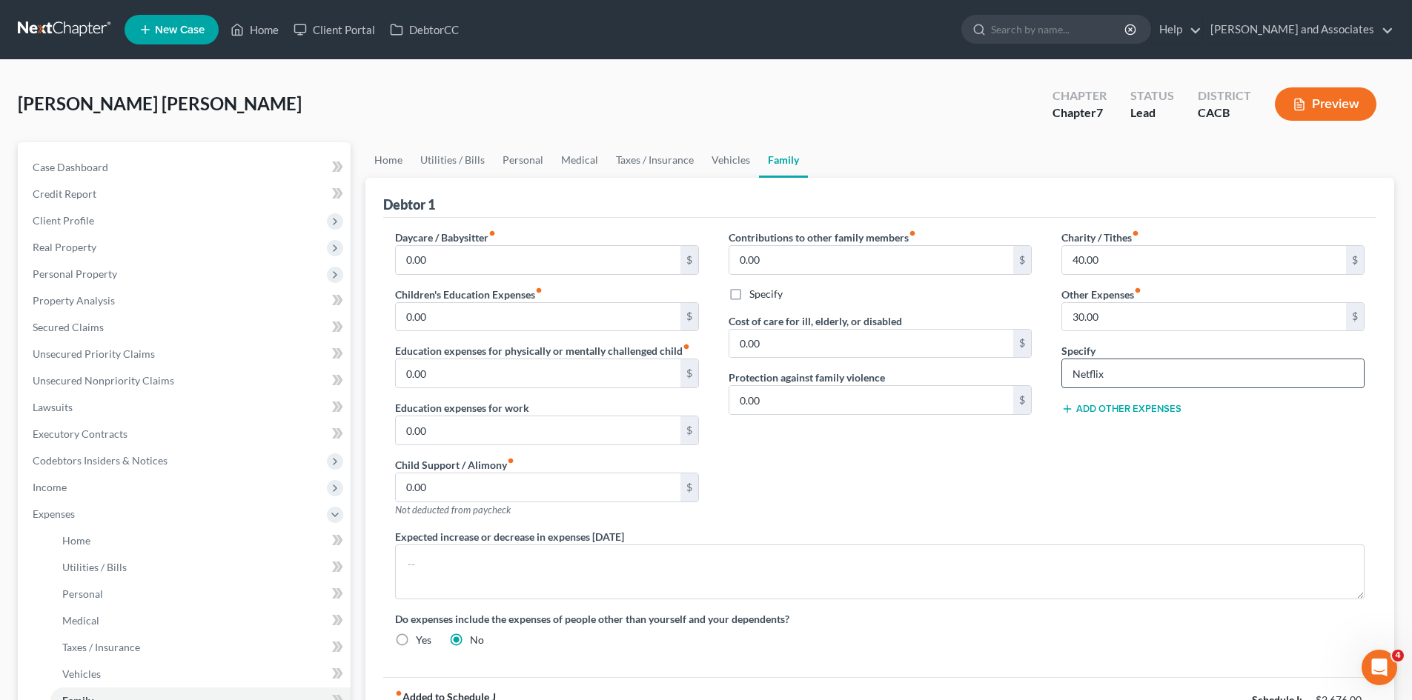
click at [1126, 374] on input "Netflix" at bounding box center [1213, 373] width 302 height 28
type input "N"
type input "Subscriptions"
click at [1140, 327] on input "30.00" at bounding box center [1204, 317] width 284 height 28
type input "50"
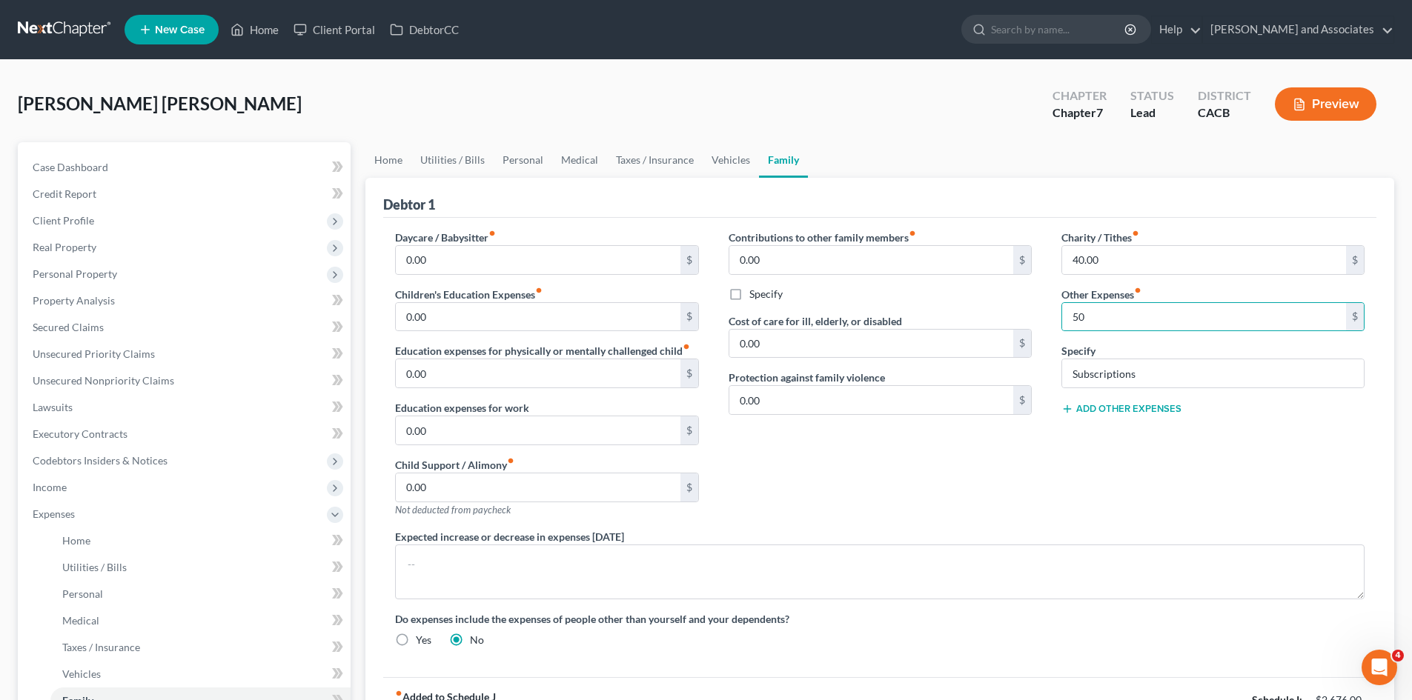
click at [1112, 451] on div "Charity / Tithes fiber_manual_record 40.00 $ Other Expenses fiber_manual_record…" at bounding box center [1213, 379] width 333 height 299
click at [1149, 409] on button "Add Other Expenses" at bounding box center [1121, 409] width 120 height 12
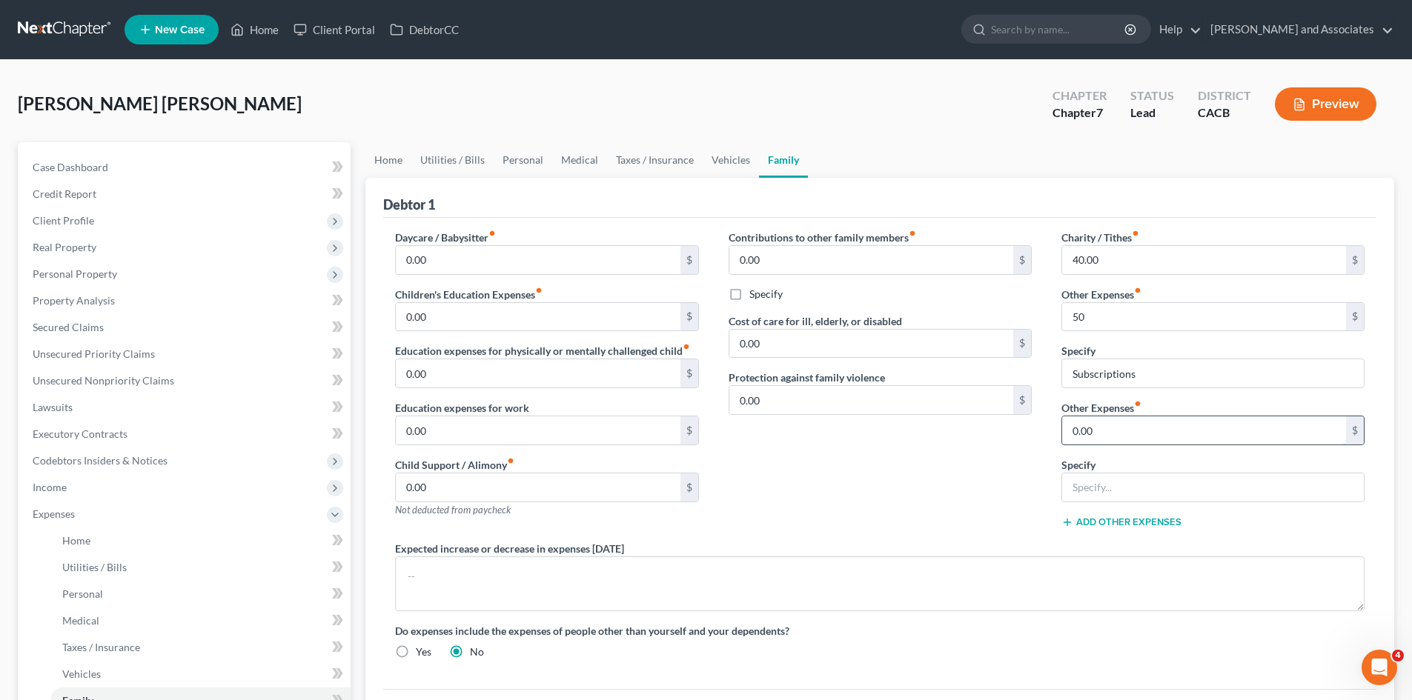
click at [1162, 444] on input "0.00" at bounding box center [1204, 431] width 284 height 28
type input "17"
click at [1129, 484] on input "text" at bounding box center [1213, 488] width 302 height 28
type input "PO BOX Payment"
click at [1009, 491] on div "Contributions to other family members fiber_manual_record 0.00 $ Specify Cost o…" at bounding box center [880, 385] width 333 height 311
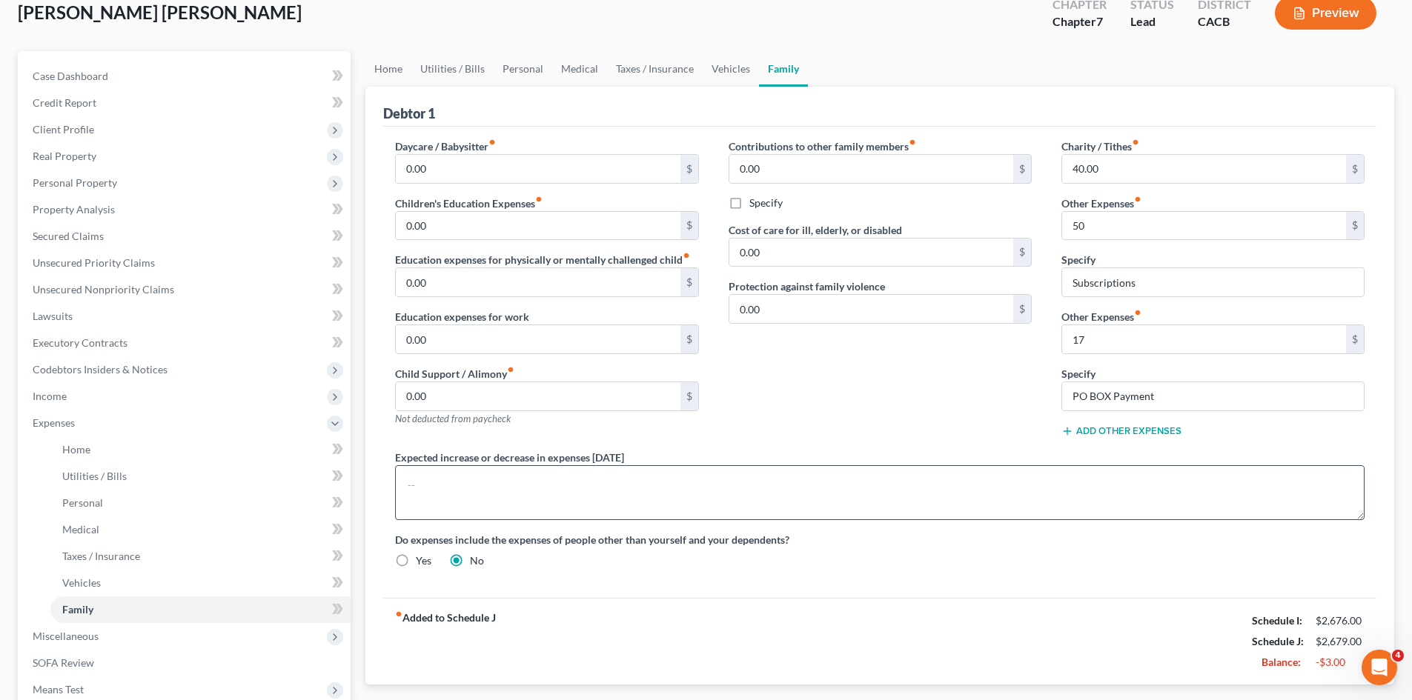
scroll to position [124, 0]
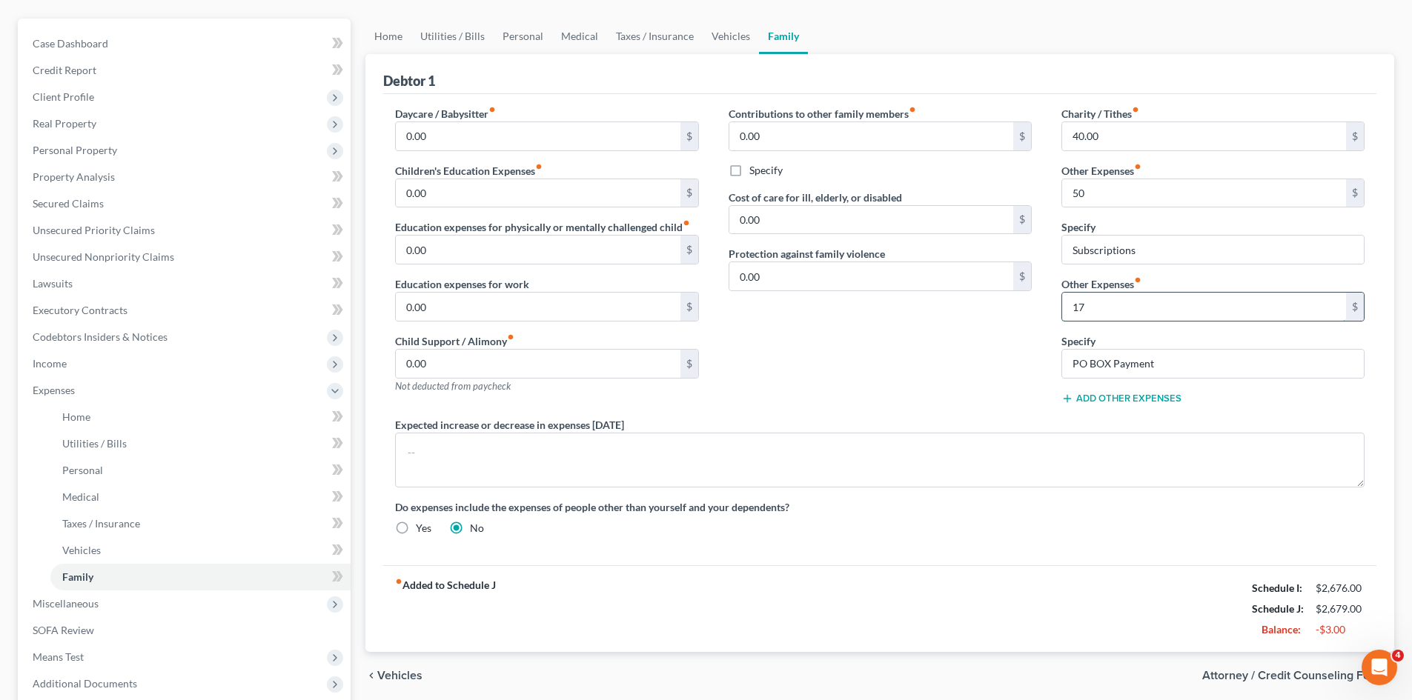
click at [1144, 317] on input "17" at bounding box center [1204, 307] width 284 height 28
type input "2"
type input "25"
click at [858, 354] on div "Contributions to other family members fiber_manual_record 0.00 $ Specify Cost o…" at bounding box center [880, 261] width 333 height 311
drag, startPoint x: 71, startPoint y: 613, endPoint x: 215, endPoint y: 596, distance: 144.8
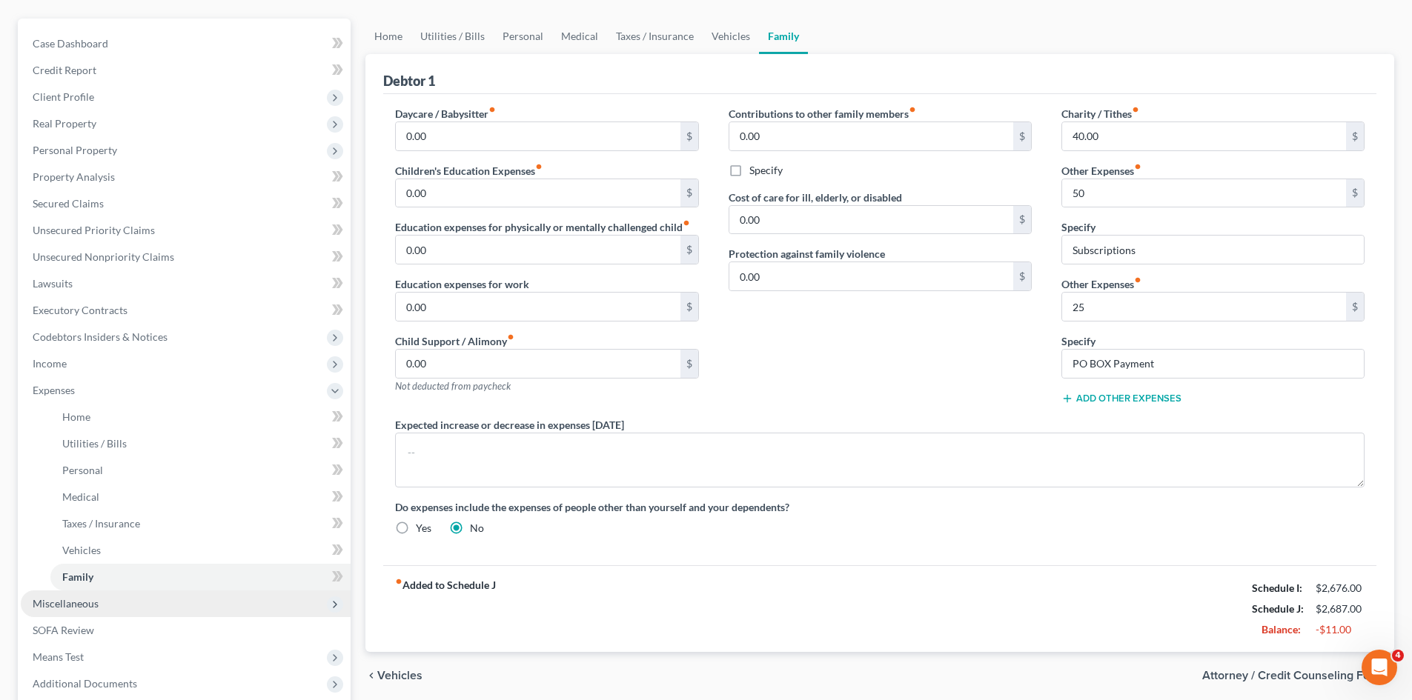
click at [71, 613] on span "Miscellaneous" at bounding box center [186, 604] width 330 height 27
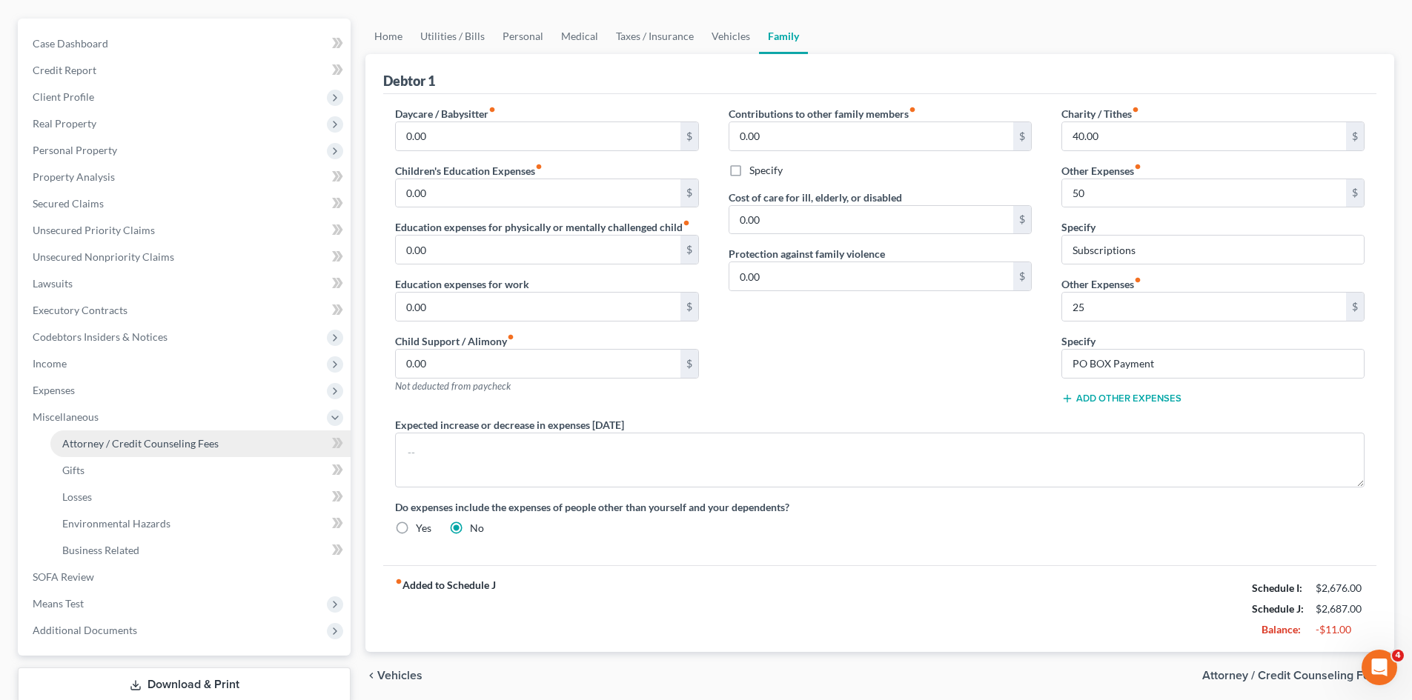
click at [197, 448] on span "Attorney / Credit Counseling Fees" at bounding box center [140, 443] width 156 height 13
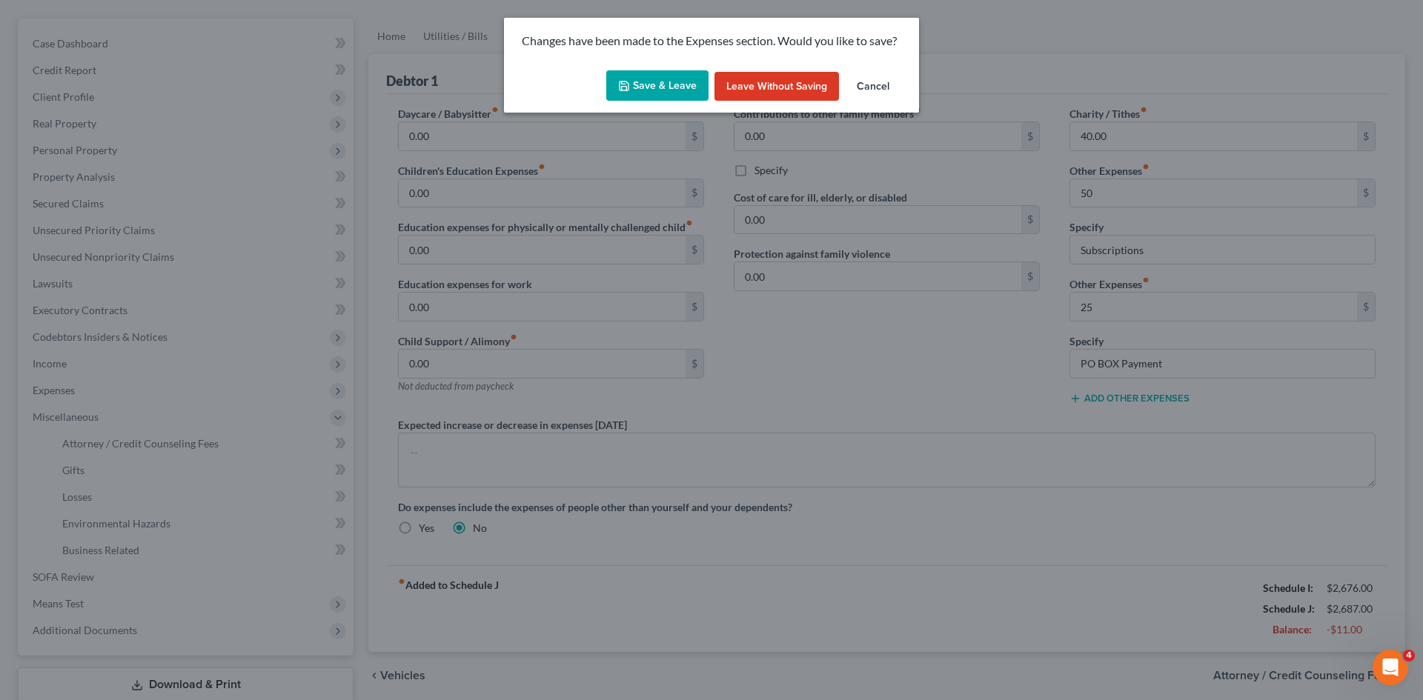
drag, startPoint x: 669, startPoint y: 70, endPoint x: 663, endPoint y: 84, distance: 15.7
click at [667, 70] on button "Save & Leave" at bounding box center [657, 85] width 102 height 31
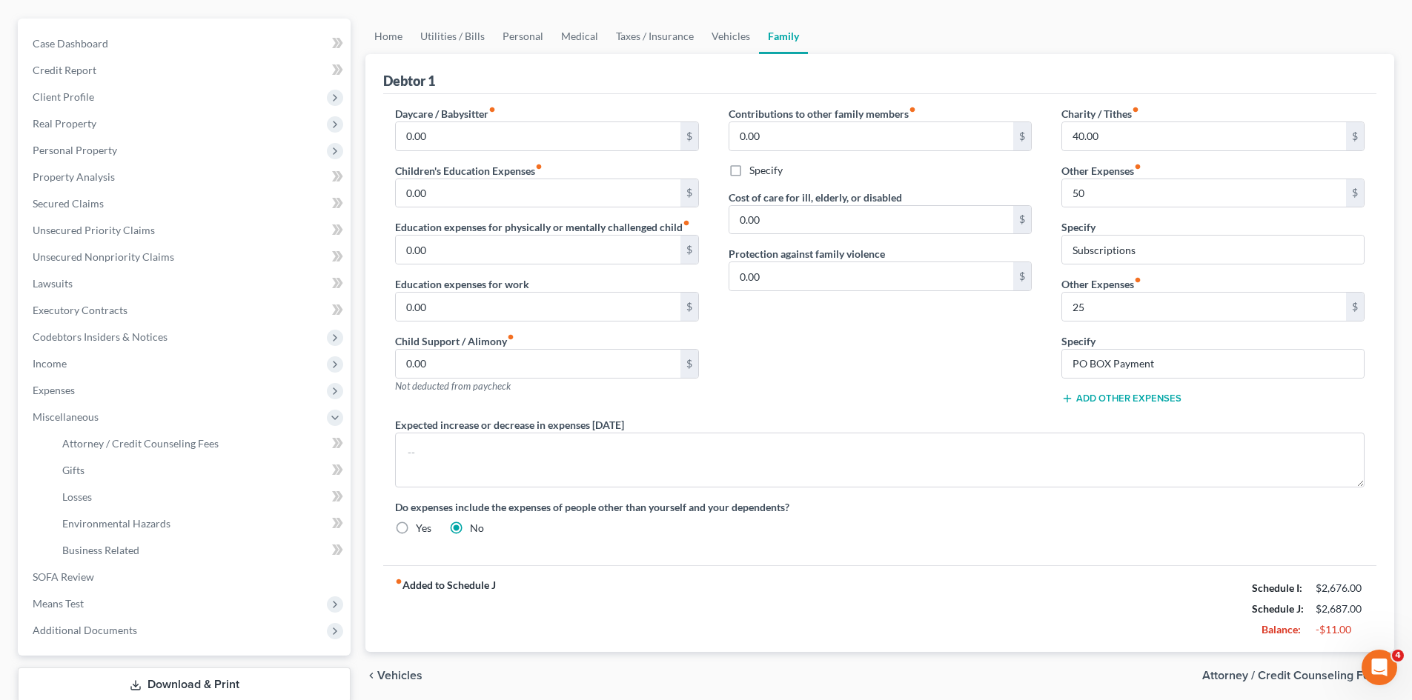
type input "50.00"
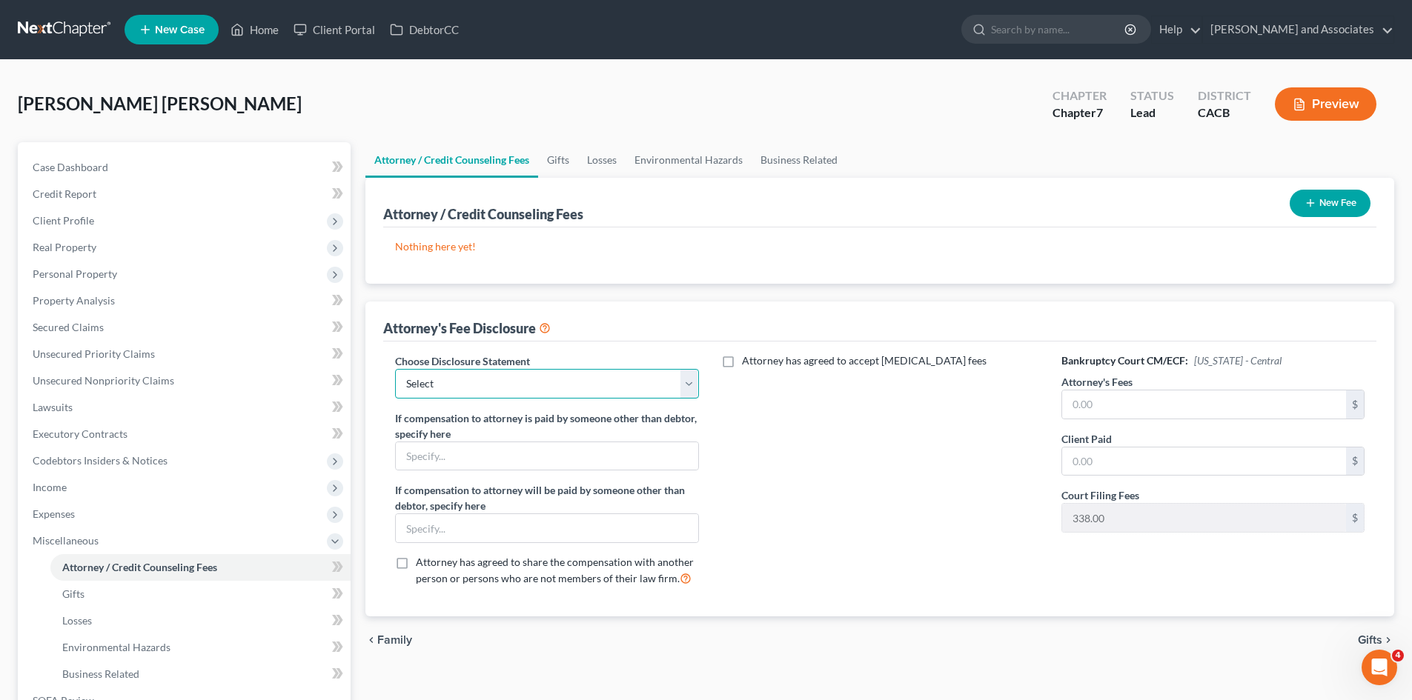
click at [604, 393] on select "Select Disclosure" at bounding box center [546, 384] width 303 height 30
select select "0"
click at [395, 369] on select "Select Disclosure" at bounding box center [546, 384] width 303 height 30
click at [1180, 400] on input "text" at bounding box center [1204, 405] width 284 height 28
type input "2,000"
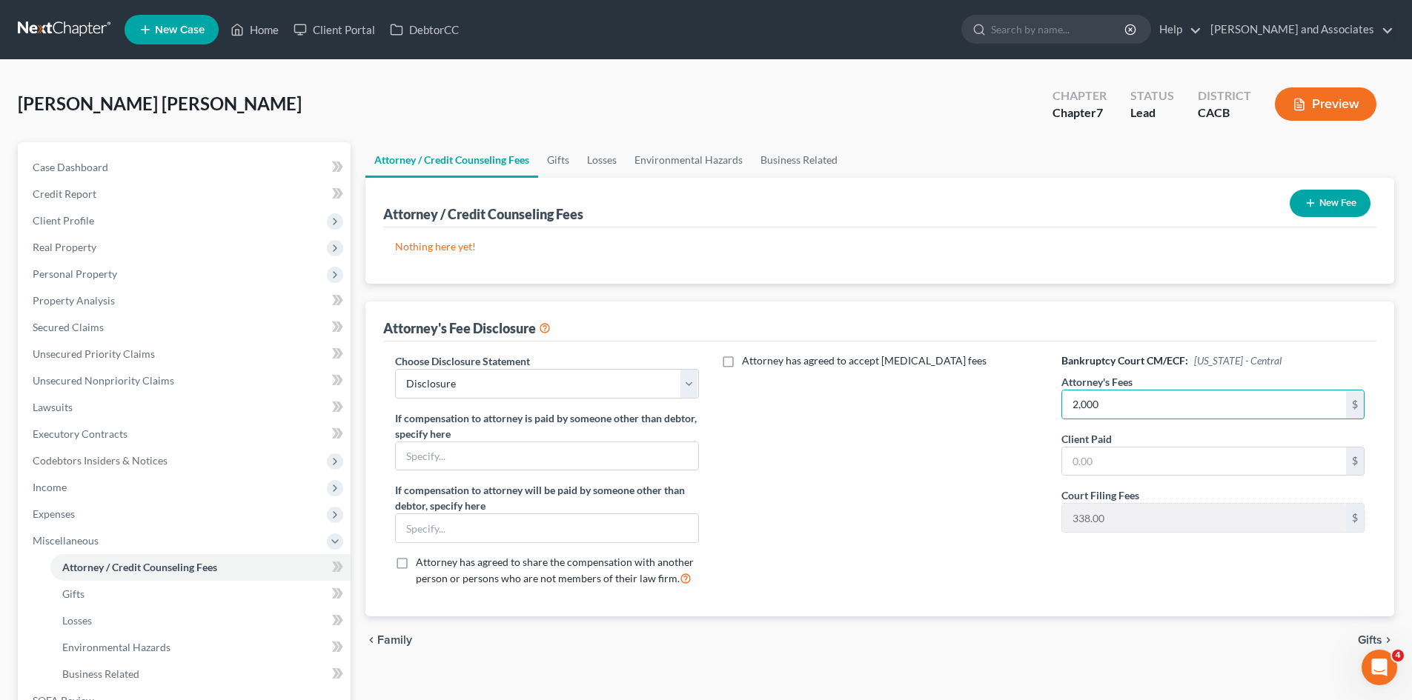
click at [1164, 442] on div "Client Paid $" at bounding box center [1212, 453] width 303 height 45
click at [1159, 464] on input "text" at bounding box center [1204, 462] width 284 height 28
type input "2,000"
click at [936, 474] on div "Attorney has agreed to accept retainer fees" at bounding box center [880, 476] width 333 height 245
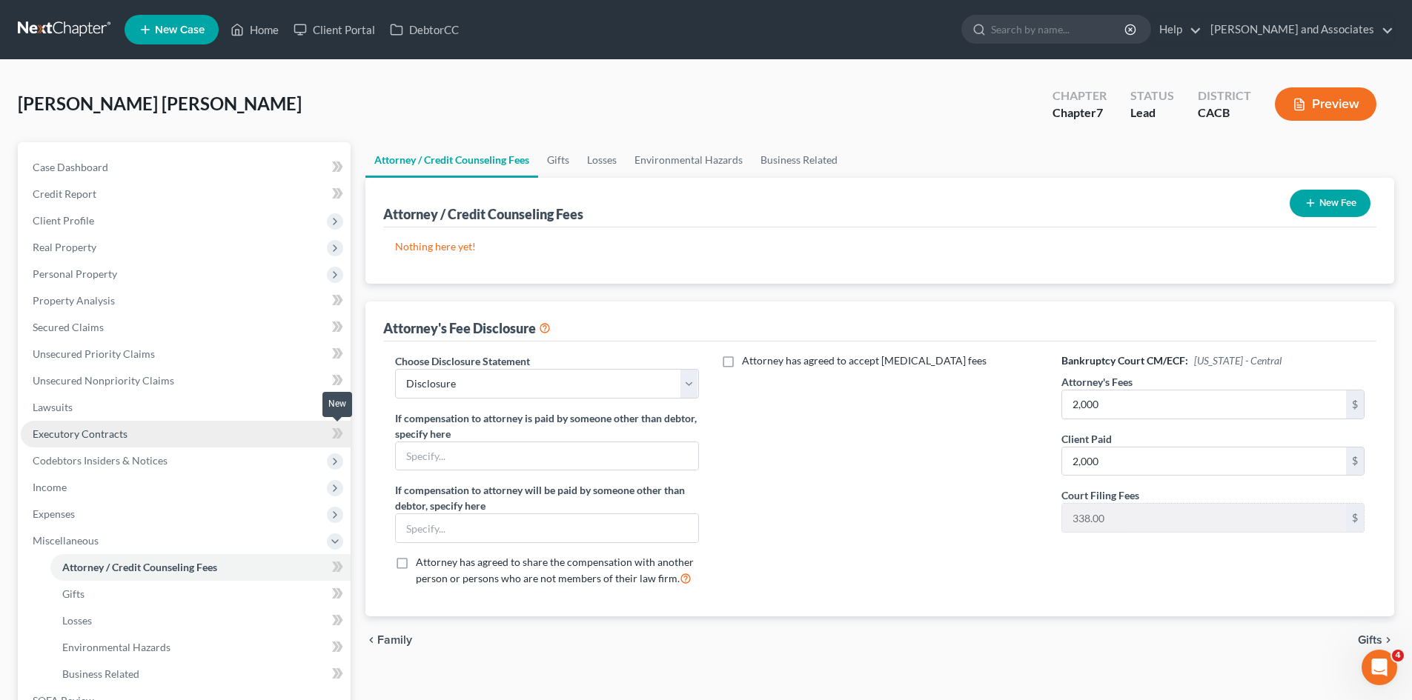
scroll to position [182, 0]
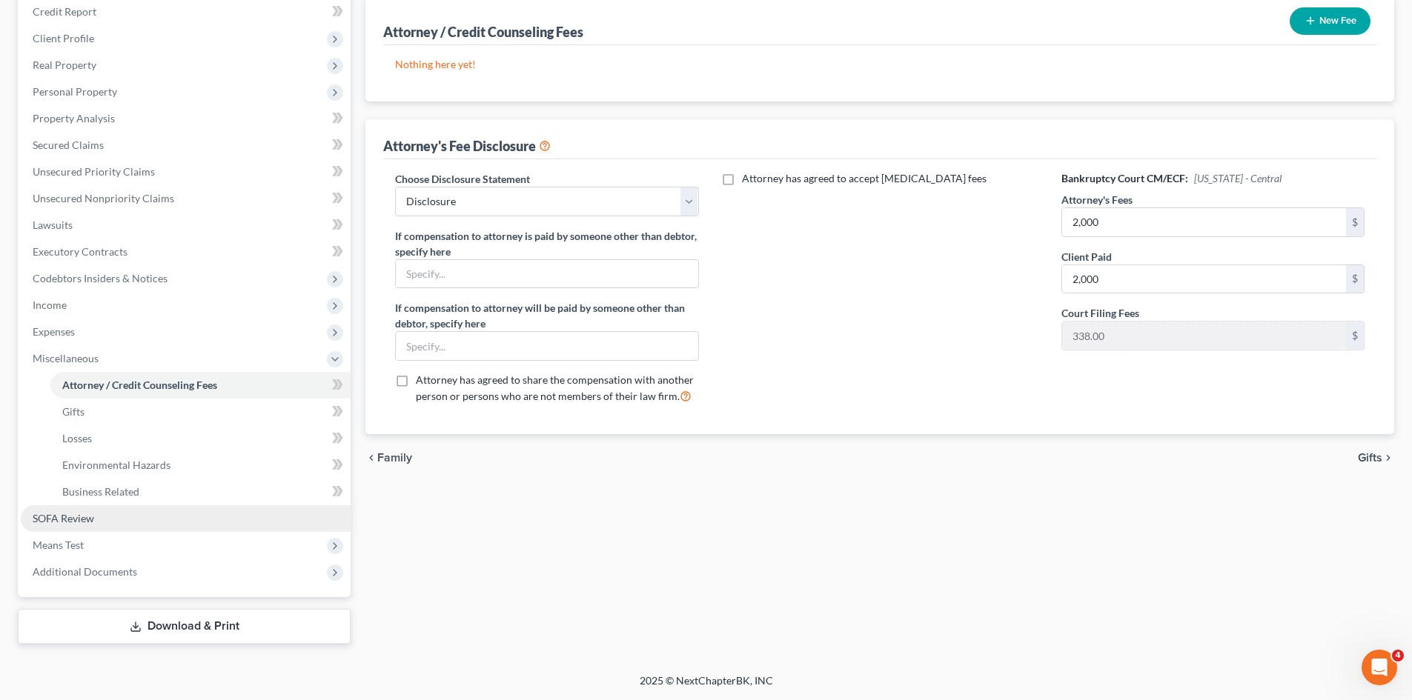
click at [112, 528] on link "SOFA Review" at bounding box center [186, 519] width 330 height 27
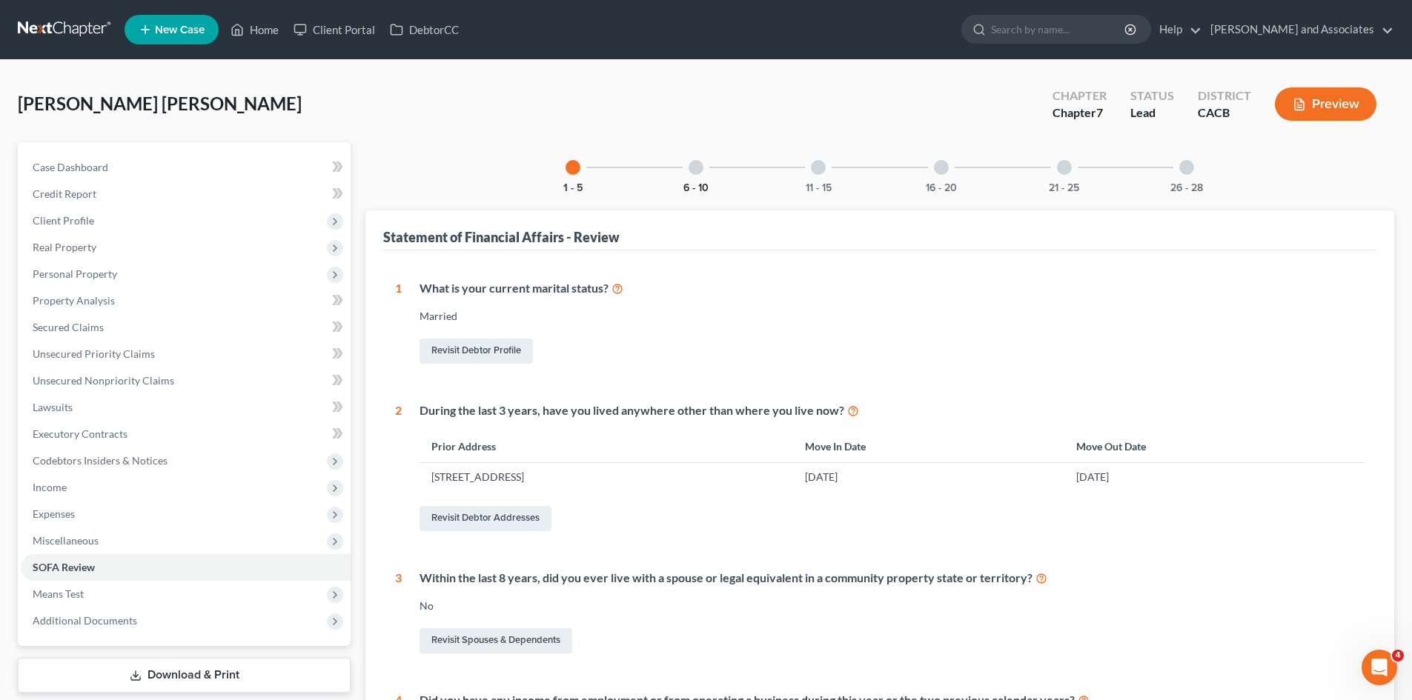
click at [683, 185] on button "6 - 10" at bounding box center [695, 188] width 25 height 10
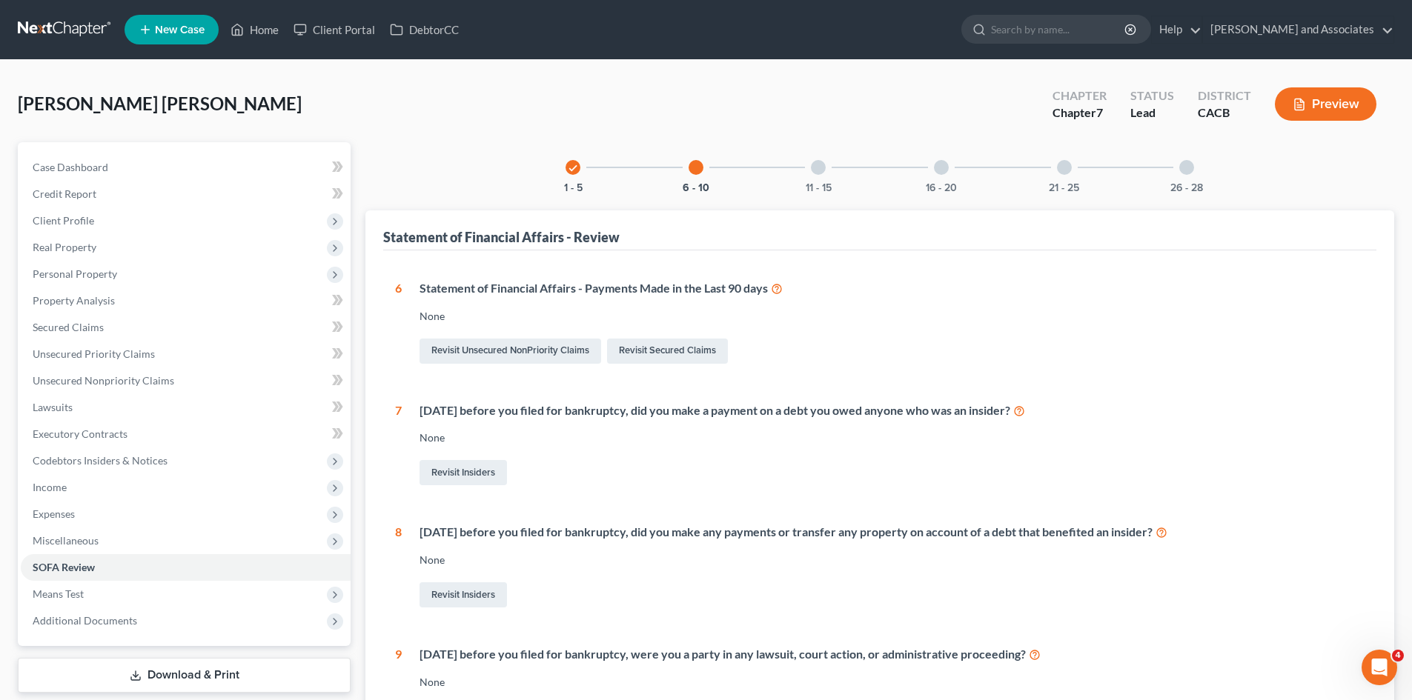
click at [831, 175] on div "11 - 15" at bounding box center [818, 167] width 50 height 50
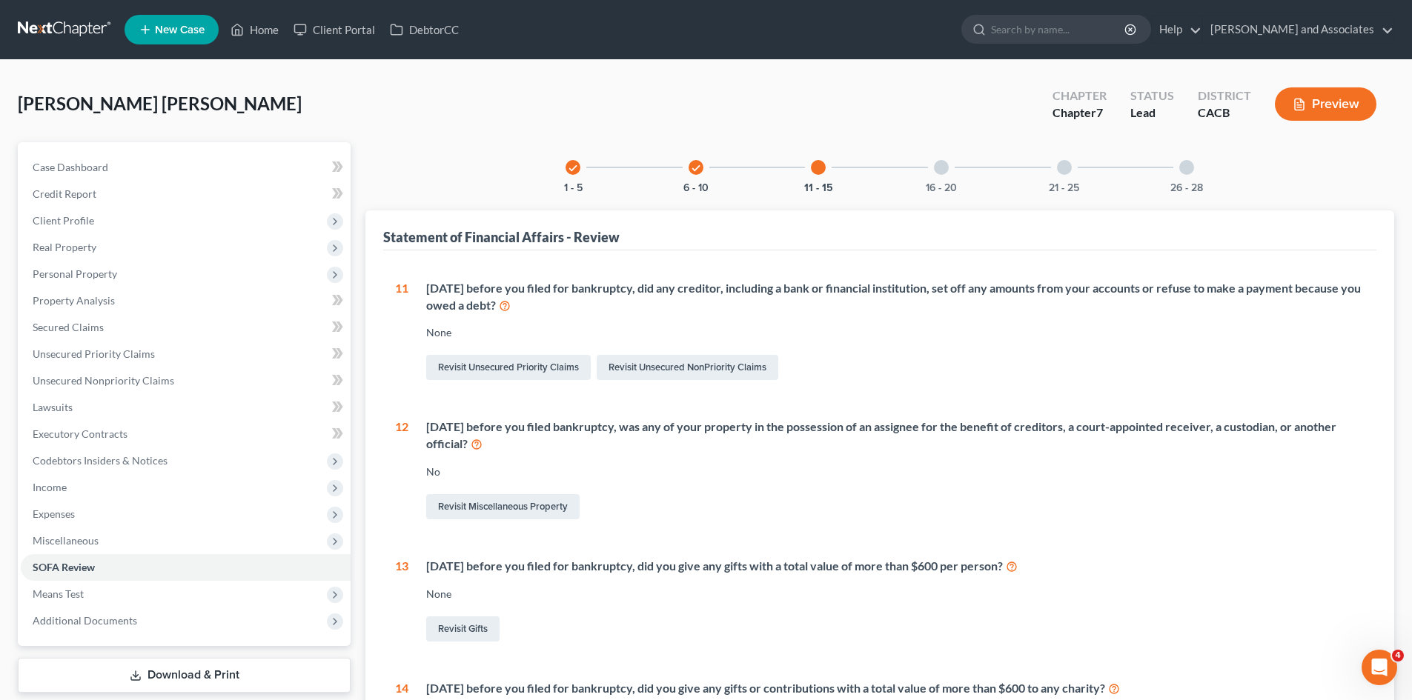
click at [929, 156] on div "16 - 20" at bounding box center [941, 167] width 50 height 50
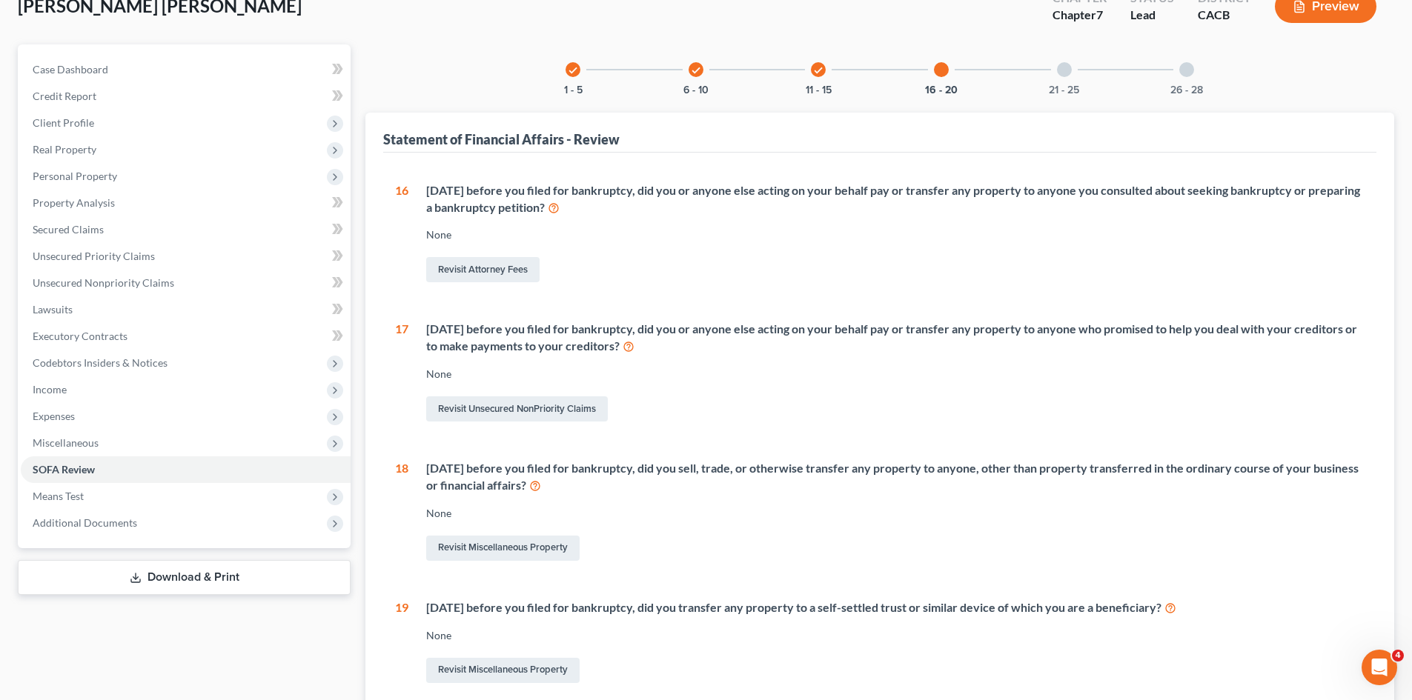
scroll to position [66, 0]
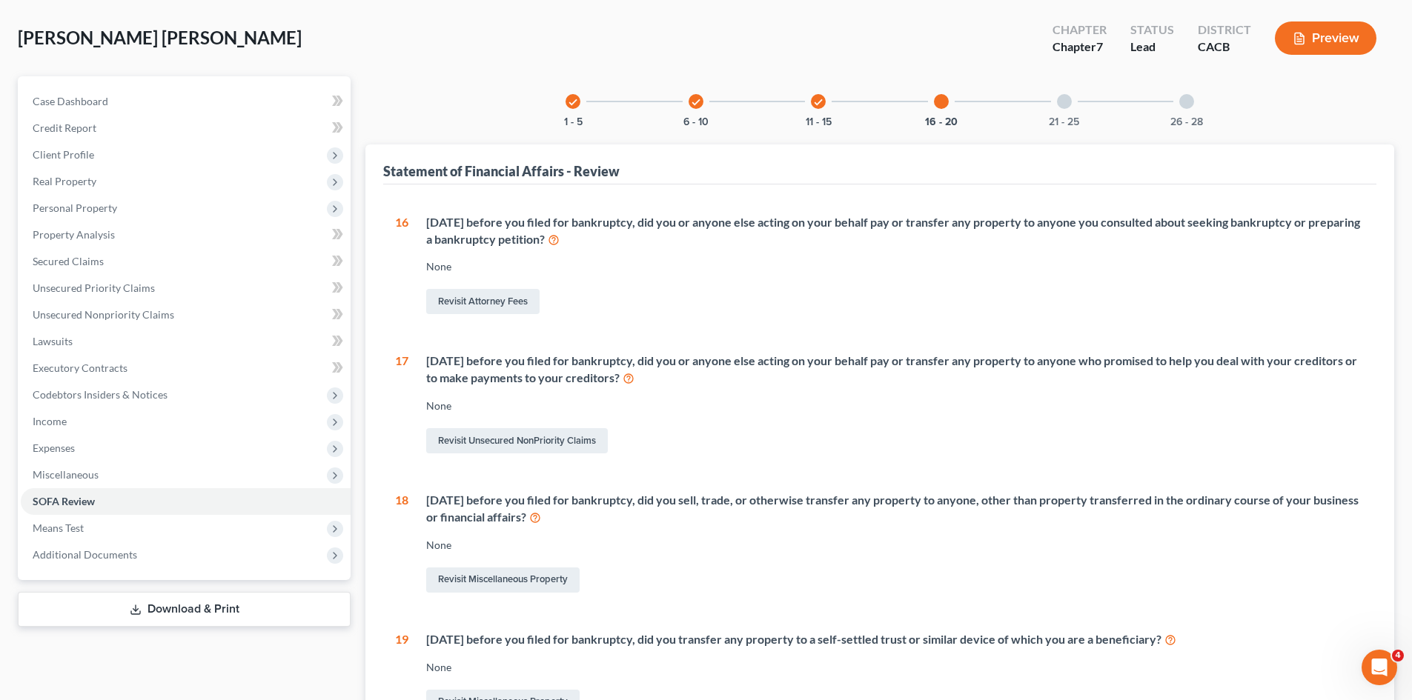
click at [1076, 107] on div "21 - 25" at bounding box center [1064, 101] width 50 height 50
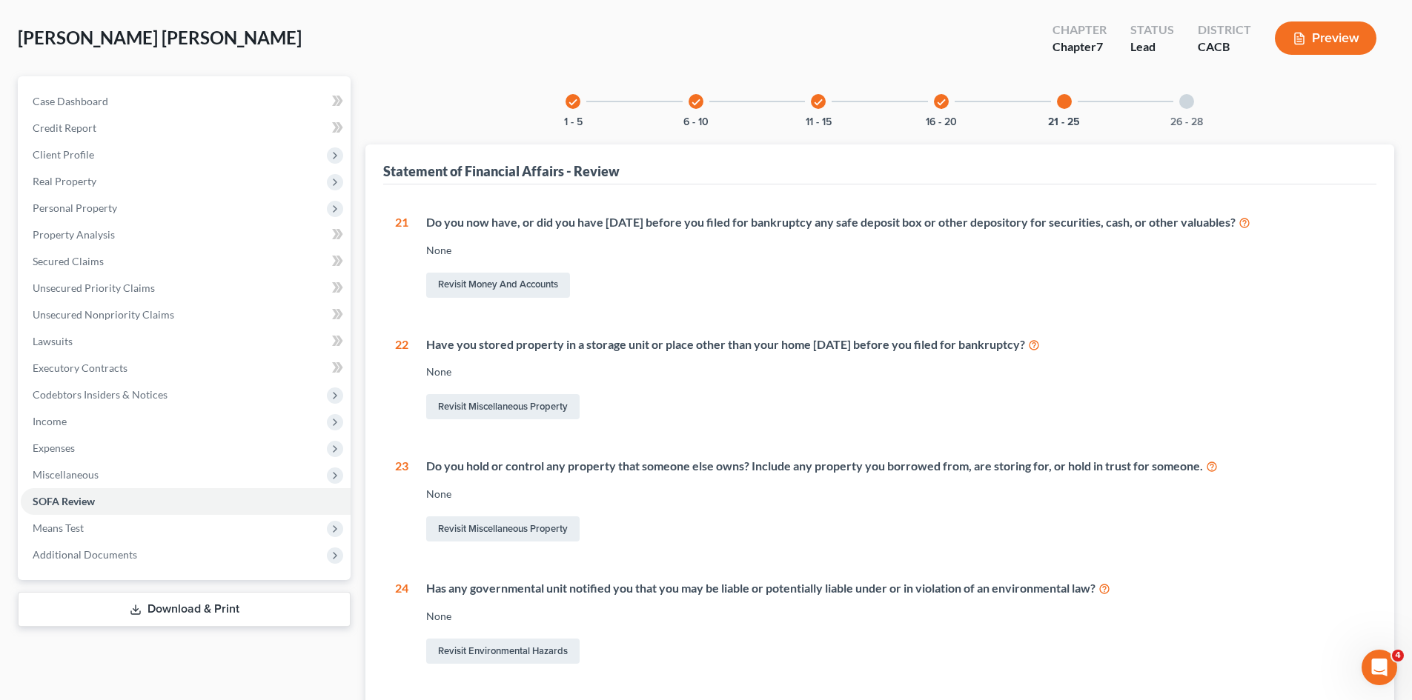
click at [1189, 99] on div at bounding box center [1186, 101] width 15 height 15
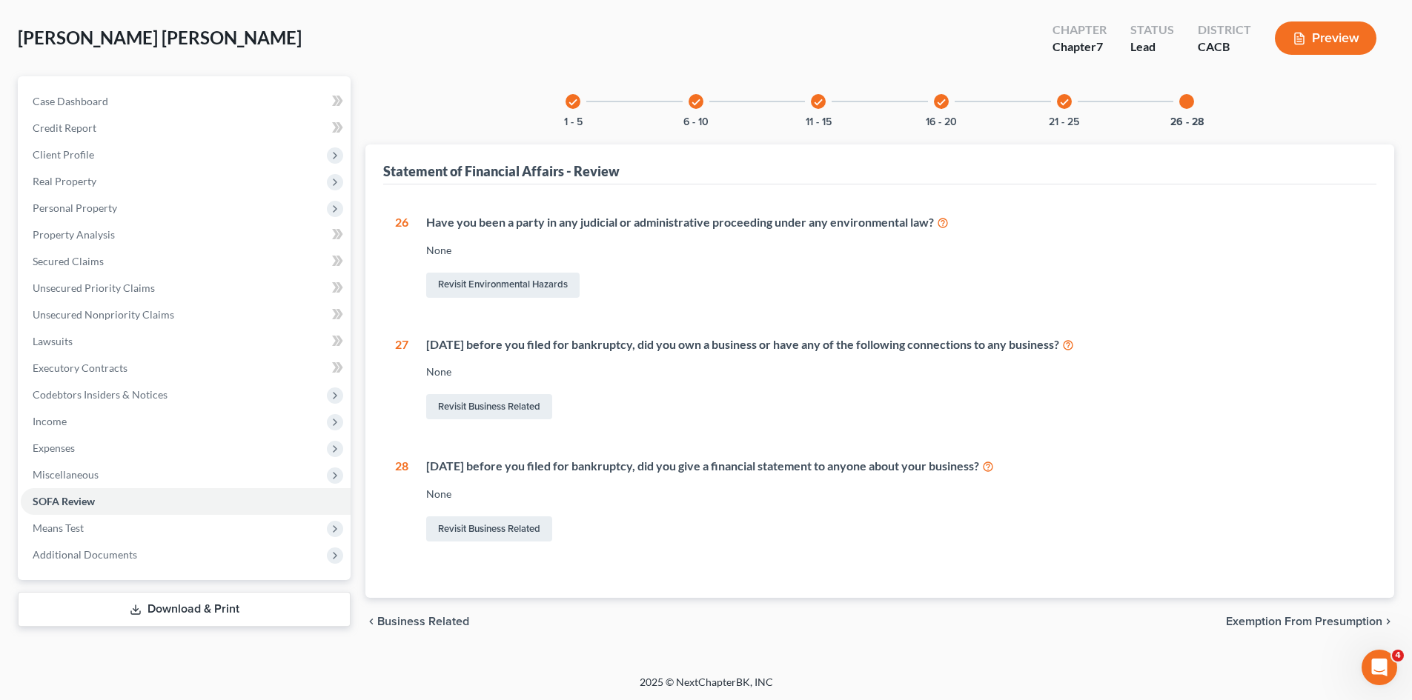
click at [134, 602] on link "Download & Print" at bounding box center [184, 609] width 333 height 35
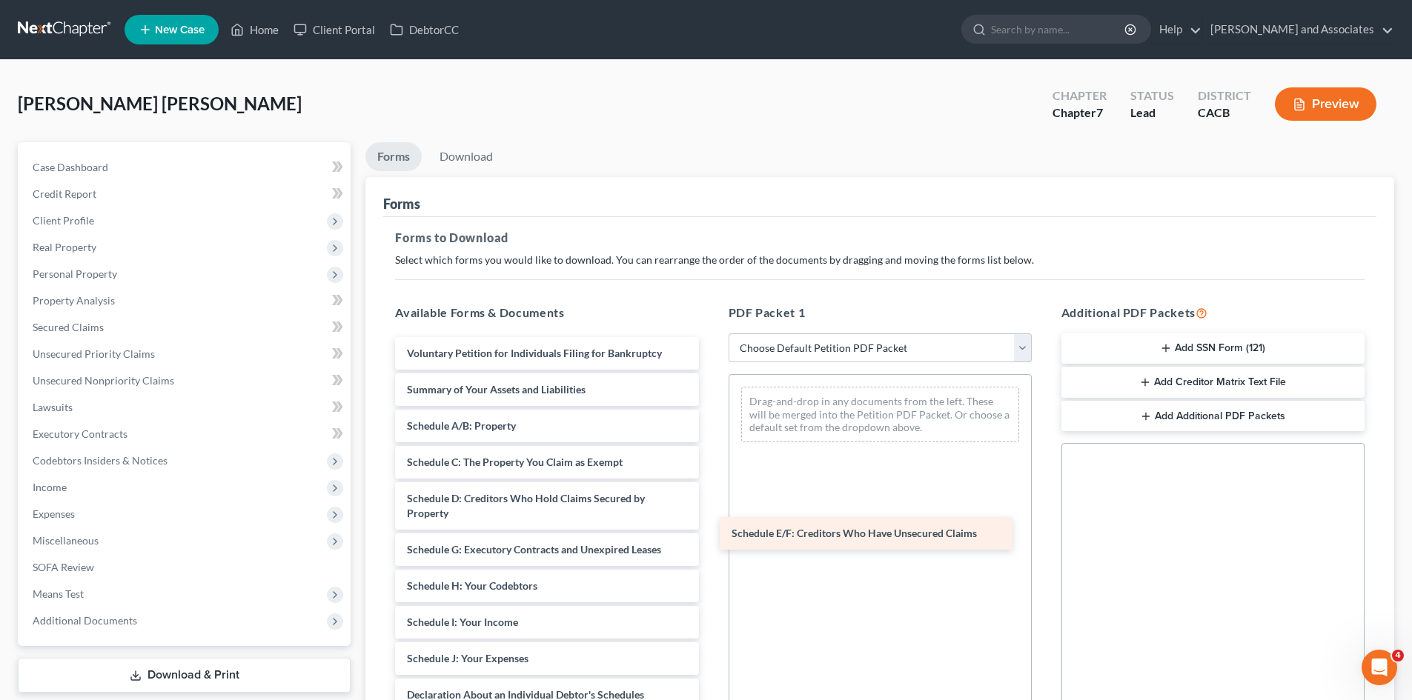
drag, startPoint x: 578, startPoint y: 555, endPoint x: 936, endPoint y: 534, distance: 358.6
click at [710, 534] on div "Schedule E/F: Creditors Who Have Unsecured Claims Voluntary Petition for Indivi…" at bounding box center [546, 673] width 327 height 673
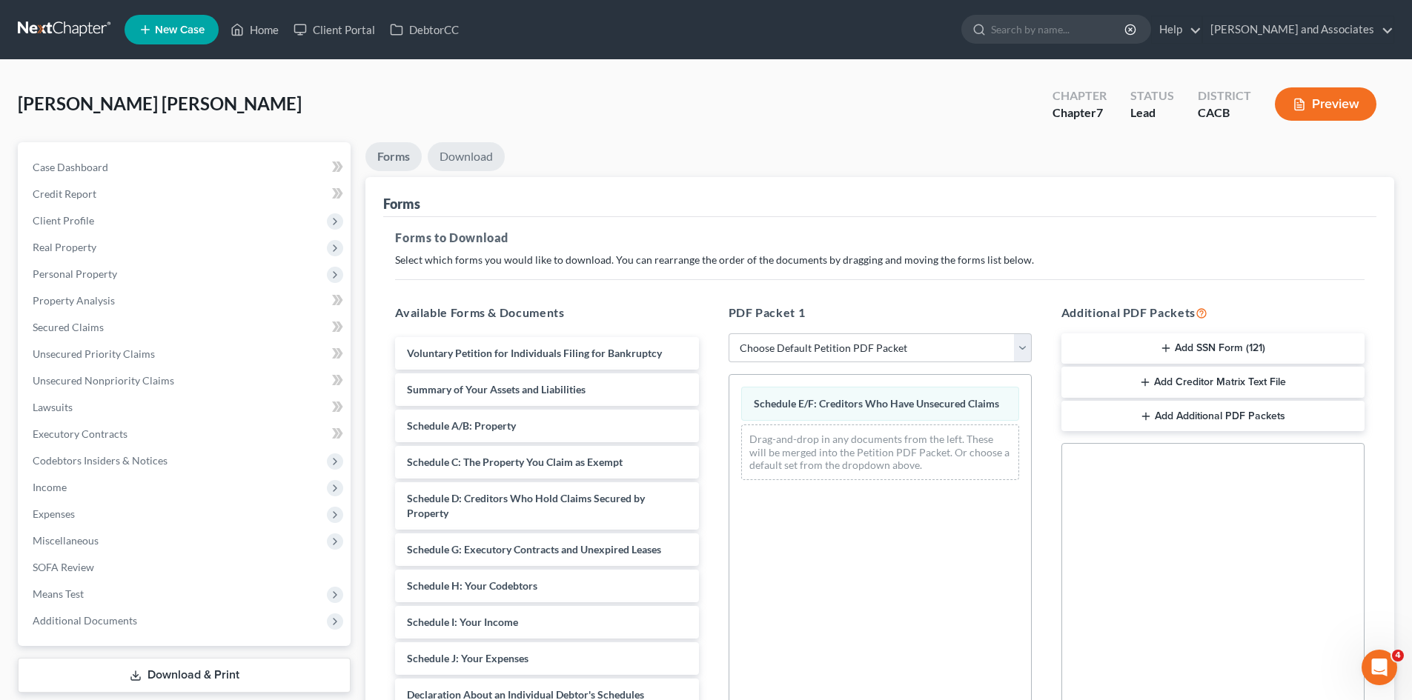
click at [467, 153] on link "Download" at bounding box center [466, 156] width 77 height 29
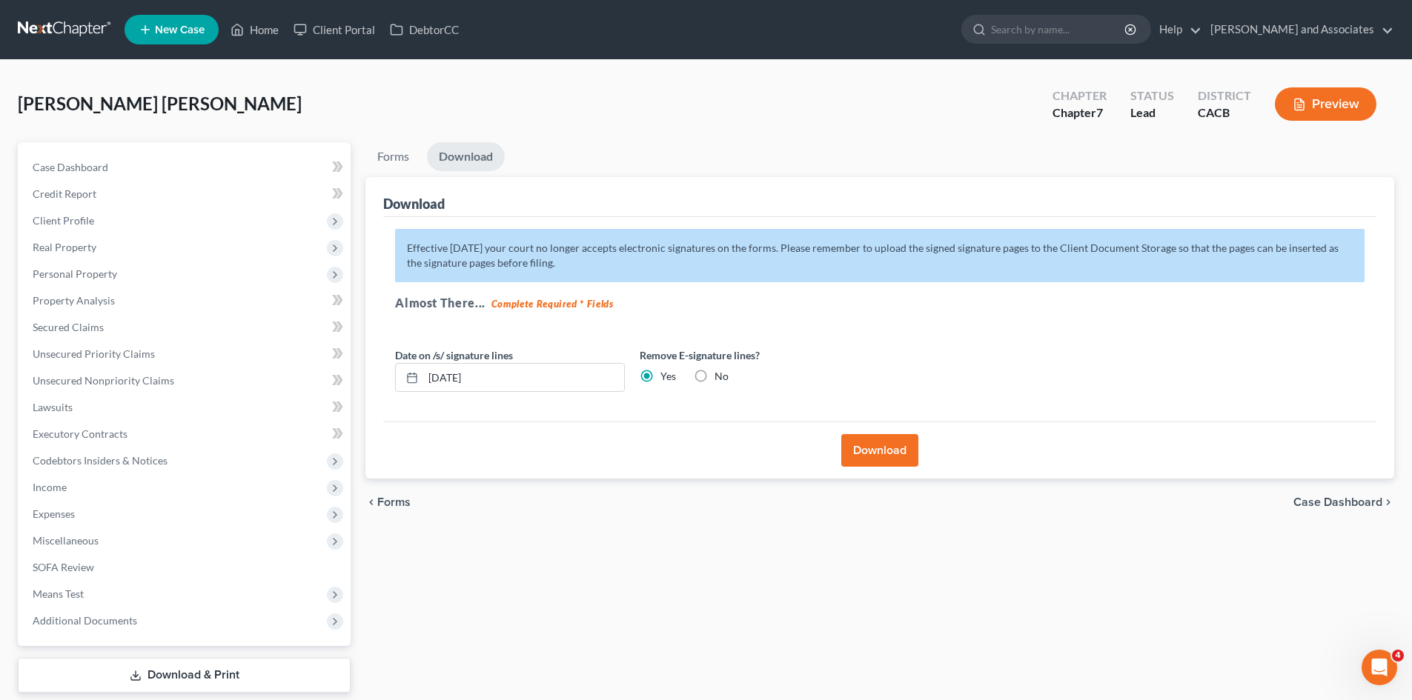
click at [924, 455] on div "Download" at bounding box center [879, 450] width 993 height 57
click at [892, 455] on button "Download" at bounding box center [879, 450] width 77 height 33
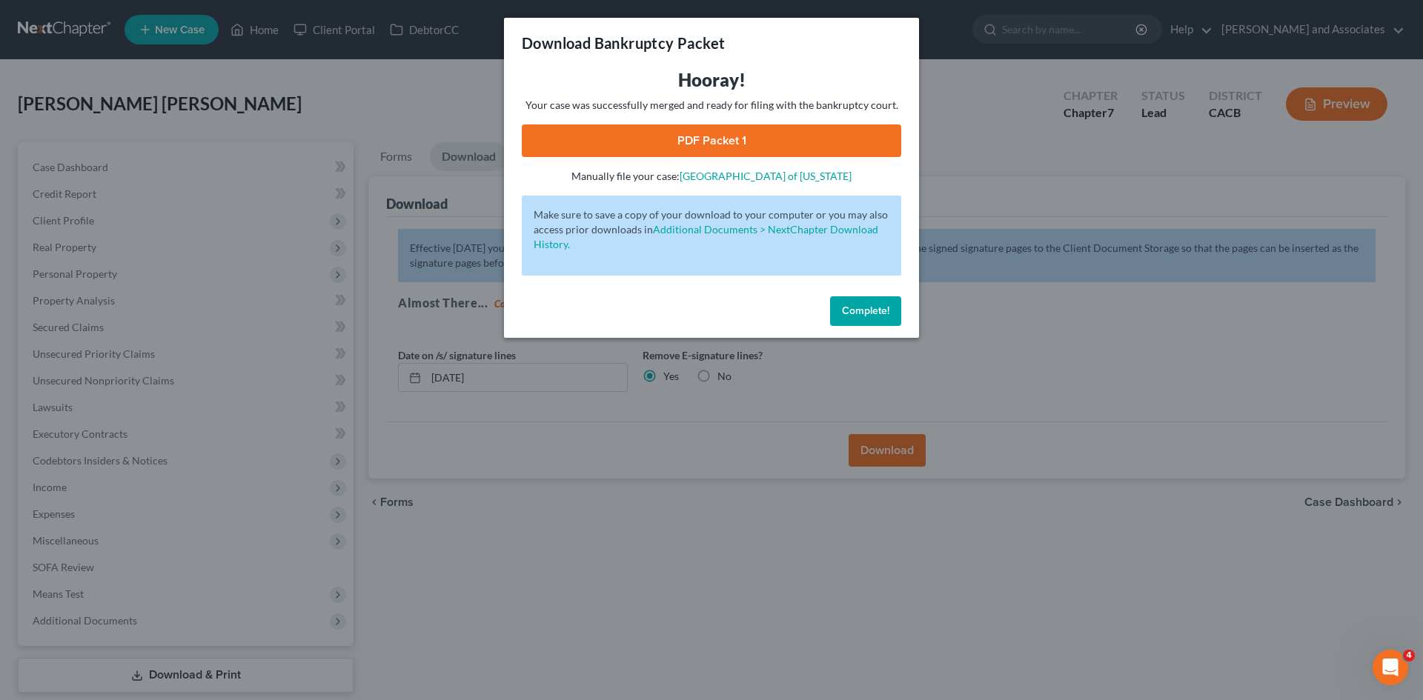
click at [769, 132] on link "PDF Packet 1" at bounding box center [711, 141] width 379 height 33
